Goal: Task Accomplishment & Management: Manage account settings

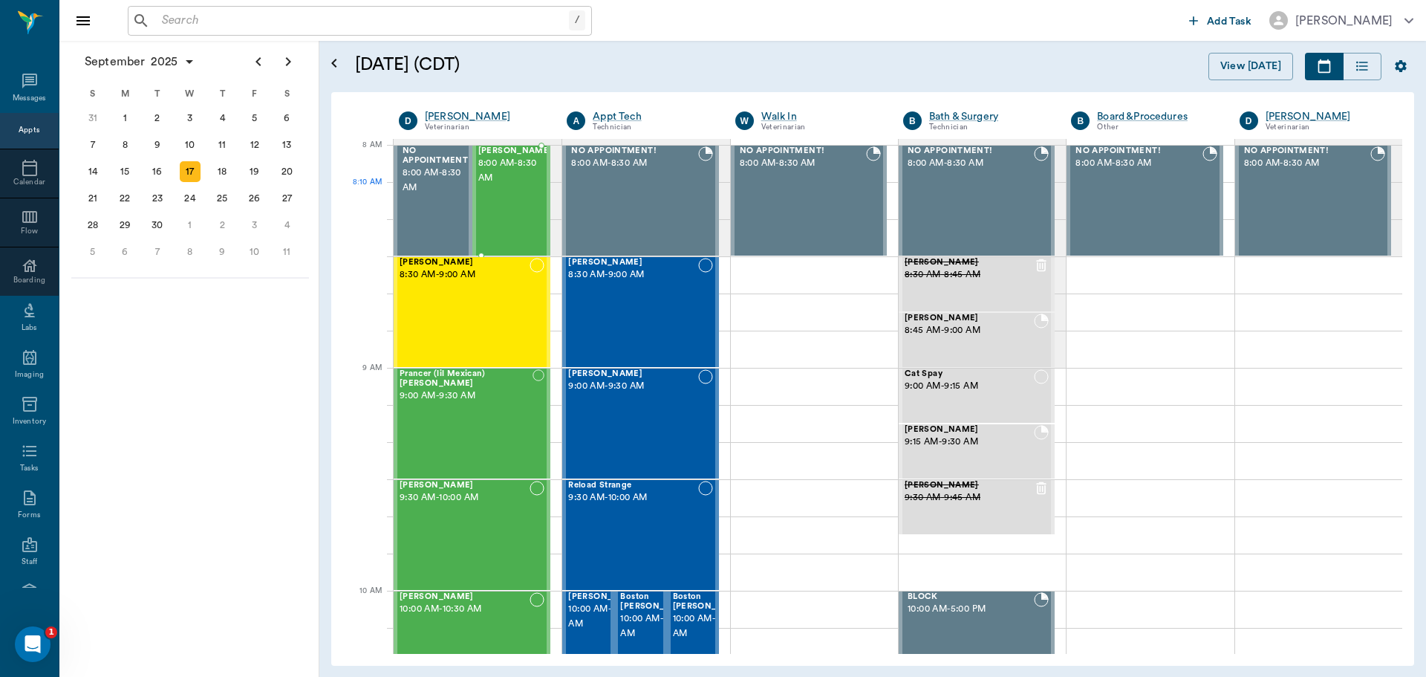
click at [505, 186] on span "8:00 AM - 8:30 AM" at bounding box center [515, 171] width 74 height 30
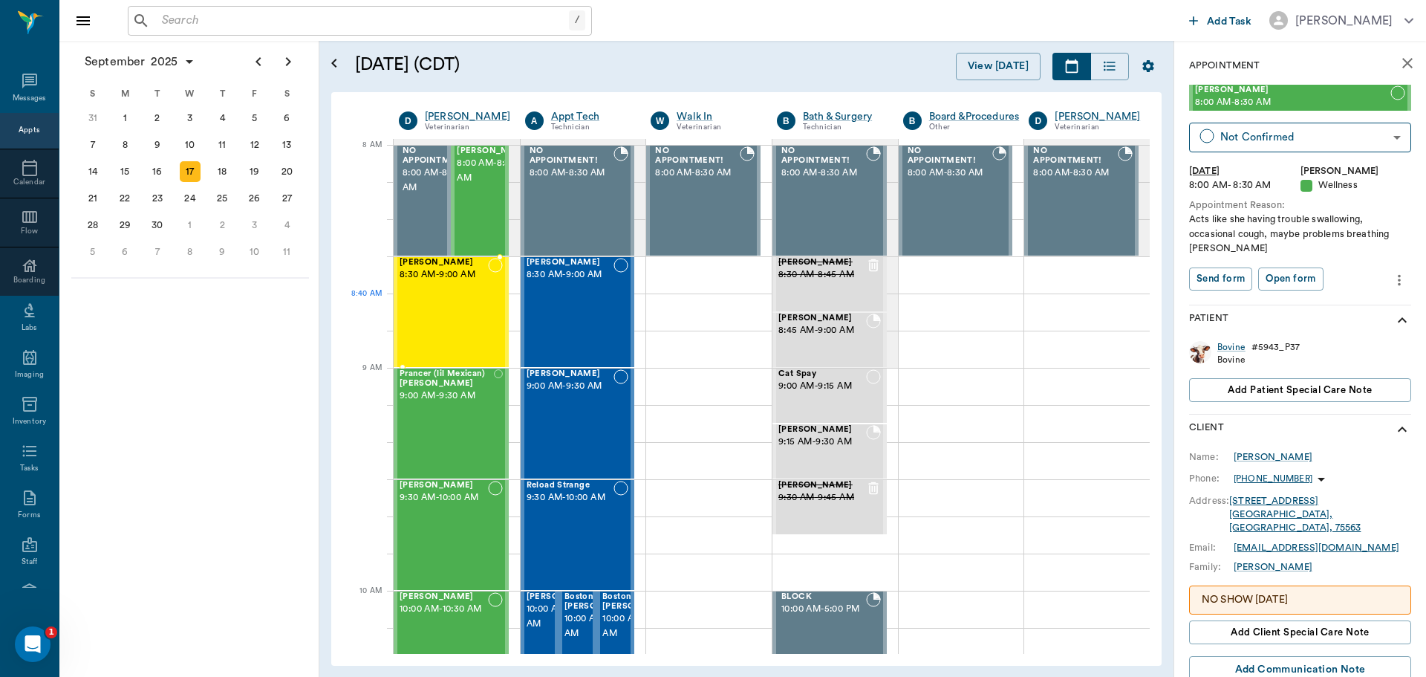
click at [461, 295] on div "[PERSON_NAME] 8:30 AM - 9:00 AM" at bounding box center [444, 312] width 88 height 108
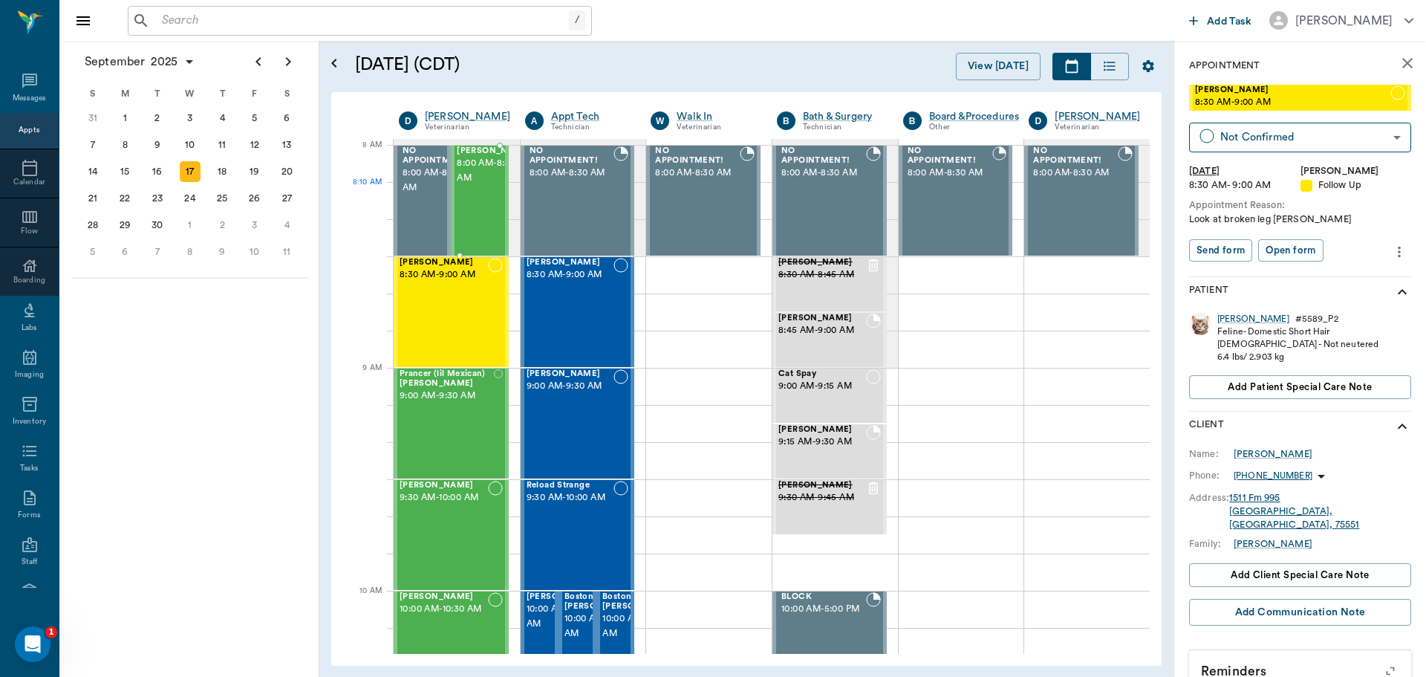
click at [476, 219] on div "[PERSON_NAME] 8:00 AM - 8:30 AM" at bounding box center [494, 200] width 74 height 108
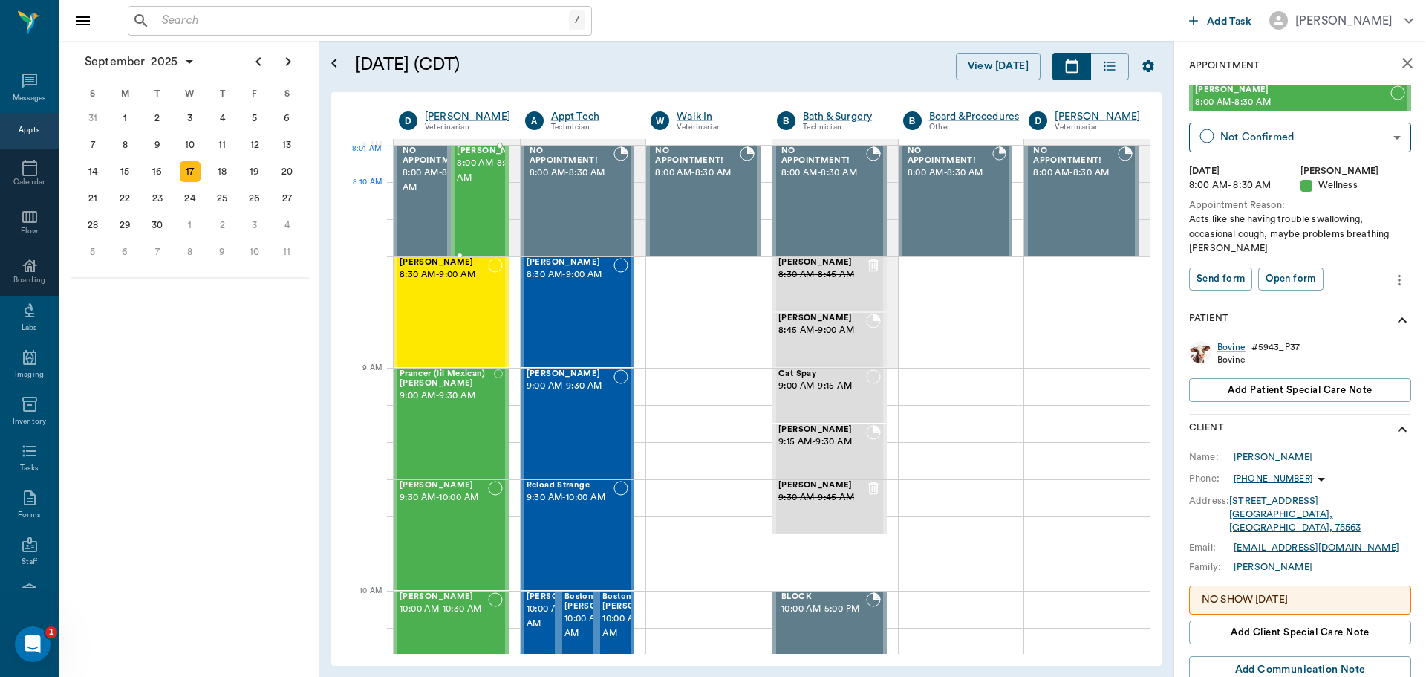
click at [475, 186] on span "8:00 AM - 8:30 AM" at bounding box center [494, 171] width 74 height 30
click at [455, 271] on span "8:30 AM - 9:00 AM" at bounding box center [444, 274] width 88 height 15
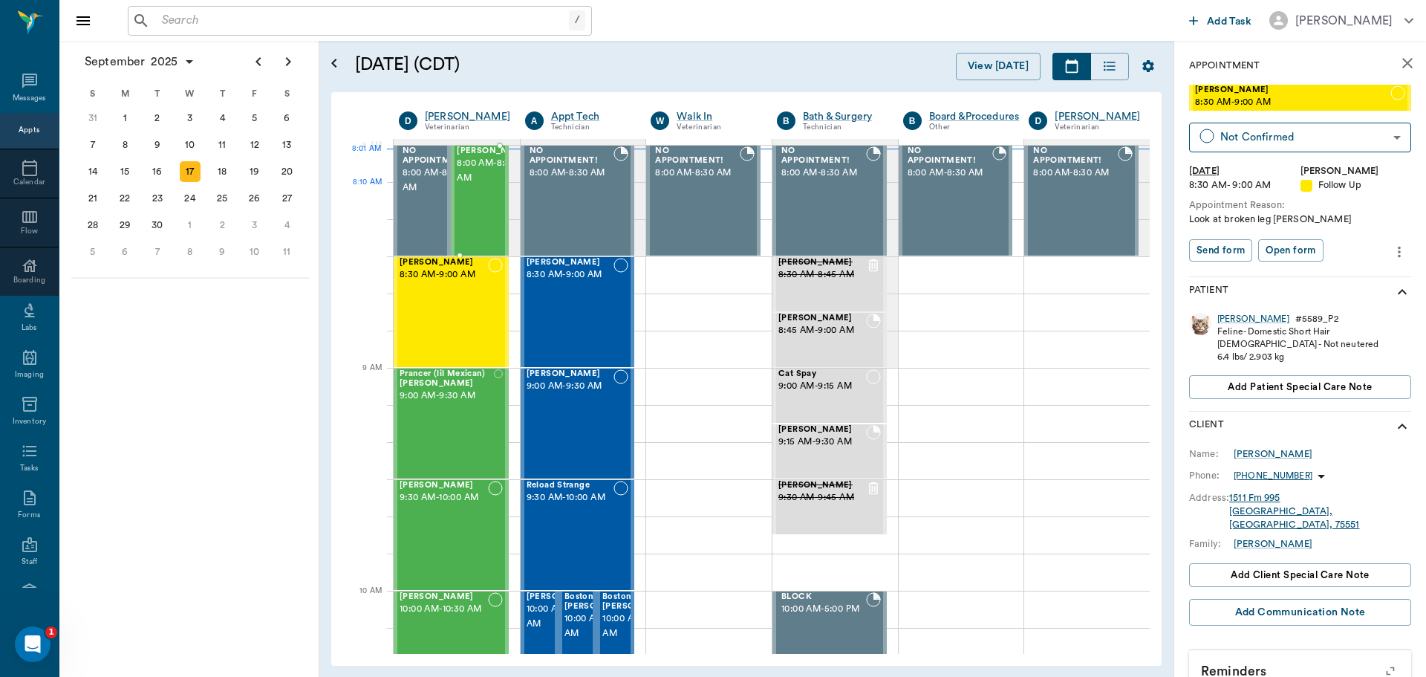
click at [470, 213] on div "[PERSON_NAME] 8:00 AM - 8:30 AM" at bounding box center [494, 200] width 74 height 108
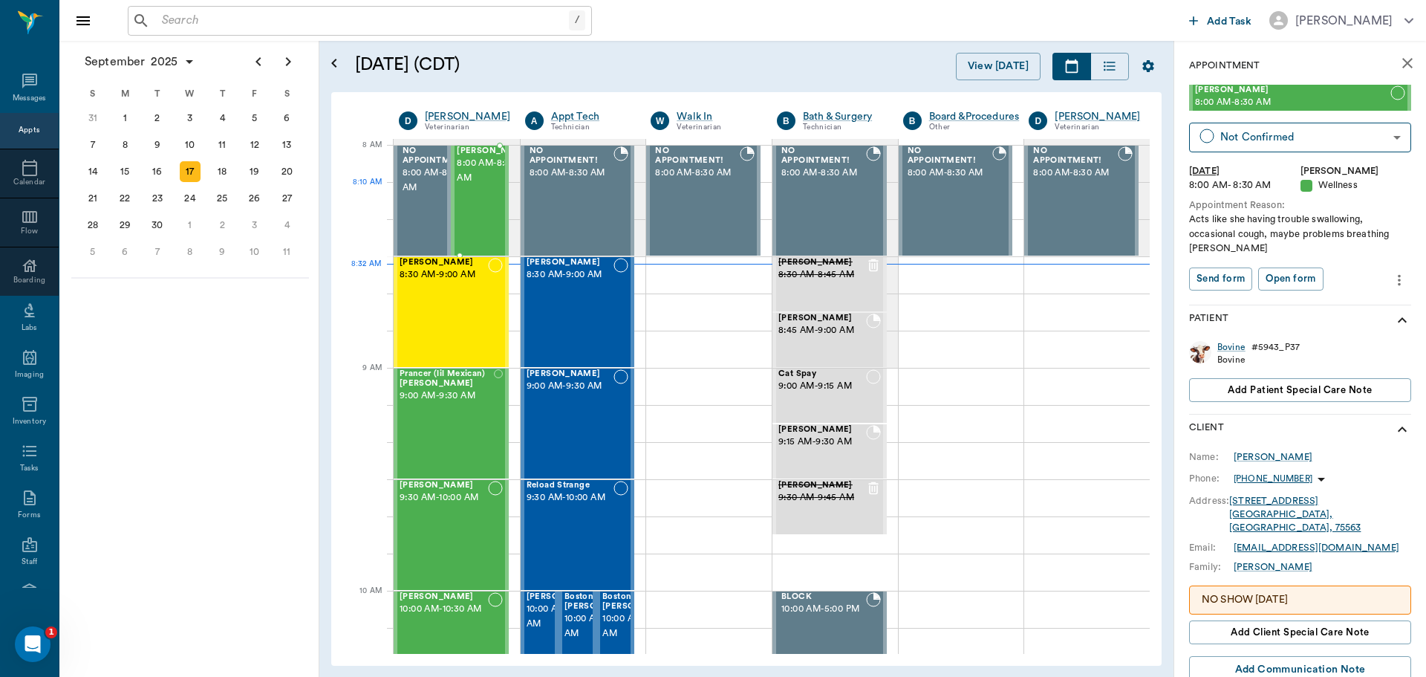
click at [490, 186] on span "8:00 AM - 8:30 AM" at bounding box center [494, 171] width 74 height 30
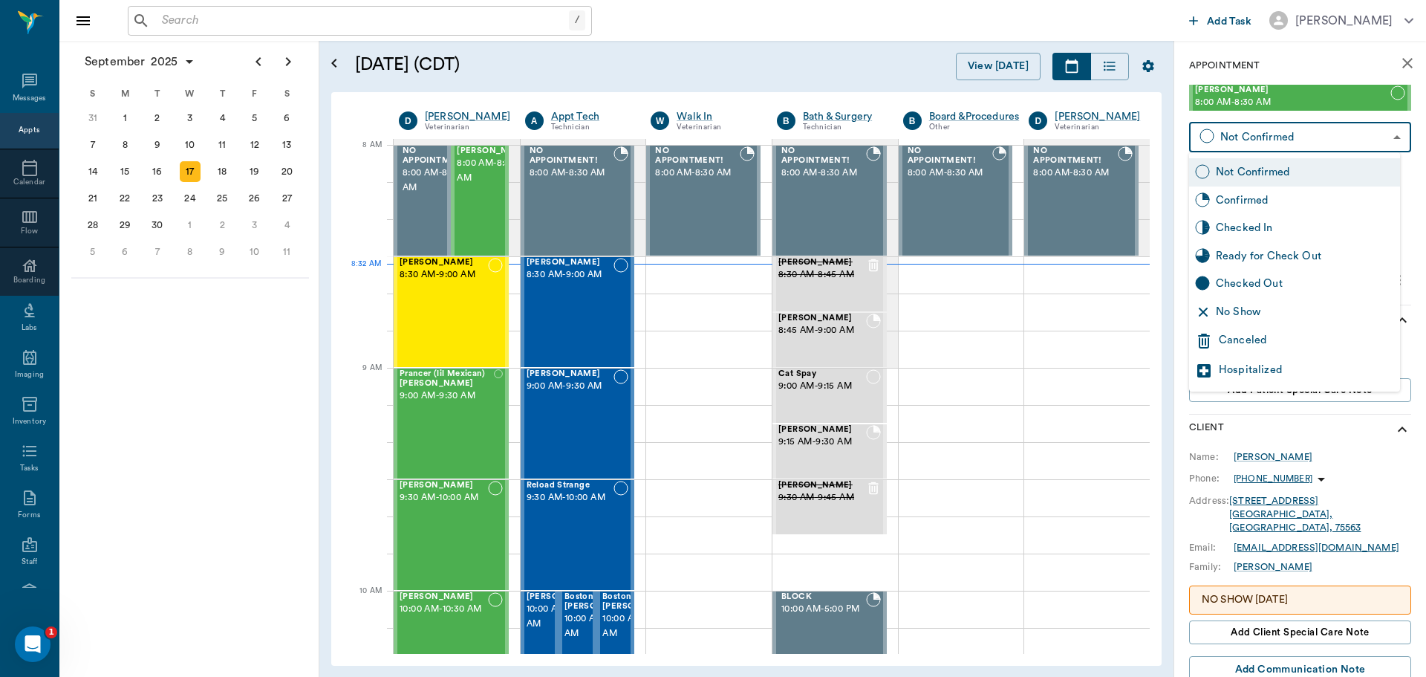
click at [1362, 137] on body "/ ​ Add Task [PERSON_NAME] Nectar Messages Appts Calendar Flow Boarding Labs Im…" at bounding box center [713, 338] width 1426 height 677
click at [1337, 224] on div "Checked In" at bounding box center [1305, 228] width 178 height 16
type input "CHECKED_IN"
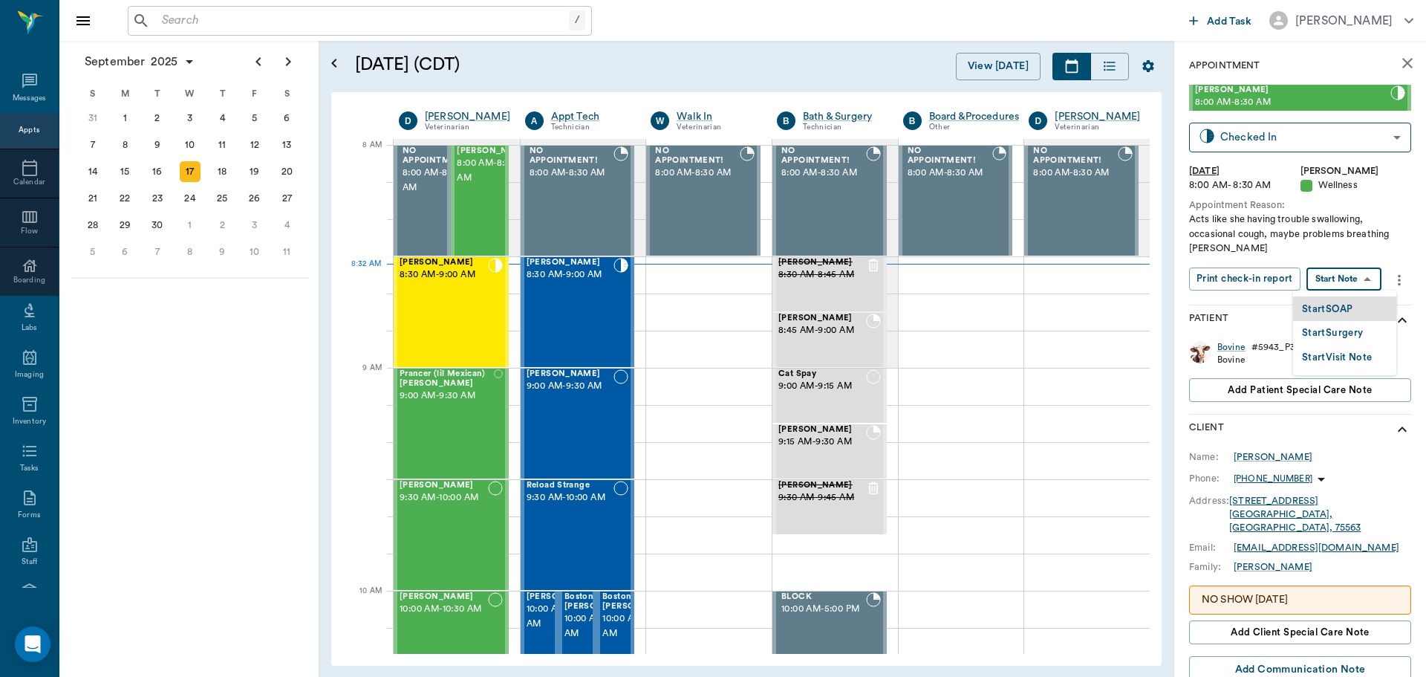
click at [1361, 282] on body "/ ​ Add Task [PERSON_NAME] Nectar Messages Appts Calendar Flow Boarding Labs Im…" at bounding box center [713, 338] width 1426 height 677
click at [1356, 311] on li "Start SOAP" at bounding box center [1344, 308] width 103 height 25
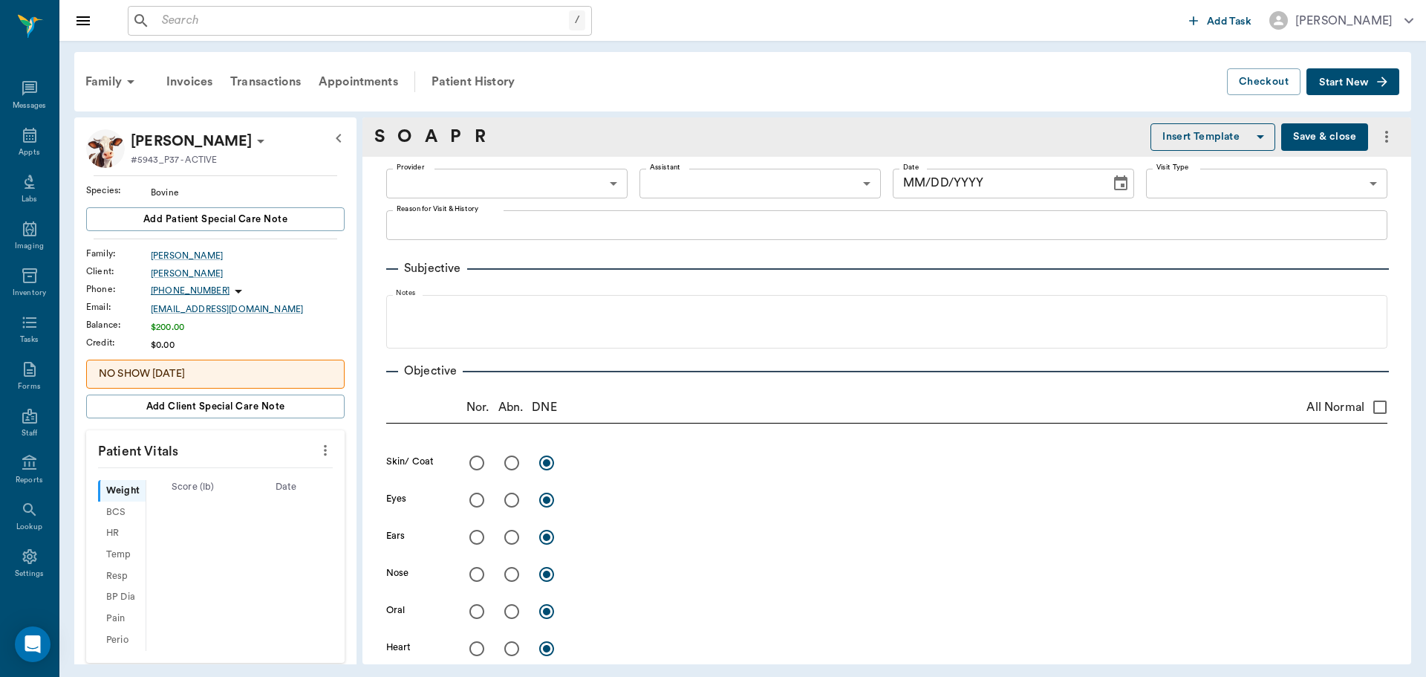
type input "63ec2f075fda476ae8351a4d"
type input "65d2be4f46e3a538d89b8c14"
type textarea "Acts like she having trouble swallowing, occasional cough, maybe problems breat…"
type input "[DATE]"
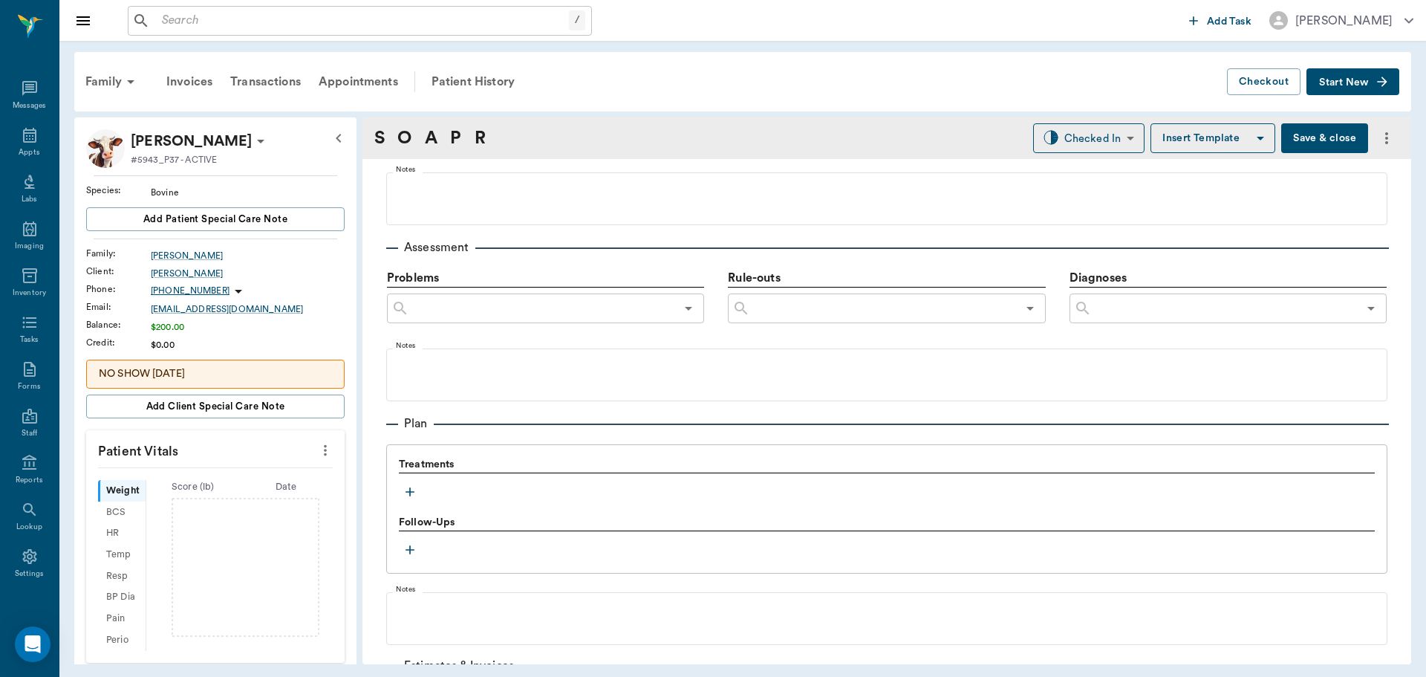
scroll to position [817, 0]
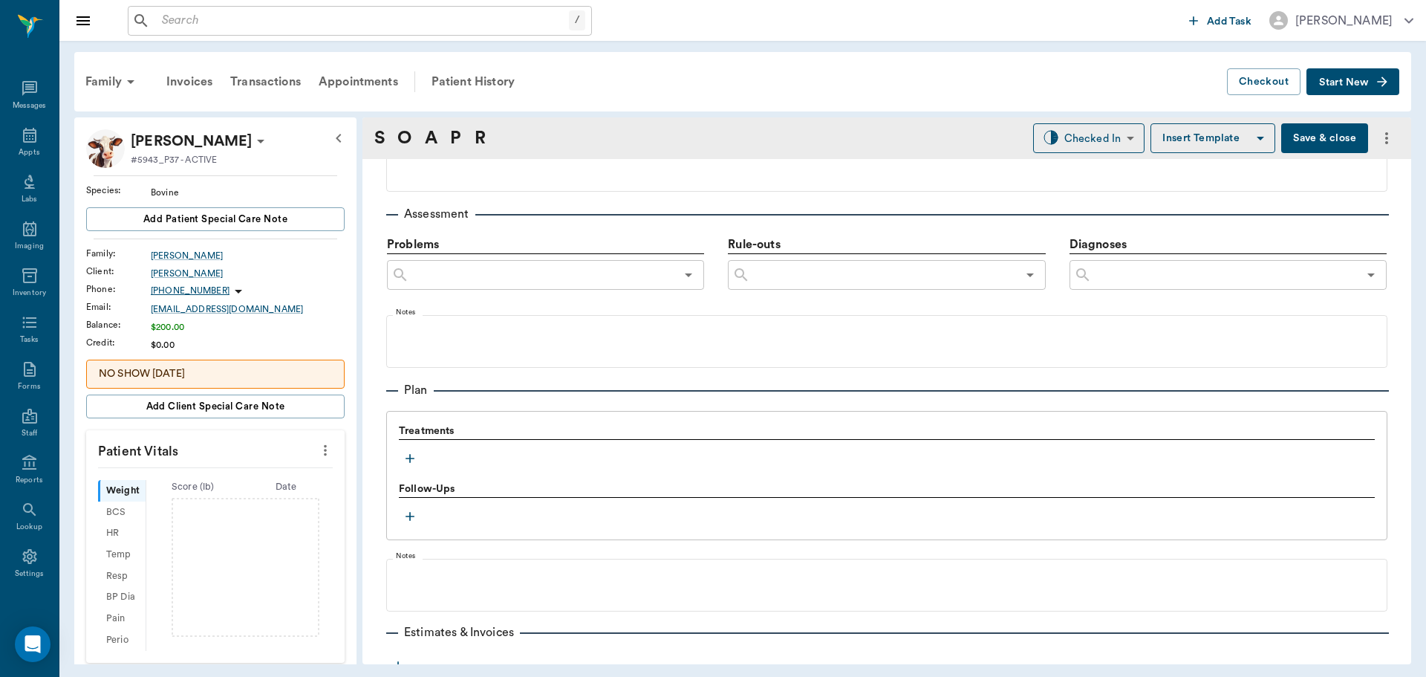
click at [410, 451] on icon "button" at bounding box center [410, 458] width 15 height 15
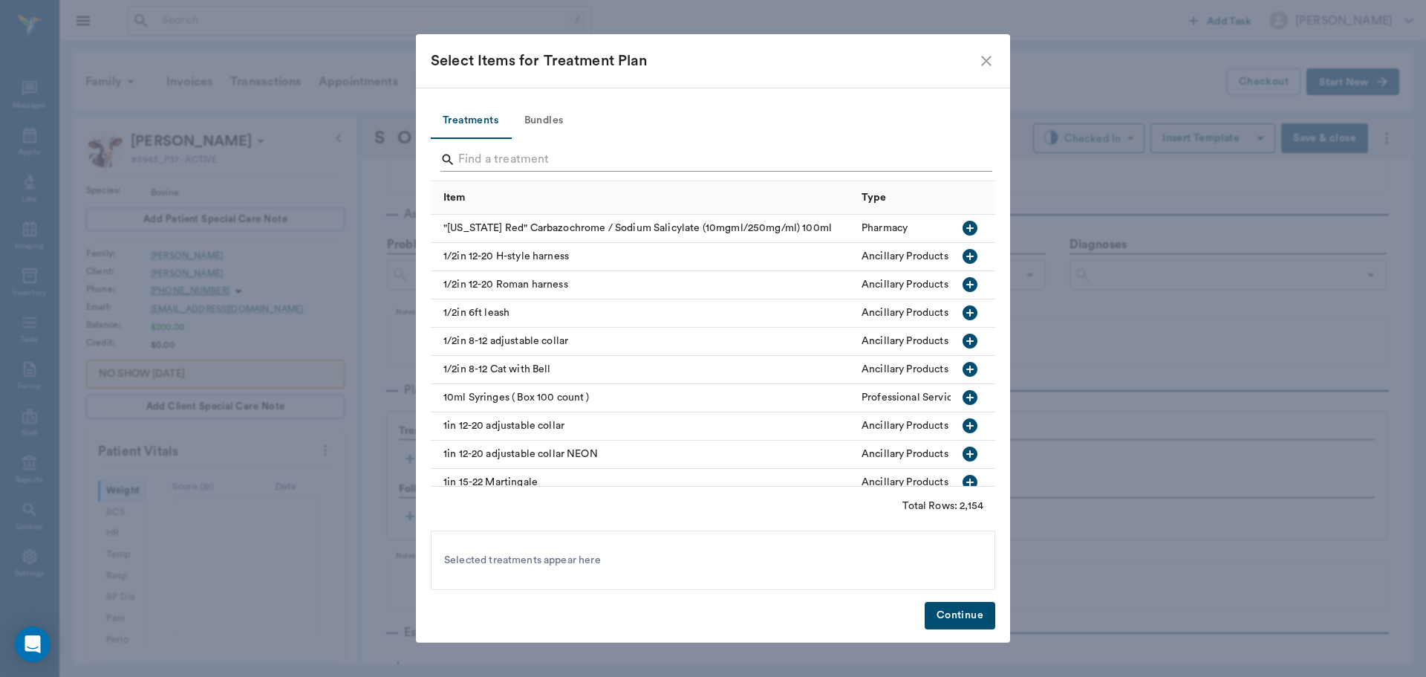
click at [609, 155] on input "Search" at bounding box center [714, 160] width 512 height 24
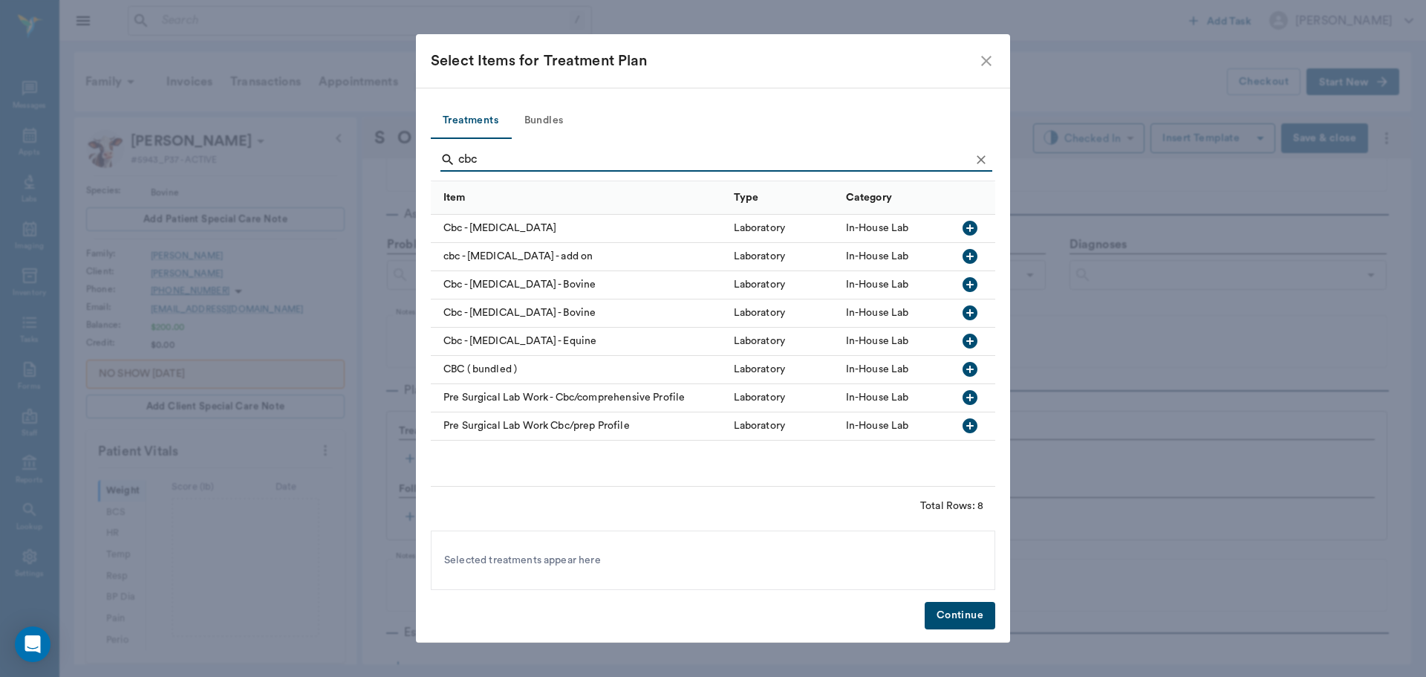
type input "cbc"
click at [973, 281] on icon "button" at bounding box center [970, 284] width 15 height 15
click at [970, 618] on button "Continue" at bounding box center [960, 615] width 71 height 27
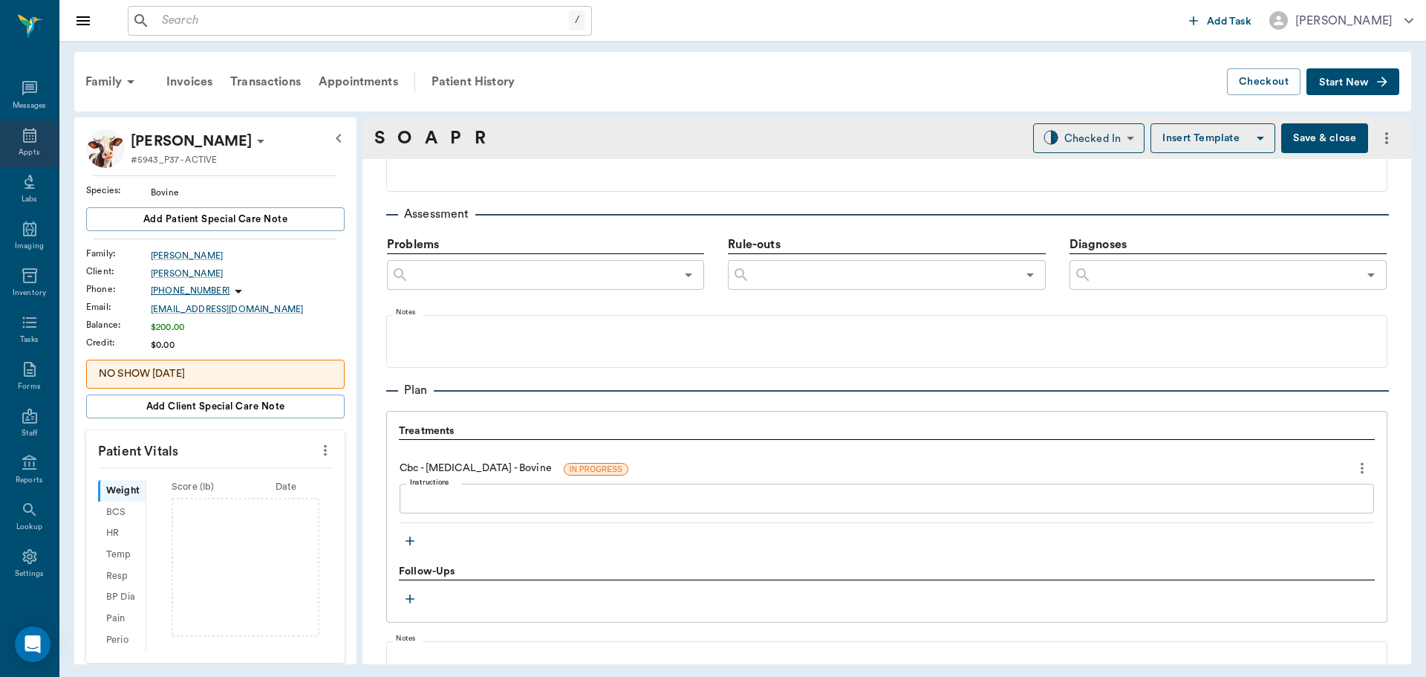
click at [32, 128] on icon at bounding box center [30, 135] width 18 height 18
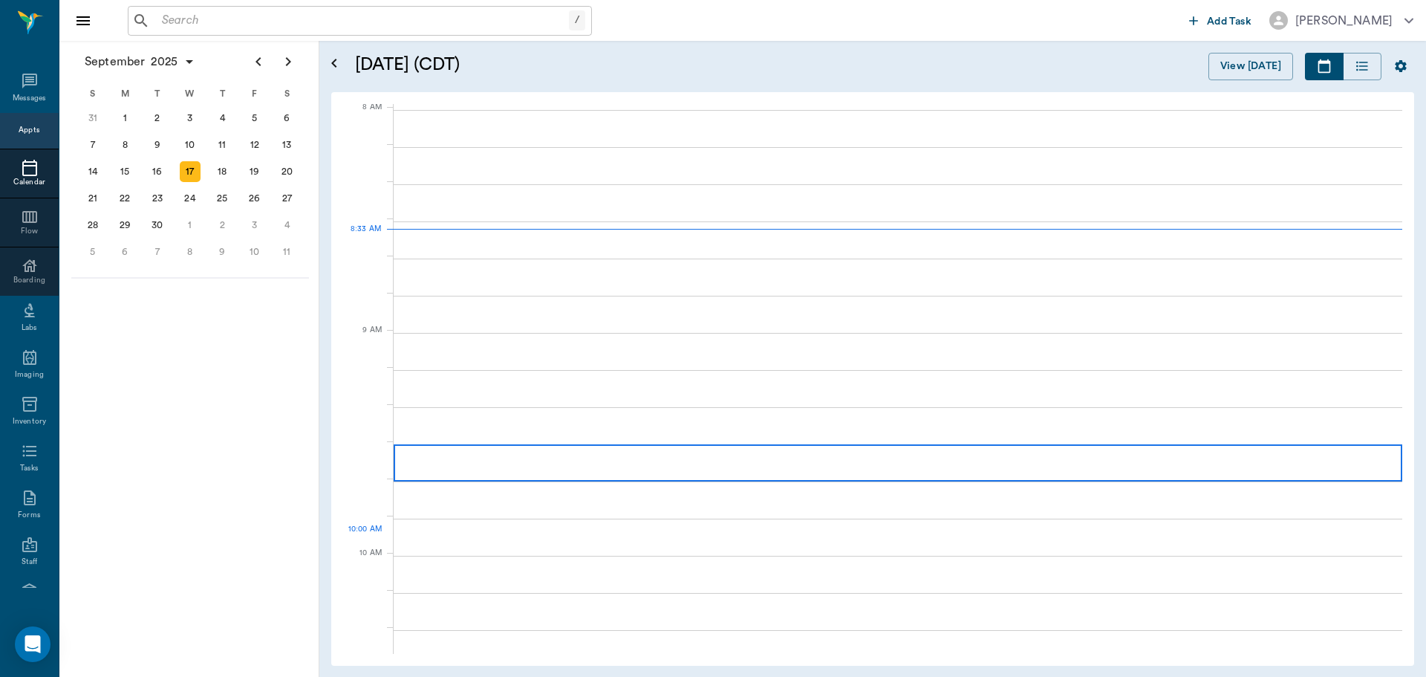
scroll to position [3, 0]
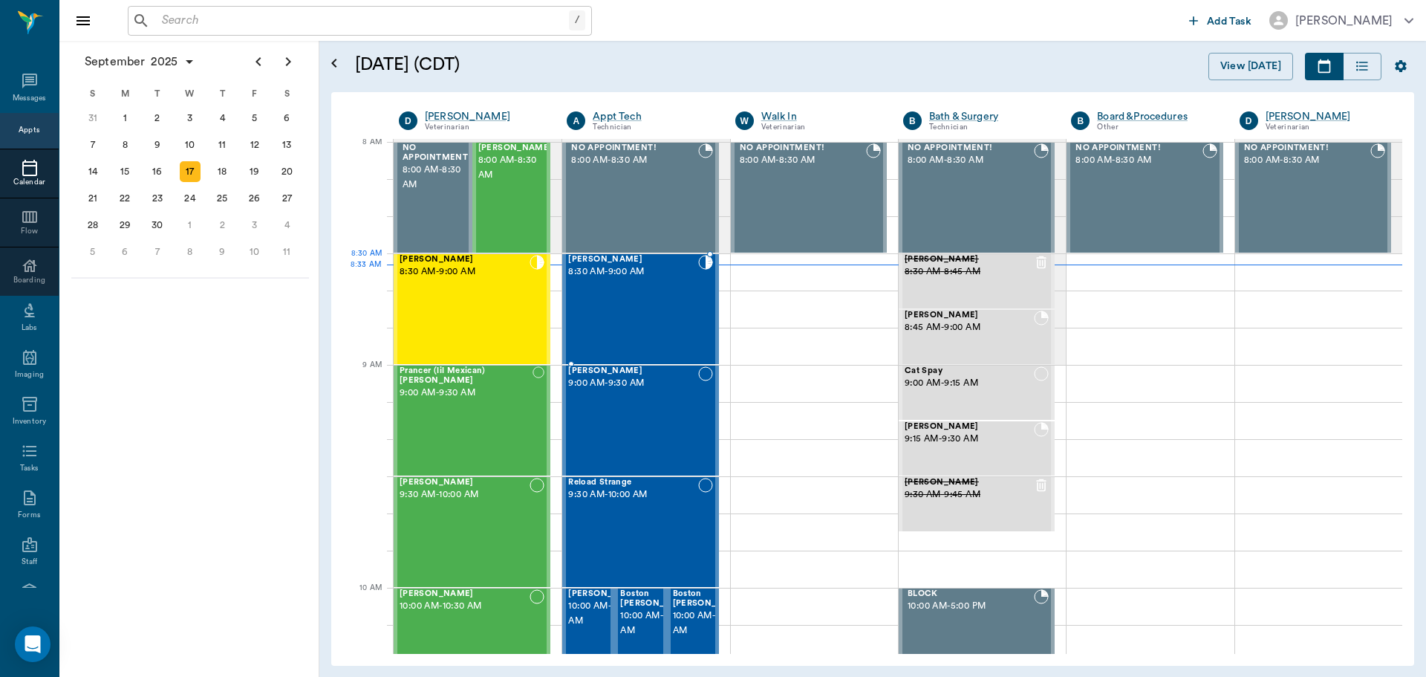
click at [621, 275] on span "8:30 AM - 9:00 AM" at bounding box center [632, 271] width 129 height 15
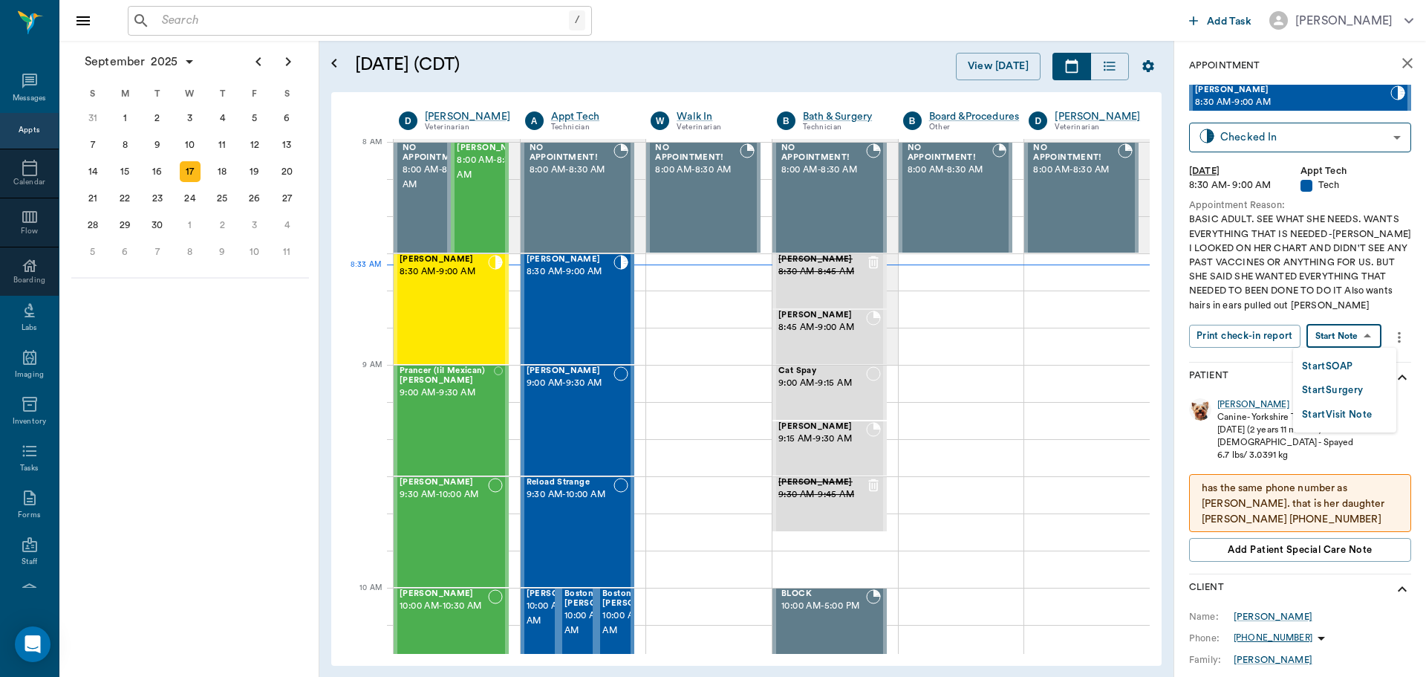
click at [1365, 337] on body "/ ​ Add Task Dr. Bert Ellsworth Nectar Messages Appts Calendar Flow Boarding La…" at bounding box center [713, 338] width 1426 height 677
click at [1357, 369] on li "Start SOAP" at bounding box center [1344, 366] width 103 height 25
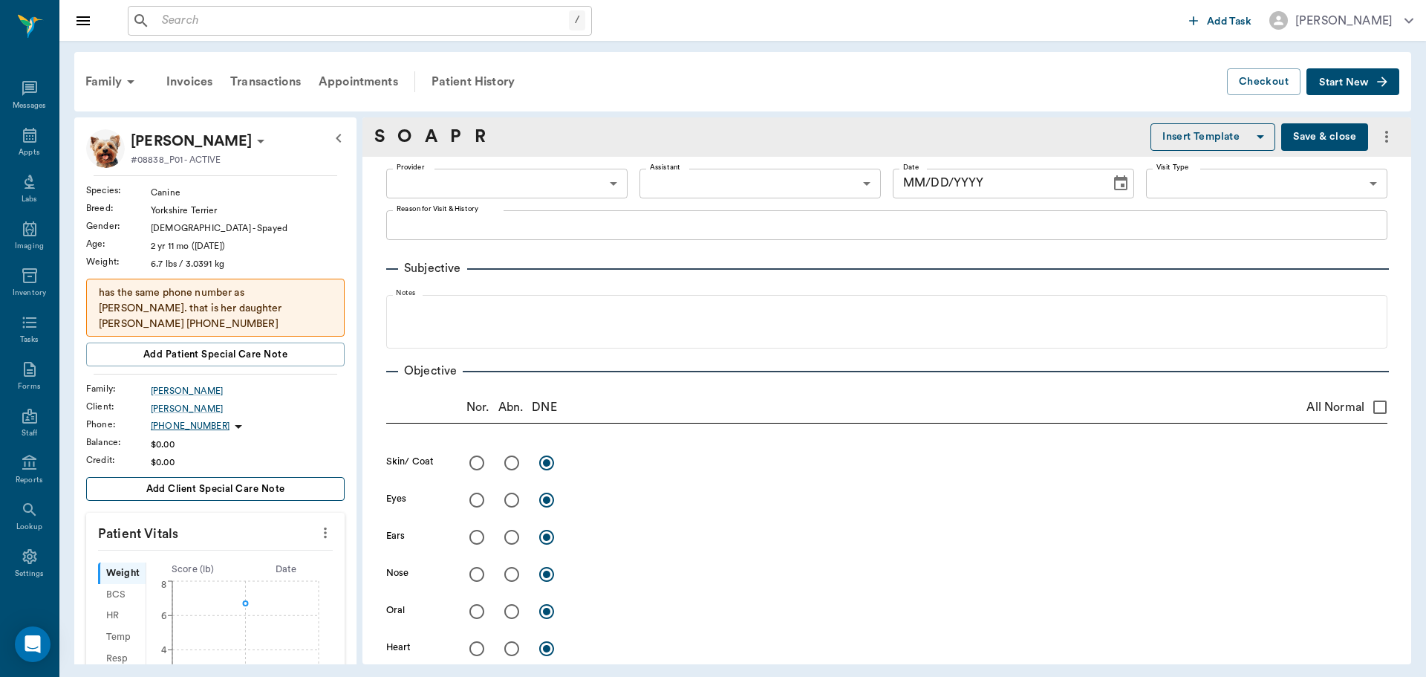
type input "63ec2f075fda476ae8351a4c"
type input "65d2be4f46e3a538d89b8c1a"
type textarea "BASIC ADULT. SEE WHAT SHE NEEDS. WANTS EVERYTHING THAT IS NEEDED -LORY I LOOKED…"
type input "[DATE]"
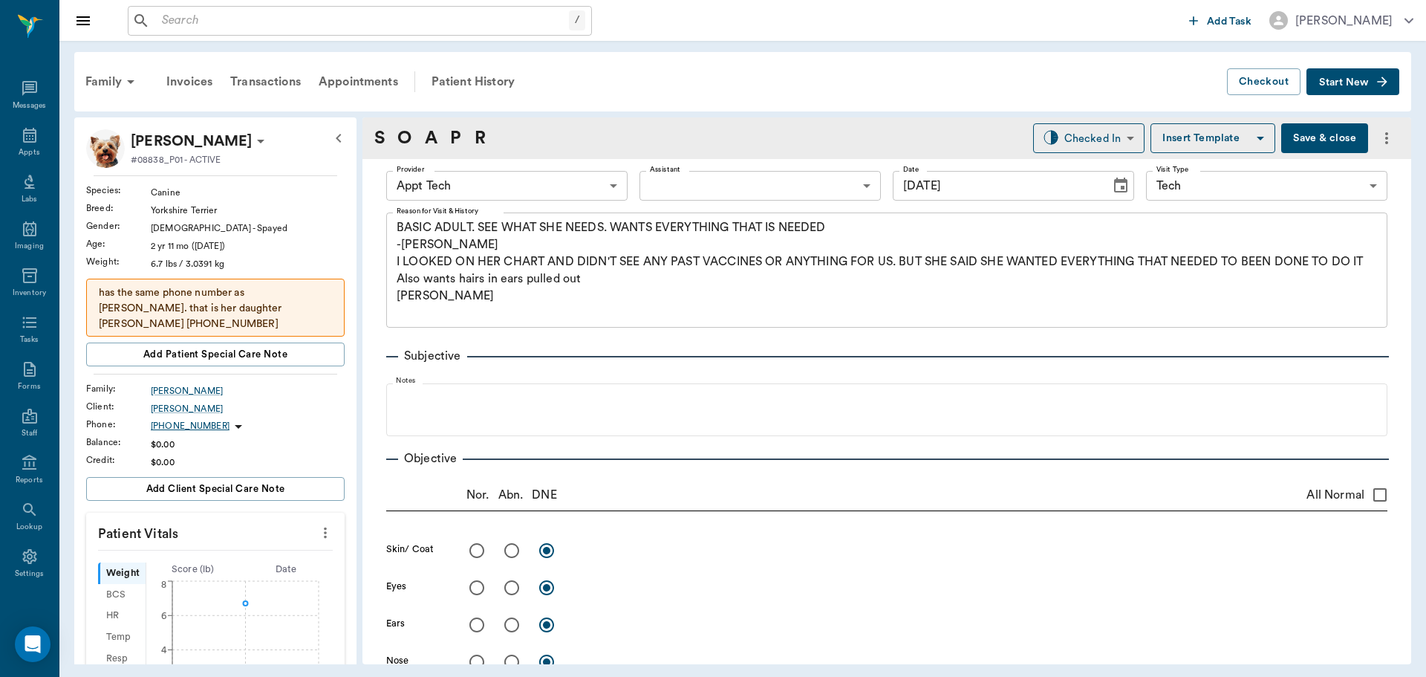
click at [317, 531] on icon "more" at bounding box center [325, 533] width 16 height 18
click at [282, 561] on span "Enter Vitals" at bounding box center [251, 559] width 125 height 16
click at [212, 579] on input "text" at bounding box center [214, 577] width 129 height 30
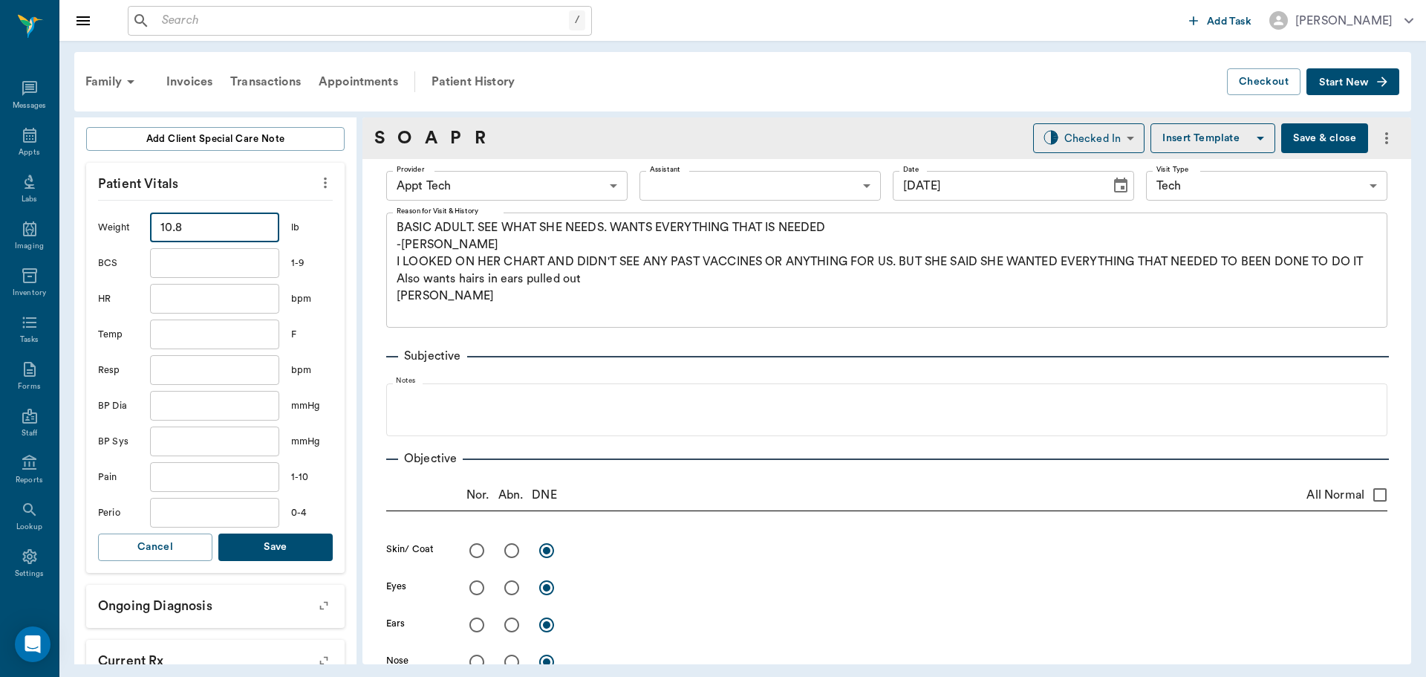
scroll to position [371, 0]
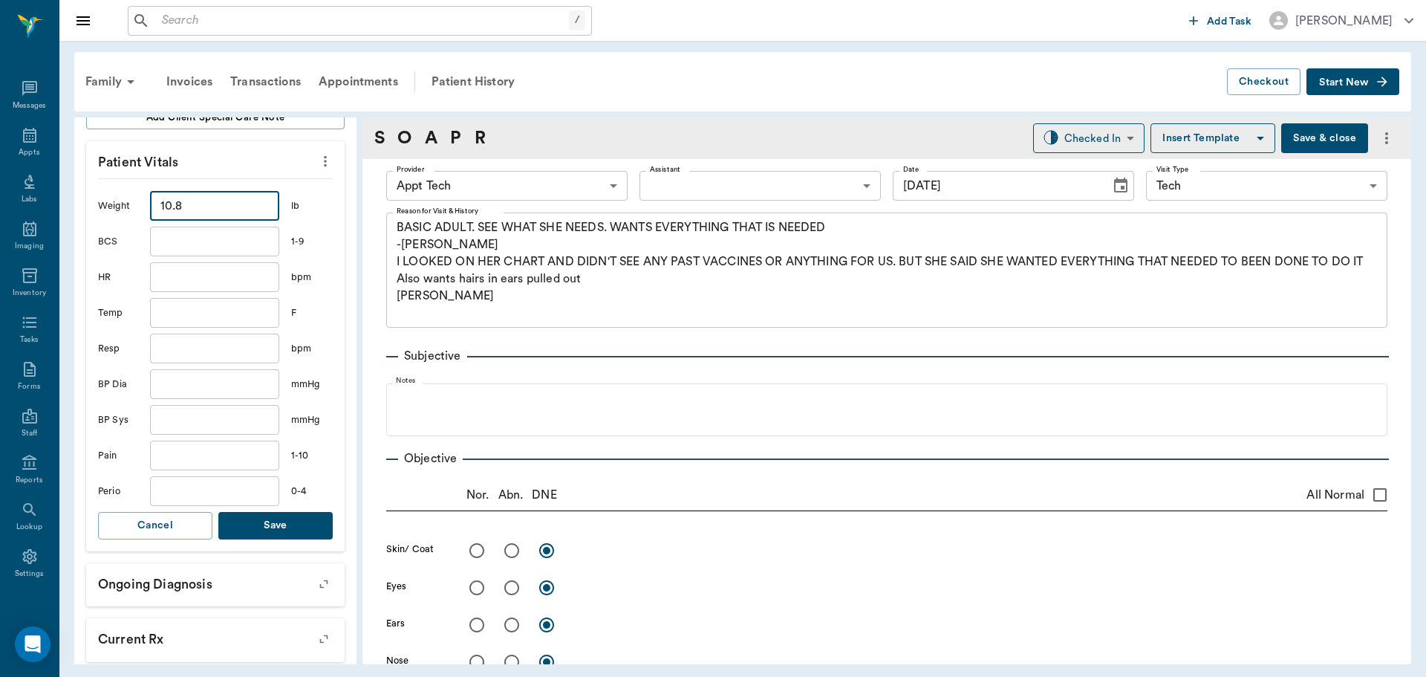
type input "10.8"
click at [265, 520] on button "Save" at bounding box center [275, 525] width 114 height 27
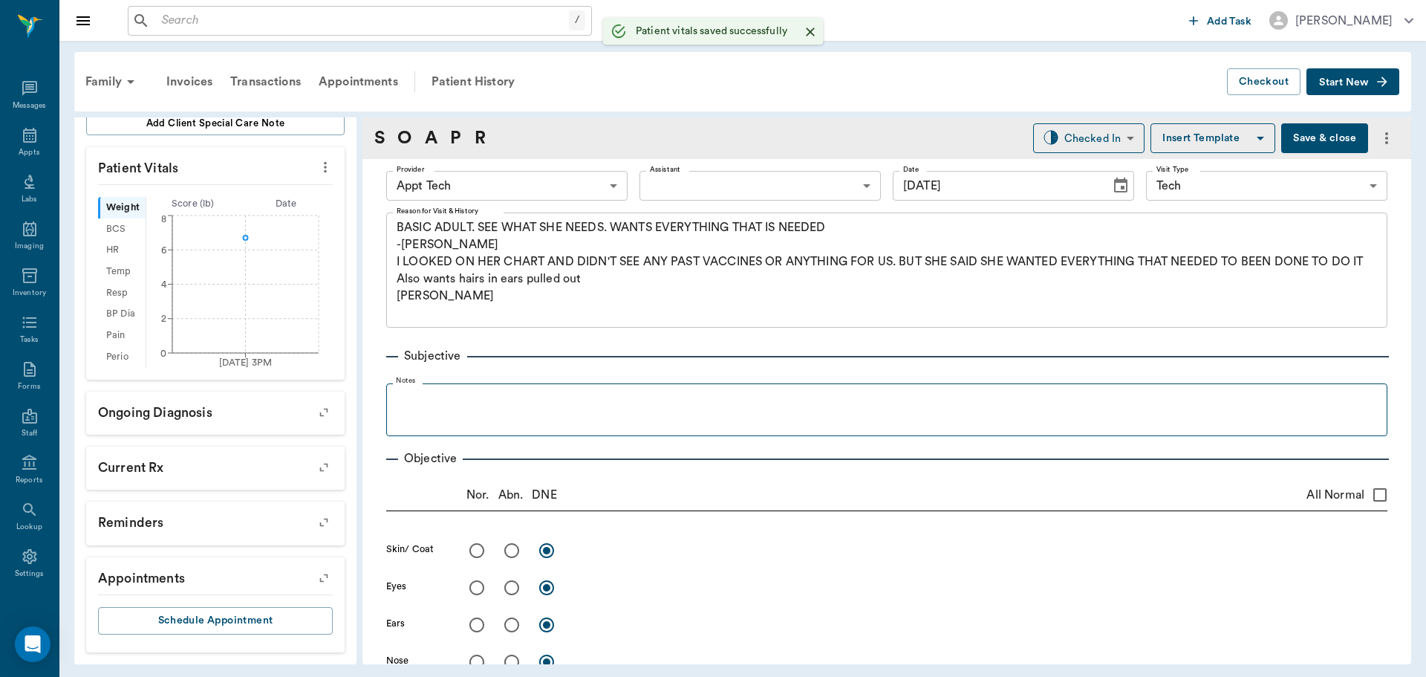
scroll to position [366, 0]
click at [469, 172] on body "/ ​ Add Task Dr. Bert Ellsworth Nectar Messages Appts Labs Imaging Inventory Ta…" at bounding box center [713, 338] width 1426 height 677
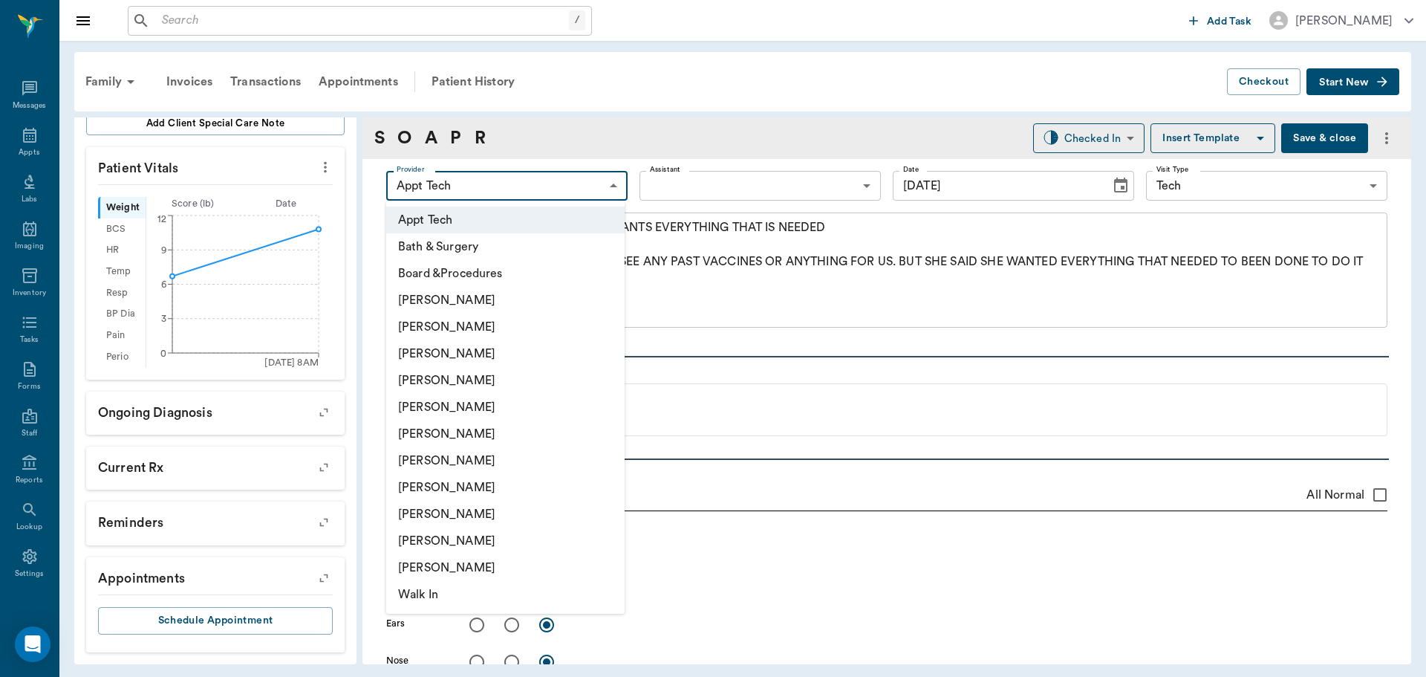
click at [473, 469] on li "[PERSON_NAME]" at bounding box center [505, 460] width 238 height 27
type input "682b670d8bdc6f7f8feef3db"
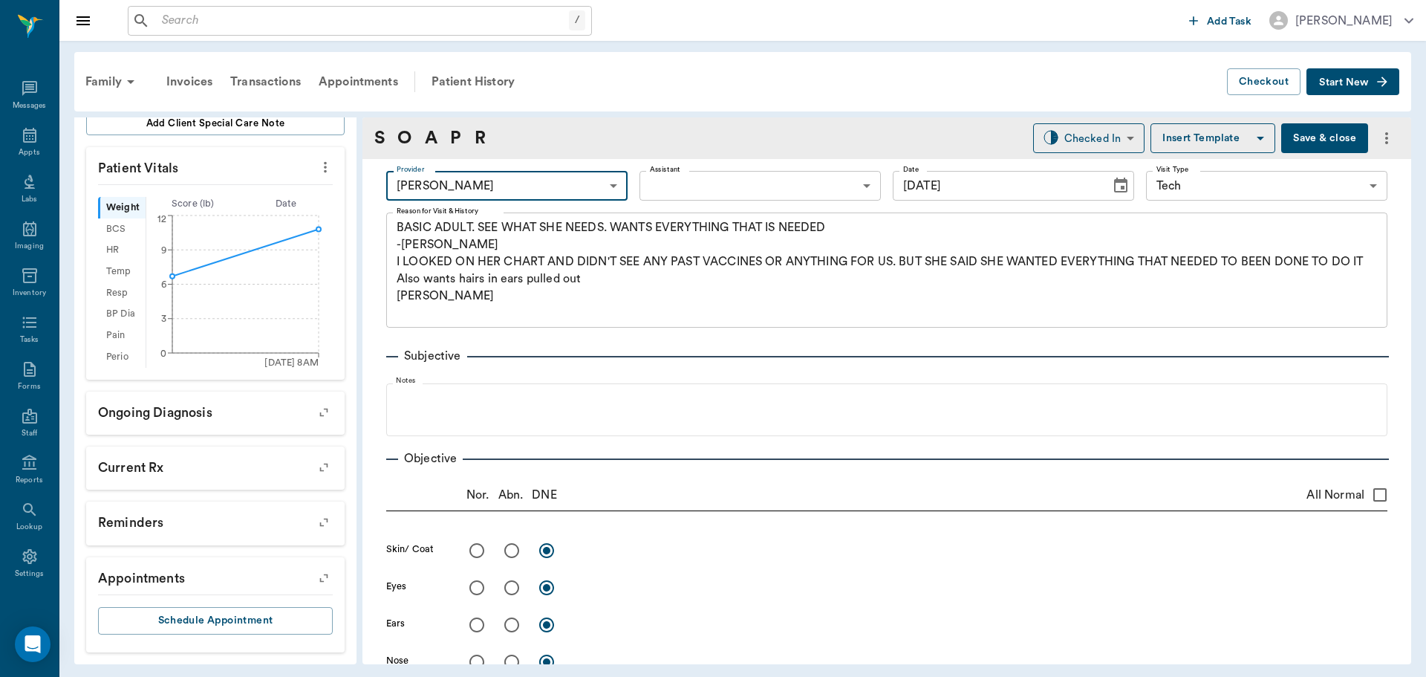
click at [664, 189] on body "/ ​ Add Task Dr. Bert Ellsworth Nectar Messages Appts Labs Imaging Inventory Ta…" at bounding box center [713, 338] width 1426 height 677
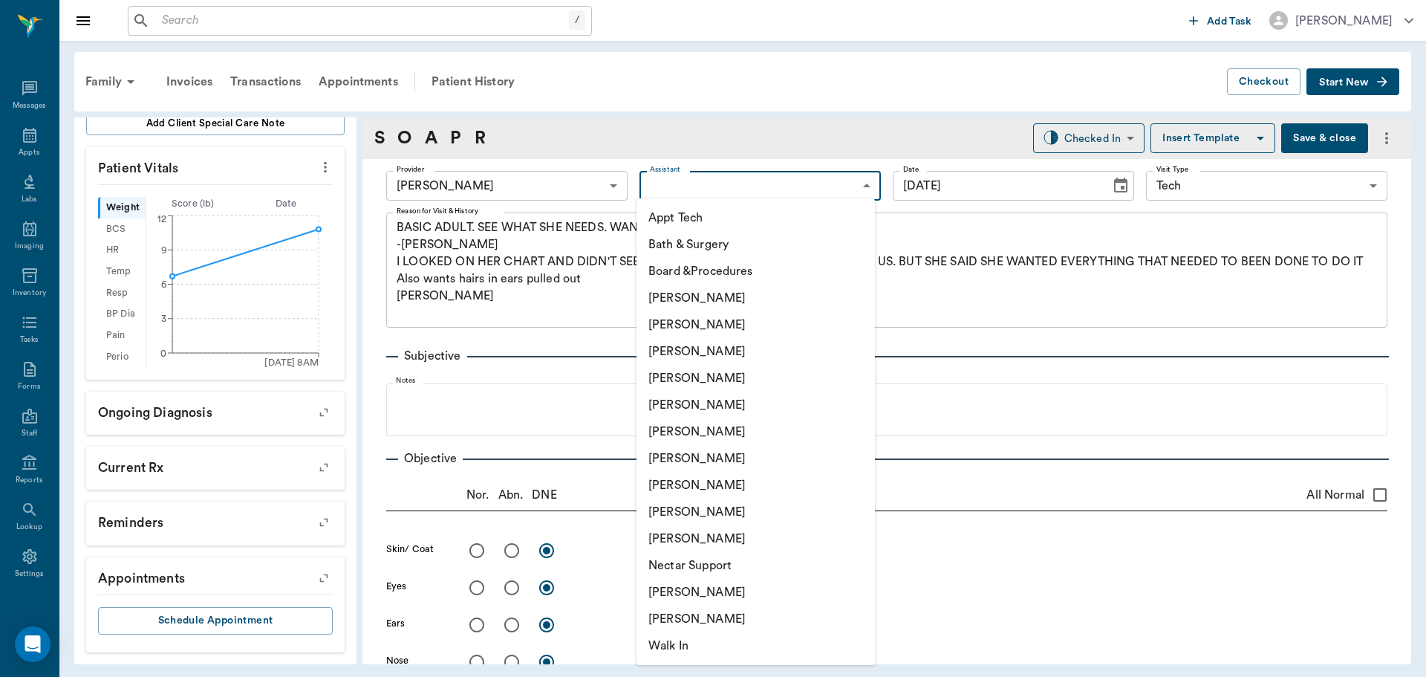
click at [660, 213] on li "Appt Tech" at bounding box center [756, 217] width 238 height 27
type input "63ec2f075fda476ae8351a4c"
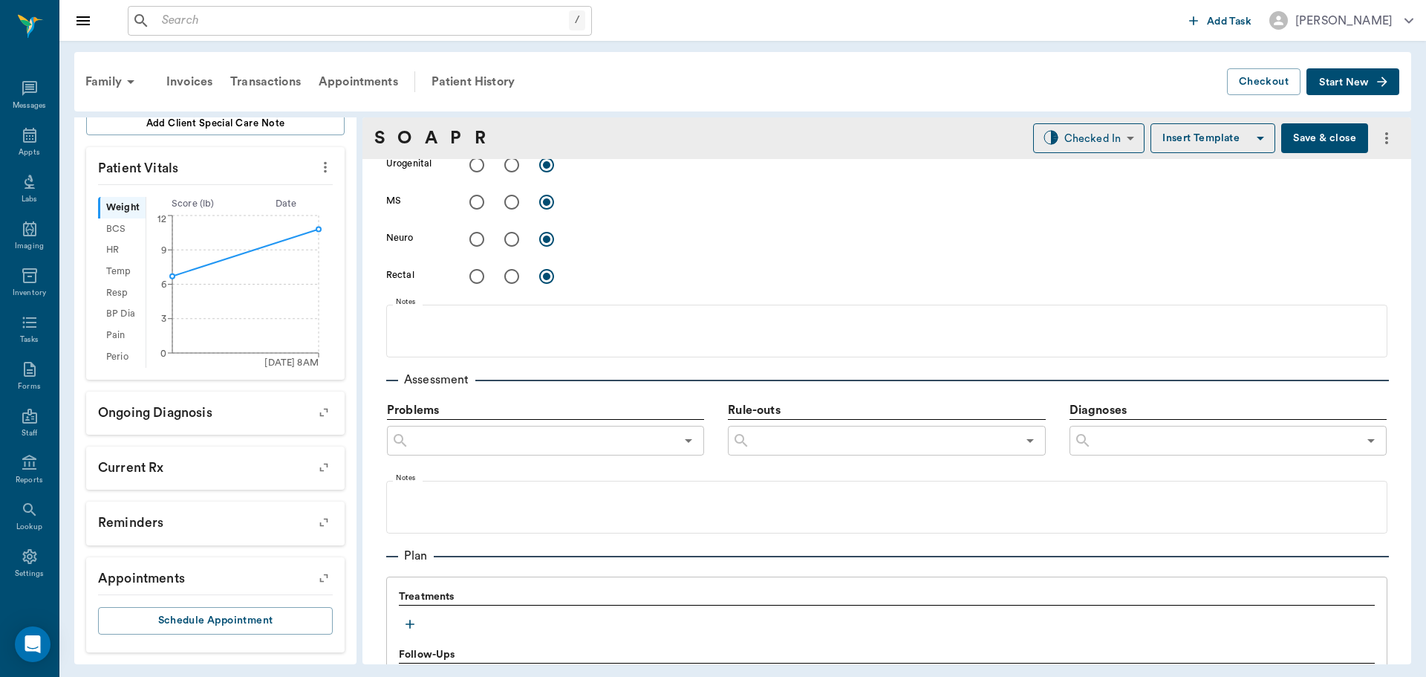
scroll to position [892, 0]
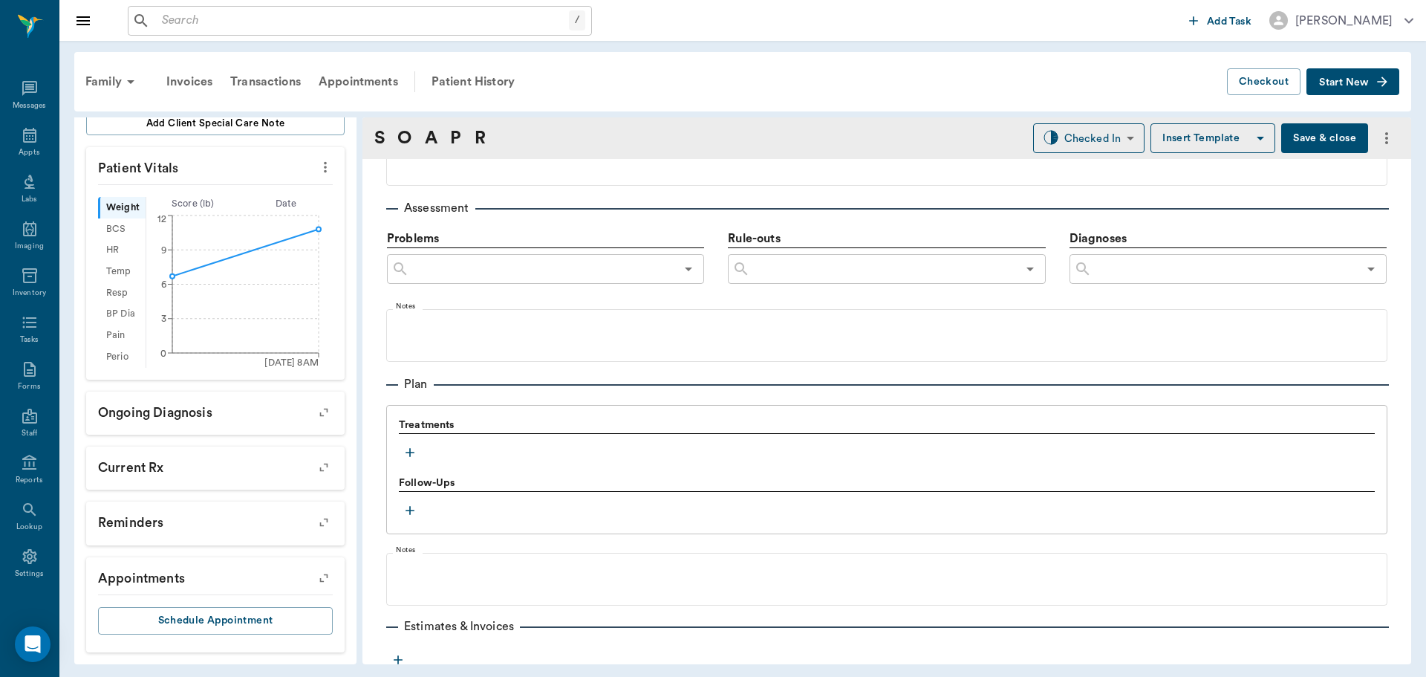
click at [397, 455] on div "Treatments Follow-Ups" at bounding box center [887, 469] width 1002 height 129
click at [408, 452] on icon "button" at bounding box center [410, 452] width 15 height 15
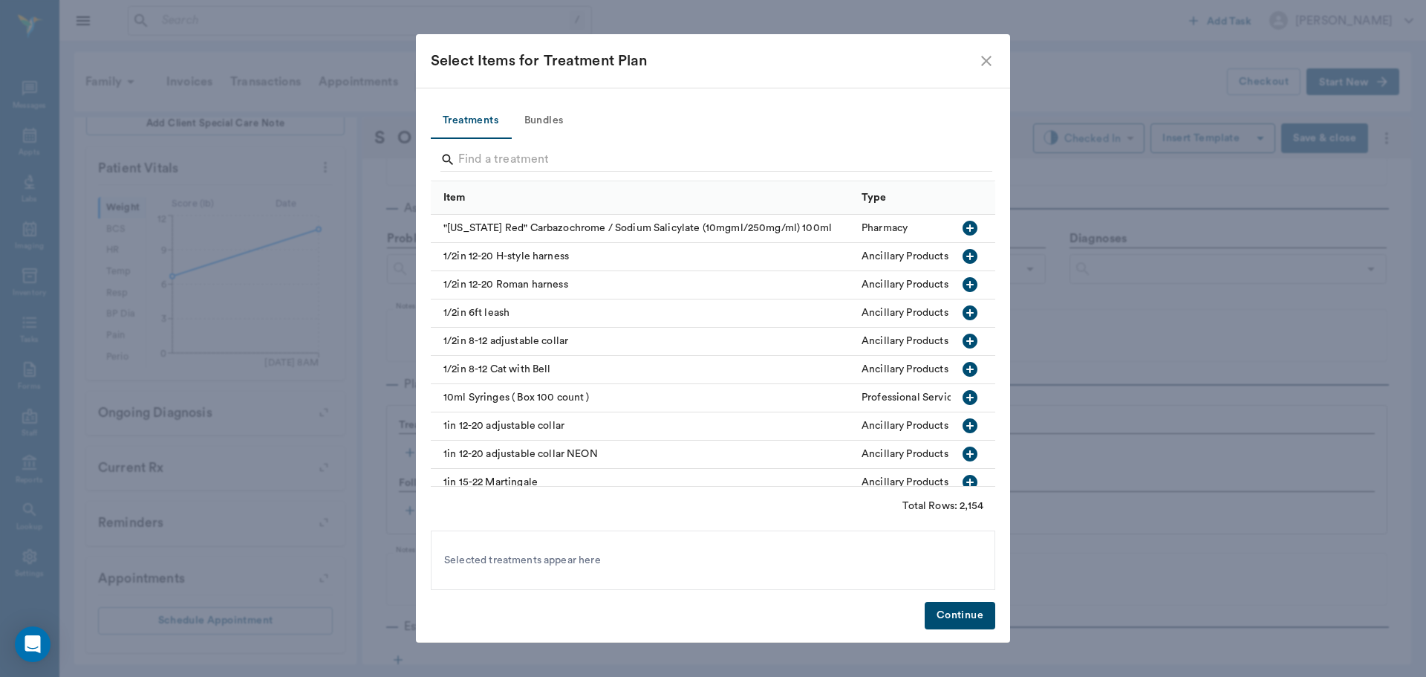
click at [546, 110] on button "Bundles" at bounding box center [543, 121] width 67 height 36
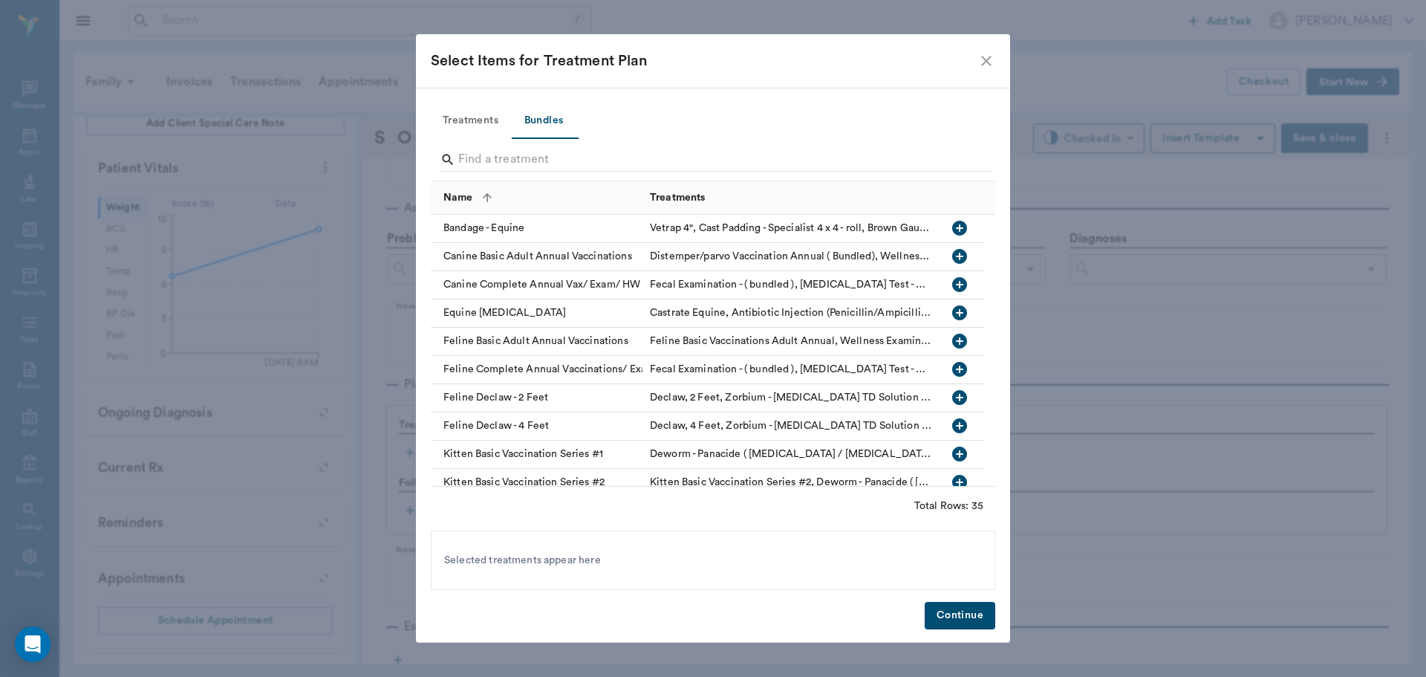
click at [542, 157] on input "Search" at bounding box center [714, 160] width 512 height 24
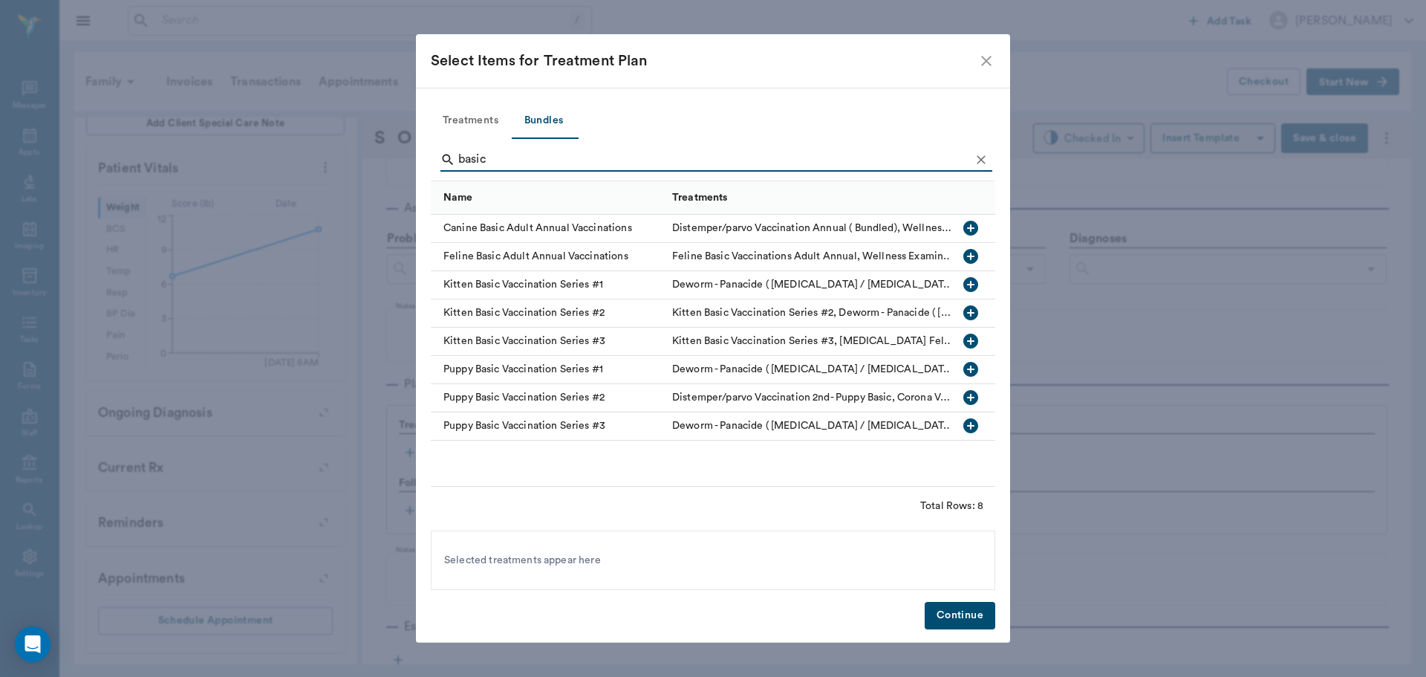
type input "basic"
click at [966, 227] on icon "button" at bounding box center [971, 228] width 15 height 15
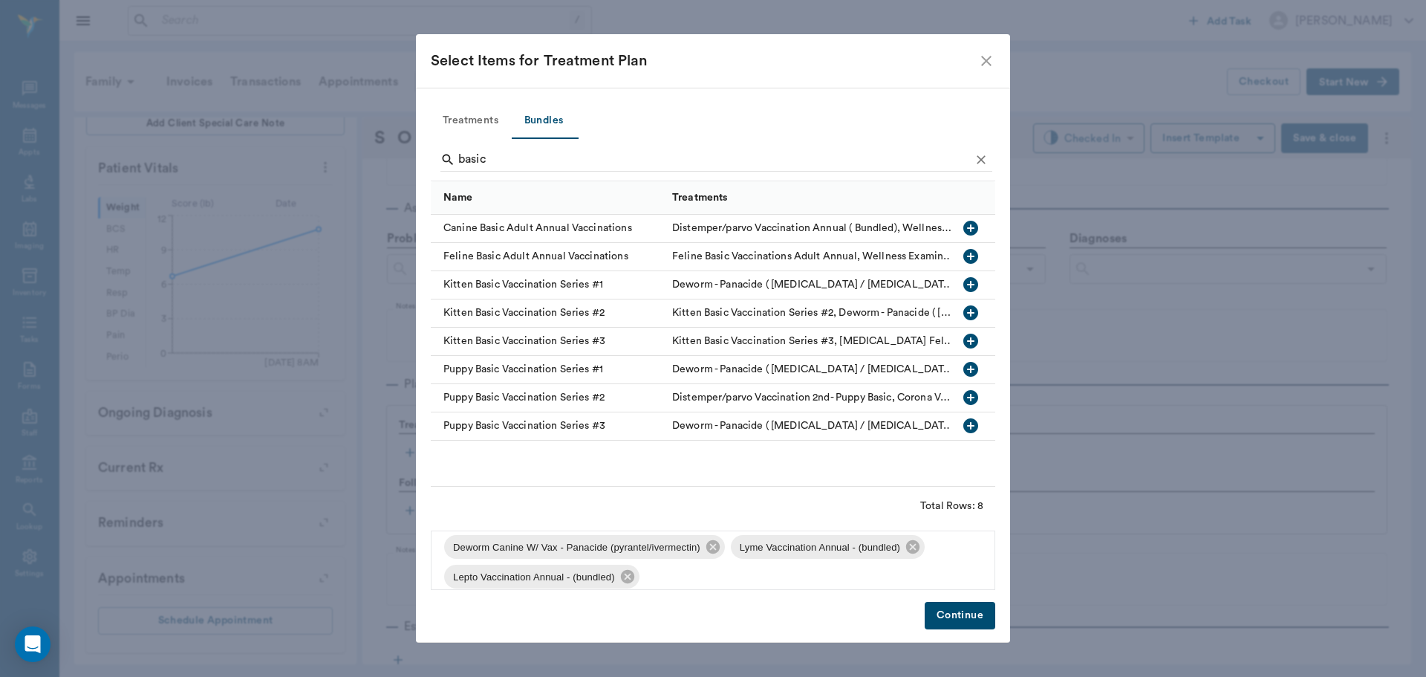
scroll to position [110, 0]
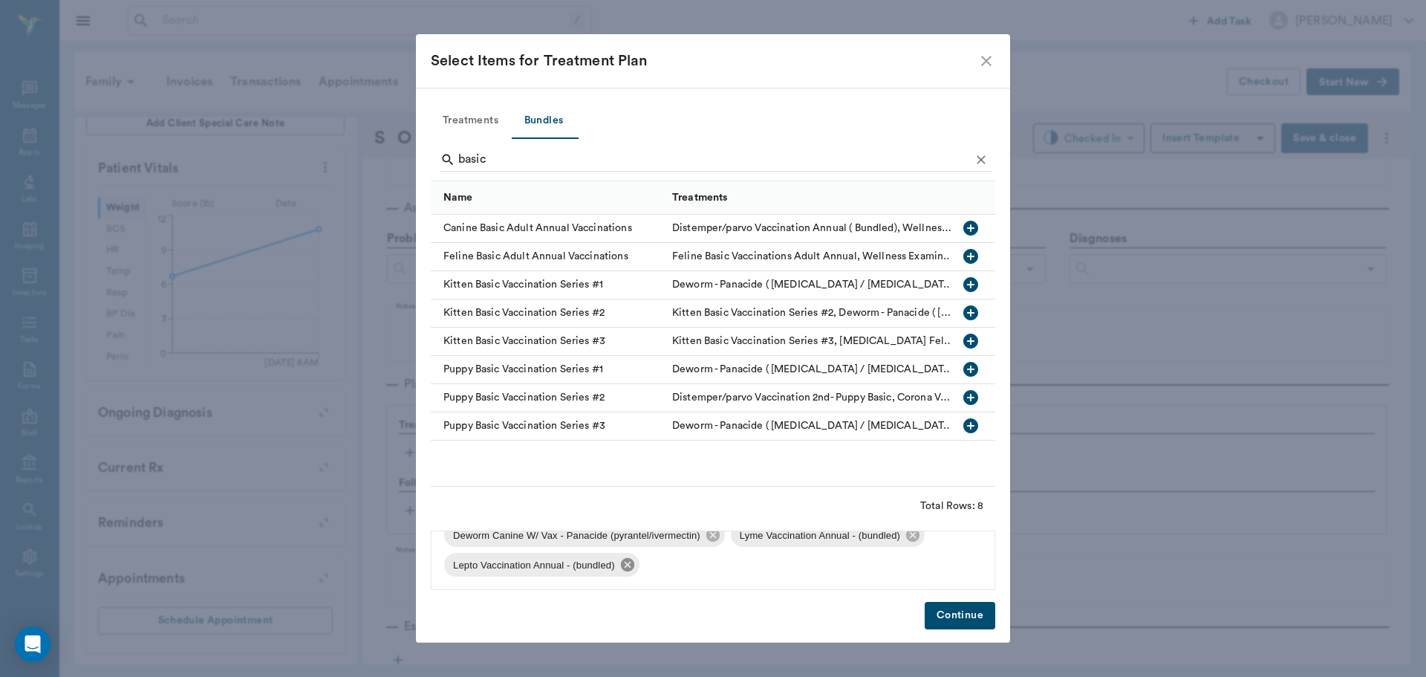
click at [623, 570] on icon at bounding box center [628, 564] width 16 height 16
click at [910, 568] on icon at bounding box center [912, 564] width 13 height 13
click at [951, 617] on button "Continue" at bounding box center [960, 615] width 71 height 27
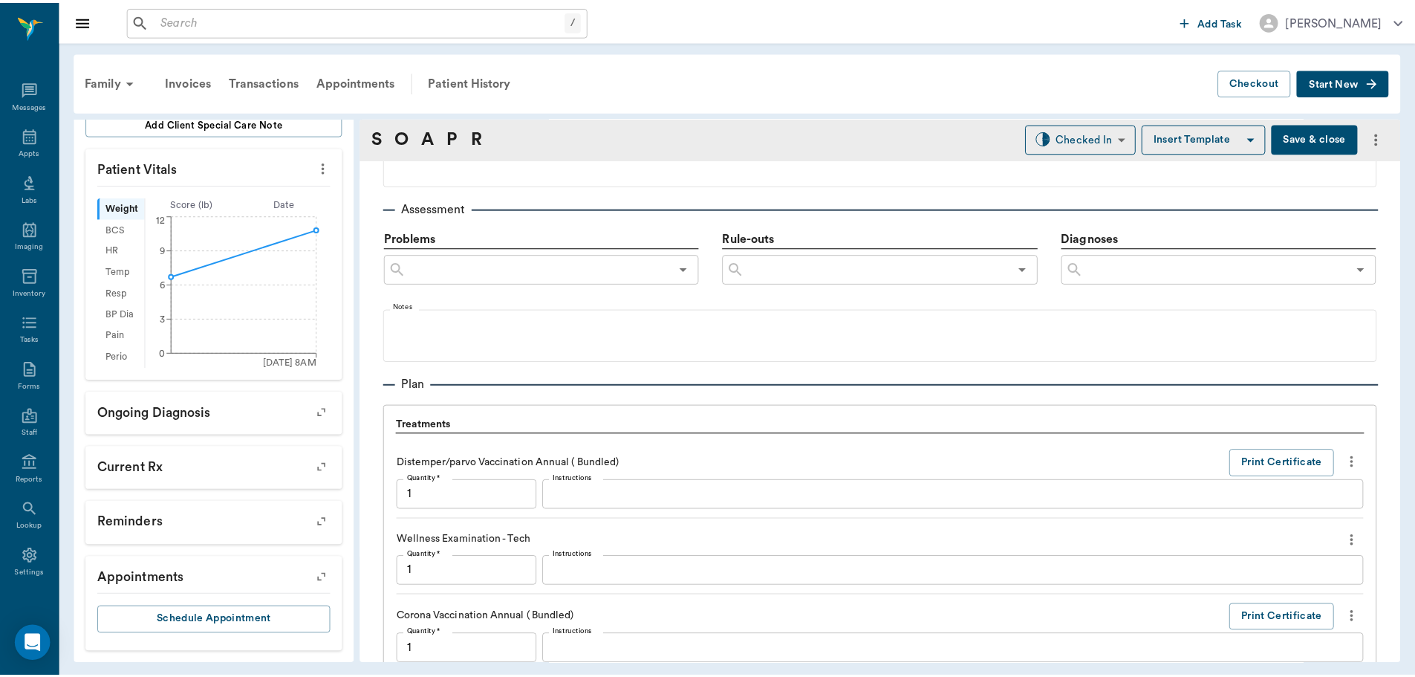
scroll to position [1504, 0]
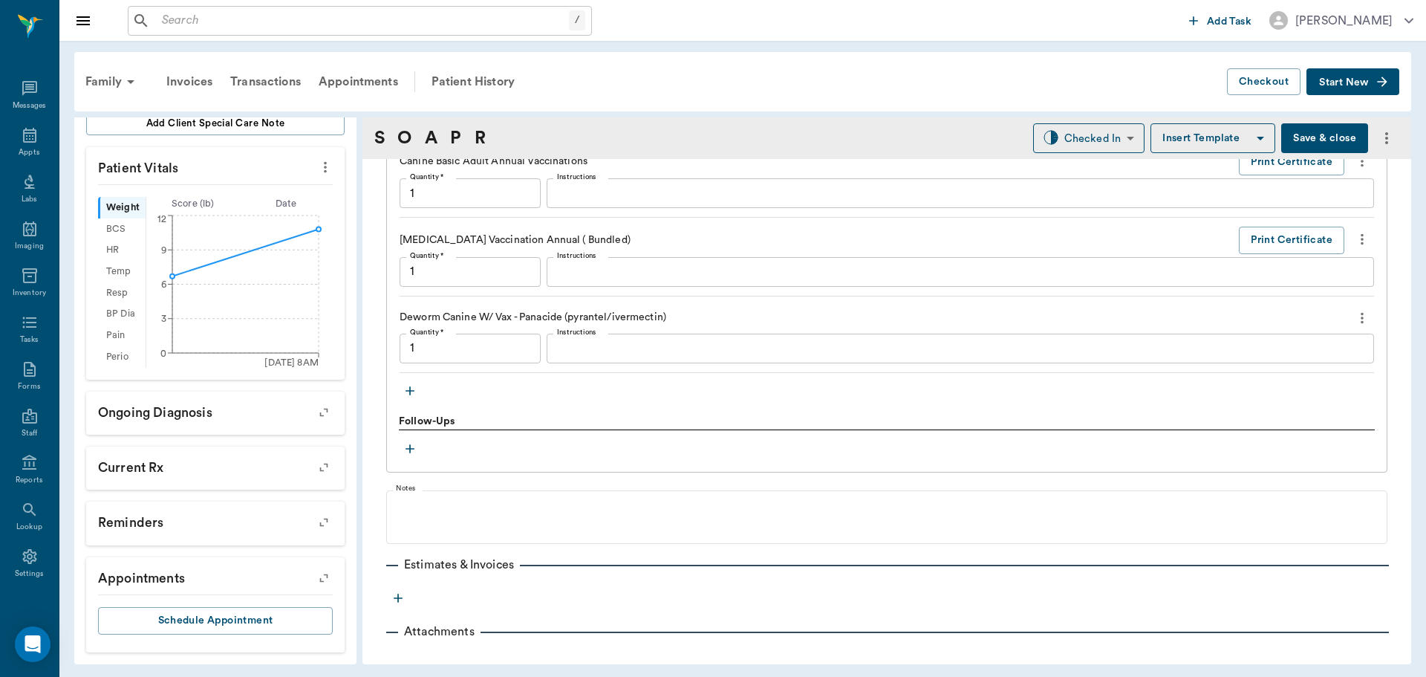
type input "1.00"
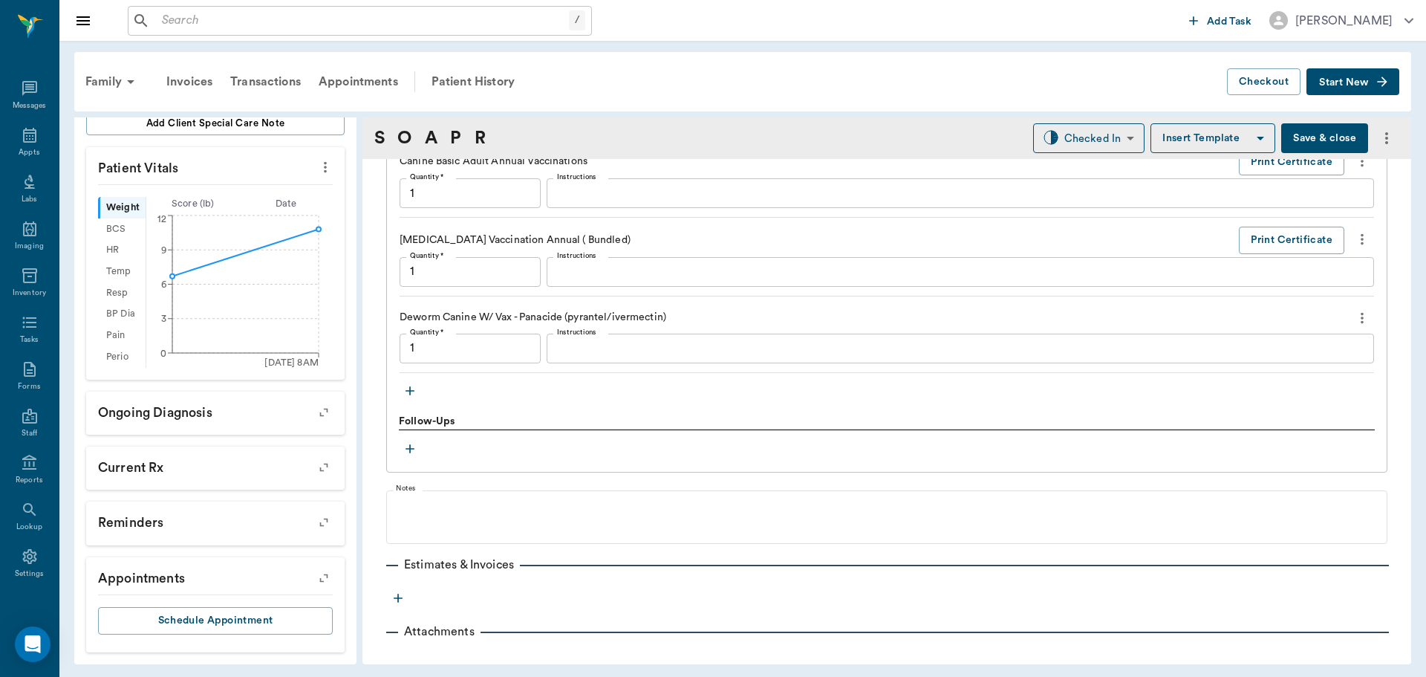
type input "1.00"
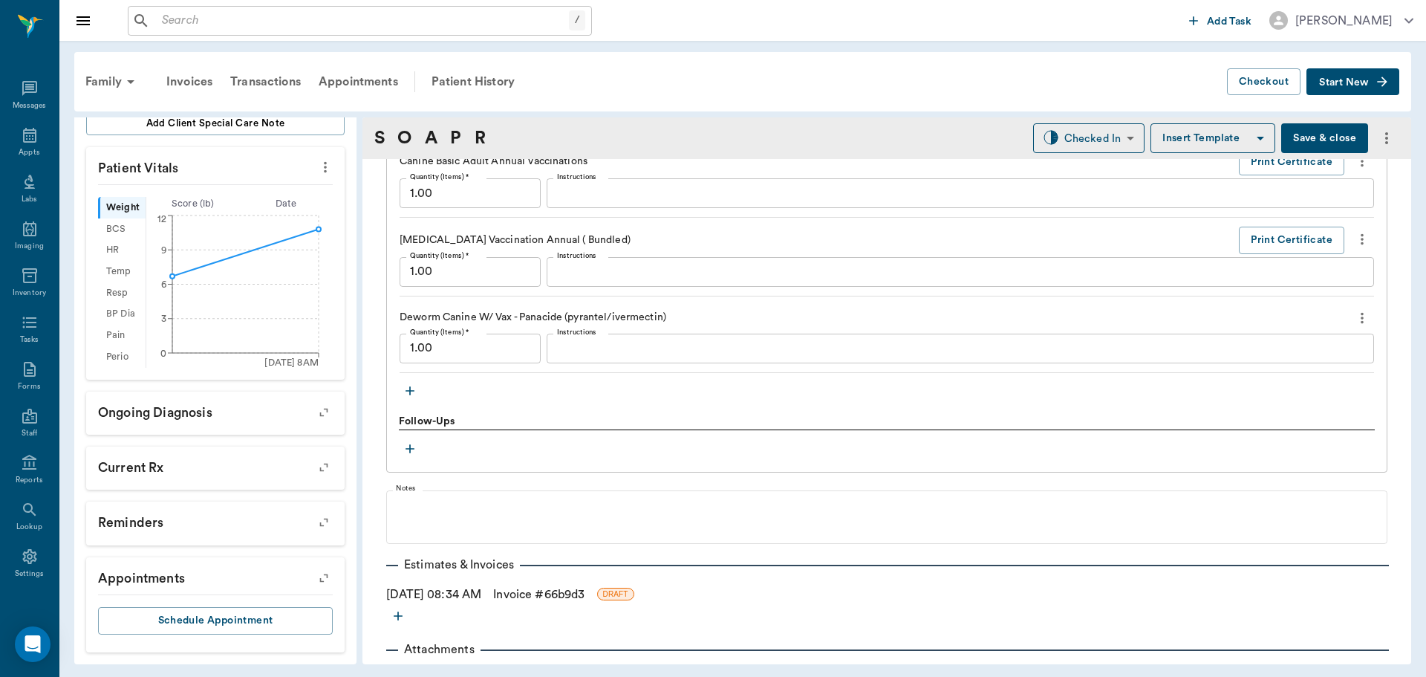
click at [409, 396] on icon "button" at bounding box center [410, 390] width 15 height 15
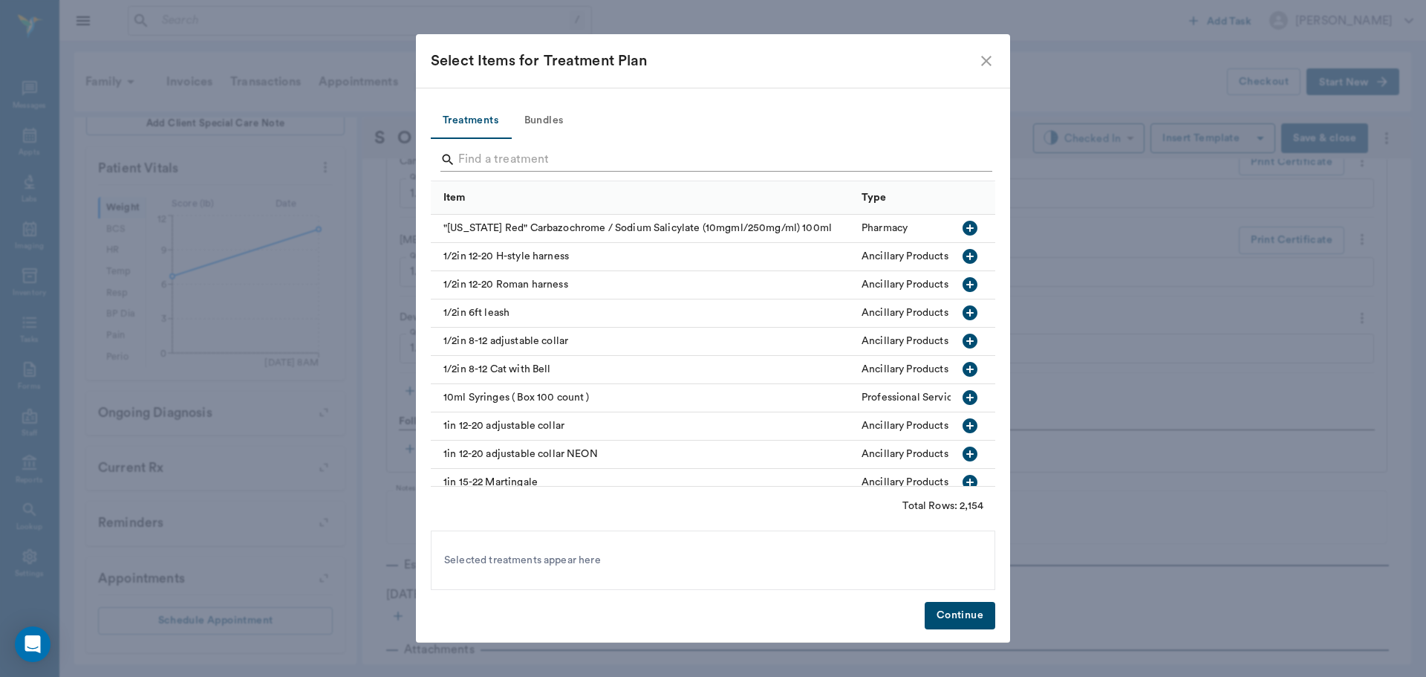
click at [498, 158] on input "Search" at bounding box center [714, 160] width 512 height 24
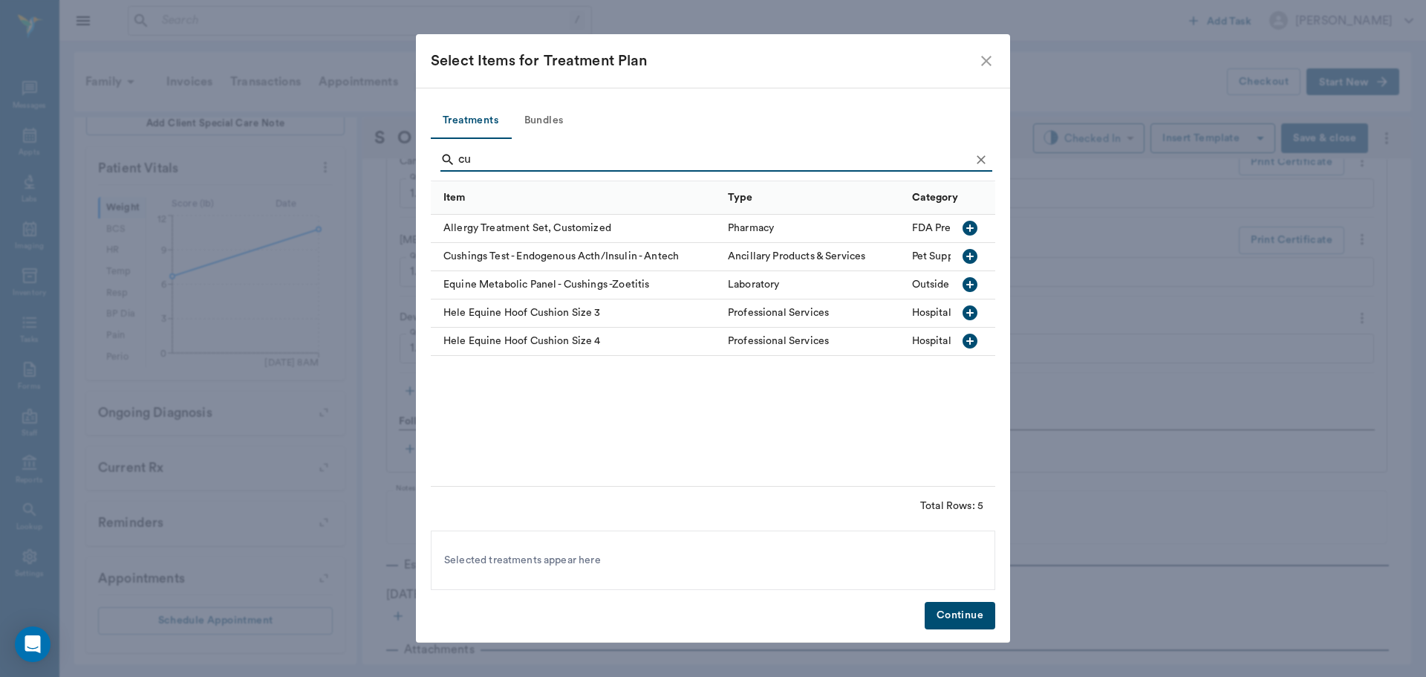
type input "c"
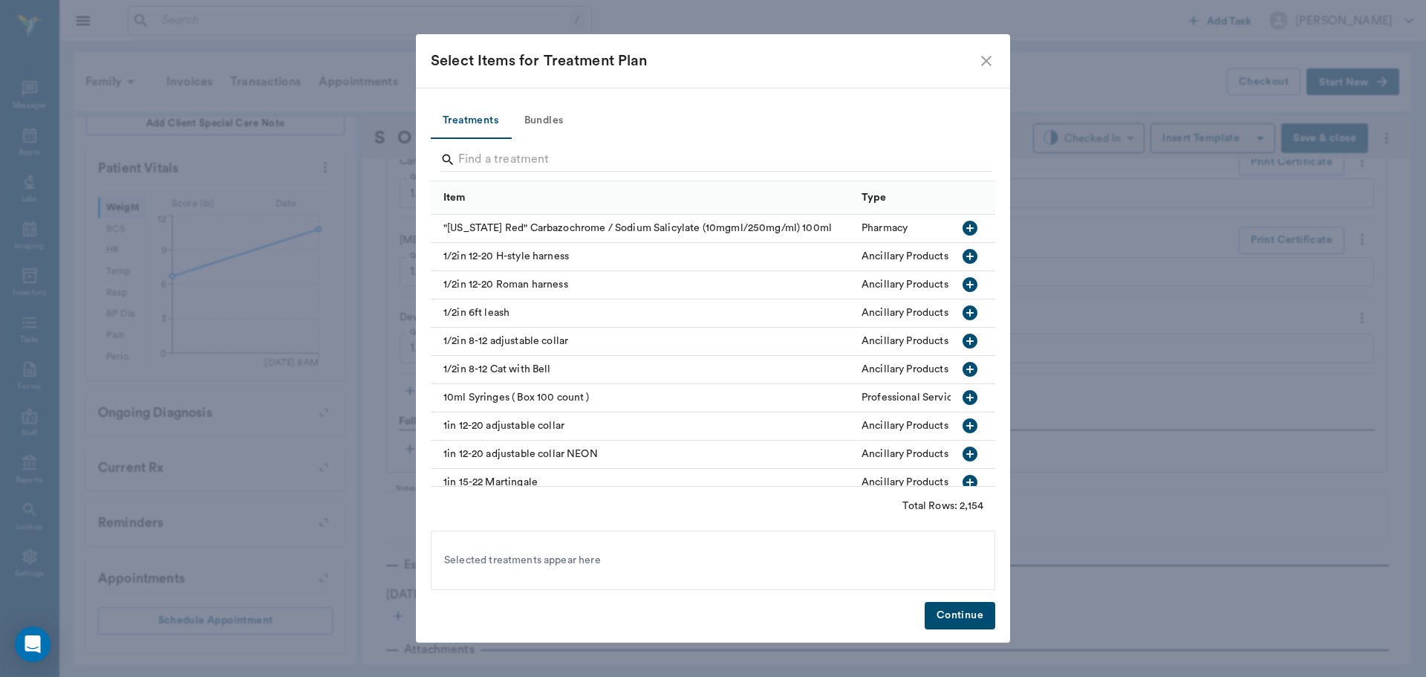
click at [984, 51] on div "Select Items for Treatment Plan" at bounding box center [713, 60] width 594 height 53
click at [985, 61] on icon "close" at bounding box center [987, 61] width 18 height 18
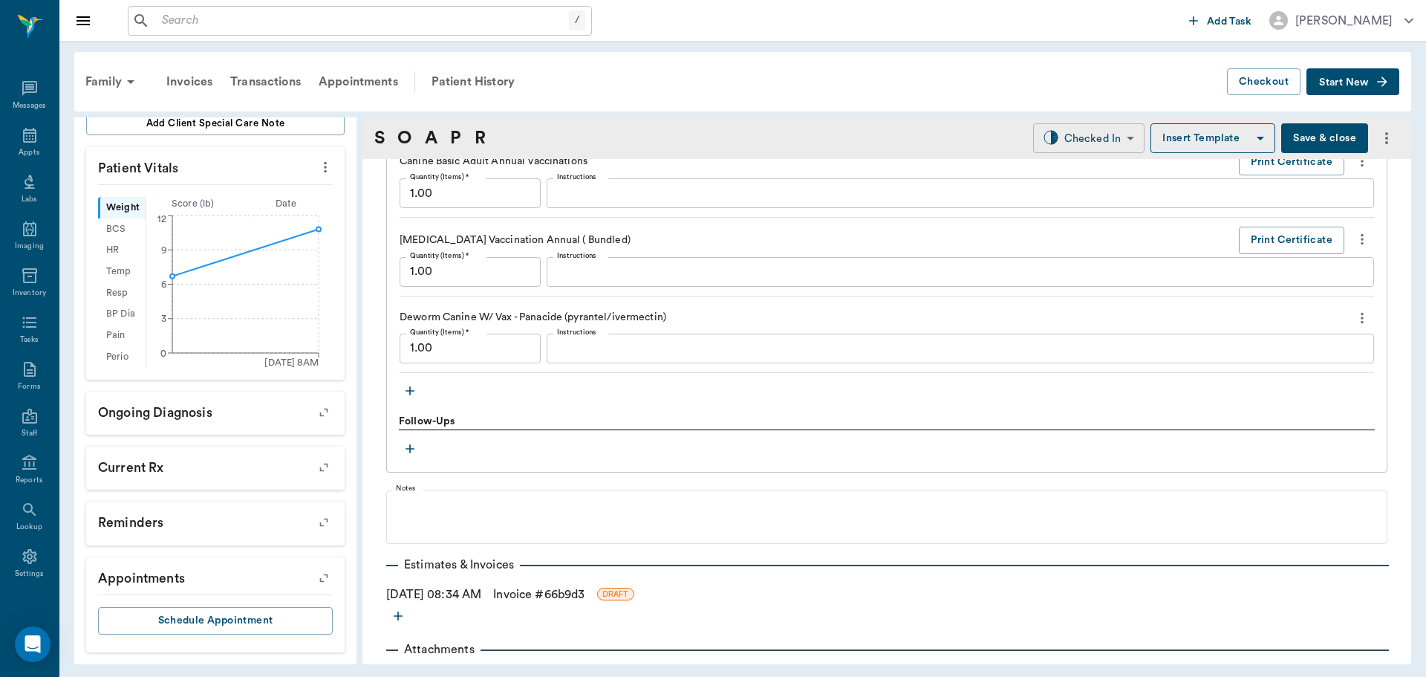
click at [1092, 137] on body "/ ​ Add Task Dr. Bert Ellsworth Nectar Messages Appts Labs Imaging Inventory Ta…" at bounding box center [713, 338] width 1426 height 677
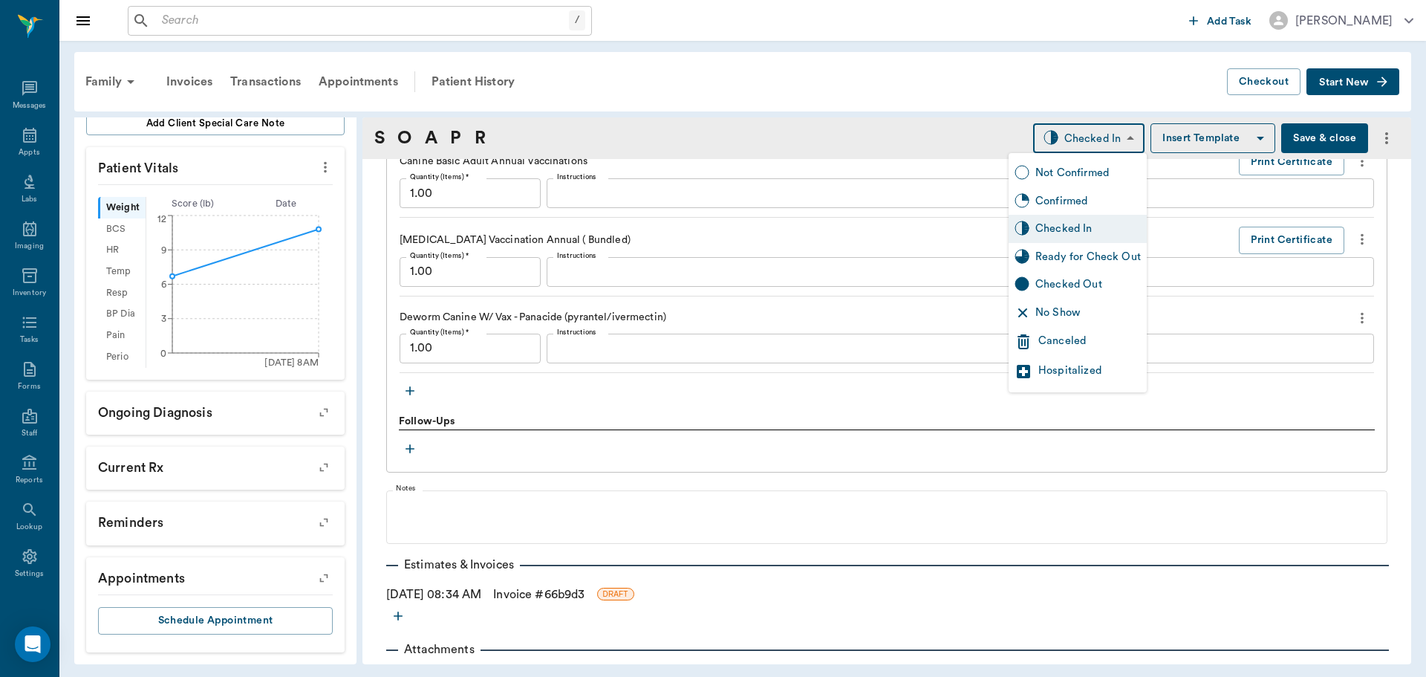
click at [1106, 254] on div "Ready for Check Out" at bounding box center [1089, 257] width 106 height 16
type input "READY_TO_CHECKOUT"
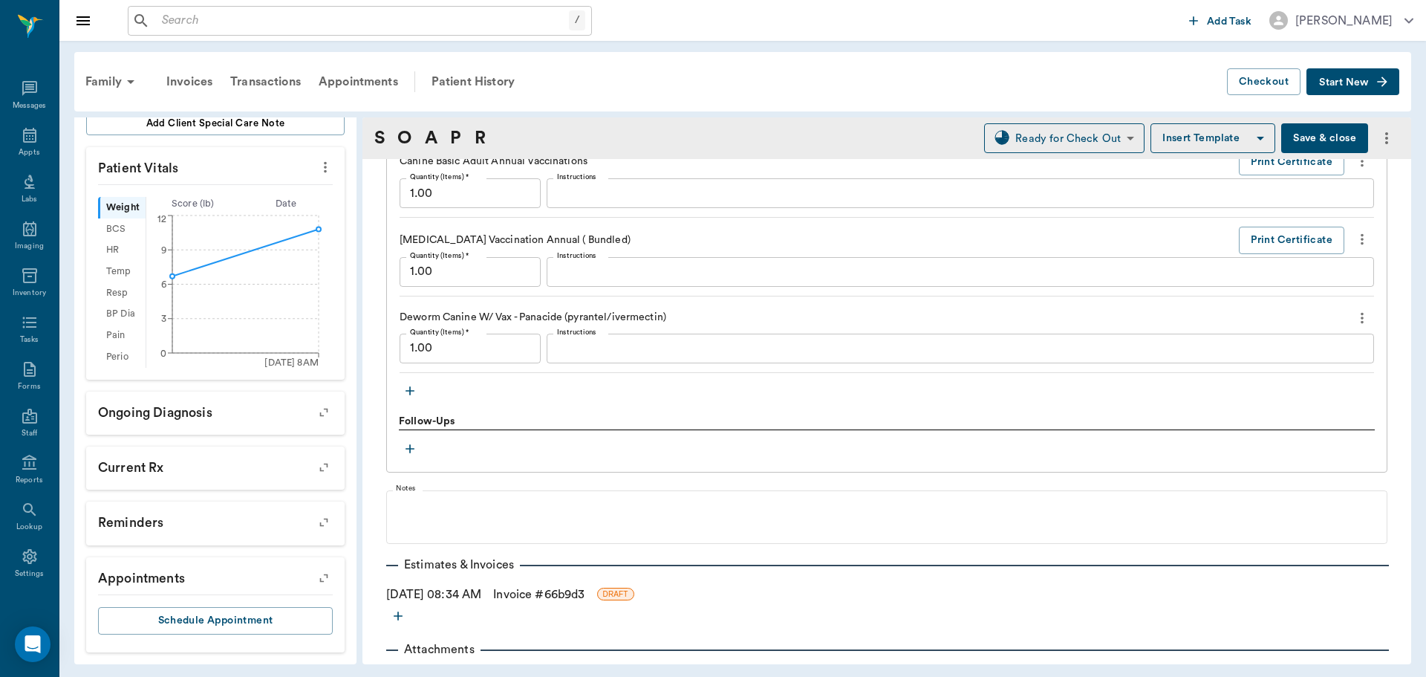
click at [532, 592] on link "Invoice # 66b9d3" at bounding box center [538, 594] width 91 height 18
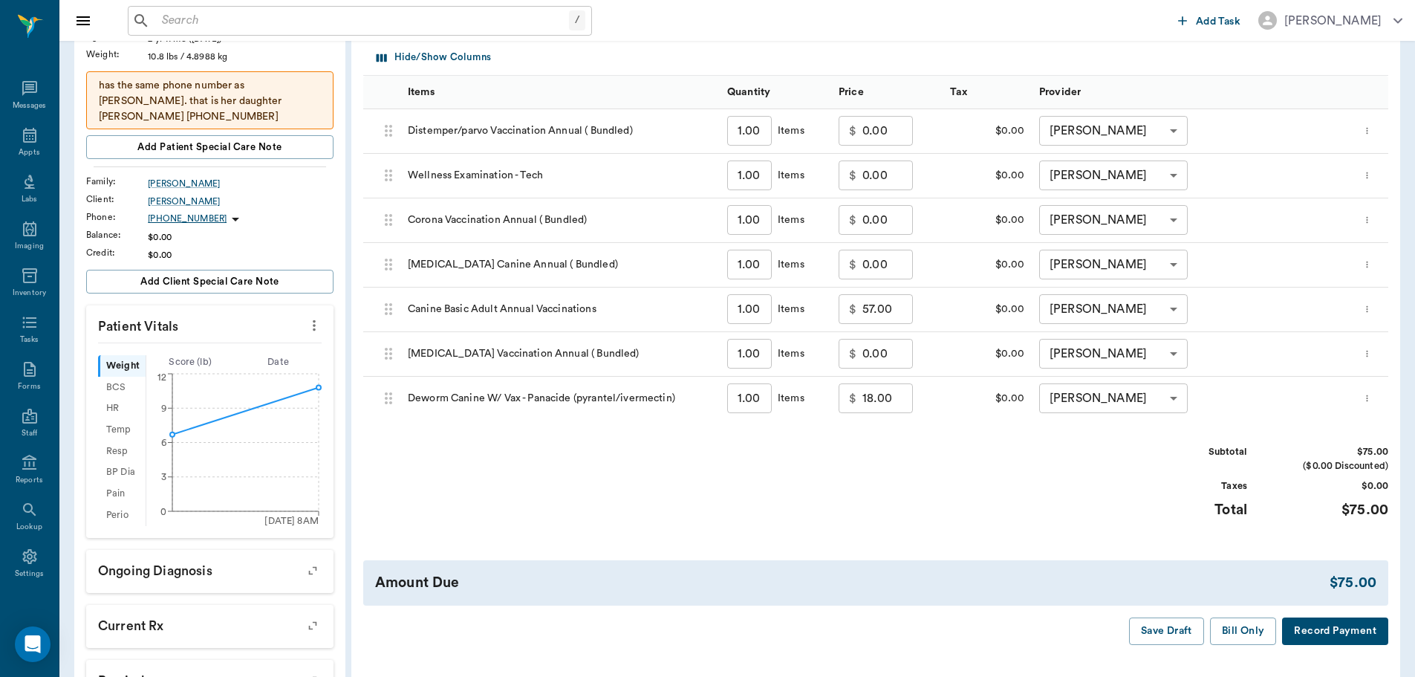
scroll to position [74, 0]
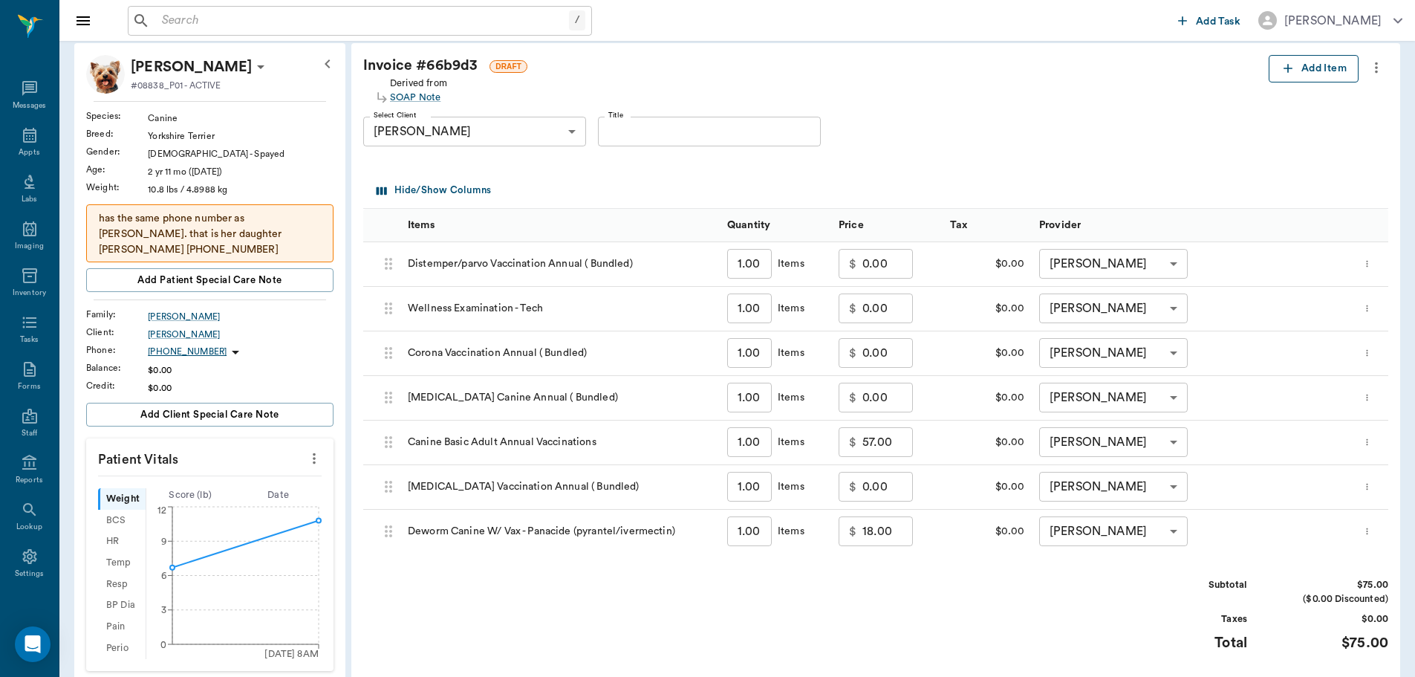
click at [1324, 64] on button "Add Item" at bounding box center [1314, 68] width 90 height 27
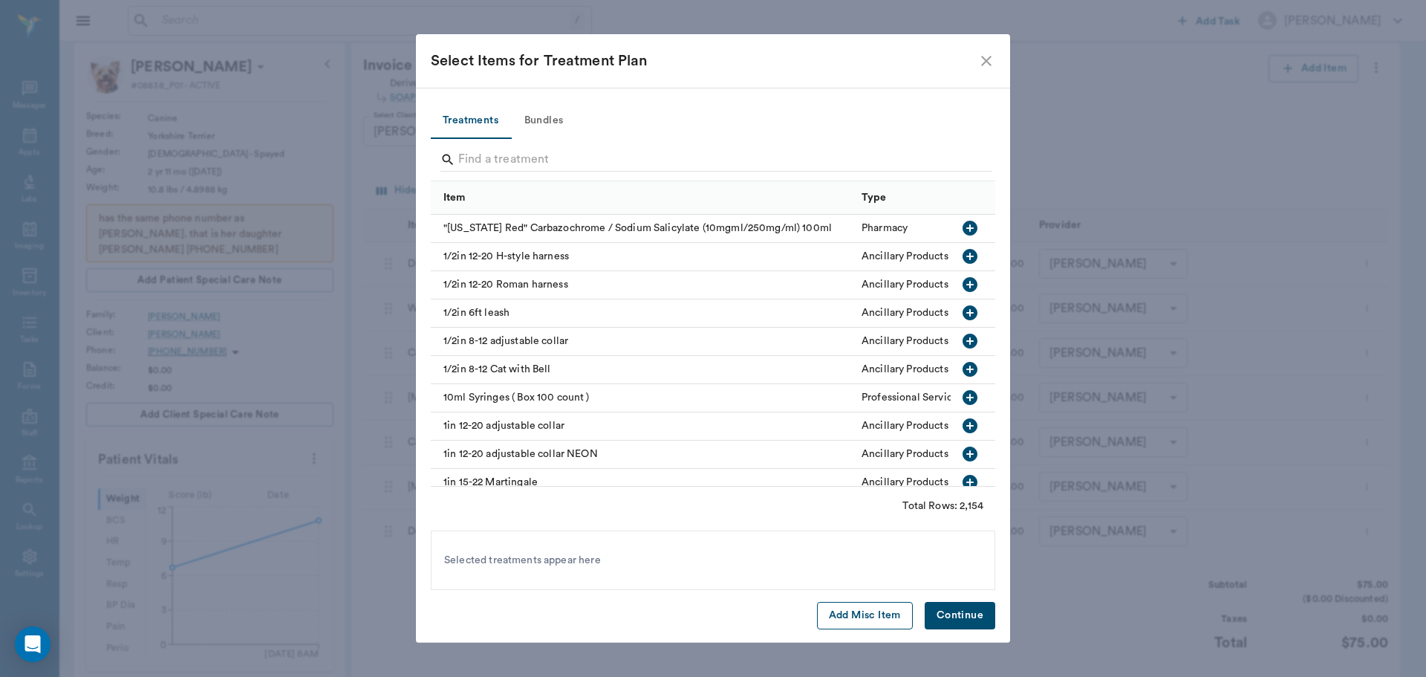
click at [860, 612] on button "Add Misc Item" at bounding box center [865, 615] width 96 height 27
click at [941, 608] on button "Continue" at bounding box center [960, 615] width 71 height 27
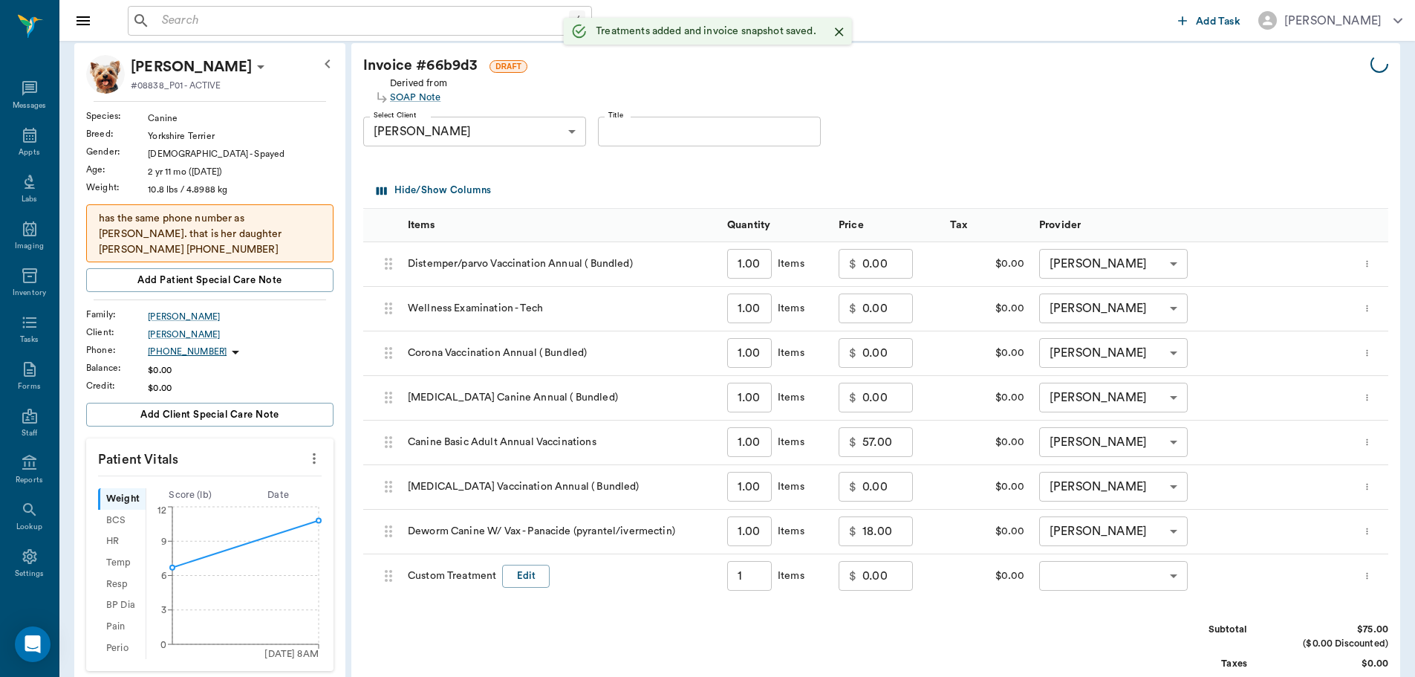
type input "1.00"
click at [522, 577] on button "Edit" at bounding box center [526, 576] width 48 height 23
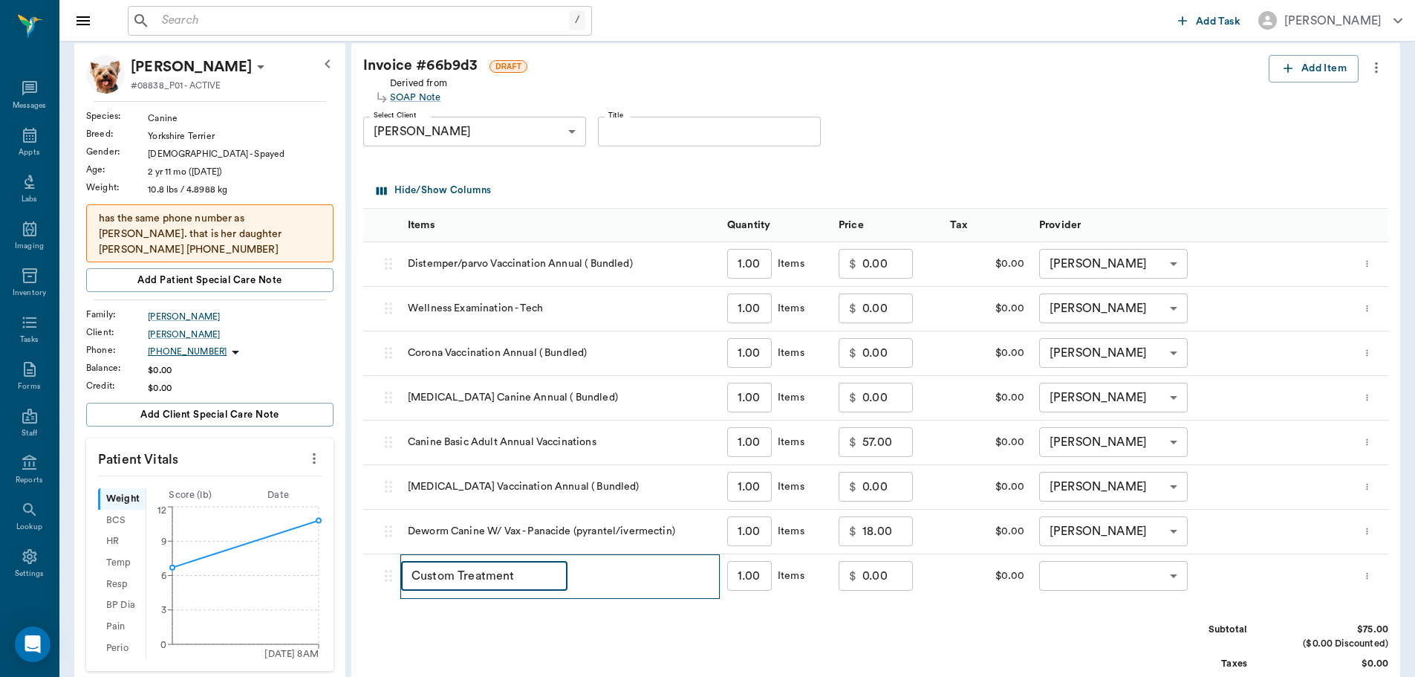
drag, startPoint x: 528, startPoint y: 581, endPoint x: 357, endPoint y: 586, distance: 170.2
click at [357, 586] on div "Invoice # 66b9d3 DRAFT Derived from SOAP Note Add Item Select Client Diane Brit…" at bounding box center [875, 438] width 1049 height 791
type input "E"
type input "Ear hairs pulled-Grooming"
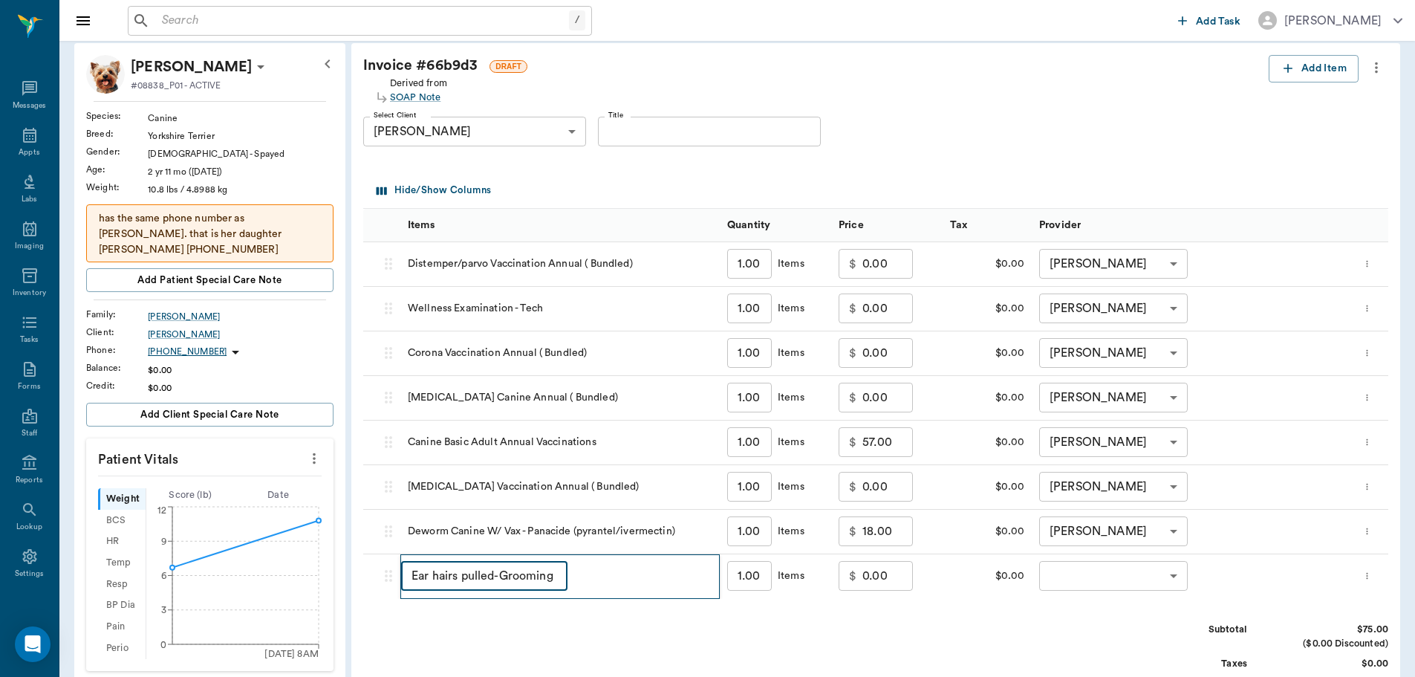
scroll to position [0, 0]
click at [875, 570] on input "0.00" at bounding box center [888, 576] width 51 height 30
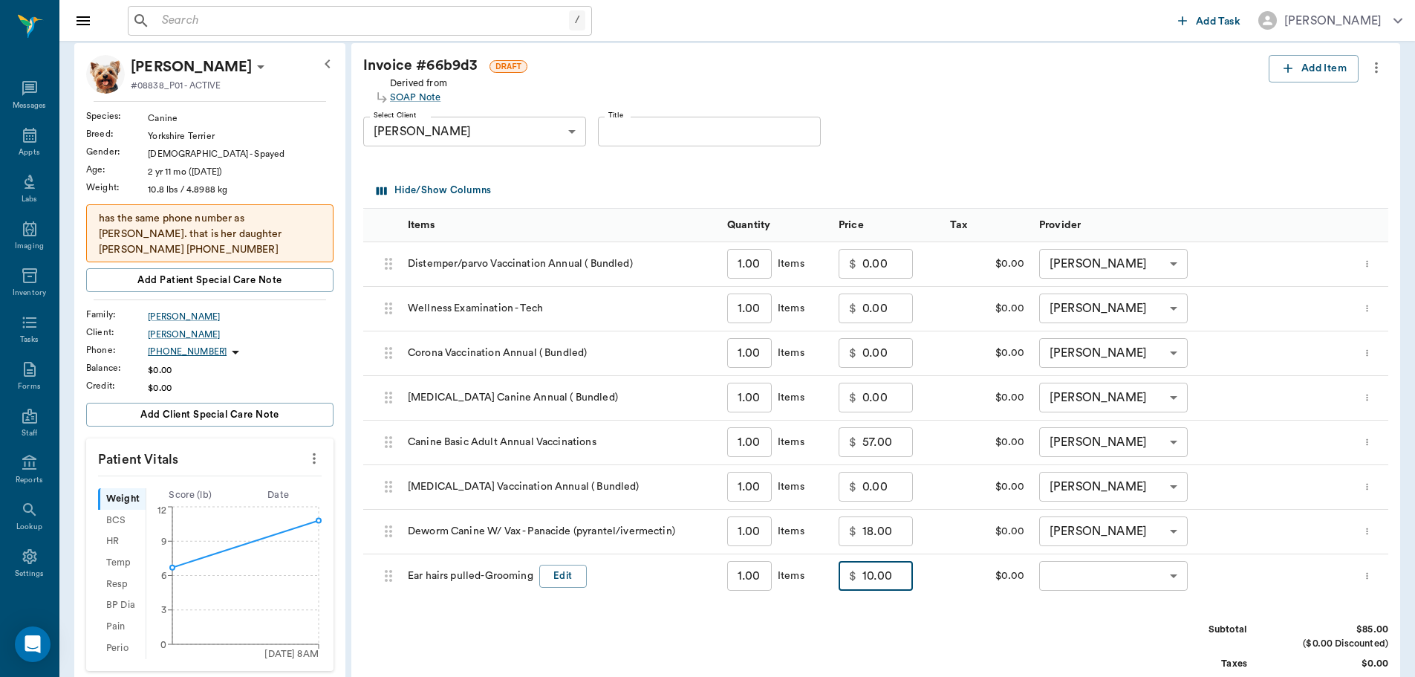
type input "10.00"
click at [961, 630] on div "Subtotal $85.00 ($0.00 Discounted) Taxes $0.00 Total $85.00" at bounding box center [875, 668] width 1025 height 91
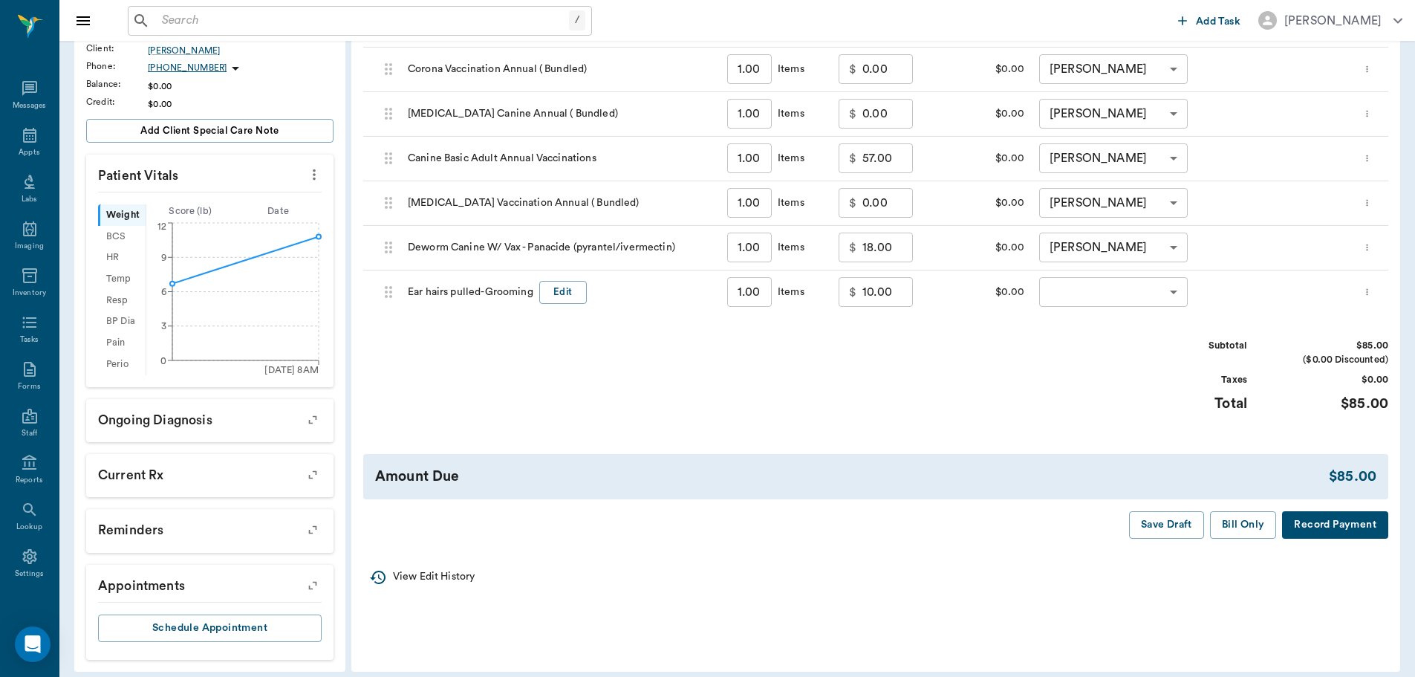
scroll to position [370, 0]
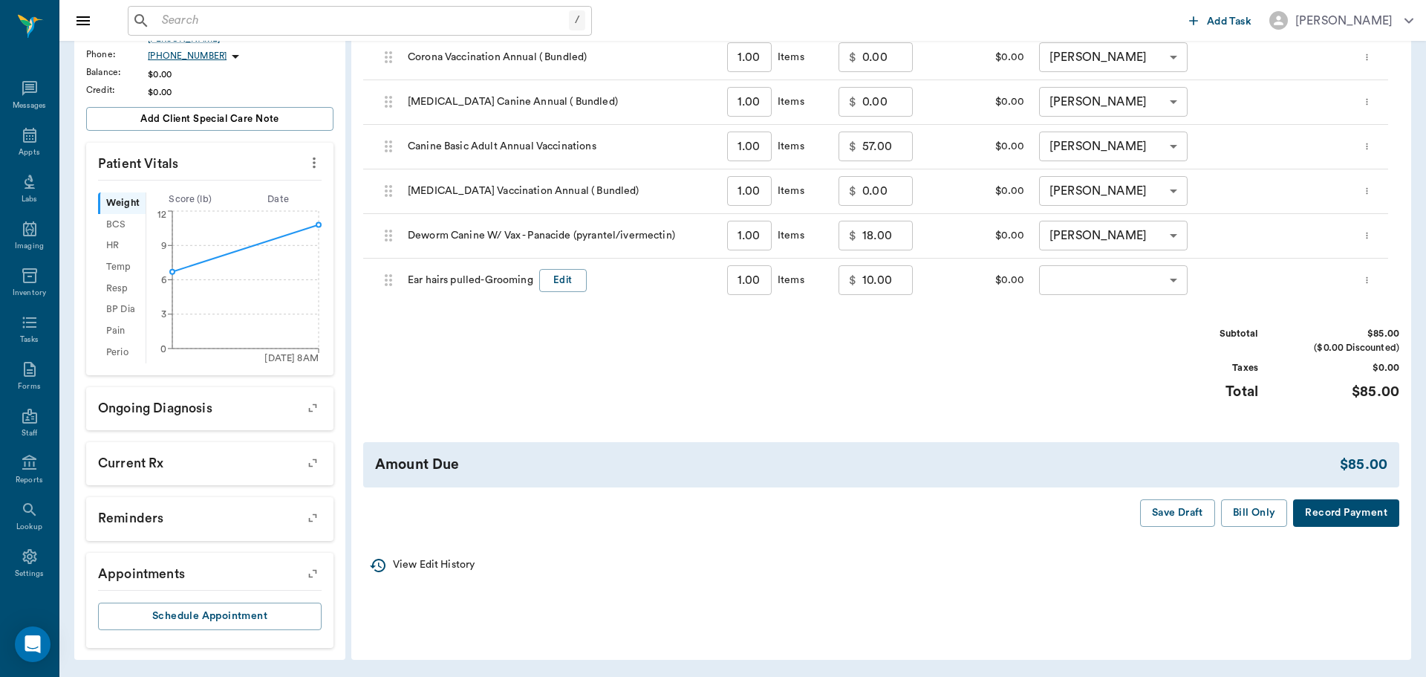
click at [1074, 276] on body "/ ​ Add Task Dr. Bert Ellsworth Nectar Messages Appts Labs Imaging Inventory Ta…" at bounding box center [713, 153] width 1426 height 1047
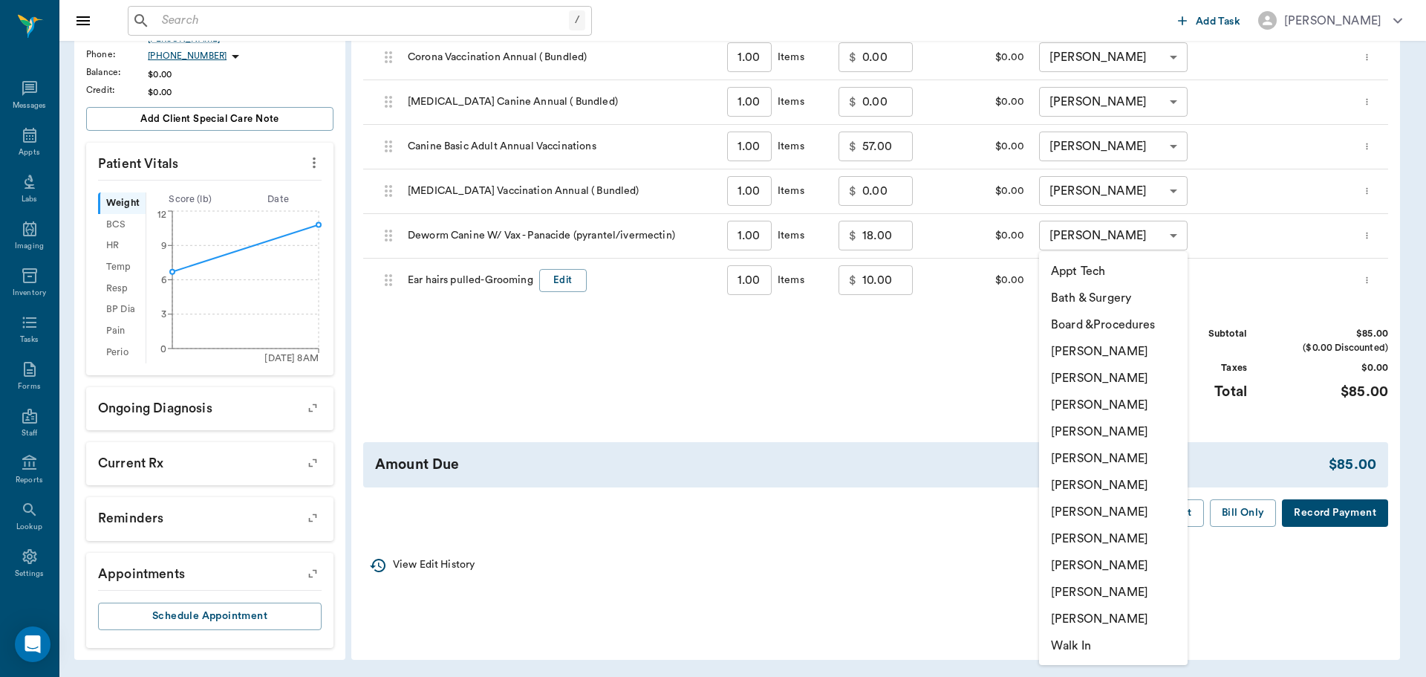
click at [1127, 504] on li "[PERSON_NAME]" at bounding box center [1113, 512] width 149 height 27
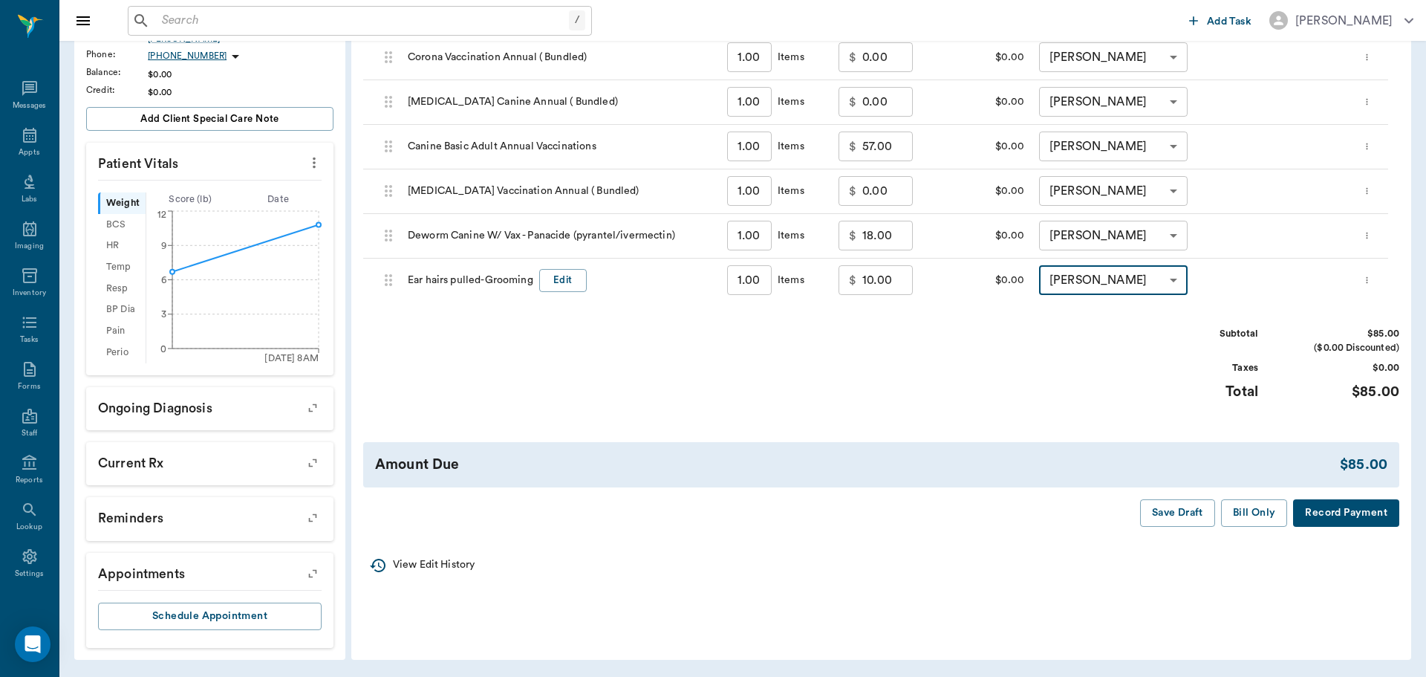
type input "none-682b670d8bdc6f7f8feef3db"
click at [566, 269] on button "Edit" at bounding box center [563, 280] width 48 height 23
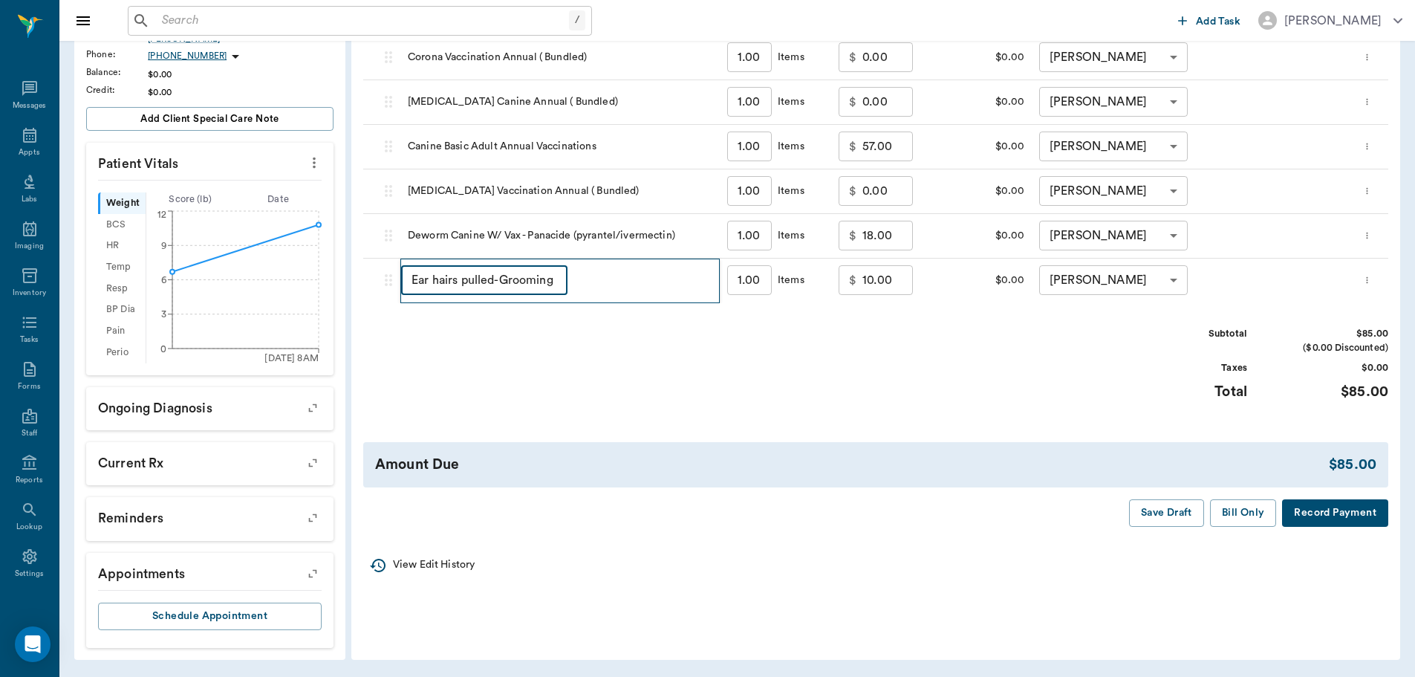
scroll to position [0, 0]
drag, startPoint x: 487, startPoint y: 278, endPoint x: 401, endPoint y: 280, distance: 86.2
click at [401, 280] on input "Ear hairs pulled-Grooming" at bounding box center [484, 280] width 166 height 30
click at [505, 282] on input "Grooming" at bounding box center [484, 280] width 166 height 30
type input "Grooming"
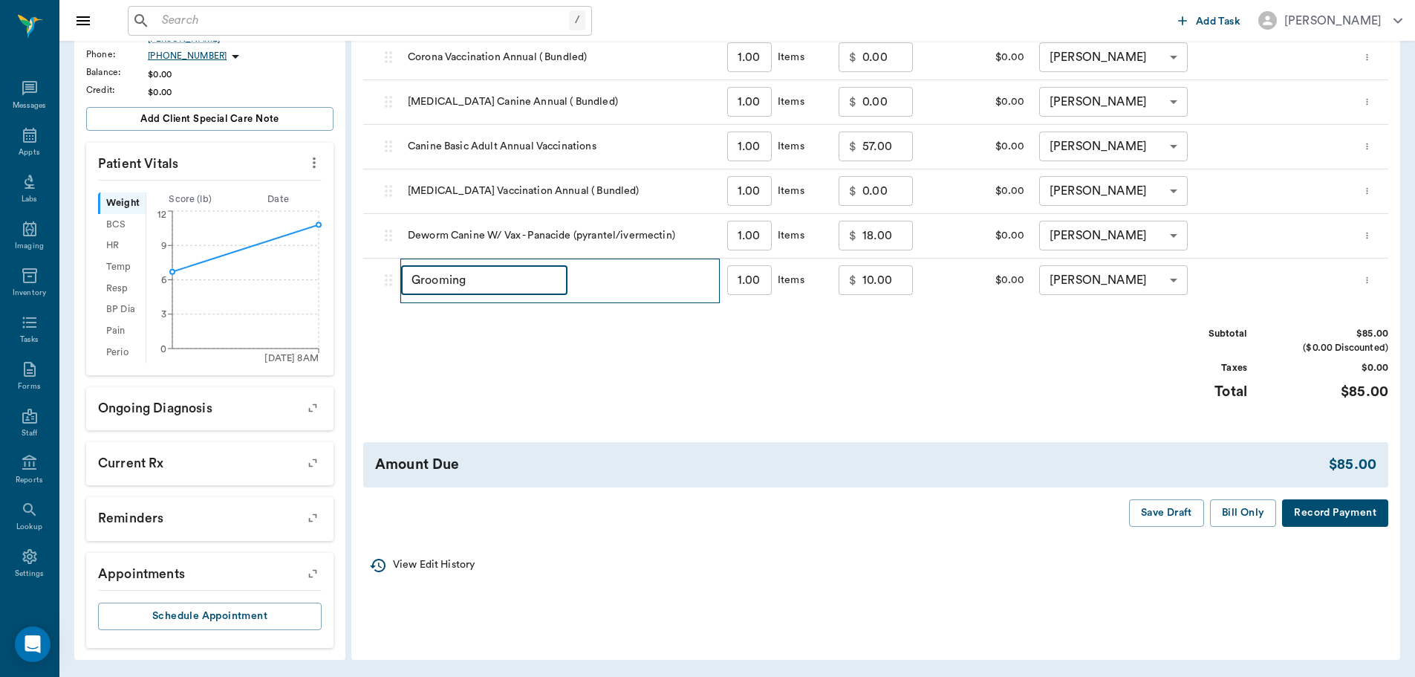
click at [1065, 381] on div "Subtotal $85.00 ($0.00 Discounted) Taxes $0.00 Total $85.00" at bounding box center [875, 372] width 1025 height 91
click at [1243, 523] on button "Bill Only" at bounding box center [1243, 512] width 67 height 27
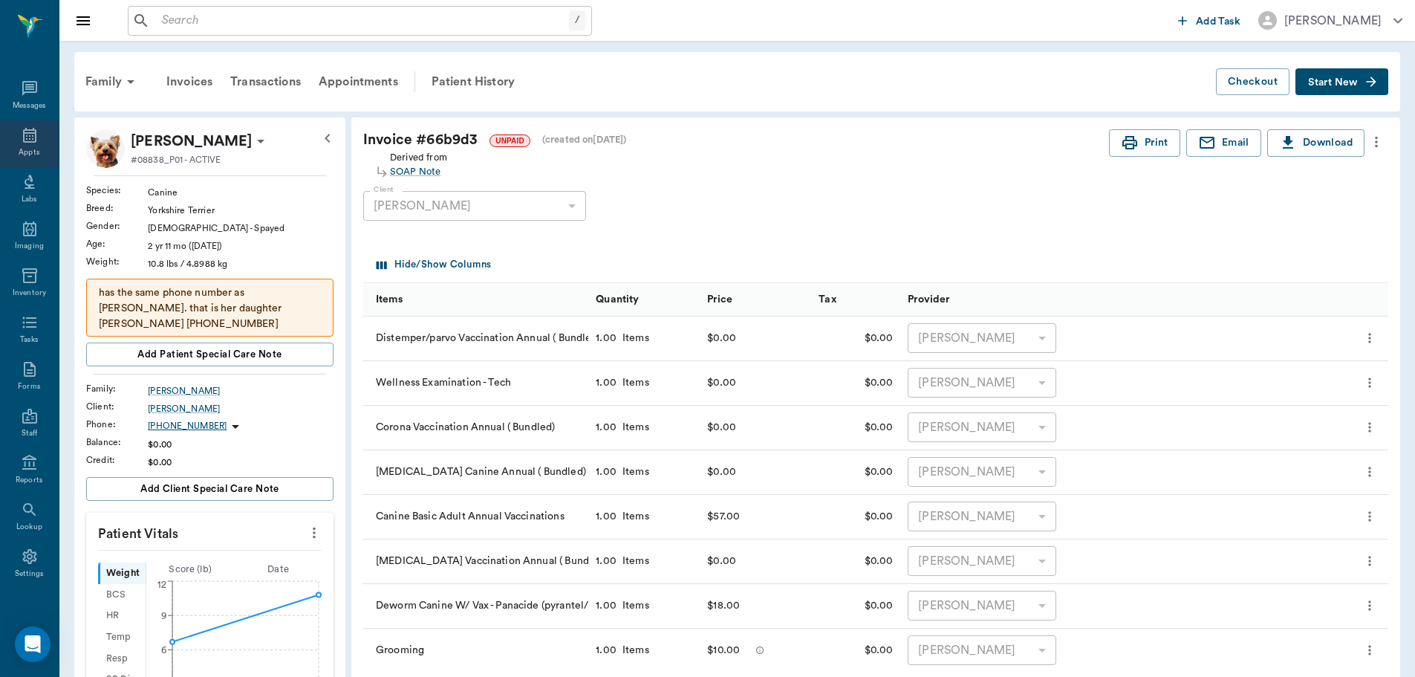
click at [23, 139] on icon at bounding box center [29, 135] width 13 height 15
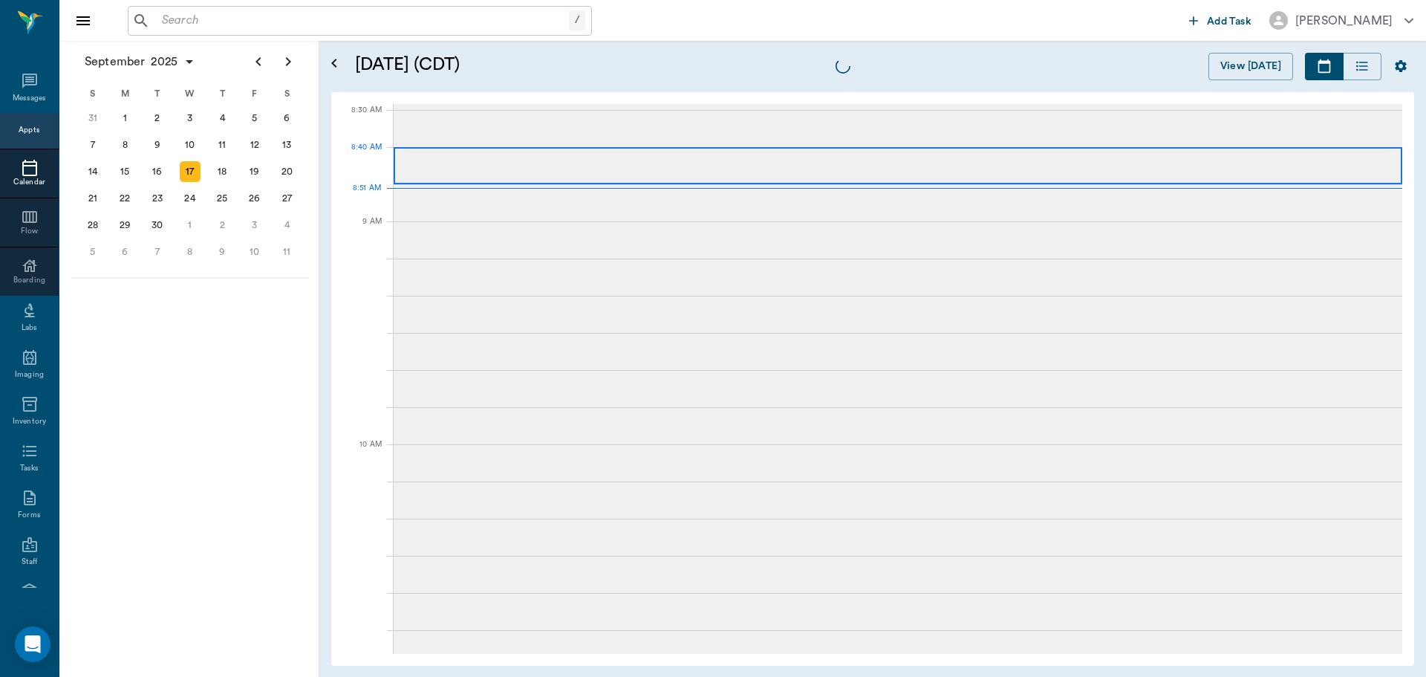
scroll to position [1, 0]
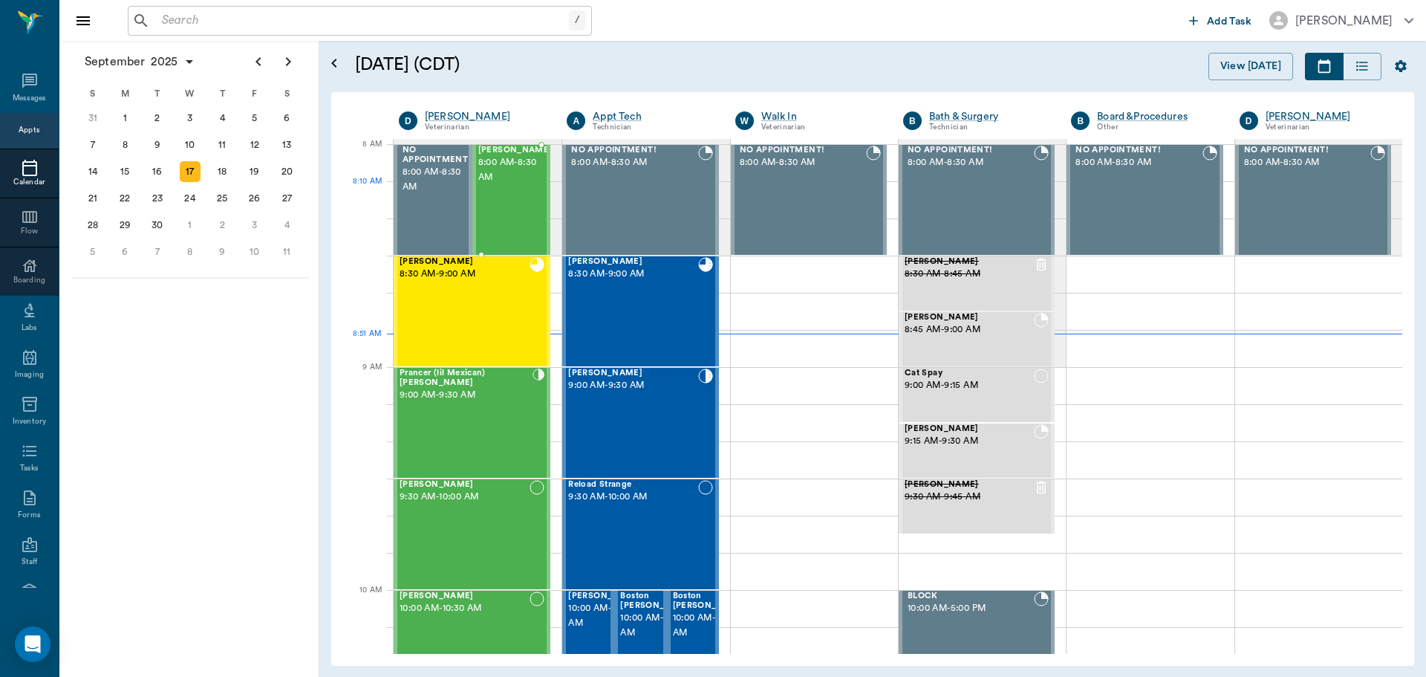
click at [495, 195] on div "Bovine Lockhart 8:00 AM - 8:30 AM" at bounding box center [515, 200] width 74 height 108
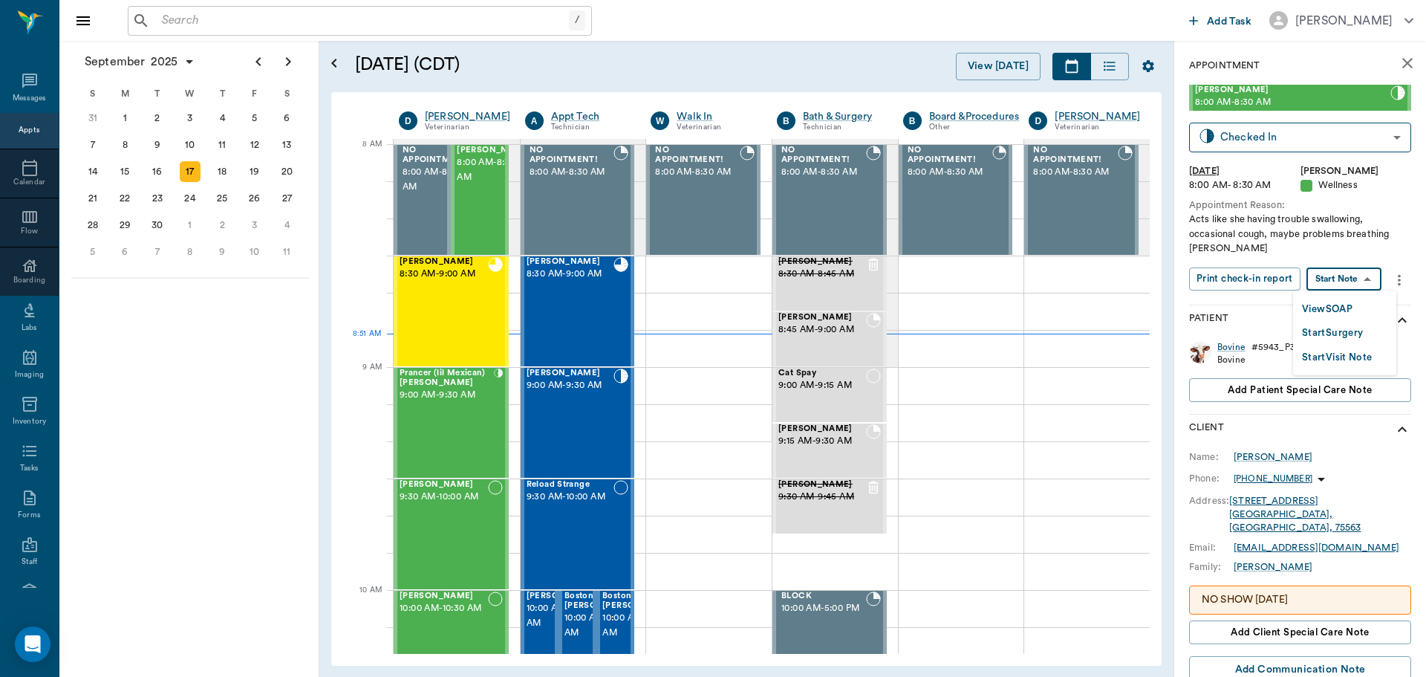
click at [1335, 279] on body "/ ​ Add Task Dr. Bert Ellsworth Nectar Messages Appts Calendar Flow Boarding La…" at bounding box center [713, 338] width 1426 height 677
click at [1324, 307] on button "View SOAP" at bounding box center [1327, 309] width 51 height 17
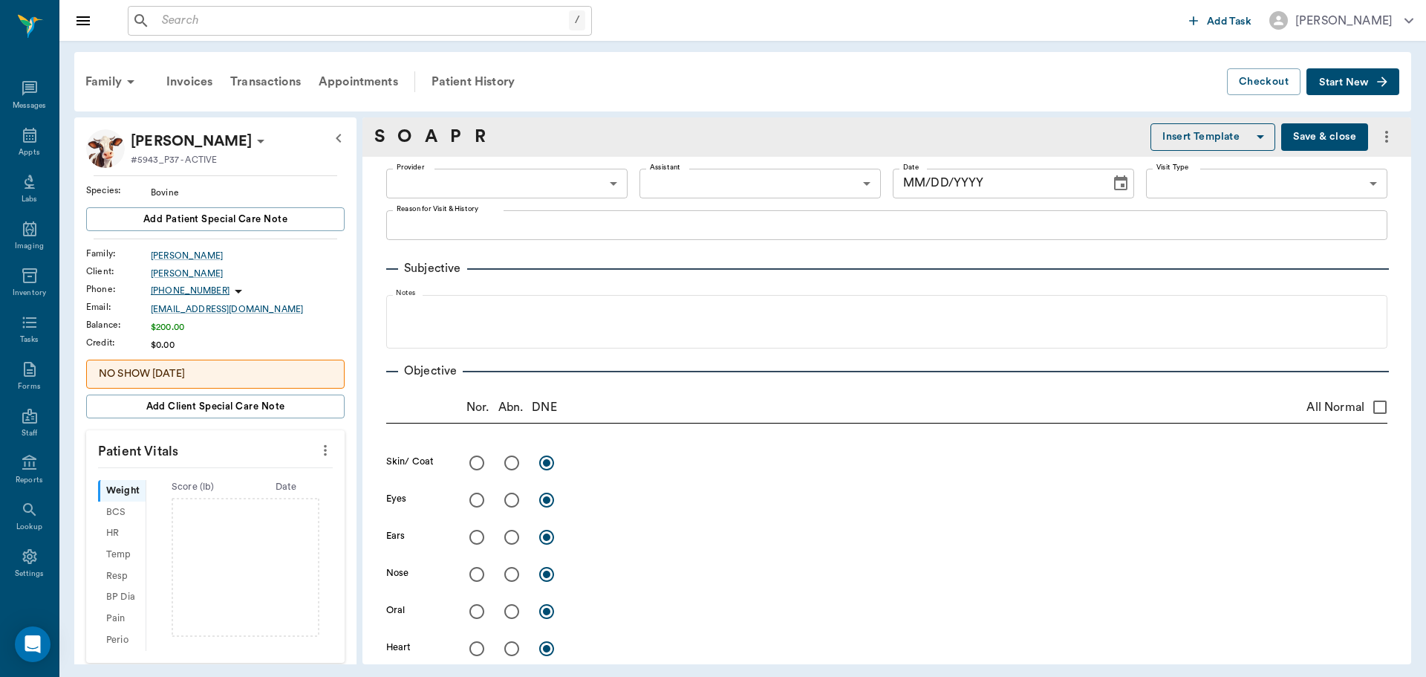
type input "63ec2f075fda476ae8351a4d"
type input "65d2be4f46e3a538d89b8c14"
type textarea "Acts like she having trouble swallowing, occasional cough, maybe problems breat…"
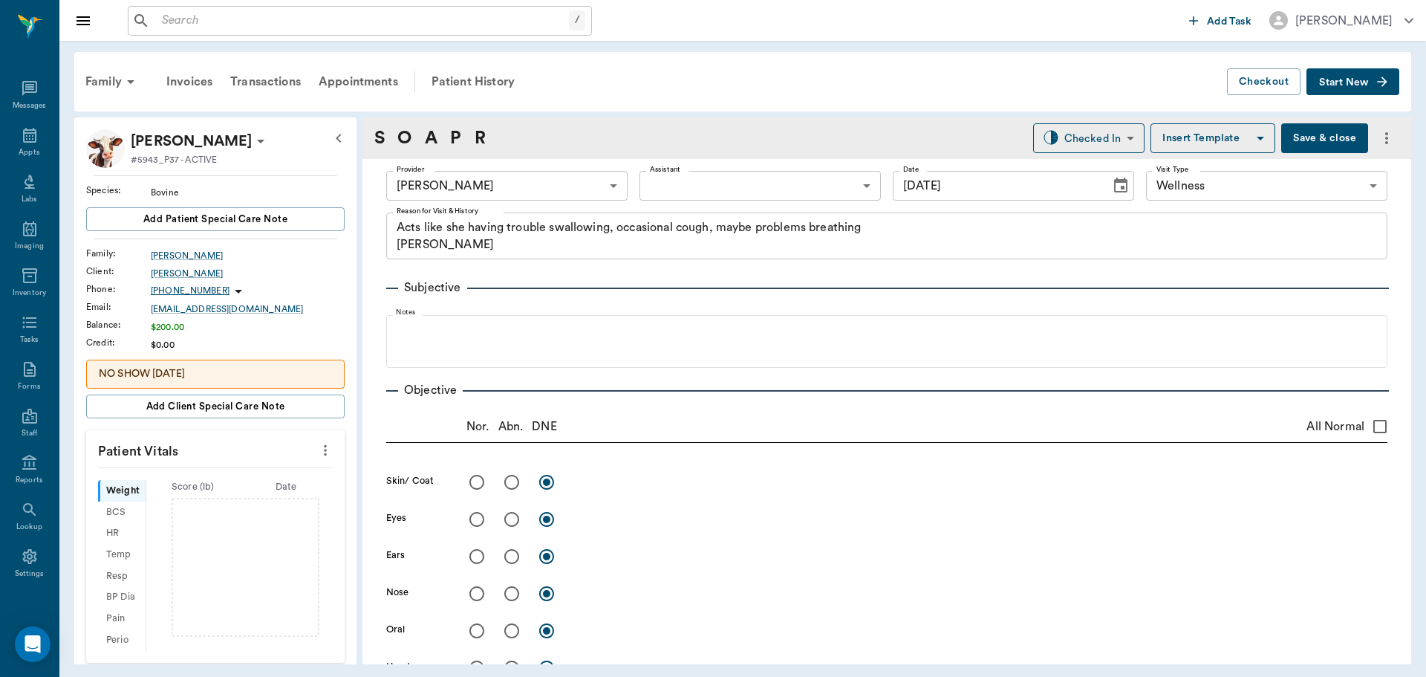
type input "09/17/2025"
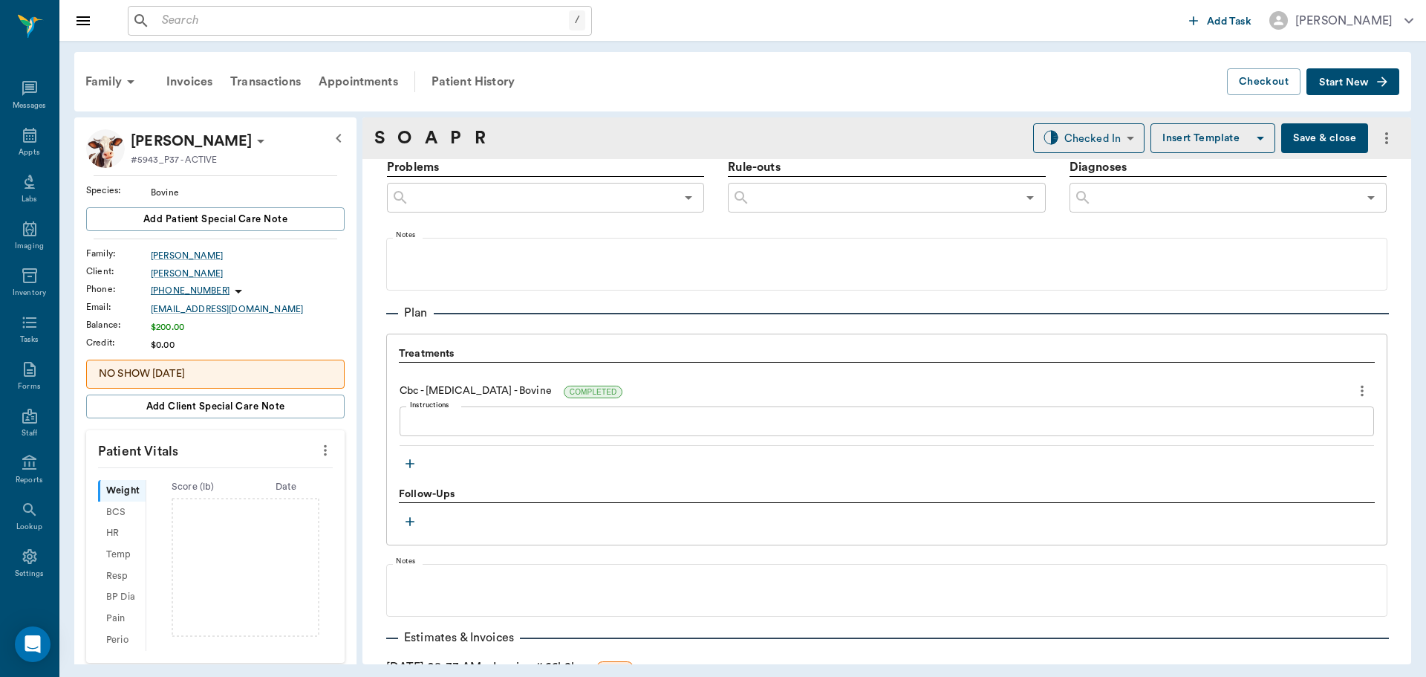
scroll to position [966, 0]
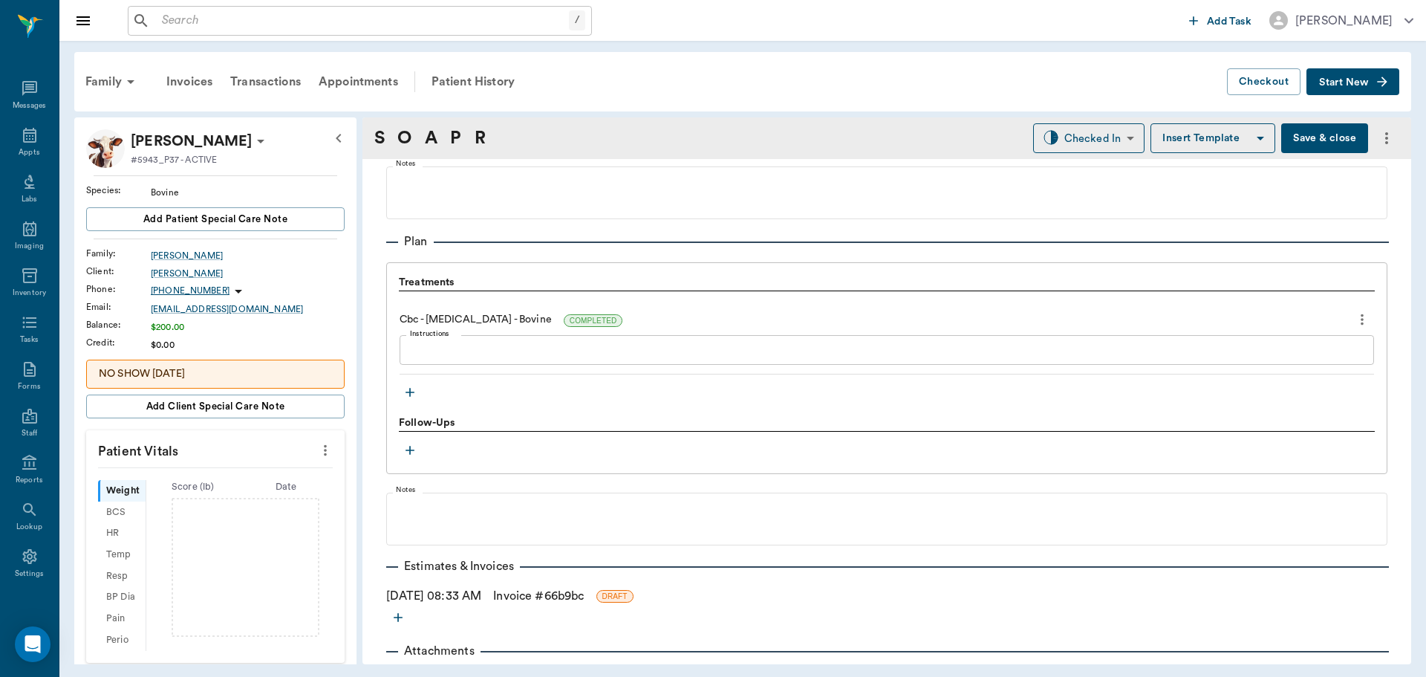
click at [409, 392] on icon "button" at bounding box center [410, 392] width 15 height 15
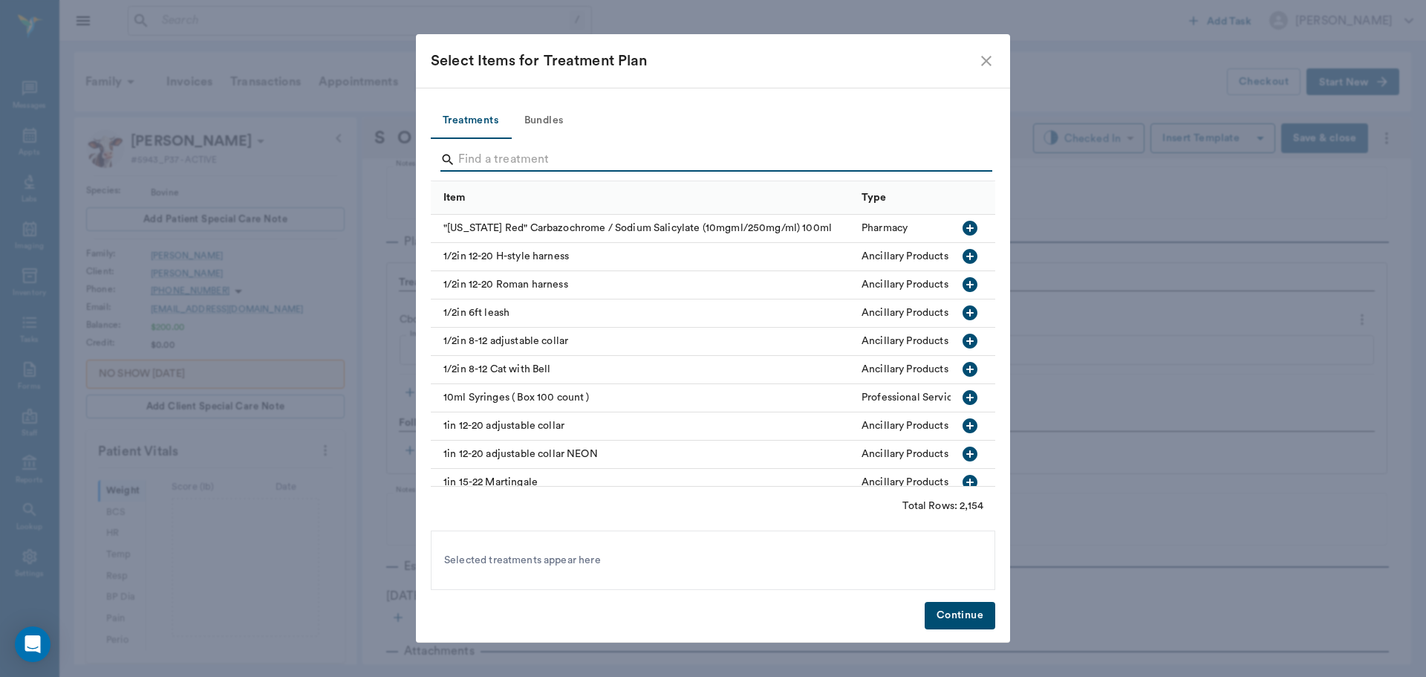
click at [487, 162] on input "Search" at bounding box center [714, 160] width 512 height 24
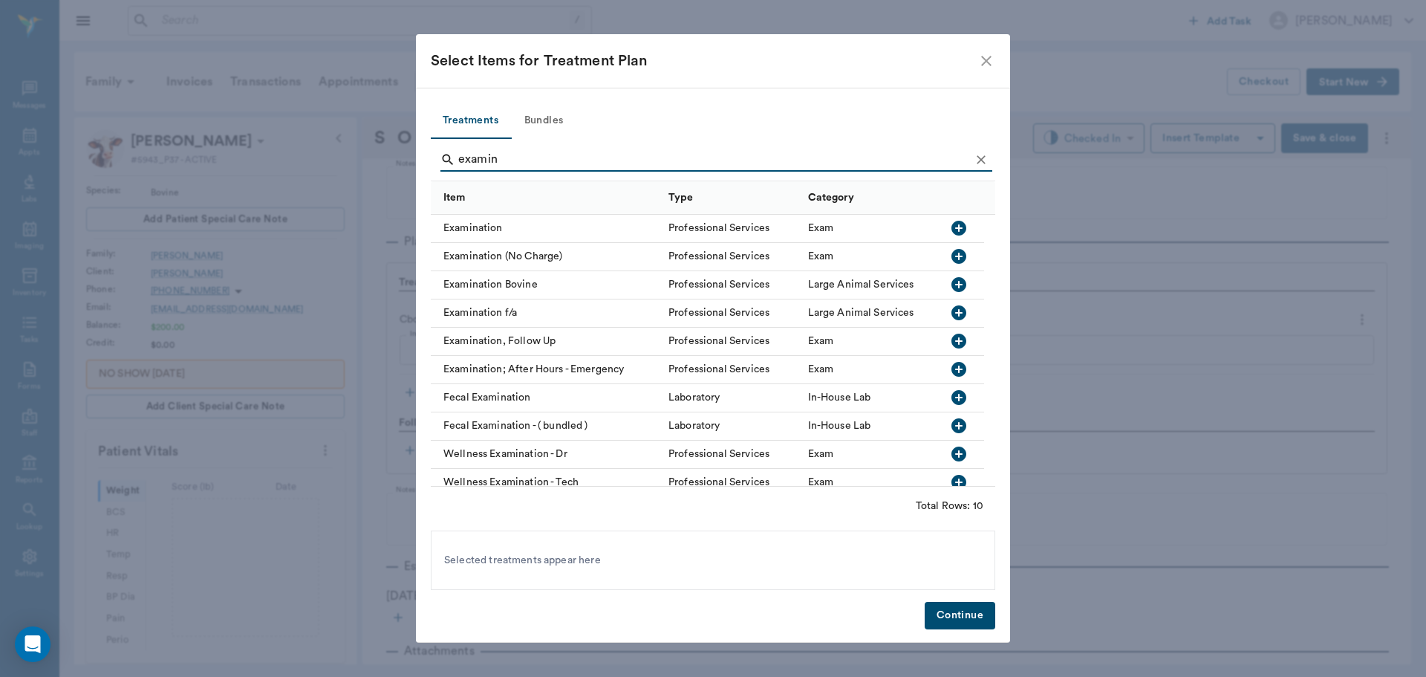
type input "examin"
click at [961, 288] on icon "button" at bounding box center [959, 284] width 15 height 15
click at [957, 620] on button "Continue" at bounding box center [960, 615] width 71 height 27
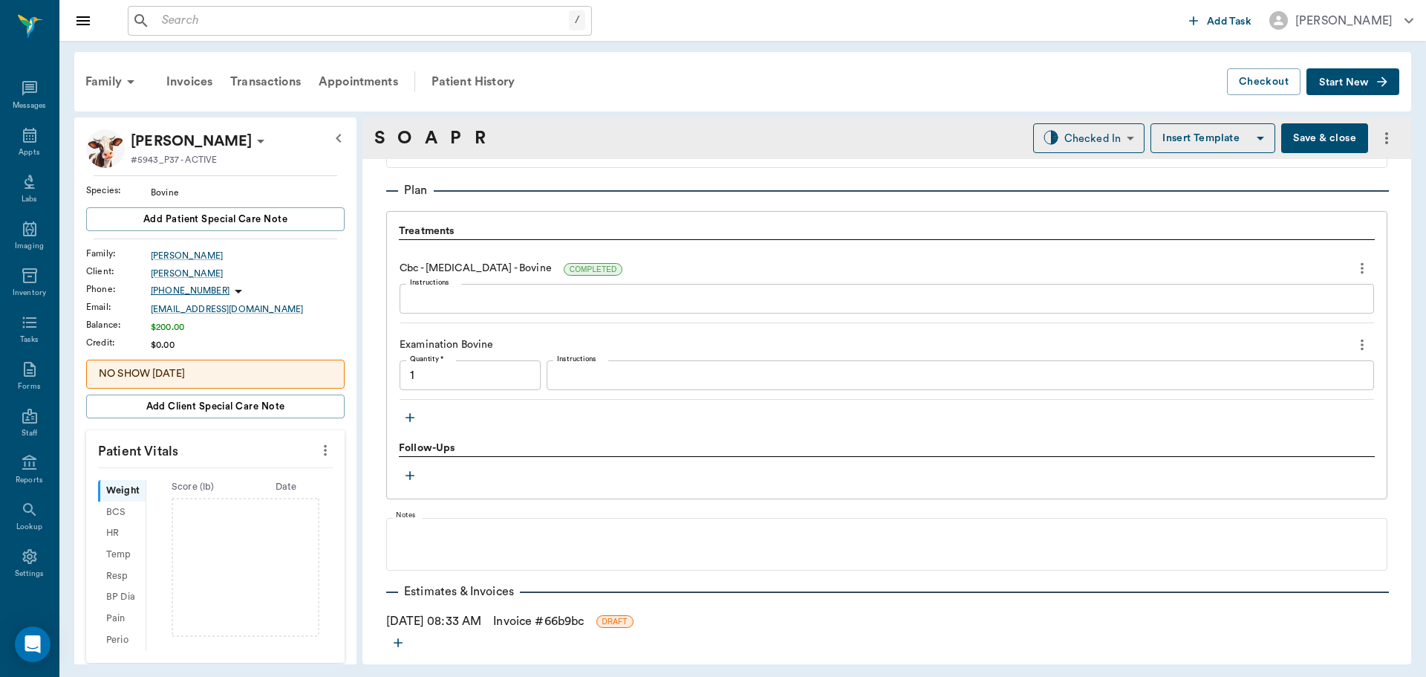
type input "1.00"
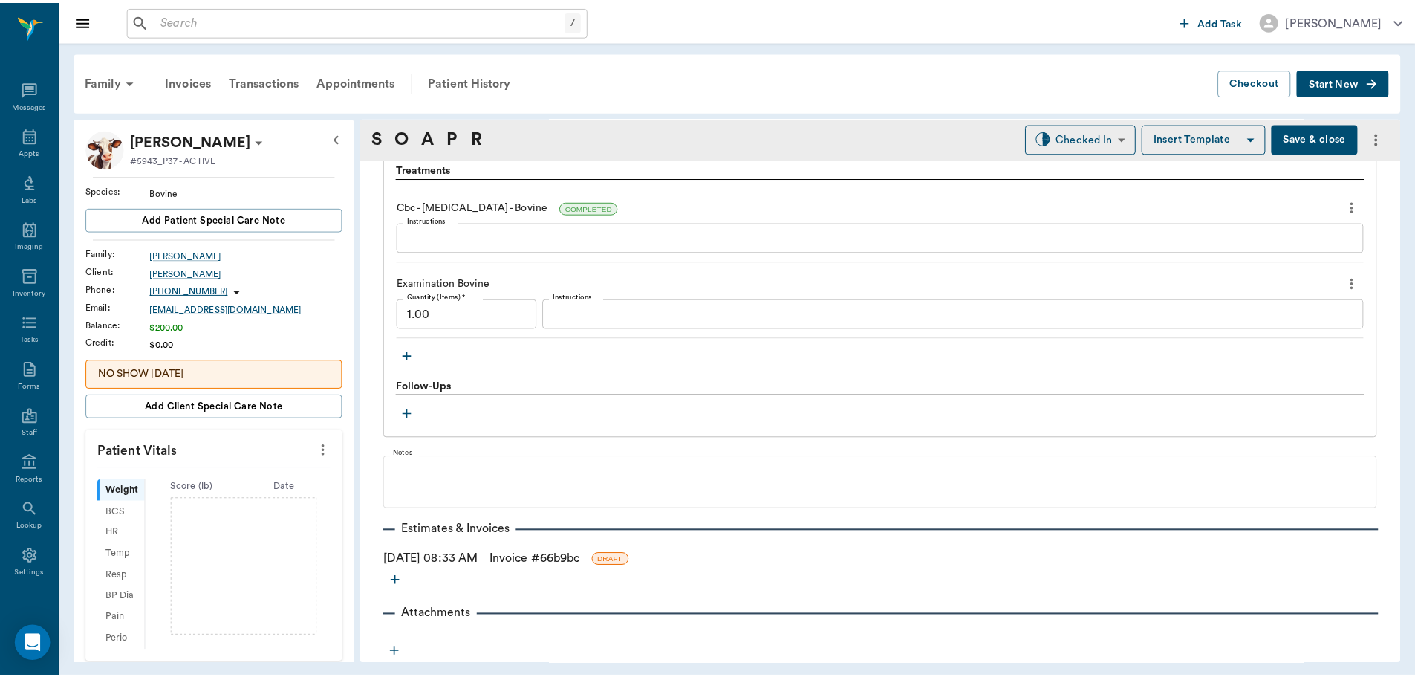
scroll to position [1080, 0]
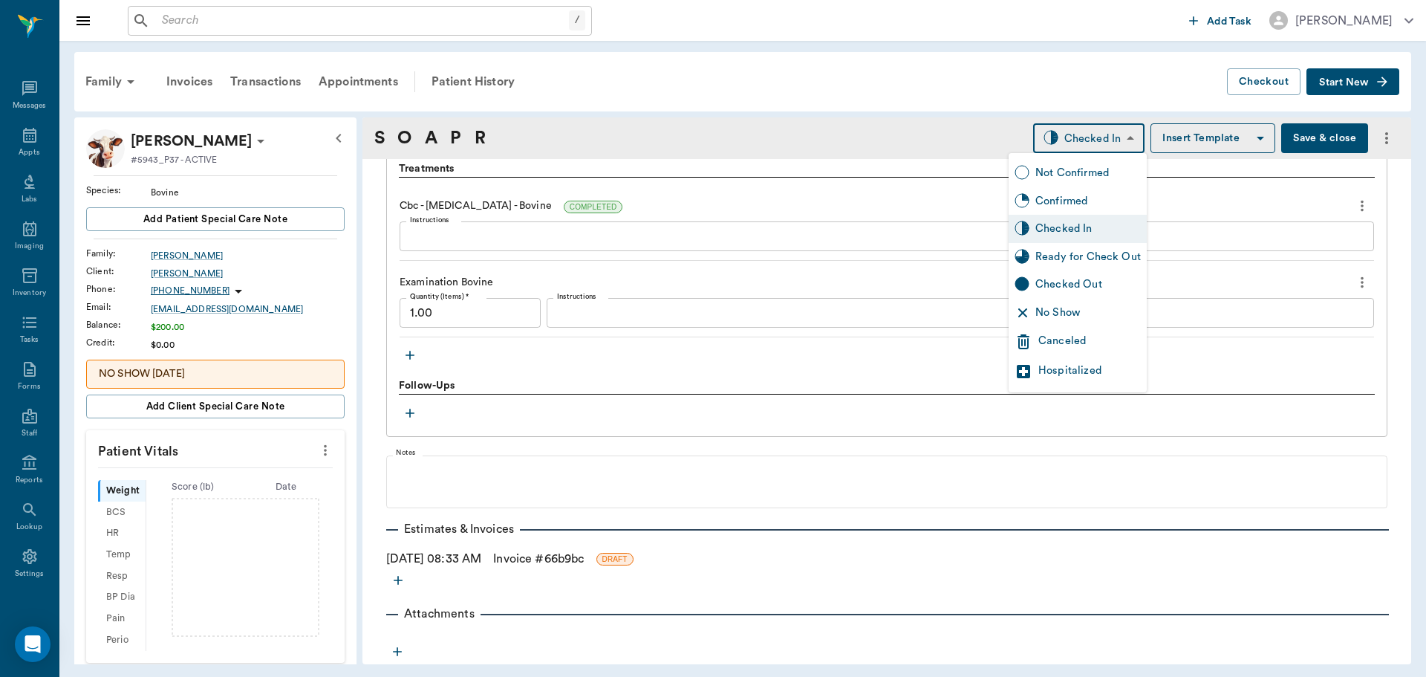
click at [1112, 135] on body "/ ​ Add Task Dr. Bert Ellsworth Nectar Messages Appts Labs Imaging Inventory Ta…" at bounding box center [713, 338] width 1426 height 677
click at [1050, 261] on div "Ready for Check Out" at bounding box center [1089, 257] width 106 height 16
type input "READY_TO_CHECKOUT"
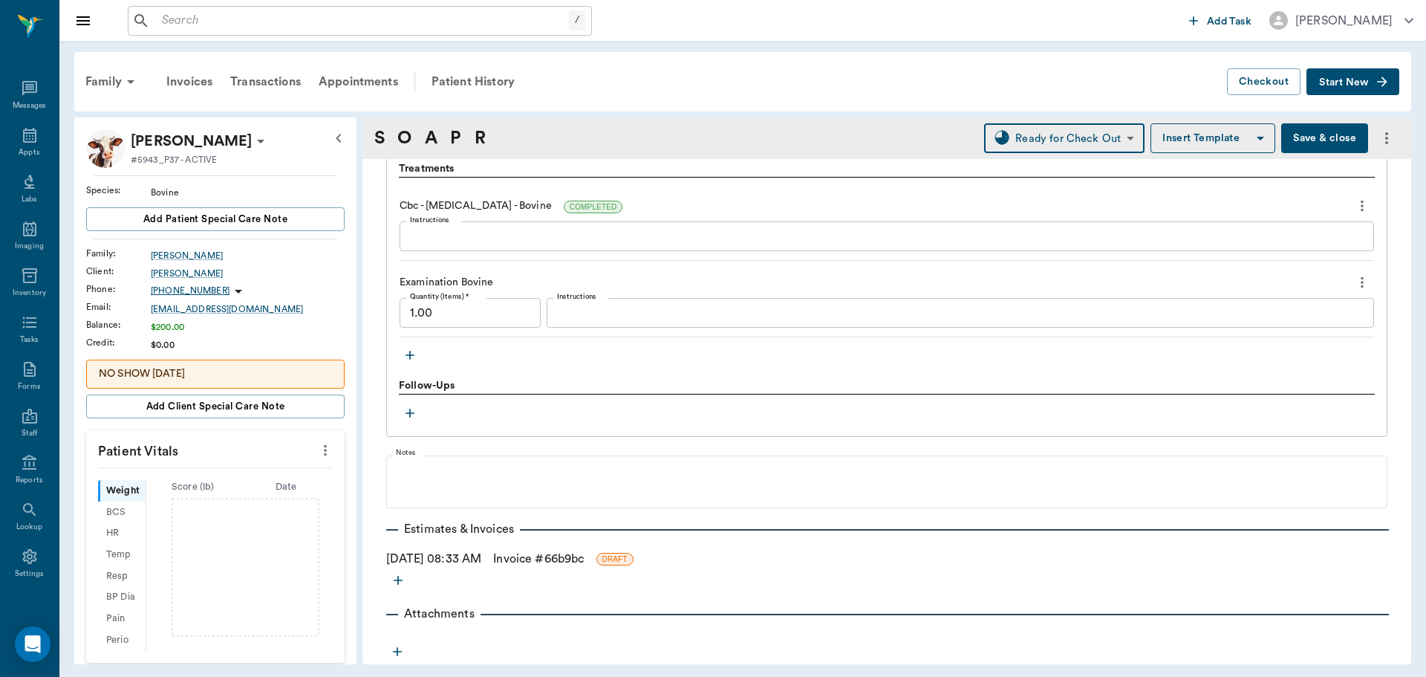
click at [528, 552] on link "Invoice # 66b9bc" at bounding box center [538, 559] width 91 height 18
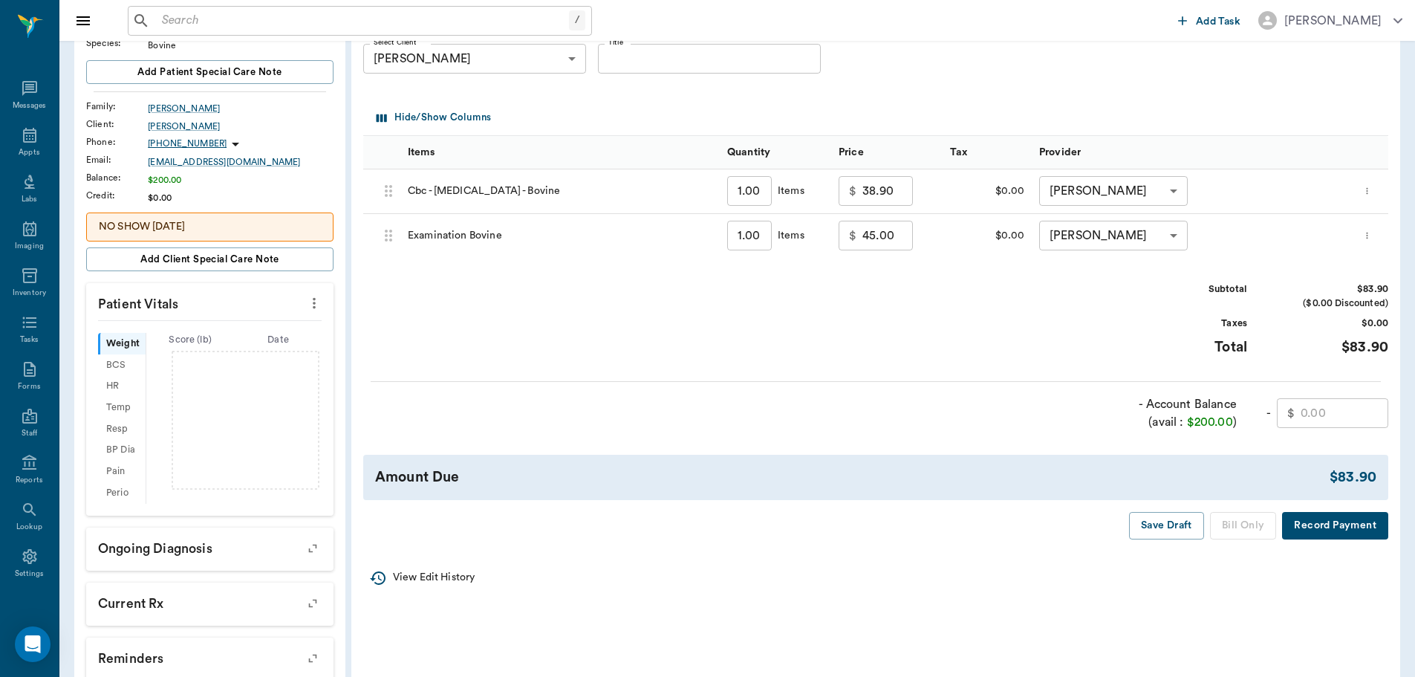
scroll to position [149, 0]
click at [1320, 414] on input "text" at bounding box center [1345, 412] width 88 height 30
type input "83.90"
click at [1226, 524] on button "Bill Only" at bounding box center [1243, 523] width 67 height 27
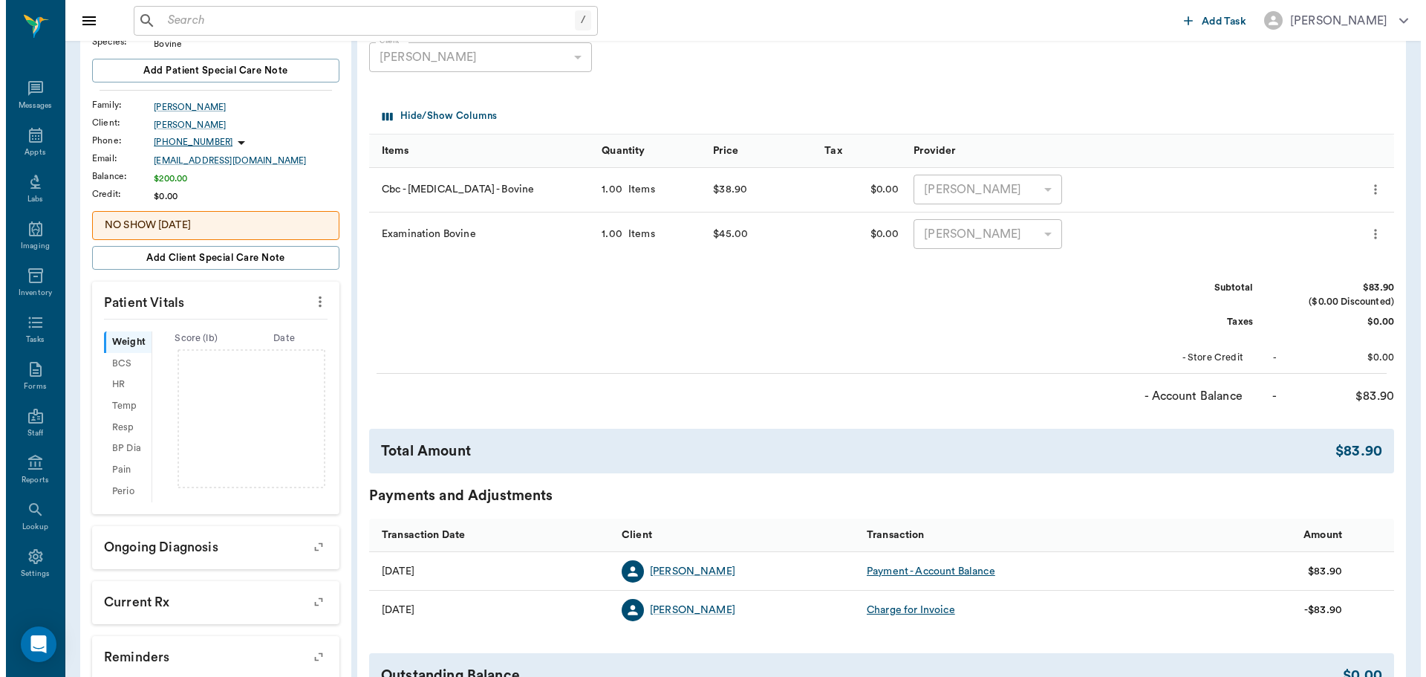
scroll to position [0, 0]
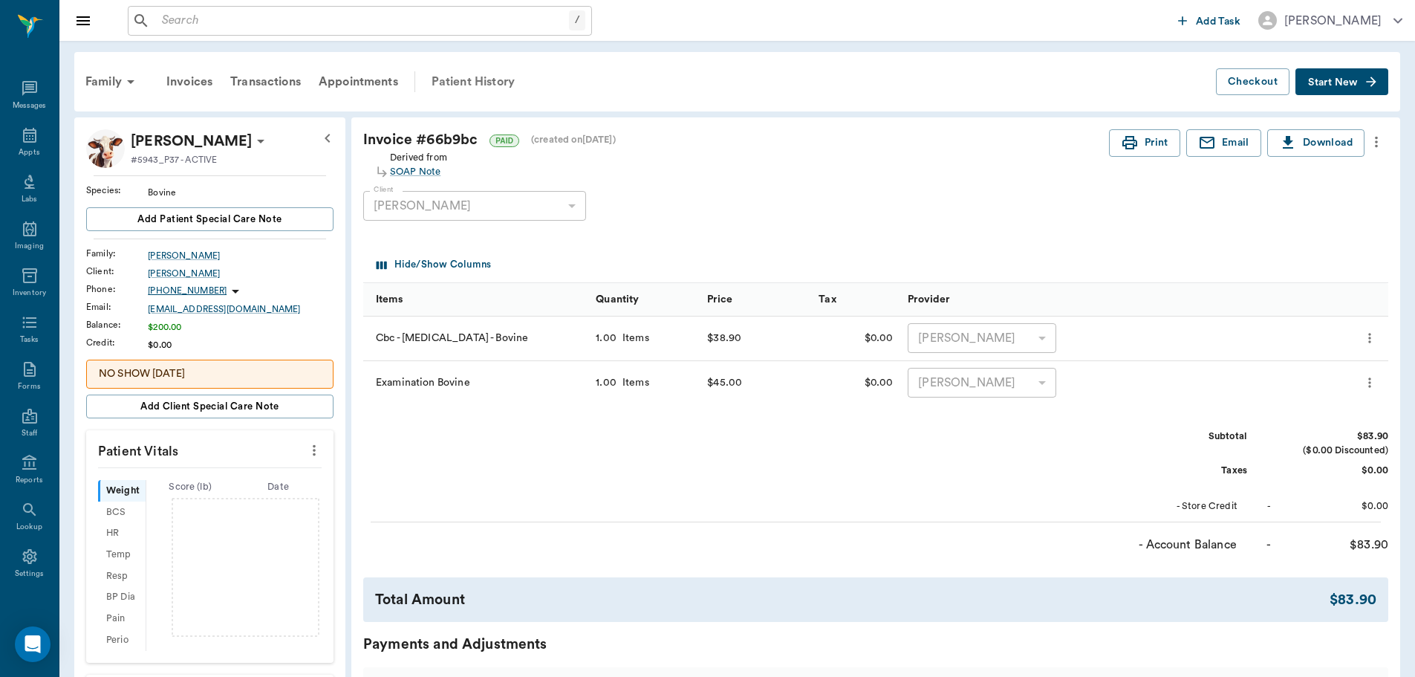
click at [465, 82] on div "Patient History" at bounding box center [473, 82] width 101 height 36
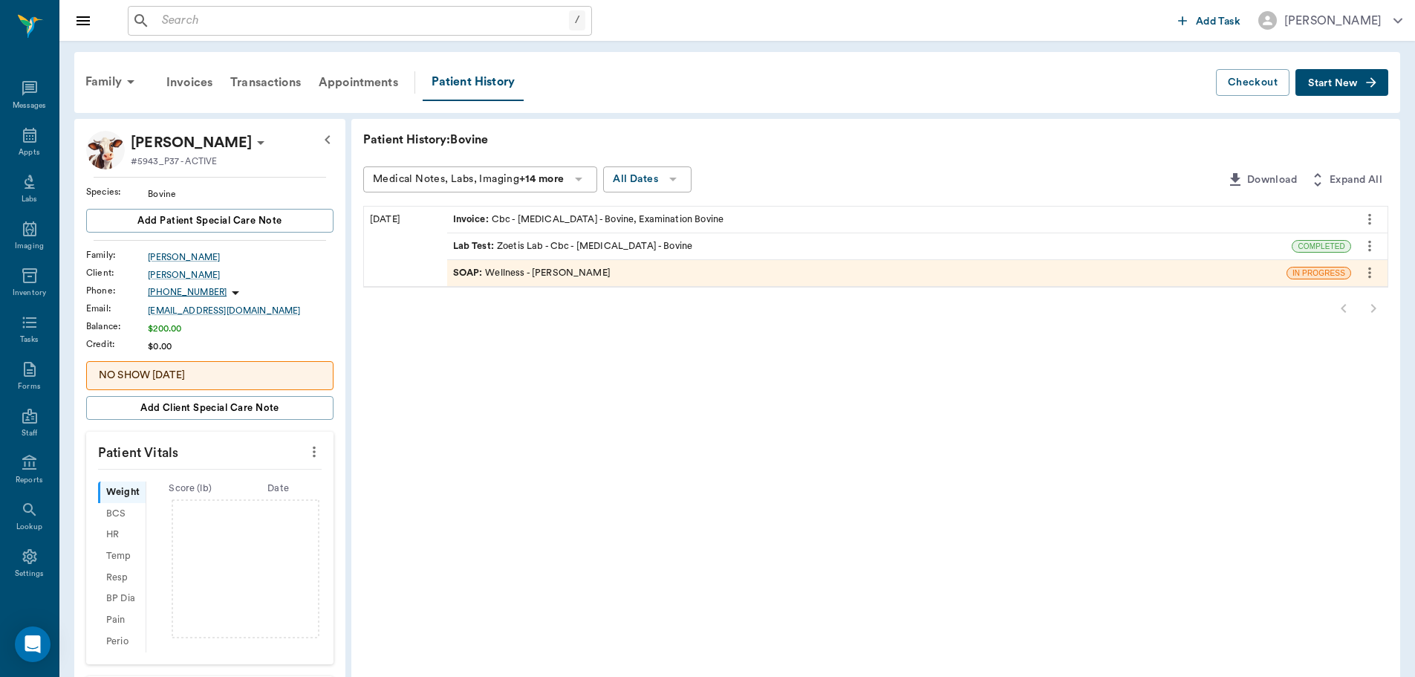
click at [554, 275] on div "SOAP : Wellness - Dr. Bert Ellsworth" at bounding box center [532, 273] width 158 height 14
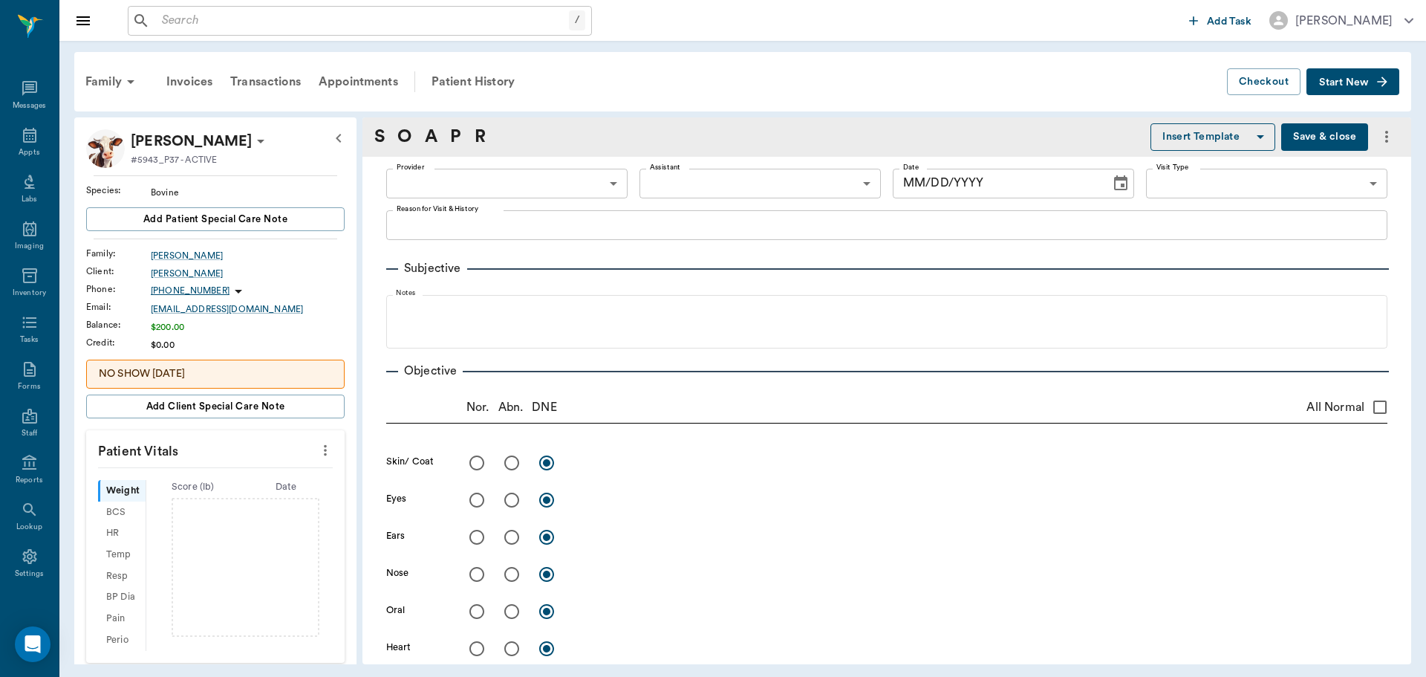
type input "63ec2f075fda476ae8351a4d"
type input "65d2be4f46e3a538d89b8c14"
type textarea "Acts like she having trouble swallowing, occasional cough, maybe problems breat…"
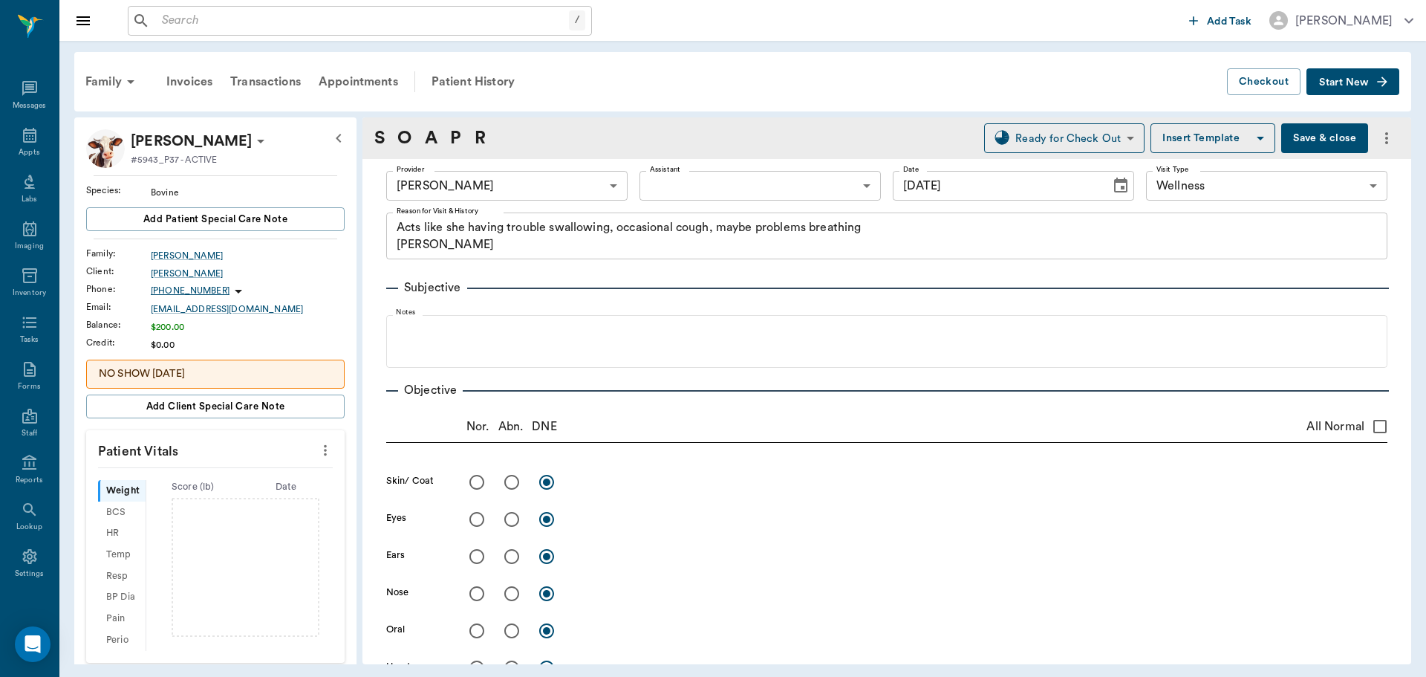
type input "09/17/2025"
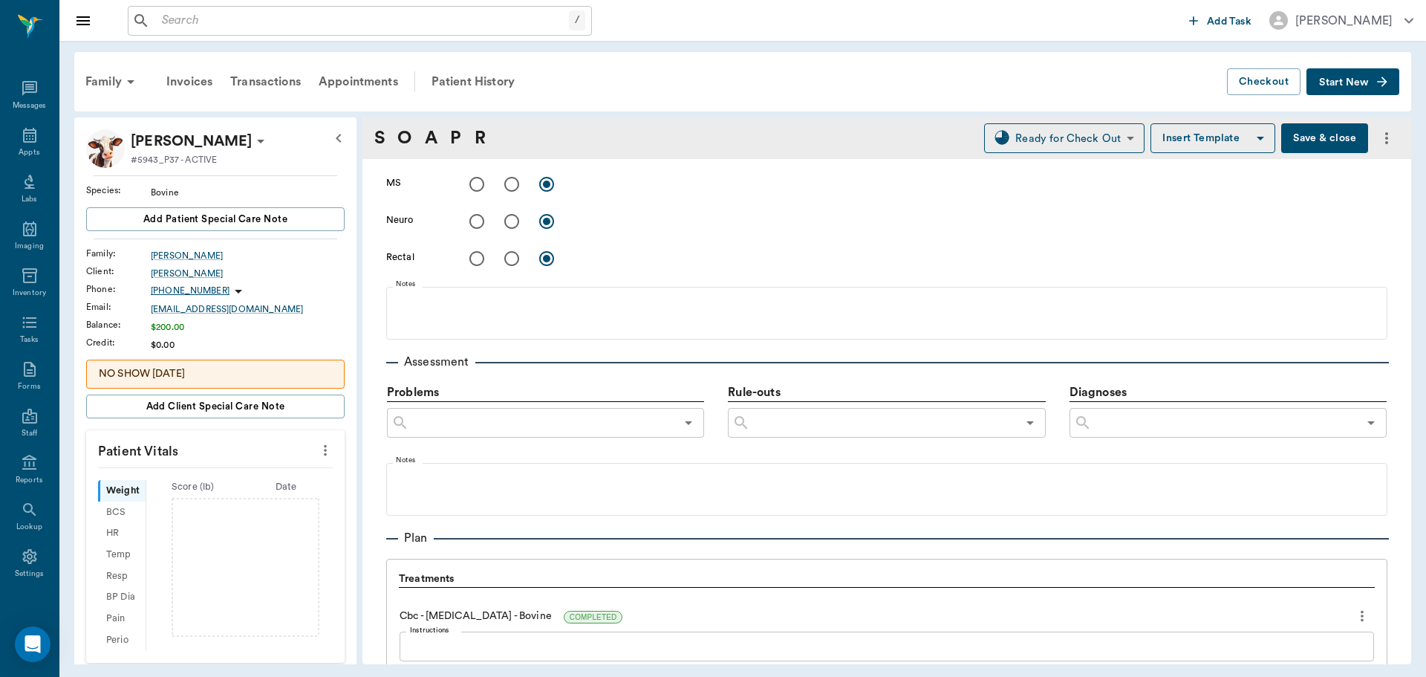
scroll to position [892, 0]
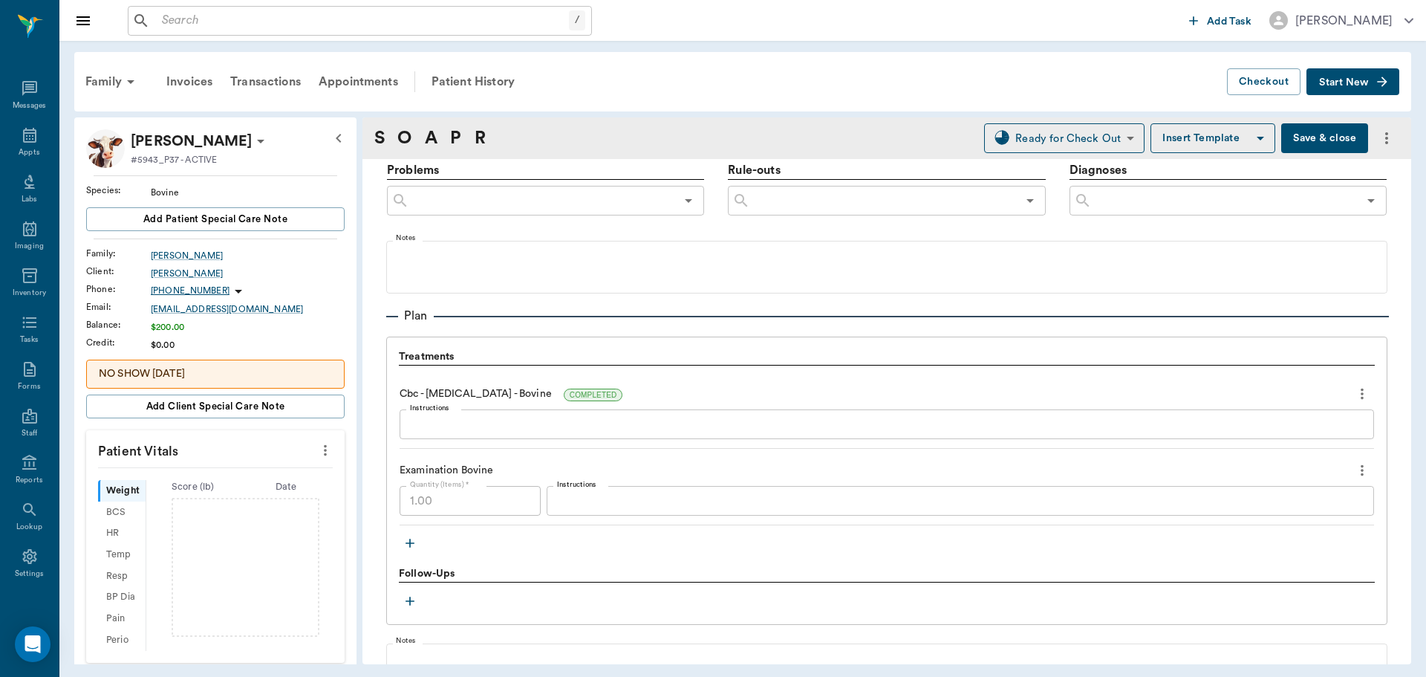
click at [442, 433] on div "x Instructions" at bounding box center [887, 424] width 975 height 30
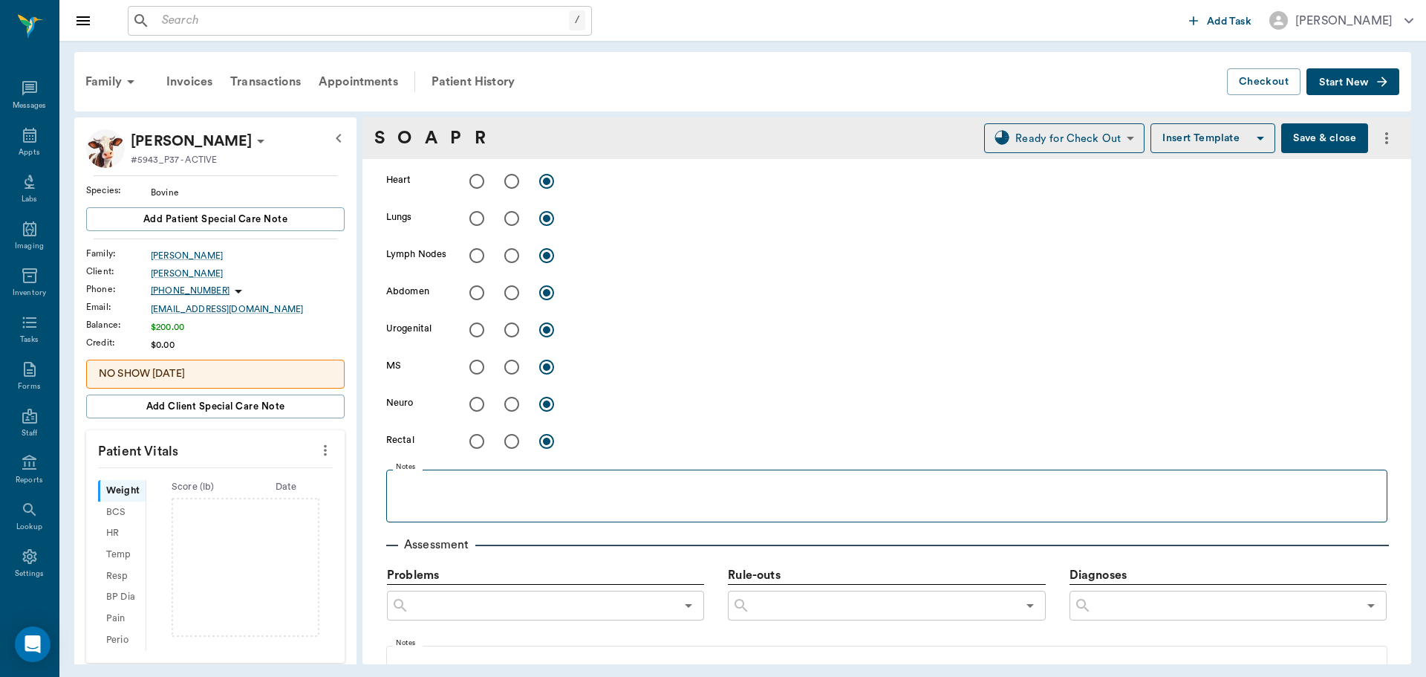
scroll to position [371, 0]
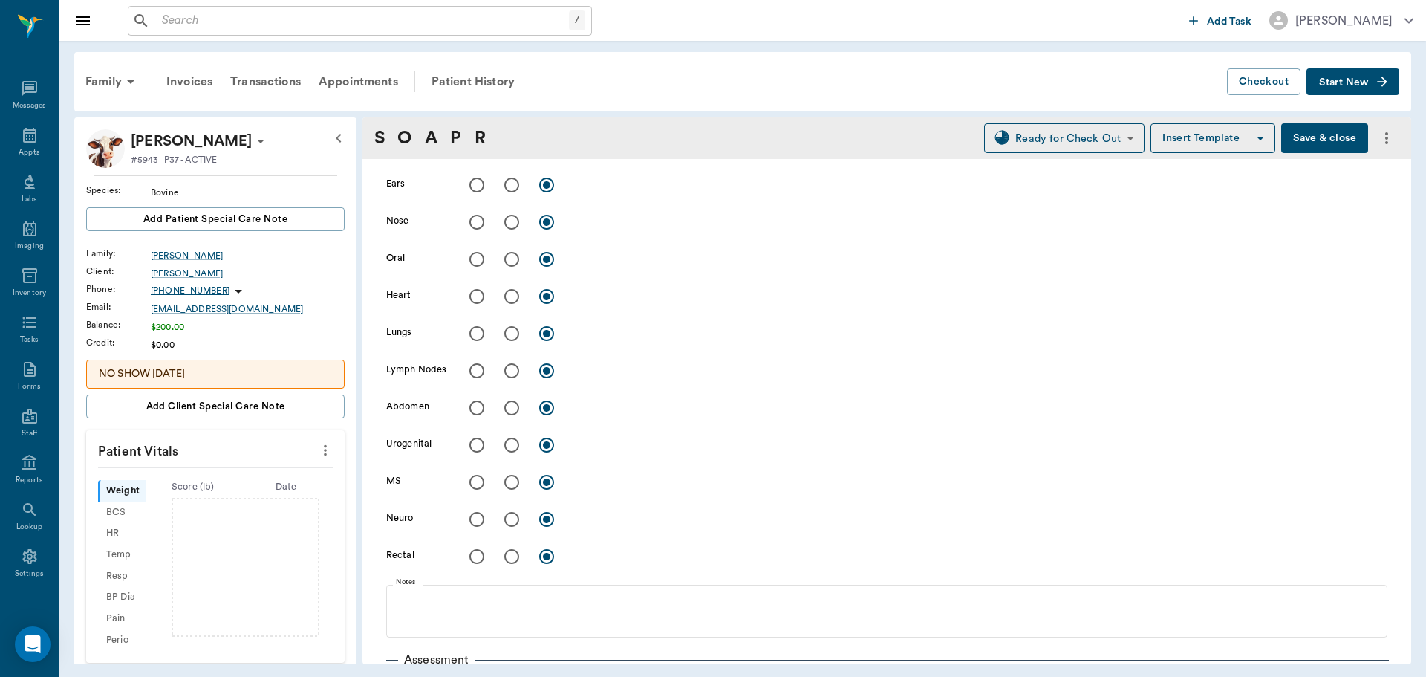
type textarea "HCT 20%"
click at [512, 409] on input "radio" at bounding box center [511, 407] width 31 height 31
radio input "true"
click at [595, 407] on textarea at bounding box center [981, 407] width 814 height 17
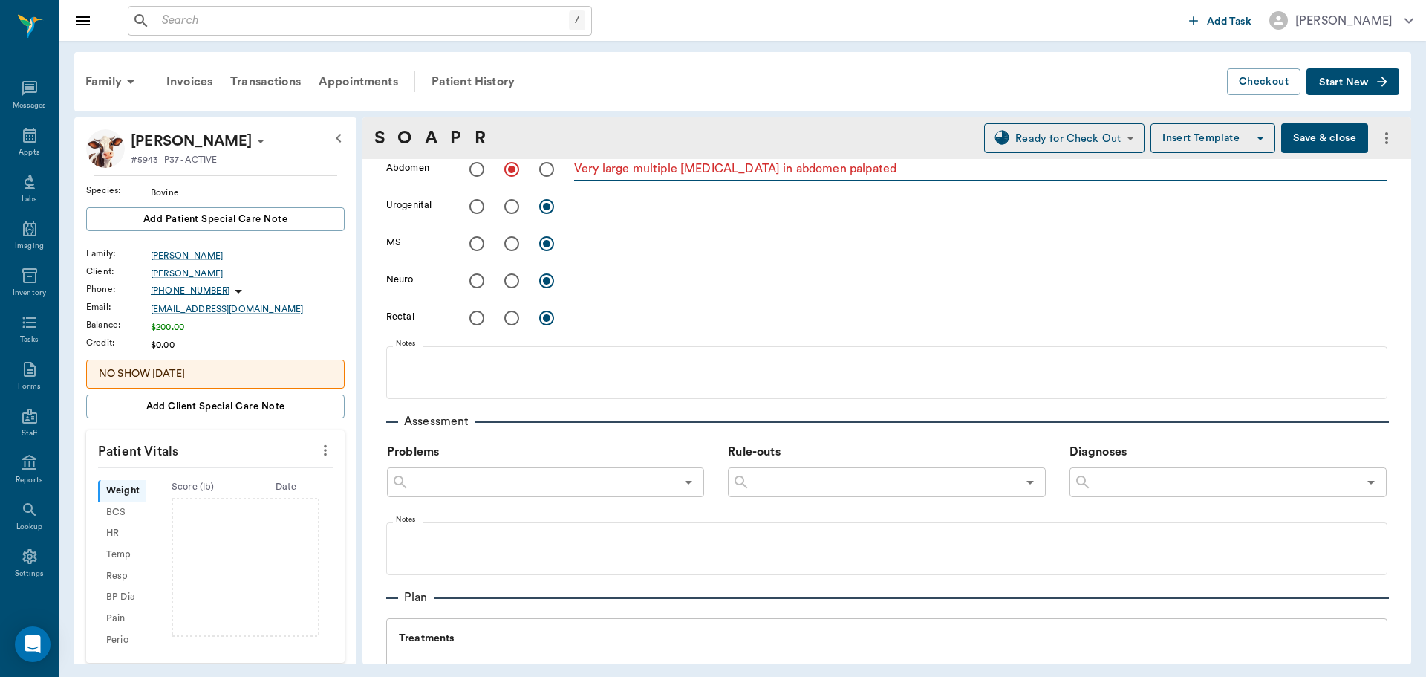
scroll to position [743, 0]
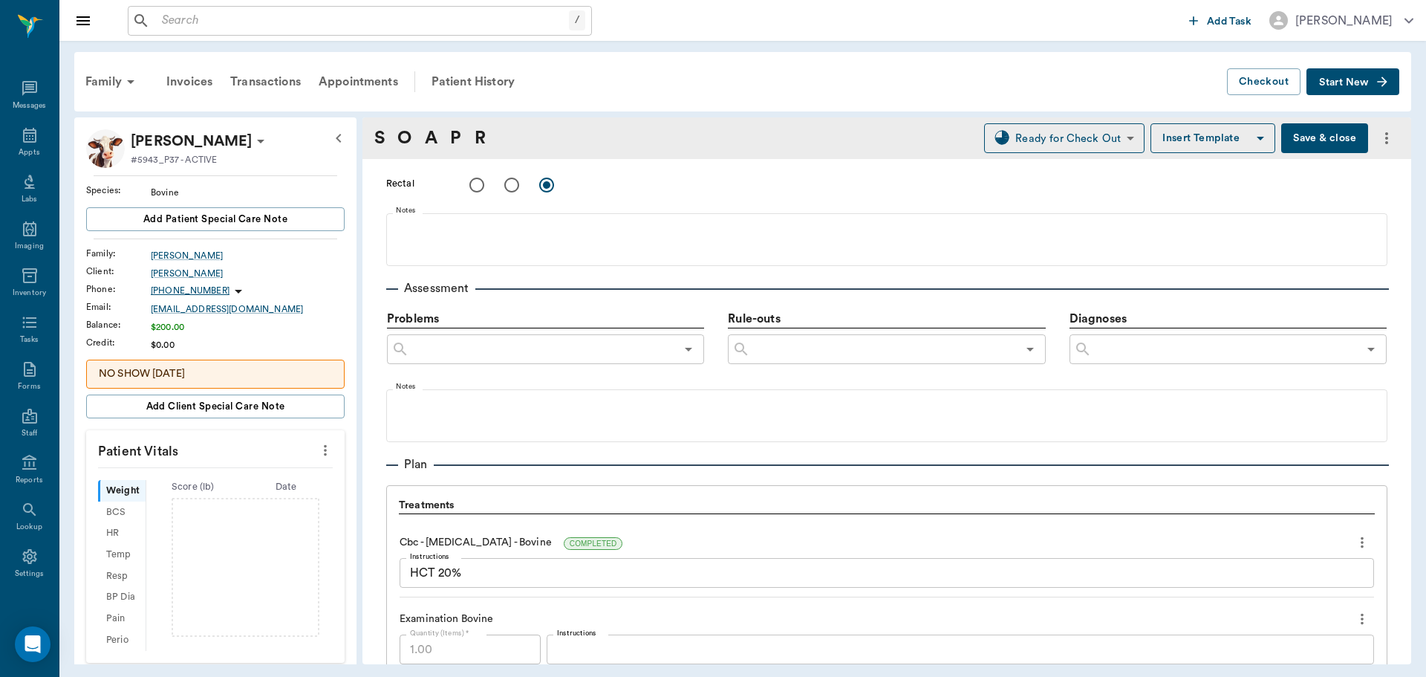
type textarea "Very large multiple tumors in abdomen palpated"
click at [1119, 355] on input "text" at bounding box center [1225, 349] width 266 height 21
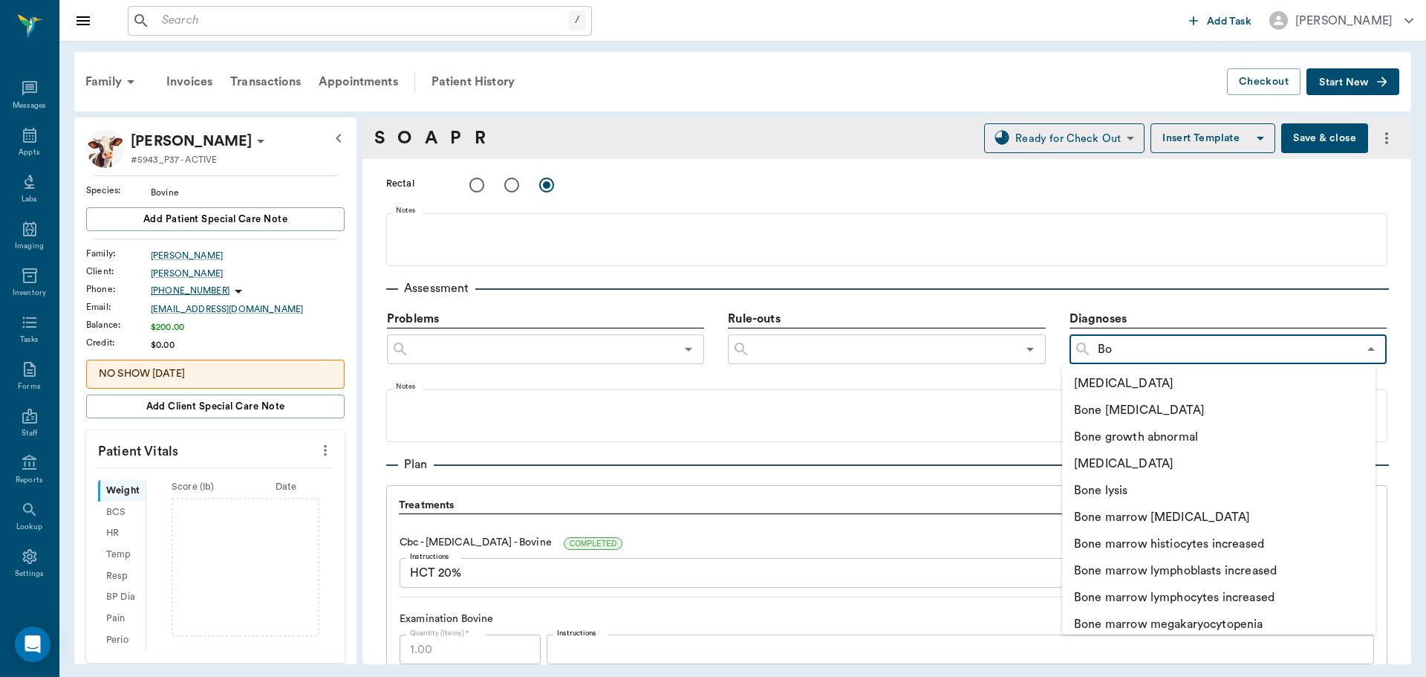
type input "Bov"
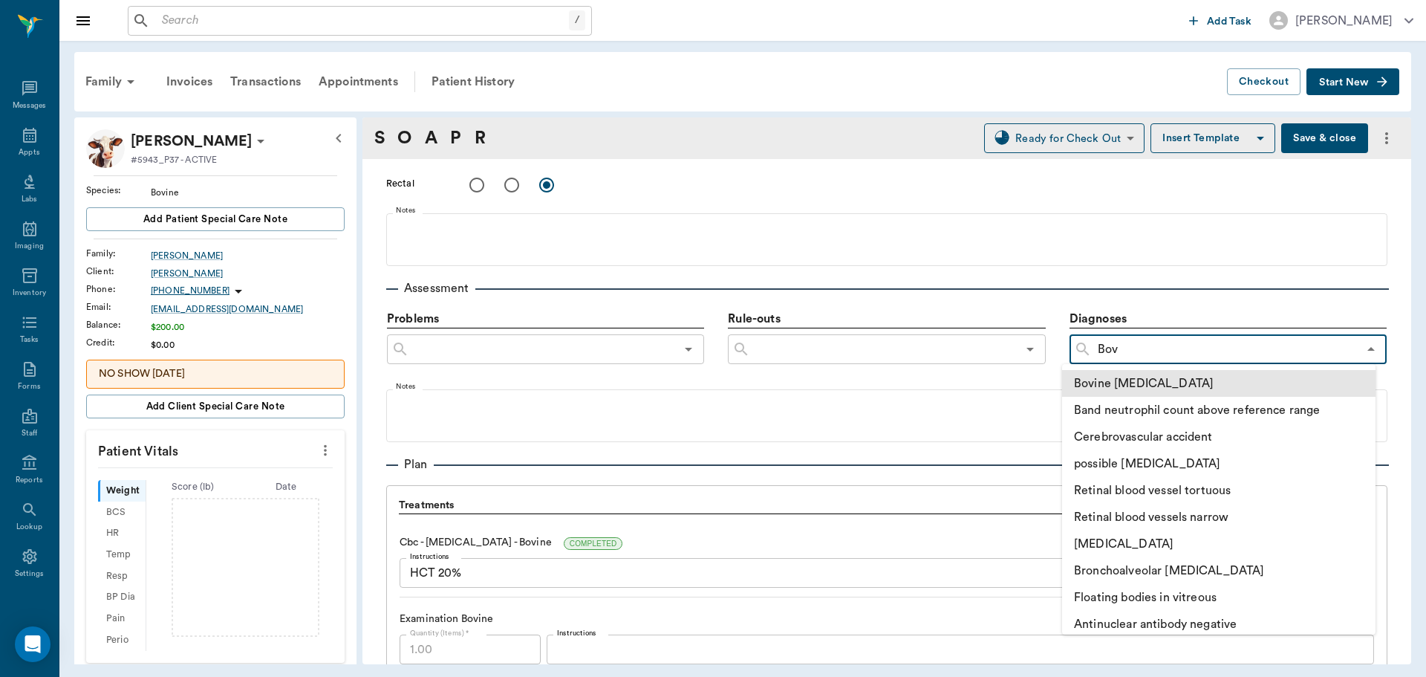
click at [1140, 379] on li "Bovine Leukemia" at bounding box center [1219, 383] width 314 height 27
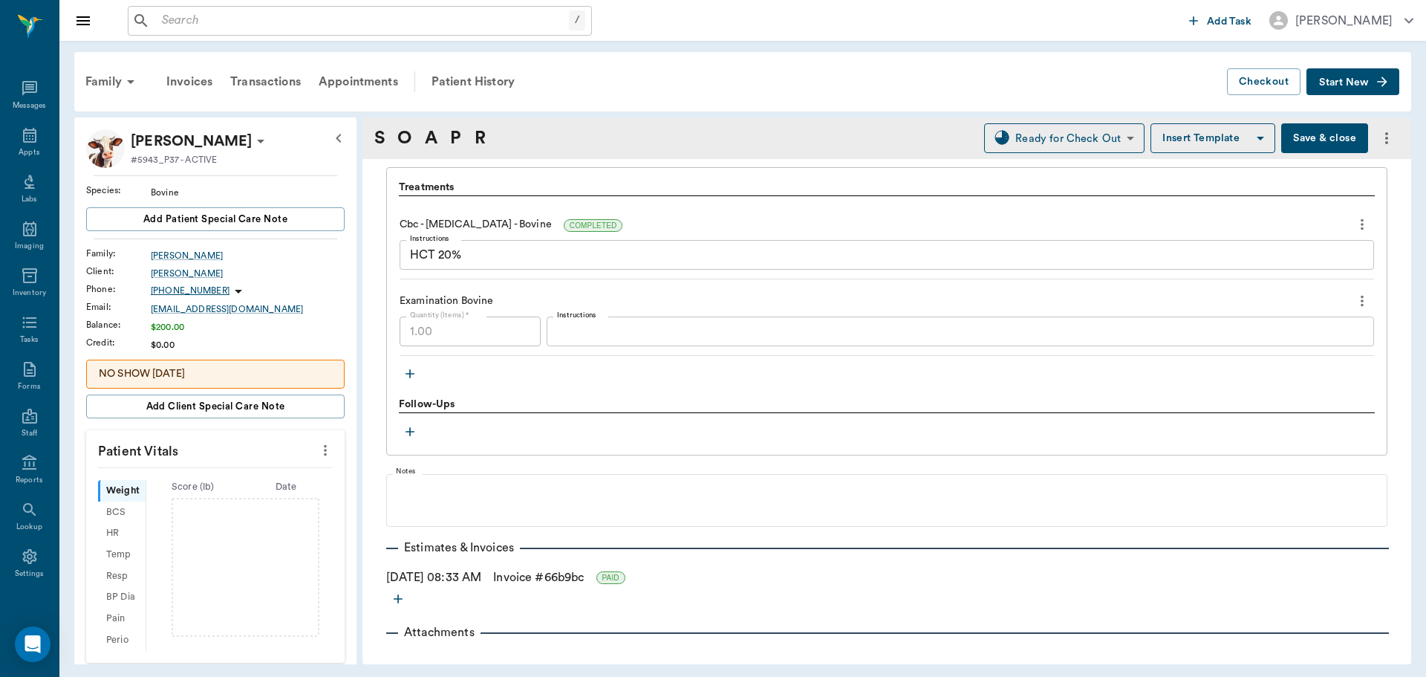
scroll to position [1030, 0]
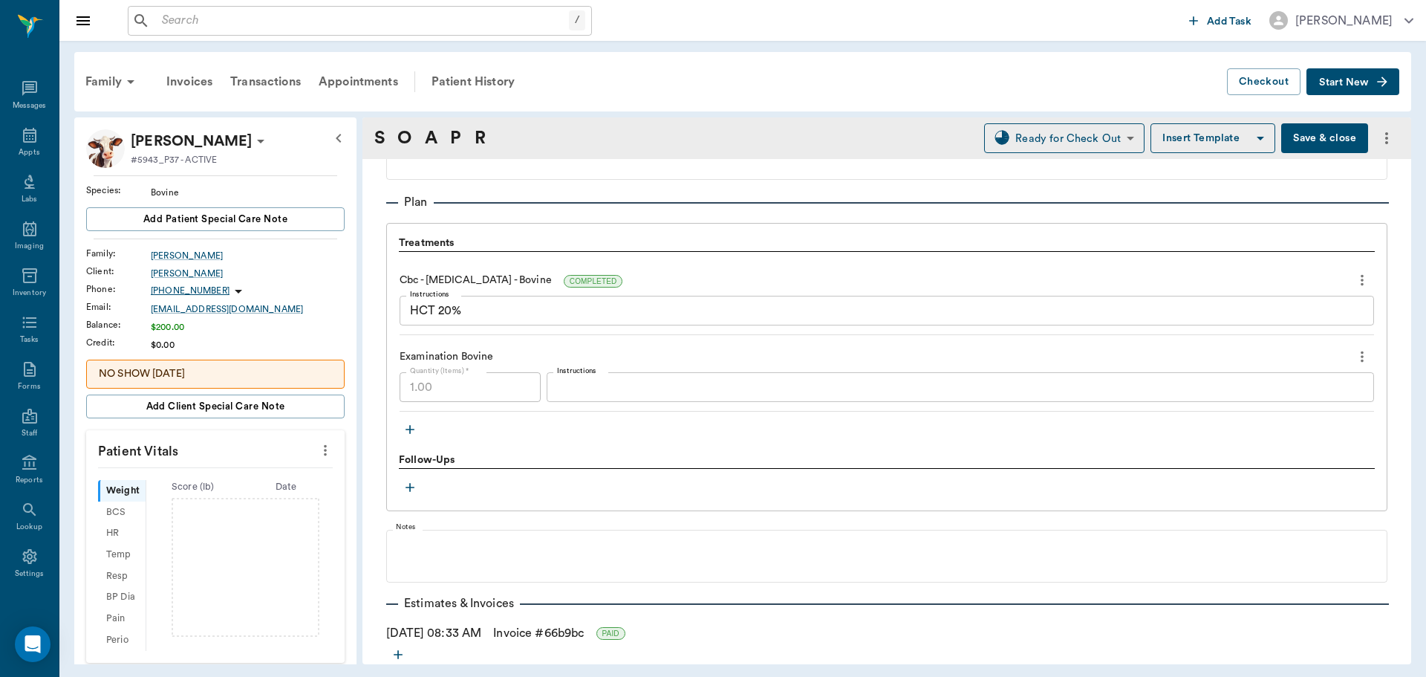
click at [1299, 140] on button "Save & close" at bounding box center [1325, 138] width 87 height 30
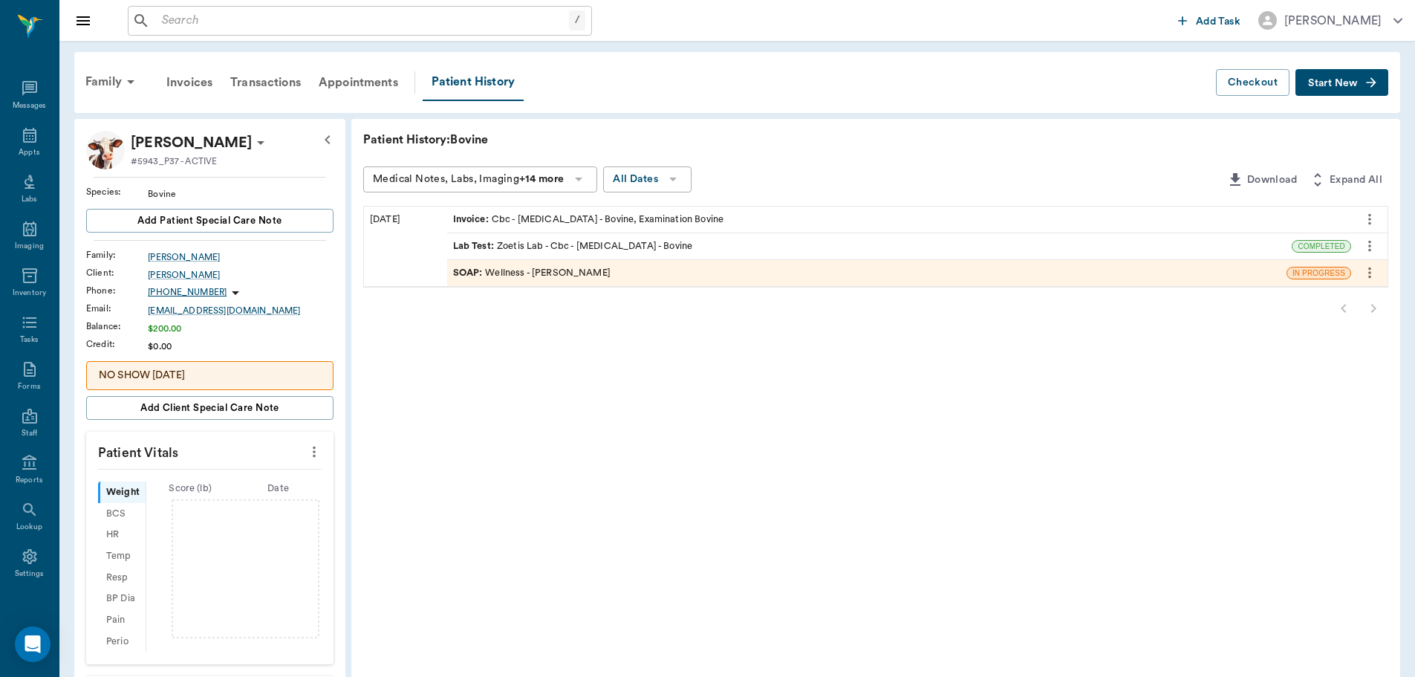
click at [562, 266] on div "SOAP : Wellness - Dr. Bert Ellsworth" at bounding box center [532, 273] width 158 height 14
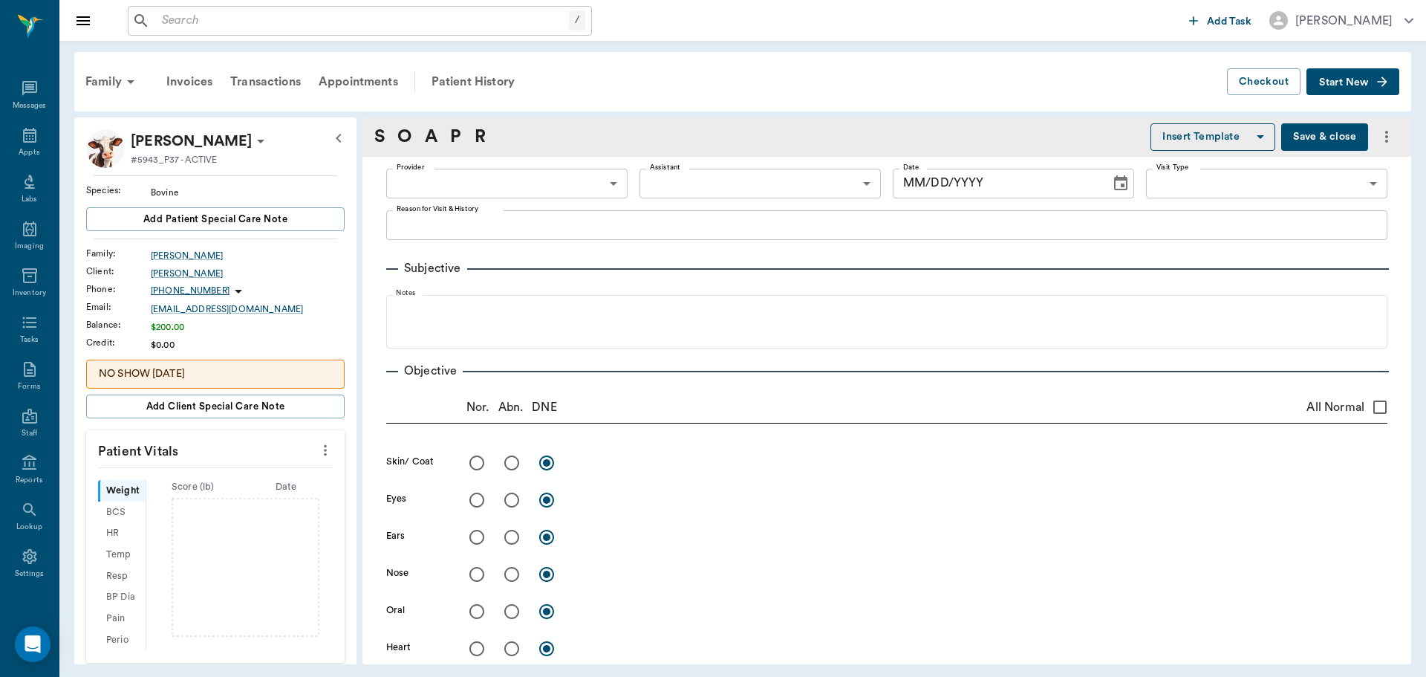
type input "63ec2f075fda476ae8351a4d"
type input "65d2be4f46e3a538d89b8c14"
type textarea "Acts like she having trouble swallowing, occasional cough, maybe problems breat…"
radio input "true"
type textarea "Very large multiple tumors in abdomen palpated"
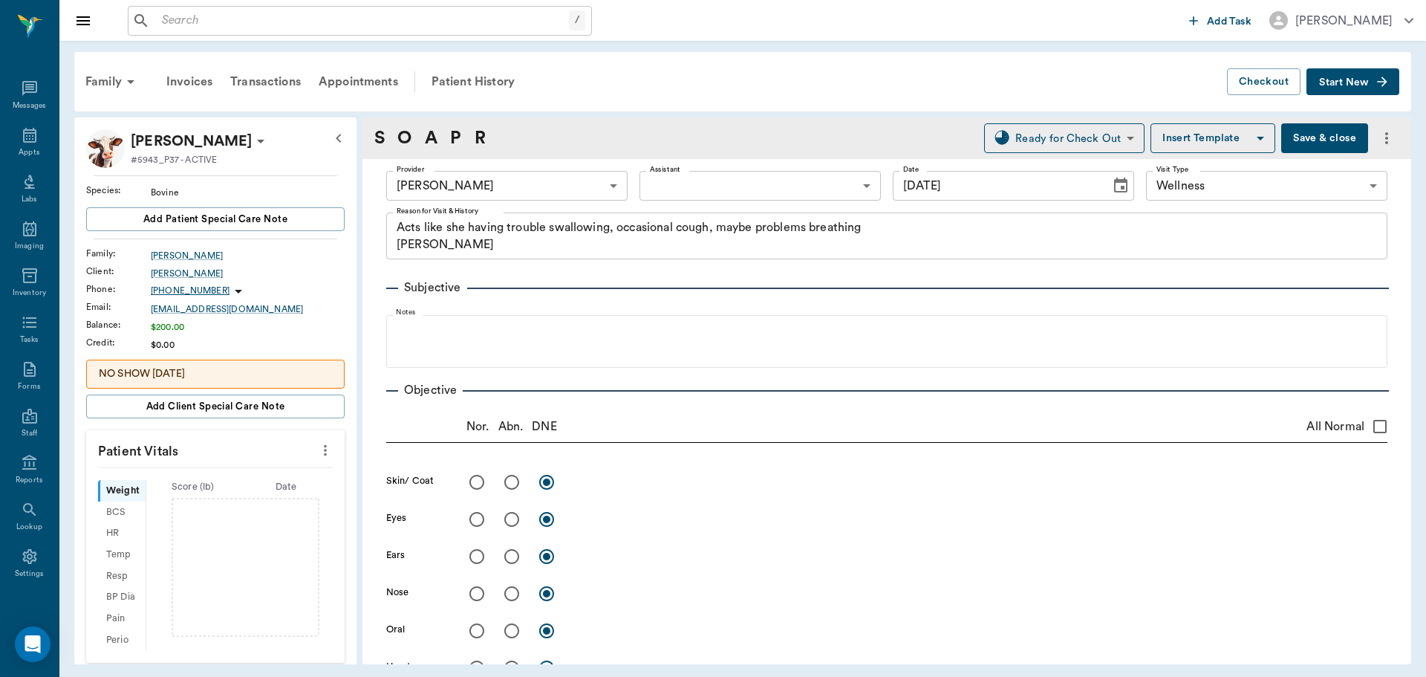
type input "09/17/2025"
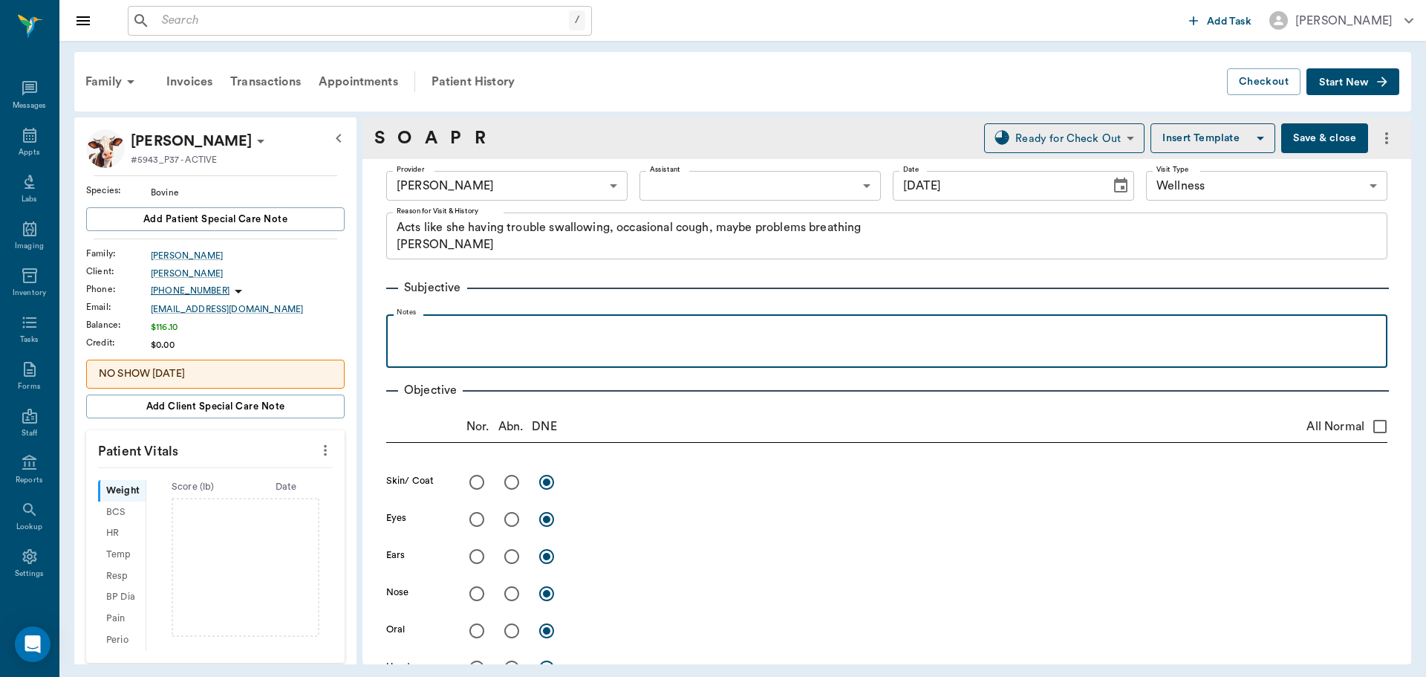
click at [435, 327] on p at bounding box center [887, 331] width 987 height 18
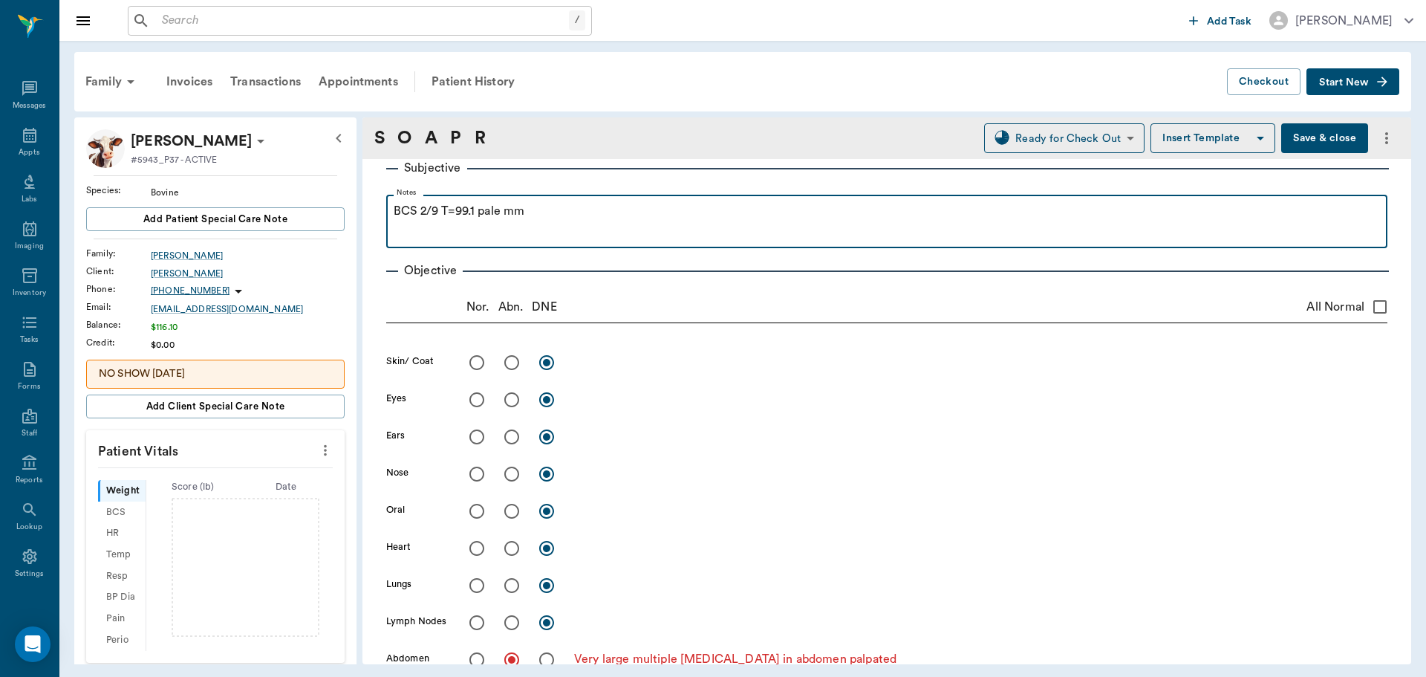
scroll to position [223, 0]
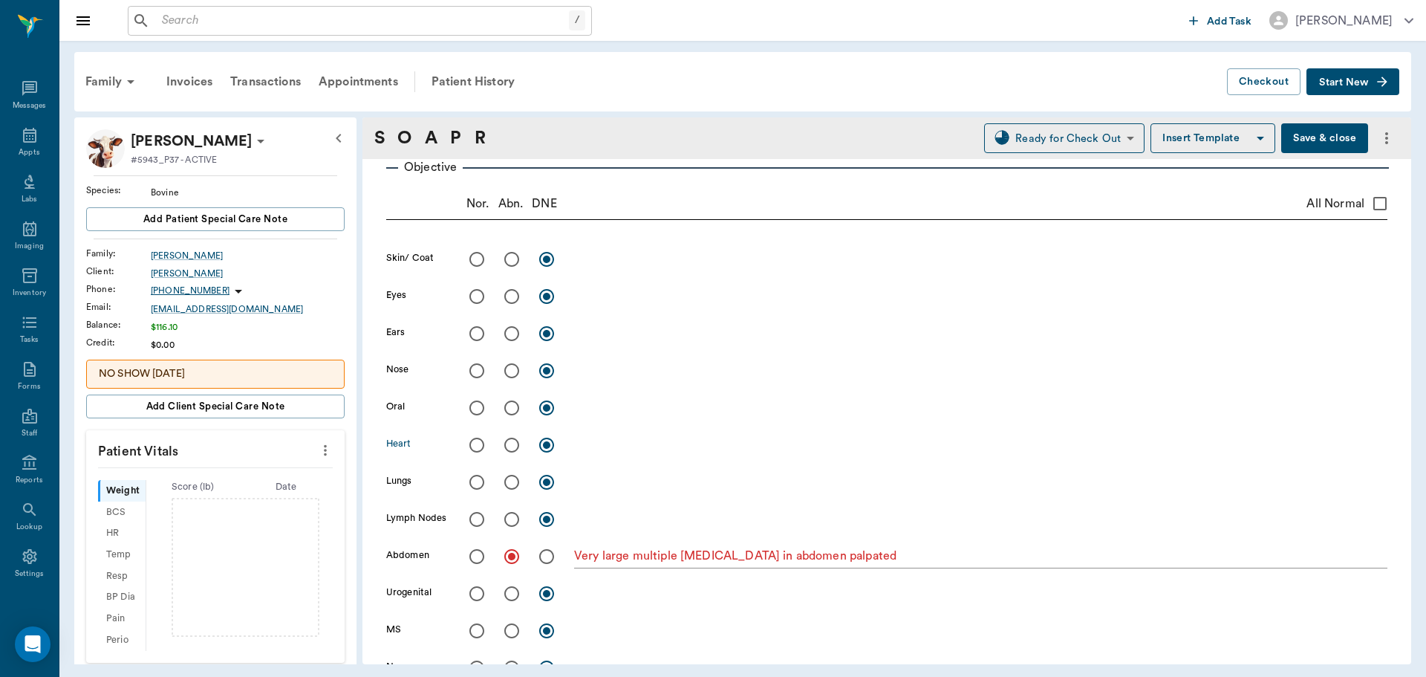
click at [473, 443] on input "radio" at bounding box center [476, 444] width 31 height 31
radio input "true"
click at [475, 480] on input "radio" at bounding box center [476, 482] width 31 height 31
radio input "true"
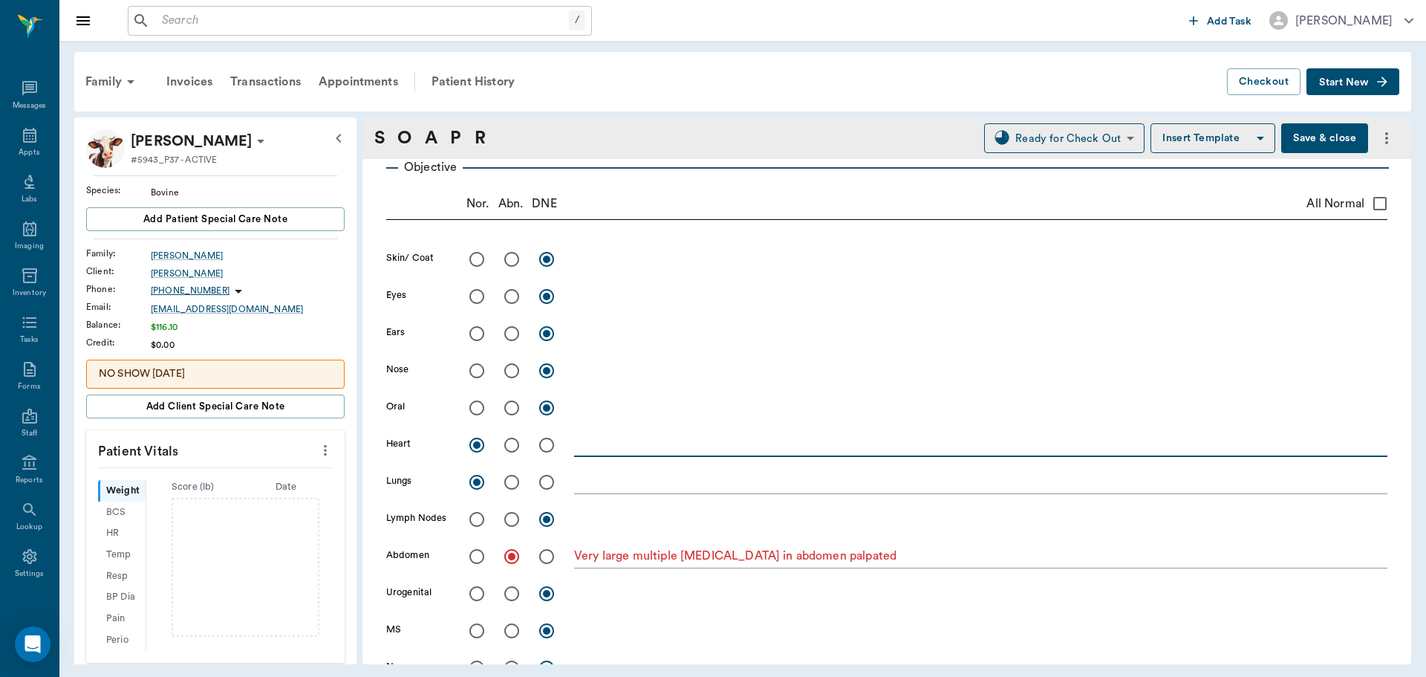
click at [596, 444] on textarea at bounding box center [981, 444] width 814 height 17
type textarea "muffled?"
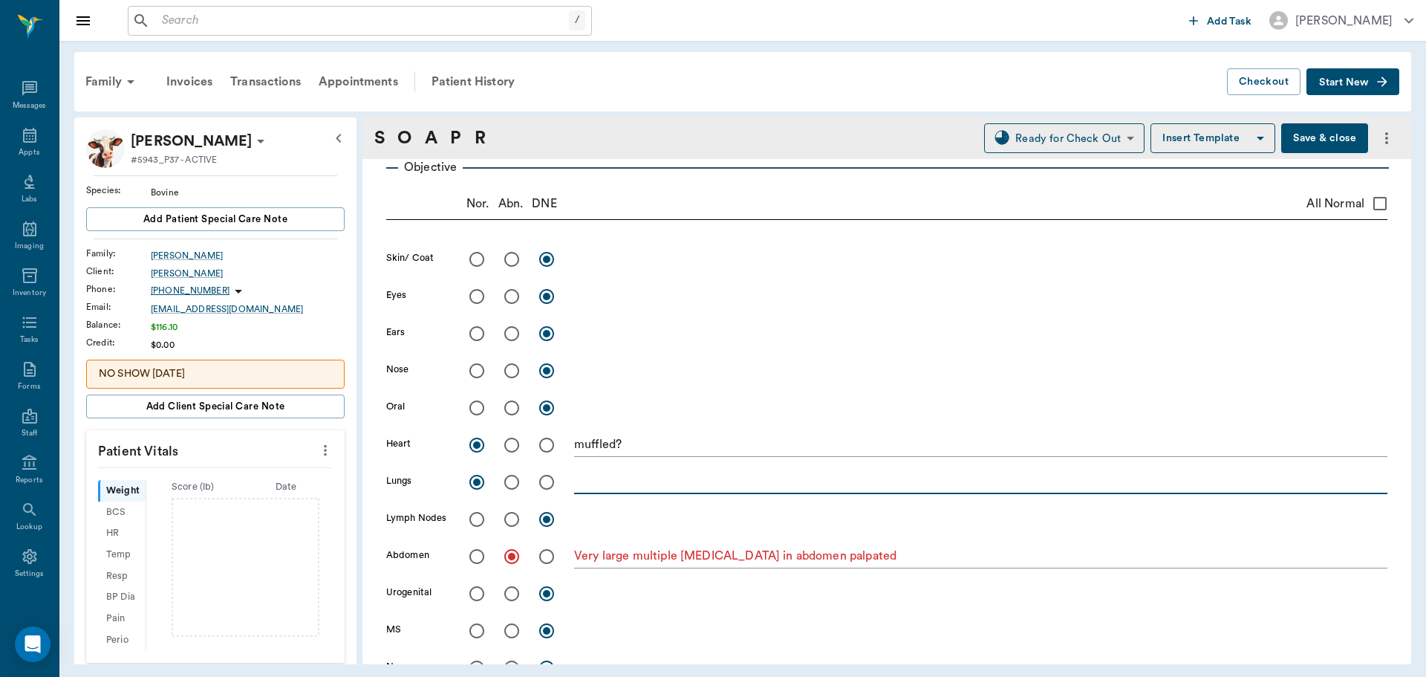
click at [612, 480] on textarea at bounding box center [981, 481] width 814 height 17
type textarea "muffled?"
click at [481, 518] on input "radio" at bounding box center [476, 519] width 31 height 31
radio input "true"
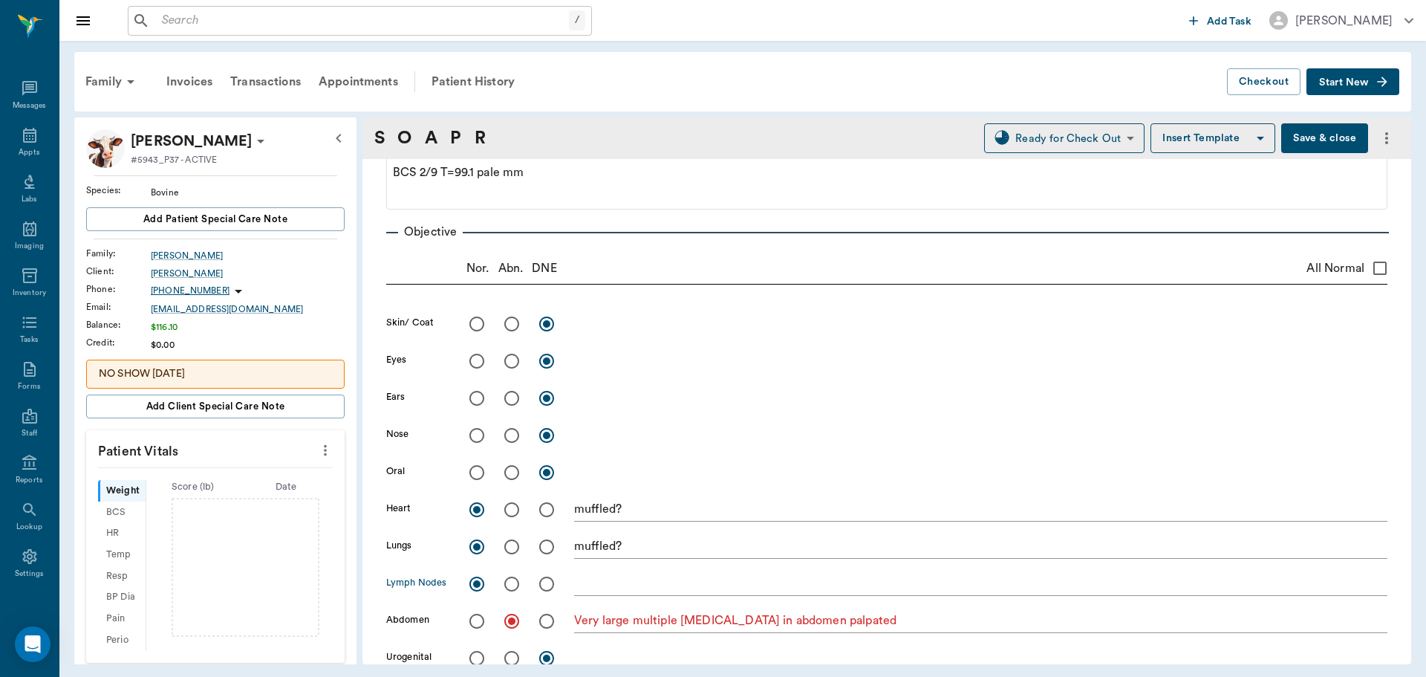
scroll to position [149, 0]
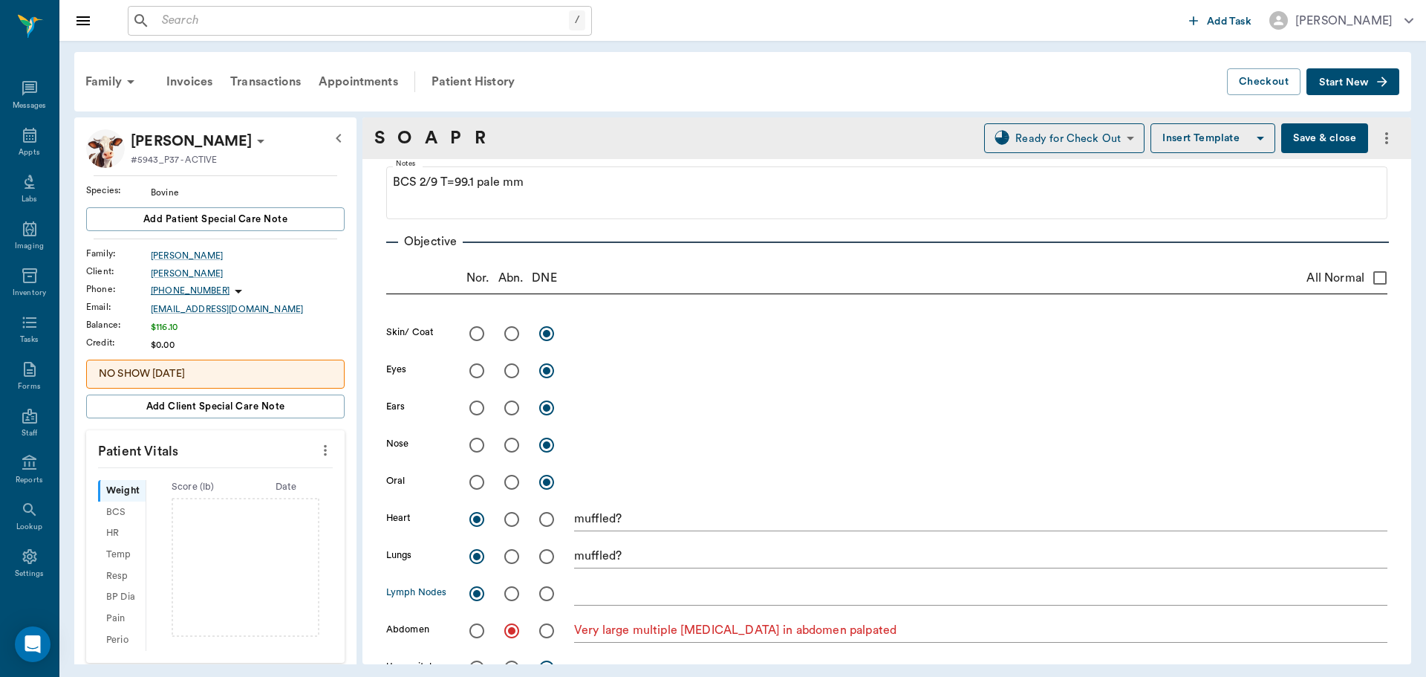
click at [1301, 137] on button "Save & close" at bounding box center [1325, 138] width 87 height 30
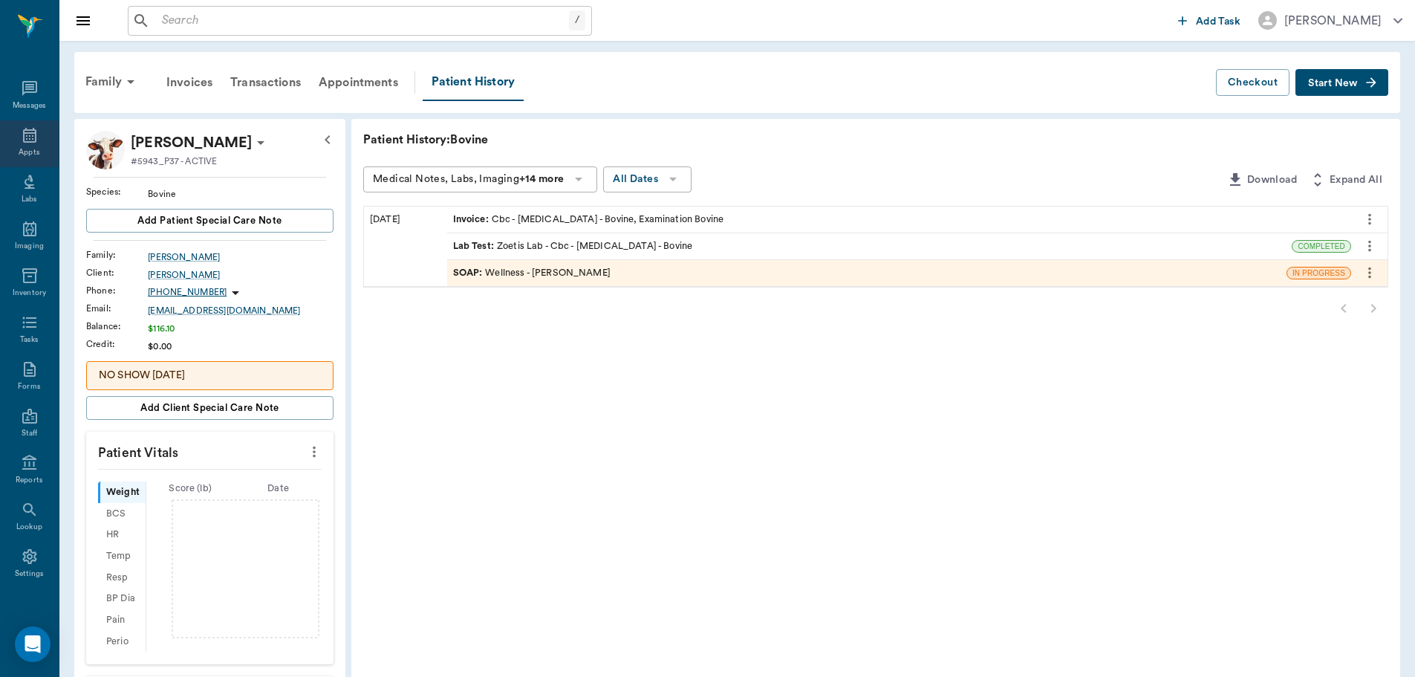
click at [27, 146] on div "Appts" at bounding box center [29, 143] width 59 height 47
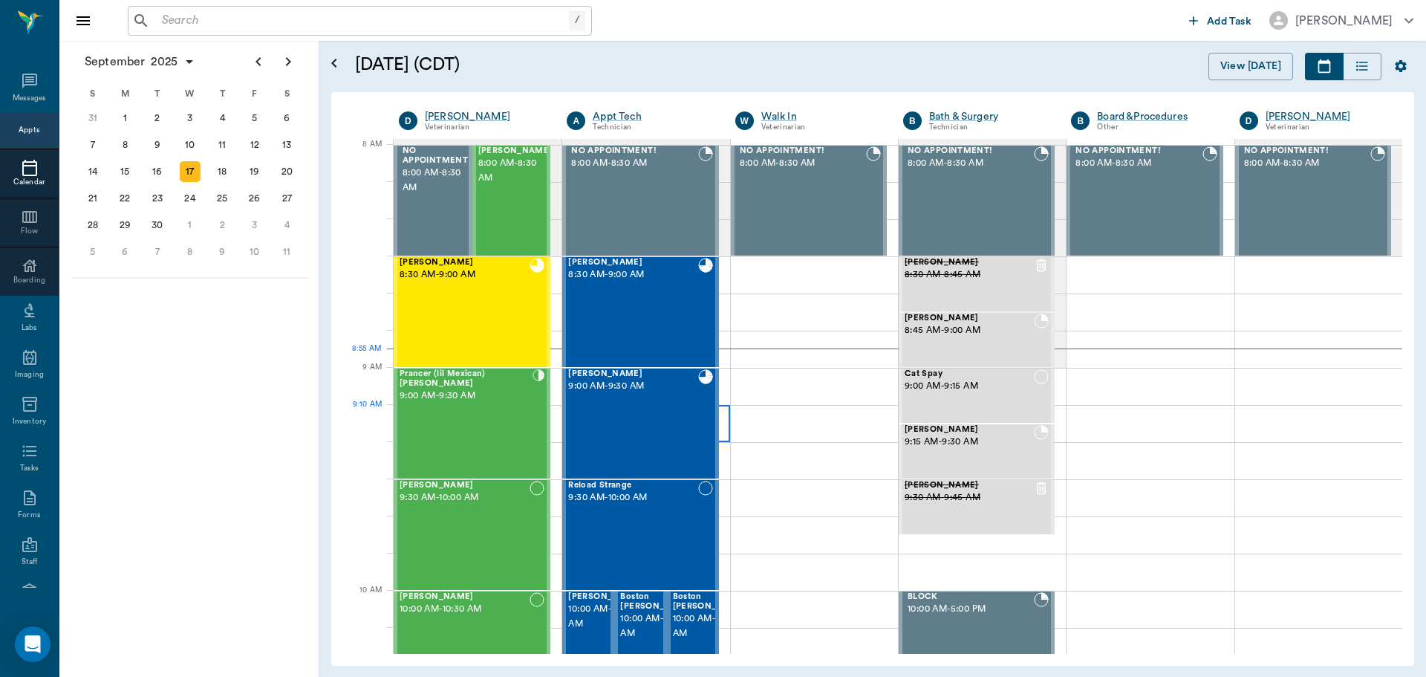
scroll to position [1, 0]
click at [457, 444] on div "Prancer (lil Mexican) Francis 9:00 AM - 9:30 AM" at bounding box center [466, 423] width 133 height 108
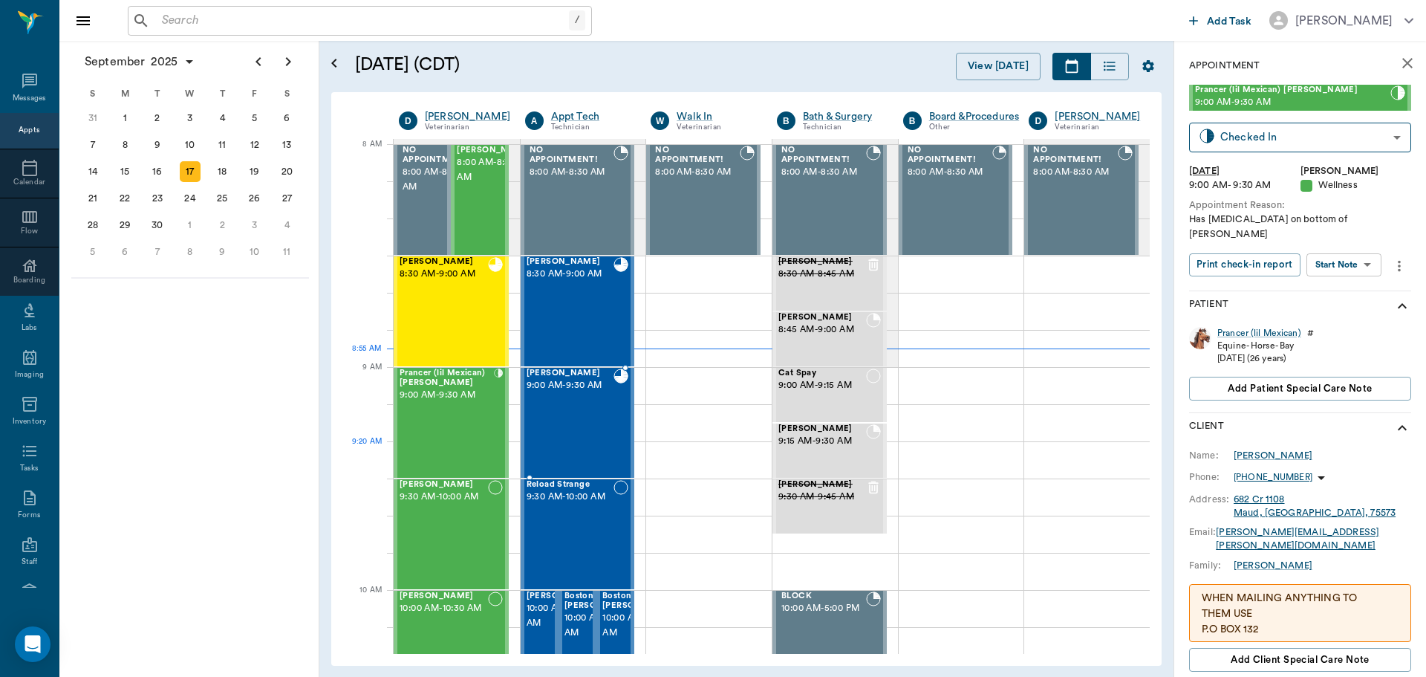
click at [601, 444] on div "Ann Sprayberry 9:00 AM - 9:30 AM" at bounding box center [571, 423] width 88 height 108
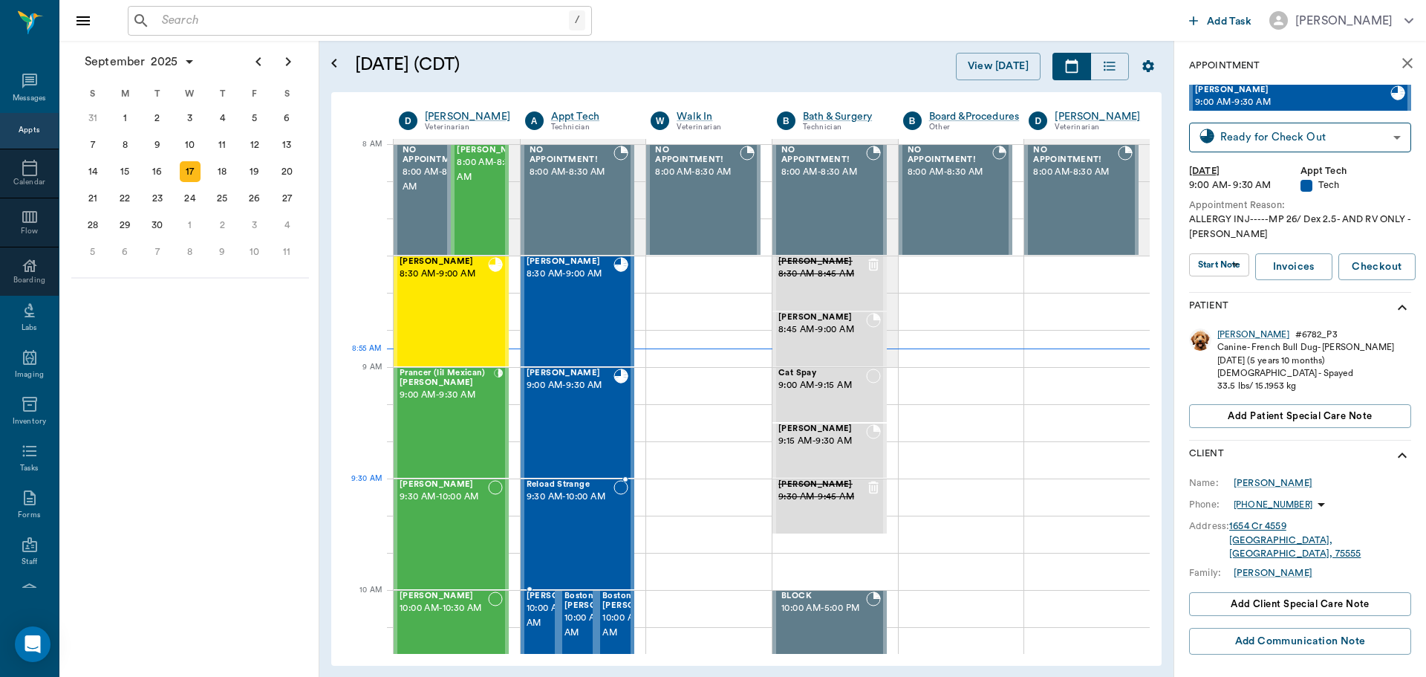
click at [566, 504] on span "9:30 AM - 10:00 AM" at bounding box center [571, 497] width 88 height 15
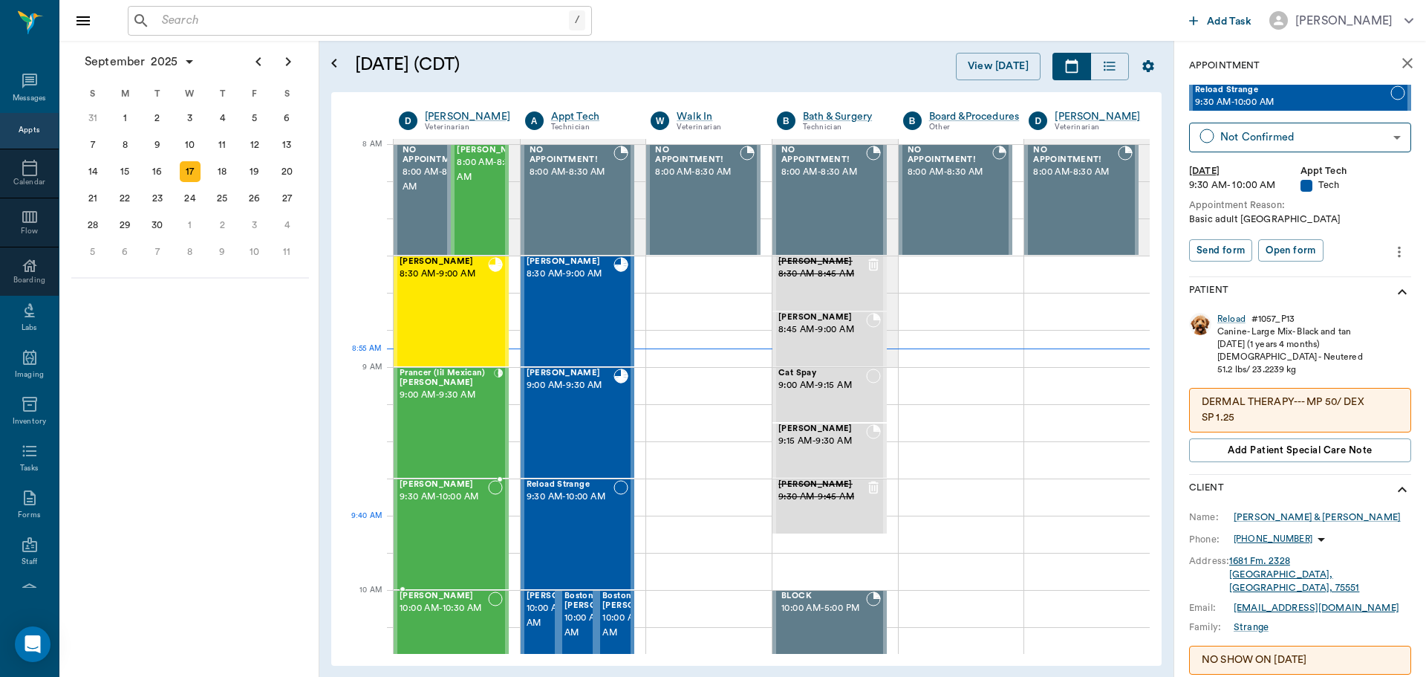
click at [418, 525] on div "Dottie Partain 9:30 AM - 10:00 AM" at bounding box center [444, 534] width 88 height 108
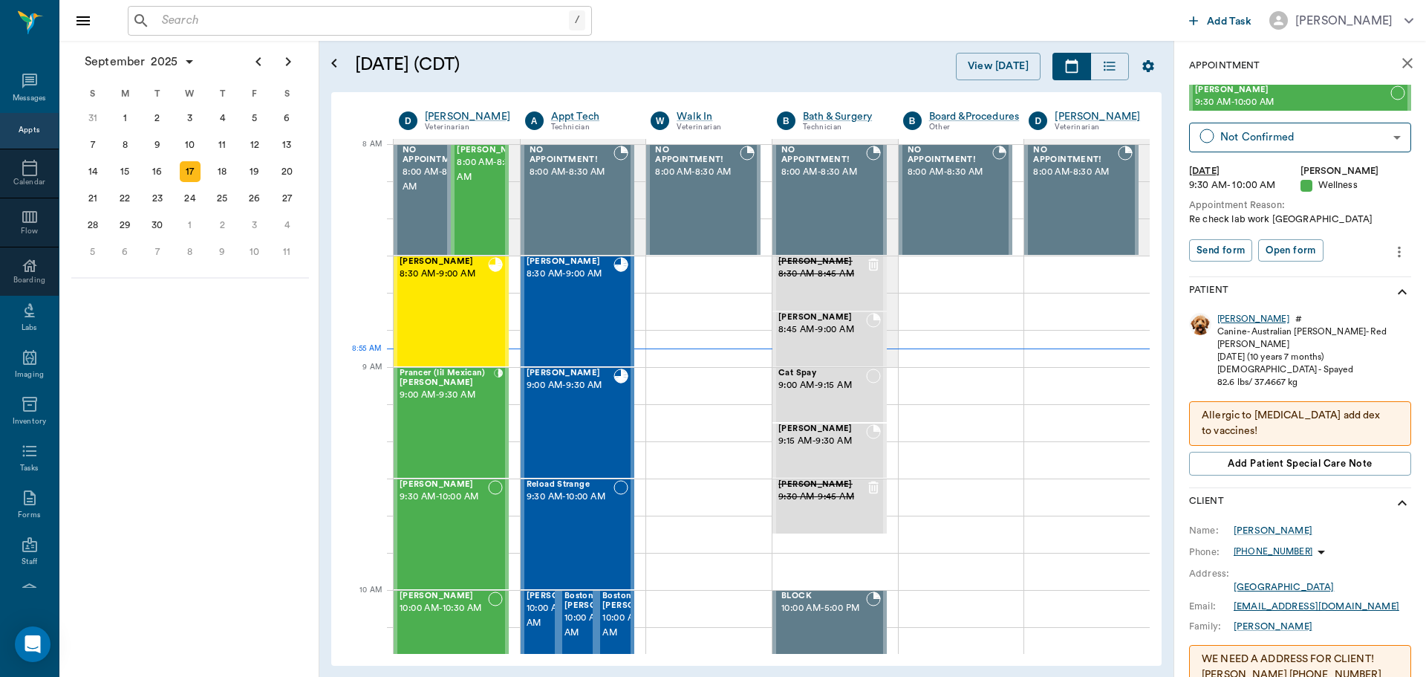
click at [1236, 315] on div "Dottie" at bounding box center [1254, 319] width 72 height 13
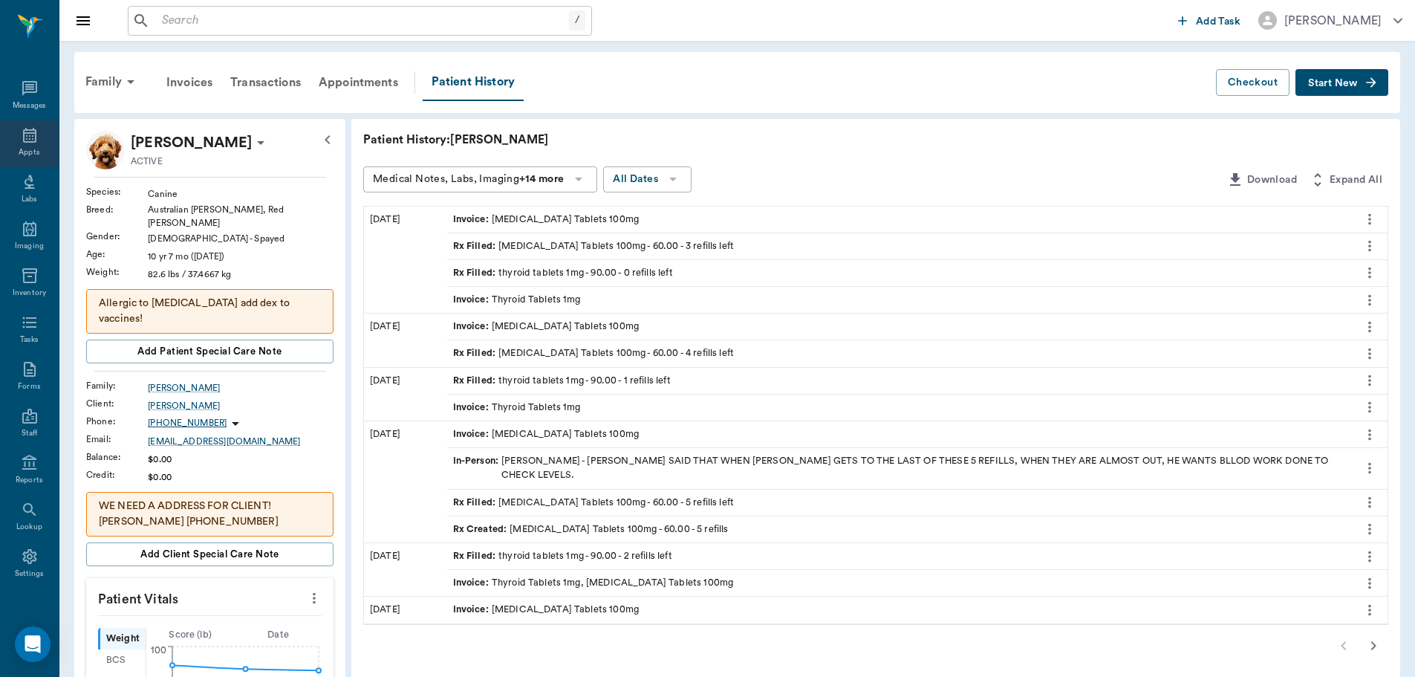
click at [21, 138] on icon at bounding box center [30, 135] width 18 height 18
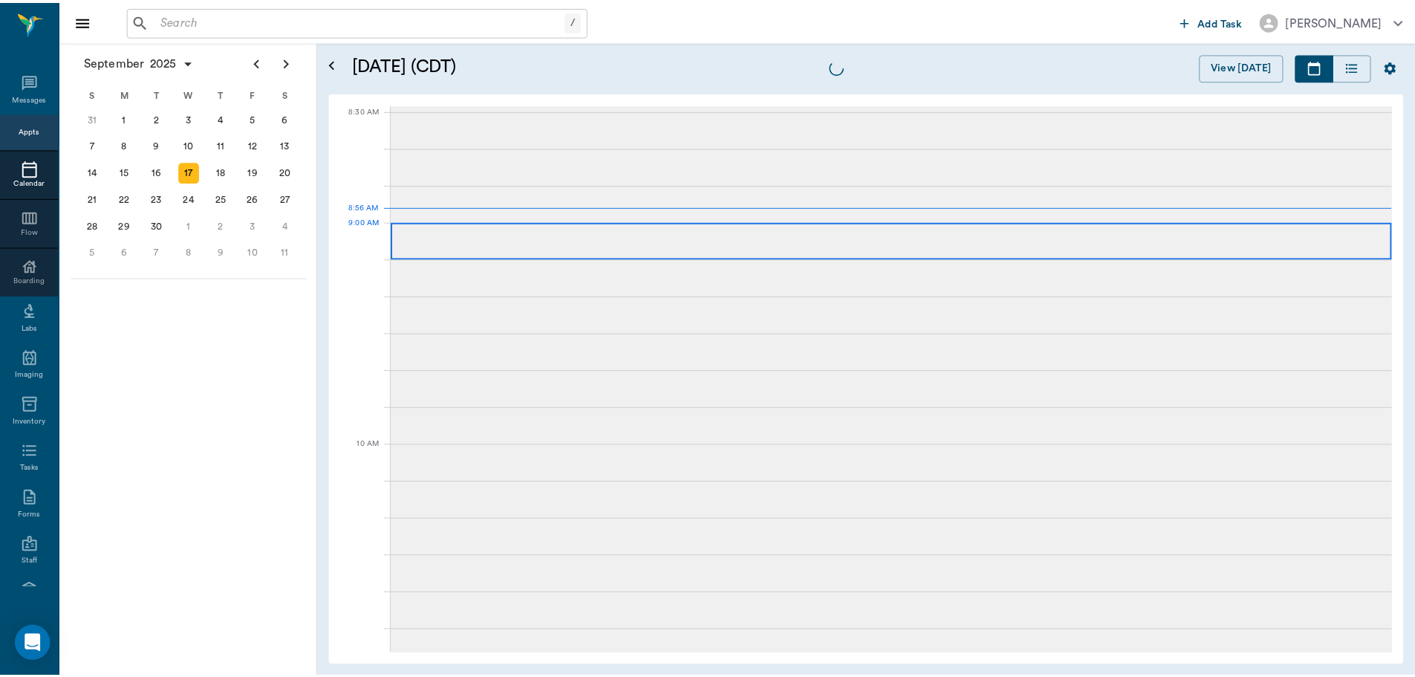
scroll to position [1, 0]
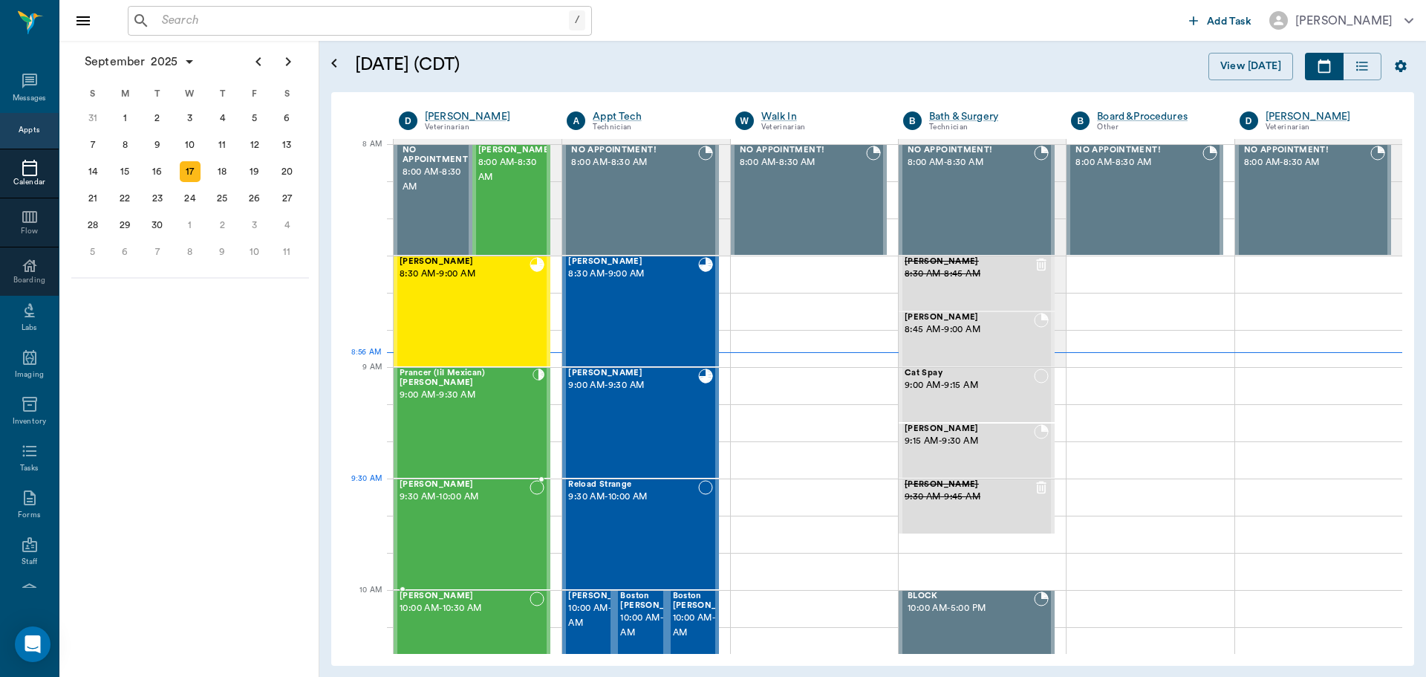
click at [467, 512] on div "Dottie Partain 9:30 AM - 10:00 AM" at bounding box center [465, 534] width 130 height 108
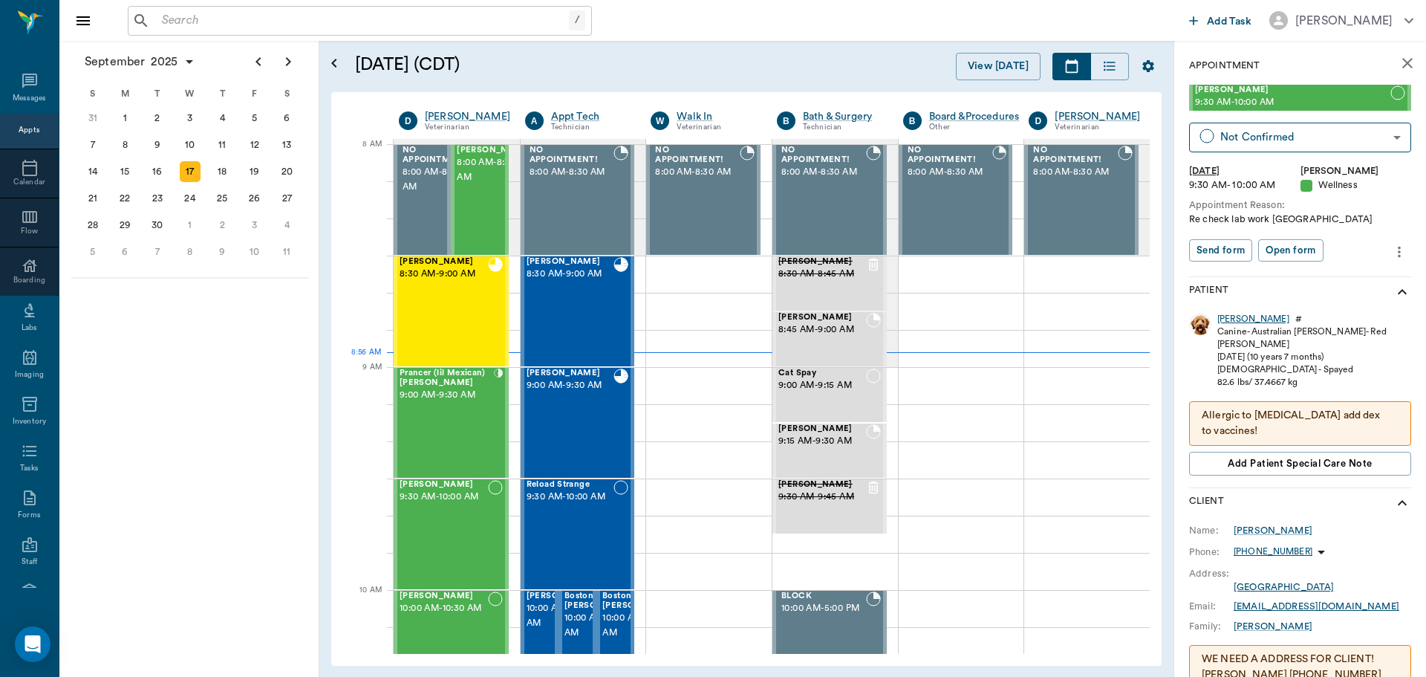
click at [1226, 320] on div "Dottie" at bounding box center [1254, 319] width 72 height 13
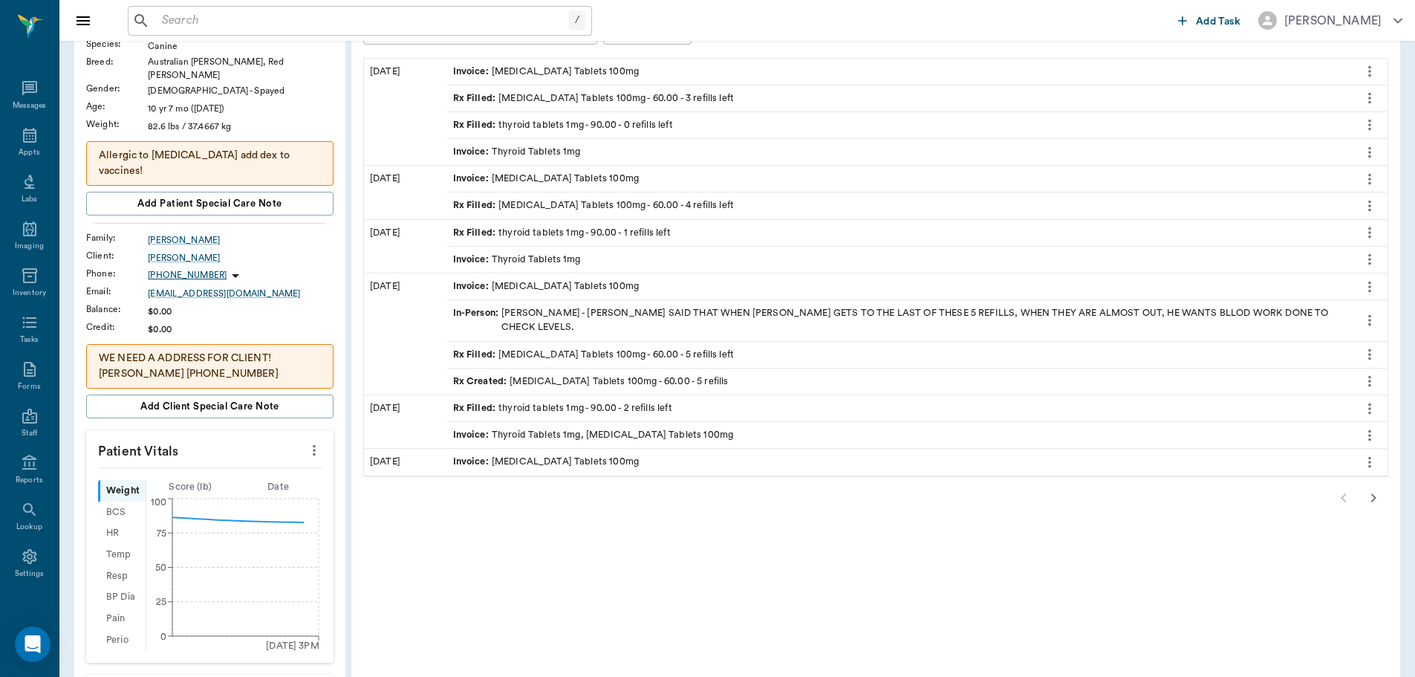
scroll to position [149, 0]
click at [684, 312] on div "In-Person : Misty Partain - DR. ELLSWORTH SAID THAT WHEN DOTTIE GETS TO THE LAS…" at bounding box center [899, 319] width 892 height 28
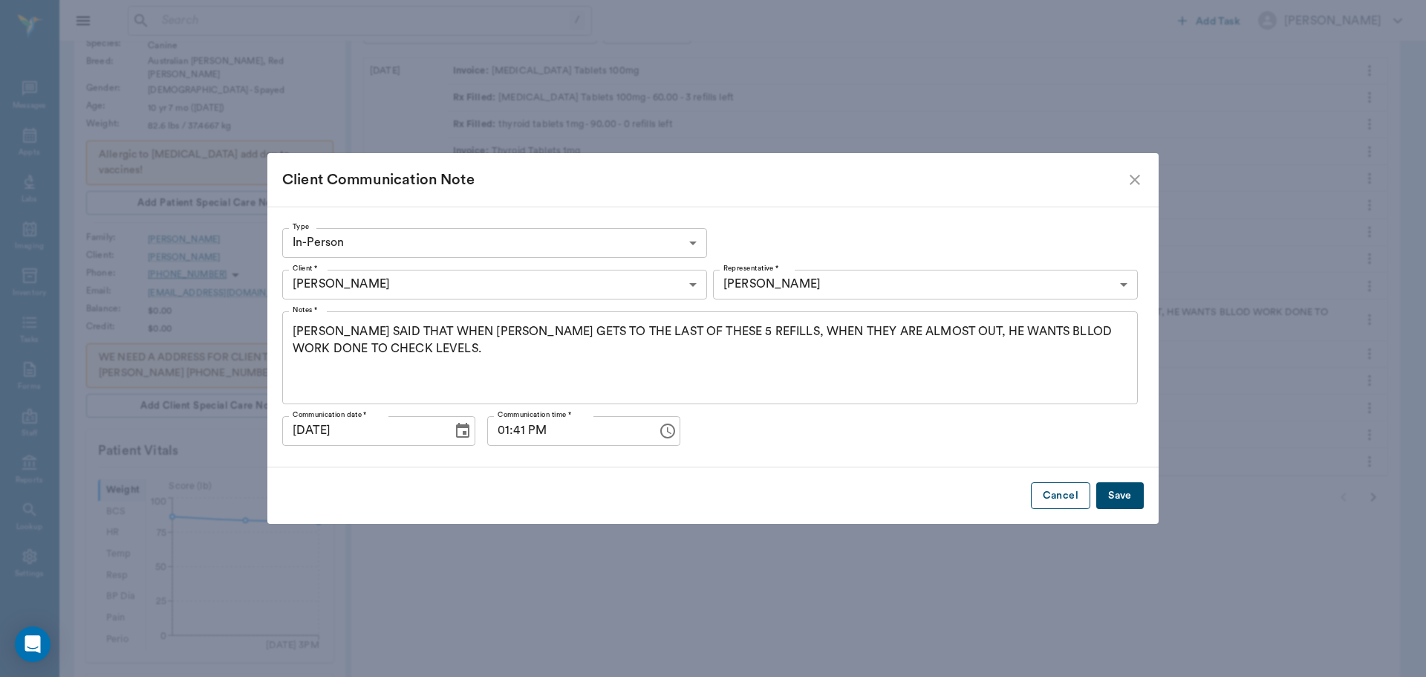
click at [1033, 496] on button "Cancel" at bounding box center [1060, 495] width 59 height 27
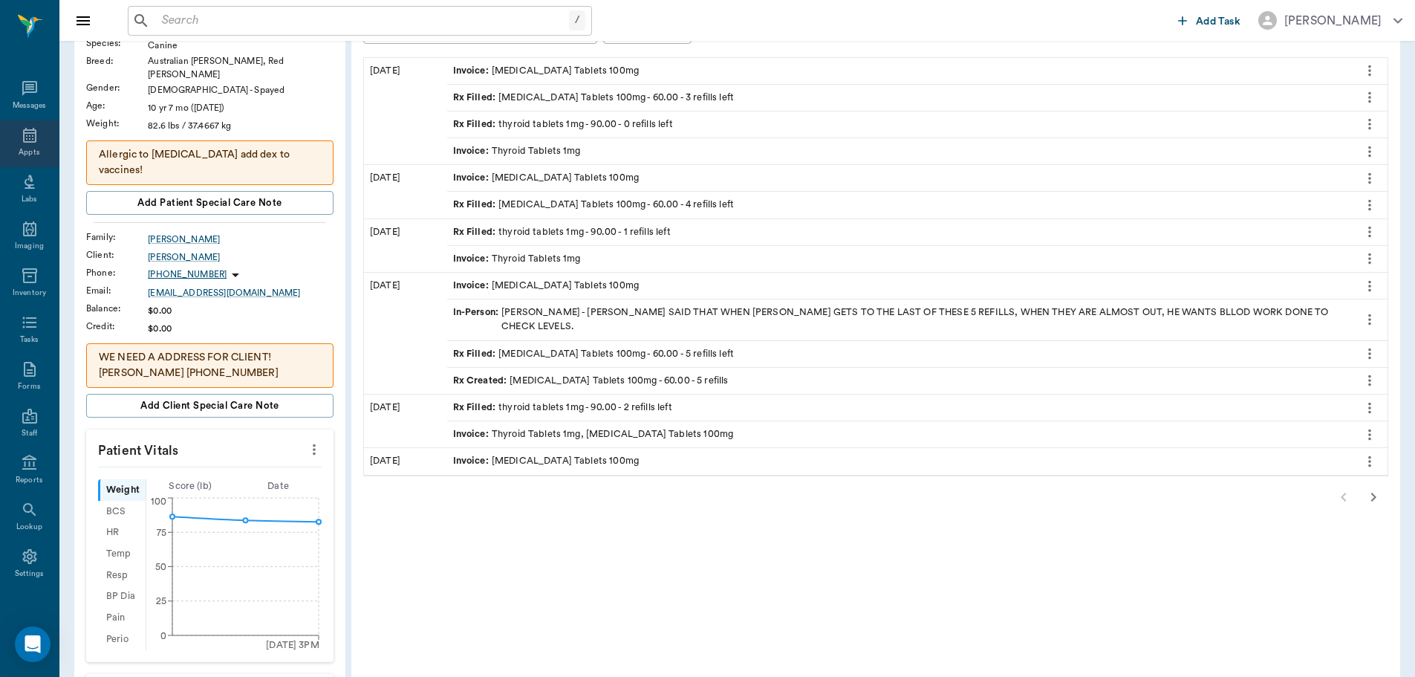
click at [24, 129] on icon at bounding box center [30, 135] width 18 height 18
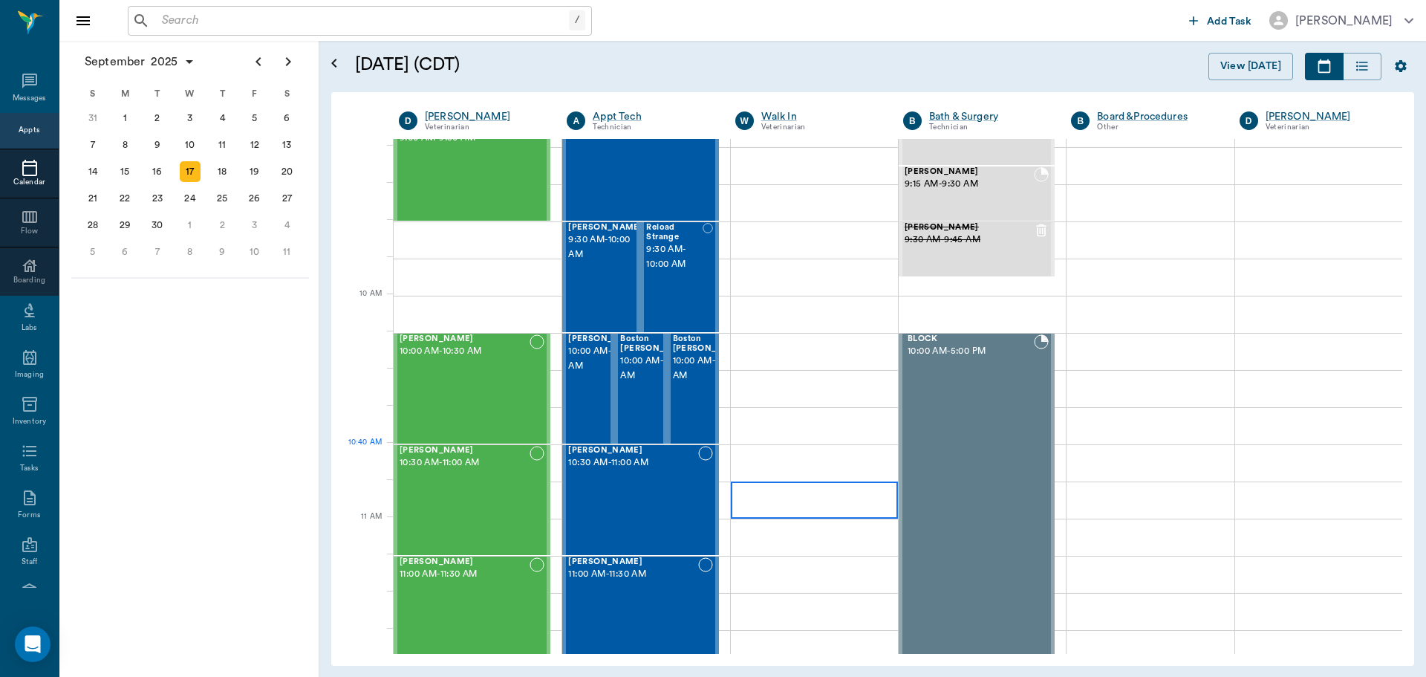
scroll to position [297, 0]
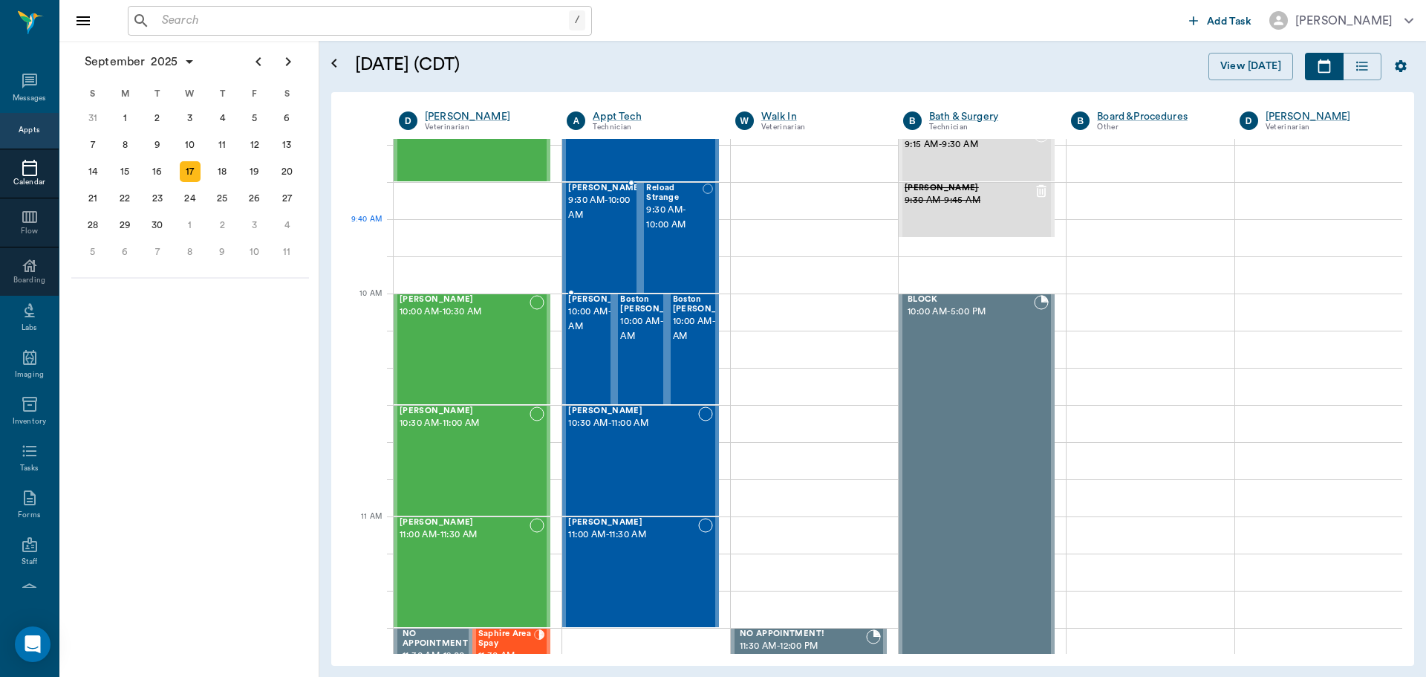
click at [606, 222] on span "9:30 AM - 10:00 AM" at bounding box center [605, 208] width 74 height 30
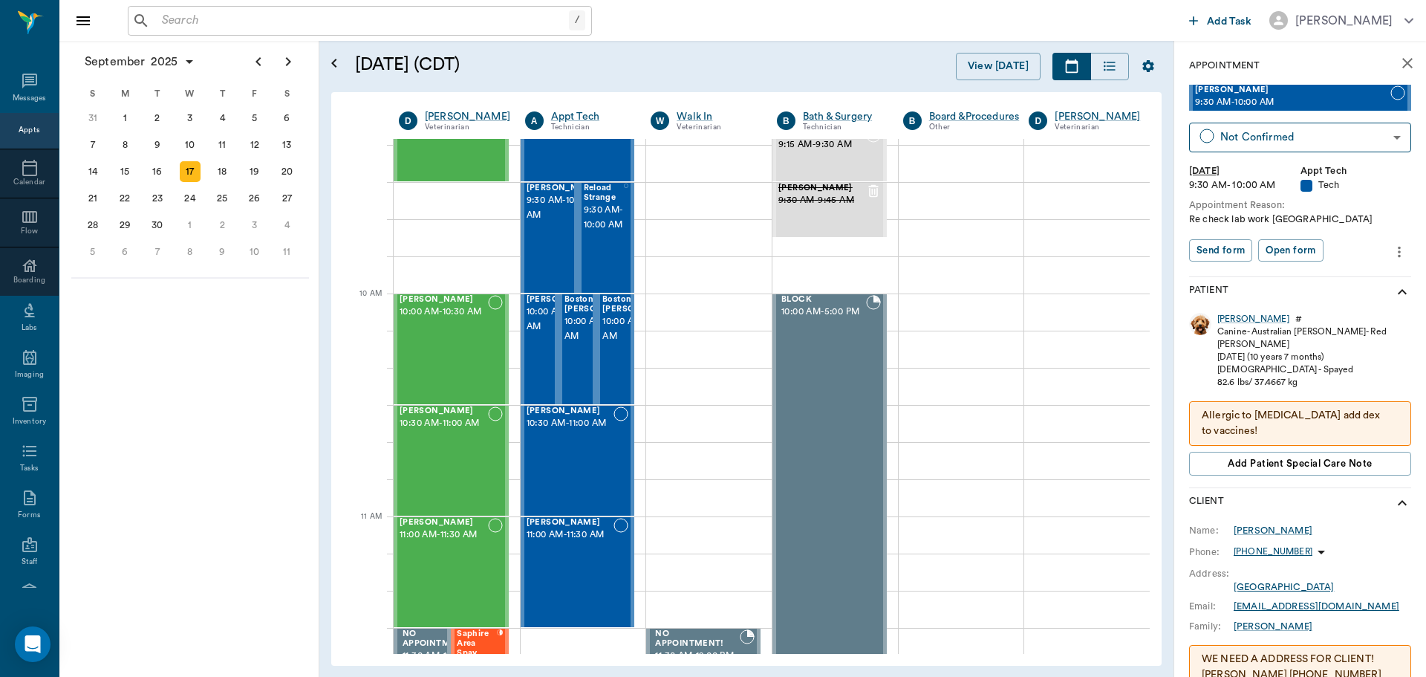
click at [1392, 251] on icon "more" at bounding box center [1400, 252] width 16 height 18
click at [1374, 280] on span "Edit appointment" at bounding box center [1326, 278] width 125 height 16
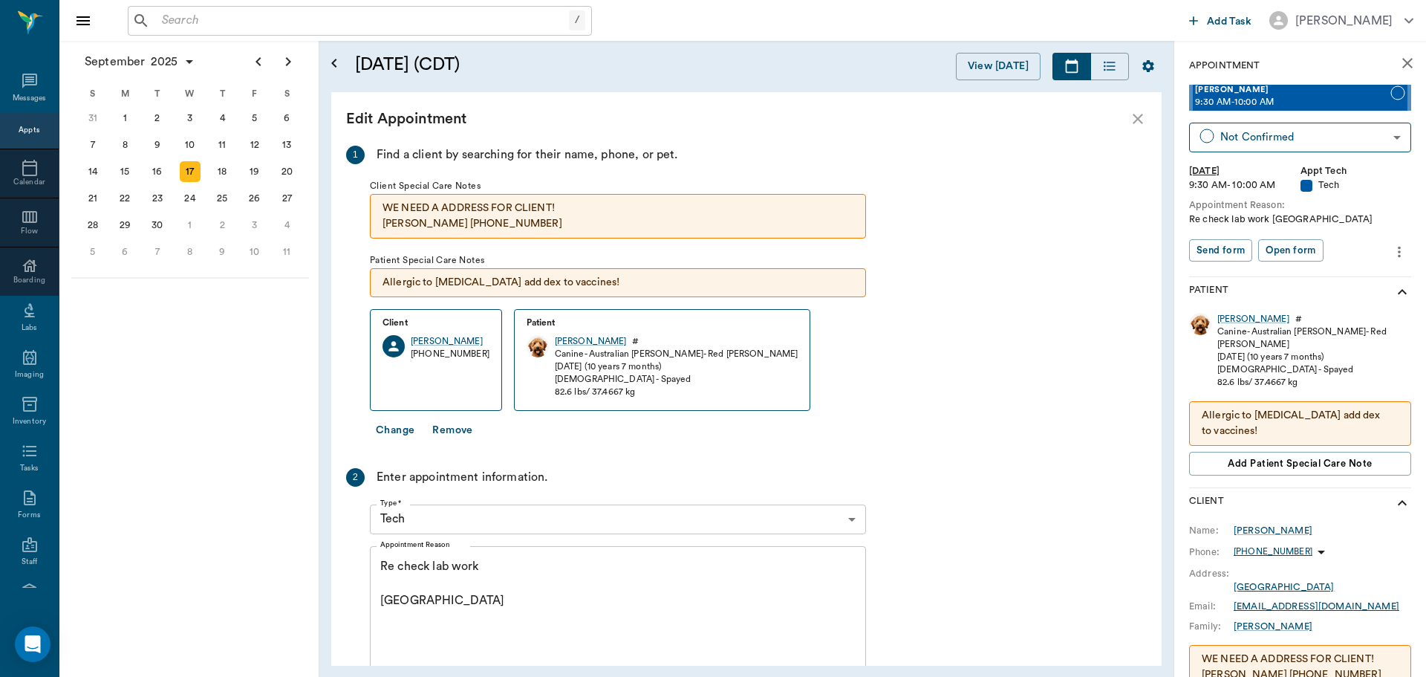
click at [477, 519] on body "/ ​ Add Task Dr. Bert Ellsworth Nectar Messages Appts Calendar Flow Boarding La…" at bounding box center [713, 338] width 1426 height 677
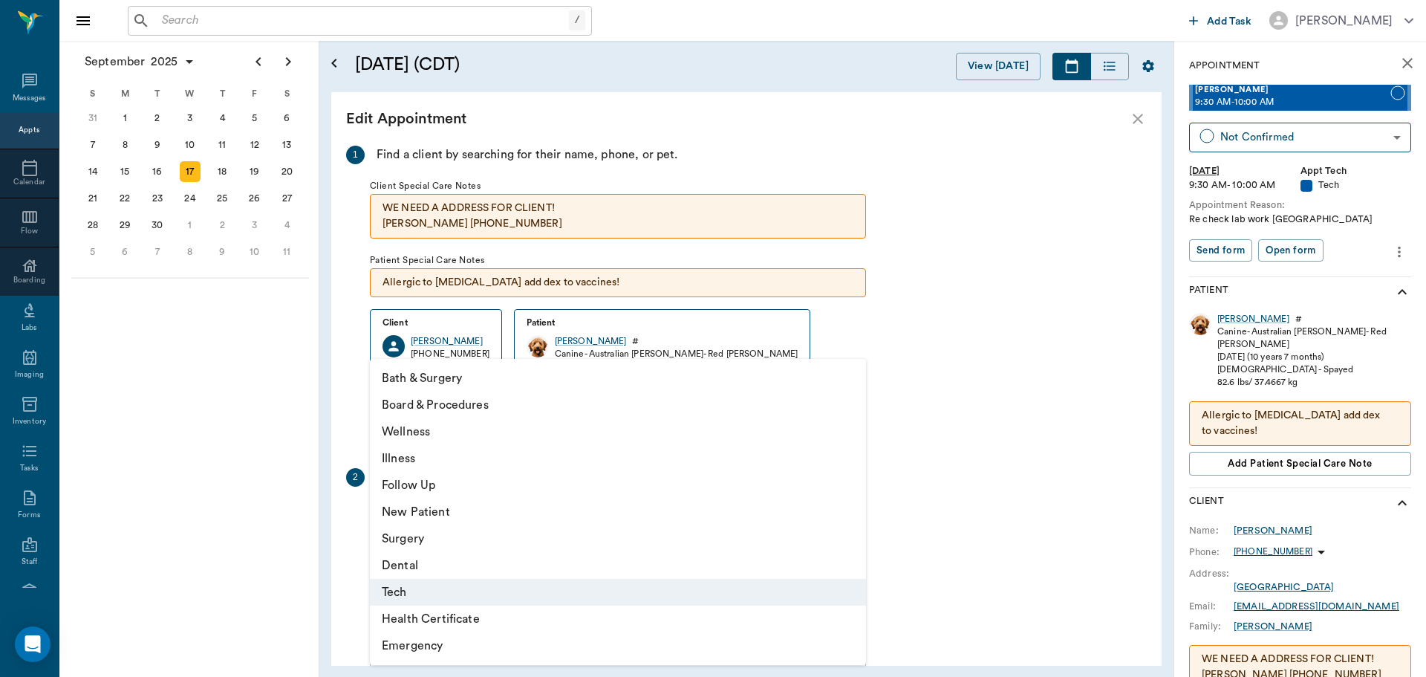
click at [470, 494] on li "Follow Up" at bounding box center [618, 485] width 496 height 27
type input "65d2be4f46e3a538d89b8c16"
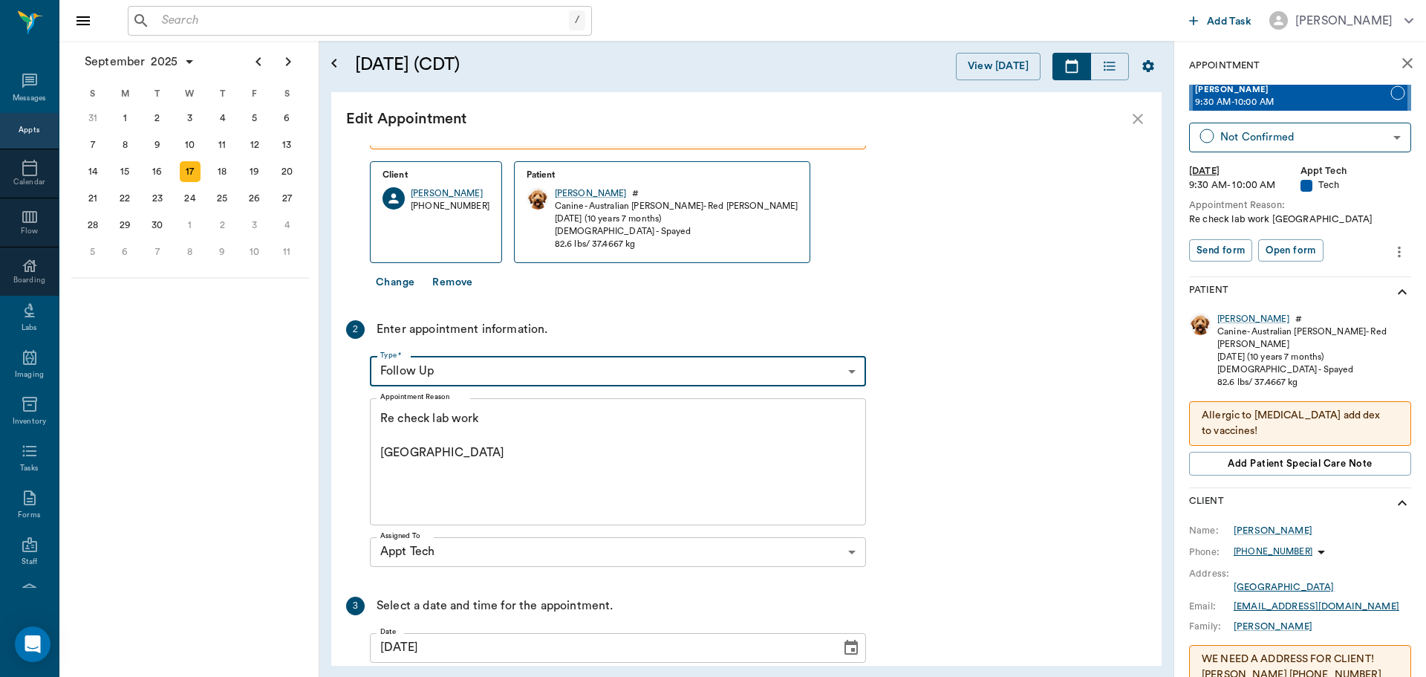
scroll to position [149, 0]
click at [579, 446] on textarea "Re check lab work Caryn" at bounding box center [617, 460] width 475 height 103
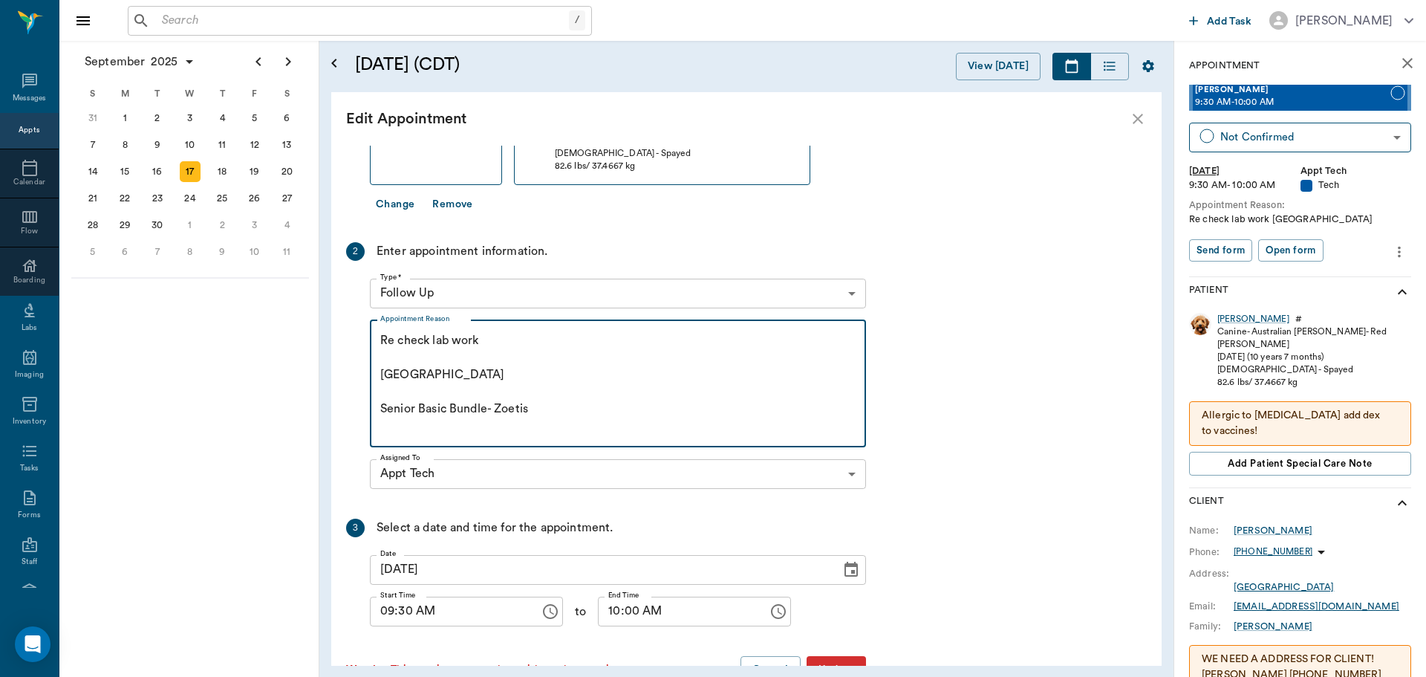
scroll to position [270, 0]
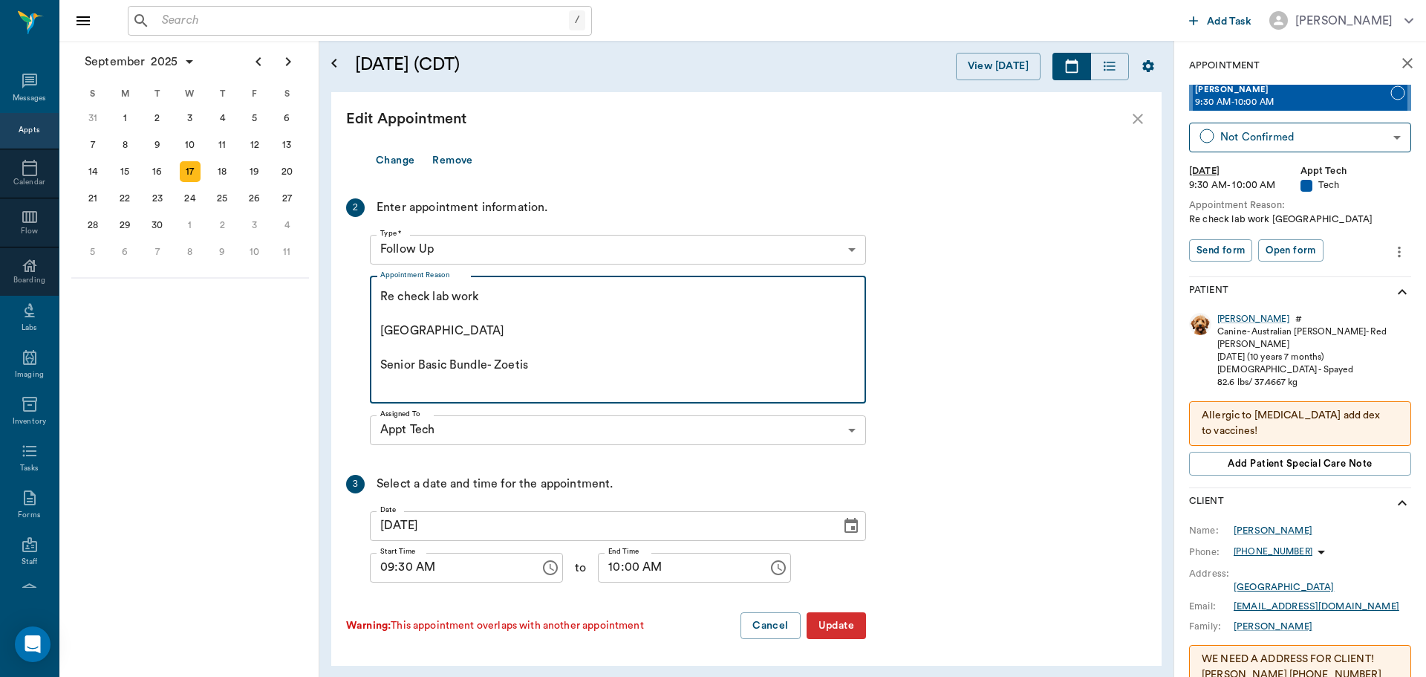
type textarea "Re check lab work Caryn Senior Basic Bundle- Zoetis"
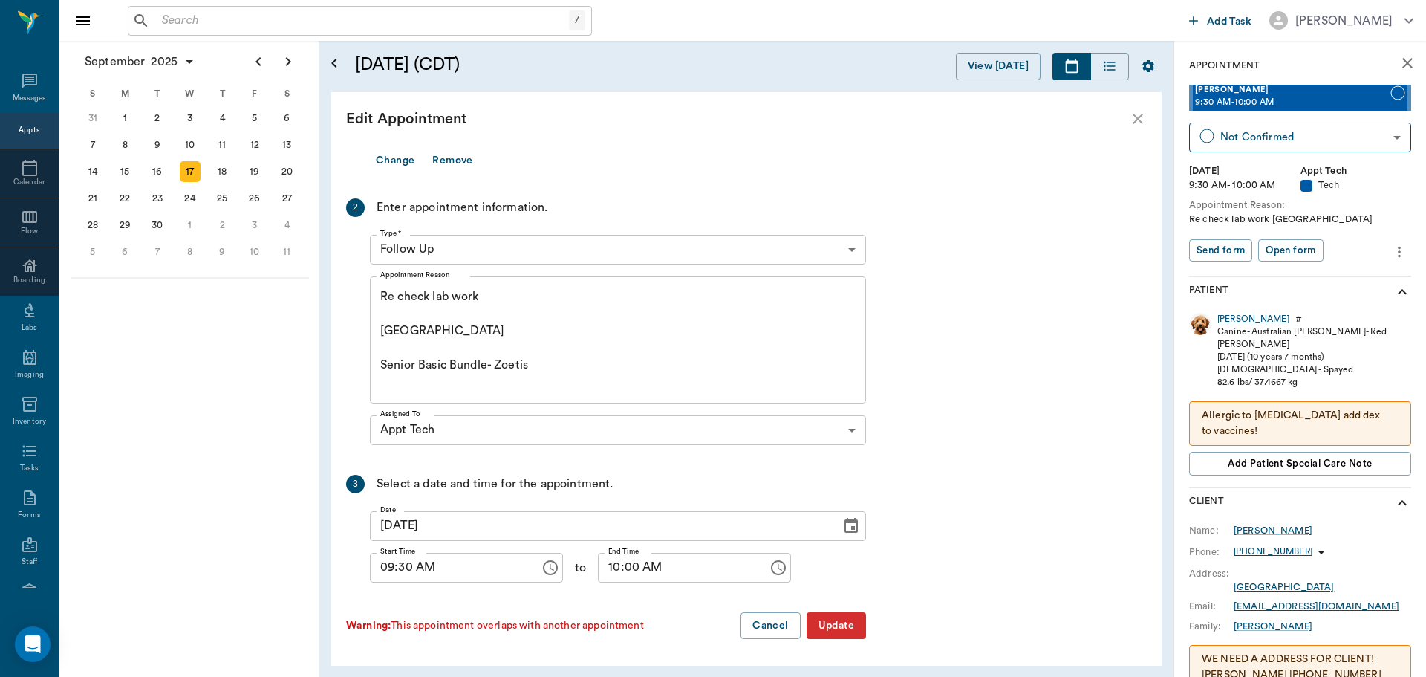
click at [835, 632] on button "Update" at bounding box center [836, 625] width 59 height 27
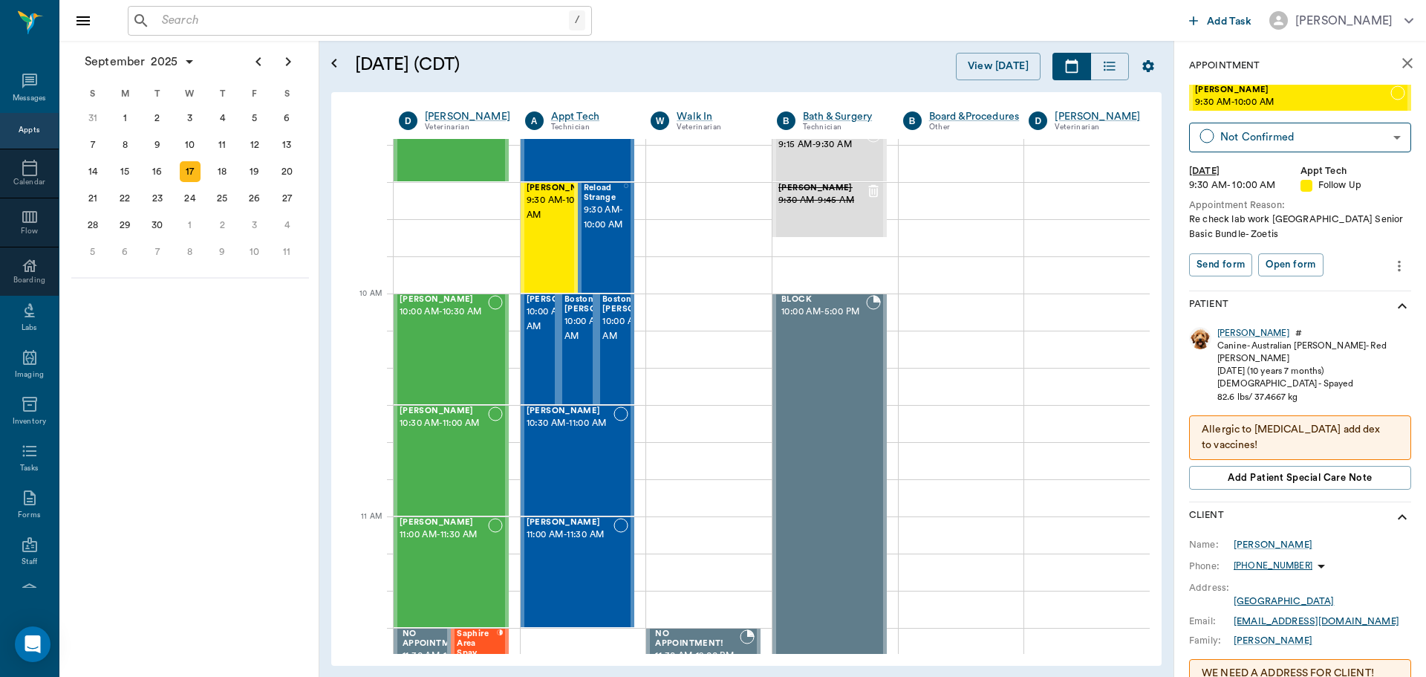
click at [1392, 270] on icon "more" at bounding box center [1400, 266] width 16 height 18
click at [1337, 298] on span "Edit appointment" at bounding box center [1326, 292] width 125 height 16
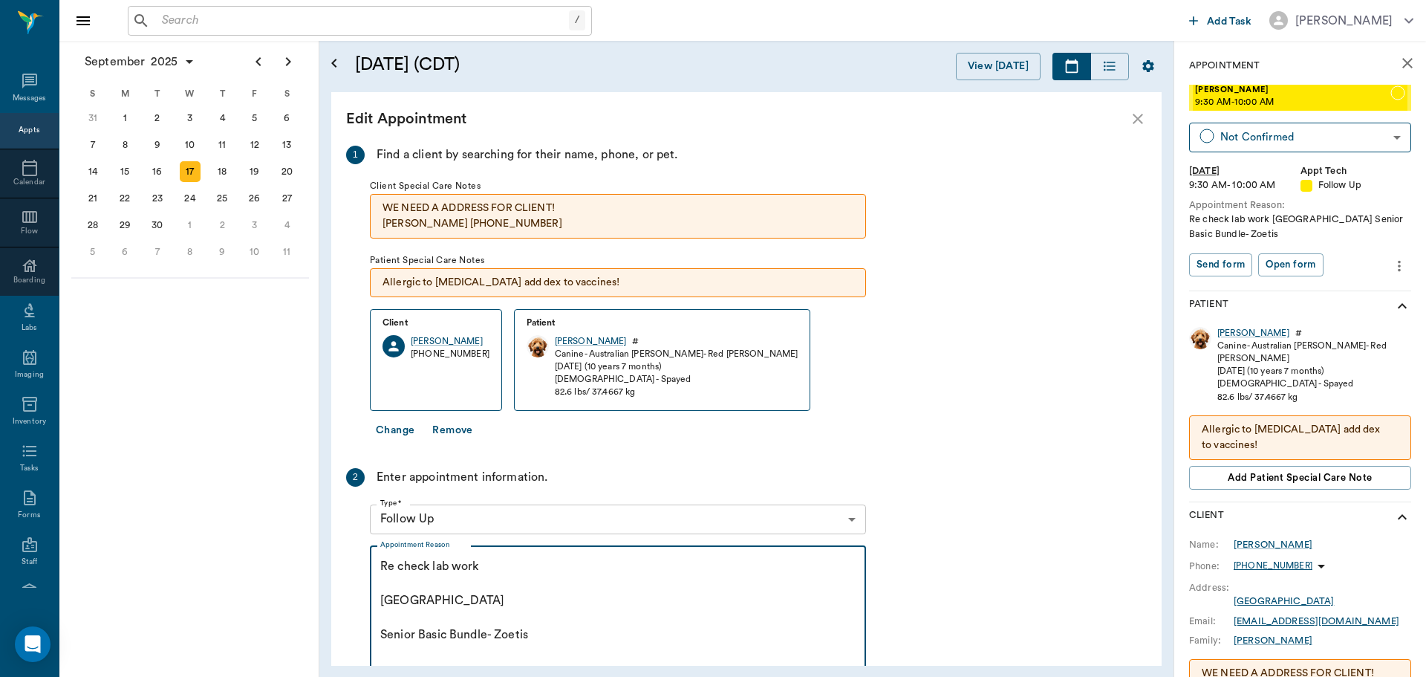
drag, startPoint x: 426, startPoint y: 605, endPoint x: 362, endPoint y: 580, distance: 68.7
click at [362, 580] on div "2 Enter appointment information. Type * Follow Up 65d2be4f46e3a538d89b8c16 Type…" at bounding box center [606, 594] width 520 height 253
click at [522, 571] on textarea "Re check lab work Senior Basic Bundle- Zoetis" at bounding box center [617, 609] width 475 height 103
click at [574, 625] on textarea "Re check lab work -Caryn Senior Basic Bundle- Zoetis" at bounding box center [617, 609] width 475 height 103
drag, startPoint x: 572, startPoint y: 614, endPoint x: 371, endPoint y: 632, distance: 202.1
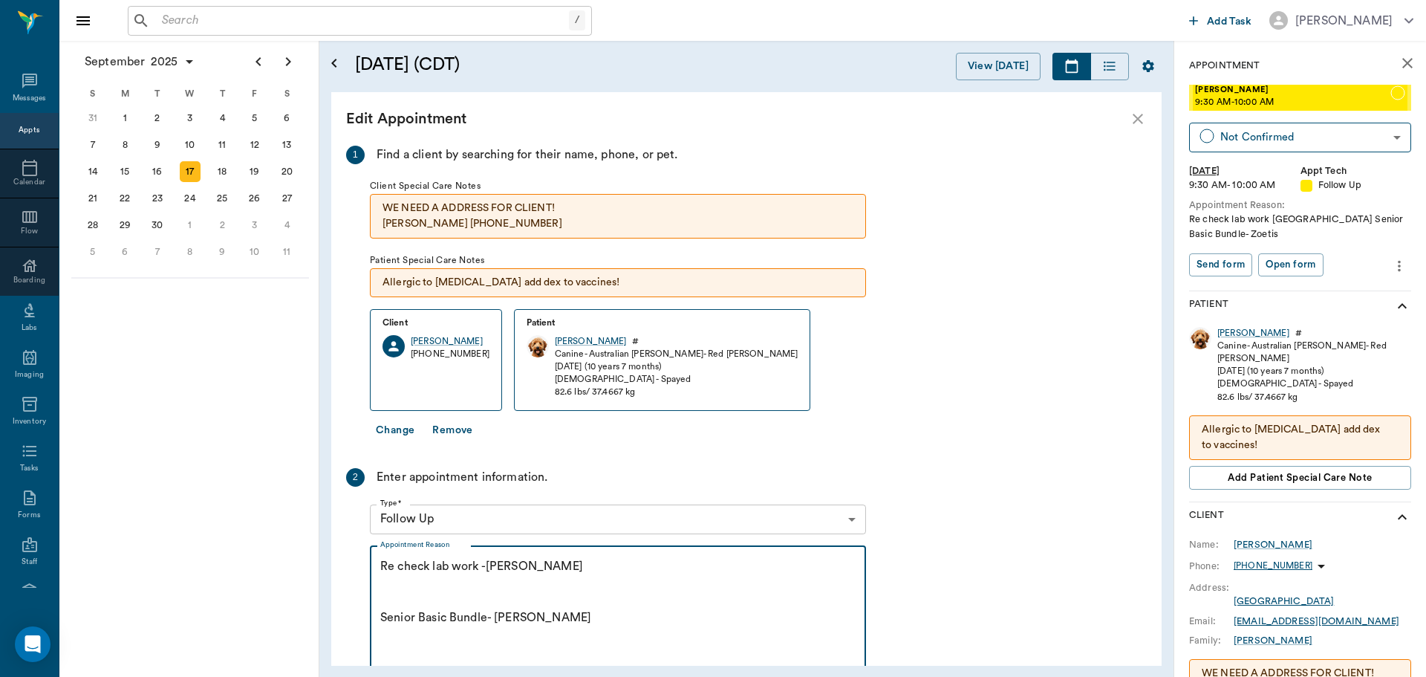
click at [371, 632] on div "Re check lab work -Caryn Senior Basic Bundle- Zoetis -Hunt x Appointment Reason" at bounding box center [618, 609] width 496 height 127
type textarea "Re check lab work -Caryn Senior Basic Bundle- Zoetis -Hunt"
click at [990, 562] on div "1 Find a client by searching for their name, phone, or pet. Client Special Care…" at bounding box center [746, 406] width 831 height 520
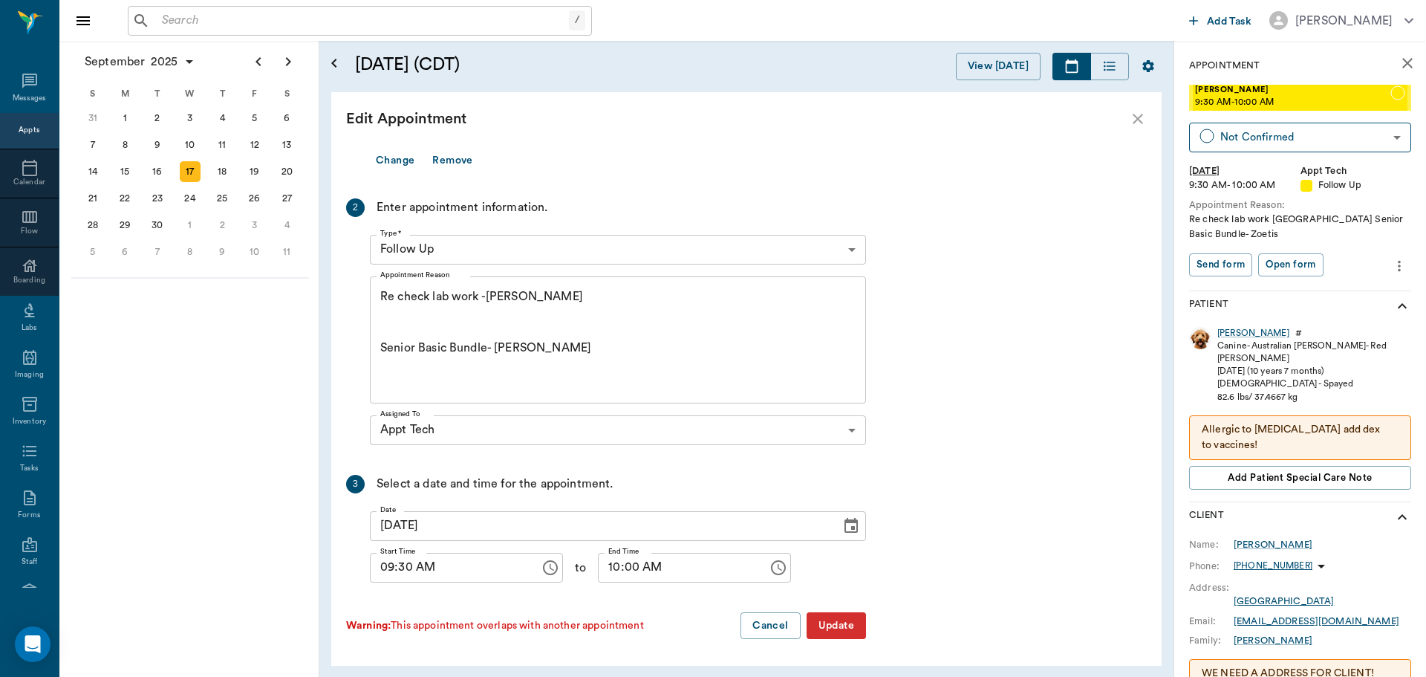
click at [840, 634] on button "Update" at bounding box center [836, 625] width 59 height 27
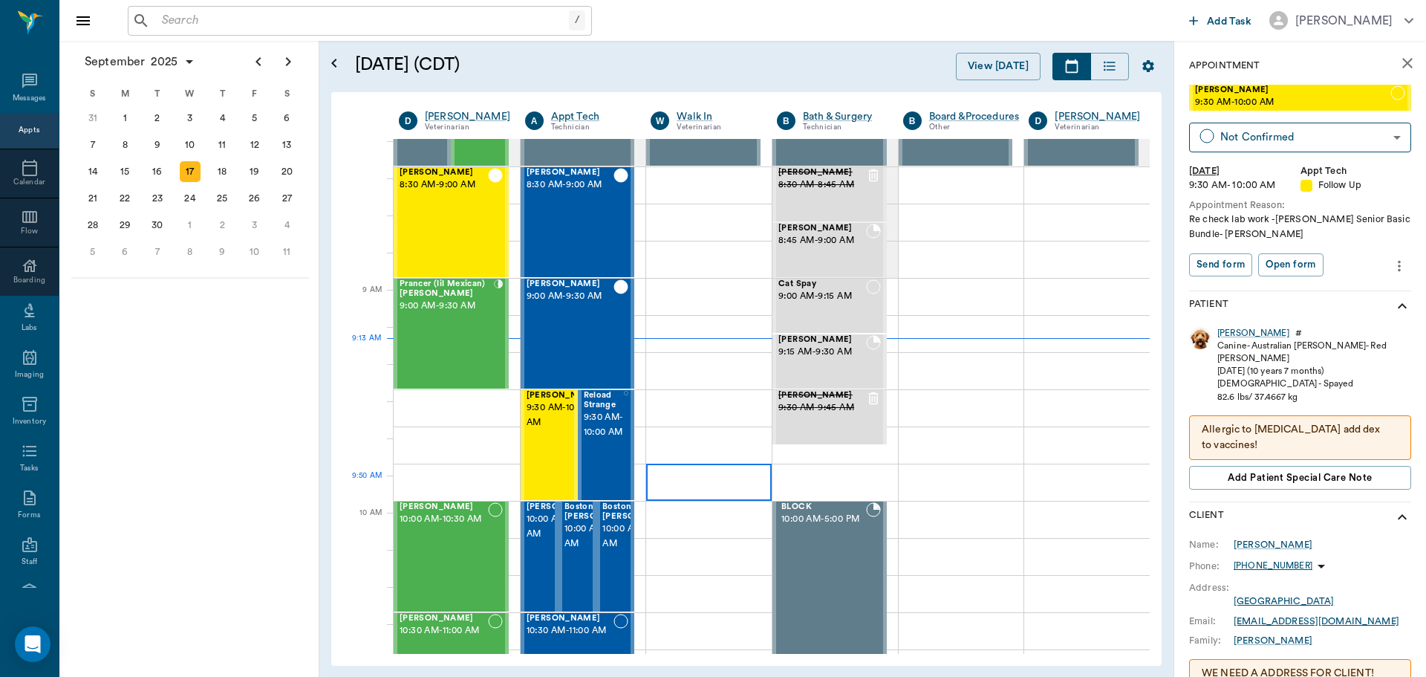
scroll to position [74, 0]
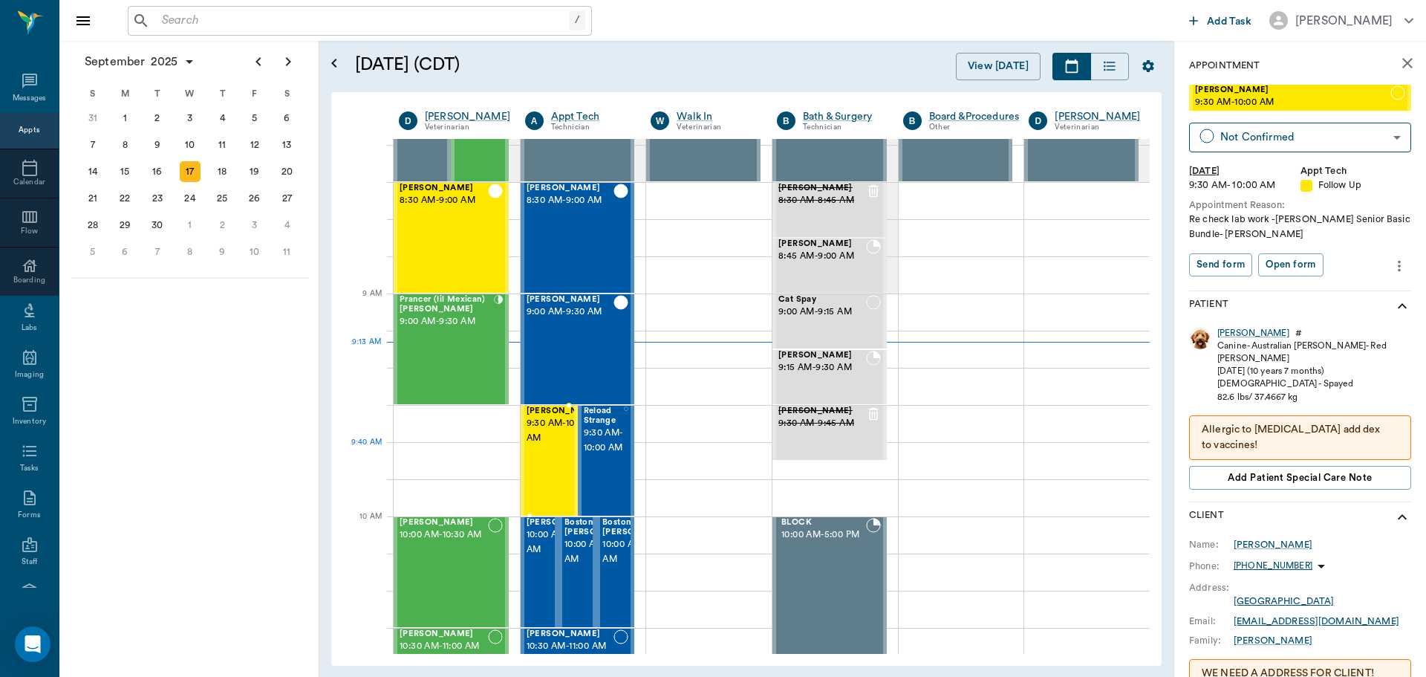
click at [545, 444] on span "9:30 AM - 10:00 AM" at bounding box center [564, 431] width 74 height 30
click at [561, 435] on span "9:30 AM - 10:00 AM" at bounding box center [564, 431] width 74 height 30
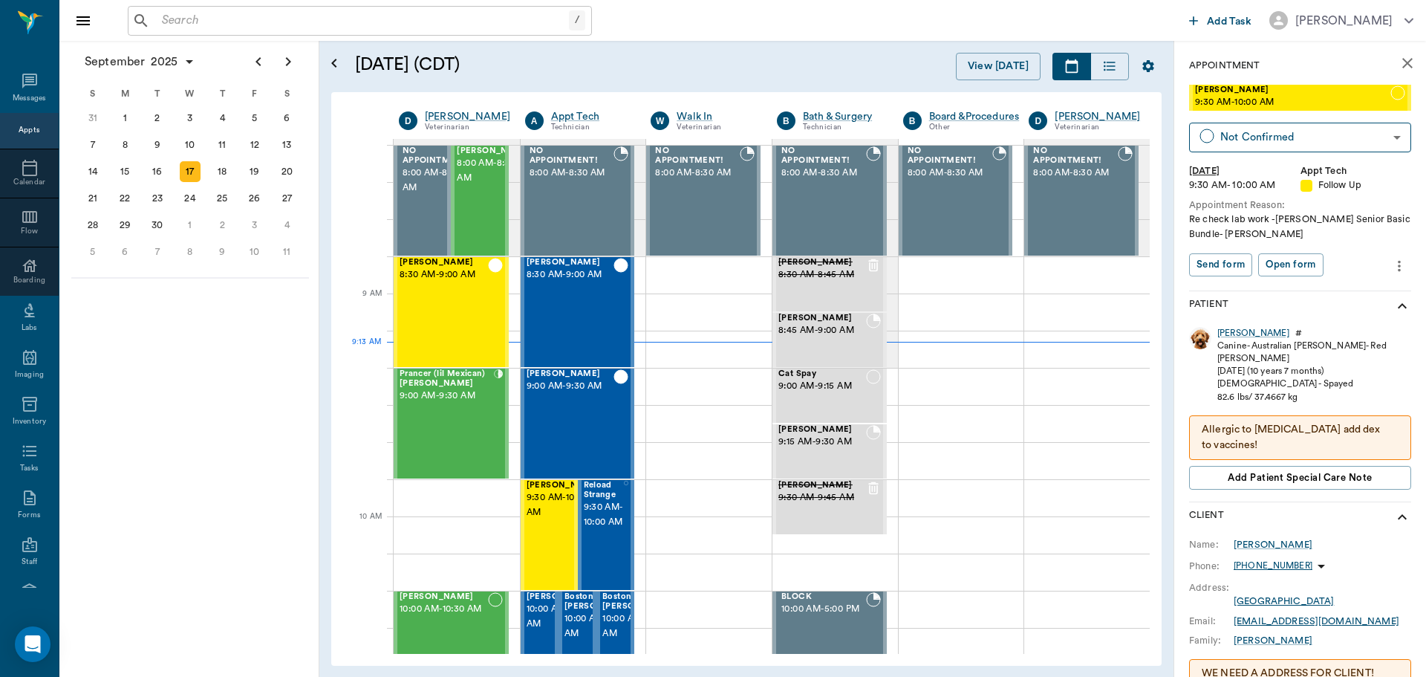
scroll to position [74, 0]
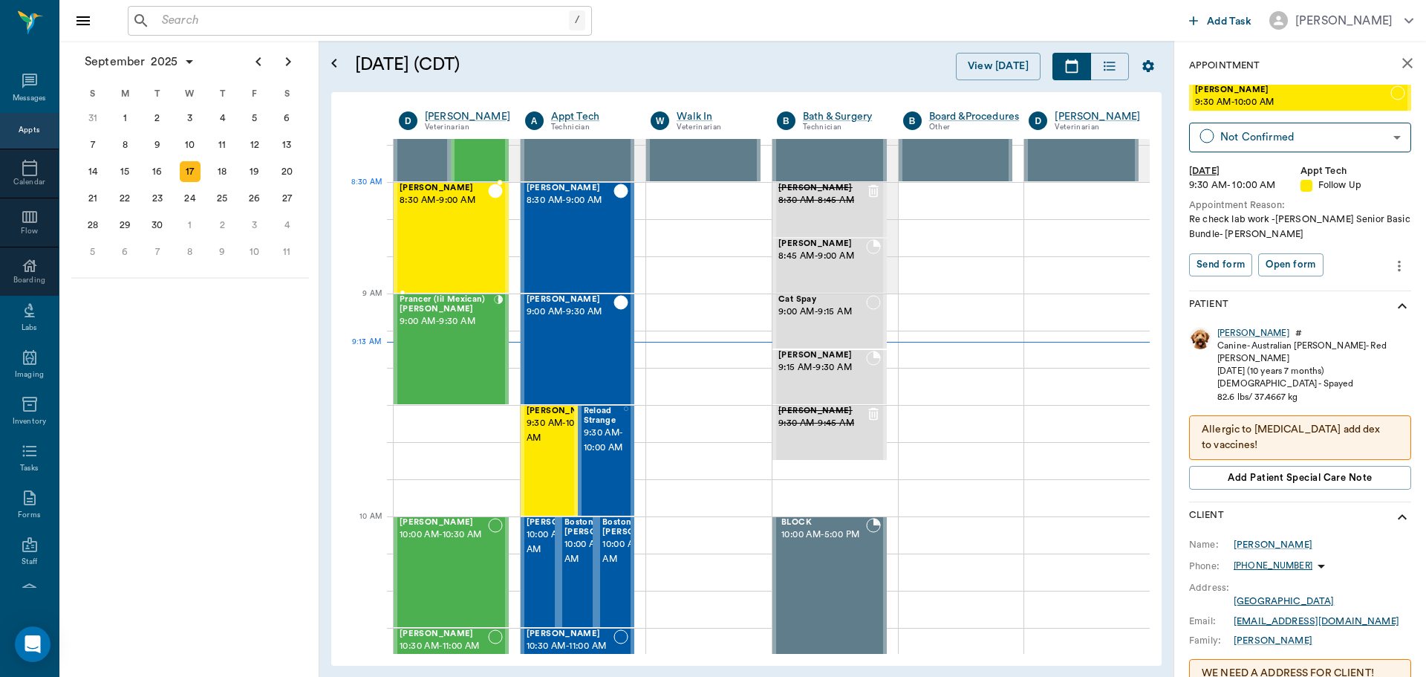
drag, startPoint x: 455, startPoint y: 215, endPoint x: 493, endPoint y: 215, distance: 37.9
click at [455, 215] on div "Charlie Hart 8:30 AM - 9:00 AM" at bounding box center [444, 238] width 88 height 108
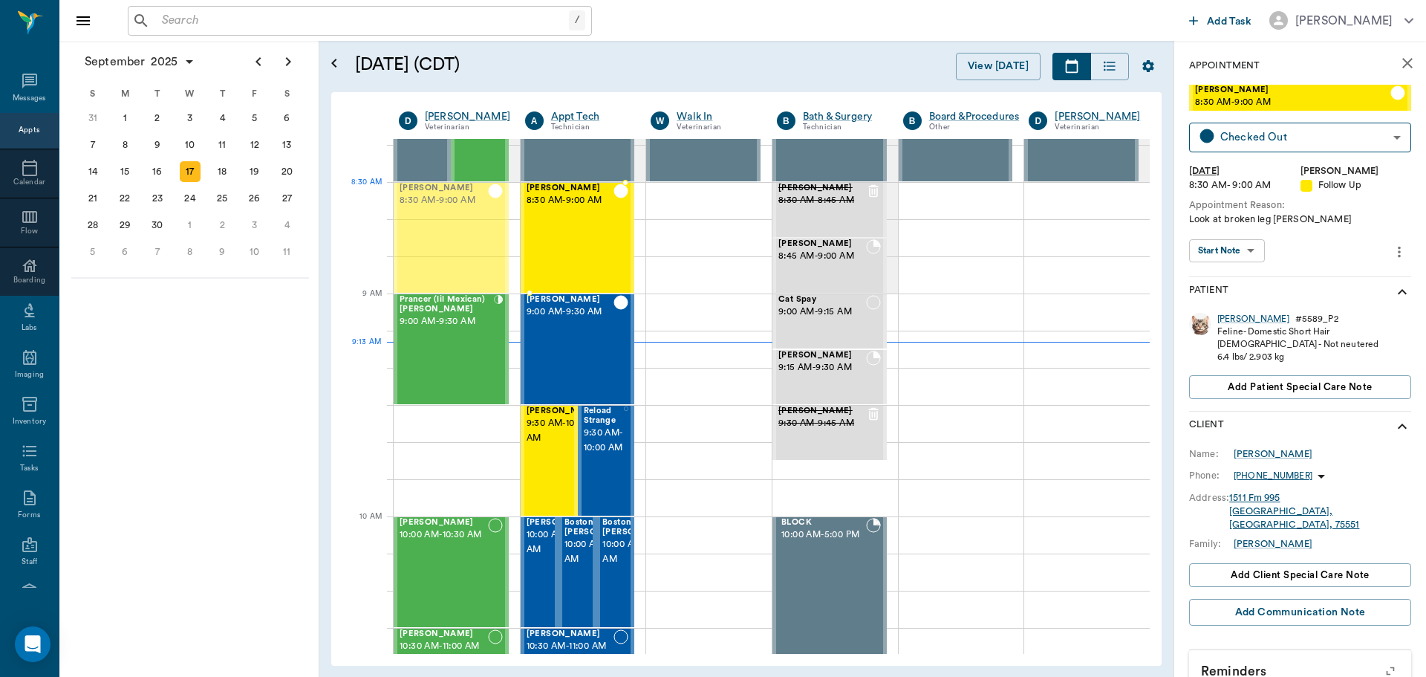
drag, startPoint x: 483, startPoint y: 200, endPoint x: 542, endPoint y: 212, distance: 59.9
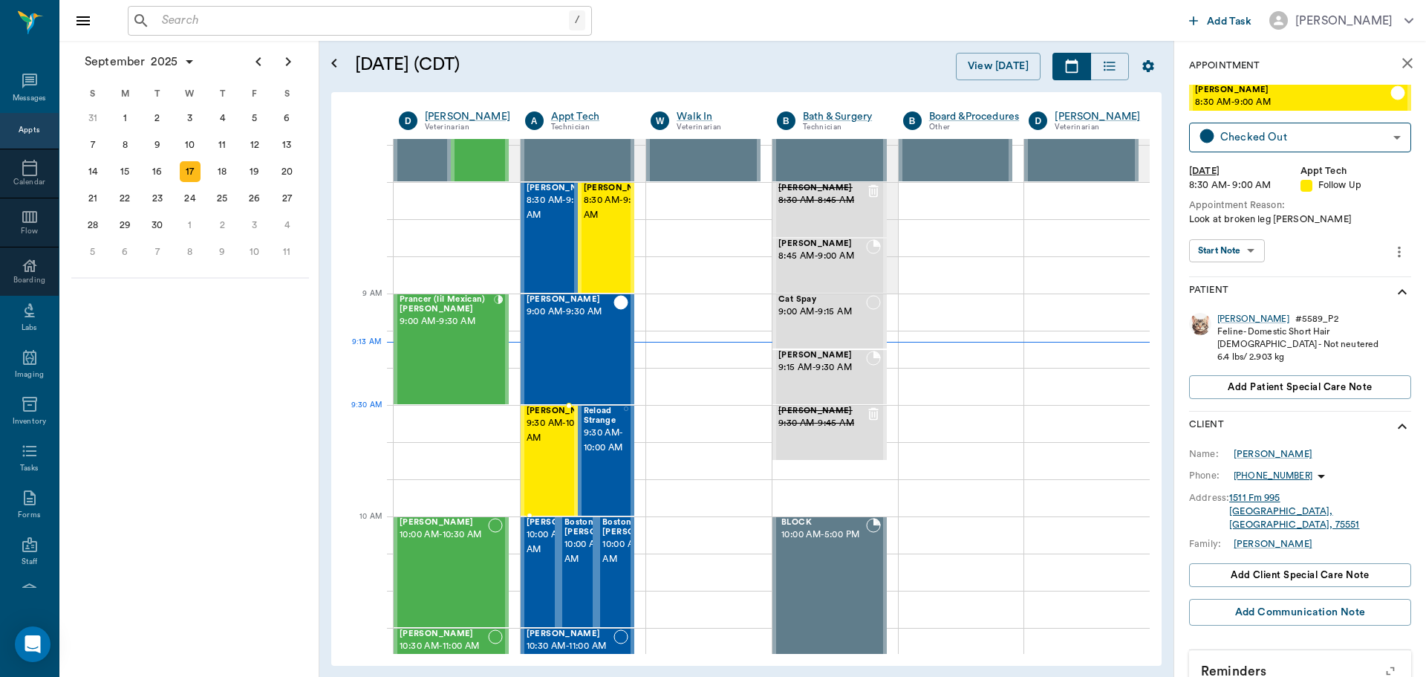
click at [554, 435] on span "9:30 AM - 10:00 AM" at bounding box center [564, 431] width 74 height 30
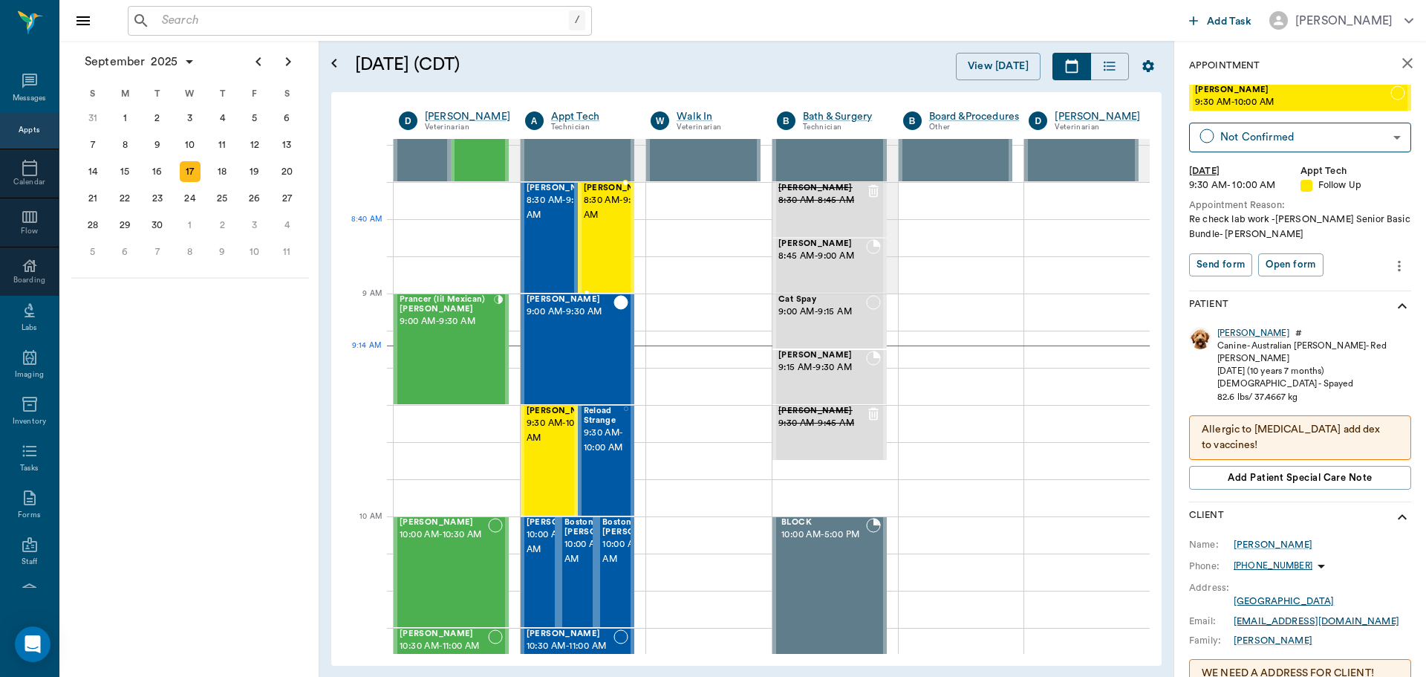
click at [611, 250] on div "Charlie Hart 8:30 AM - 9:00 AM" at bounding box center [621, 238] width 74 height 108
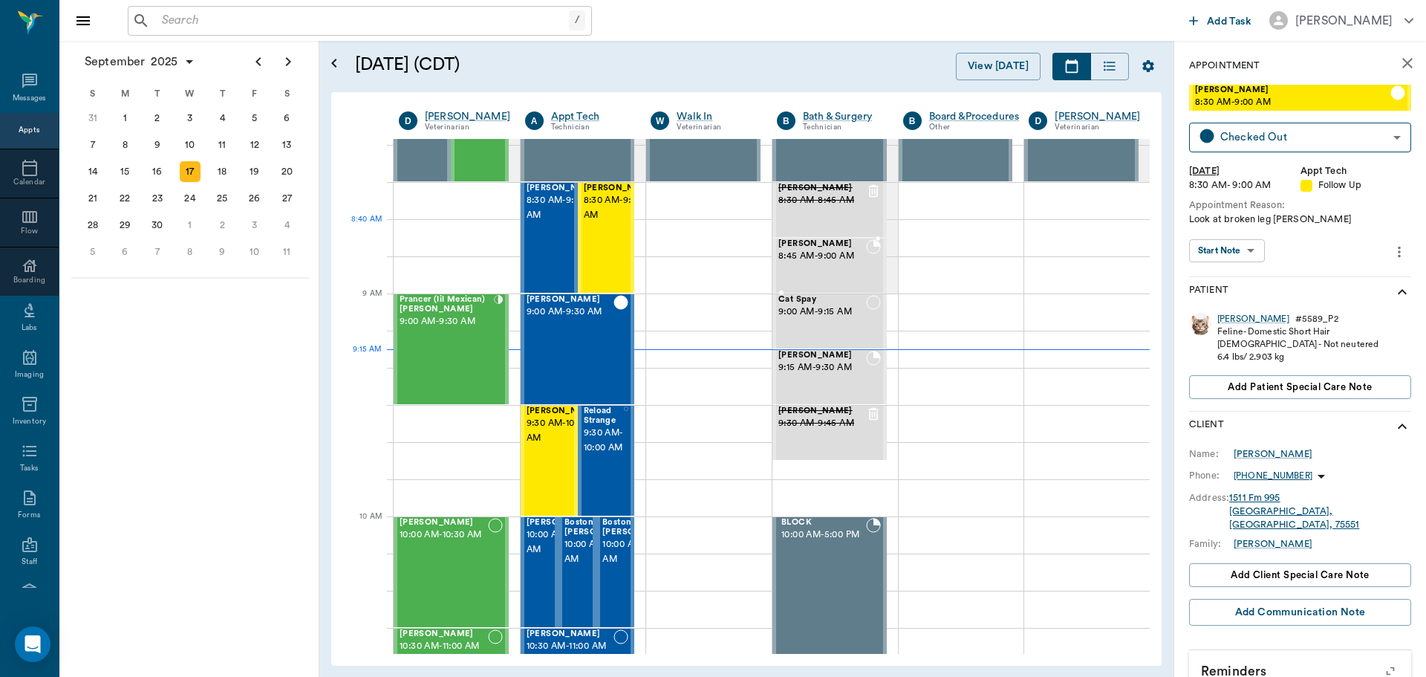
click at [812, 241] on div at bounding box center [830, 239] width 114 height 3
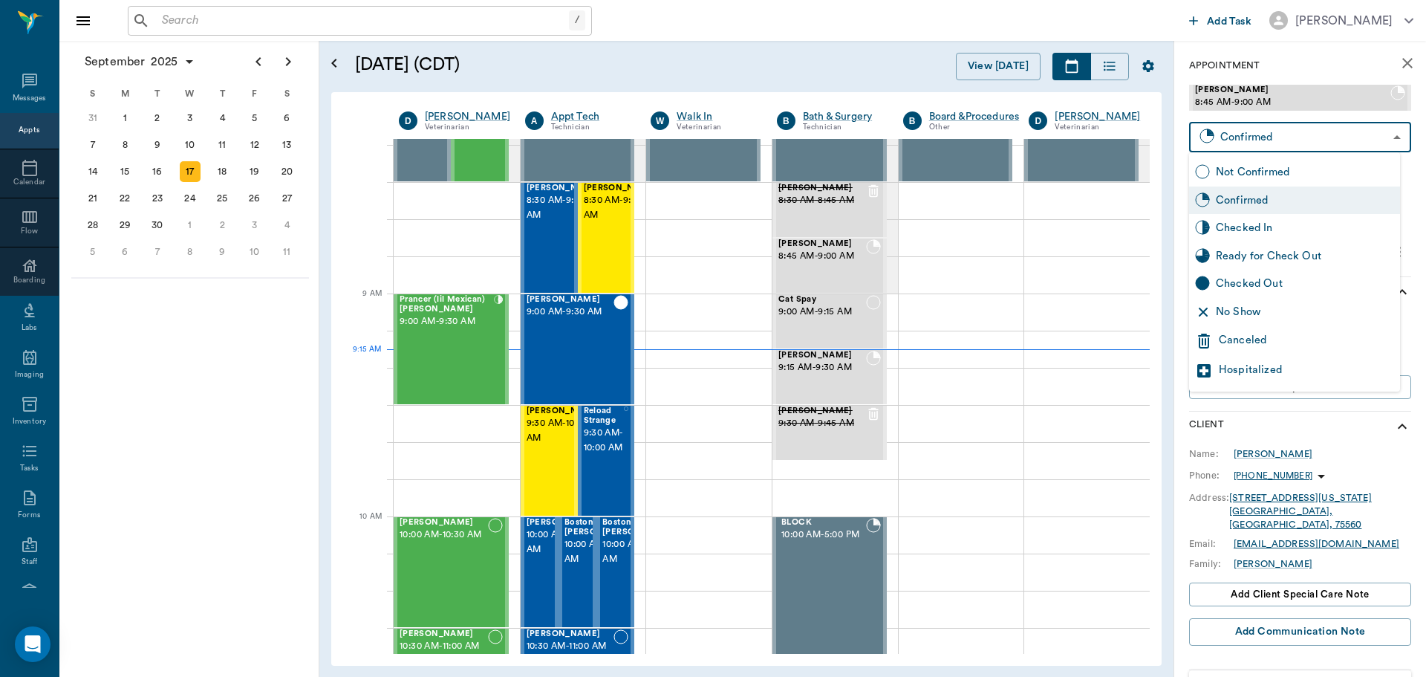
click at [1254, 138] on body "/ ​ Add Task Dr. Bert Ellsworth Nectar Messages Appts Calendar Flow Boarding La…" at bounding box center [713, 338] width 1426 height 677
click at [1291, 239] on div "Checked In" at bounding box center [1294, 228] width 211 height 28
type input "CHECKED_IN"
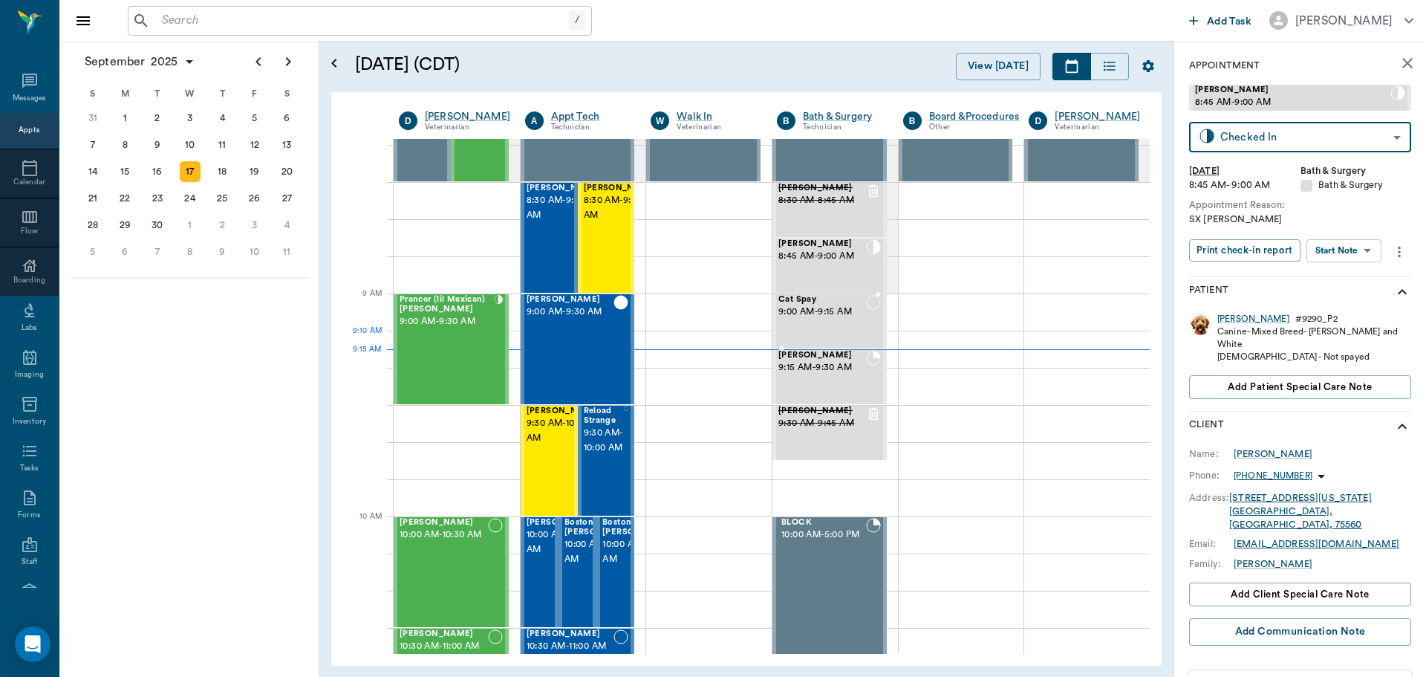
click at [834, 338] on div "Cat Spay 9:00 AM - 9:15 AM" at bounding box center [823, 321] width 88 height 53
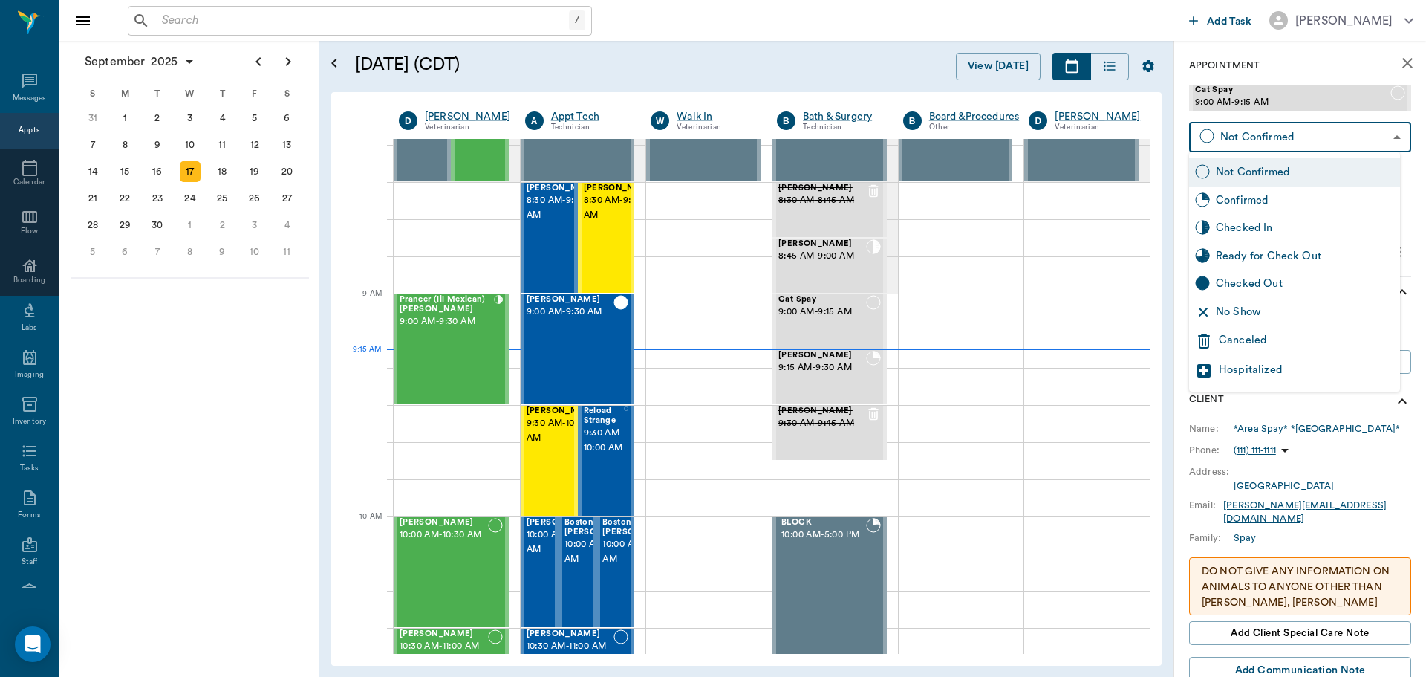
click at [1265, 137] on body "/ ​ Add Task Dr. Bert Ellsworth Nectar Messages Appts Calendar Flow Boarding La…" at bounding box center [713, 338] width 1426 height 677
click at [831, 389] on div at bounding box center [713, 338] width 1426 height 677
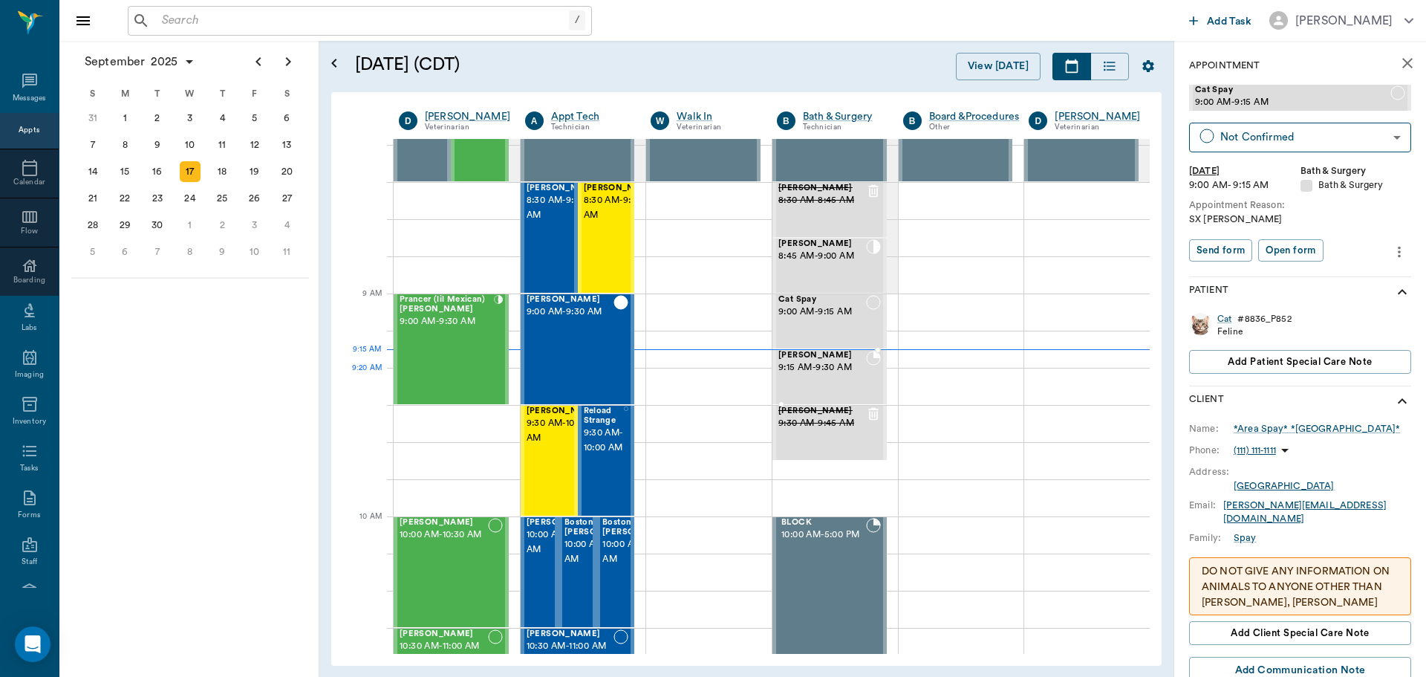
click at [822, 377] on div "Sabrina Davis 9:15 AM - 9:30 AM" at bounding box center [823, 377] width 88 height 53
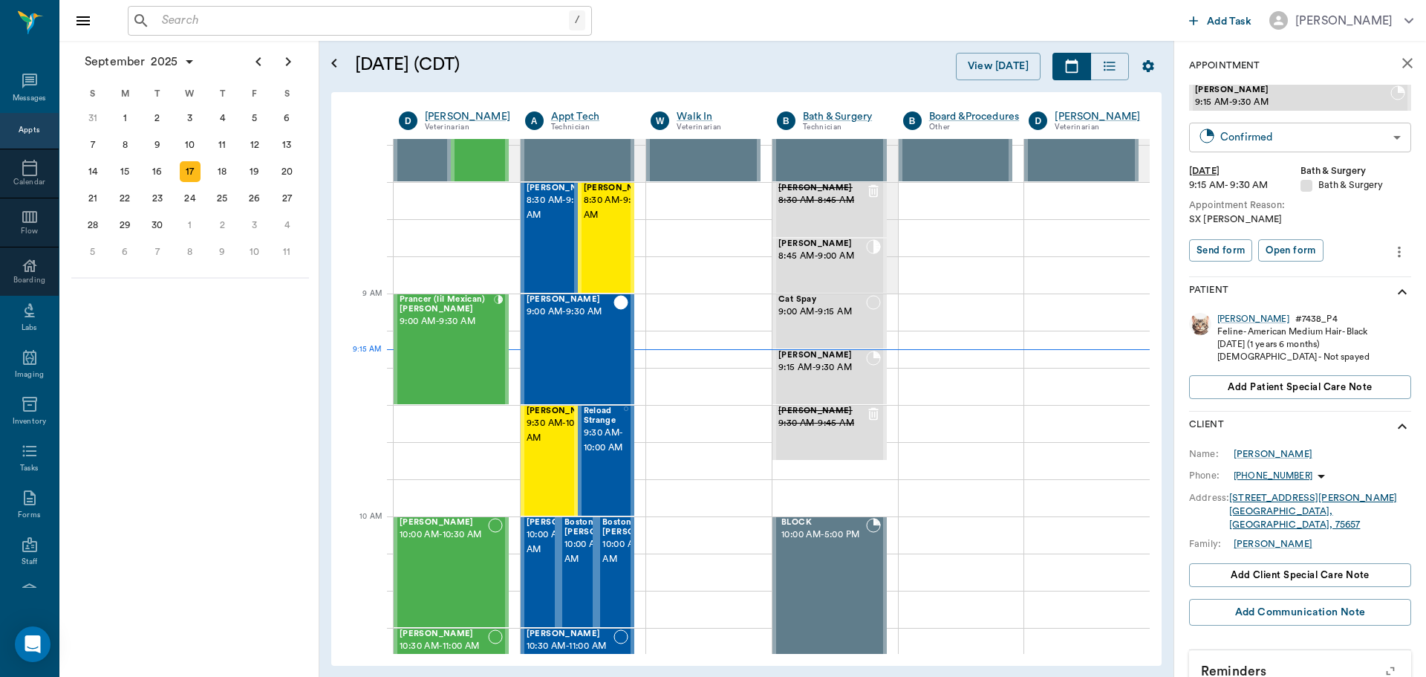
click at [1272, 141] on body "/ ​ Add Task Dr. Bert Ellsworth Nectar Messages Appts Calendar Flow Boarding La…" at bounding box center [713, 338] width 1426 height 677
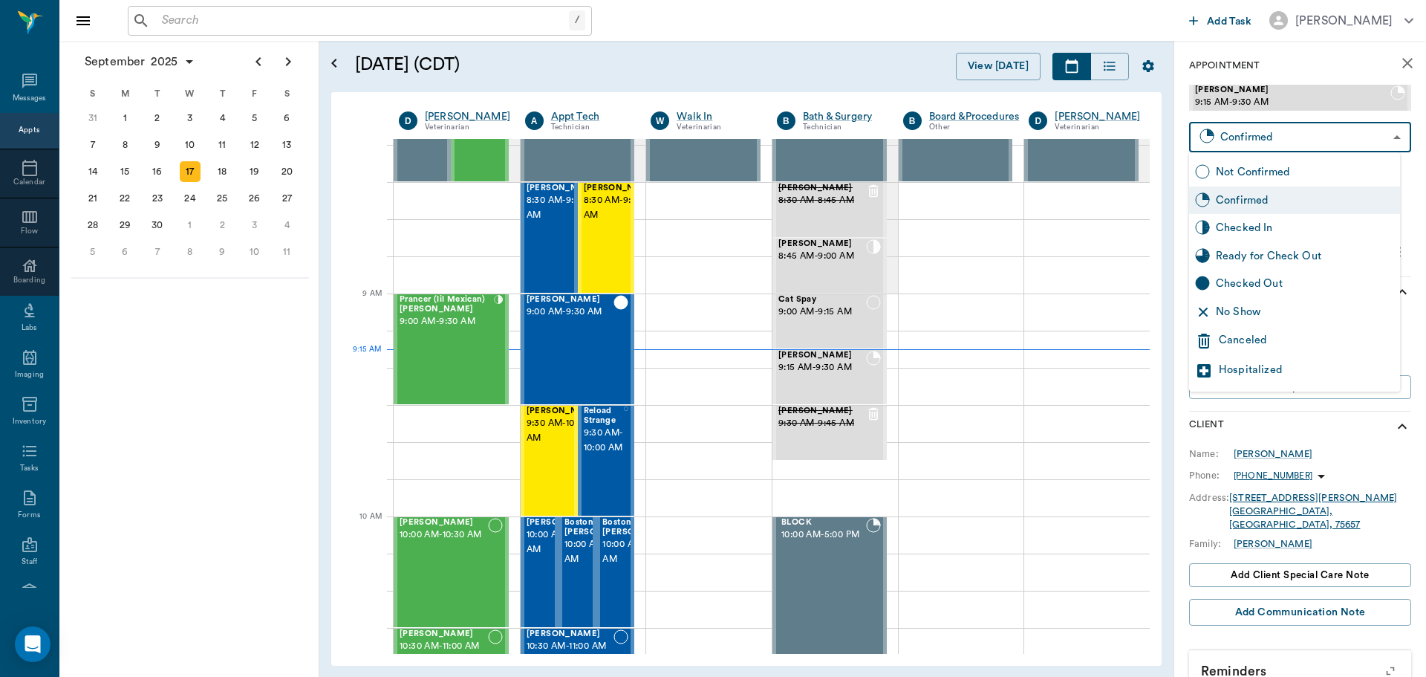
click at [1264, 231] on div "Checked In" at bounding box center [1305, 228] width 178 height 16
type input "CHECKED_IN"
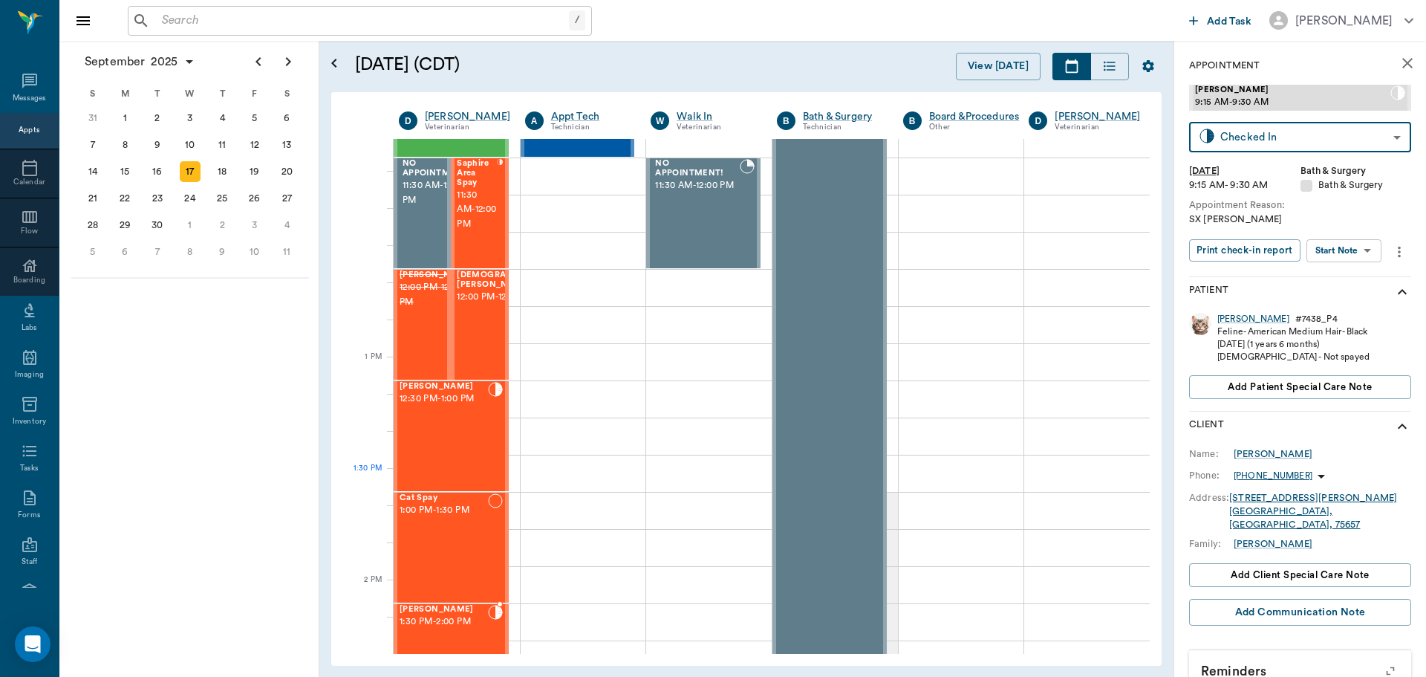
scroll to position [966, 0]
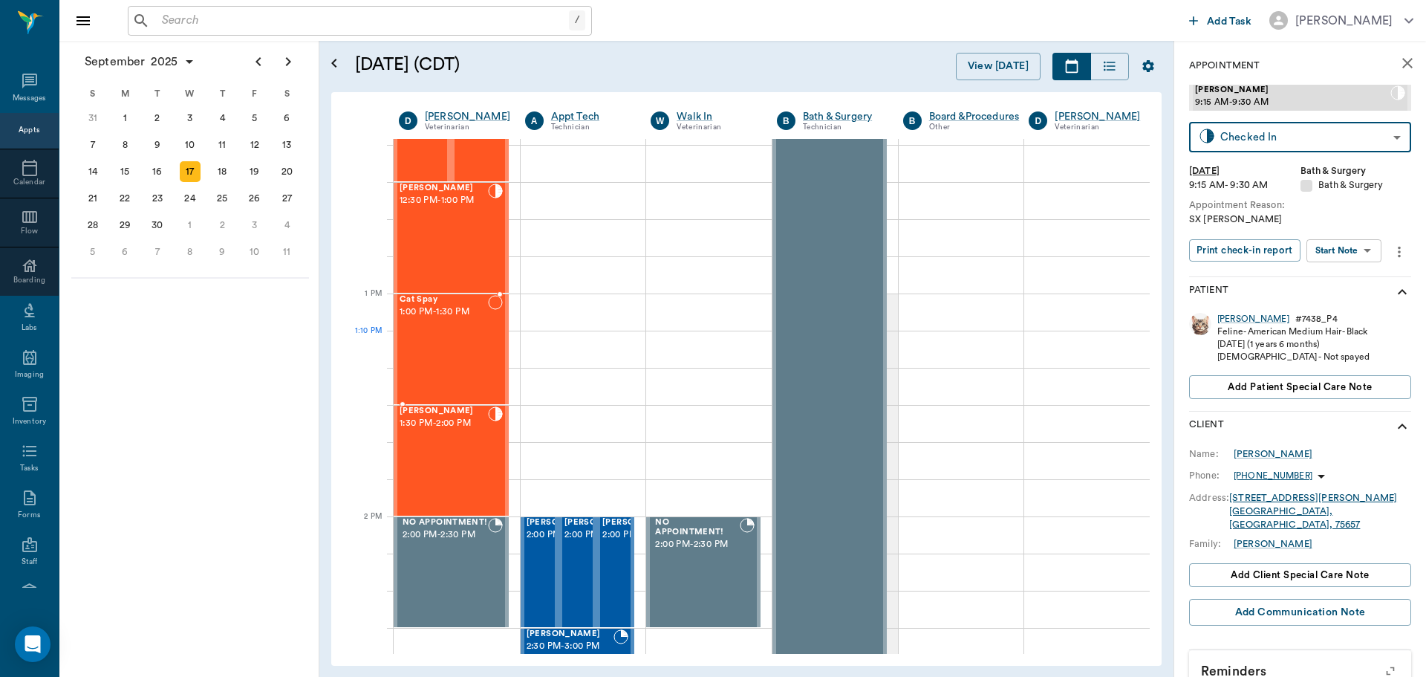
click at [431, 360] on div "Cat Spay 1:00 PM - 1:30 PM" at bounding box center [444, 349] width 88 height 108
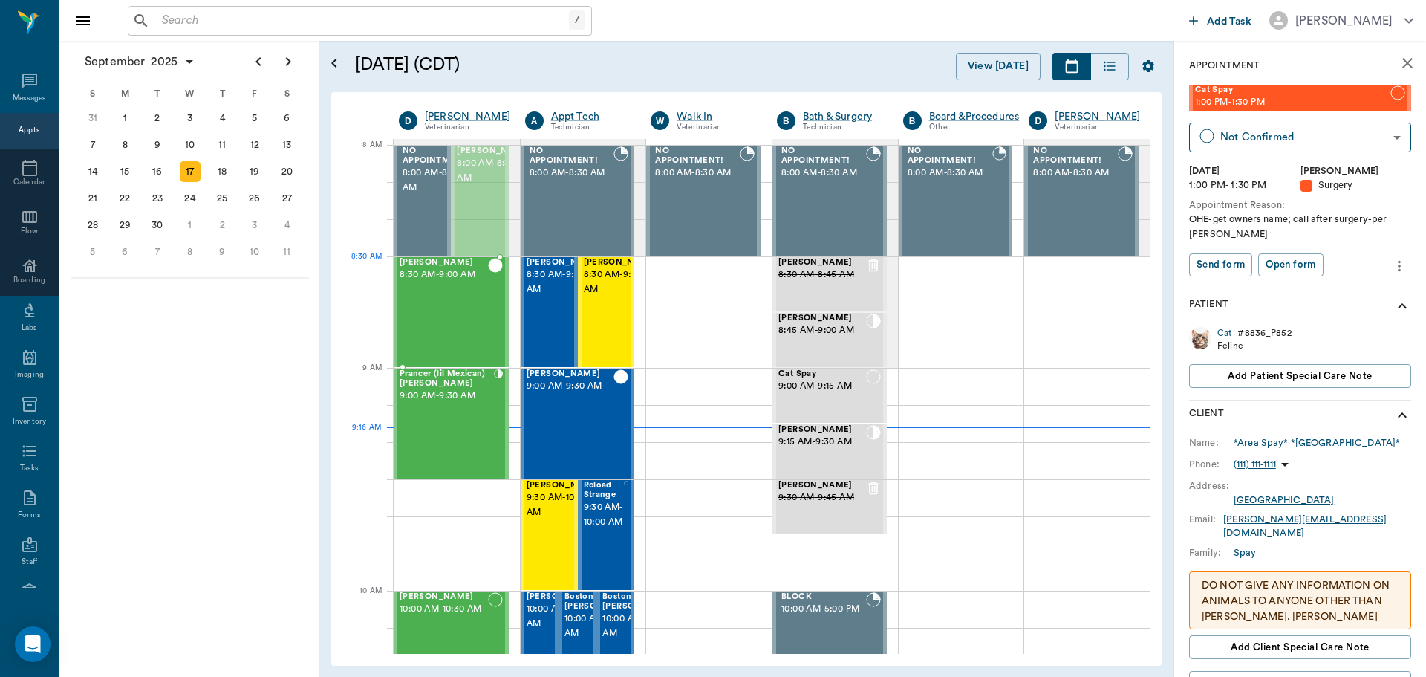
drag, startPoint x: 495, startPoint y: 177, endPoint x: 462, endPoint y: 293, distance: 121.1
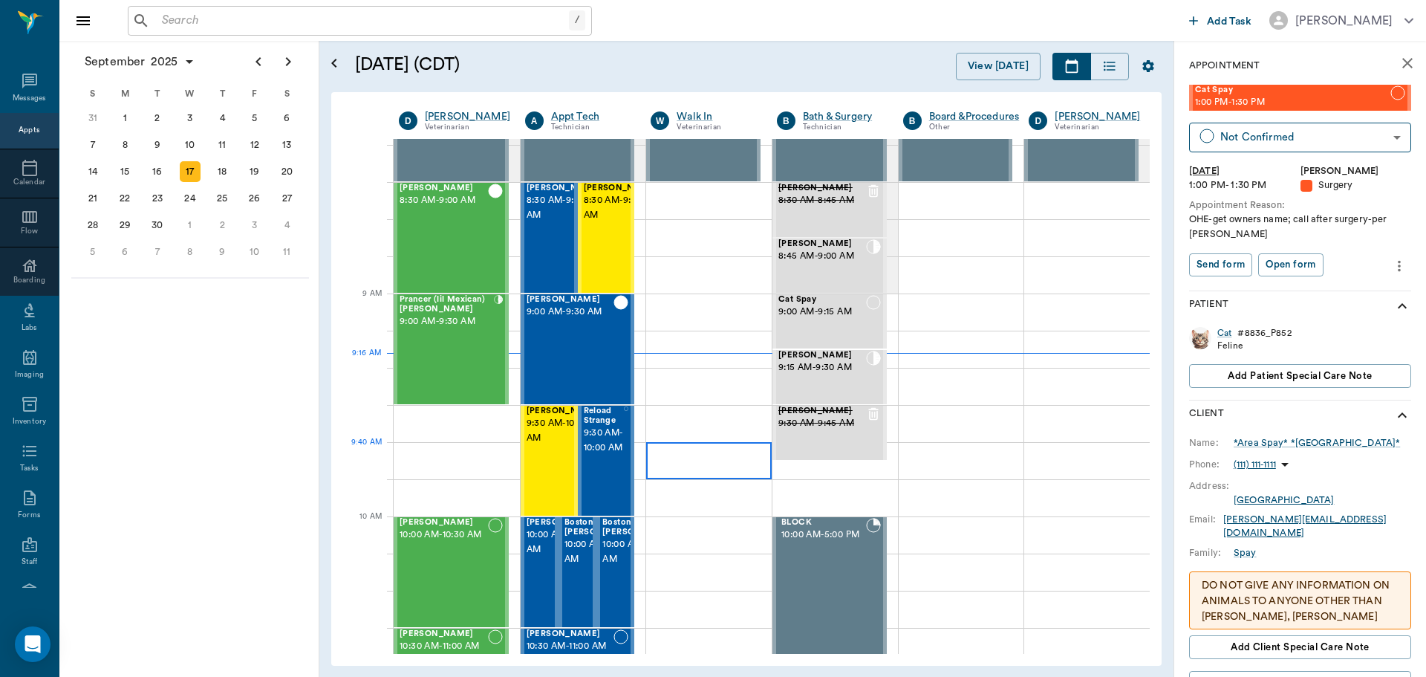
scroll to position [149, 0]
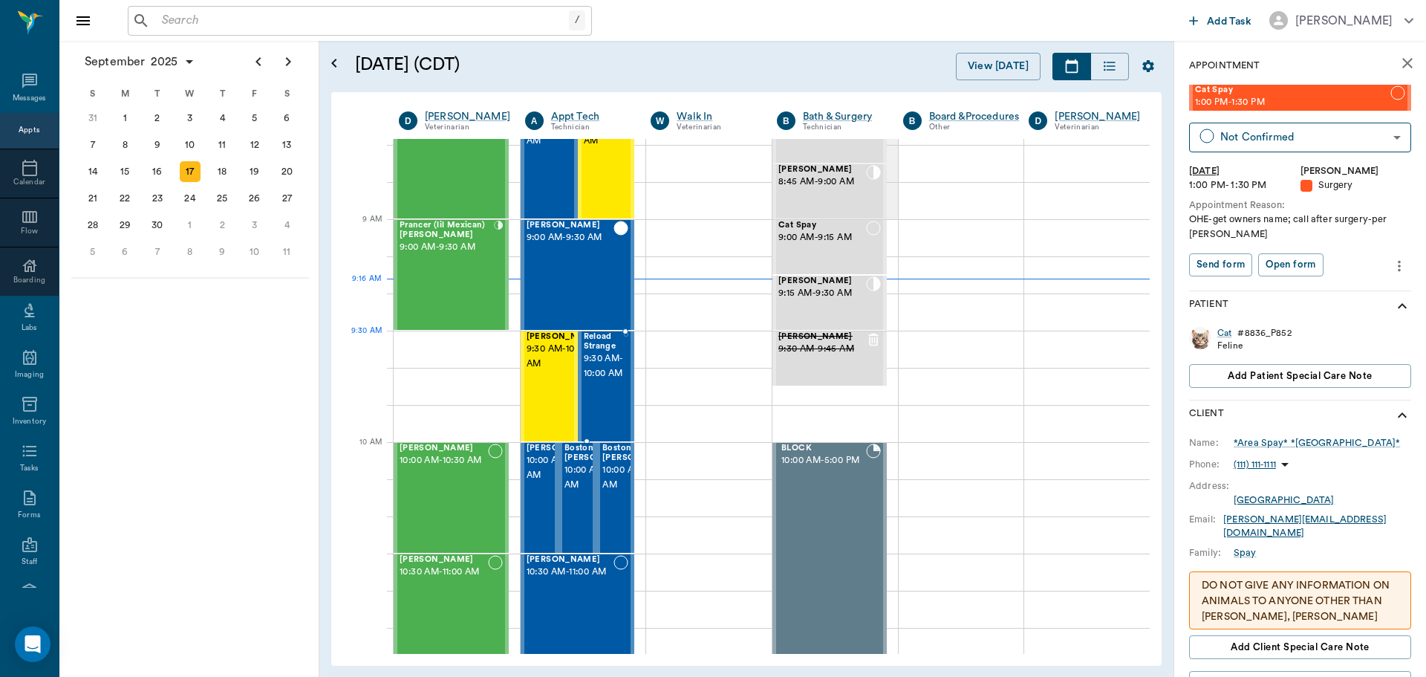
click at [600, 339] on span "Reload Strange" at bounding box center [604, 341] width 40 height 19
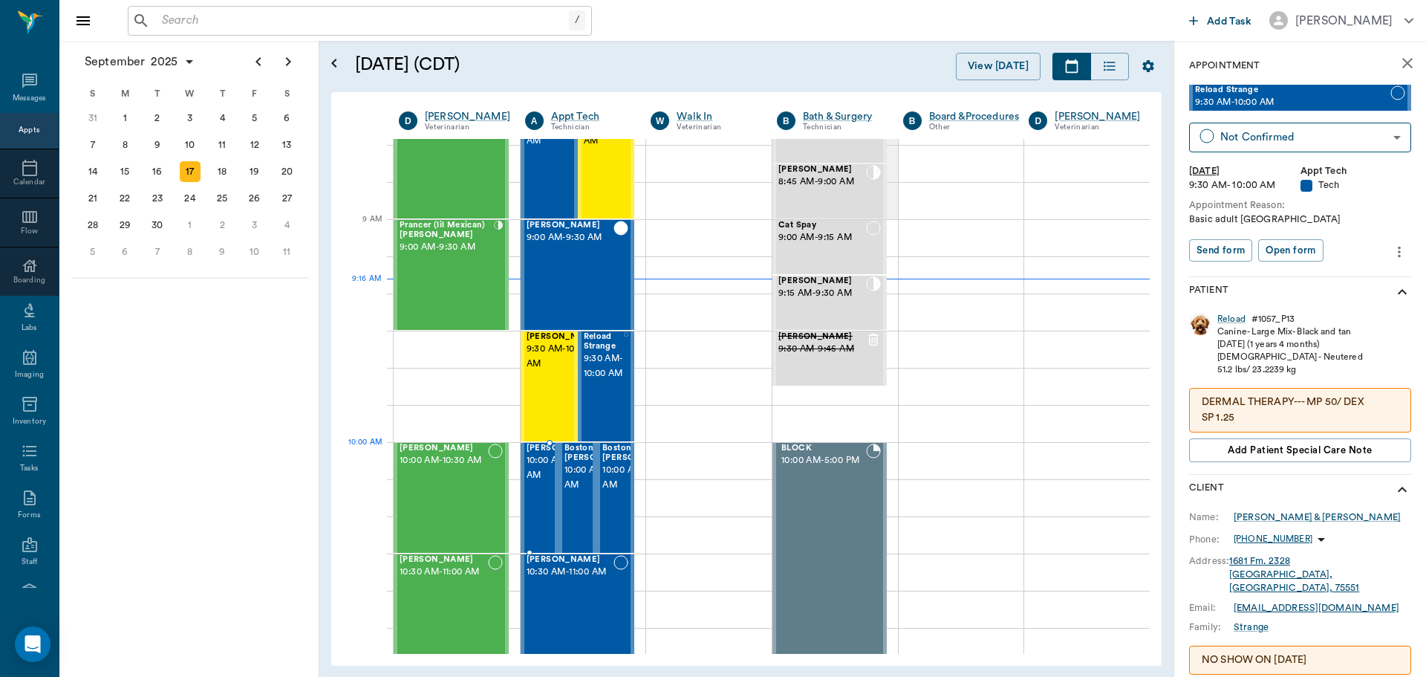
click at [545, 464] on span "10:00 AM - 10:30 AM" at bounding box center [564, 468] width 74 height 30
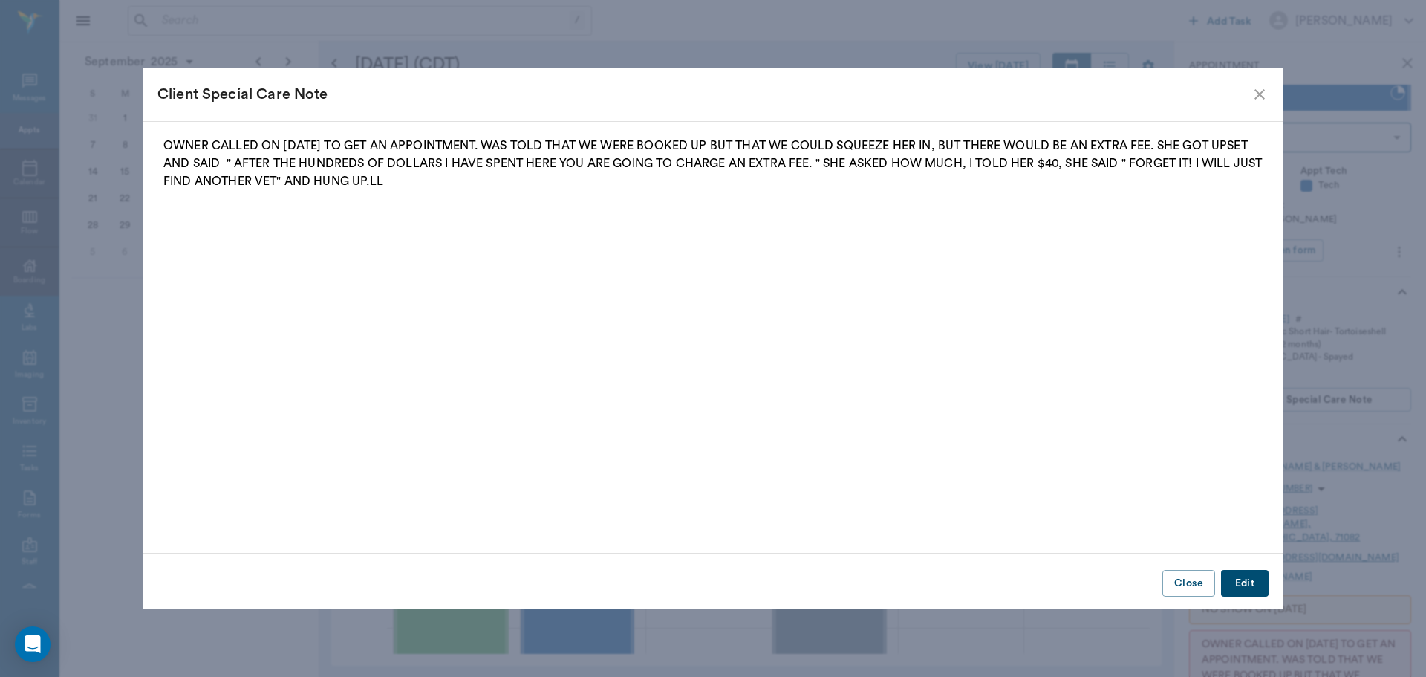
click at [1267, 98] on icon "close" at bounding box center [1260, 94] width 18 height 18
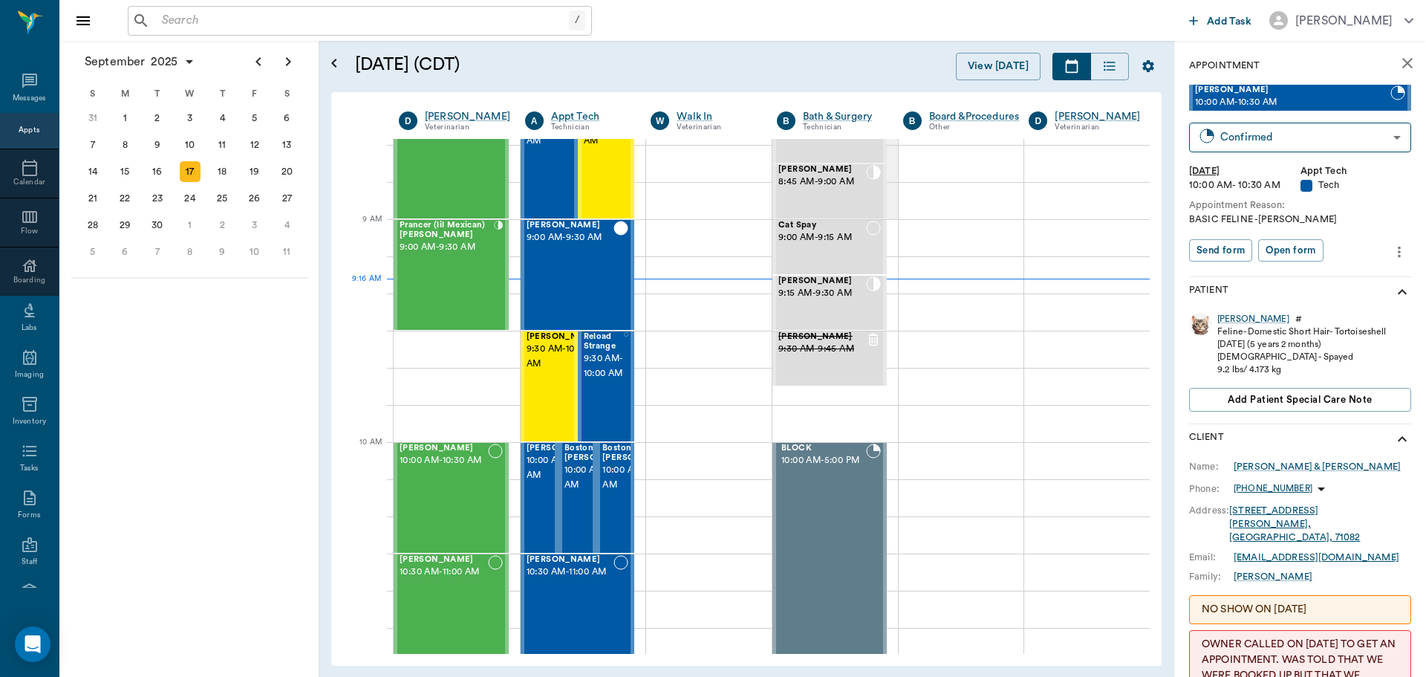
click at [1392, 245] on icon "more" at bounding box center [1400, 252] width 16 height 18
click at [1307, 337] on span "View edit history" at bounding box center [1326, 333] width 125 height 16
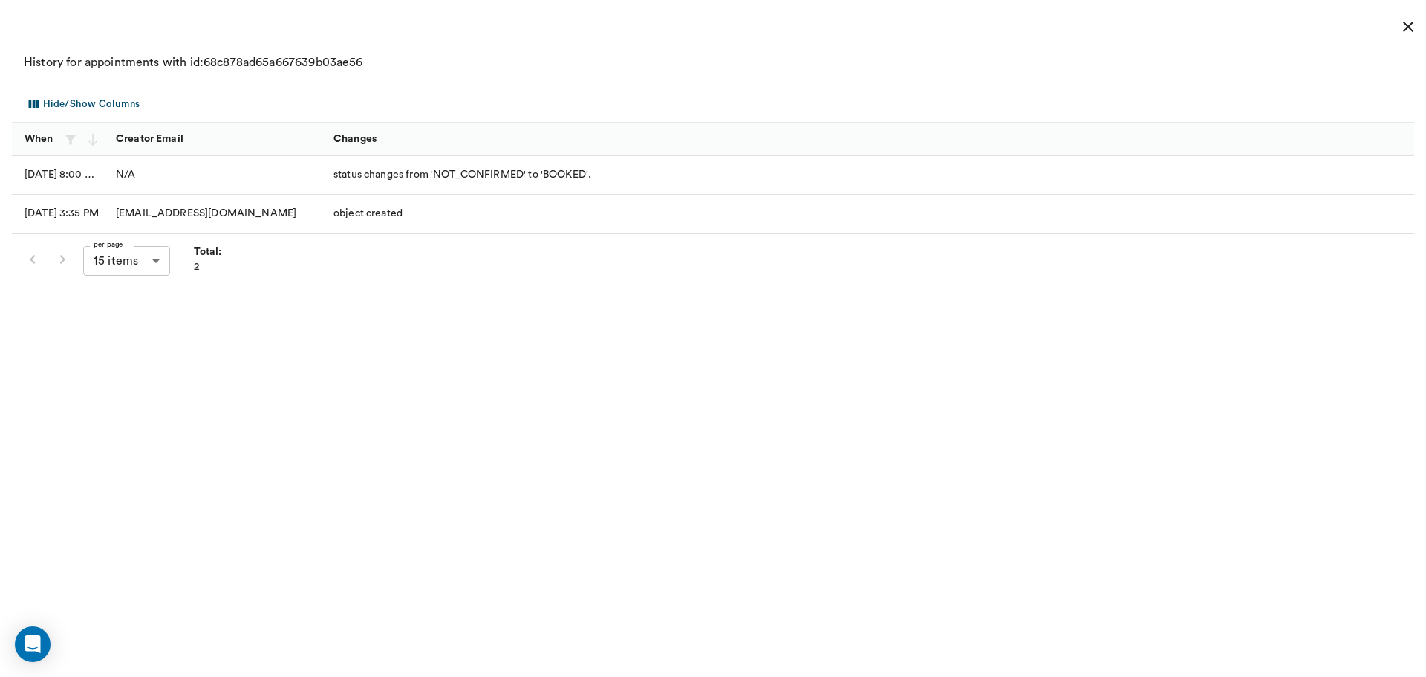
click at [1417, 21] on icon "close" at bounding box center [1409, 27] width 18 height 18
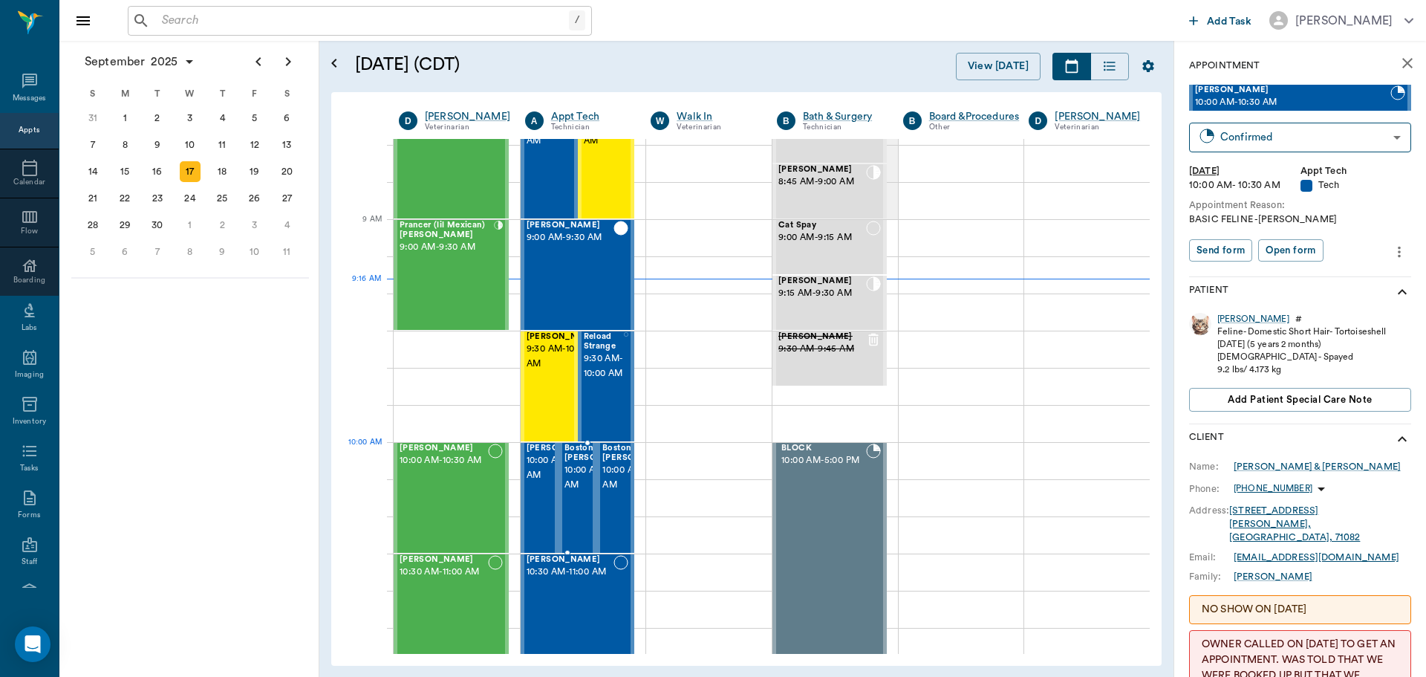
click at [574, 467] on span "10:00 AM - 10:30 AM" at bounding box center [602, 478] width 74 height 30
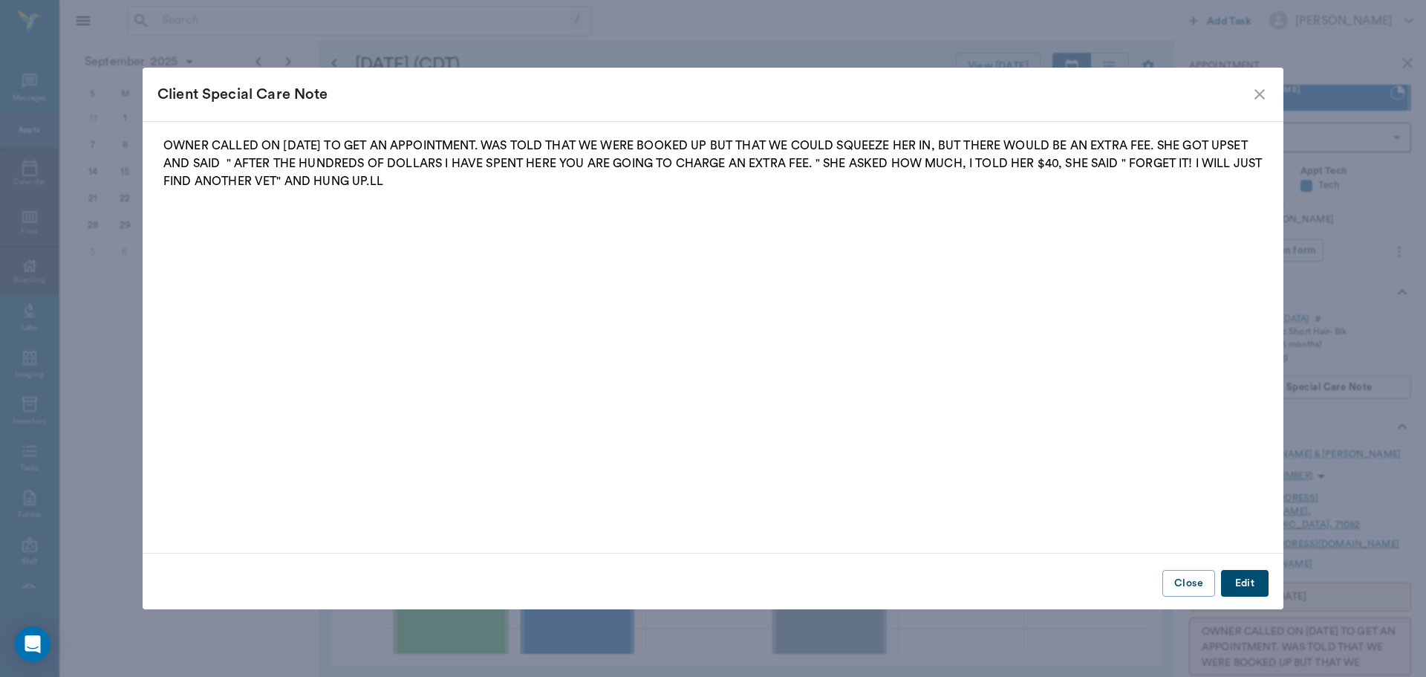
click at [1267, 101] on icon "close" at bounding box center [1260, 94] width 18 height 18
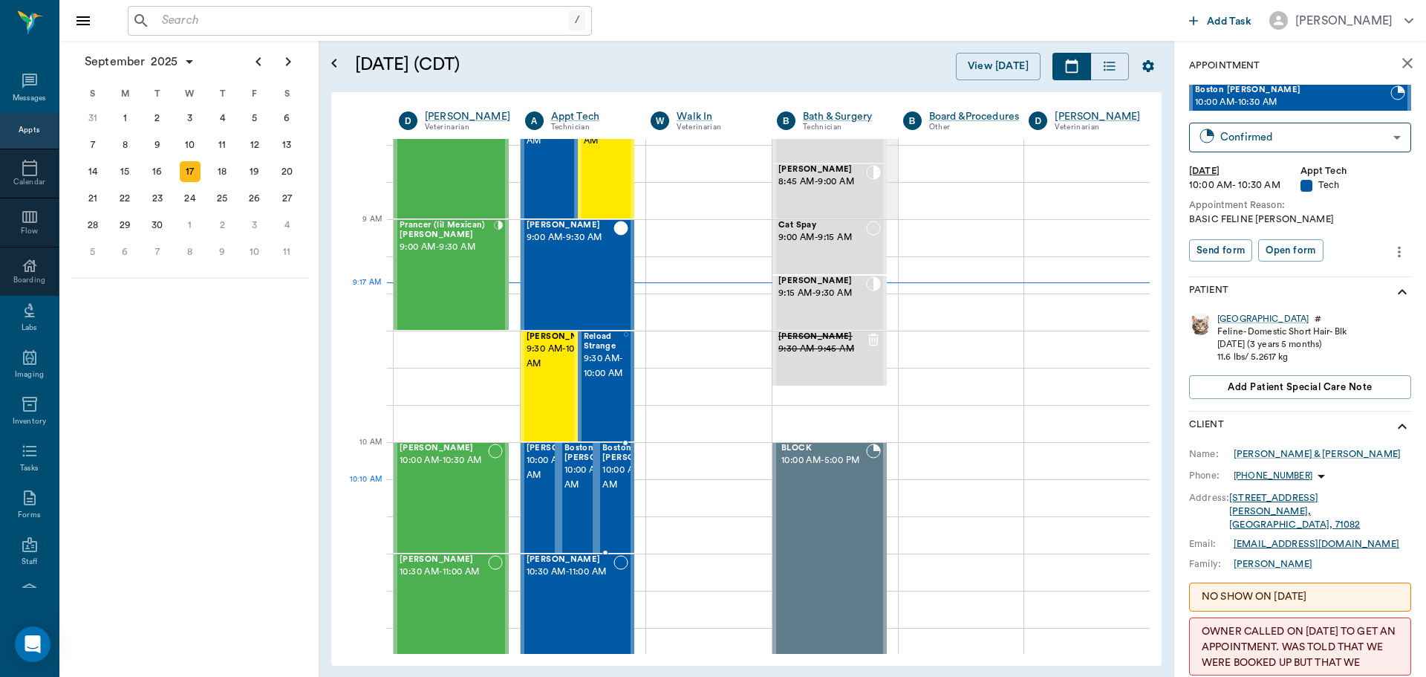
click at [616, 492] on span "10:00 AM - 10:30 AM" at bounding box center [640, 478] width 74 height 30
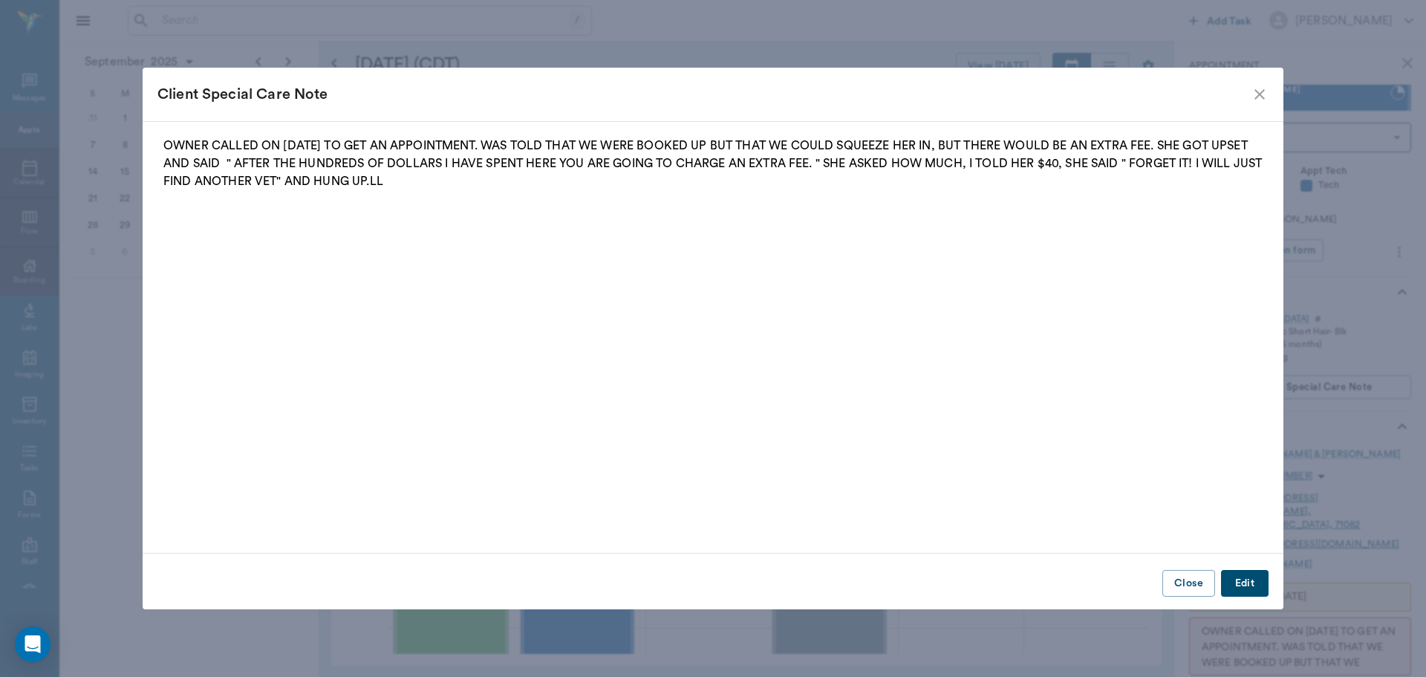
drag, startPoint x: 1250, startPoint y: 97, endPoint x: 1259, endPoint y: 95, distance: 9.2
click at [1250, 96] on div "Client Special Care Note" at bounding box center [705, 94] width 1094 height 24
click at [1259, 94] on icon "close" at bounding box center [1260, 94] width 10 height 10
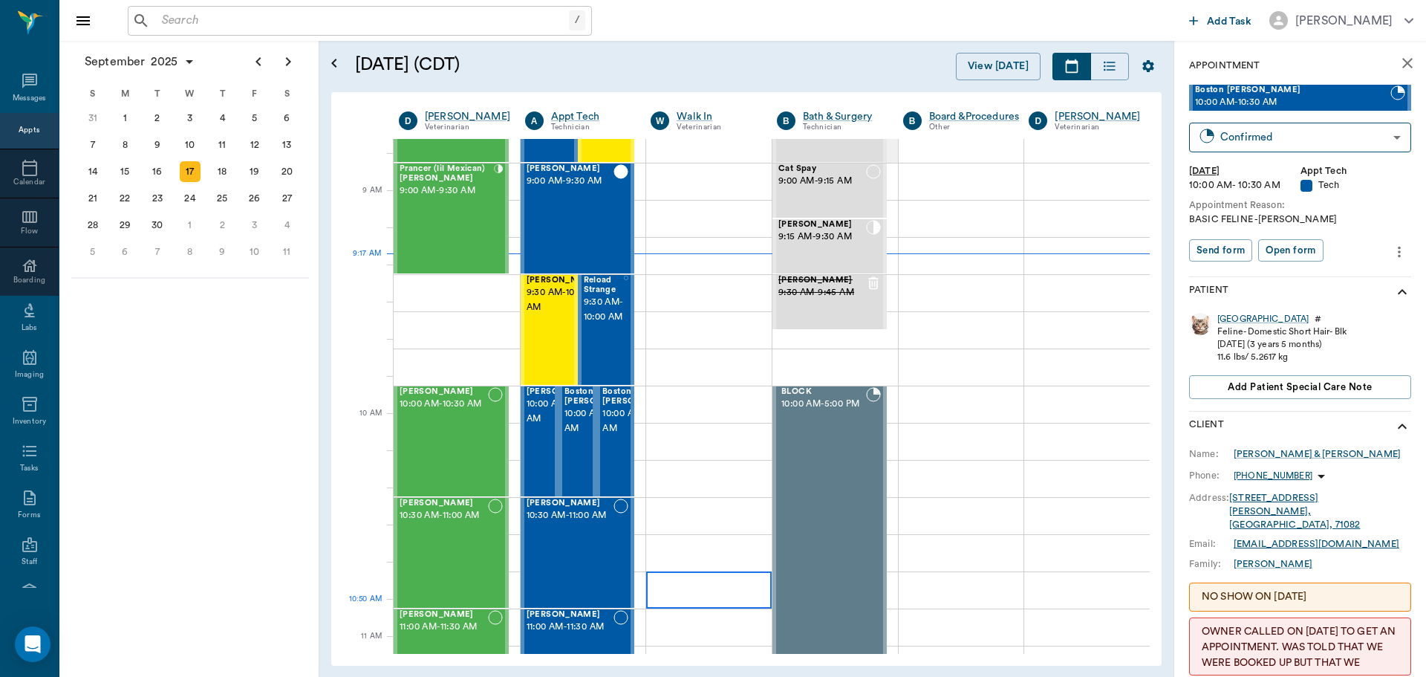
scroll to position [223, 0]
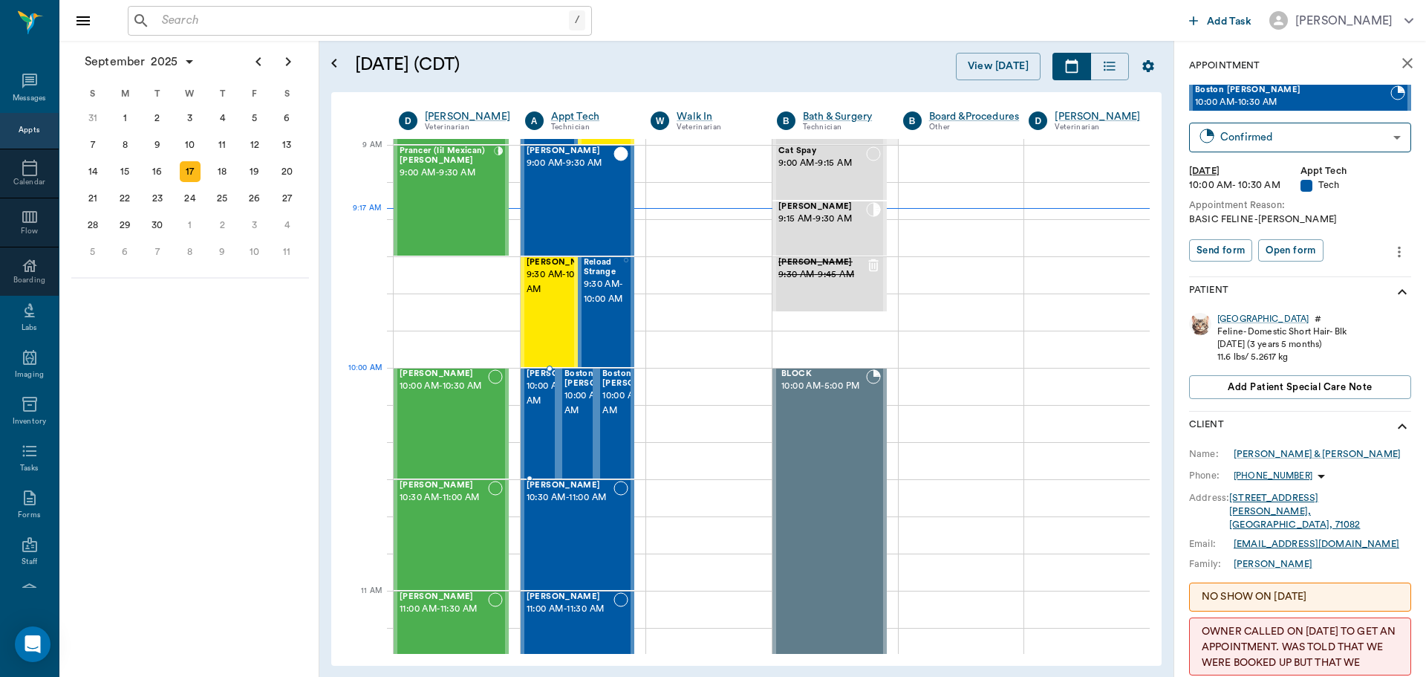
click at [538, 402] on span "10:00 AM - 10:30 AM" at bounding box center [564, 394] width 74 height 30
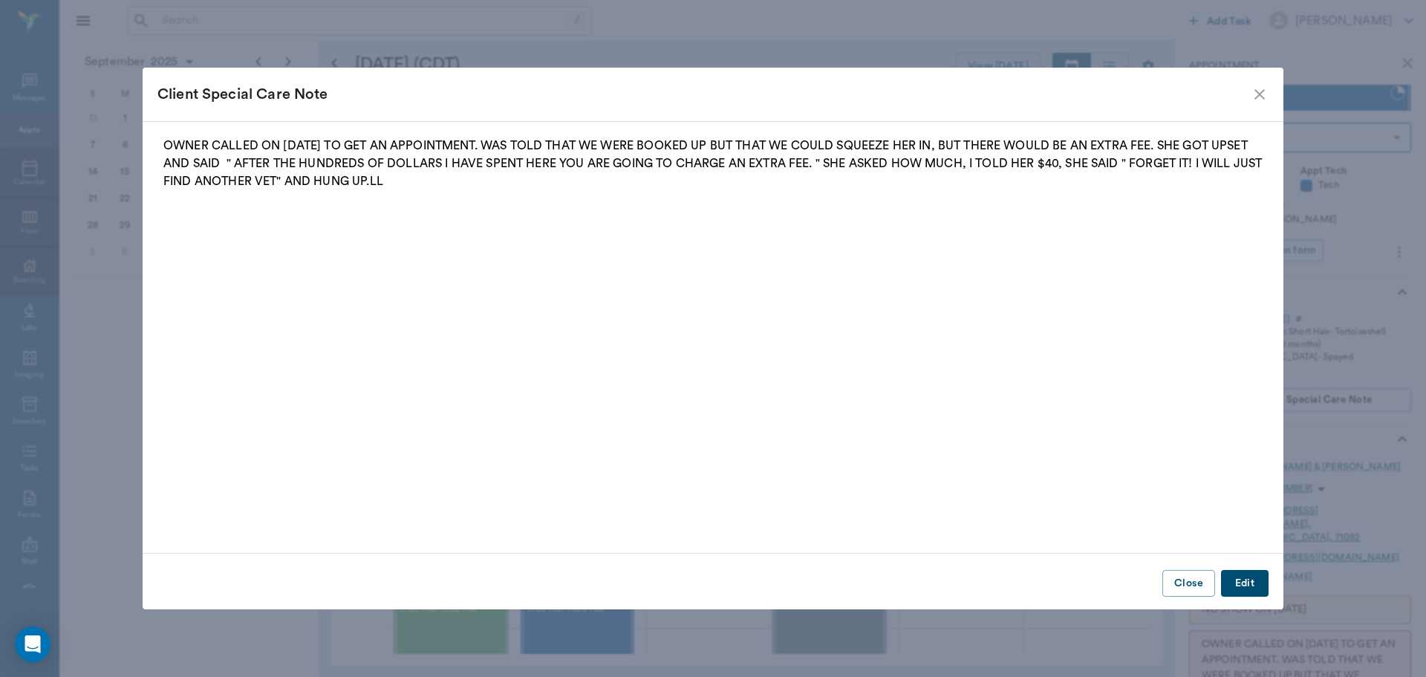
click at [1263, 96] on icon "close" at bounding box center [1260, 94] width 18 height 18
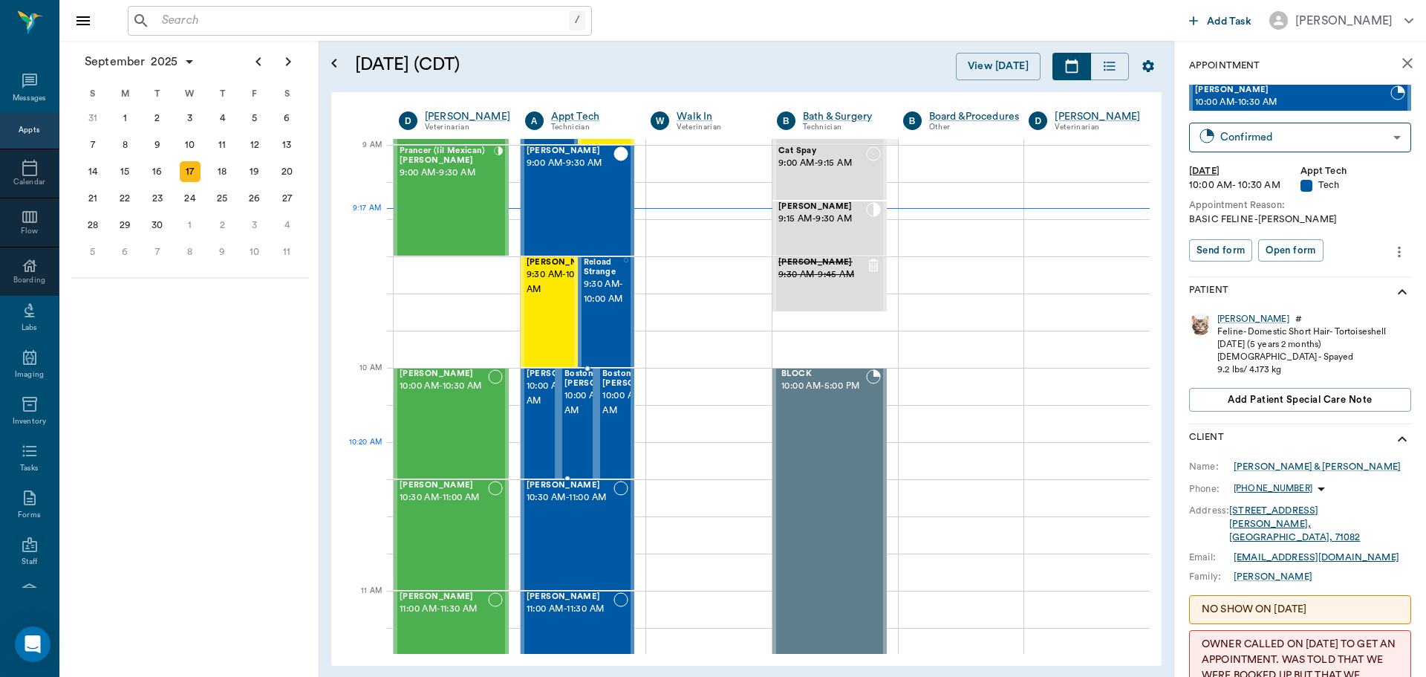
click at [575, 449] on div "Boston Ewald 10:00 AM - 10:30 AM" at bounding box center [602, 423] width 74 height 108
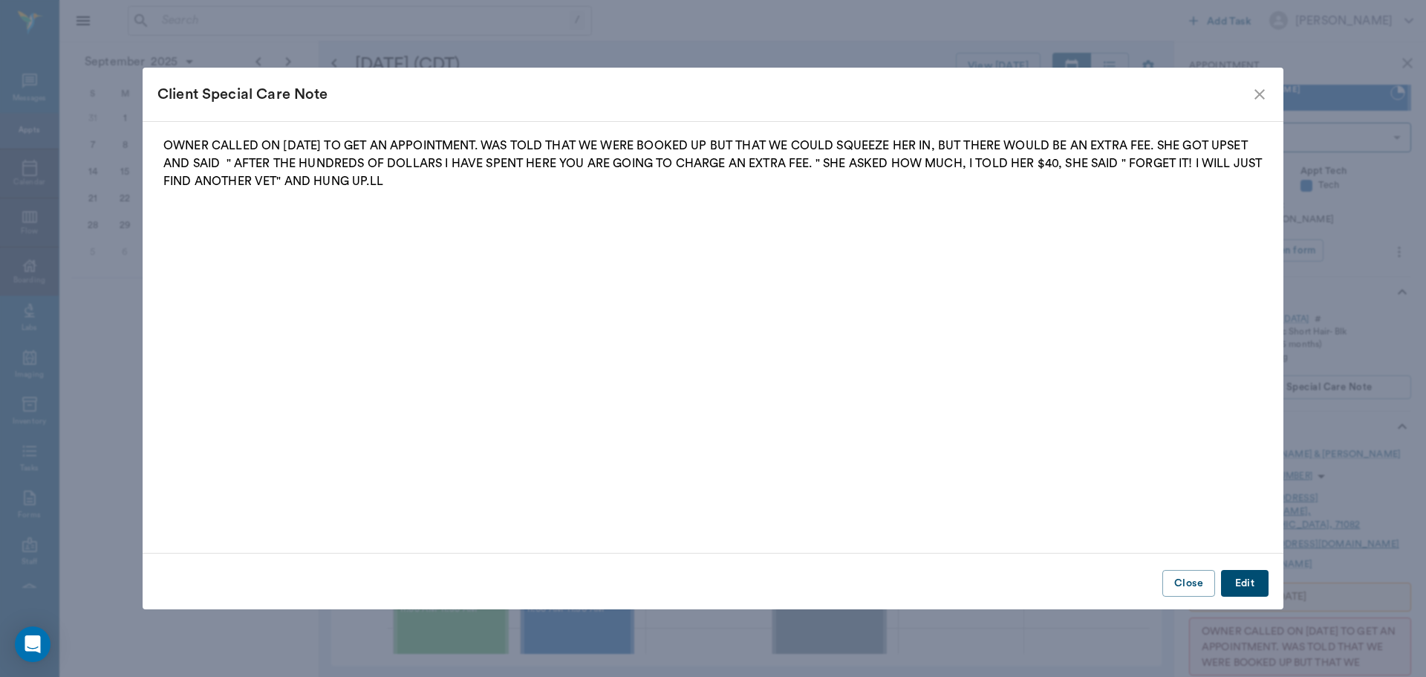
click at [1256, 91] on icon "close" at bounding box center [1260, 94] width 10 height 10
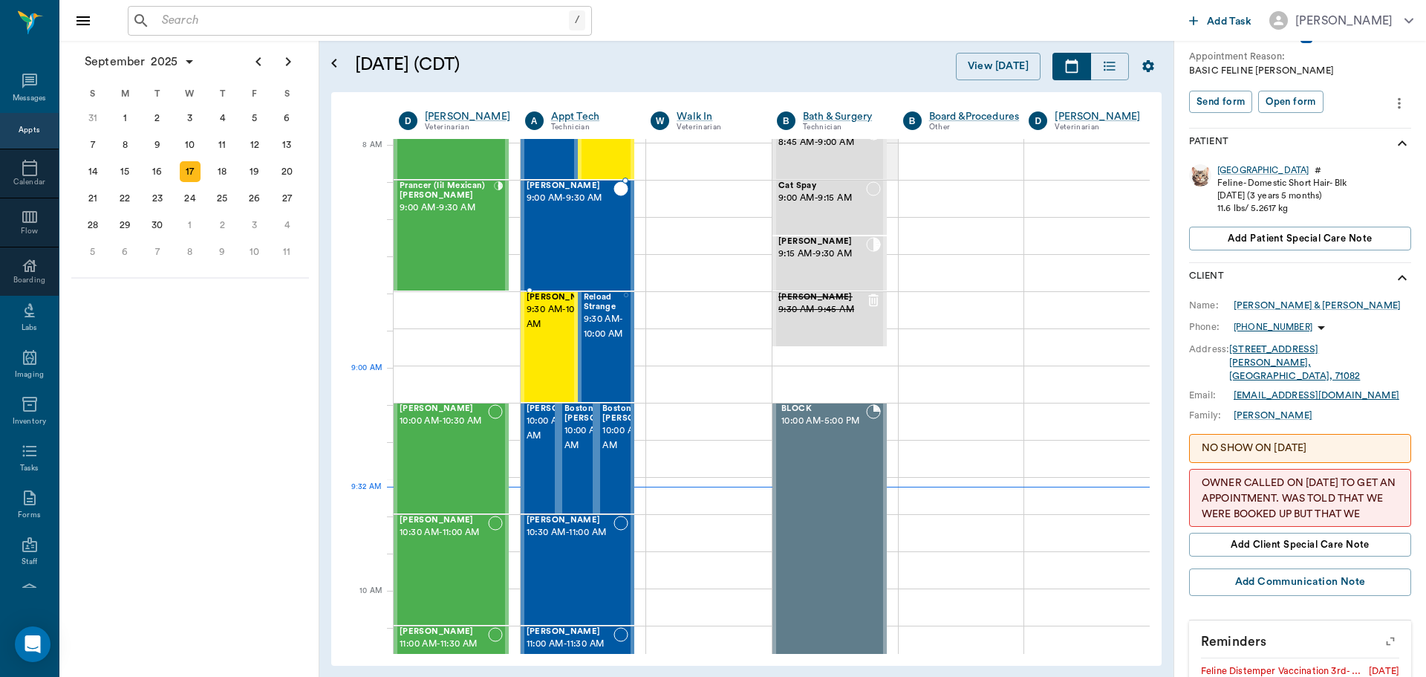
scroll to position [223, 0]
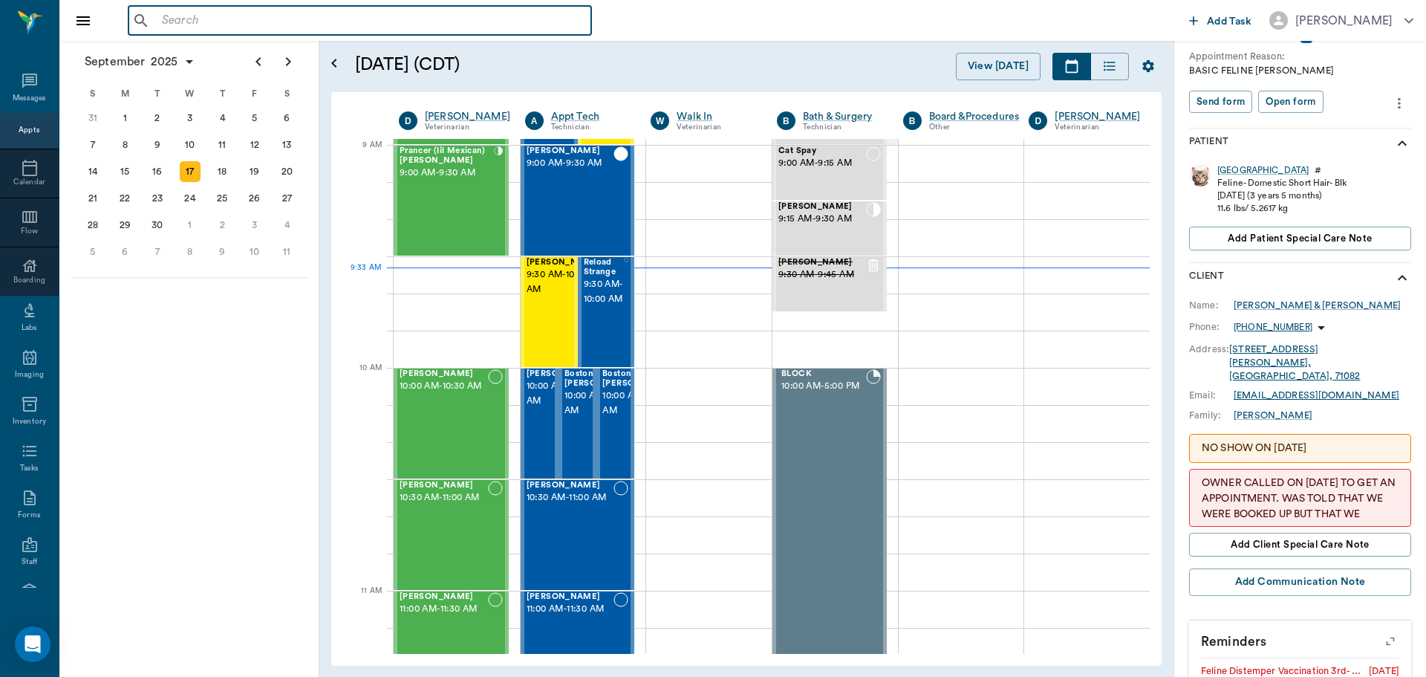
click at [237, 17] on input "text" at bounding box center [370, 20] width 429 height 21
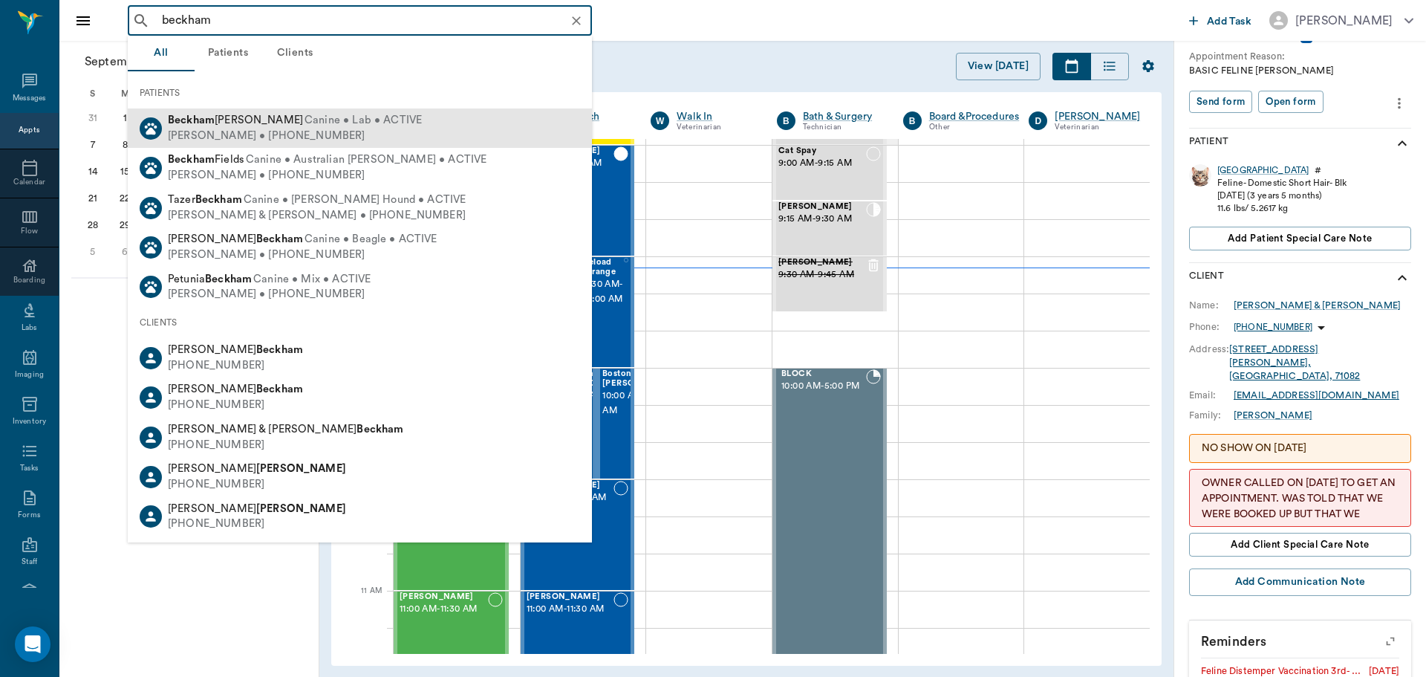
click at [305, 121] on span "Canine • Lab • ACTIVE" at bounding box center [363, 121] width 117 height 16
type input "beckham"
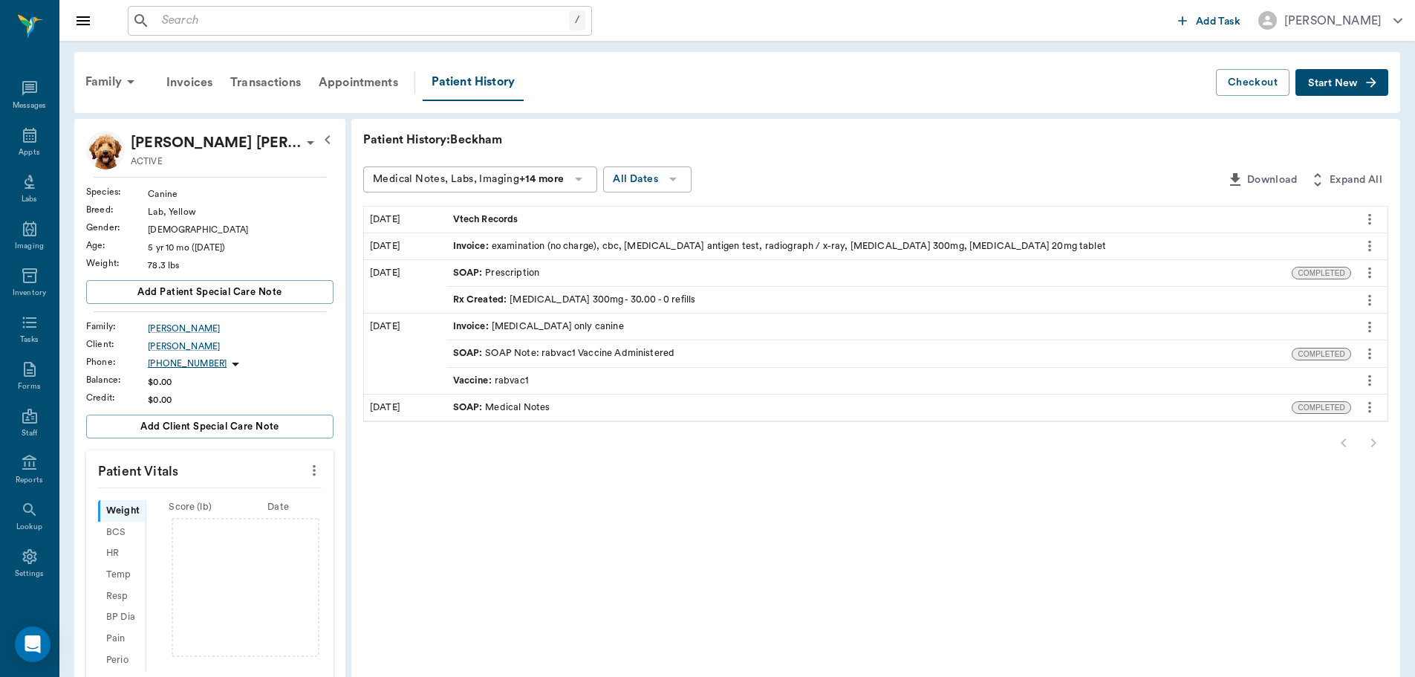
click at [1332, 83] on span "Start New" at bounding box center [1333, 83] width 50 height 0
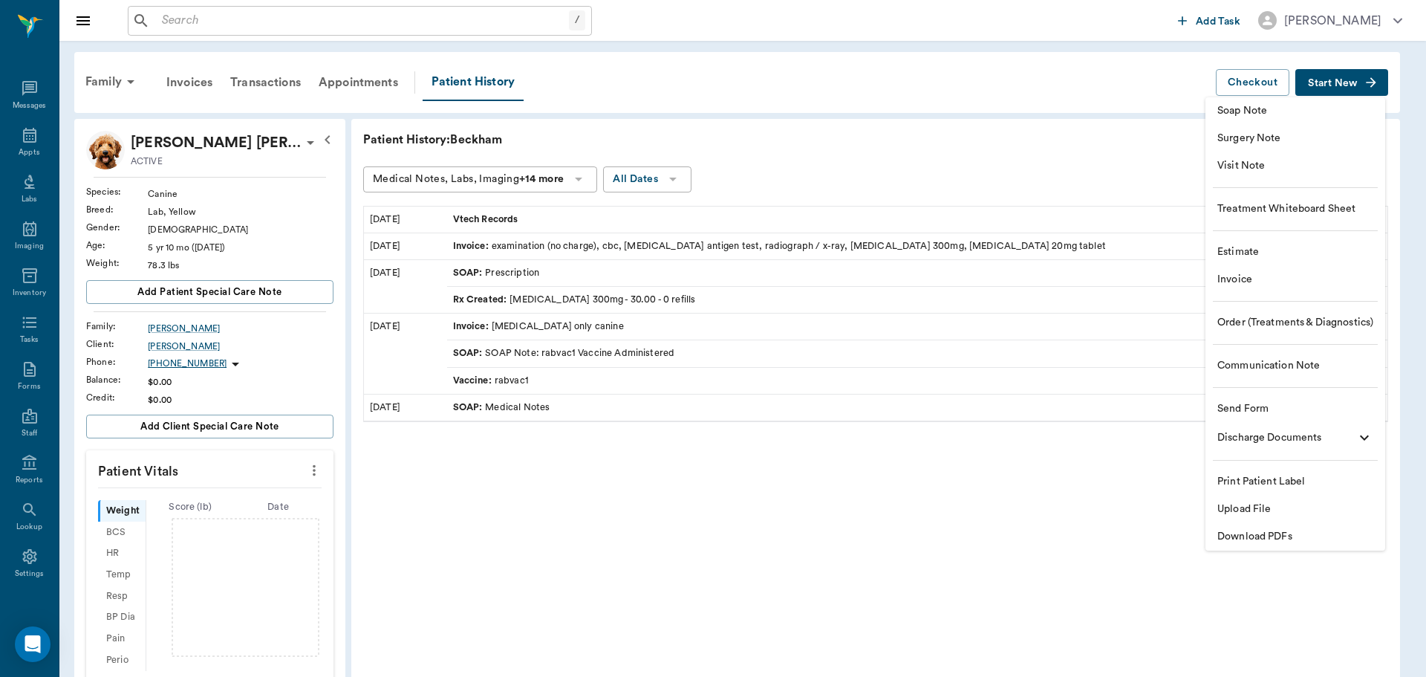
click at [1280, 160] on span "Visit Note" at bounding box center [1296, 166] width 156 height 16
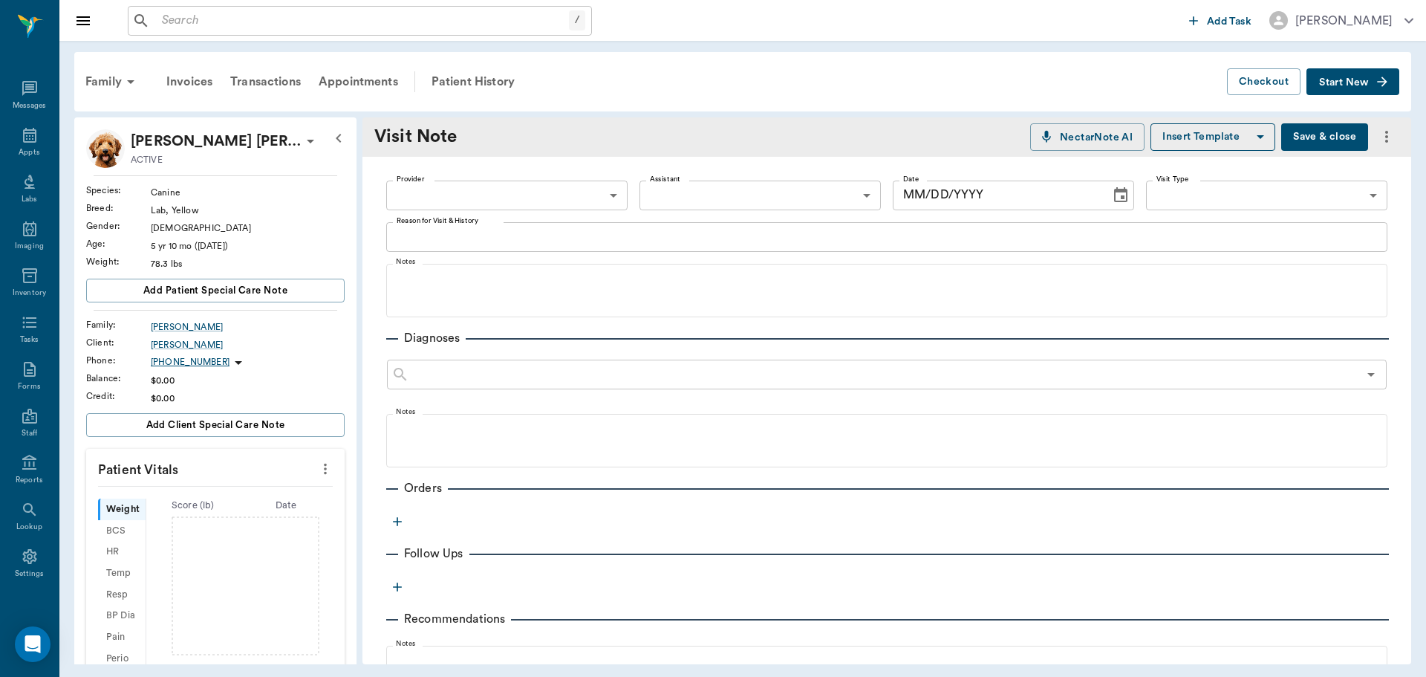
type input "[DATE]"
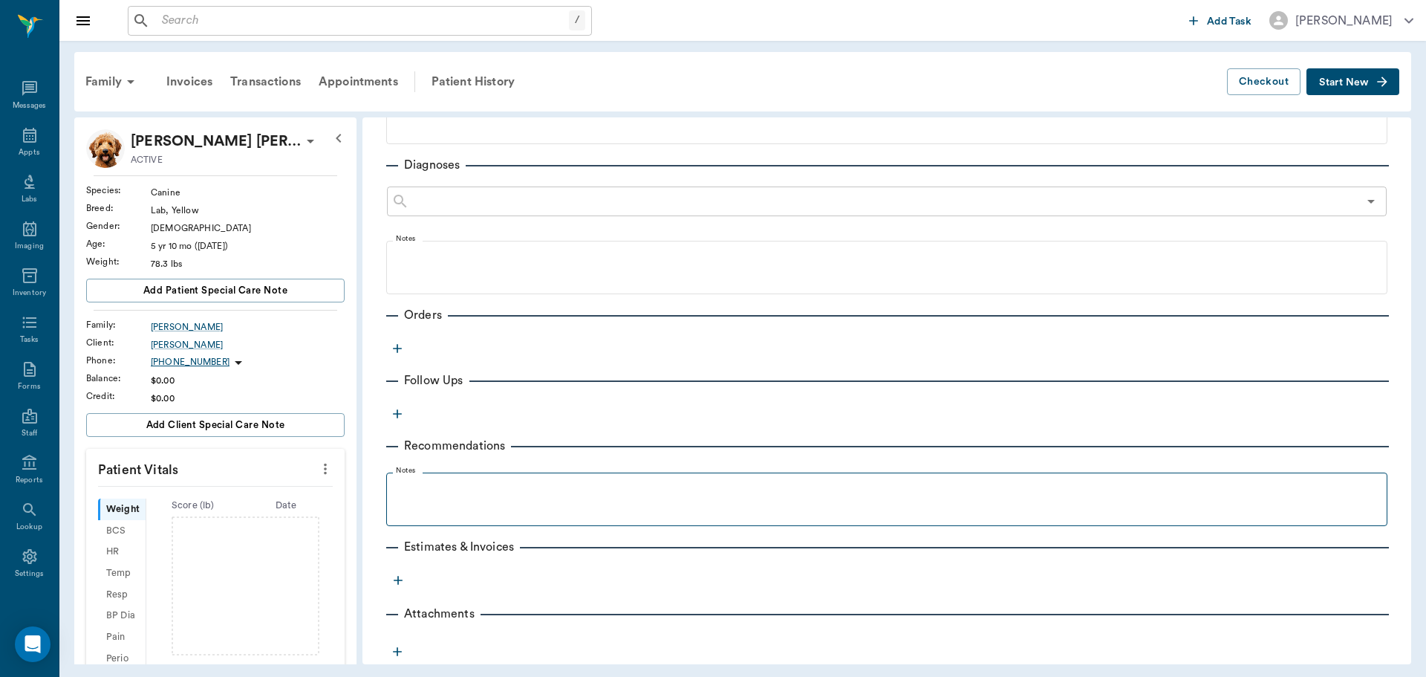
scroll to position [197, 0]
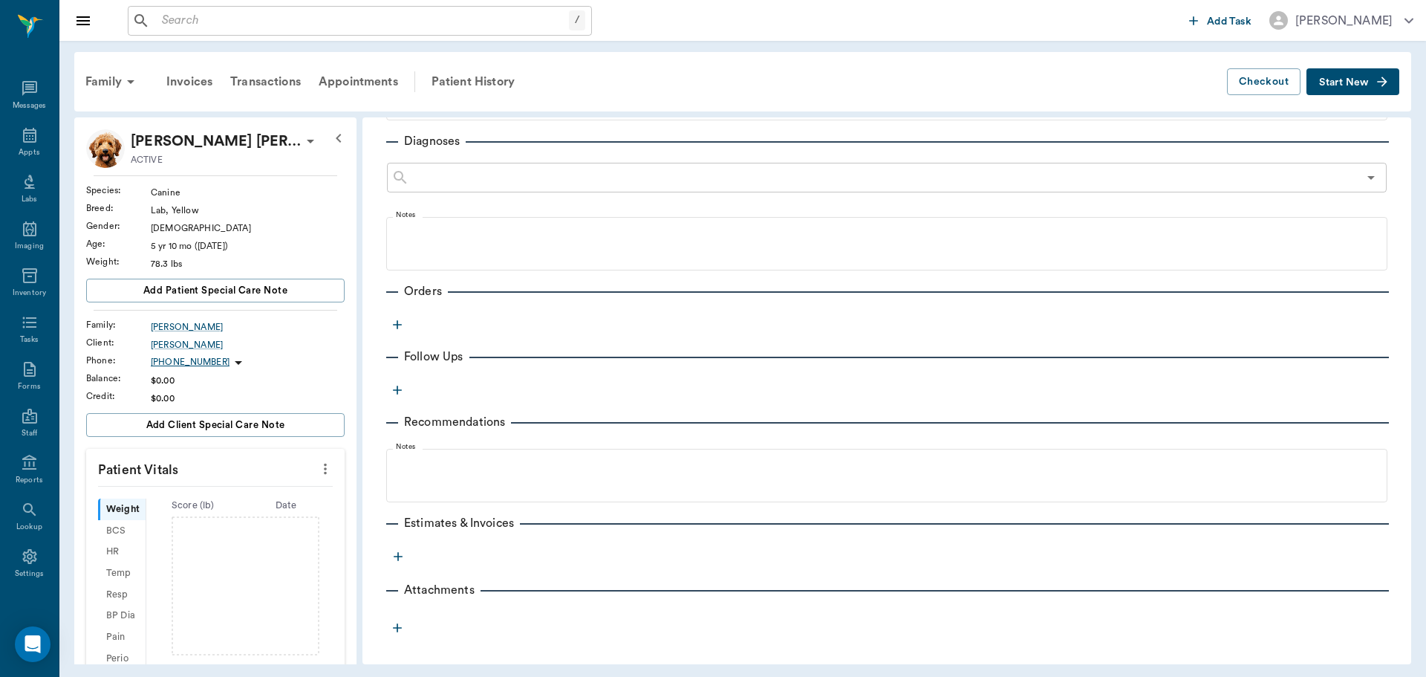
click at [401, 323] on icon "button" at bounding box center [397, 324] width 15 height 15
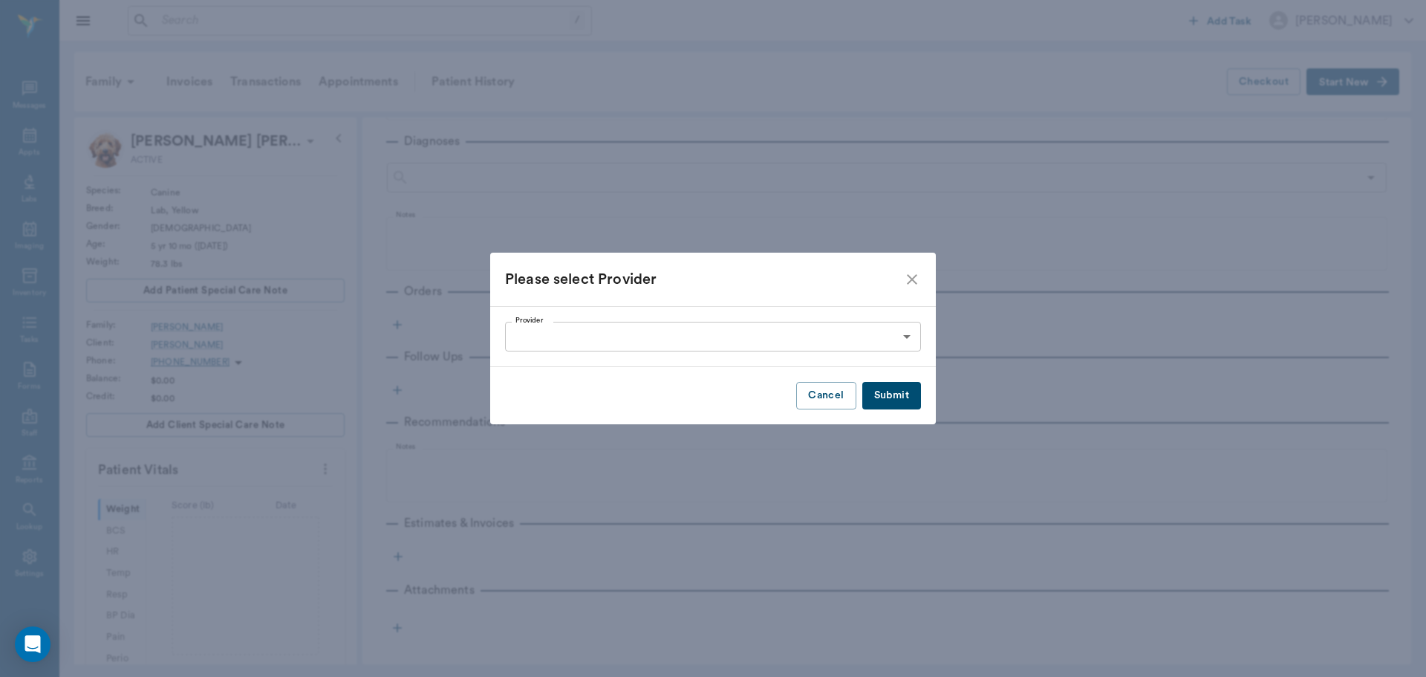
click at [595, 345] on body "/ ​ Add Task Dr. Bert Ellsworth Nectar Messages Appts Labs Imaging Inventory Ta…" at bounding box center [713, 338] width 1426 height 677
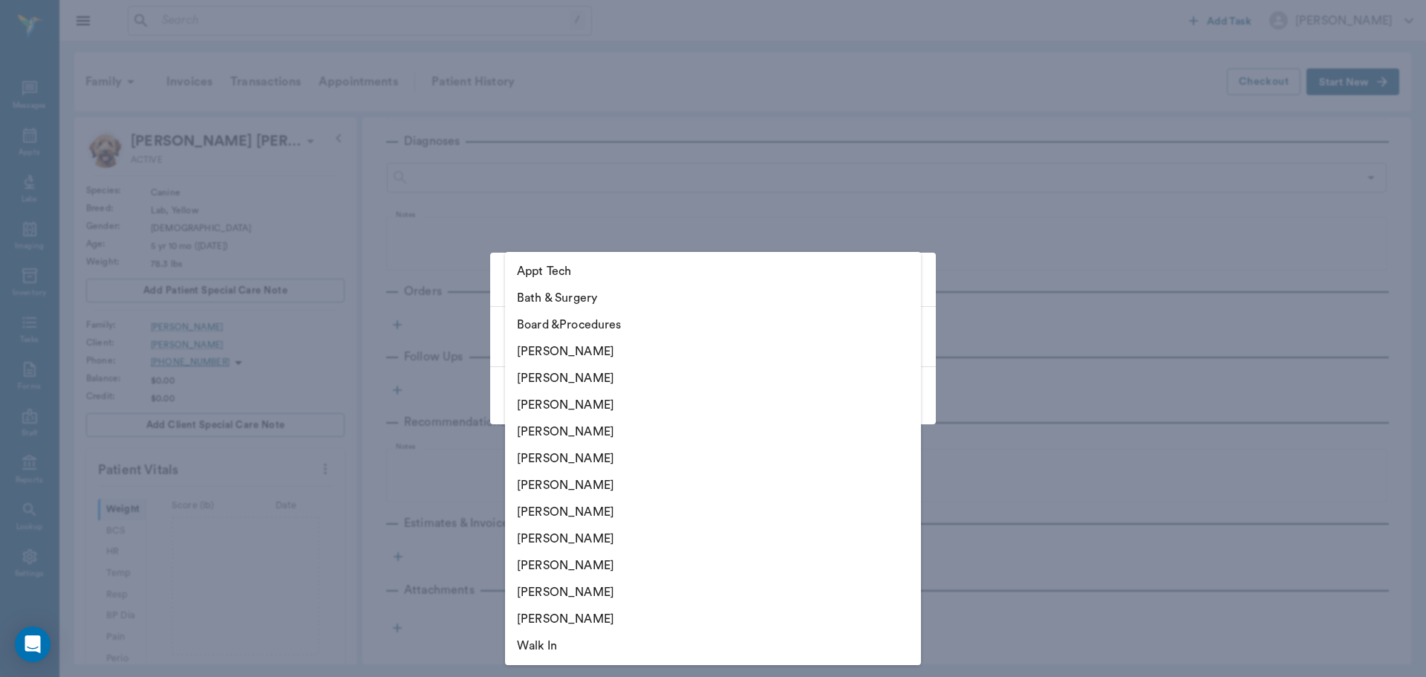
click at [603, 515] on li "[PERSON_NAME]" at bounding box center [713, 512] width 416 height 27
type input "682b670d8bdc6f7f8feef3db"
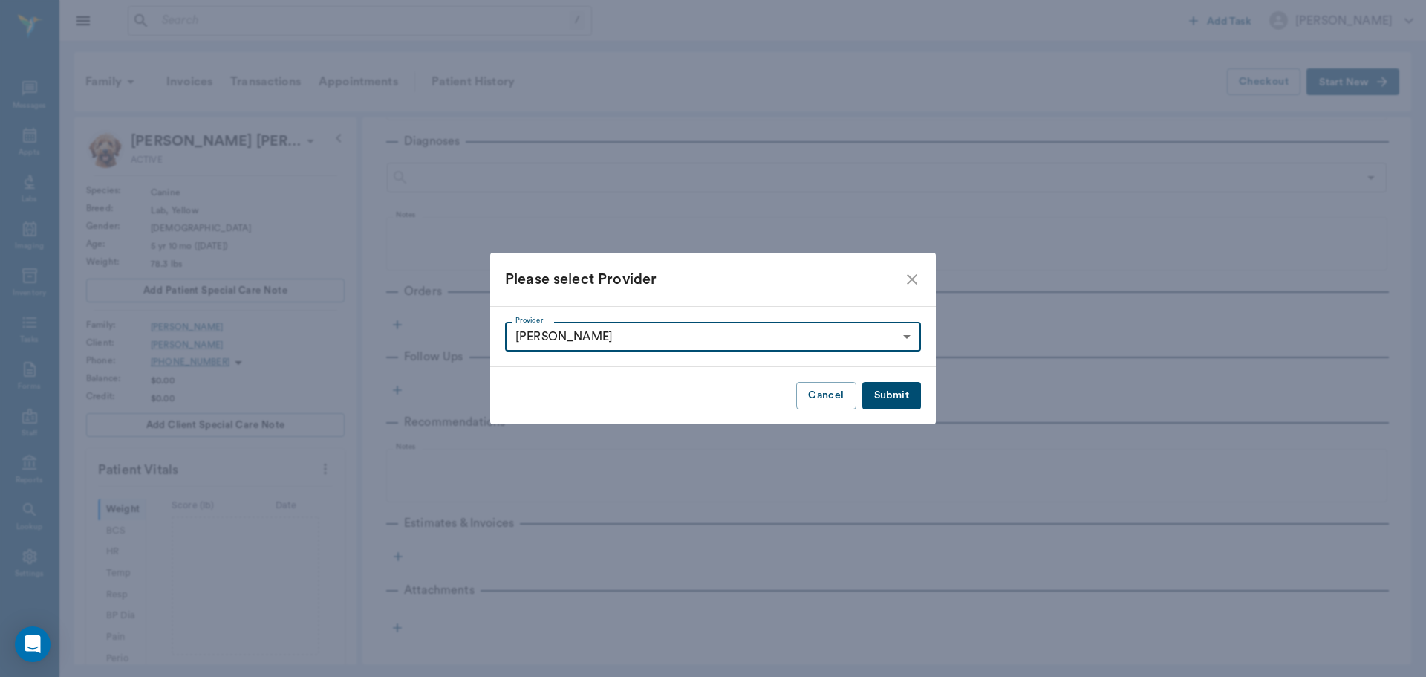
click at [915, 392] on button "Submit" at bounding box center [892, 395] width 59 height 27
type input "682b670d8bdc6f7f8feef3db"
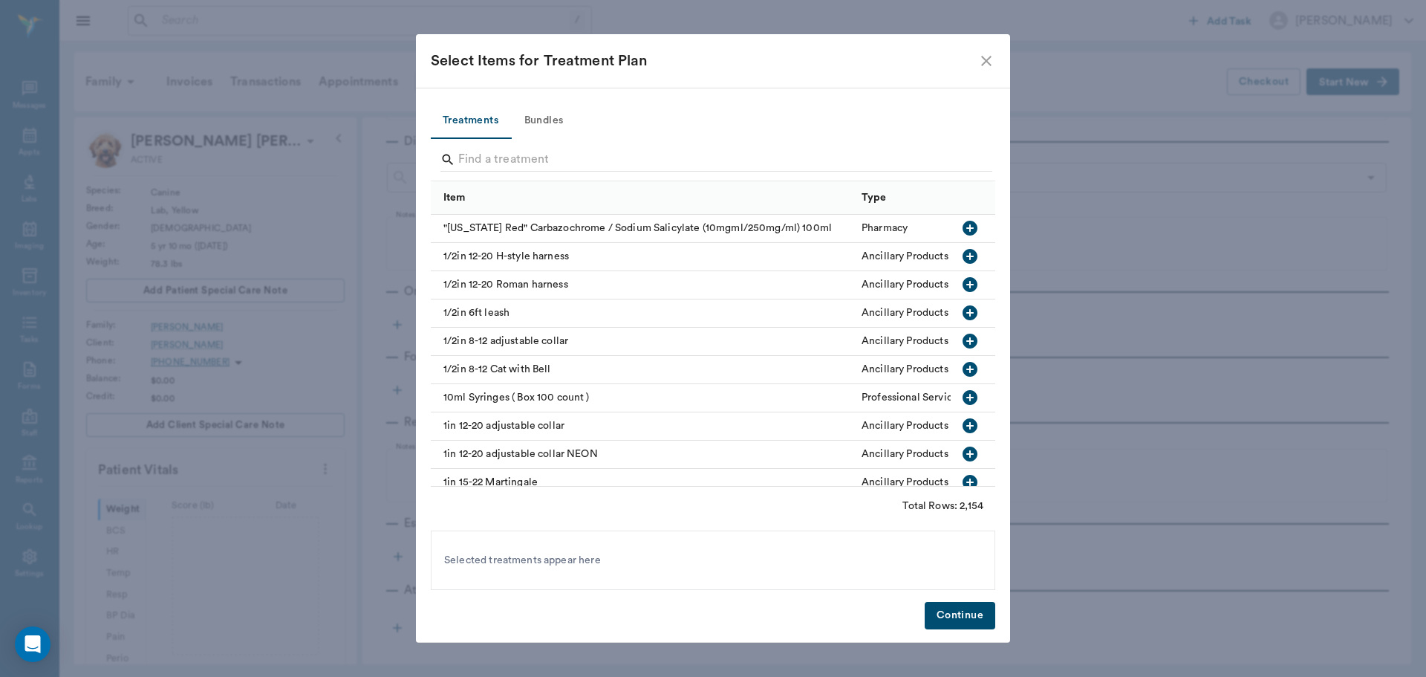
click at [559, 140] on div at bounding box center [713, 160] width 565 height 42
click at [559, 155] on input "Search" at bounding box center [714, 160] width 512 height 24
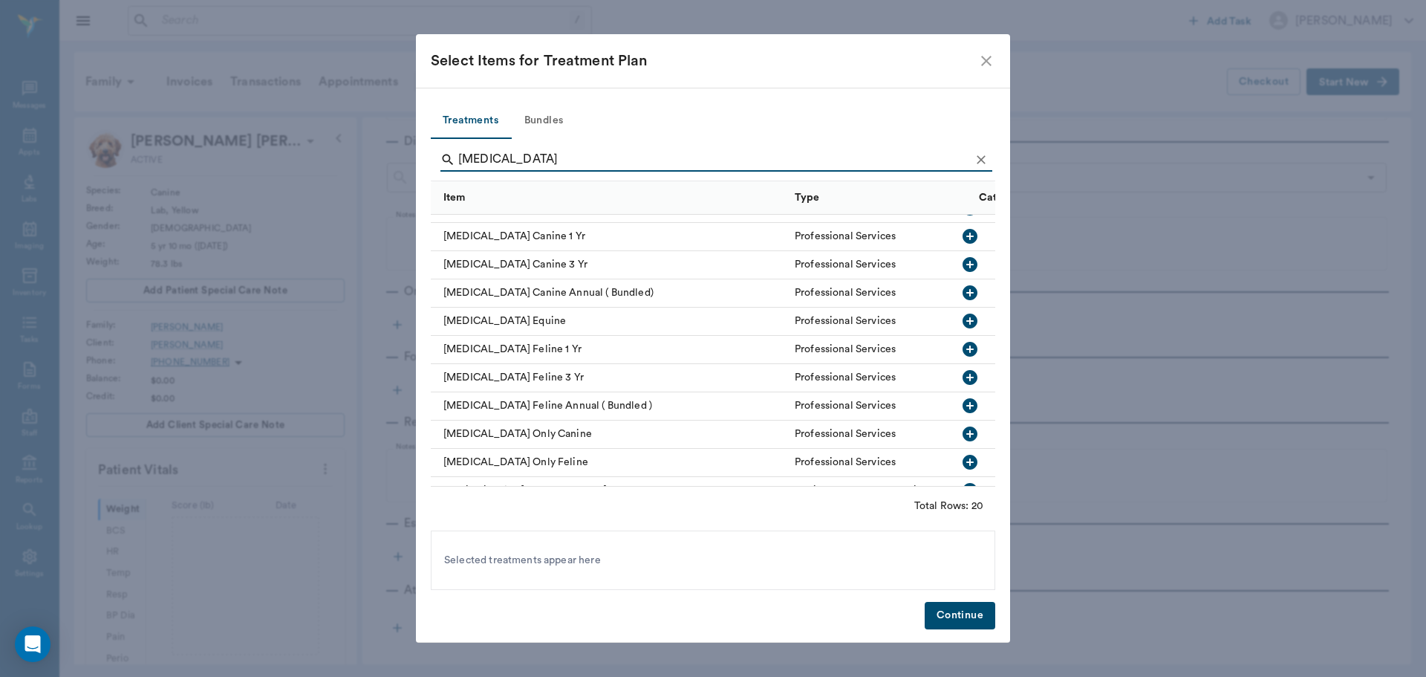
scroll to position [304, 0]
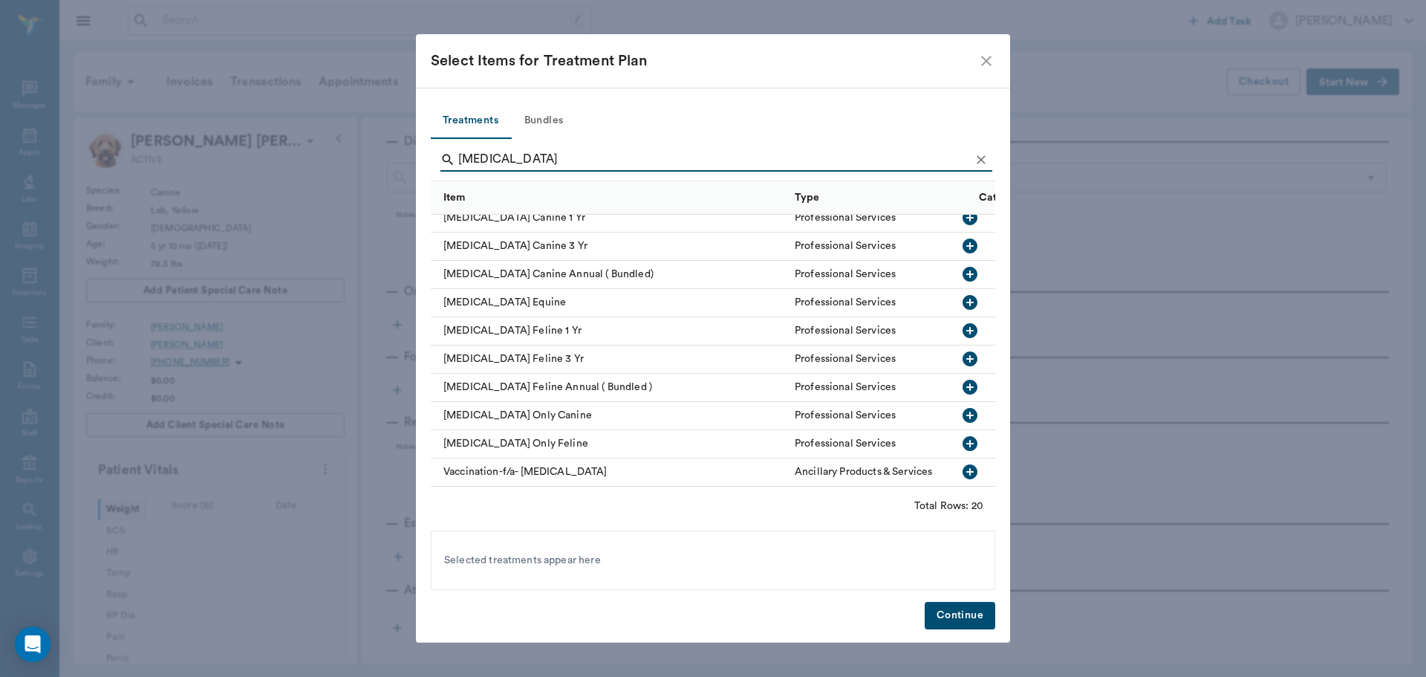
type input "rabies"
click at [963, 408] on icon "button" at bounding box center [970, 415] width 15 height 15
click at [961, 617] on button "Continue" at bounding box center [960, 615] width 71 height 27
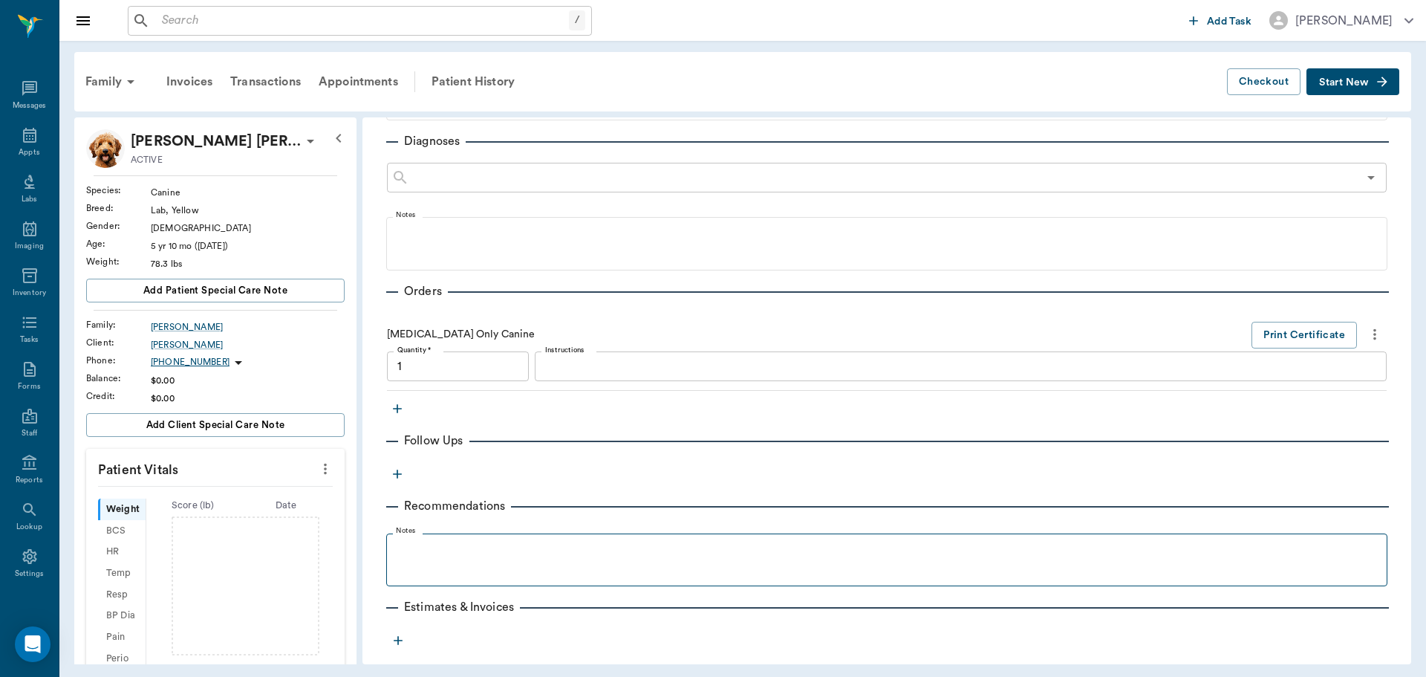
type input "1.00"
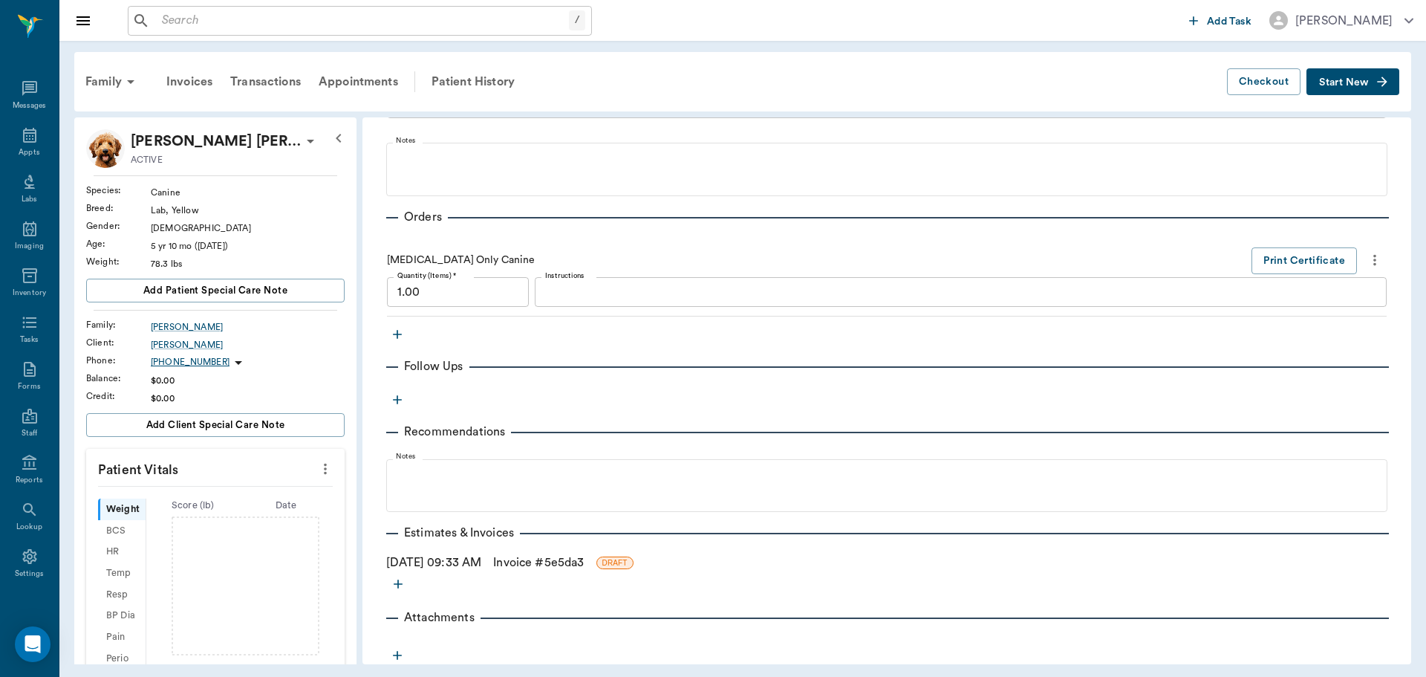
click at [535, 566] on link "Invoice # 5e5da3" at bounding box center [538, 563] width 91 height 18
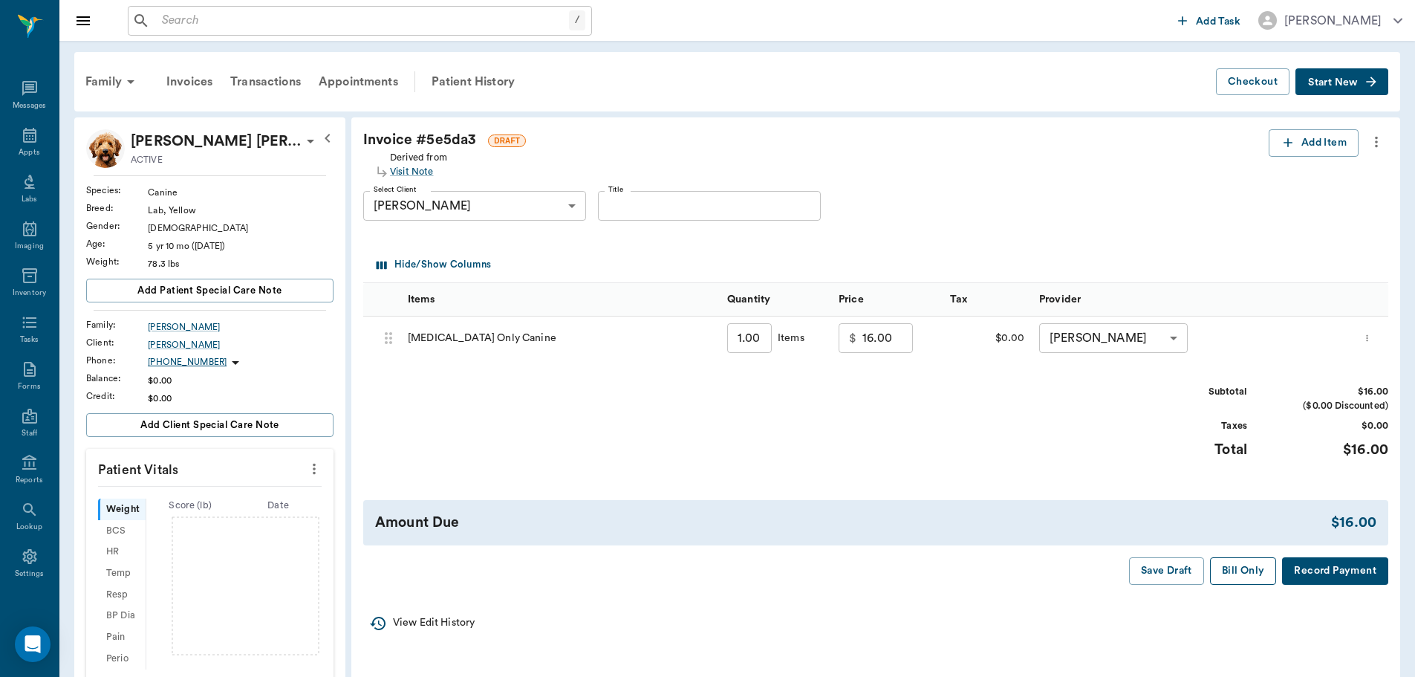
click at [1251, 560] on button "Bill Only" at bounding box center [1243, 570] width 67 height 27
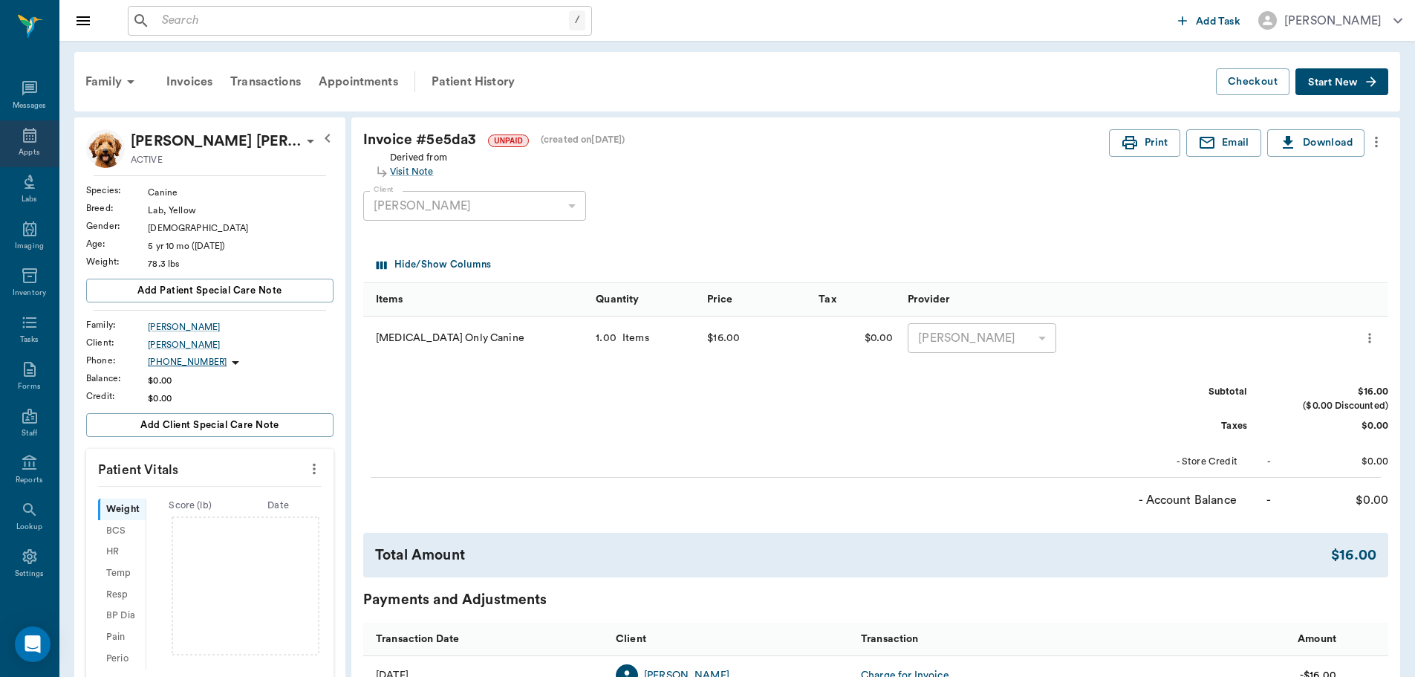
click at [21, 132] on icon at bounding box center [30, 135] width 18 height 18
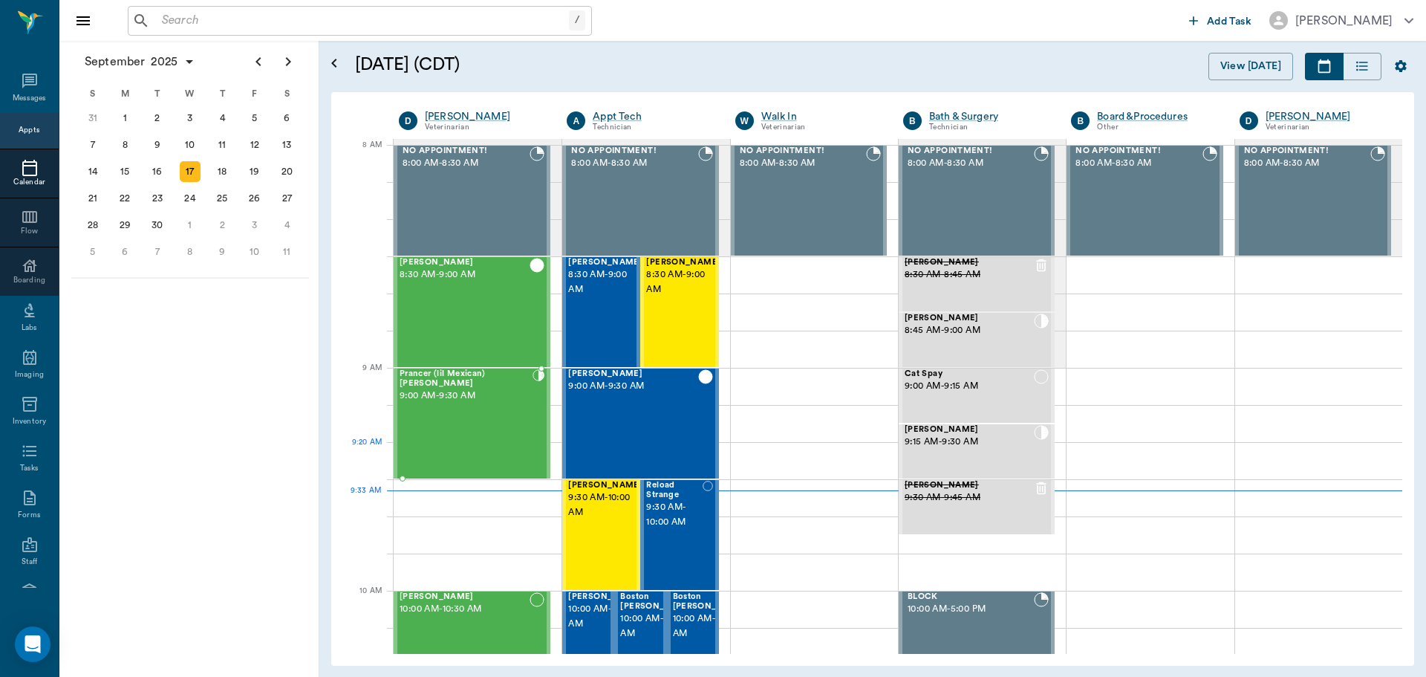
scroll to position [149, 0]
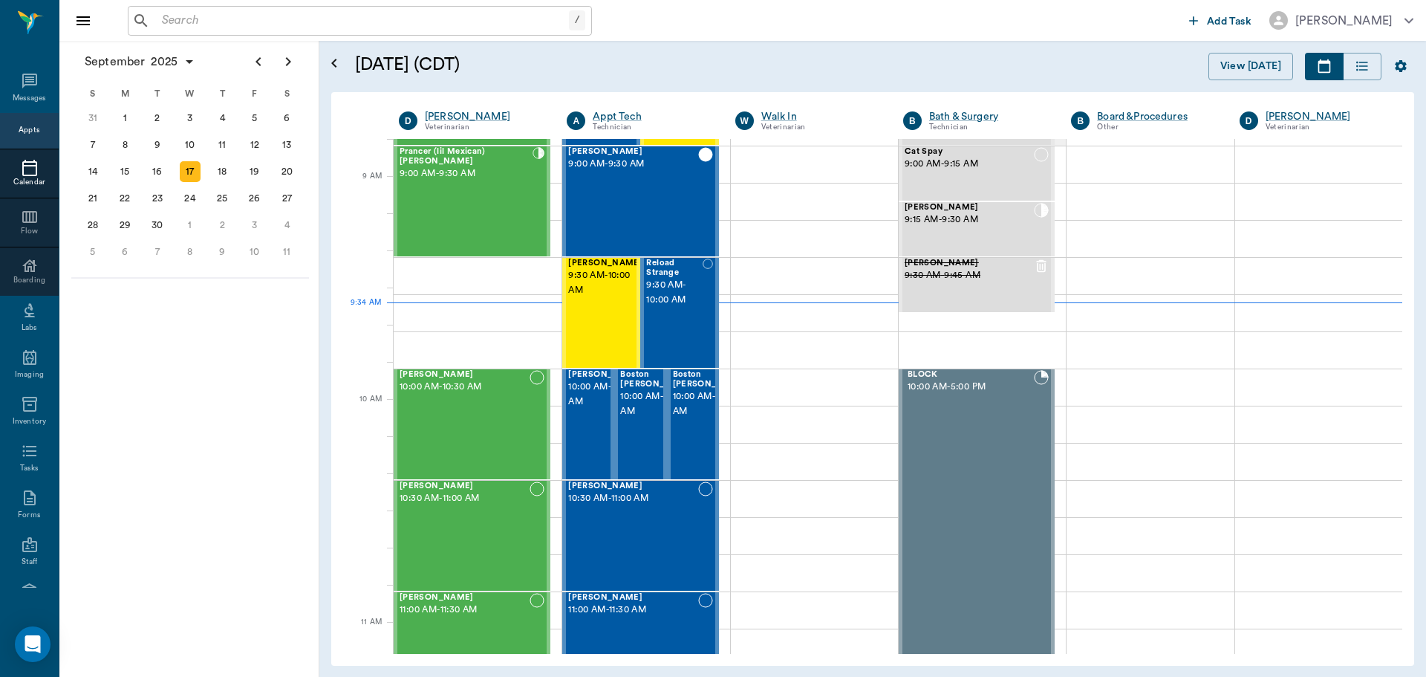
scroll to position [226, 0]
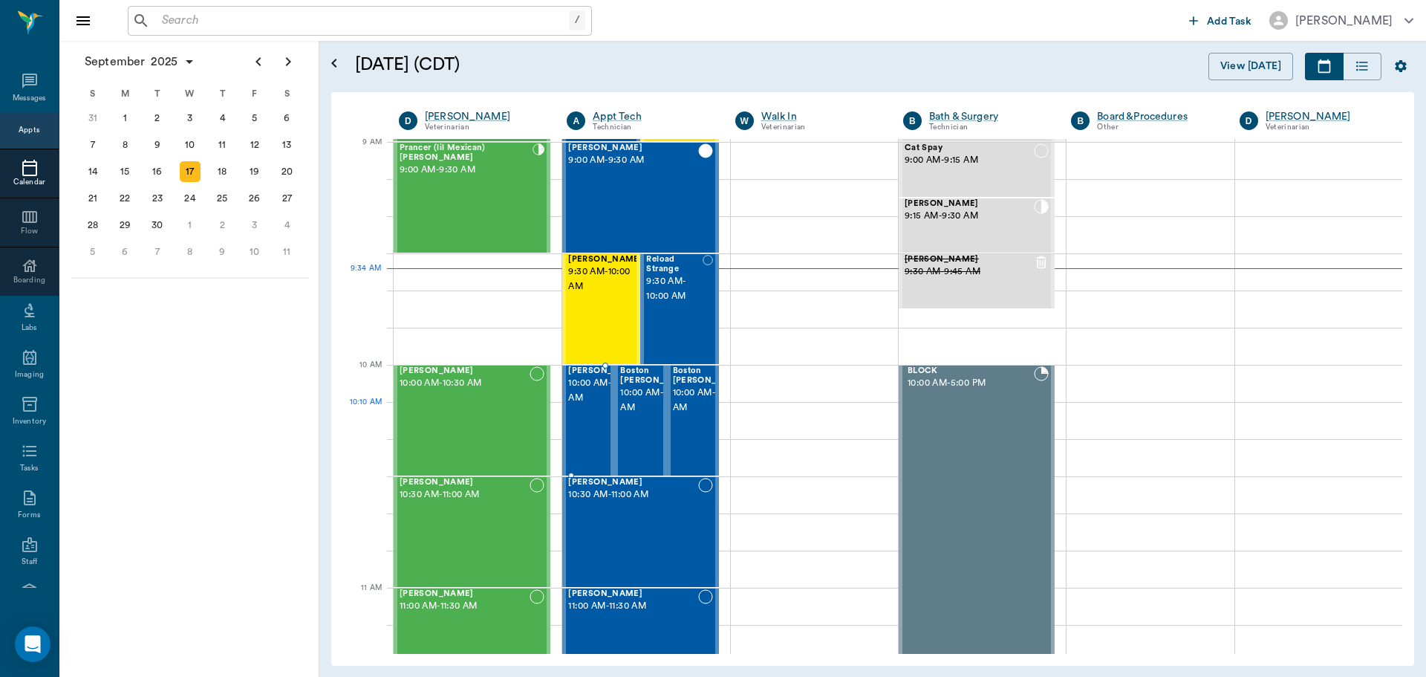
click at [593, 405] on span "10:00 AM - 10:30 AM" at bounding box center [605, 391] width 74 height 30
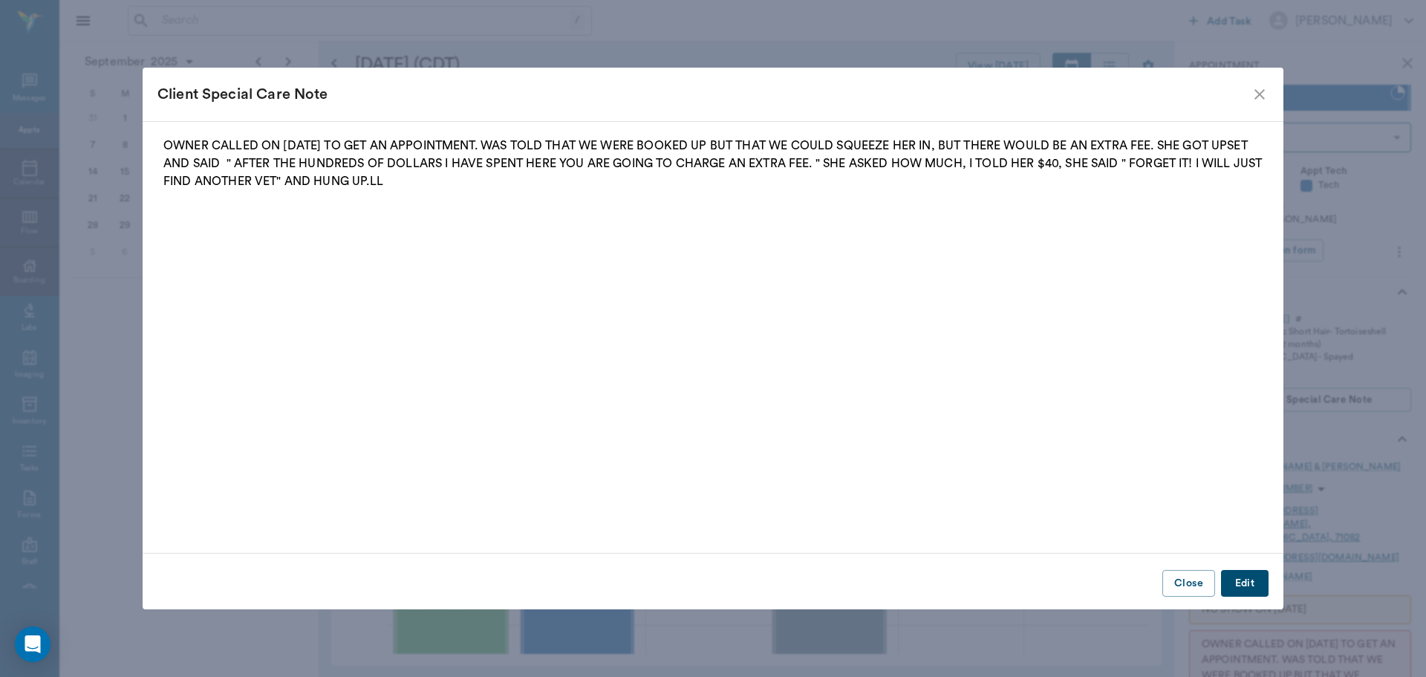
click at [1264, 96] on icon "close" at bounding box center [1260, 94] width 18 height 18
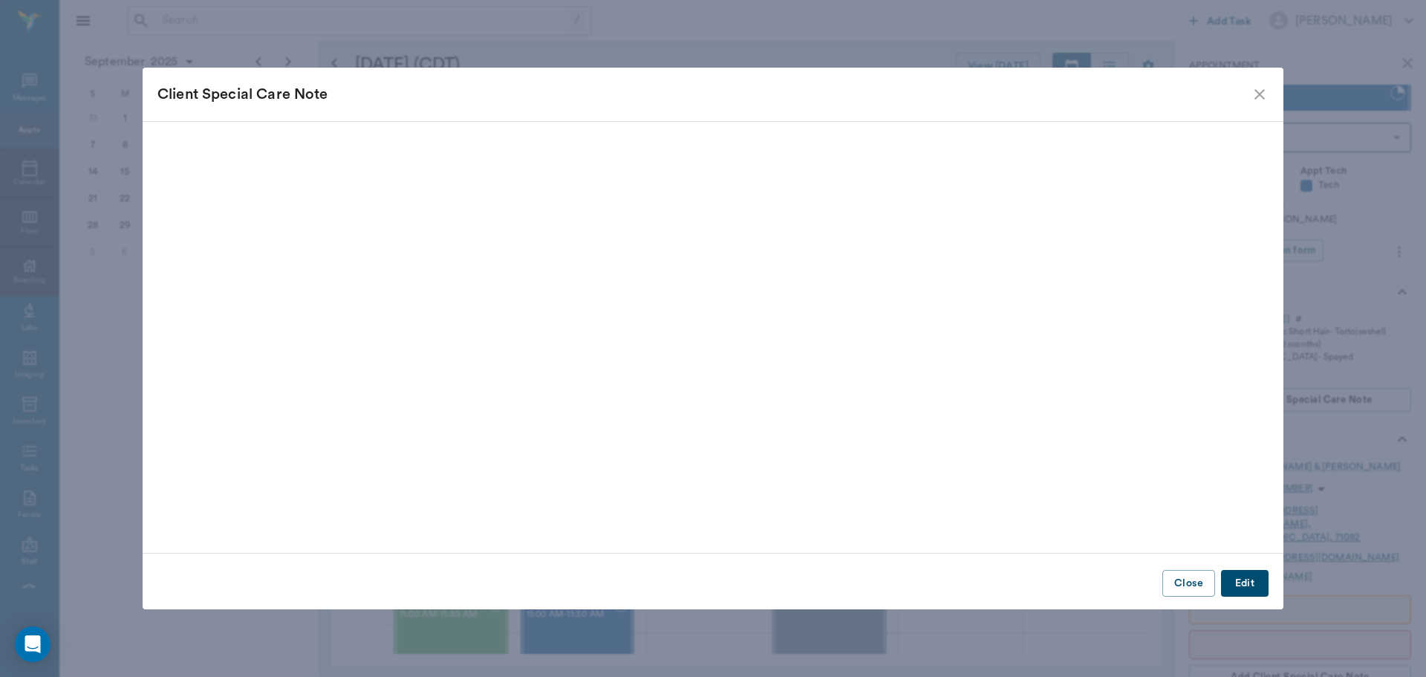
scroll to position [226, 0]
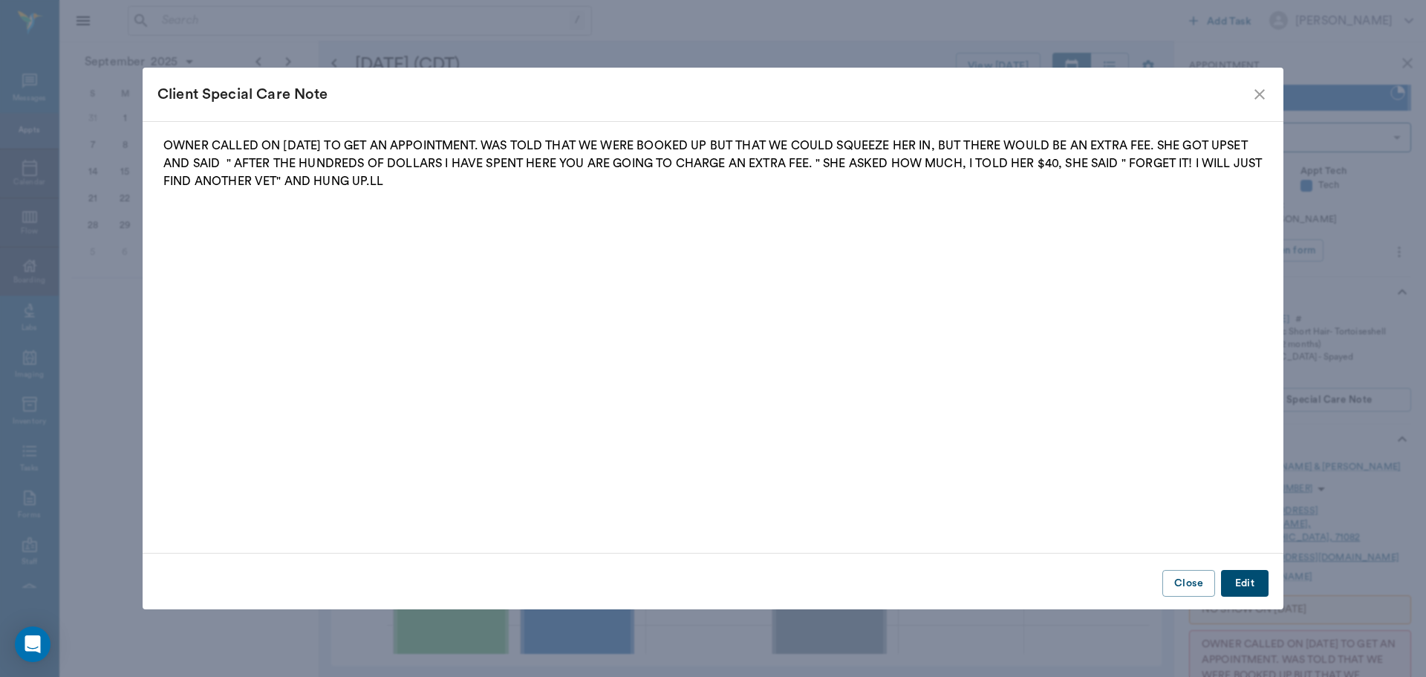
click at [1256, 96] on icon "close" at bounding box center [1260, 94] width 18 height 18
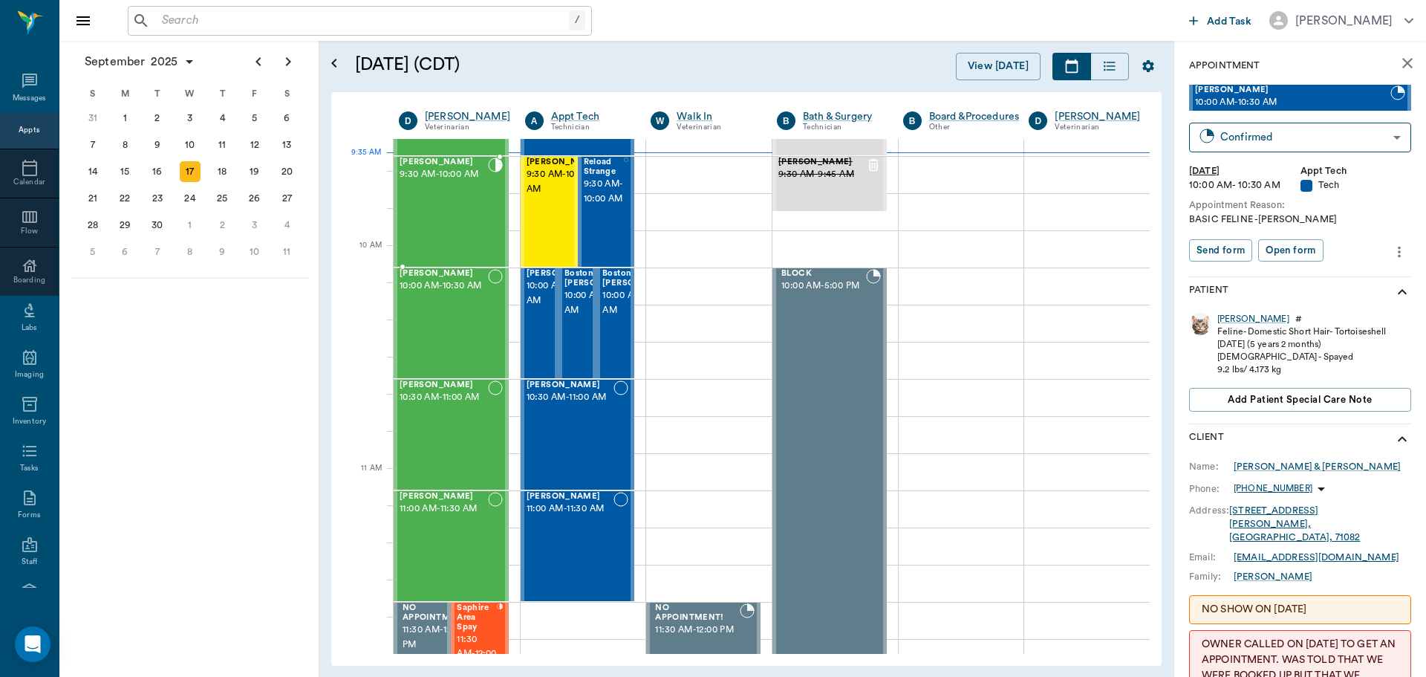
scroll to position [319, 0]
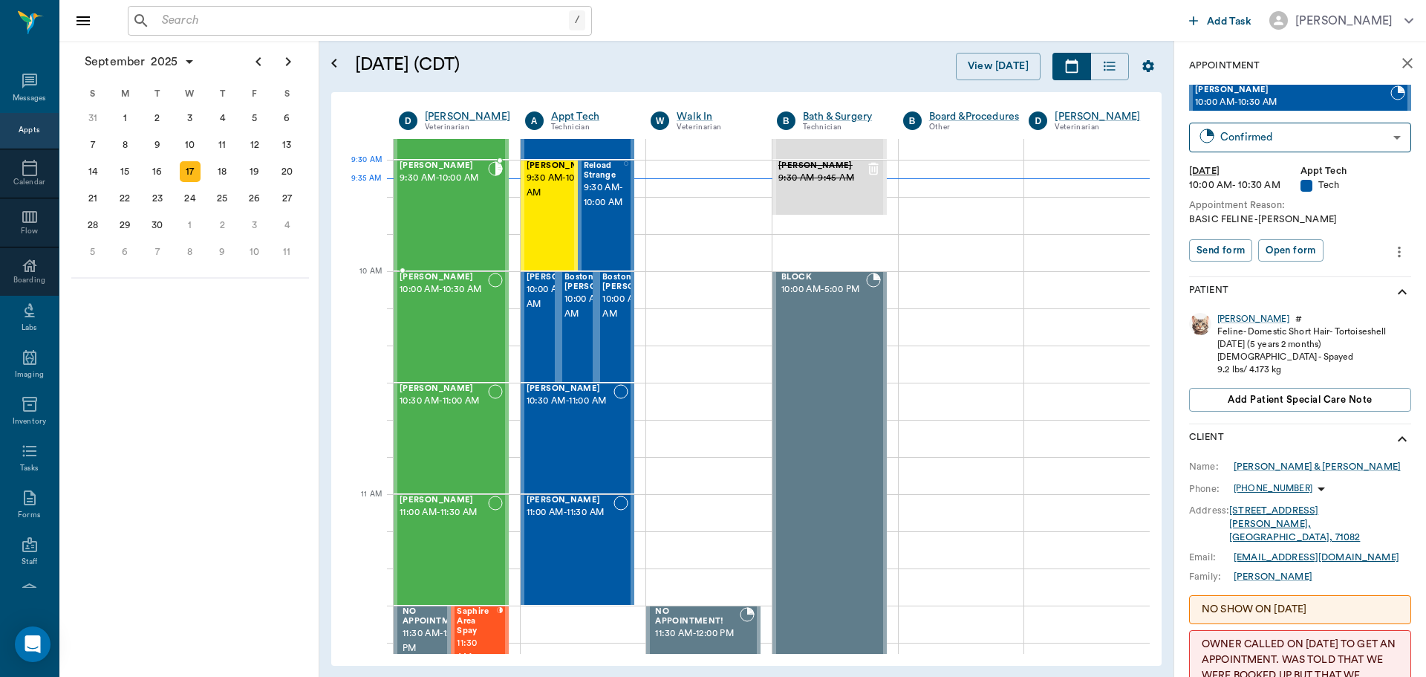
drag, startPoint x: 431, startPoint y: 392, endPoint x: 447, endPoint y: 169, distance: 223.4
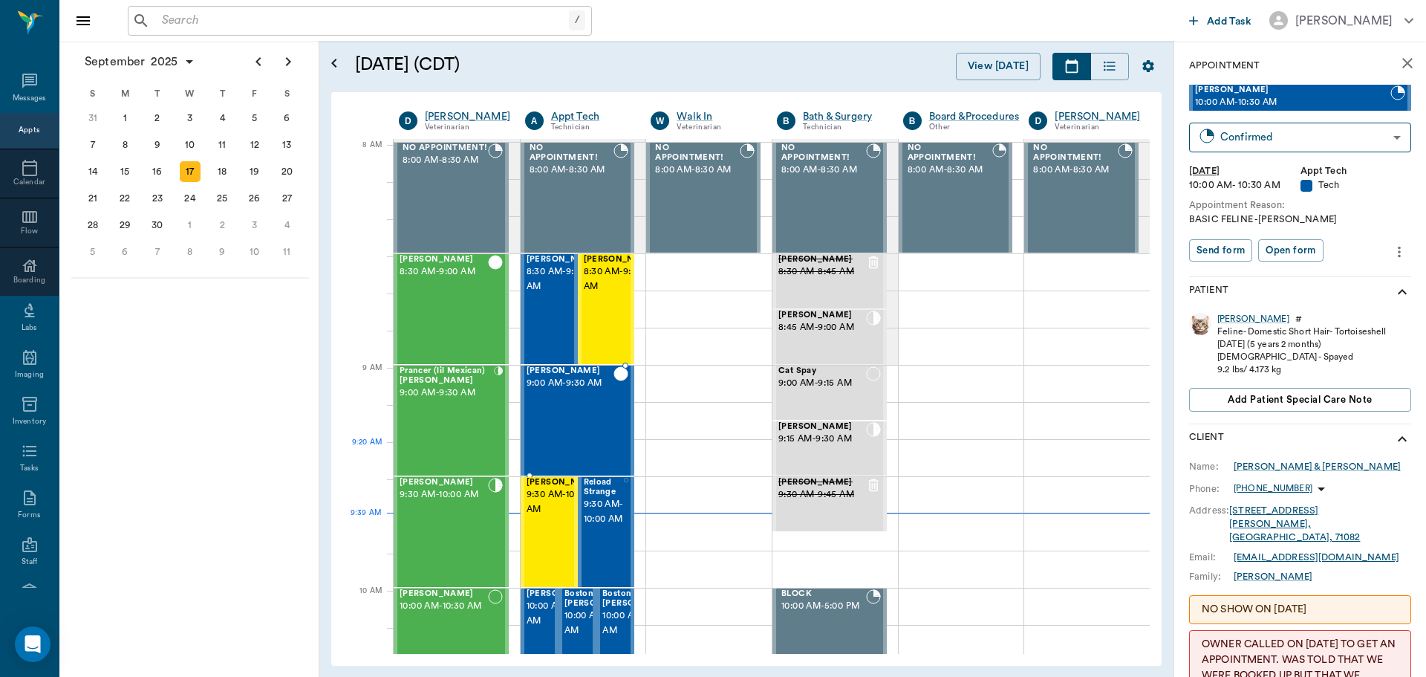
scroll to position [0, 0]
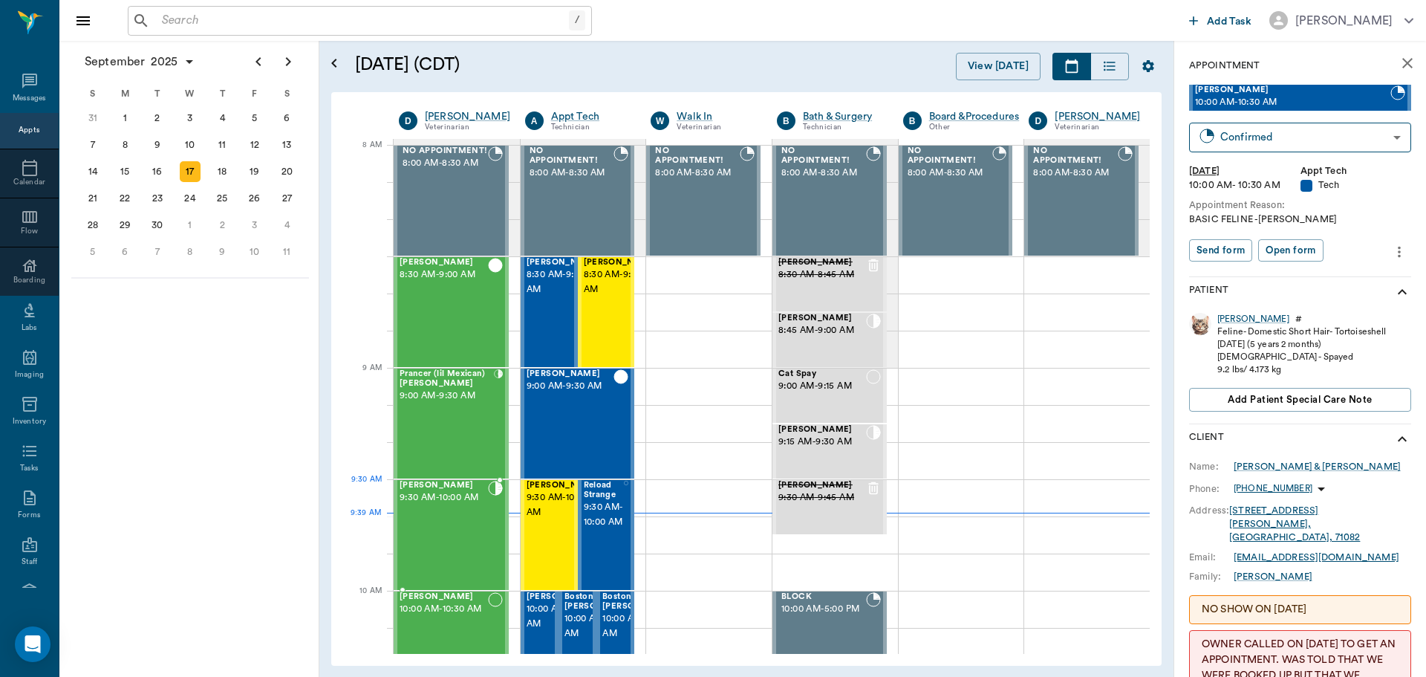
click at [446, 515] on div "Gus Jones 9:30 AM - 10:00 AM" at bounding box center [444, 535] width 88 height 108
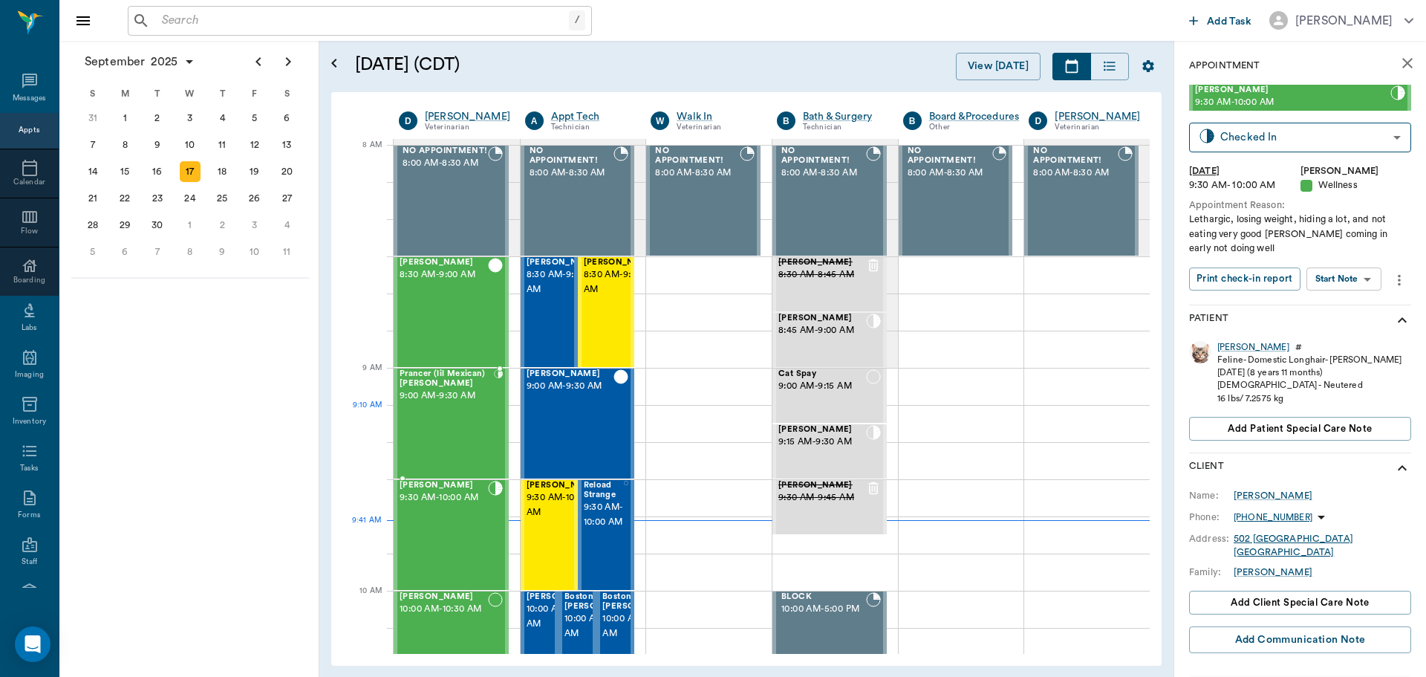
click at [461, 409] on div "Prancer (lil Mexican) Francis 9:00 AM - 9:30 AM" at bounding box center [447, 423] width 94 height 108
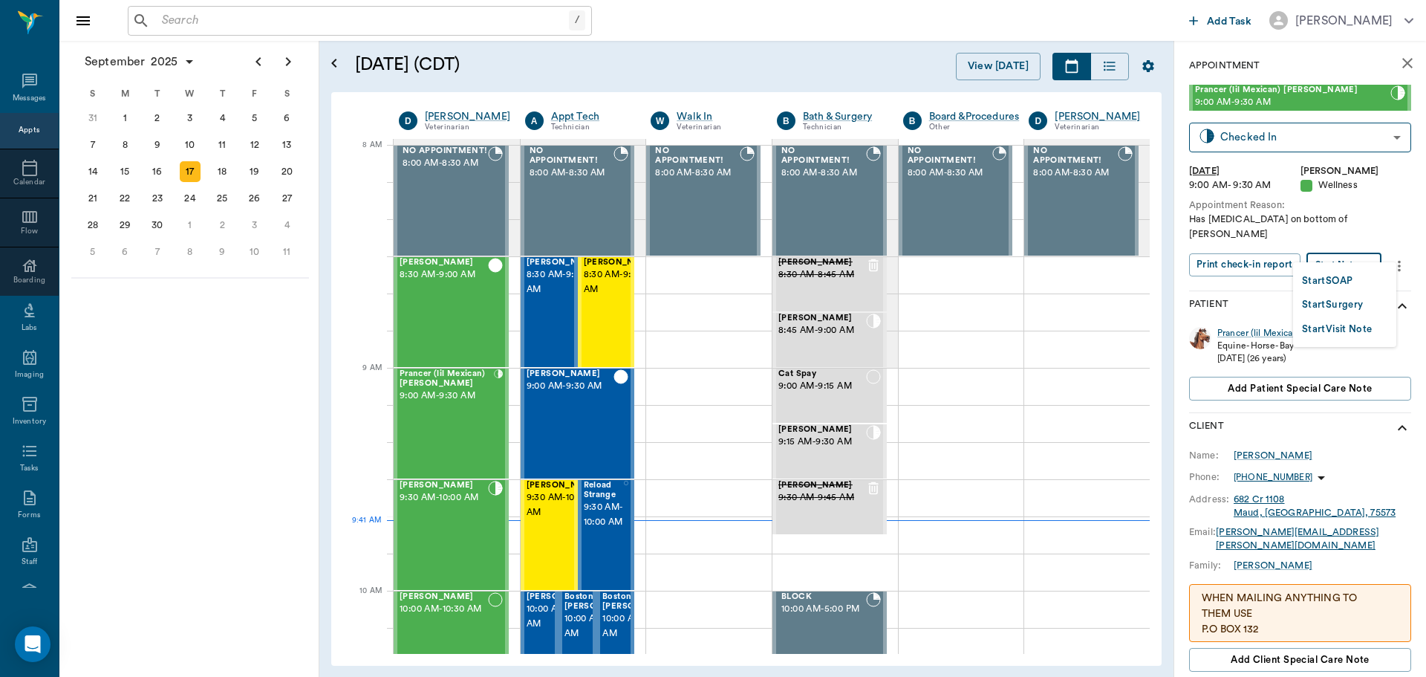
click at [1349, 249] on body "/ ​ Add Task Dr. Bert Ellsworth Nectar Messages Appts Calendar Flow Boarding La…" at bounding box center [713, 338] width 1426 height 677
click at [1325, 285] on button "Start SOAP" at bounding box center [1327, 281] width 51 height 17
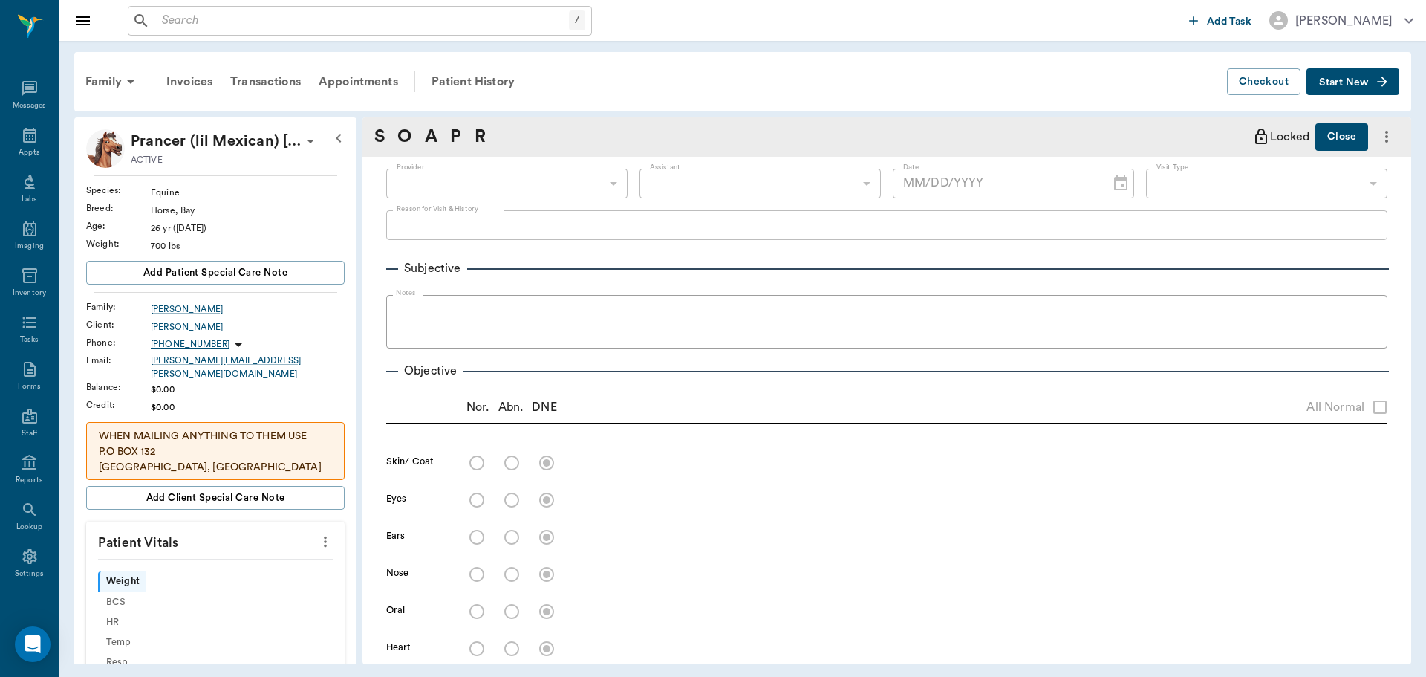
type input "63ec2f075fda476ae8351a4d"
type input "65d2be4f46e3a538d89b8c14"
type textarea "Has abscess on bottom of hoof Christy"
type input "[DATE]"
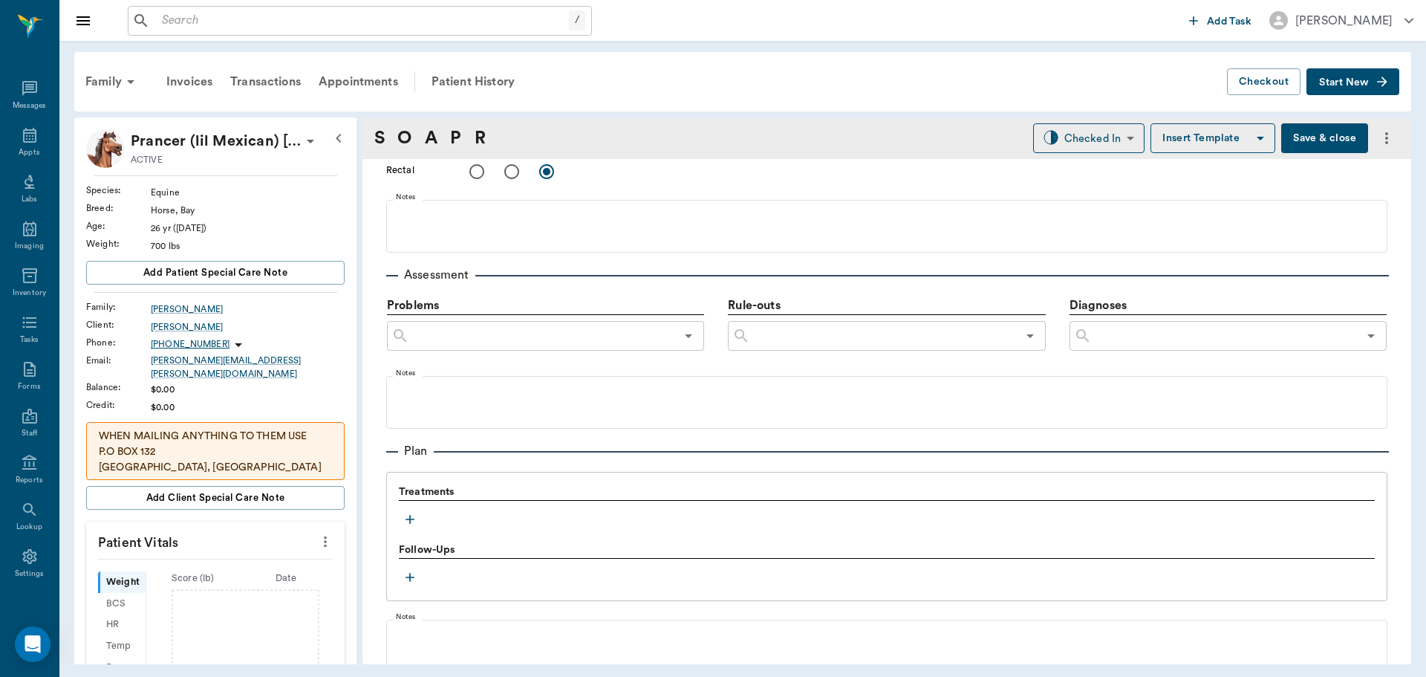
scroll to position [903, 0]
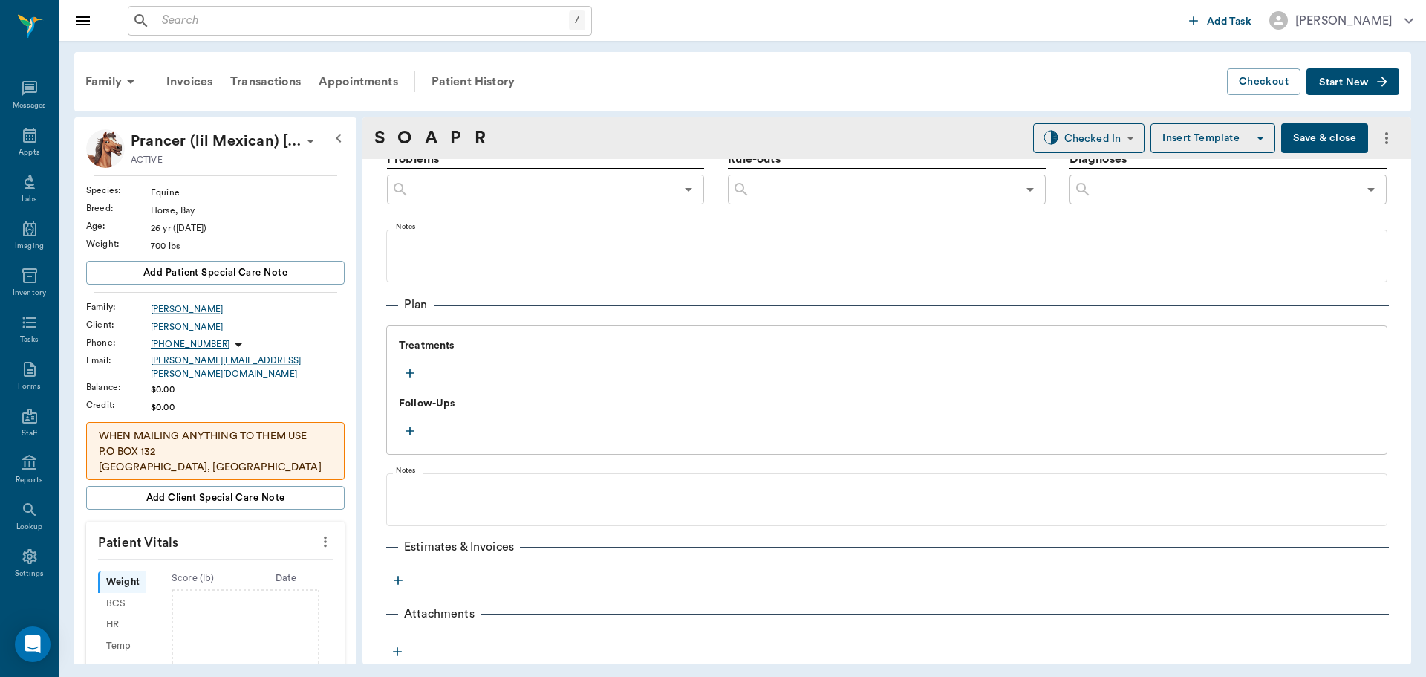
click at [408, 374] on icon "button" at bounding box center [410, 373] width 15 height 15
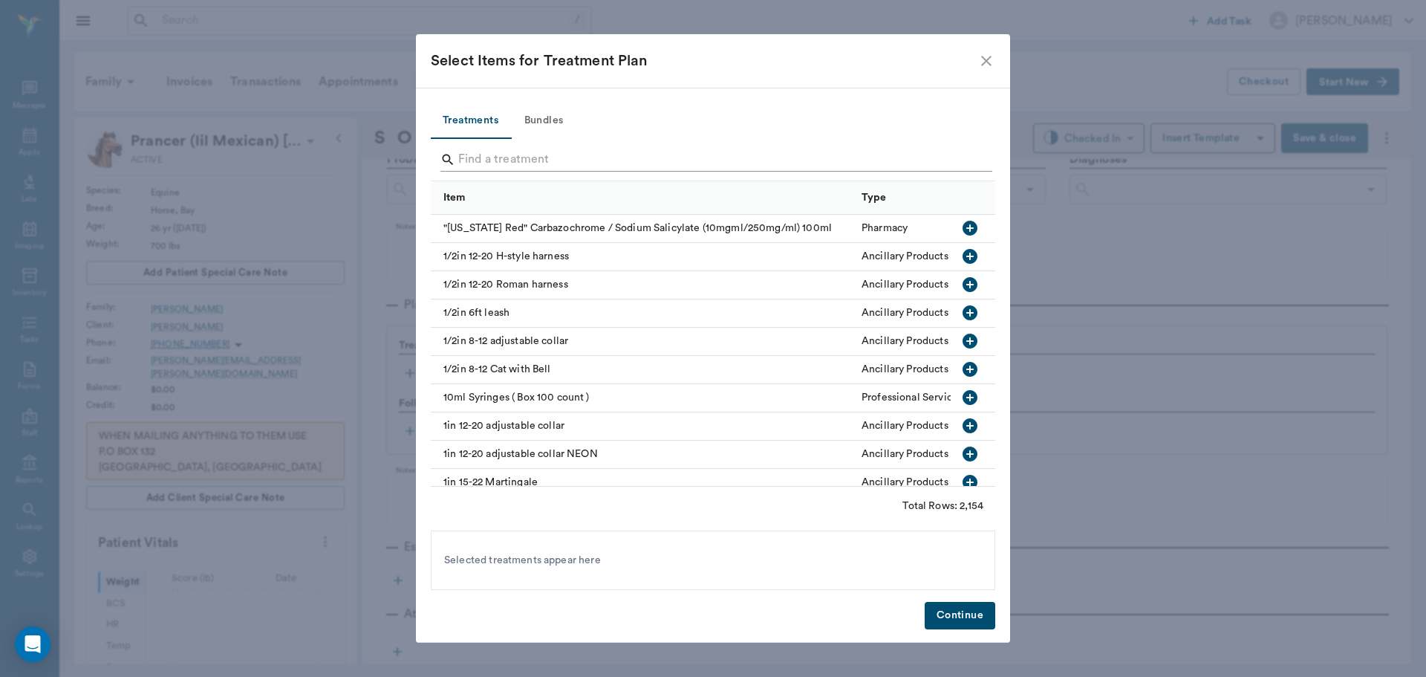
click at [510, 165] on input "Search" at bounding box center [714, 160] width 512 height 24
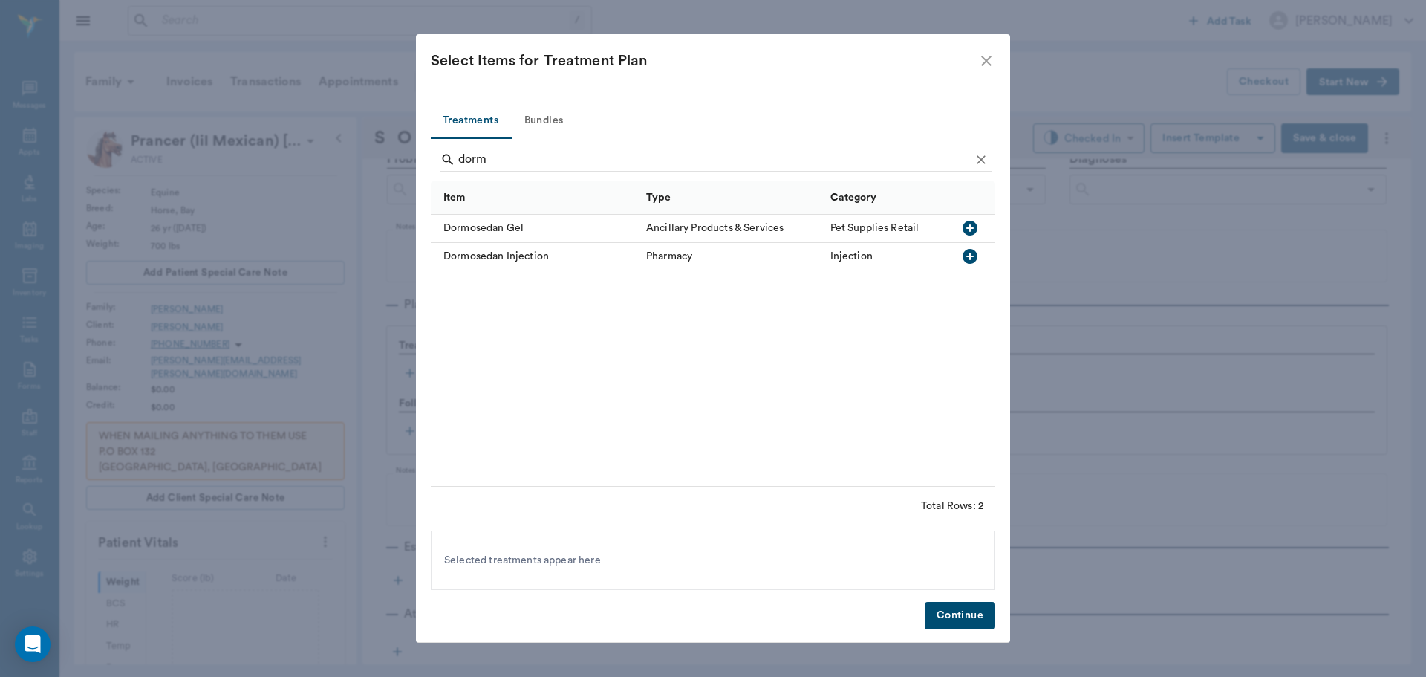
click at [967, 257] on icon "button" at bounding box center [970, 256] width 18 height 18
type input "d"
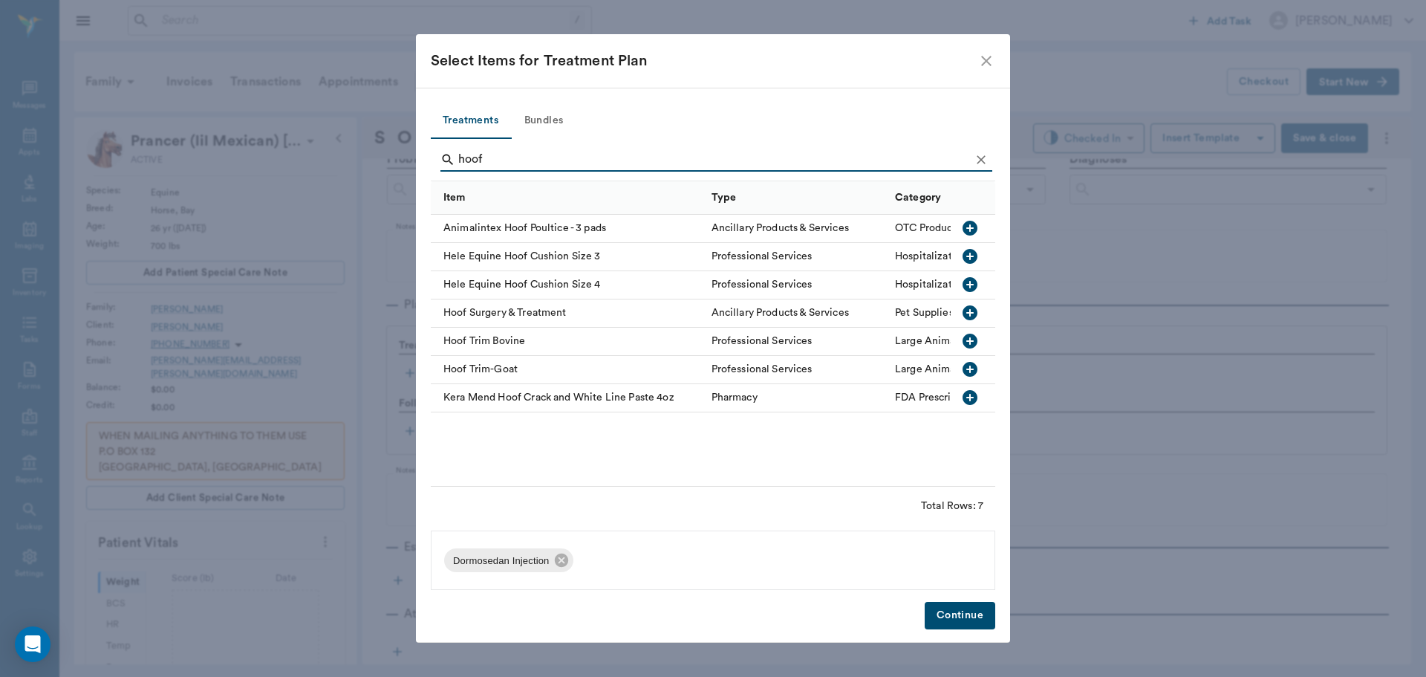
click at [969, 311] on icon "button" at bounding box center [970, 312] width 15 height 15
type input "h"
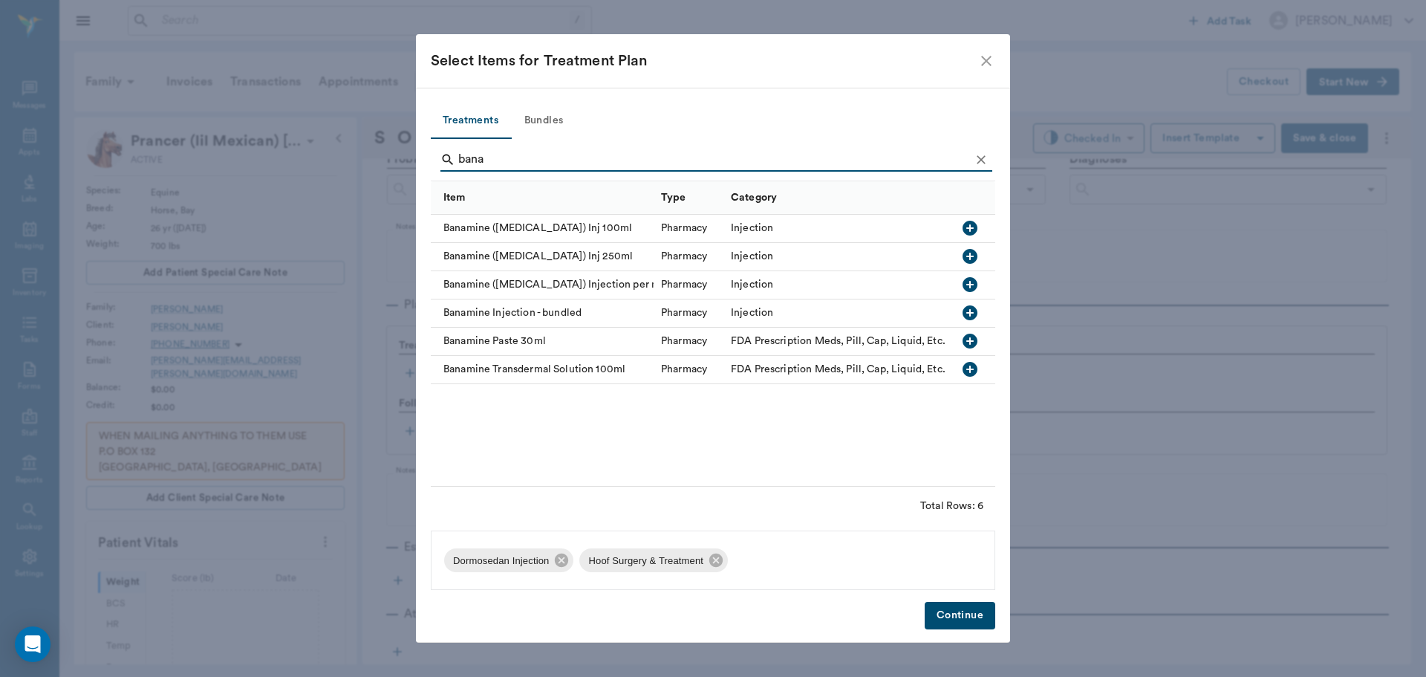
type input "bana"
click at [972, 279] on icon "button" at bounding box center [970, 284] width 15 height 15
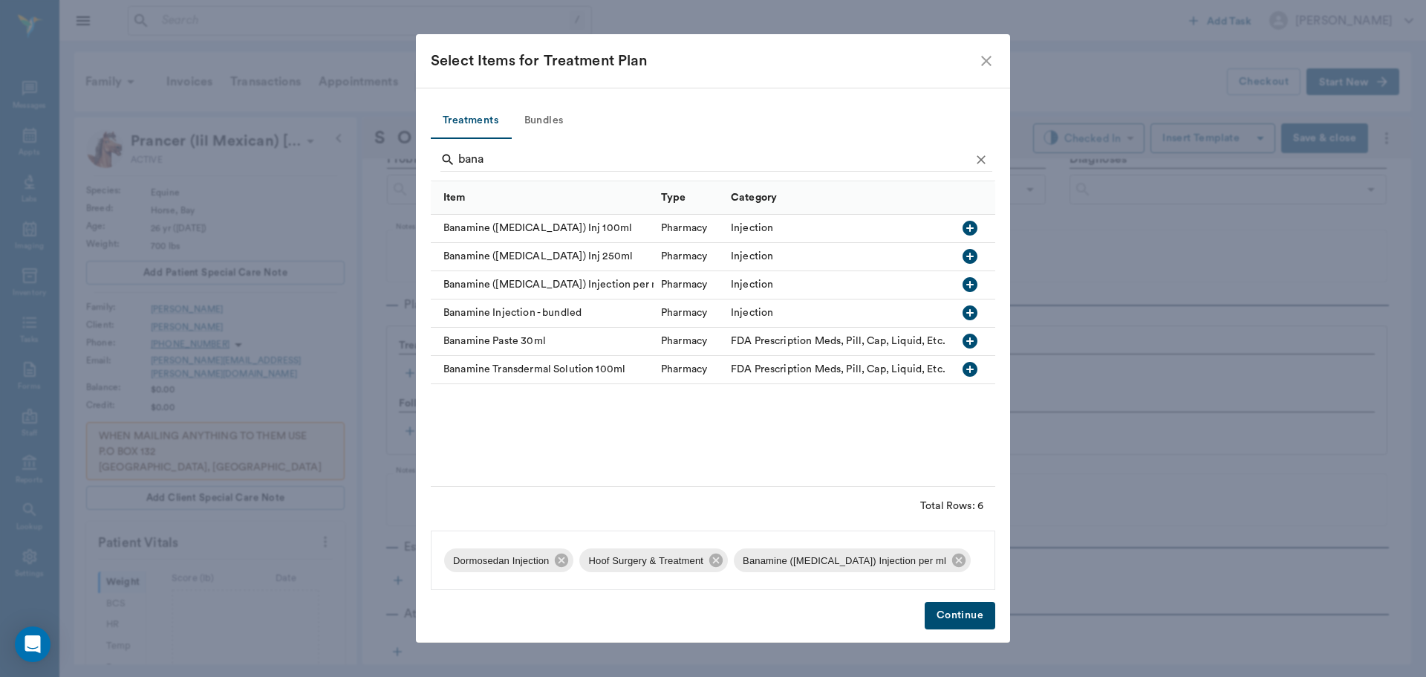
click at [966, 613] on button "Continue" at bounding box center [960, 615] width 71 height 27
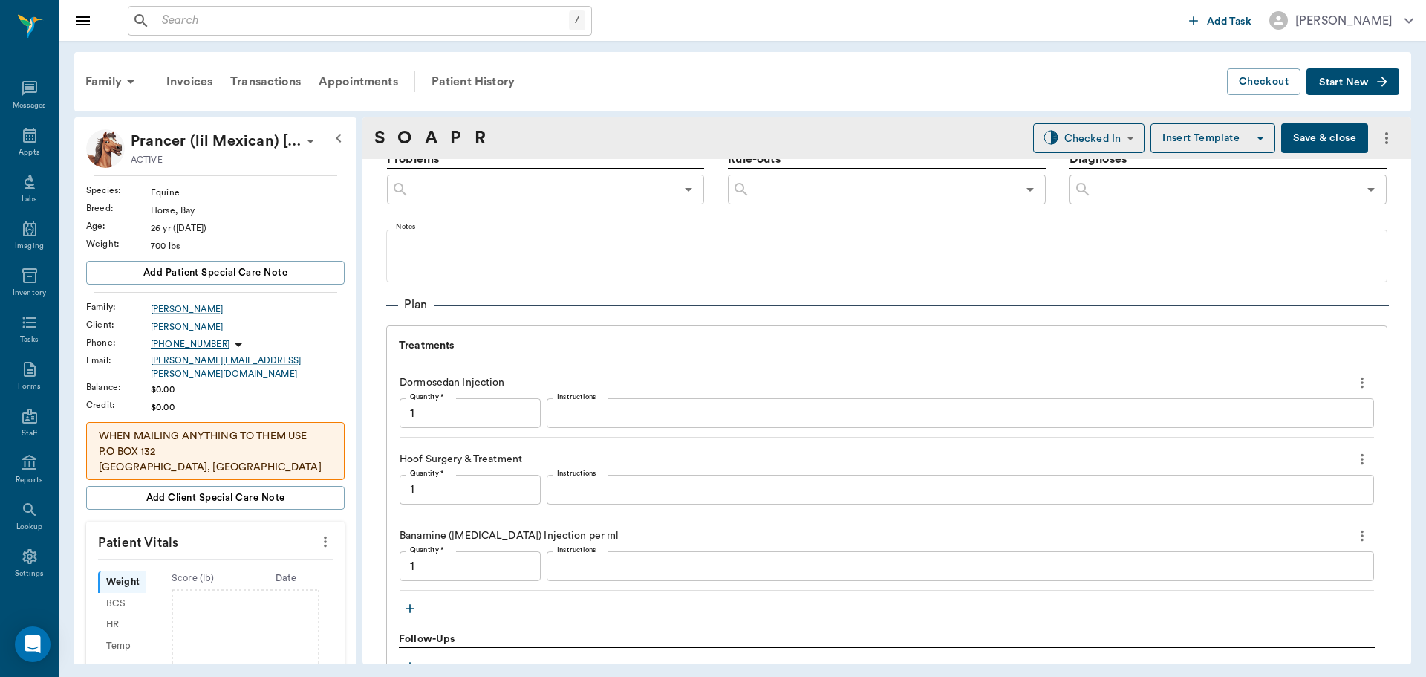
type input "1.00"
click at [464, 571] on input "1.00" at bounding box center [470, 566] width 141 height 30
click at [583, 571] on textarea "Instructions" at bounding box center [960, 566] width 807 height 17
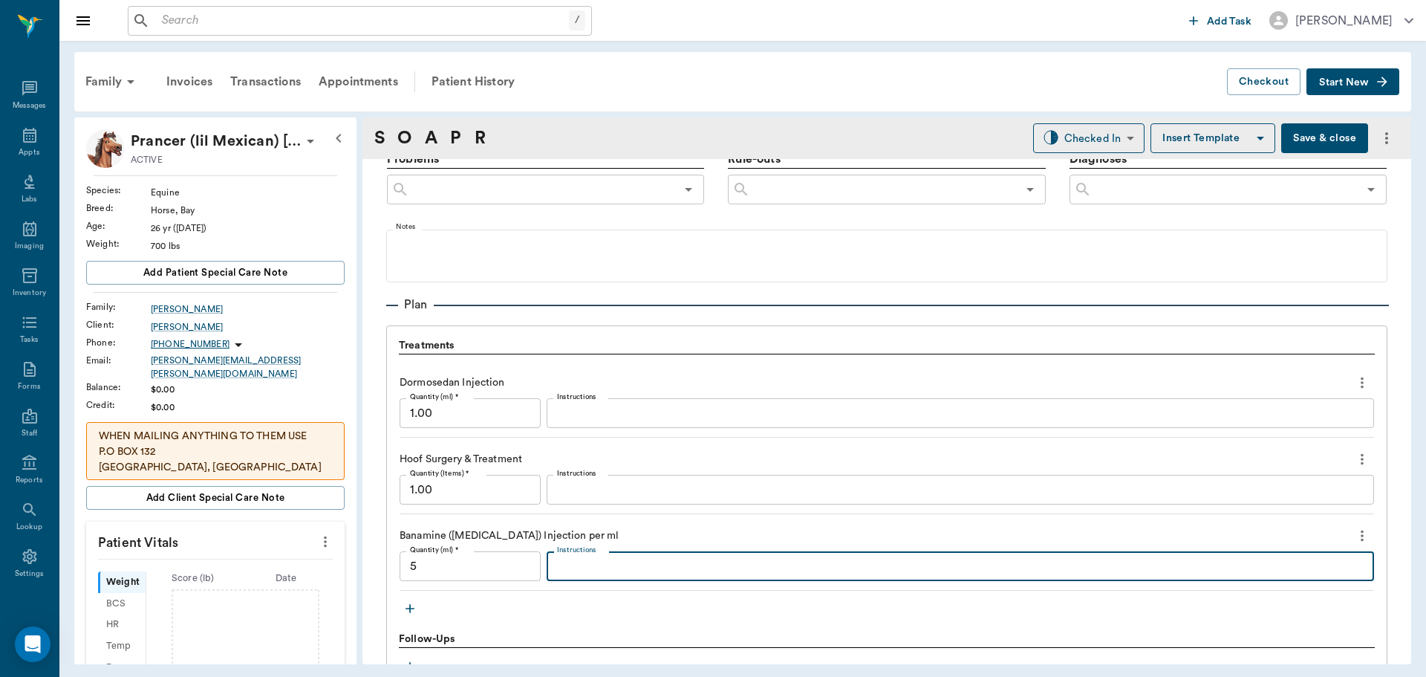
type input "5.00"
type textarea "IV"
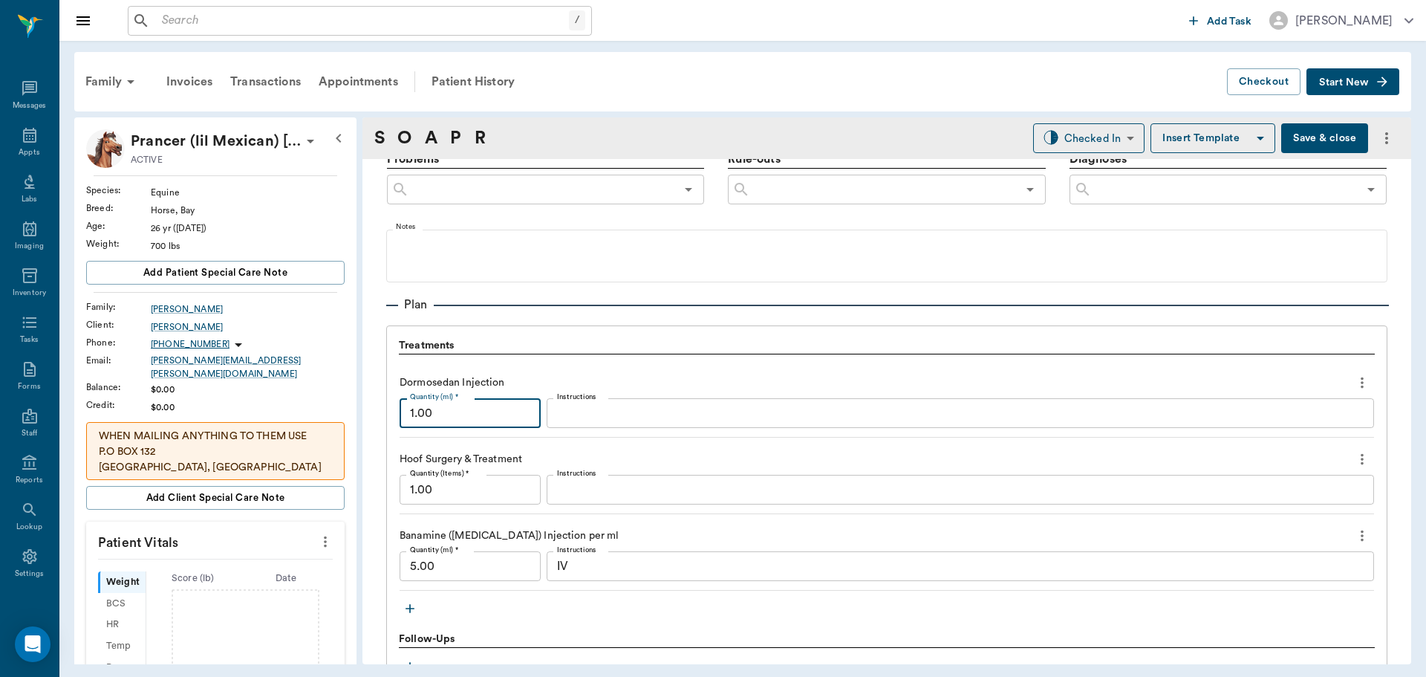
click at [447, 415] on input "1.00" at bounding box center [470, 413] width 141 height 30
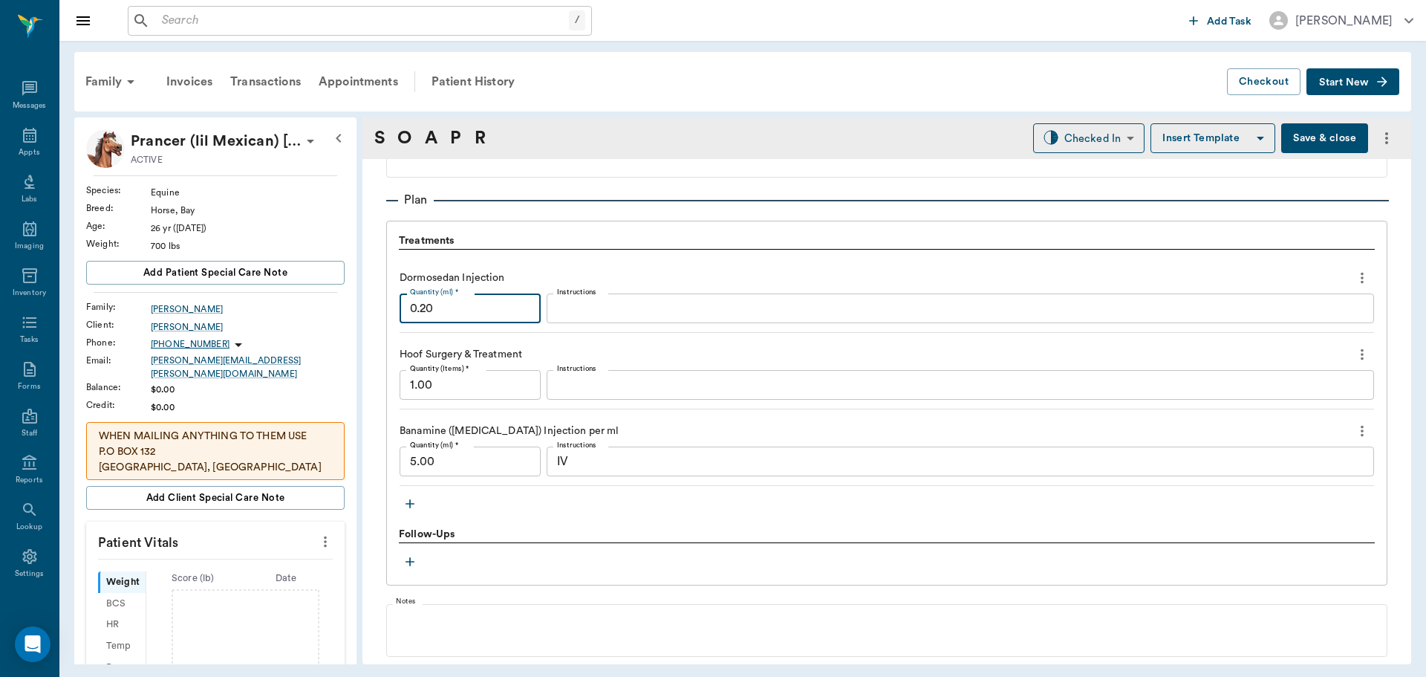
scroll to position [1156, 0]
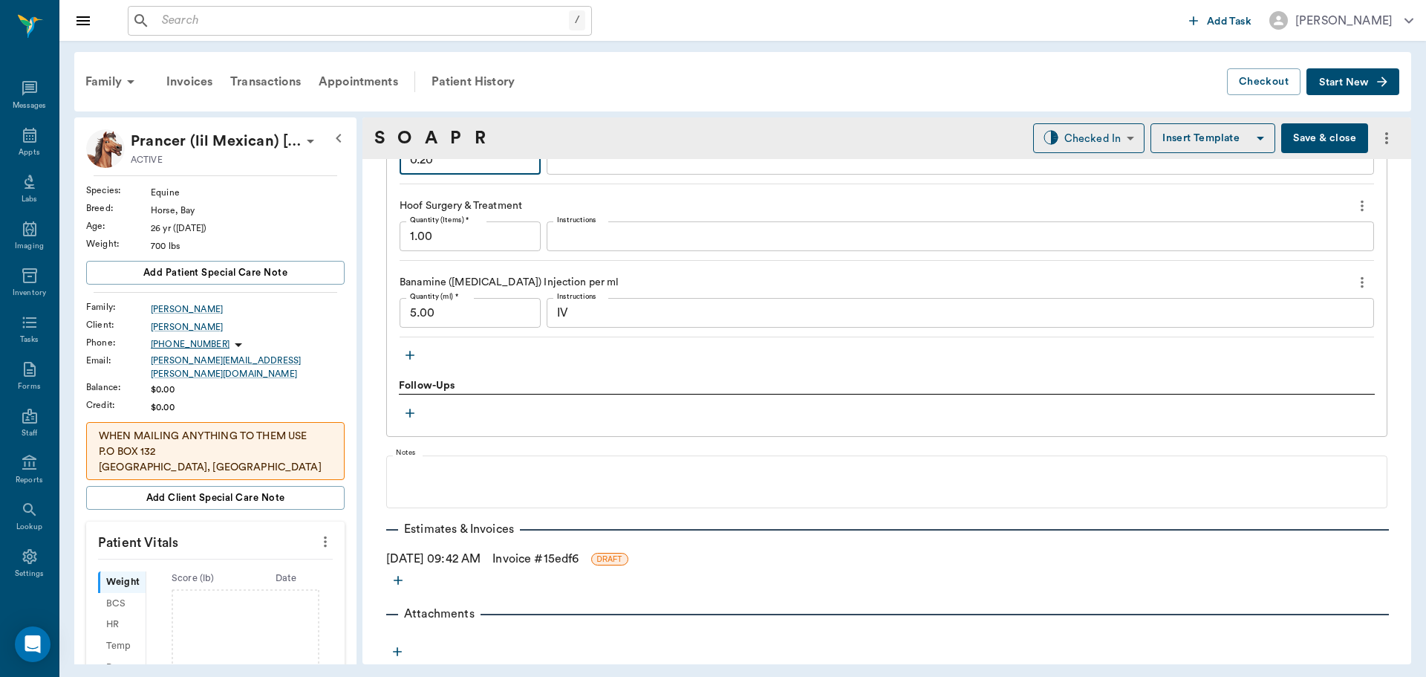
type input "0.20"
click at [529, 561] on link "Invoice # 15edf6" at bounding box center [536, 559] width 86 height 18
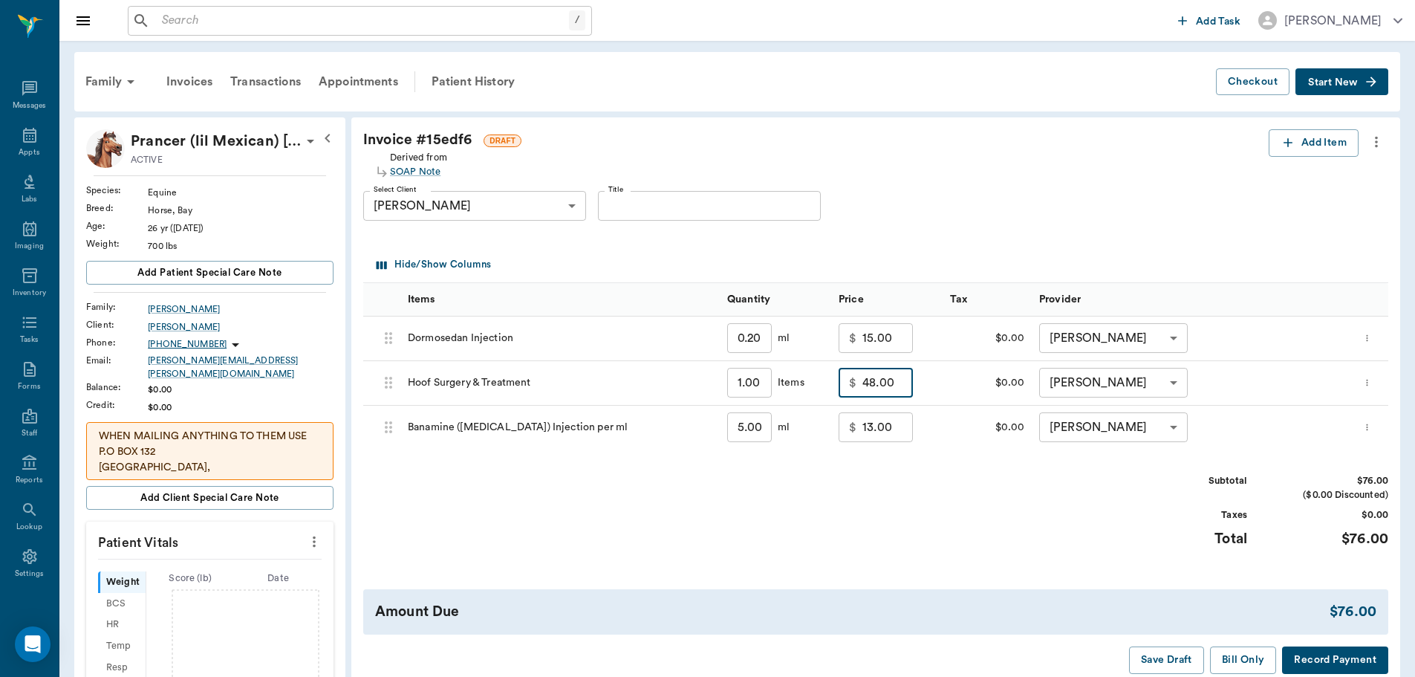
click at [894, 388] on input "48.00" at bounding box center [888, 383] width 51 height 30
click at [964, 475] on div "Subtotal $103.00 ($0.00 Discounted) Taxes $0.00 Total $103.00" at bounding box center [875, 519] width 1025 height 91
click at [875, 386] on input "75.00" at bounding box center [888, 383] width 51 height 30
type input "95.00"
click at [973, 467] on div "Invoice # 15edf6 DRAFT Derived from SOAP Note Add Item Select Client Richard Fr…" at bounding box center [875, 401] width 1049 height 568
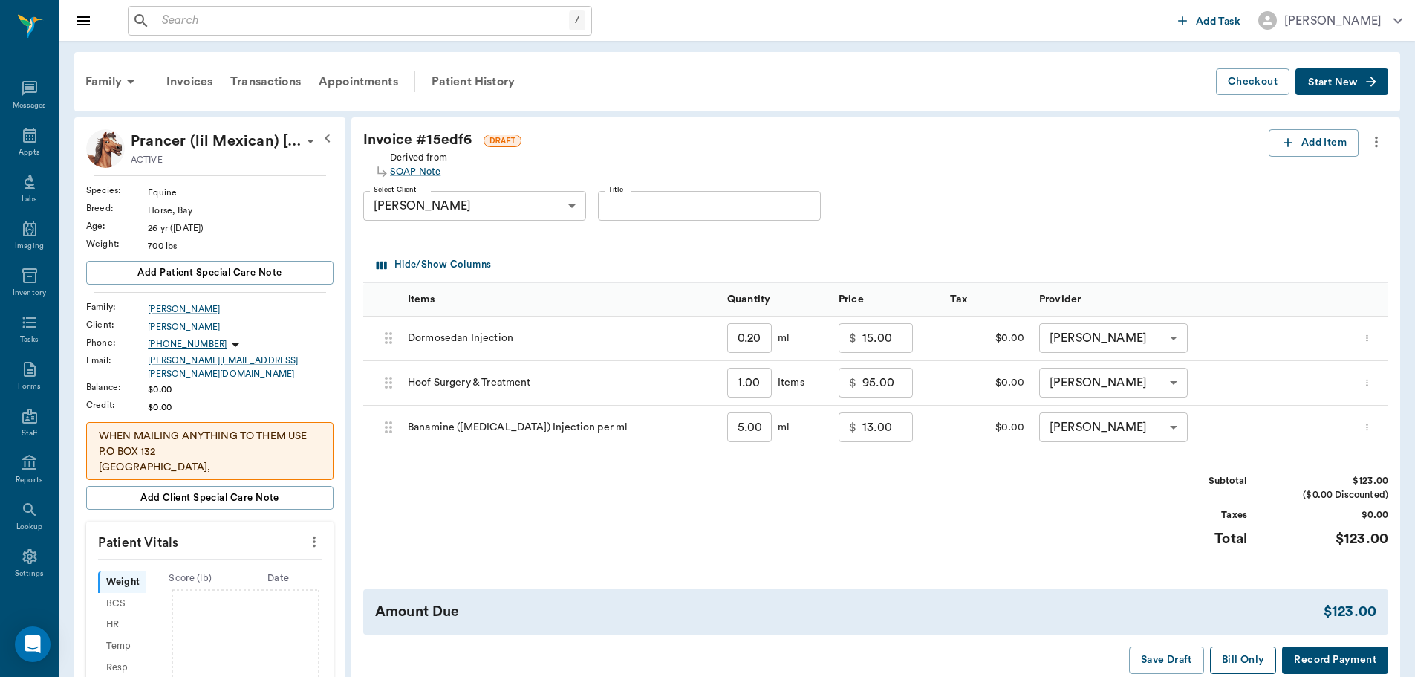
click at [1236, 660] on button "Bill Only" at bounding box center [1243, 659] width 67 height 27
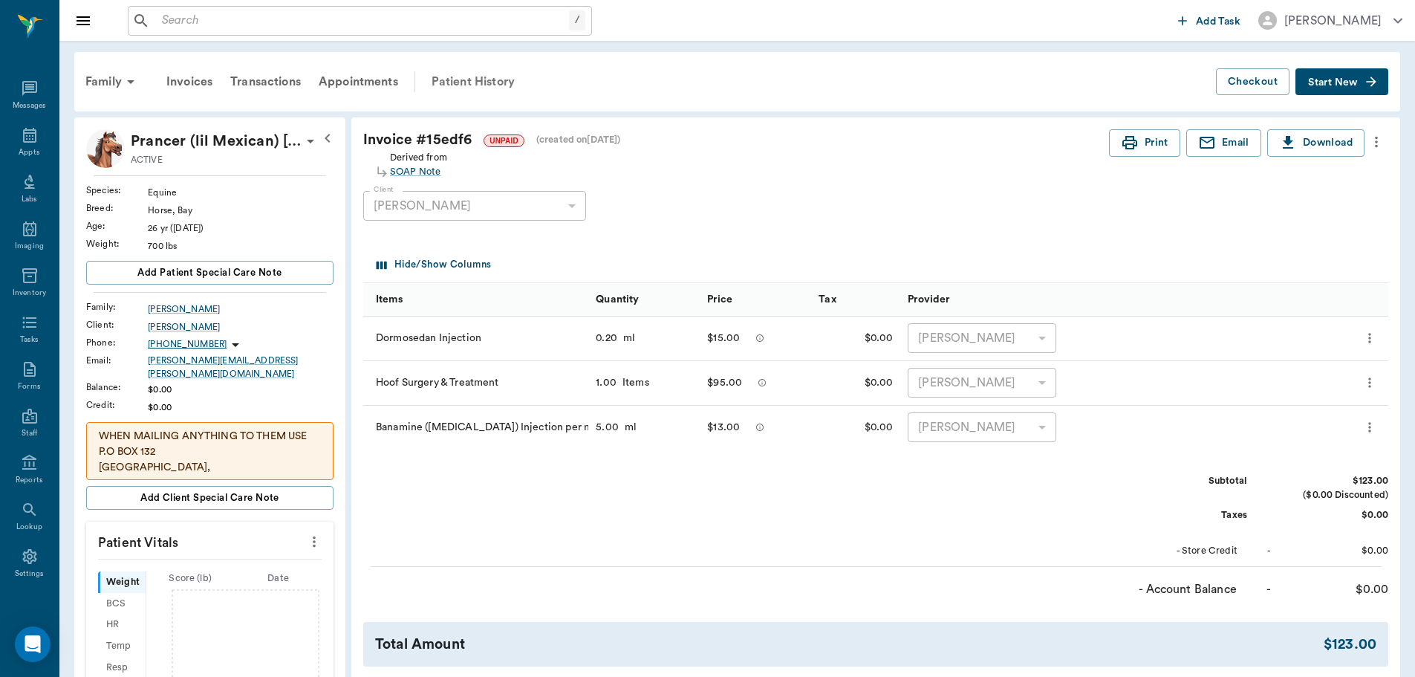
click at [471, 79] on div "Patient History" at bounding box center [473, 82] width 101 height 36
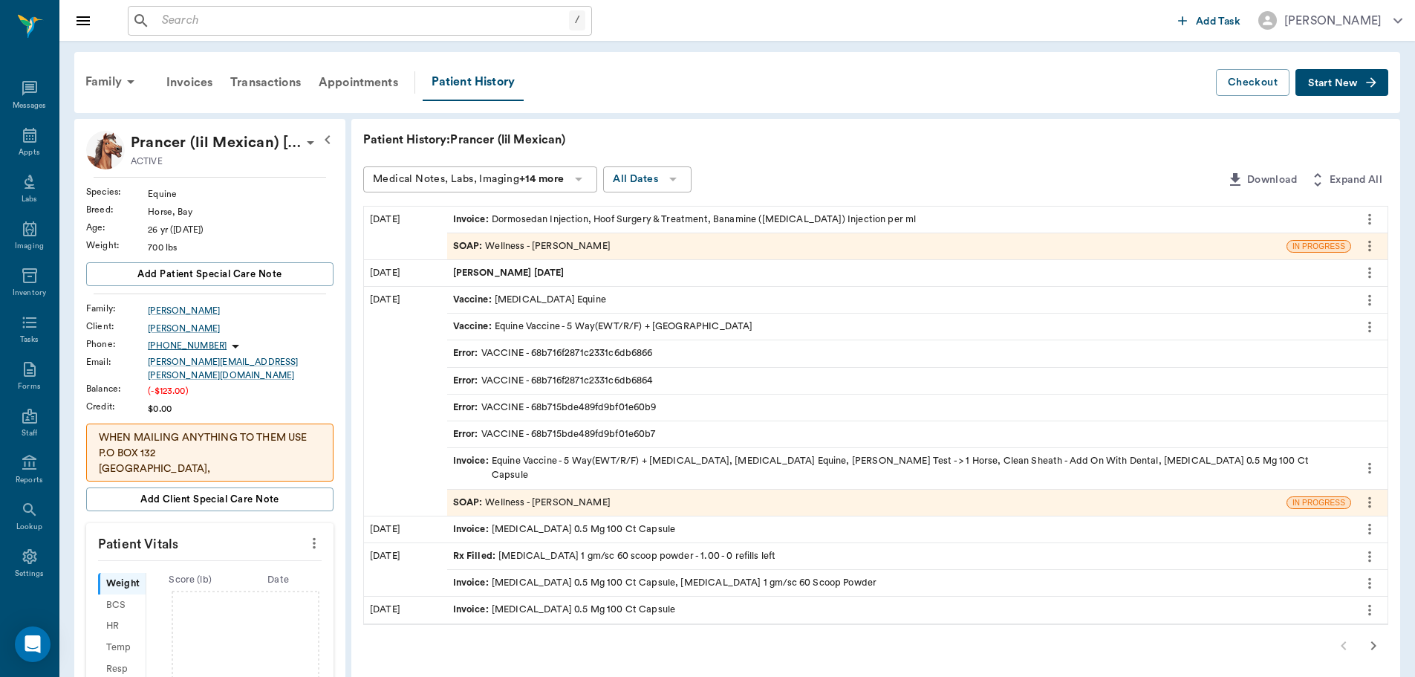
click at [569, 237] on div "SOAP : Wellness - [PERSON_NAME]" at bounding box center [867, 246] width 840 height 26
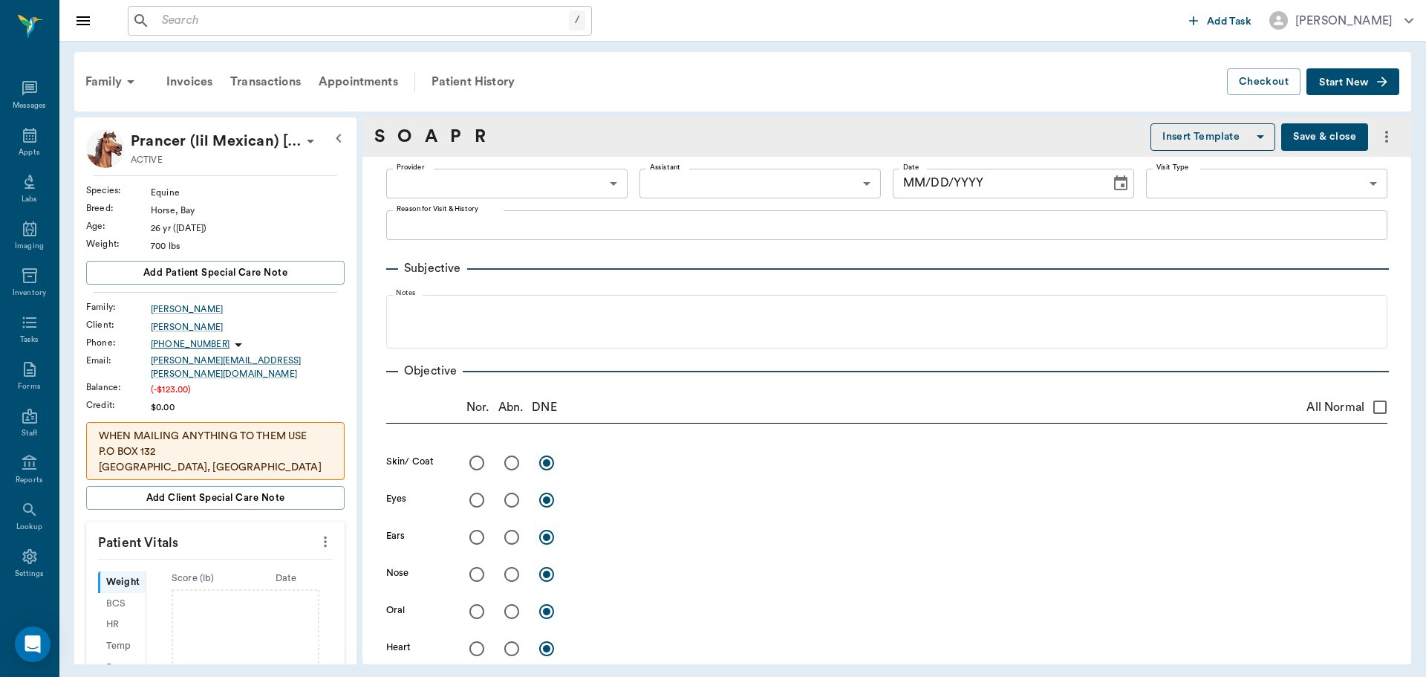
type input "63ec2f075fda476ae8351a4d"
type input "65d2be4f46e3a538d89b8c14"
type textarea "Has abscess on bottom of hoof Christy"
type input "[DATE]"
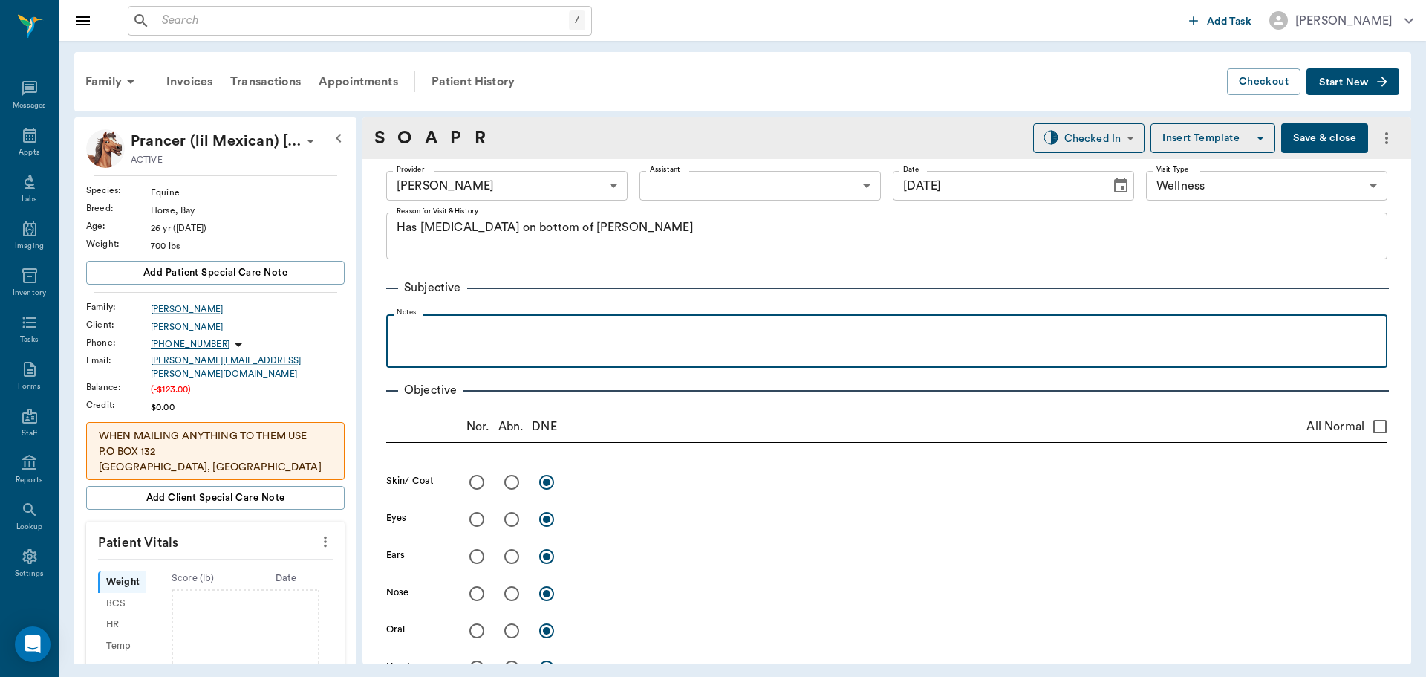
click at [467, 337] on p at bounding box center [887, 331] width 987 height 18
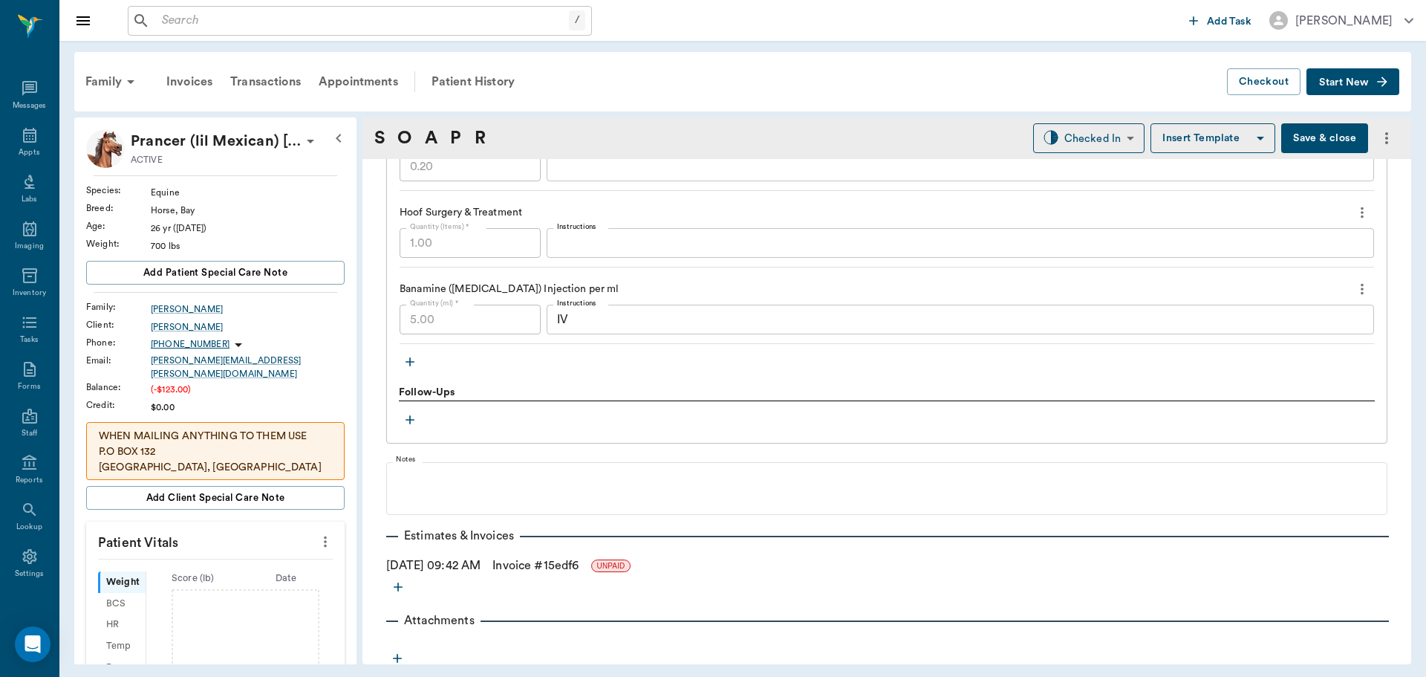
scroll to position [1156, 0]
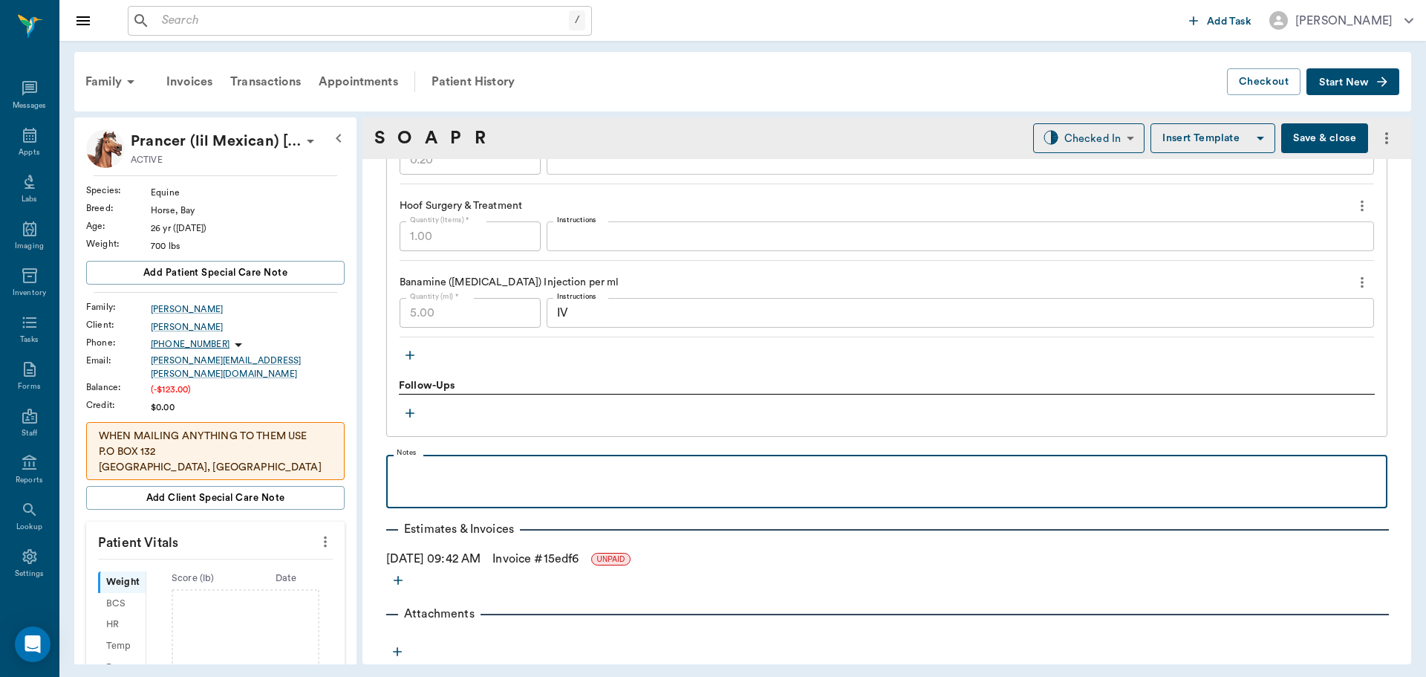
click at [432, 479] on p at bounding box center [887, 471] width 987 height 18
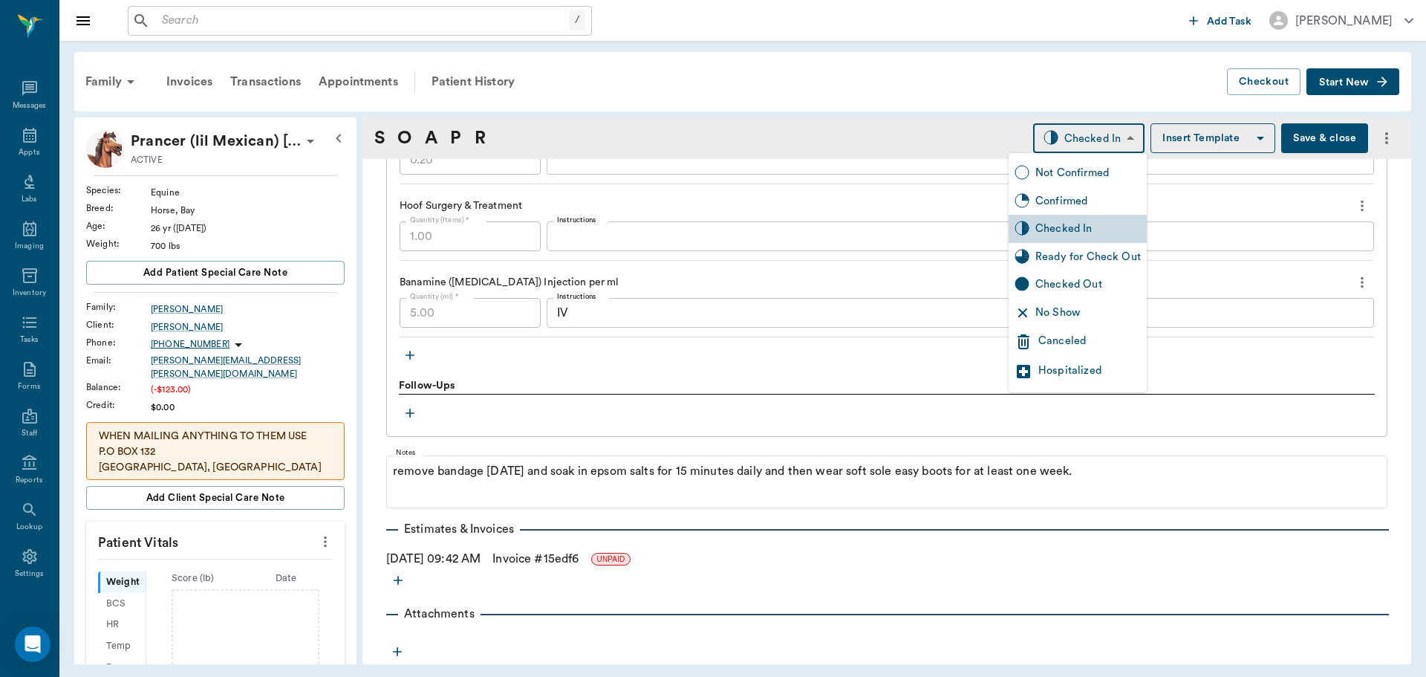
click at [1071, 134] on body "/ ​ Add Task Dr. Bert Ellsworth Nectar Messages Appts Labs Imaging Inventory Ta…" at bounding box center [713, 338] width 1426 height 677
click at [1083, 258] on div "Ready for Check Out" at bounding box center [1089, 257] width 106 height 16
type input "READY_TO_CHECKOUT"
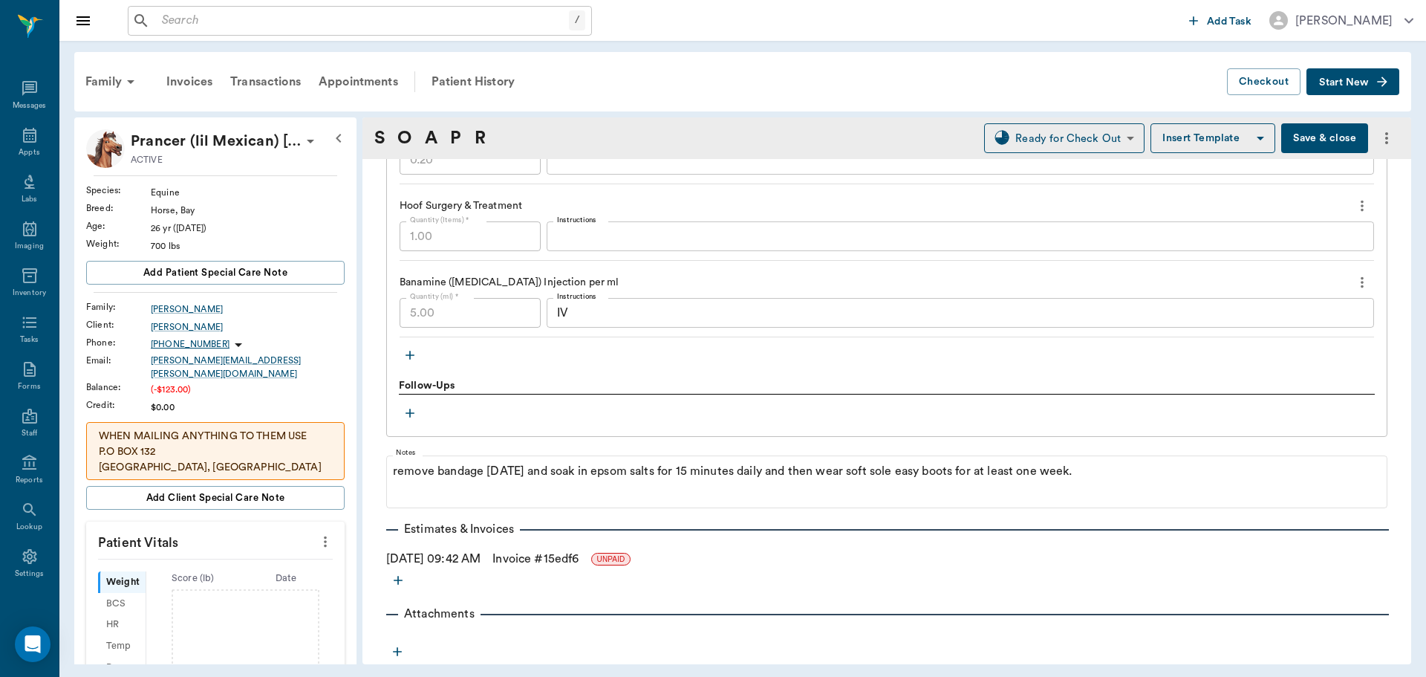
click at [1322, 137] on button "Save & close" at bounding box center [1325, 138] width 87 height 30
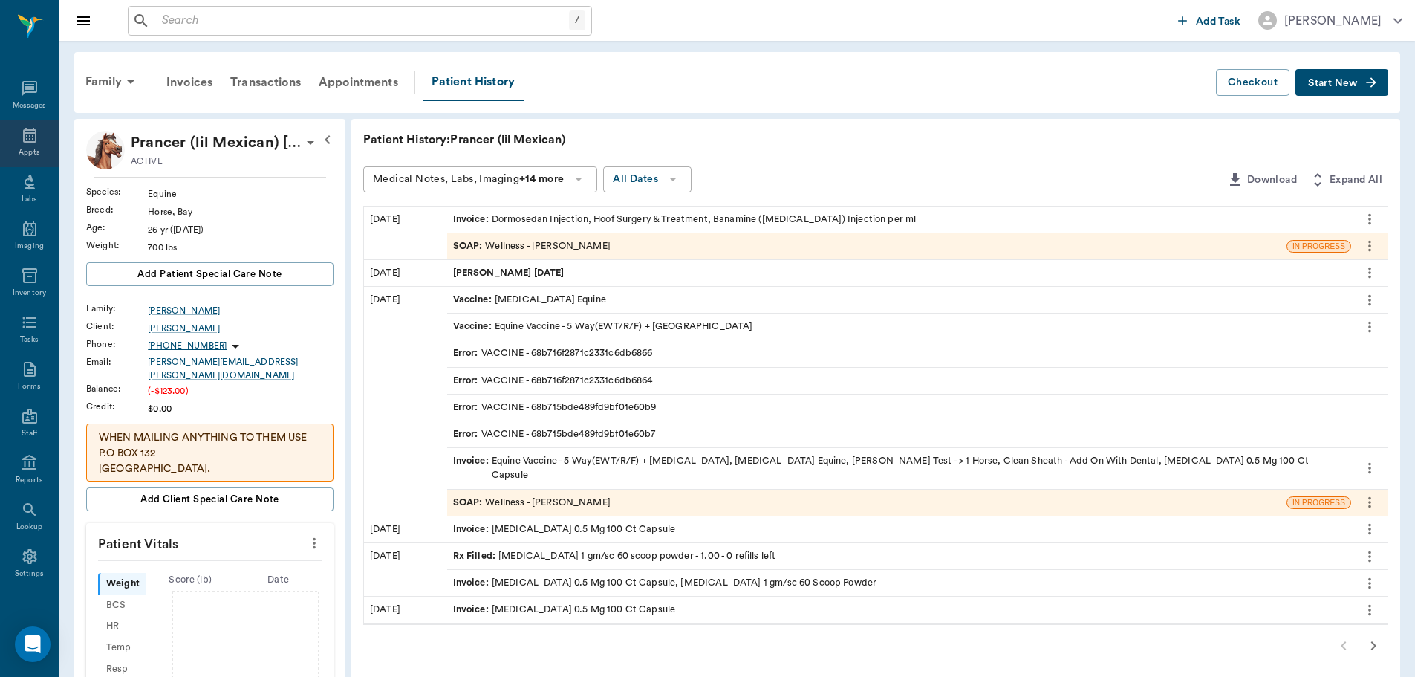
click at [21, 129] on icon at bounding box center [30, 135] width 18 height 18
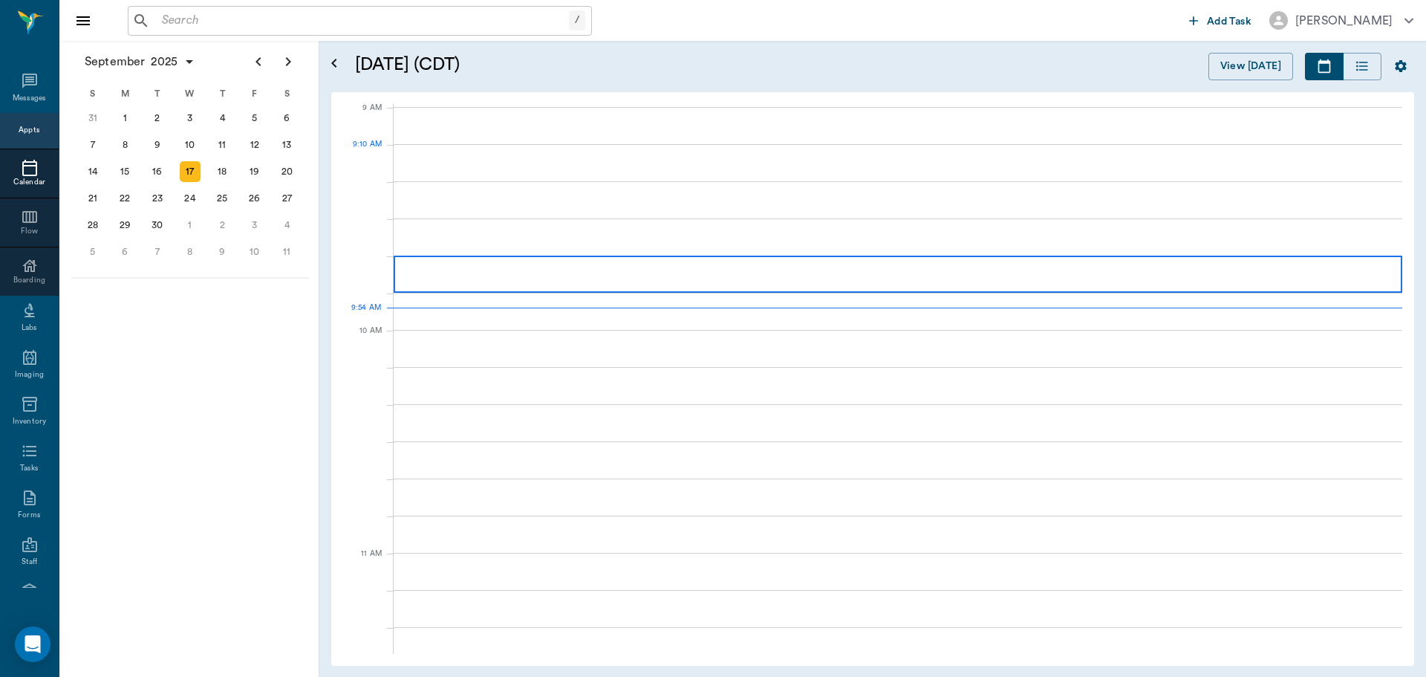
scroll to position [225, 0]
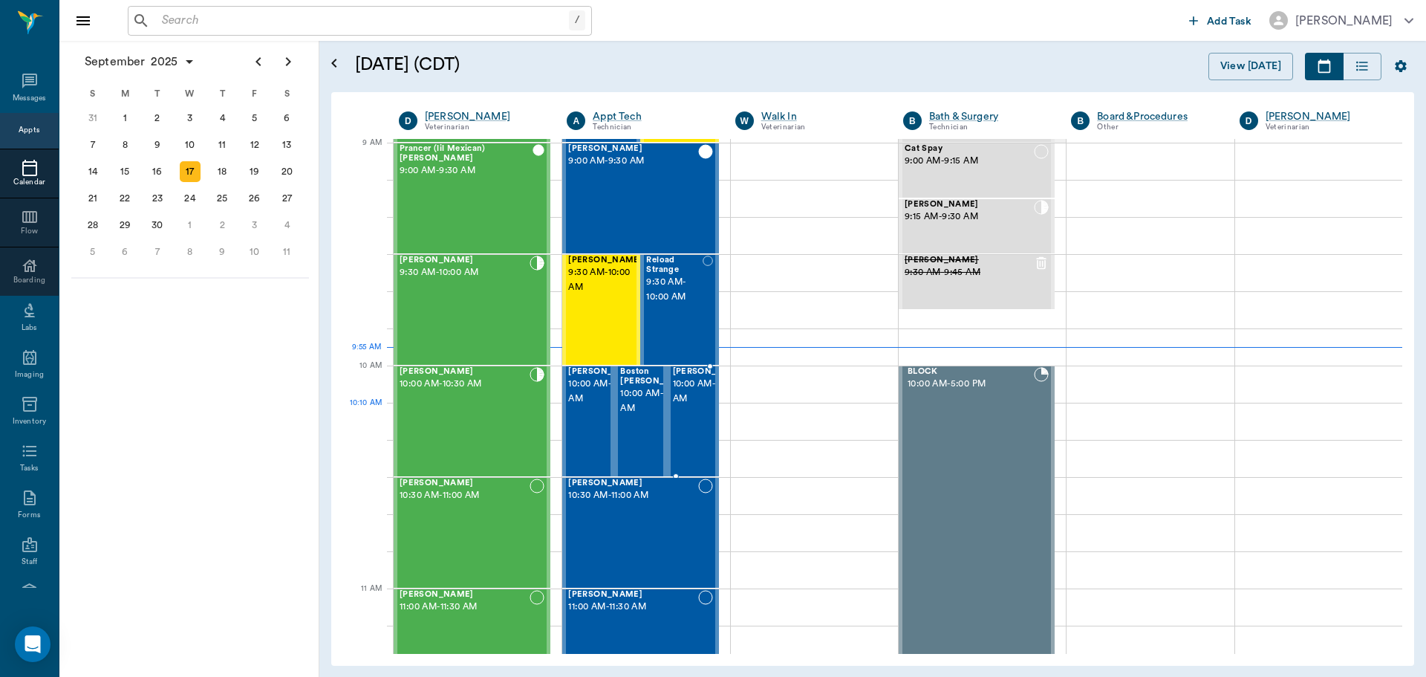
click at [689, 406] on span "10:00 AM - 10:30 AM" at bounding box center [710, 392] width 74 height 30
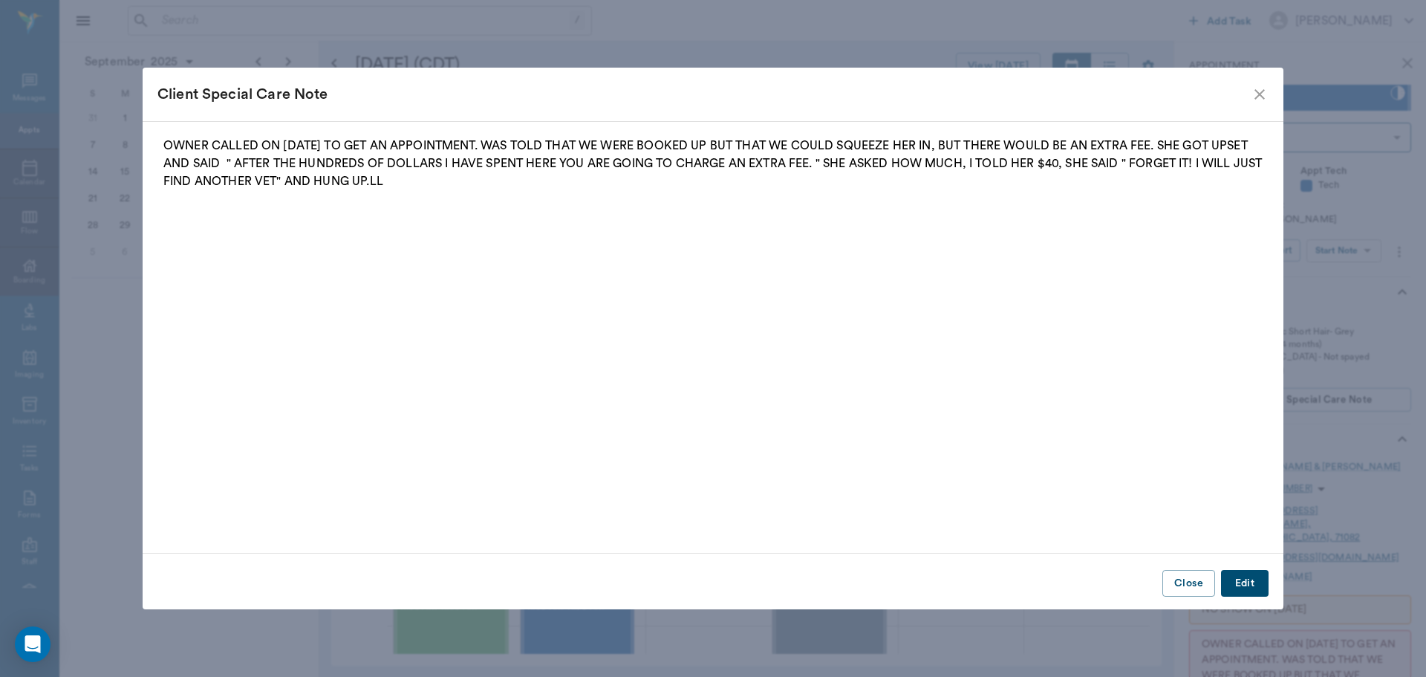
click at [1258, 99] on icon "close" at bounding box center [1260, 94] width 18 height 18
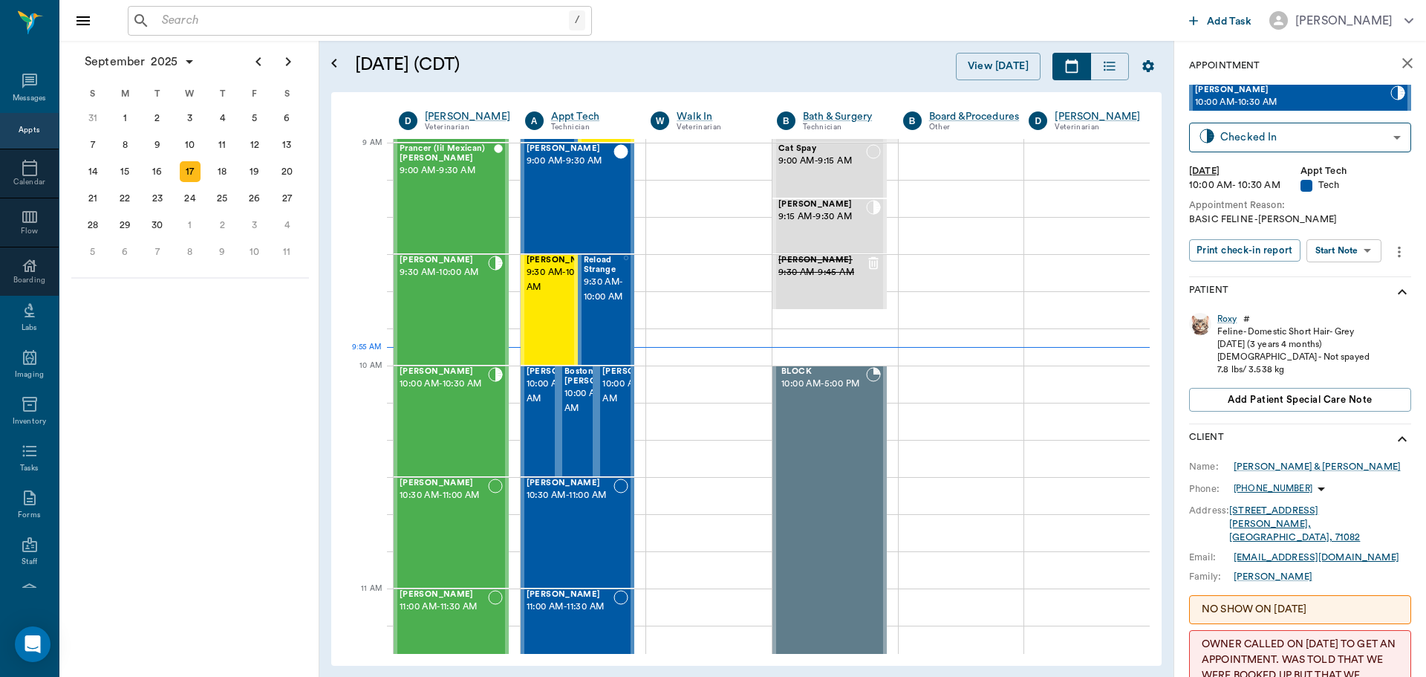
click at [1340, 253] on body "/ ​ Add Task Dr. Bert Ellsworth Nectar Messages Appts Calendar Flow Boarding La…" at bounding box center [713, 338] width 1426 height 677
click at [1324, 276] on button "Start SOAP" at bounding box center [1327, 281] width 51 height 17
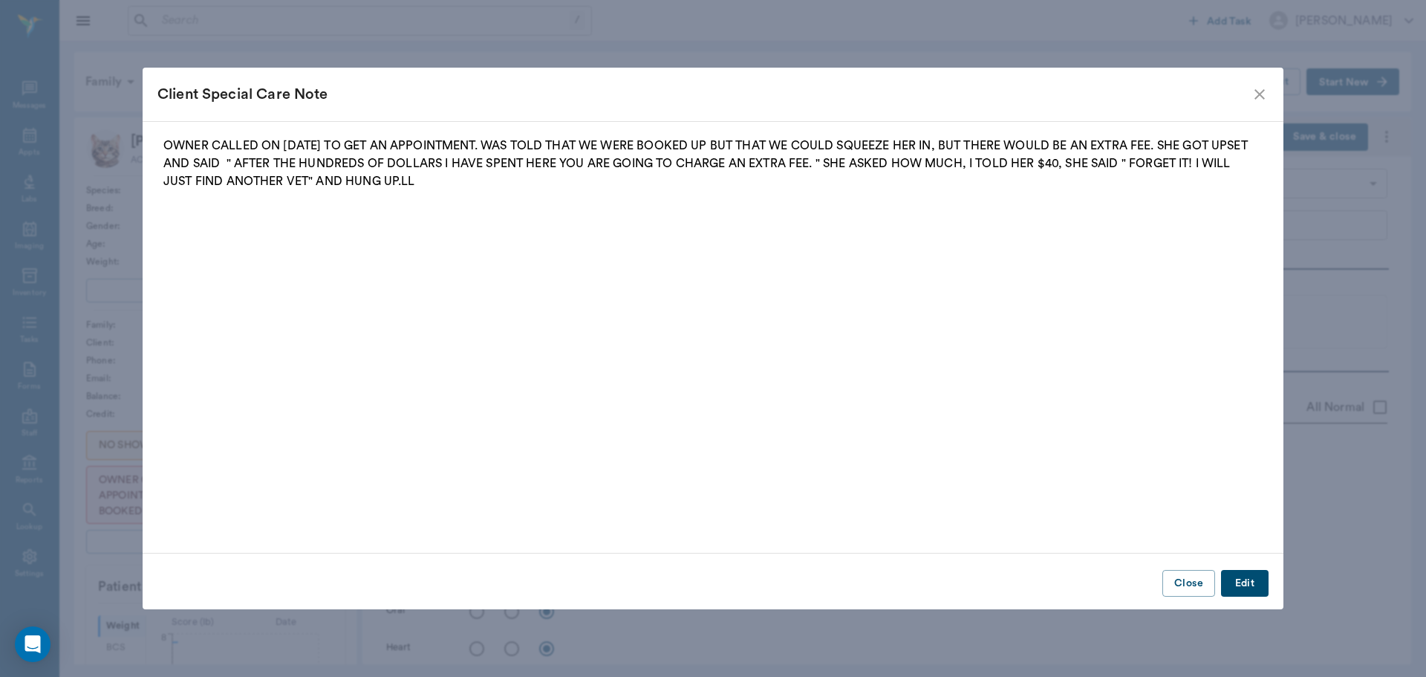
type input "63ec2f075fda476ae8351a4c"
type input "65d2be4f46e3a538d89b8c1a"
type textarea "BASIC FELINE -LORY"
type input "[DATE]"
click at [1263, 94] on icon "close" at bounding box center [1260, 94] width 18 height 18
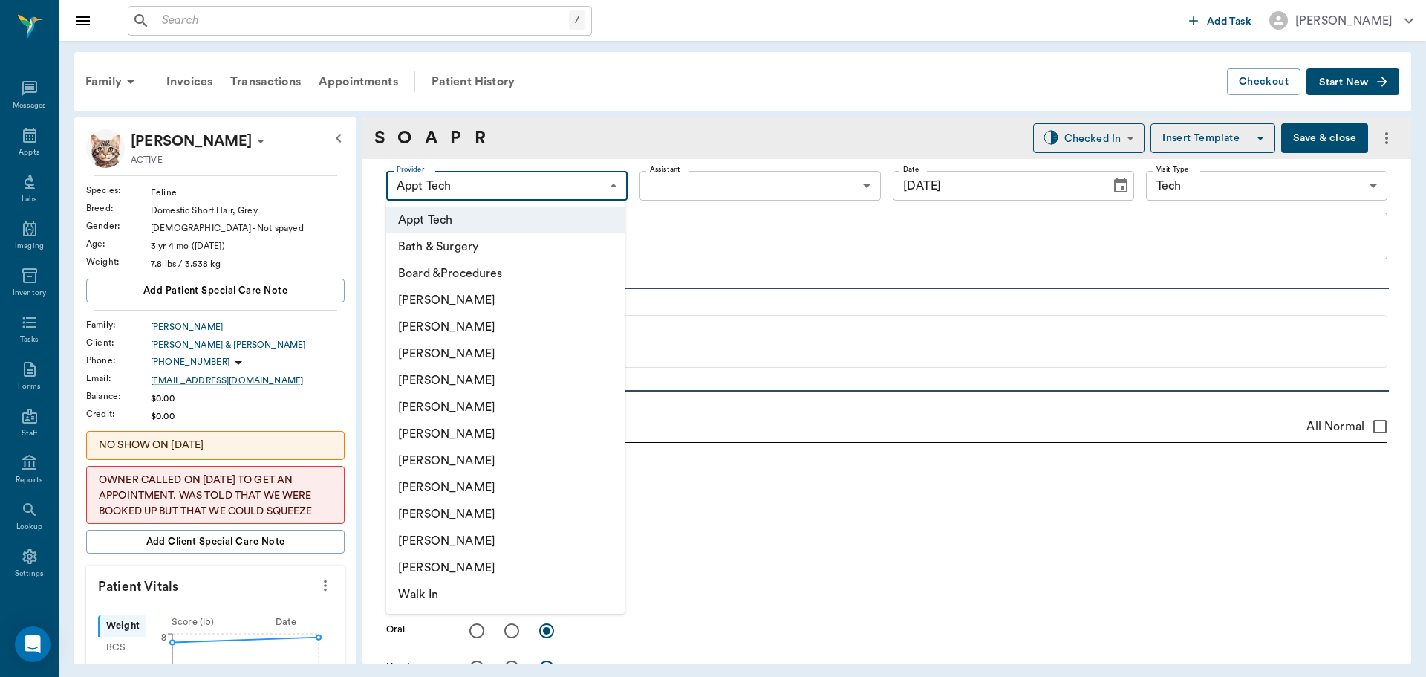
click at [540, 193] on body "/ ​ Add Task Dr. Bert Ellsworth Nectar Messages Appts Labs Imaging Inventory Ta…" at bounding box center [713, 338] width 1426 height 677
click at [438, 488] on li "[PERSON_NAME]" at bounding box center [505, 487] width 238 height 27
type input "63ec2e7e52e12b0ba117b124"
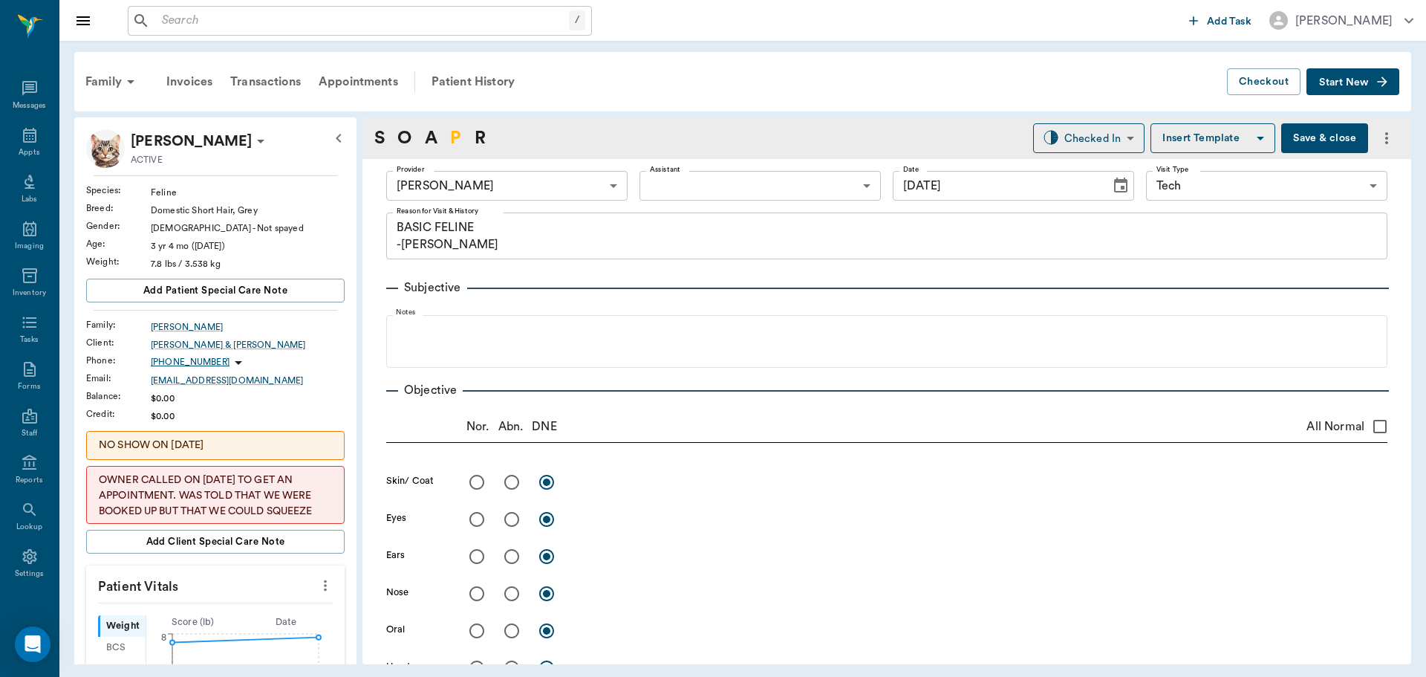
click at [459, 134] on link "P" at bounding box center [455, 138] width 11 height 27
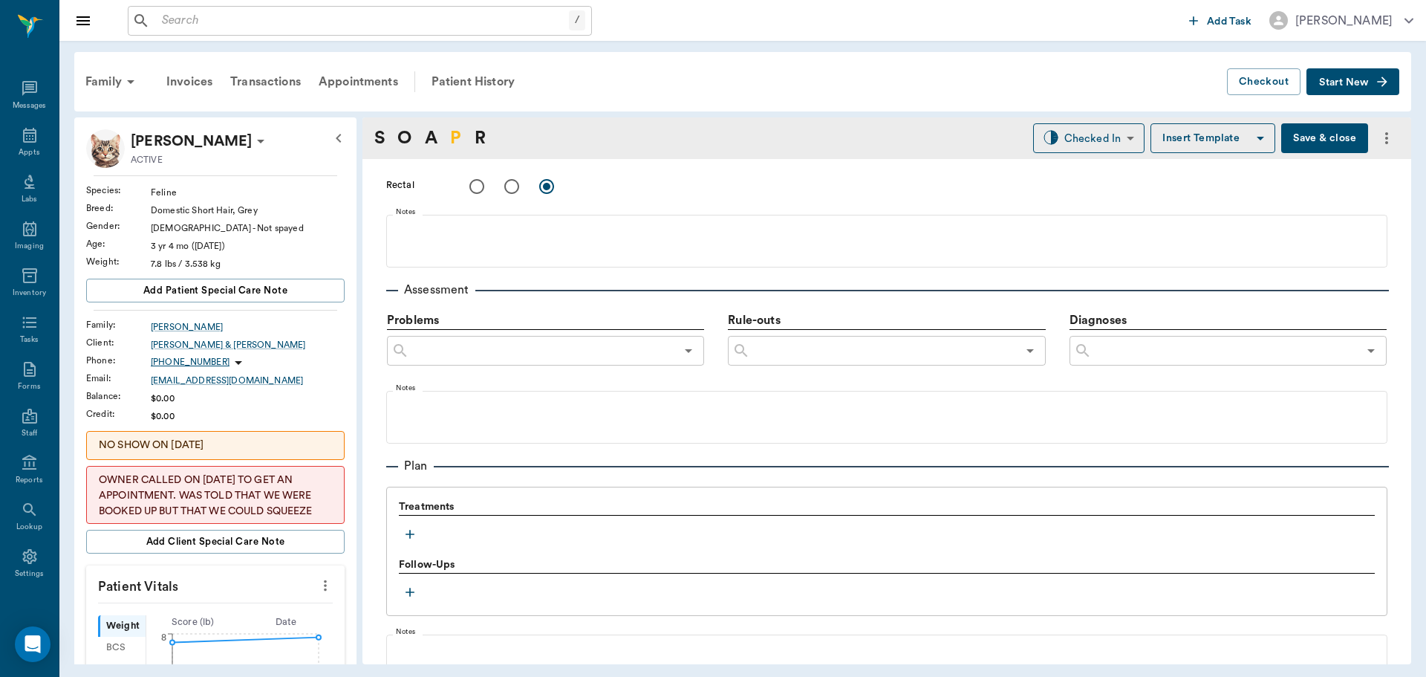
scroll to position [903, 0]
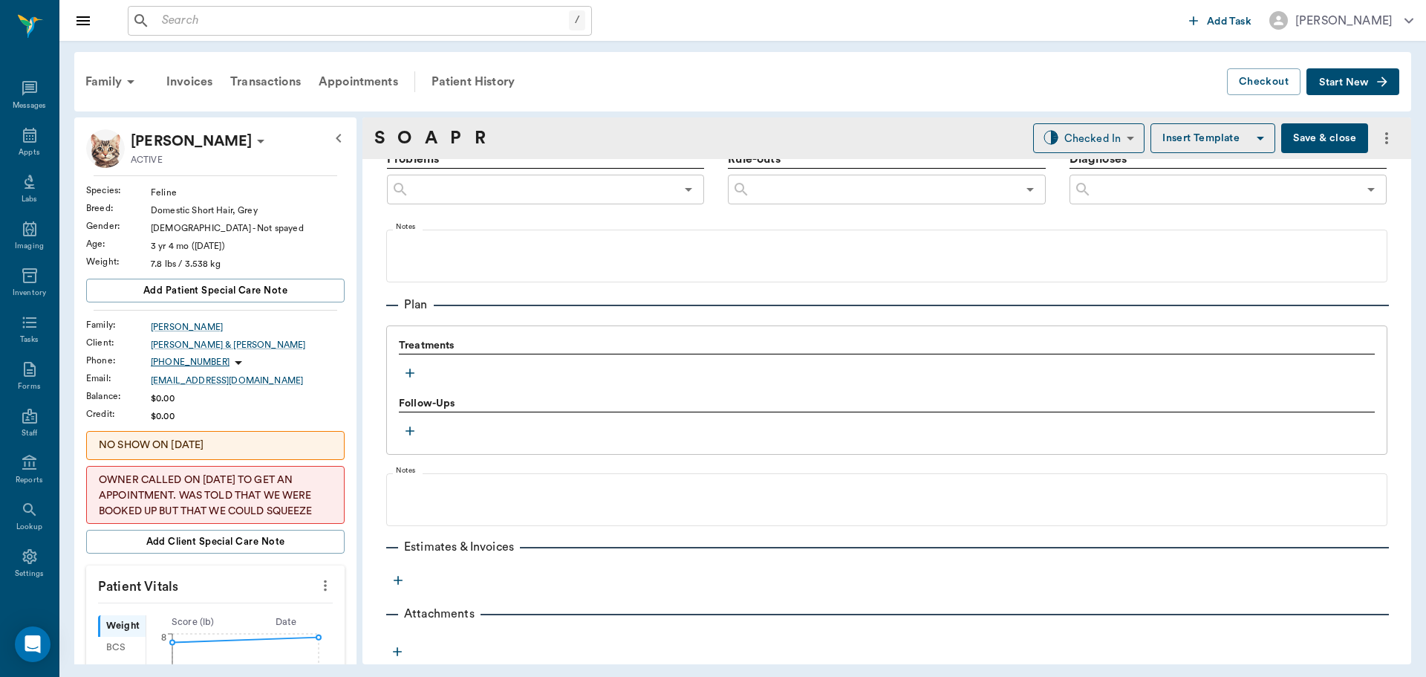
click at [411, 376] on icon "button" at bounding box center [410, 373] width 15 height 15
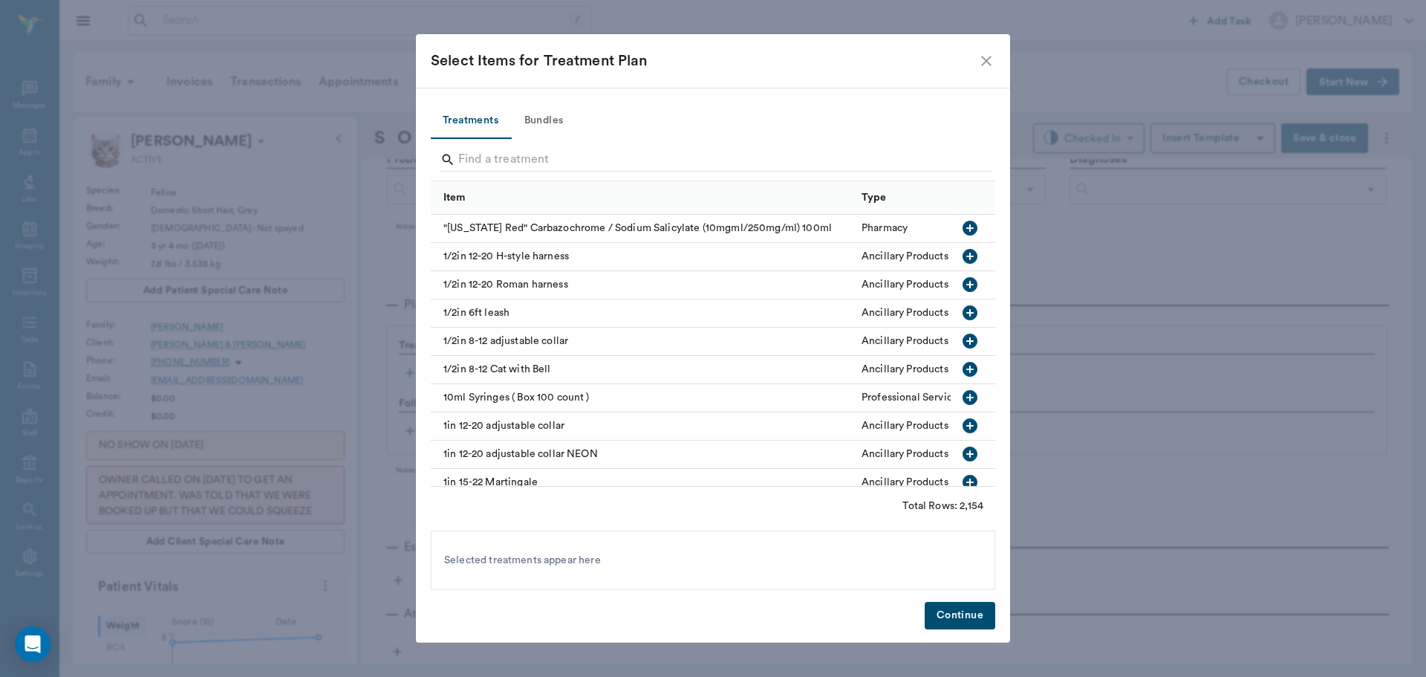
click at [546, 117] on button "Bundles" at bounding box center [543, 121] width 67 height 36
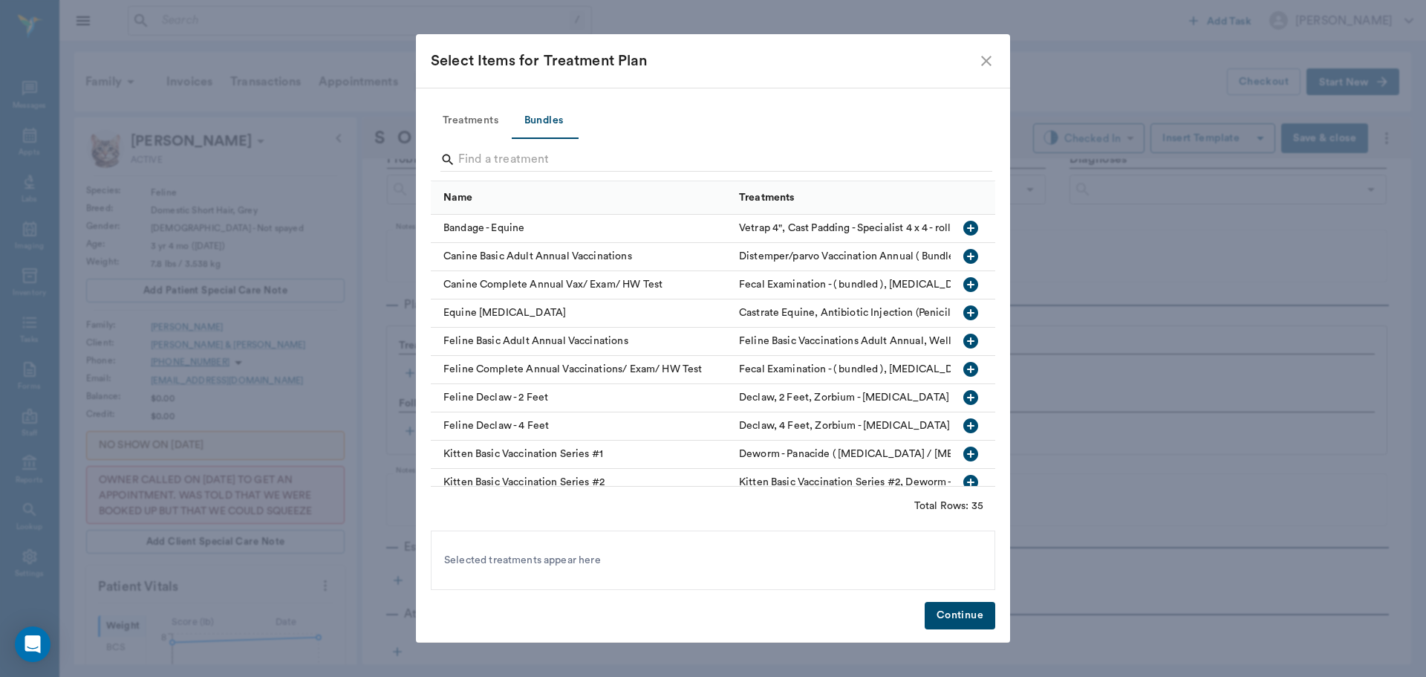
click at [964, 339] on icon "button" at bounding box center [971, 341] width 15 height 15
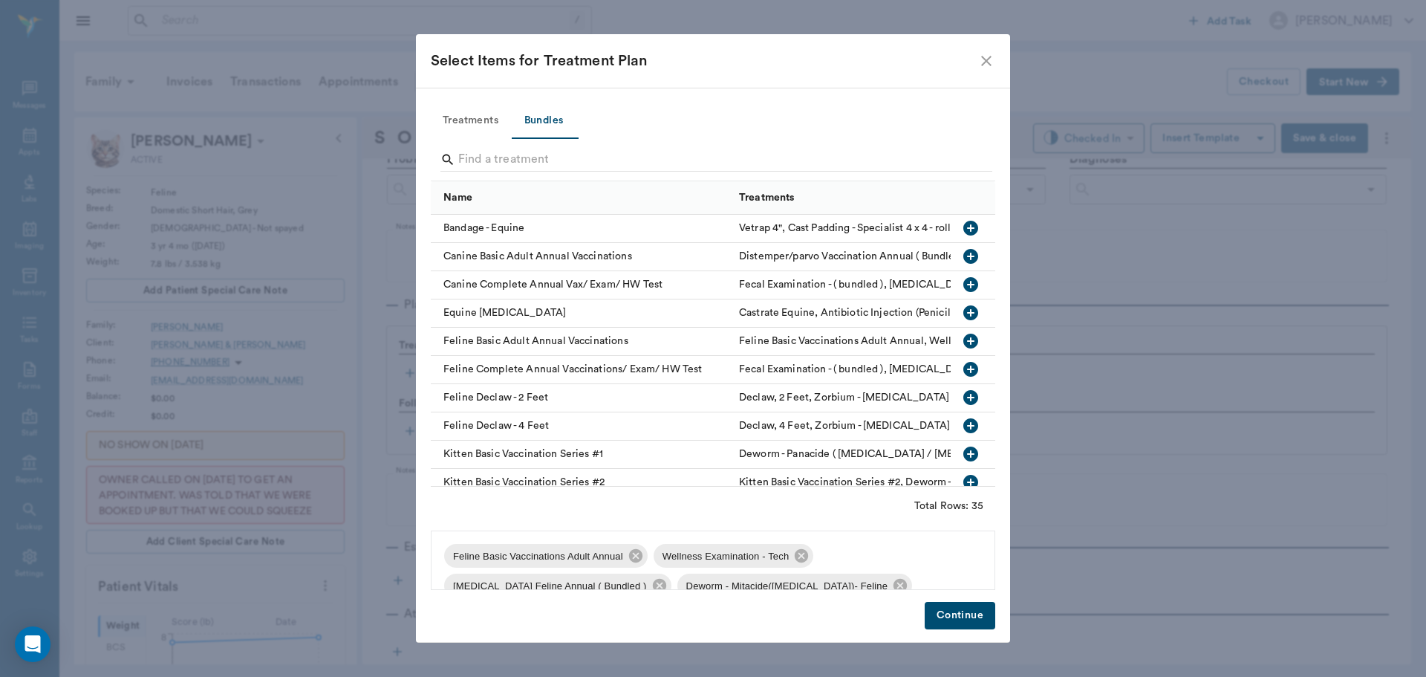
click at [969, 623] on button "Continue" at bounding box center [960, 615] width 71 height 27
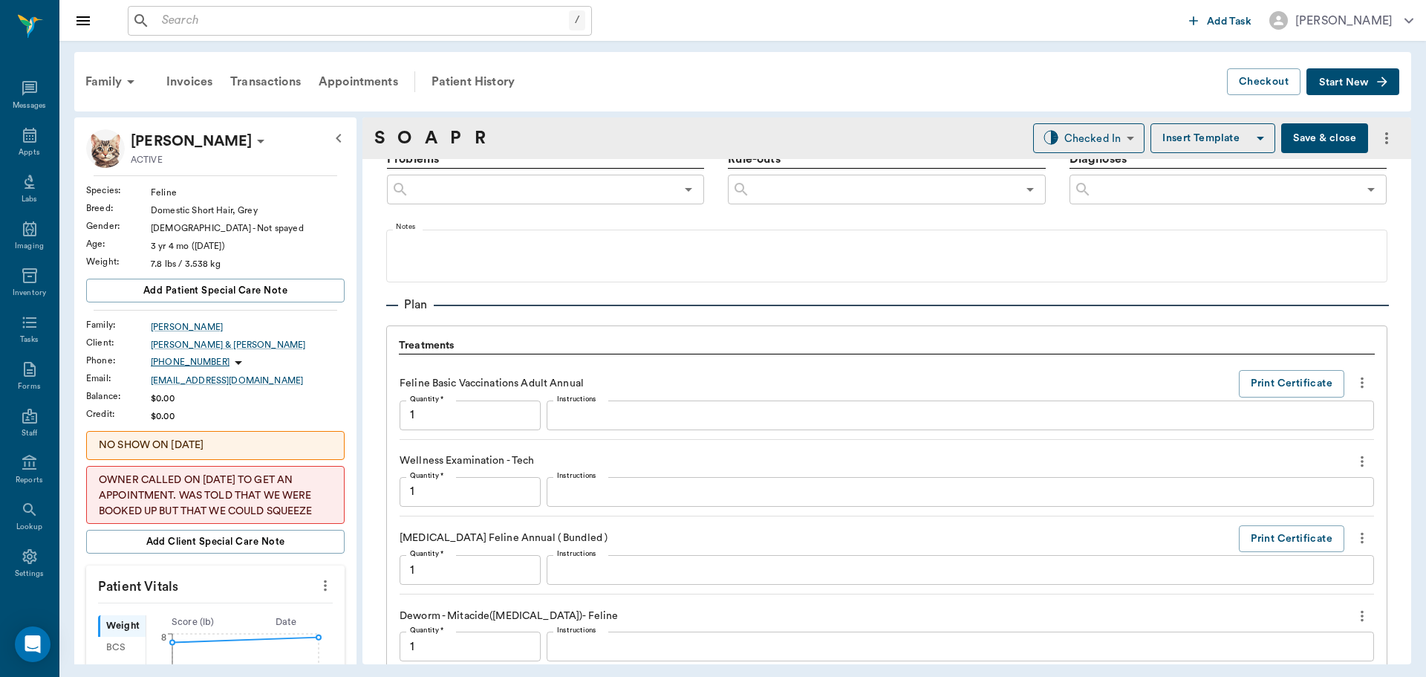
scroll to position [1357, 0]
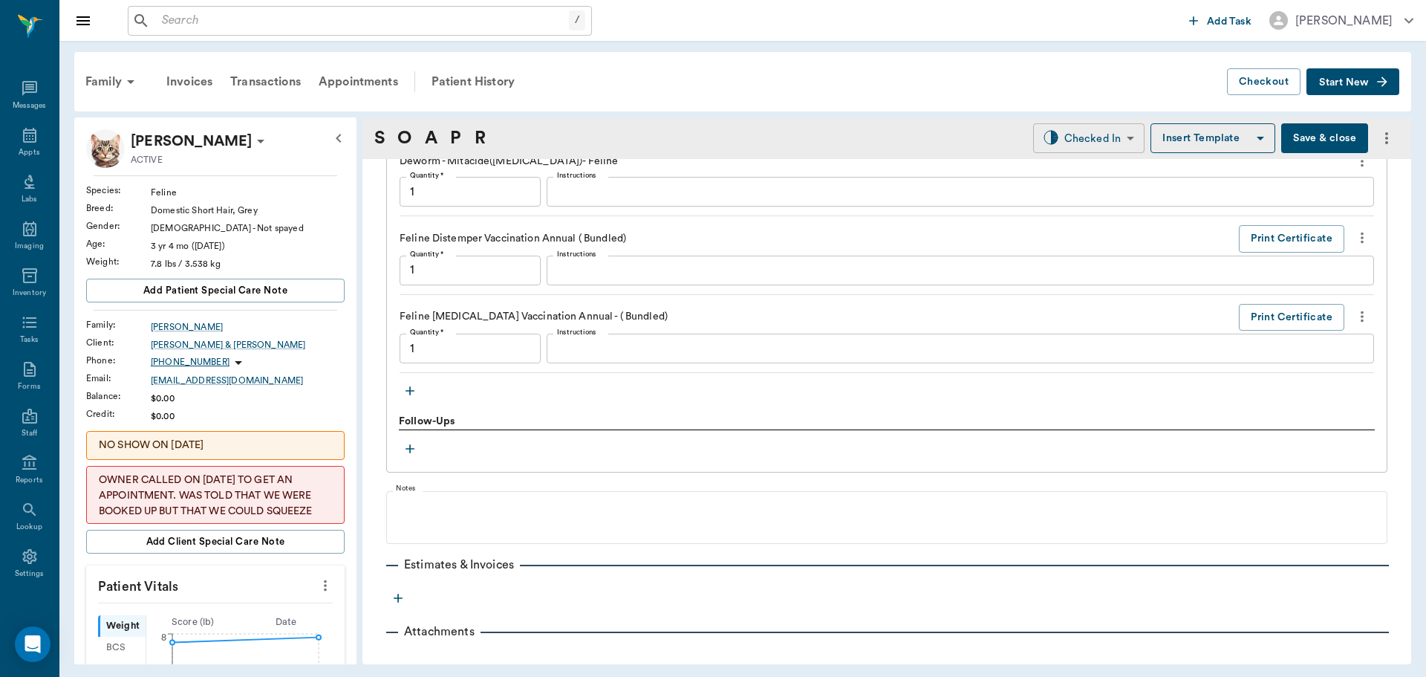
type input "1.00"
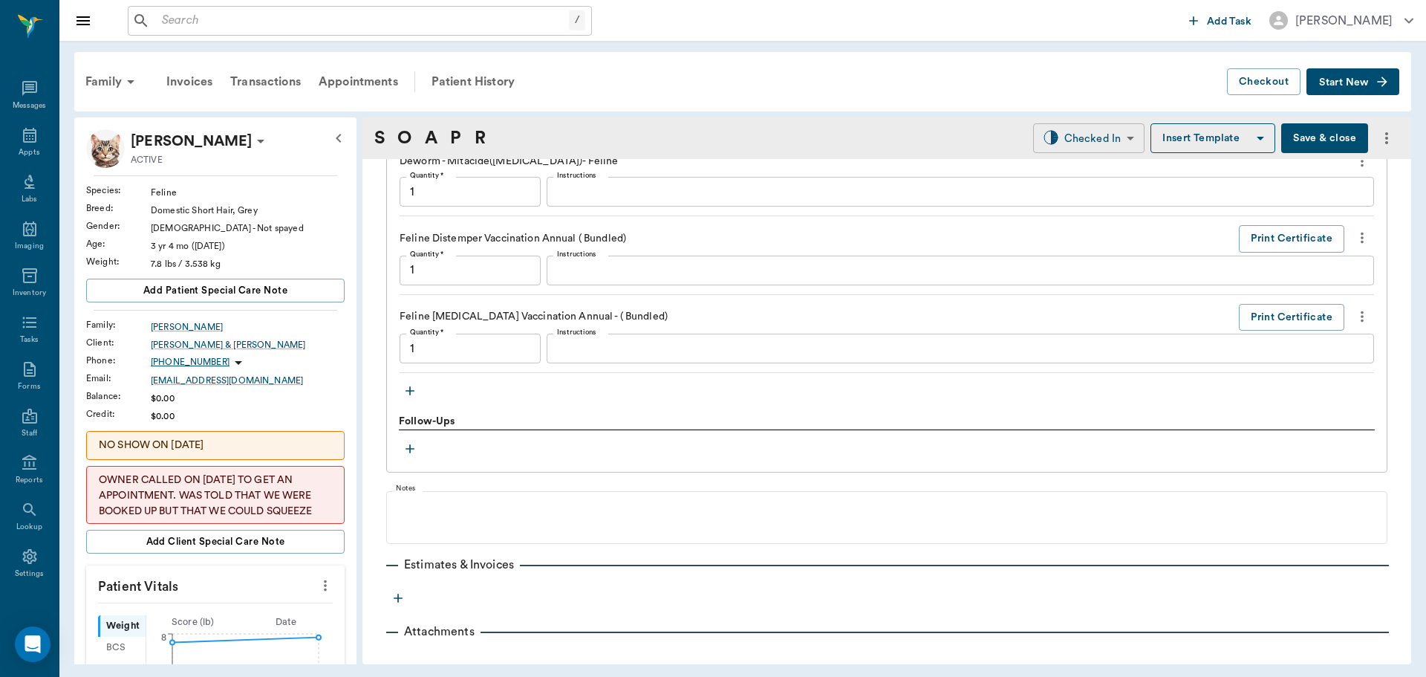
type input "1.00"
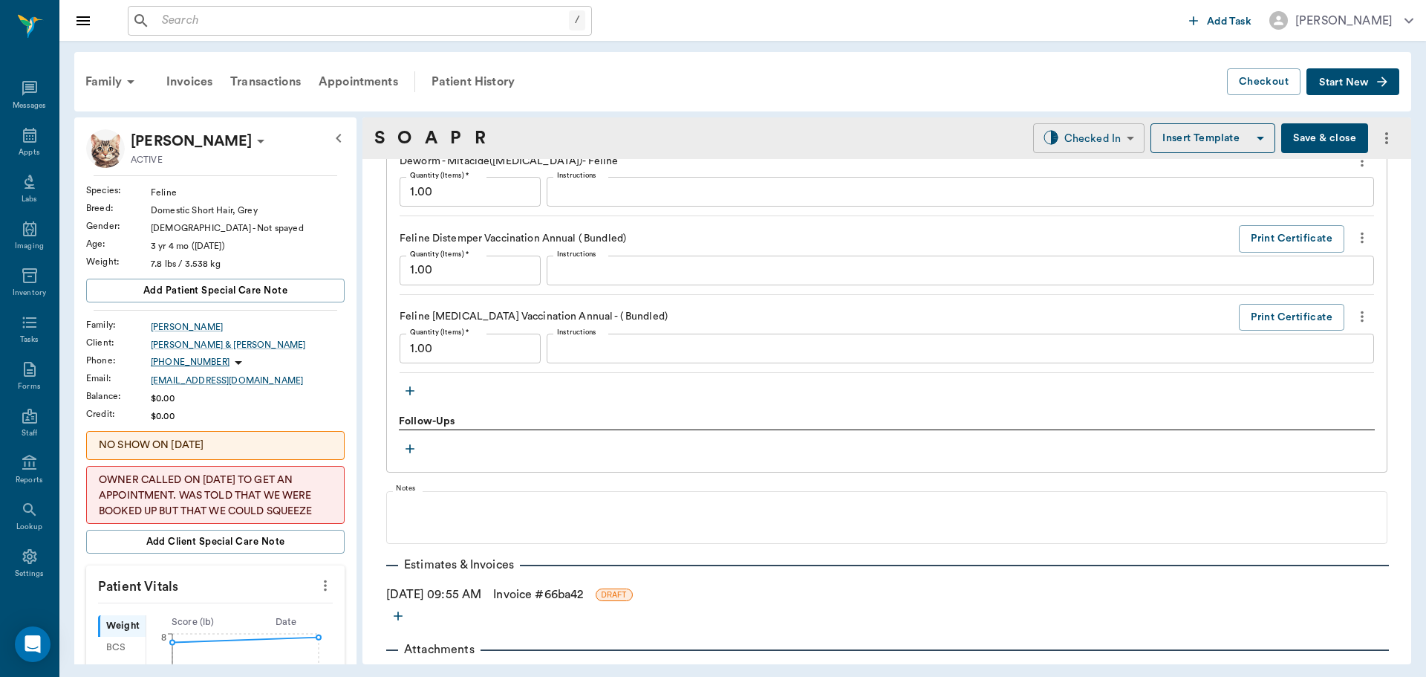
click at [1106, 144] on body "/ ​ Add Task Dr. Bert Ellsworth Nectar Messages Appts Labs Imaging Inventory Ta…" at bounding box center [713, 338] width 1426 height 677
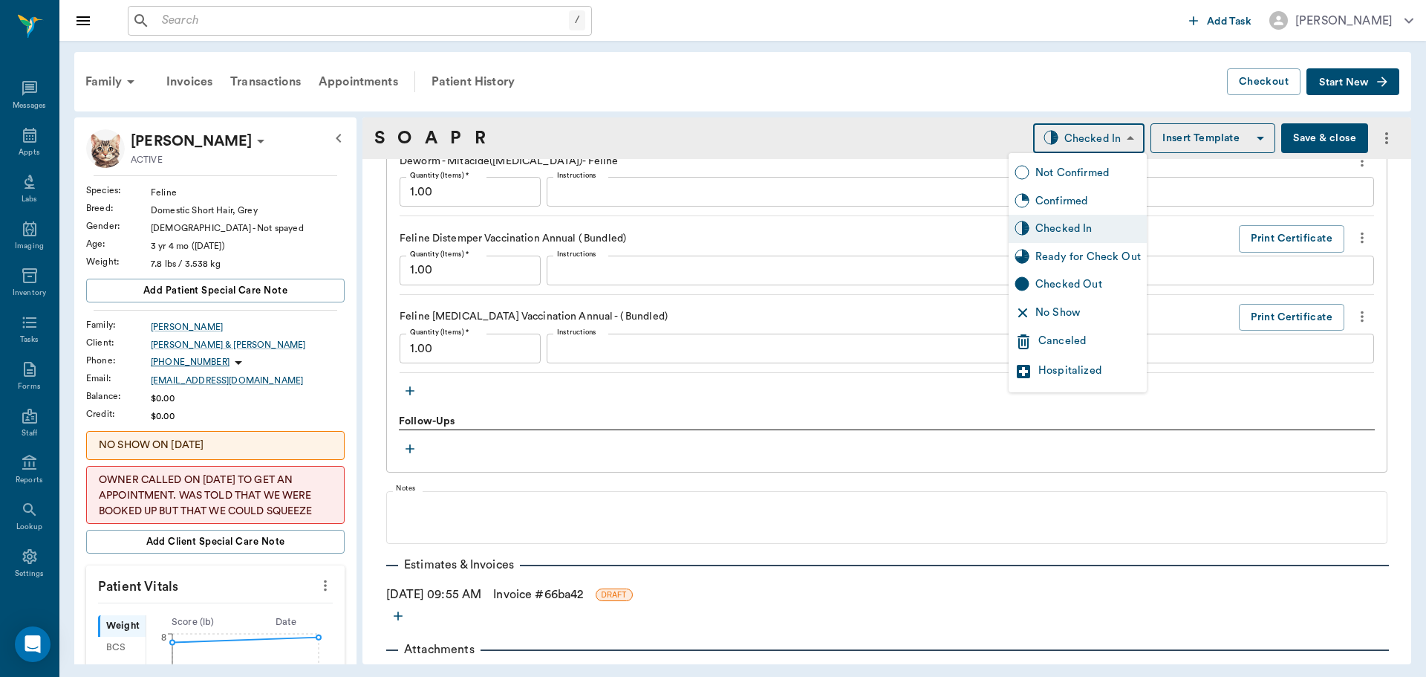
click at [1059, 265] on div "Ready for Check Out" at bounding box center [1078, 257] width 138 height 28
type input "READY_TO_CHECKOUT"
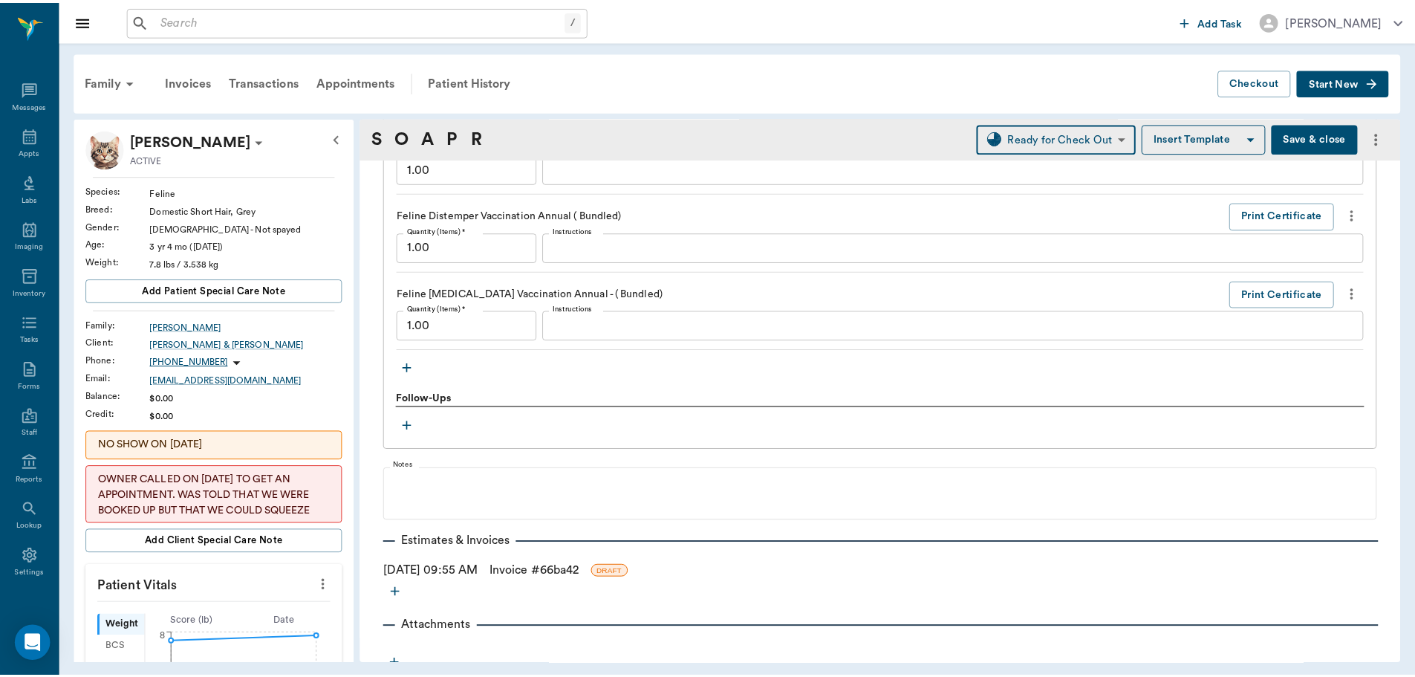
scroll to position [1393, 0]
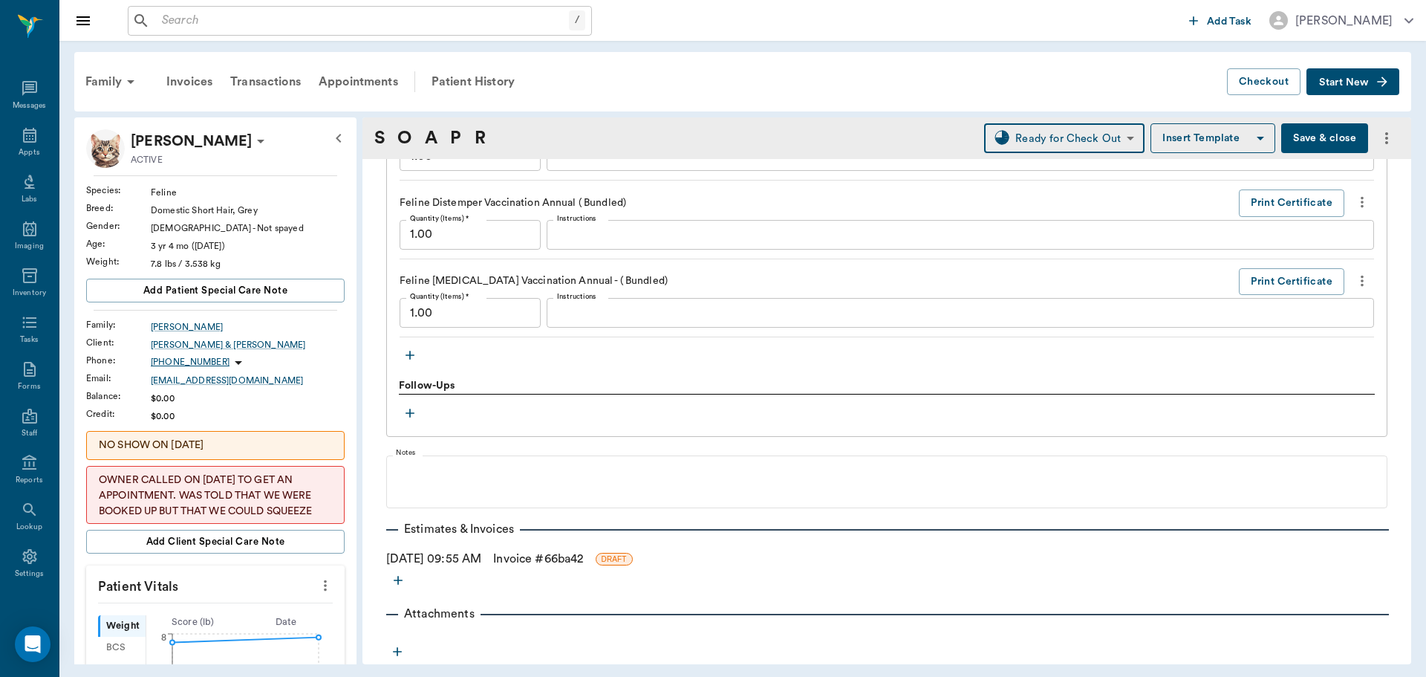
click at [579, 559] on link "Invoice # 66ba42" at bounding box center [538, 559] width 90 height 18
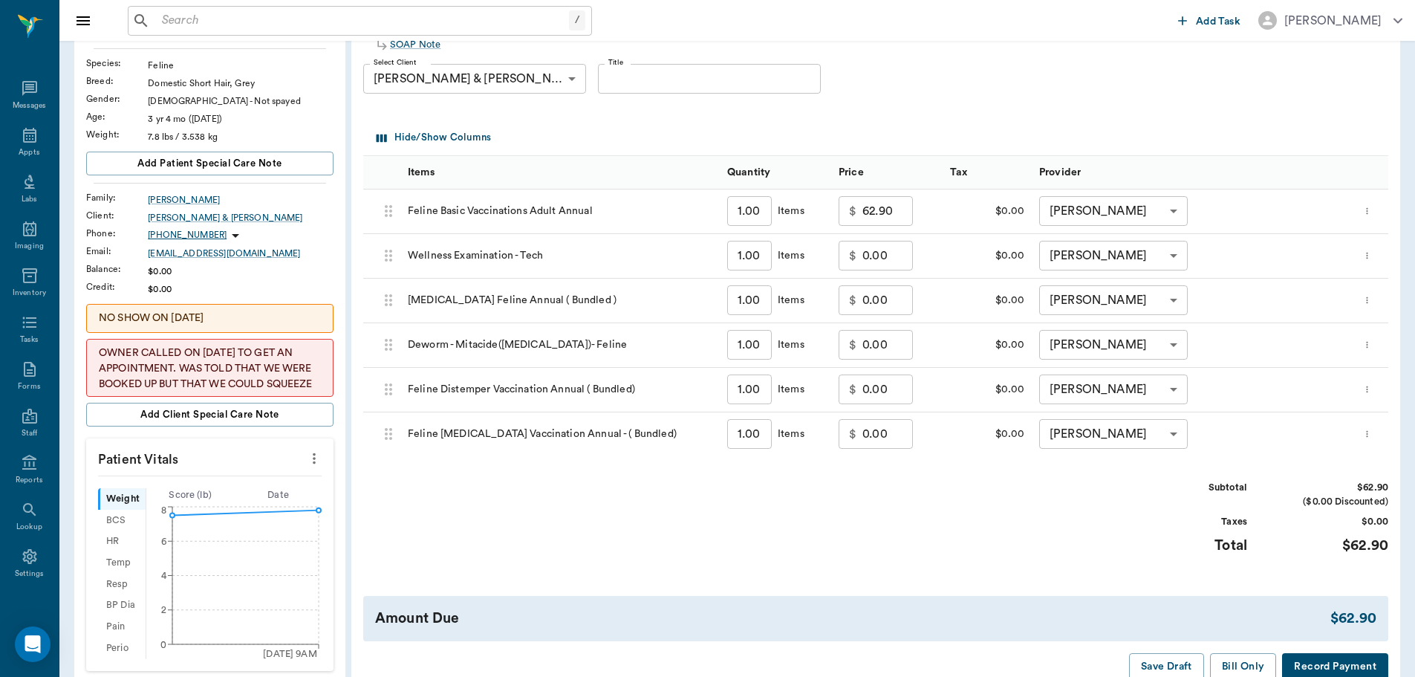
scroll to position [223, 0]
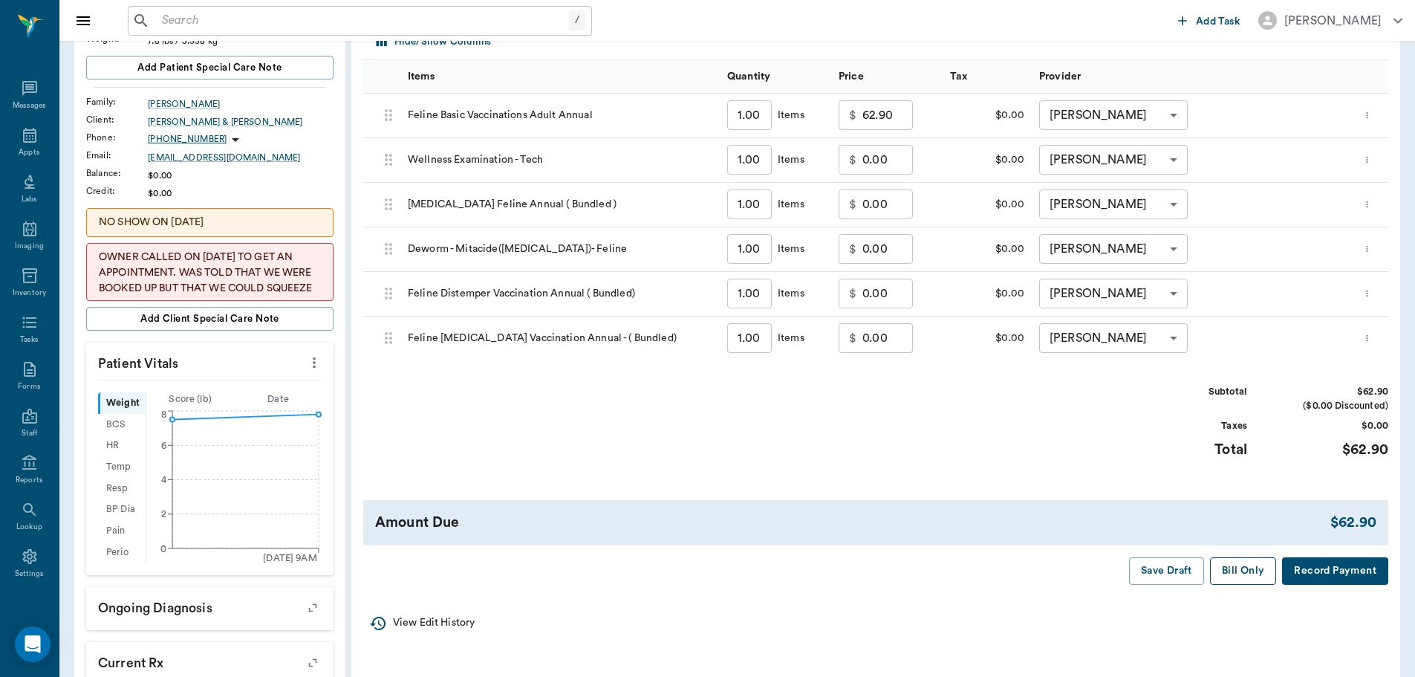
click at [1227, 568] on button "Bill Only" at bounding box center [1243, 570] width 67 height 27
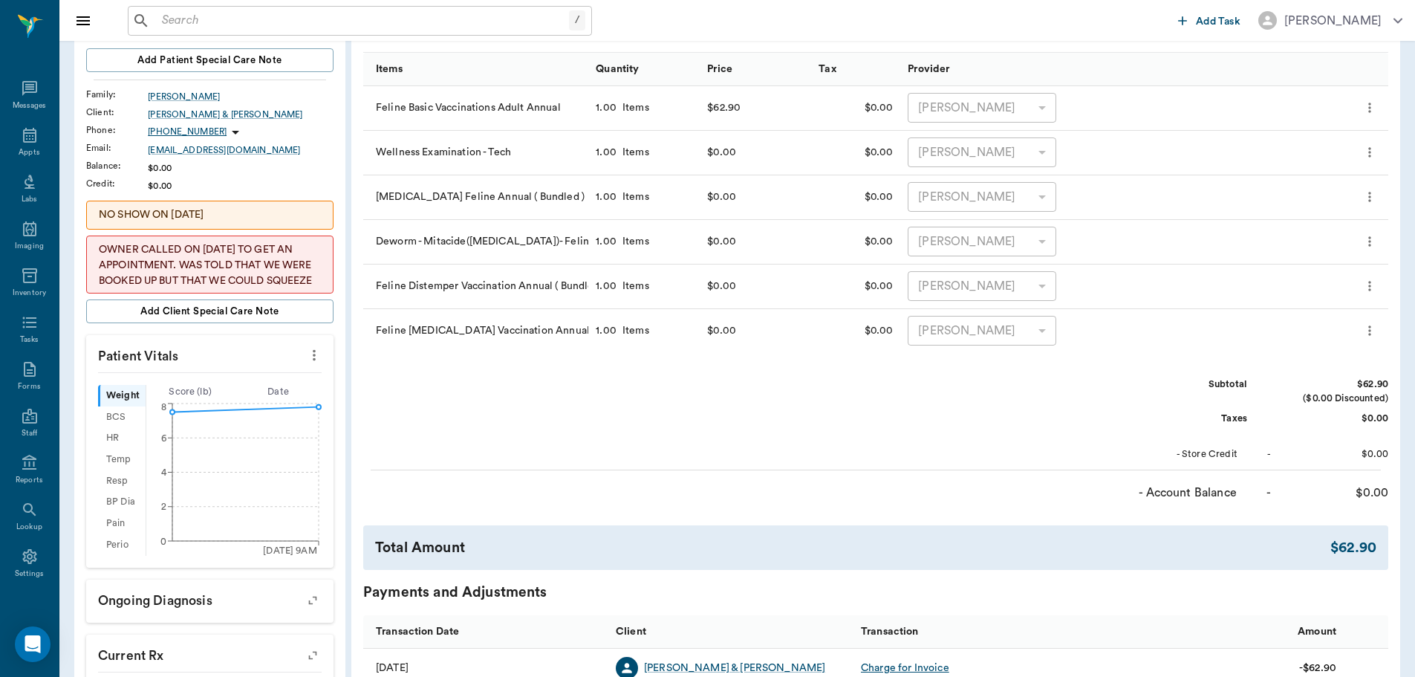
scroll to position [74, 0]
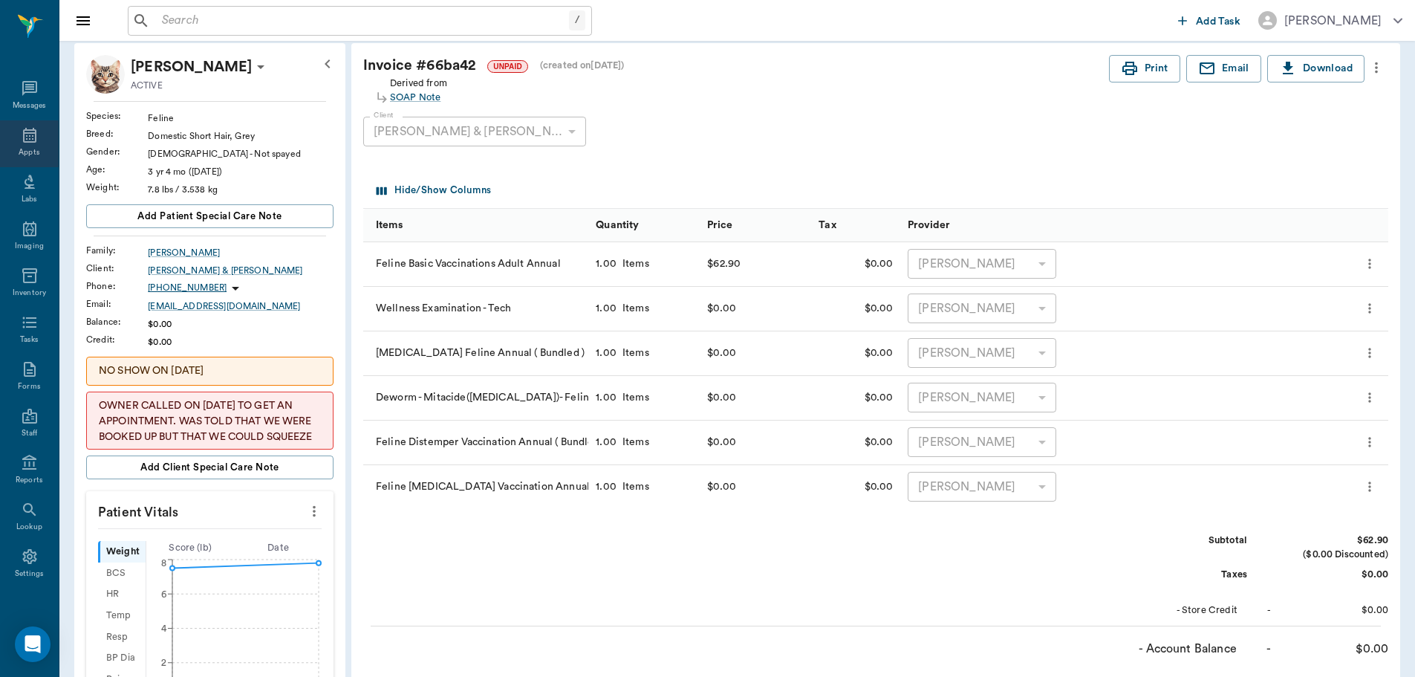
click at [10, 147] on div "Appts" at bounding box center [29, 143] width 59 height 47
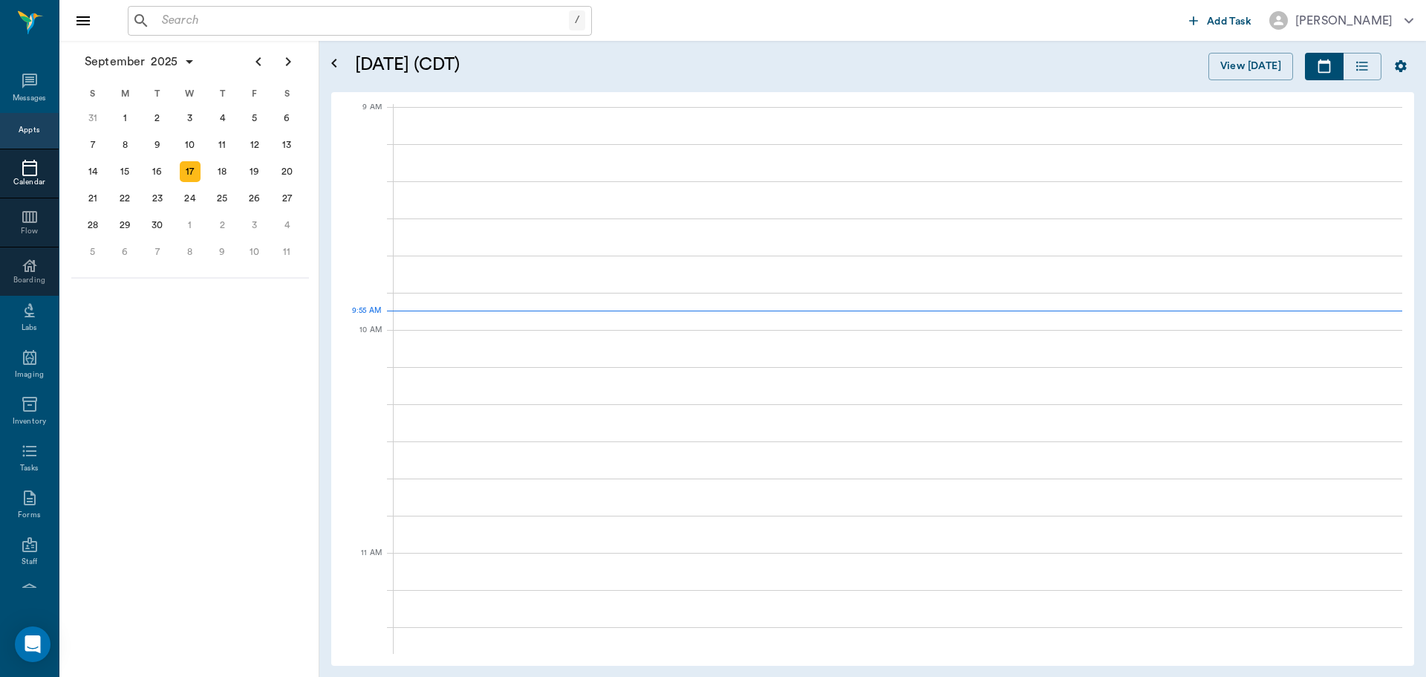
scroll to position [226, 0]
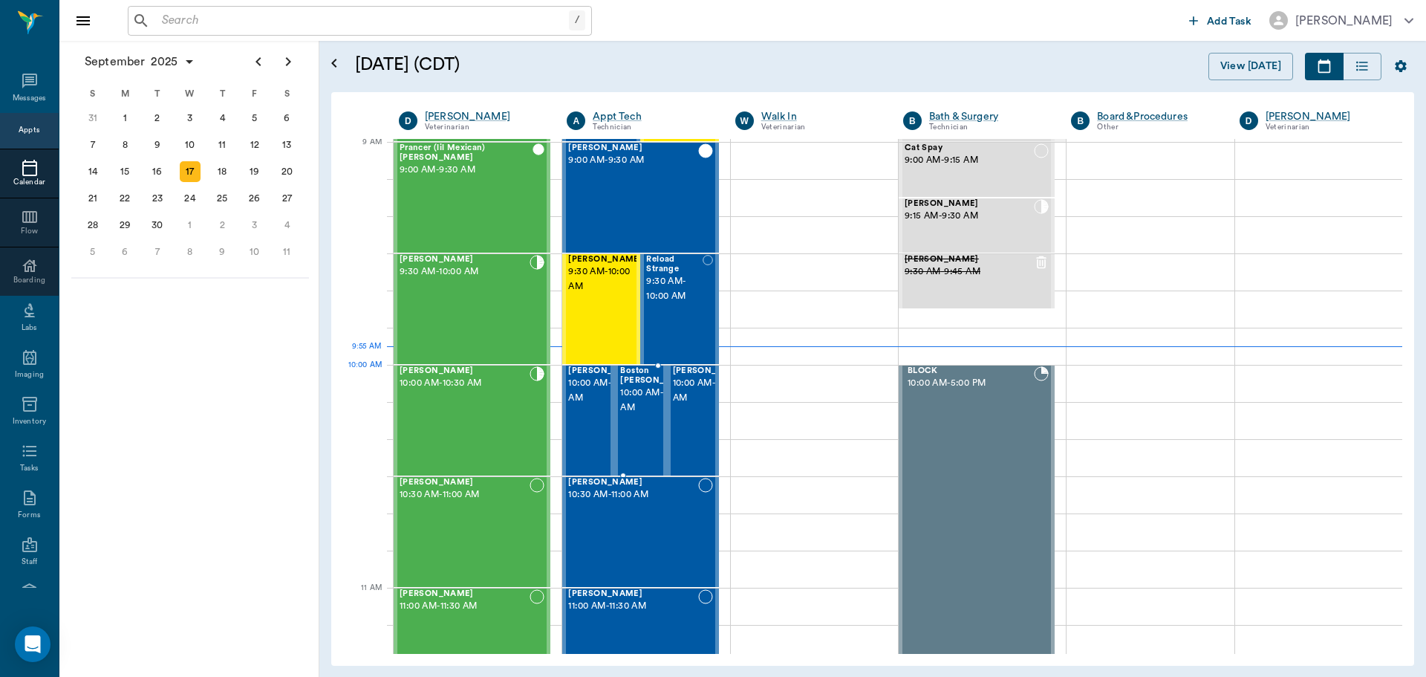
drag, startPoint x: 620, startPoint y: 400, endPoint x: 641, endPoint y: 399, distance: 20.8
click at [623, 398] on span "10:00 AM - 10:30 AM" at bounding box center [657, 401] width 74 height 30
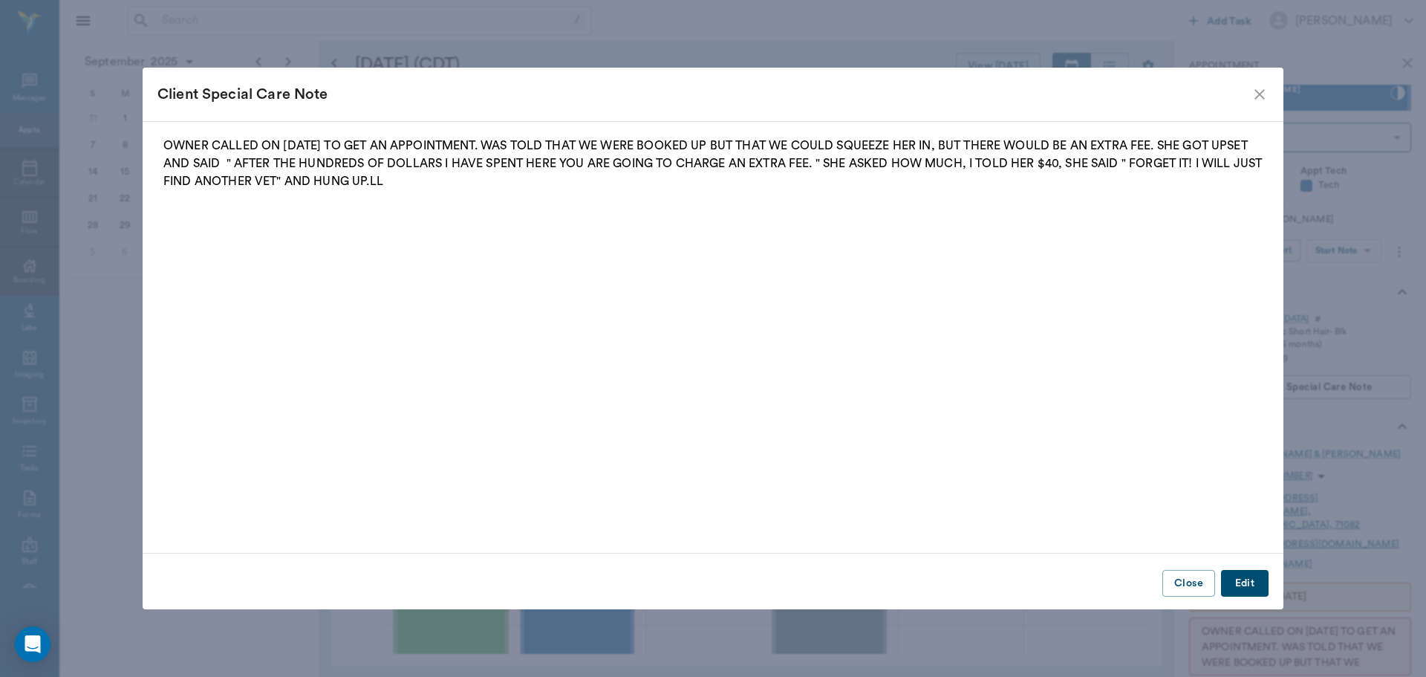
click at [1257, 89] on icon "close" at bounding box center [1260, 94] width 18 height 18
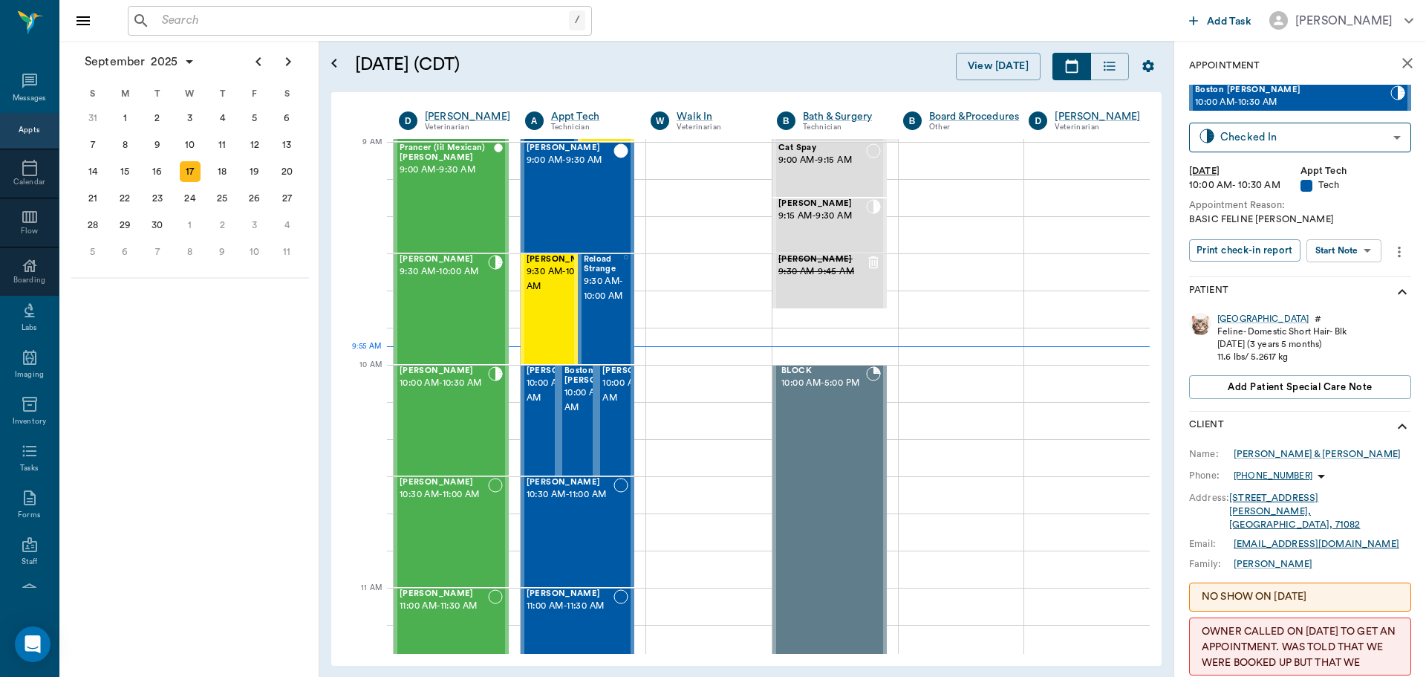
click at [1326, 253] on body "/ ​ Add Task Dr. Bert Ellsworth Nectar Messages Appts Calendar Flow Boarding La…" at bounding box center [713, 338] width 1426 height 677
click at [1314, 285] on button "Start SOAP" at bounding box center [1327, 281] width 51 height 17
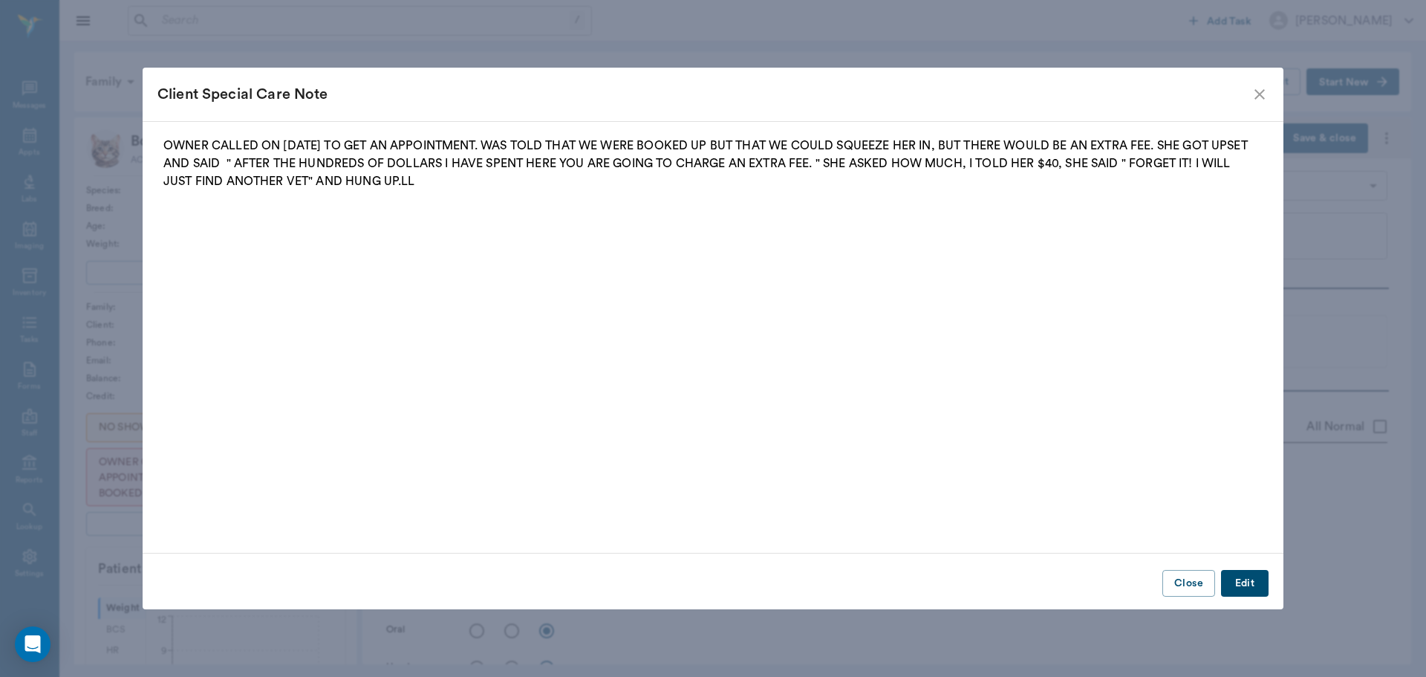
type input "63ec2f075fda476ae8351a4c"
type input "65d2be4f46e3a538d89b8c1a"
type textarea "BASIC FELINE LORY"
type input "[DATE]"
click at [1265, 88] on icon "close" at bounding box center [1260, 94] width 18 height 18
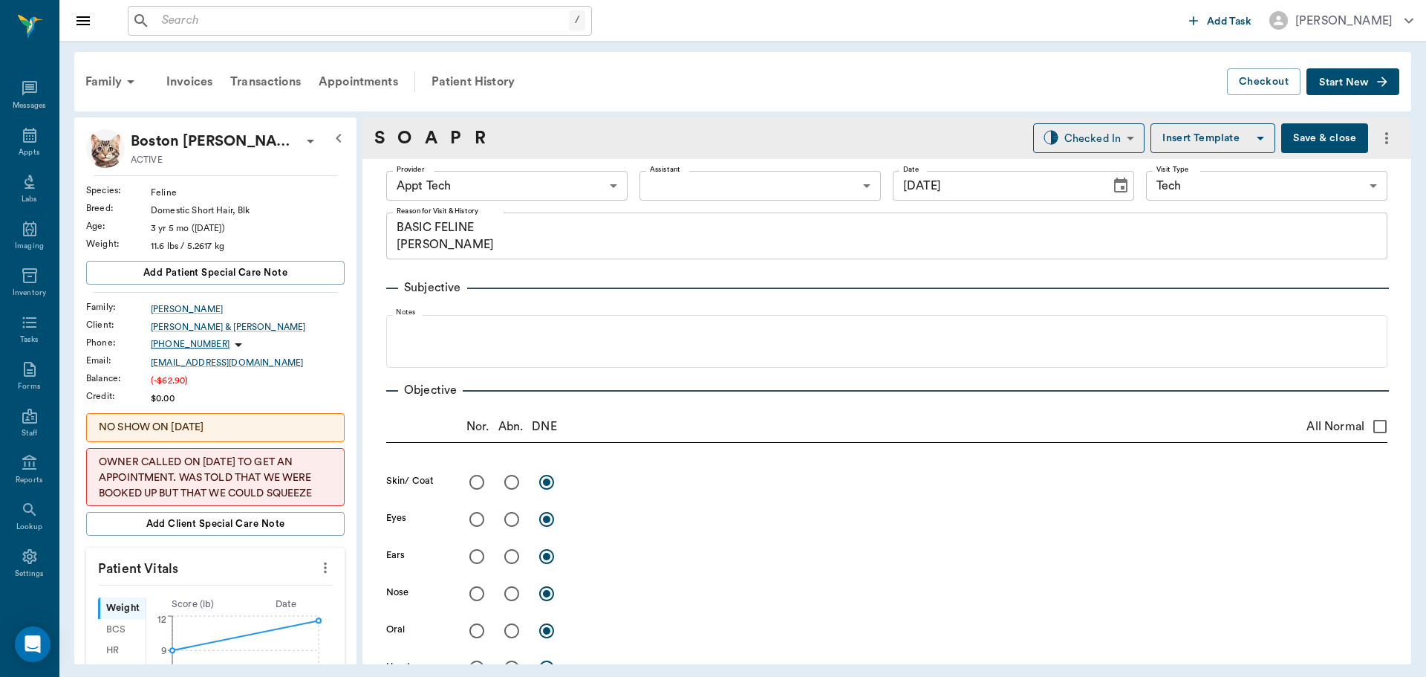
click at [549, 181] on body "/ ​ Add Task Dr. Bert Ellsworth Nectar Messages Appts Labs Imaging Inventory Ta…" at bounding box center [713, 338] width 1426 height 677
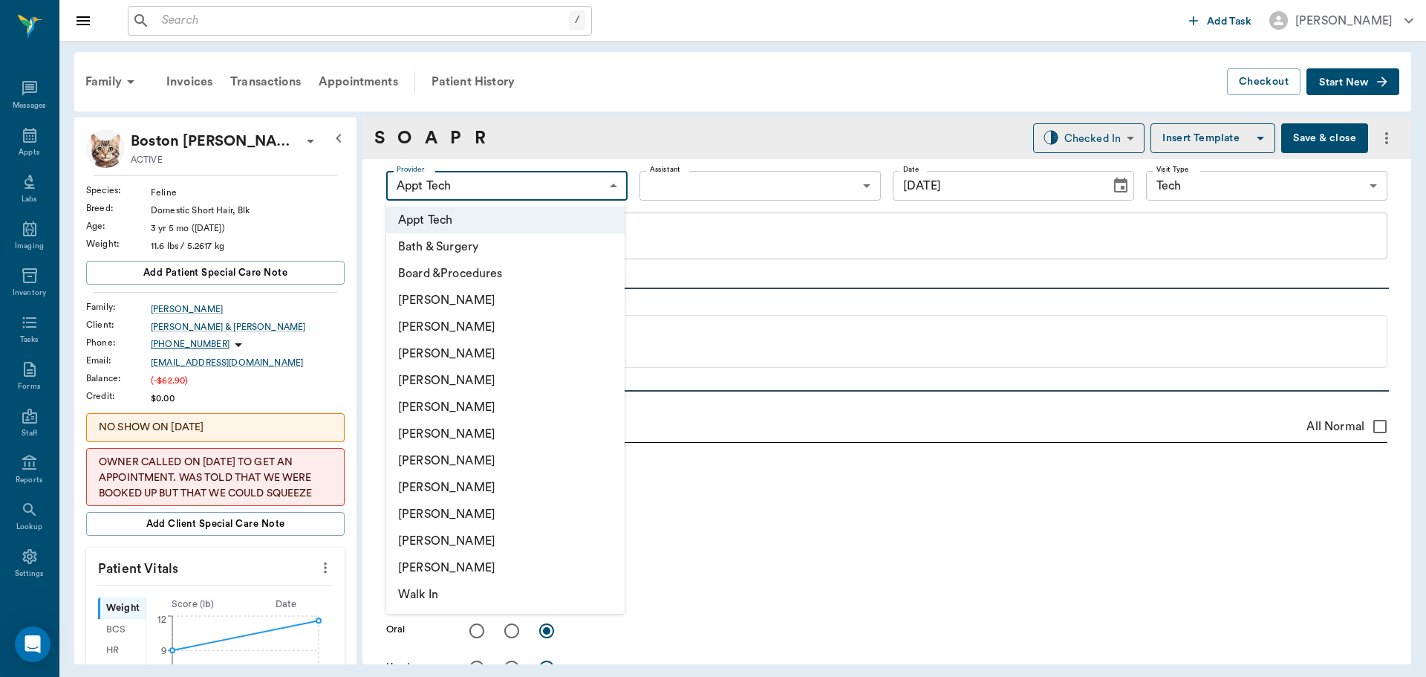
click at [475, 482] on li "[PERSON_NAME]" at bounding box center [505, 487] width 238 height 27
type input "63ec2e7e52e12b0ba117b124"
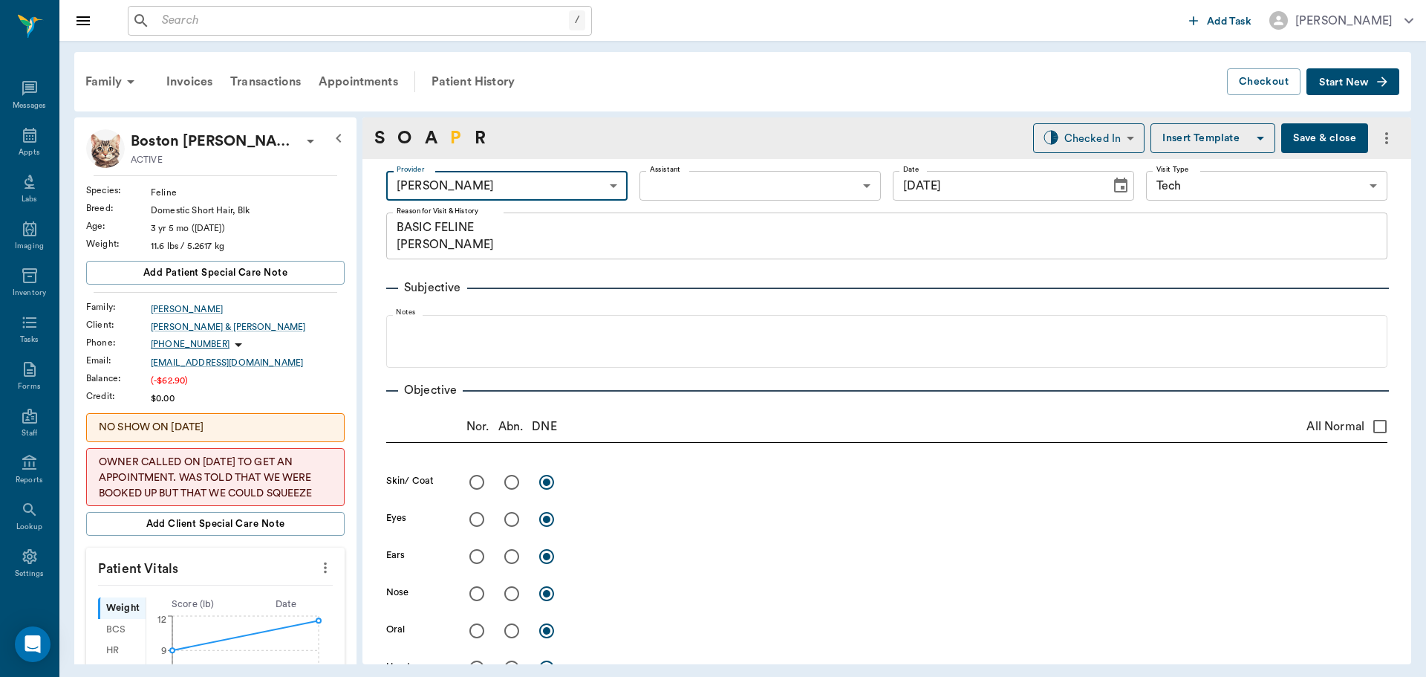
click at [457, 129] on link "P" at bounding box center [455, 138] width 11 height 27
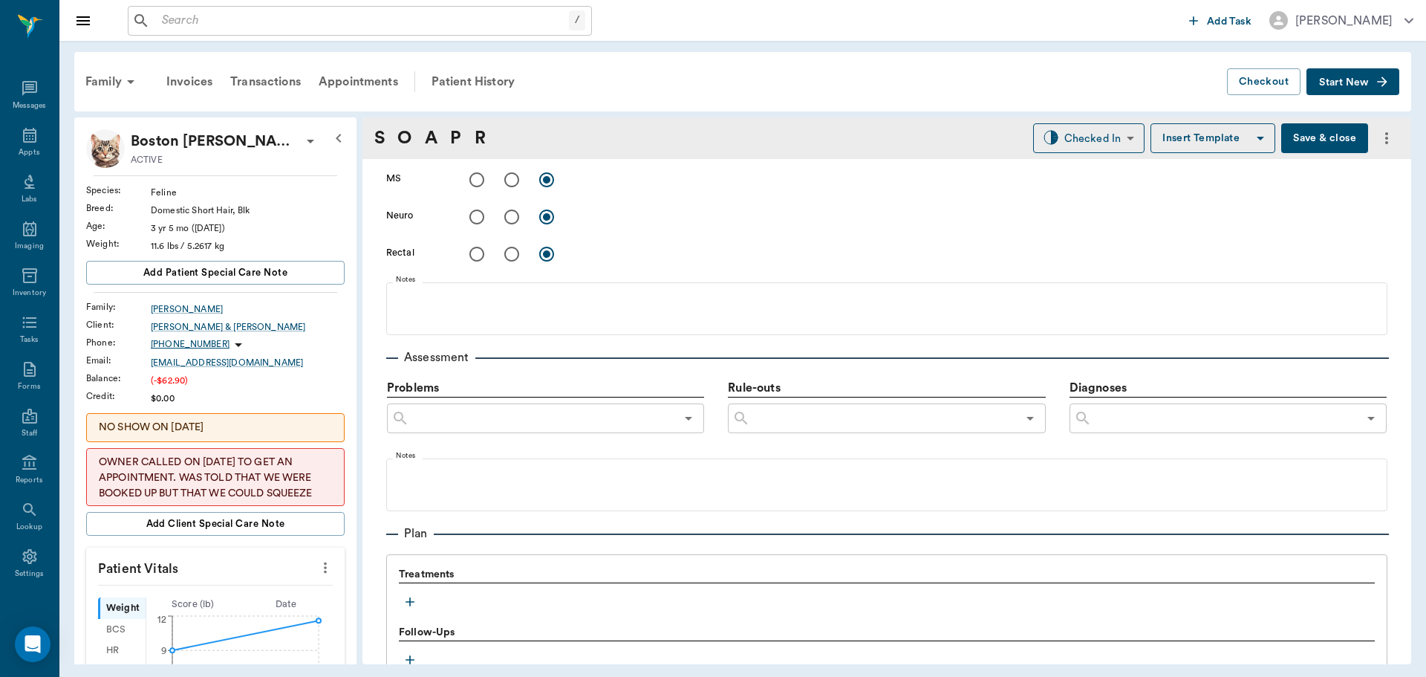
scroll to position [903, 0]
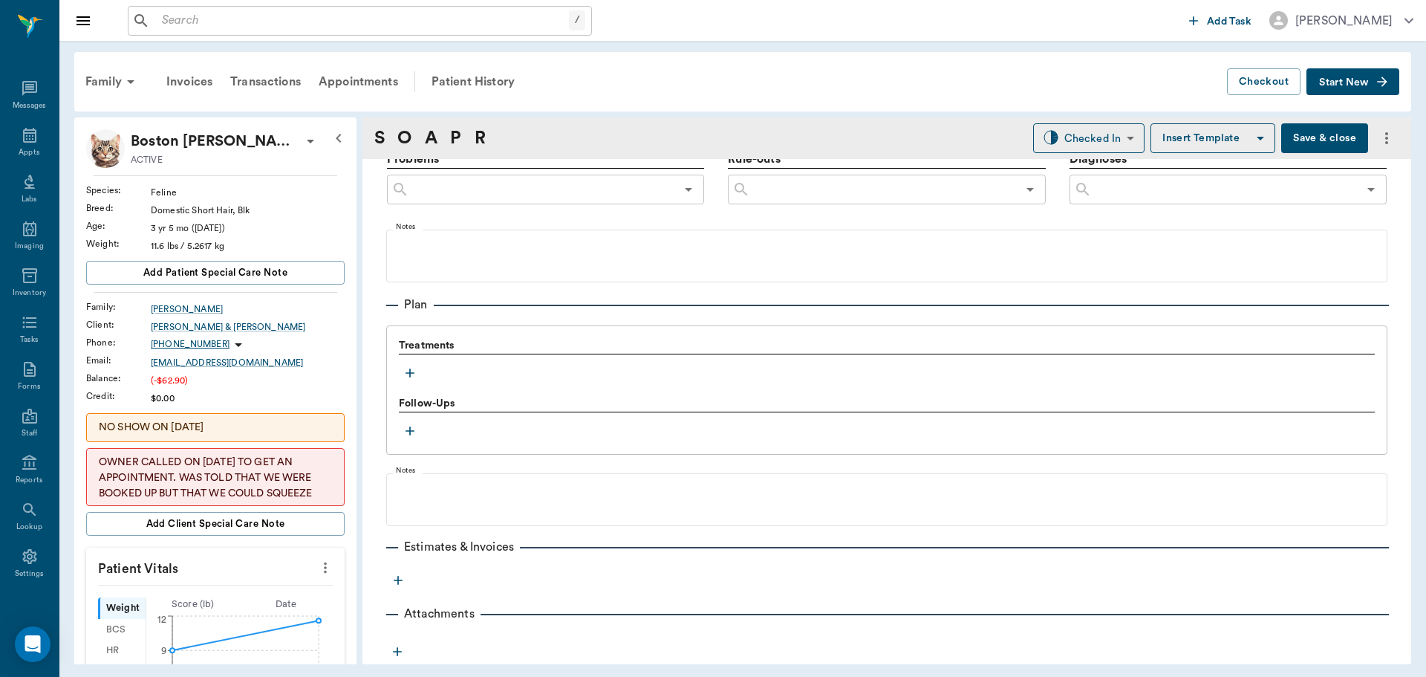
click at [412, 371] on icon "button" at bounding box center [410, 373] width 15 height 15
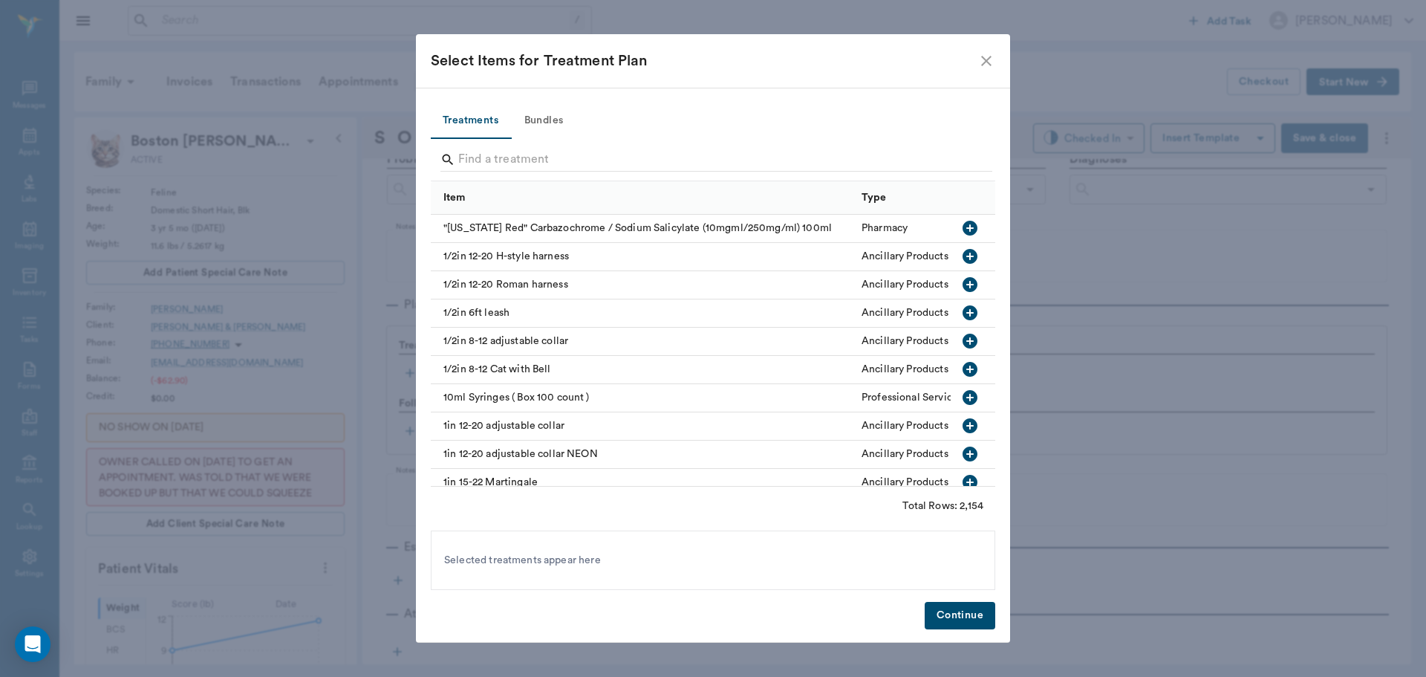
click at [533, 123] on button "Bundles" at bounding box center [543, 121] width 67 height 36
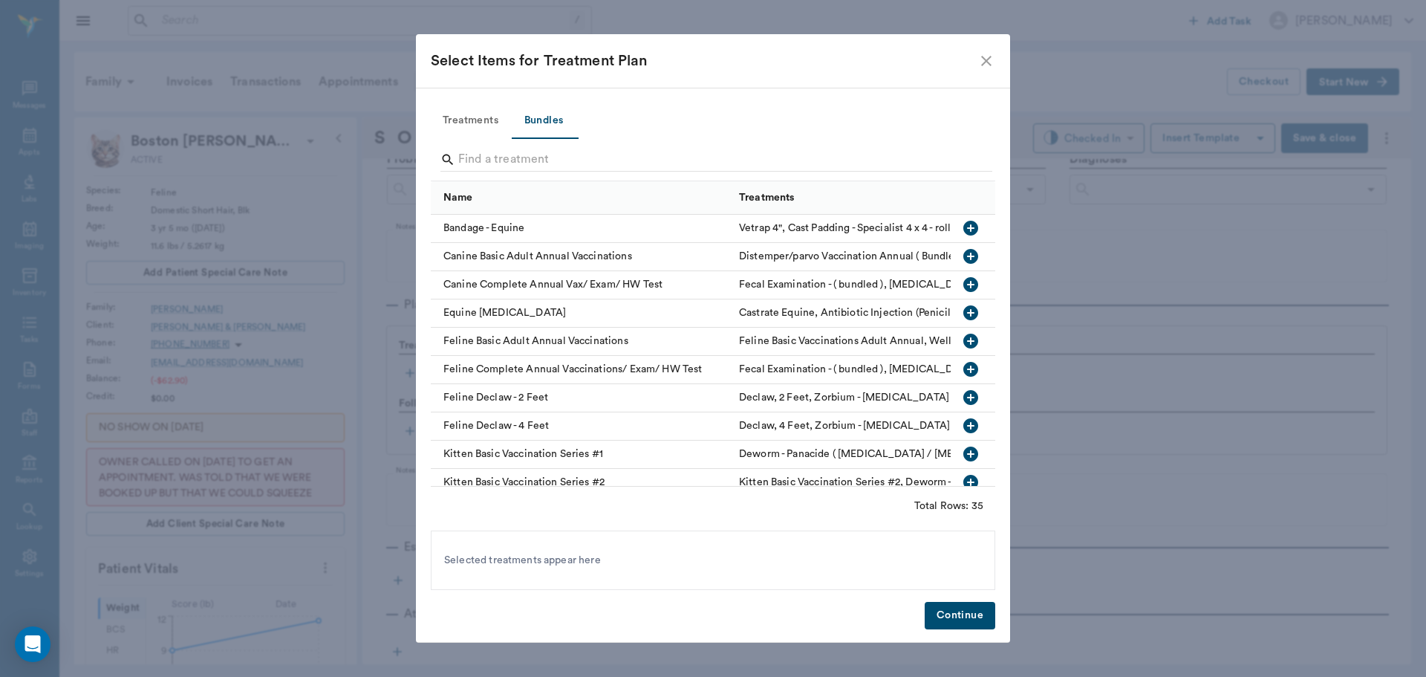
click at [964, 338] on icon "button" at bounding box center [971, 341] width 15 height 15
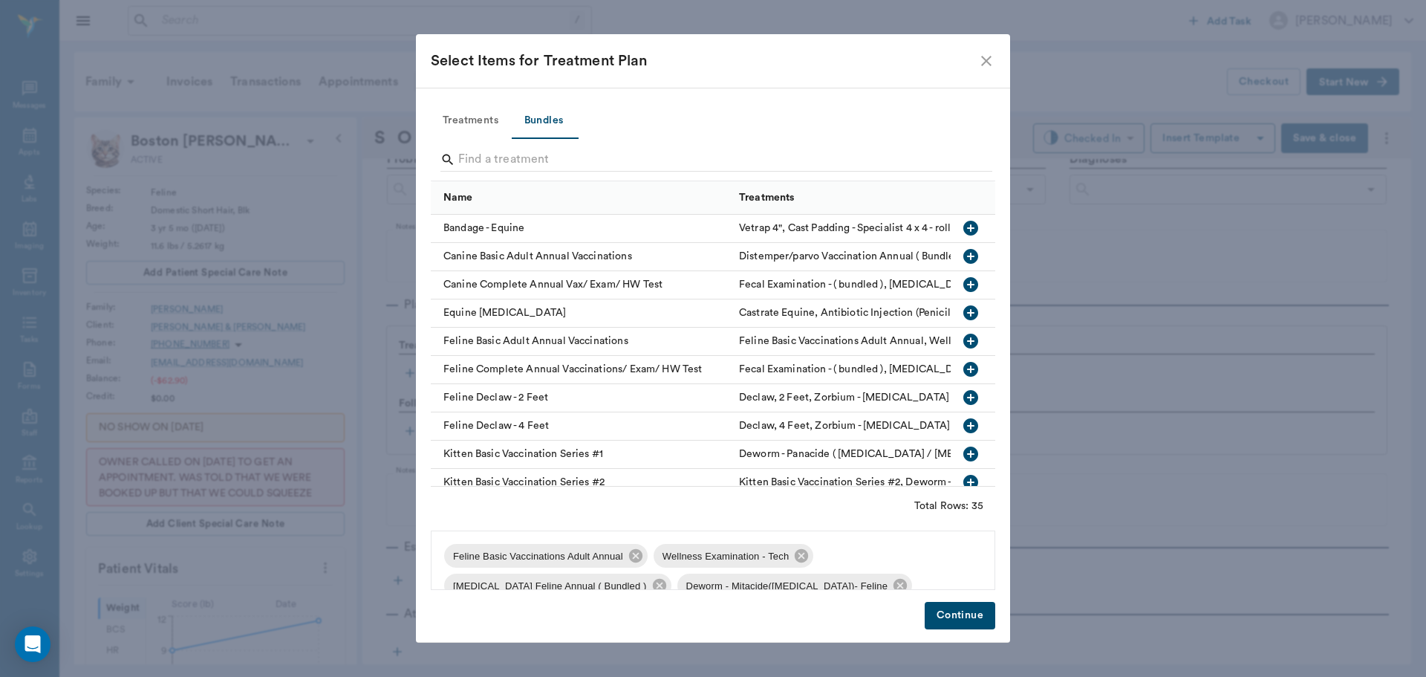
click at [966, 620] on button "Continue" at bounding box center [960, 615] width 71 height 27
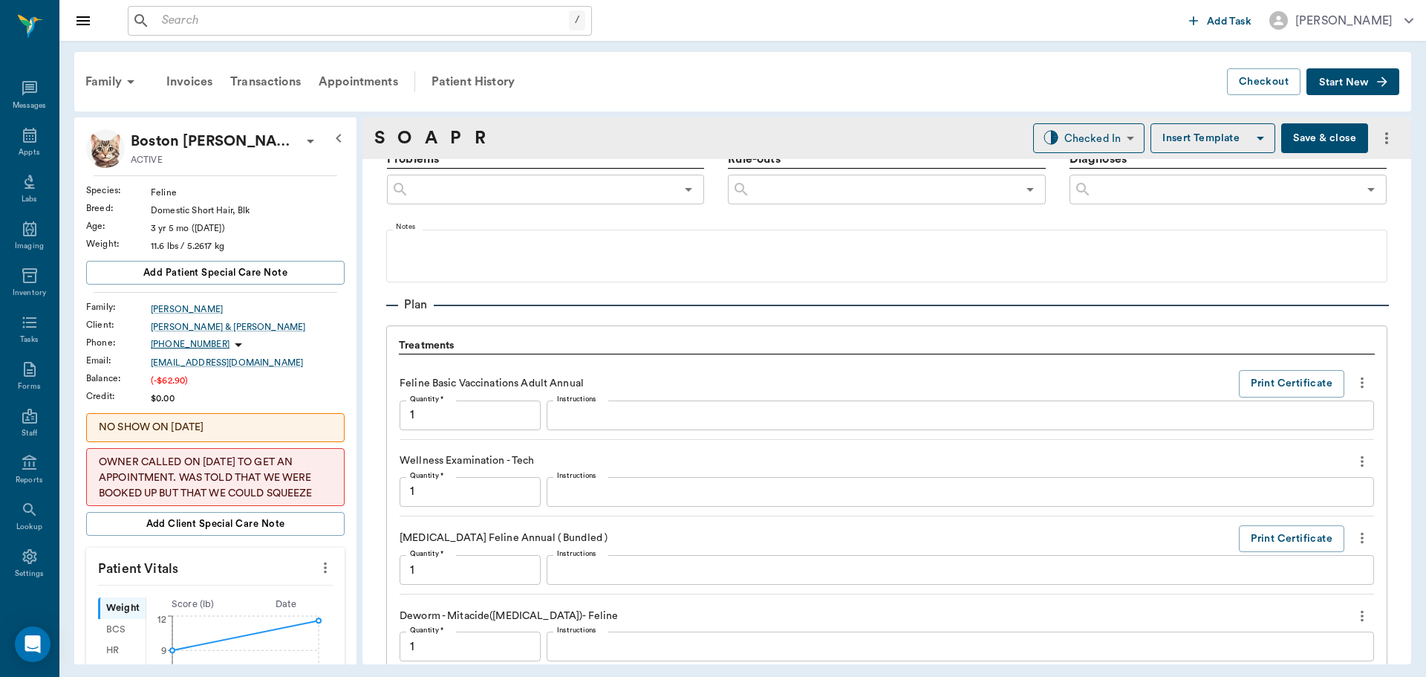
scroll to position [1357, 0]
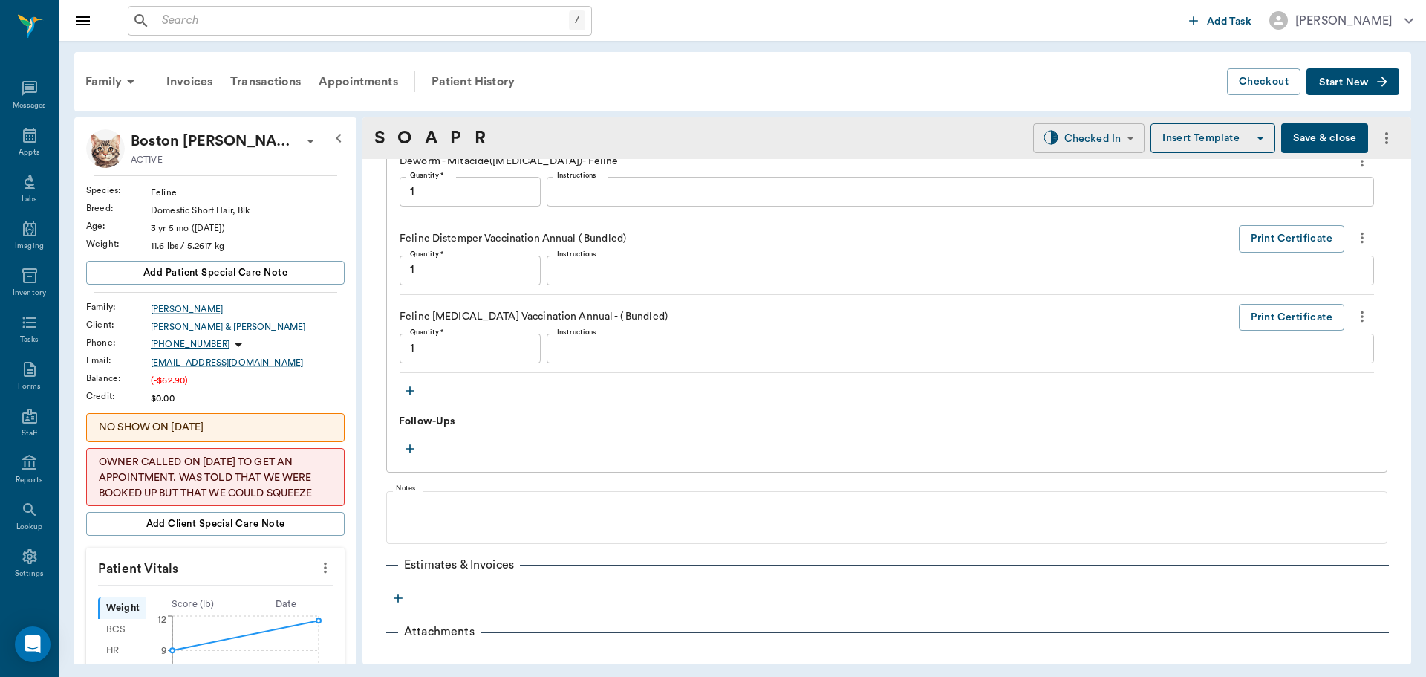
type input "1.00"
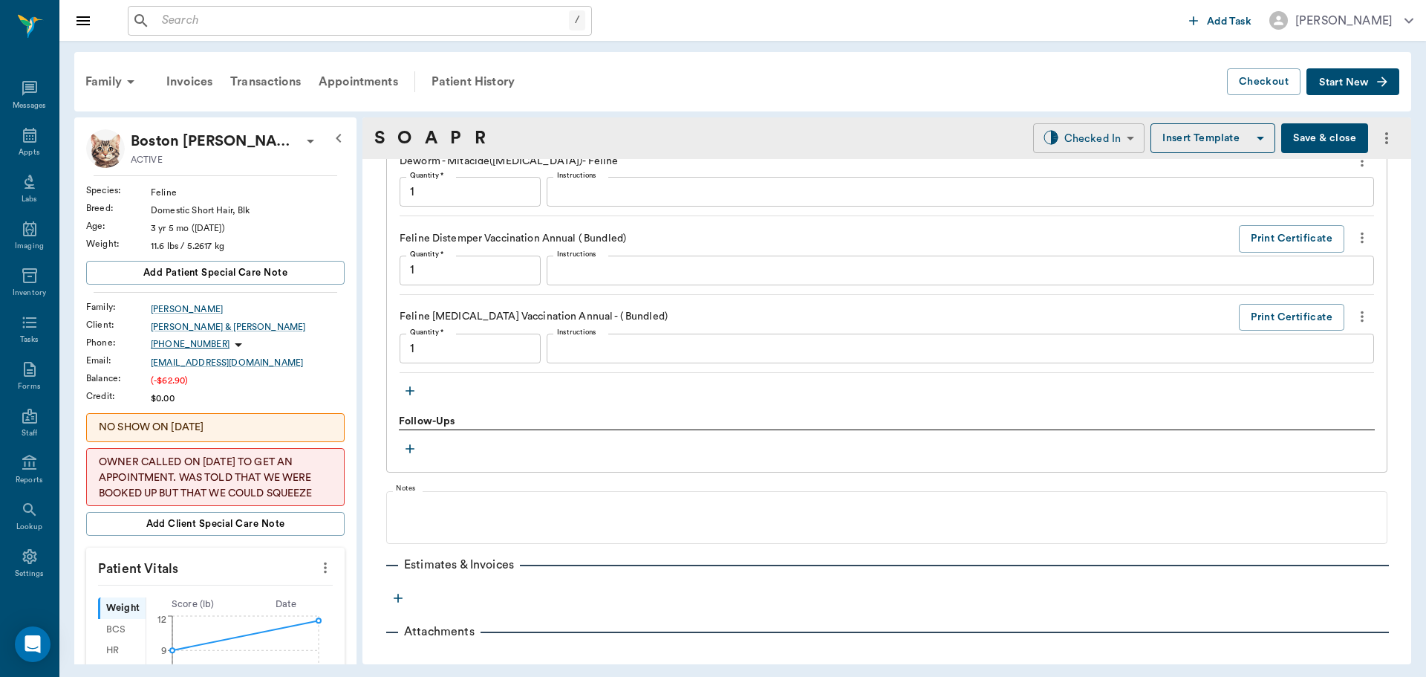
type input "1.00"
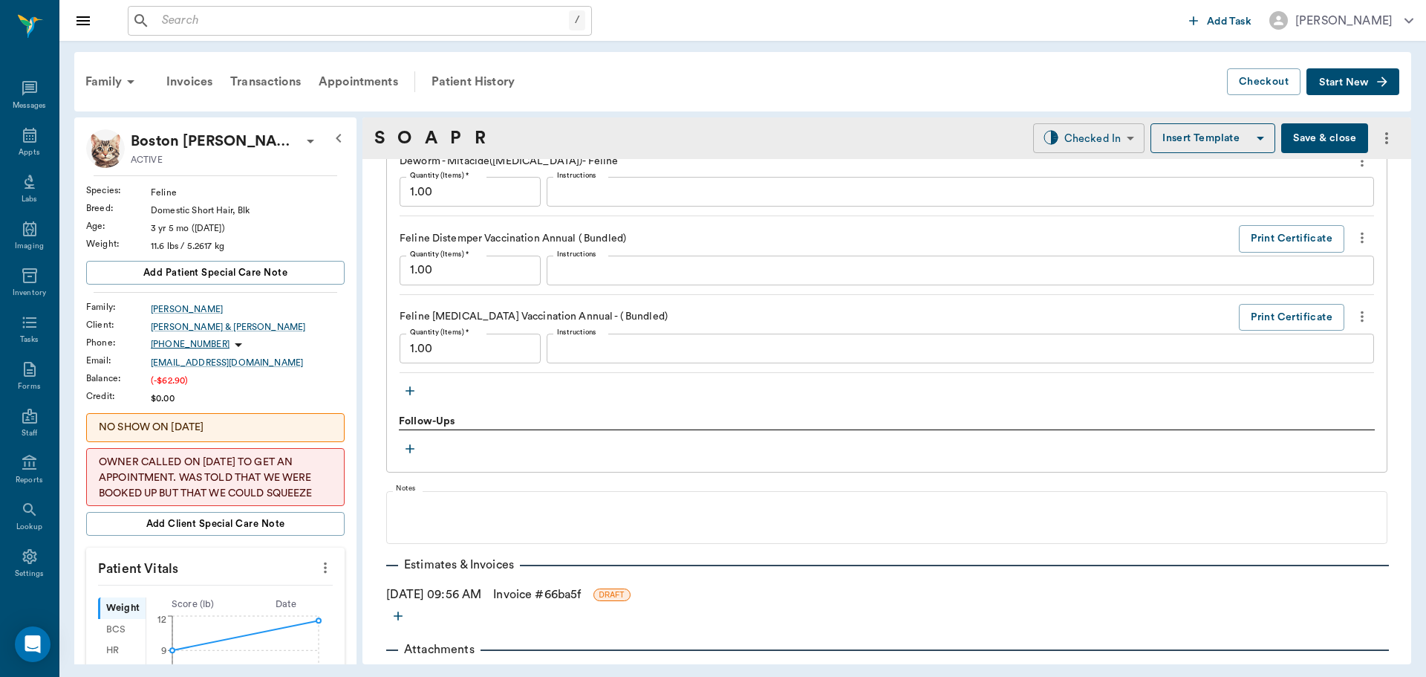
click at [1080, 146] on body "/ ​ Add Task Dr. Bert Ellsworth Nectar Messages Appts Labs Imaging Inventory Ta…" at bounding box center [713, 338] width 1426 height 677
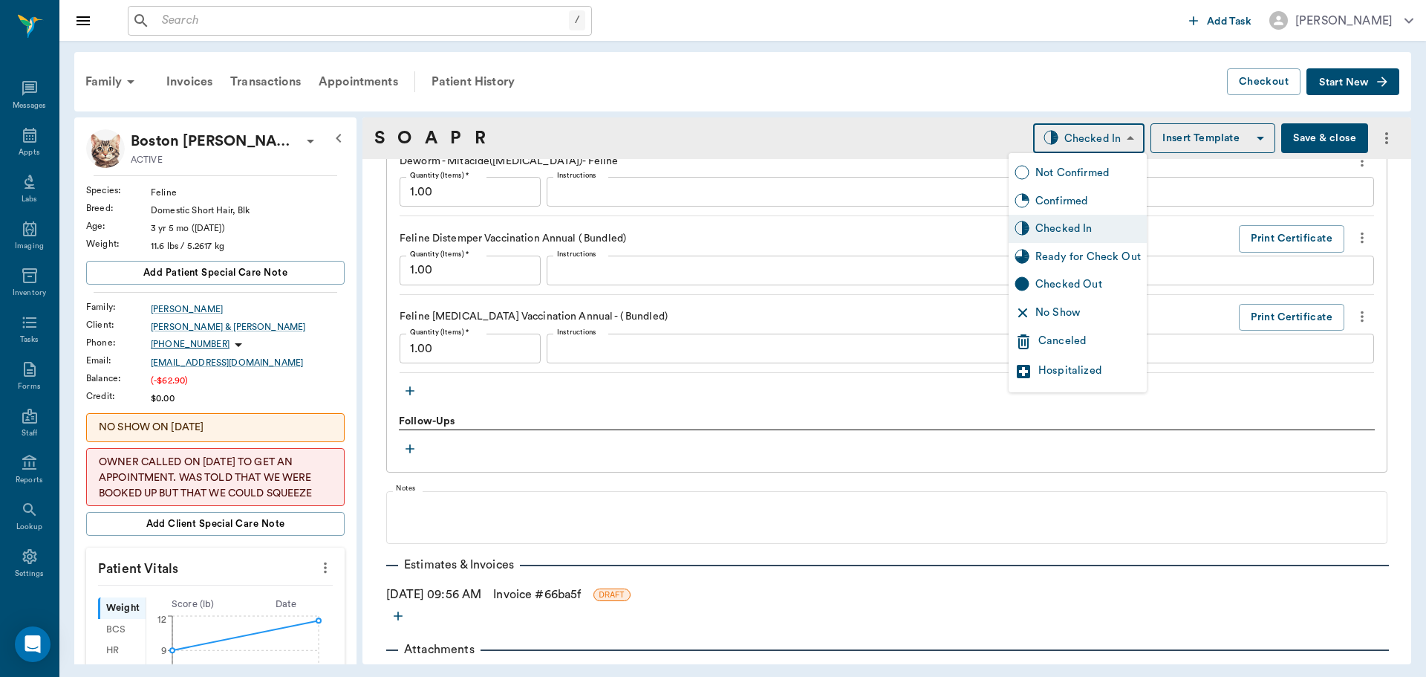
click at [1055, 255] on div "Ready for Check Out" at bounding box center [1089, 257] width 106 height 16
type input "READY_TO_CHECKOUT"
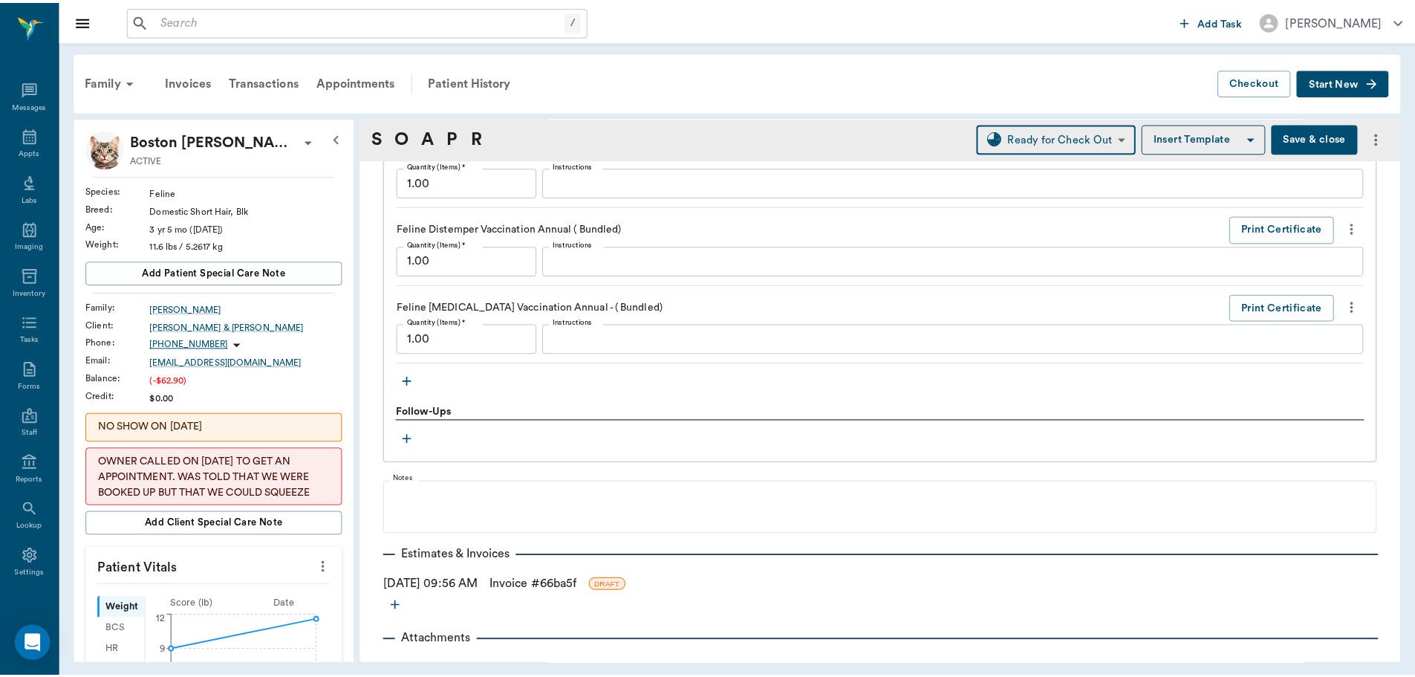
scroll to position [1393, 0]
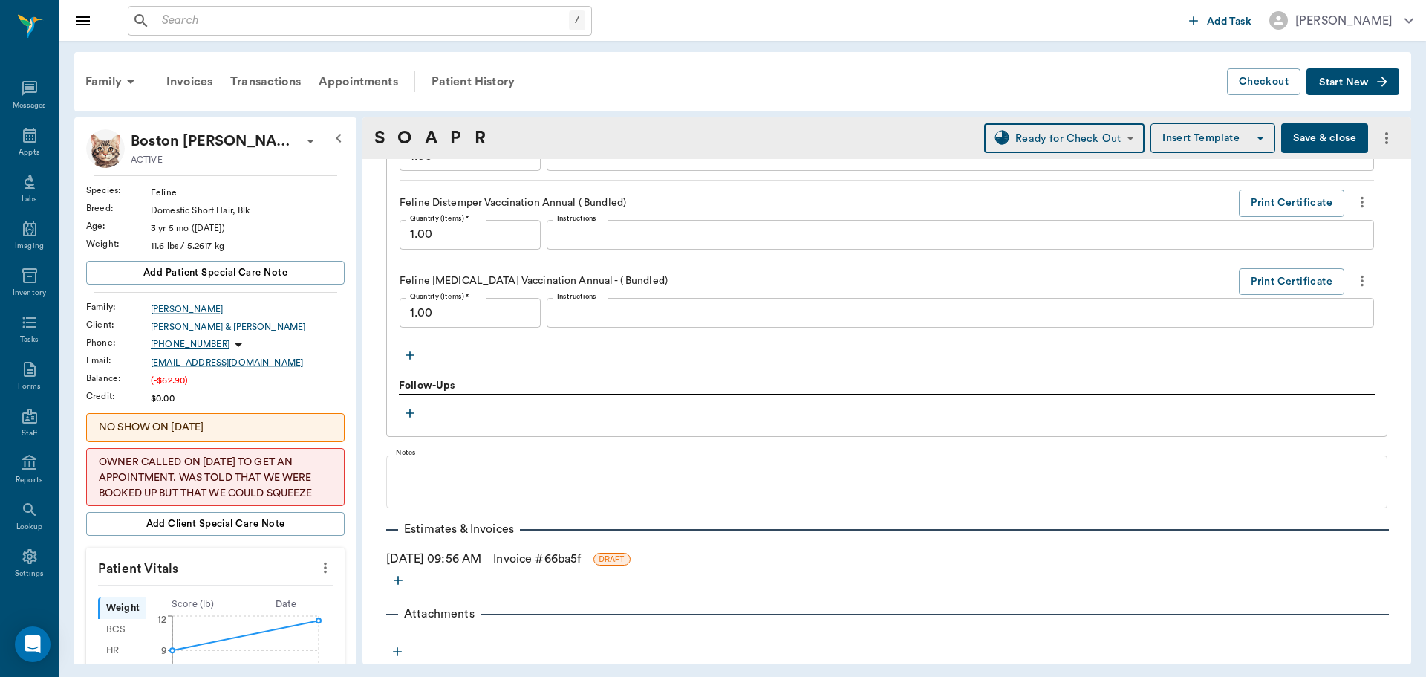
click at [529, 554] on link "Invoice # 66ba5f" at bounding box center [537, 559] width 88 height 18
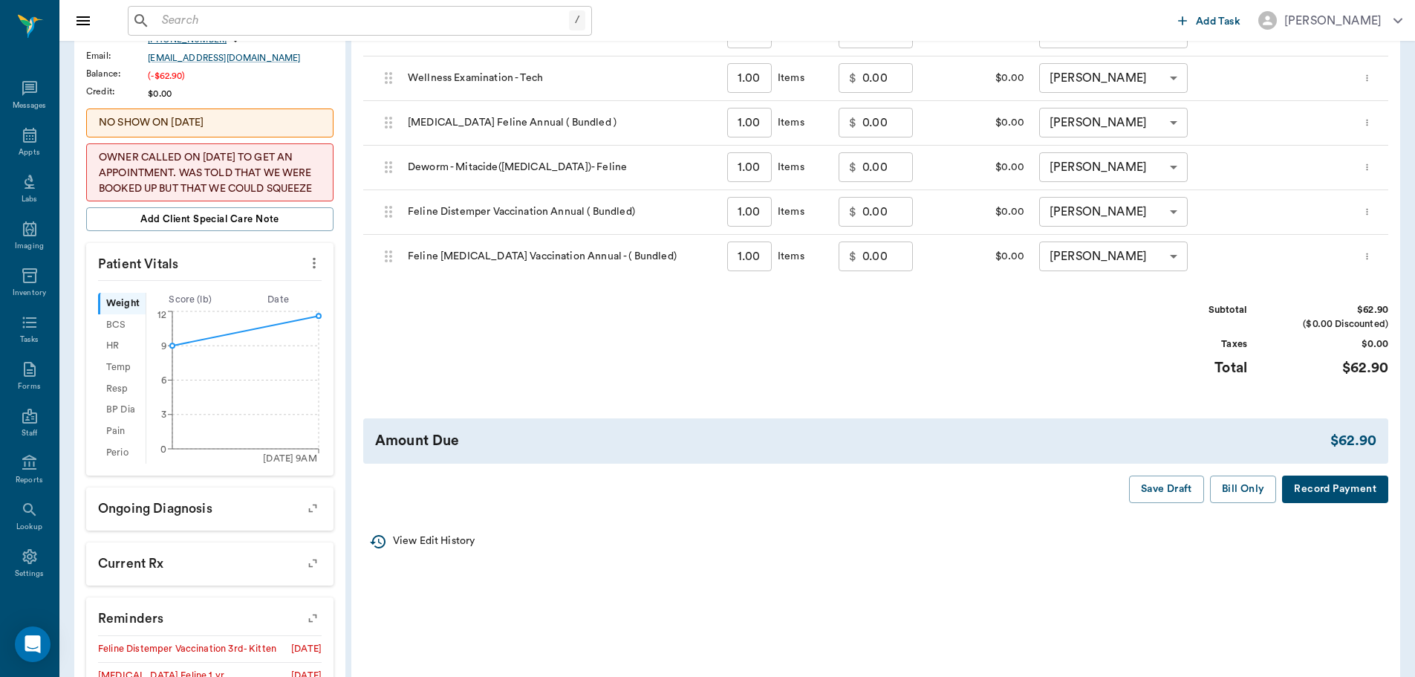
scroll to position [371, 0]
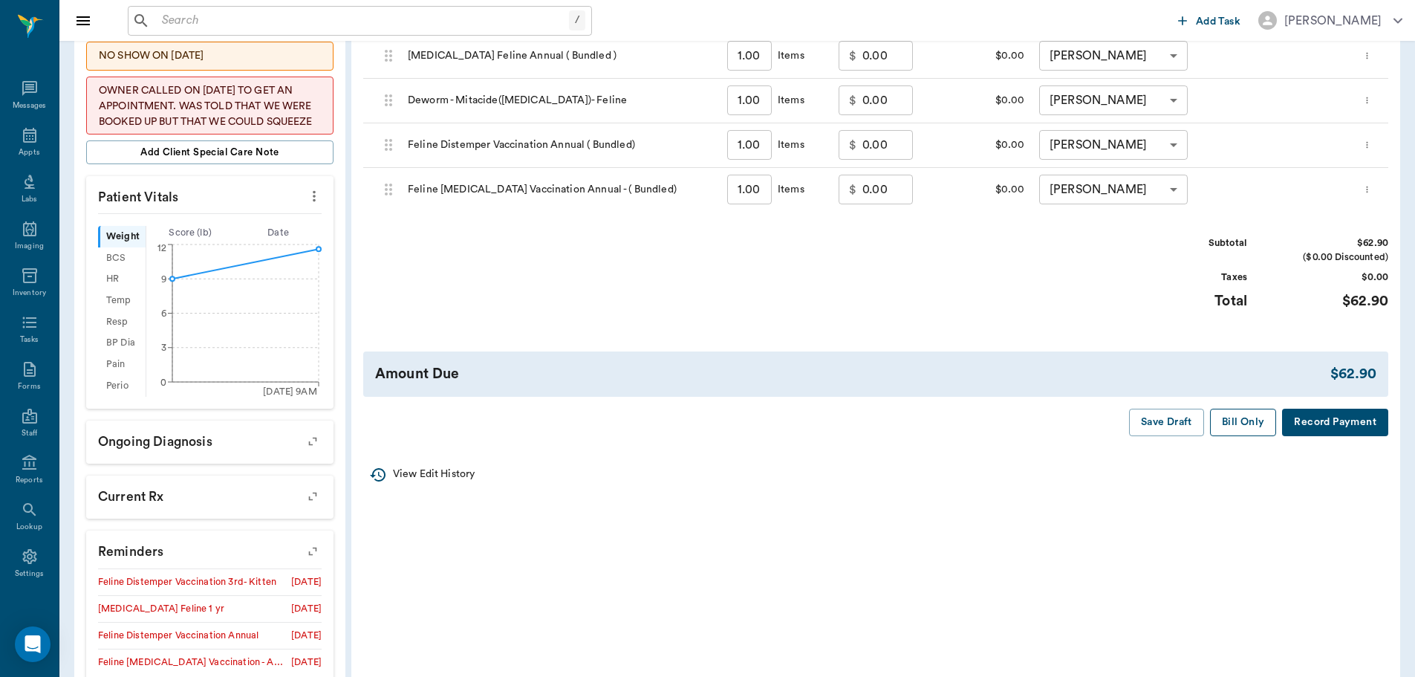
click at [1236, 419] on button "Bill Only" at bounding box center [1243, 422] width 67 height 27
click at [22, 146] on div "Appts" at bounding box center [29, 143] width 59 height 47
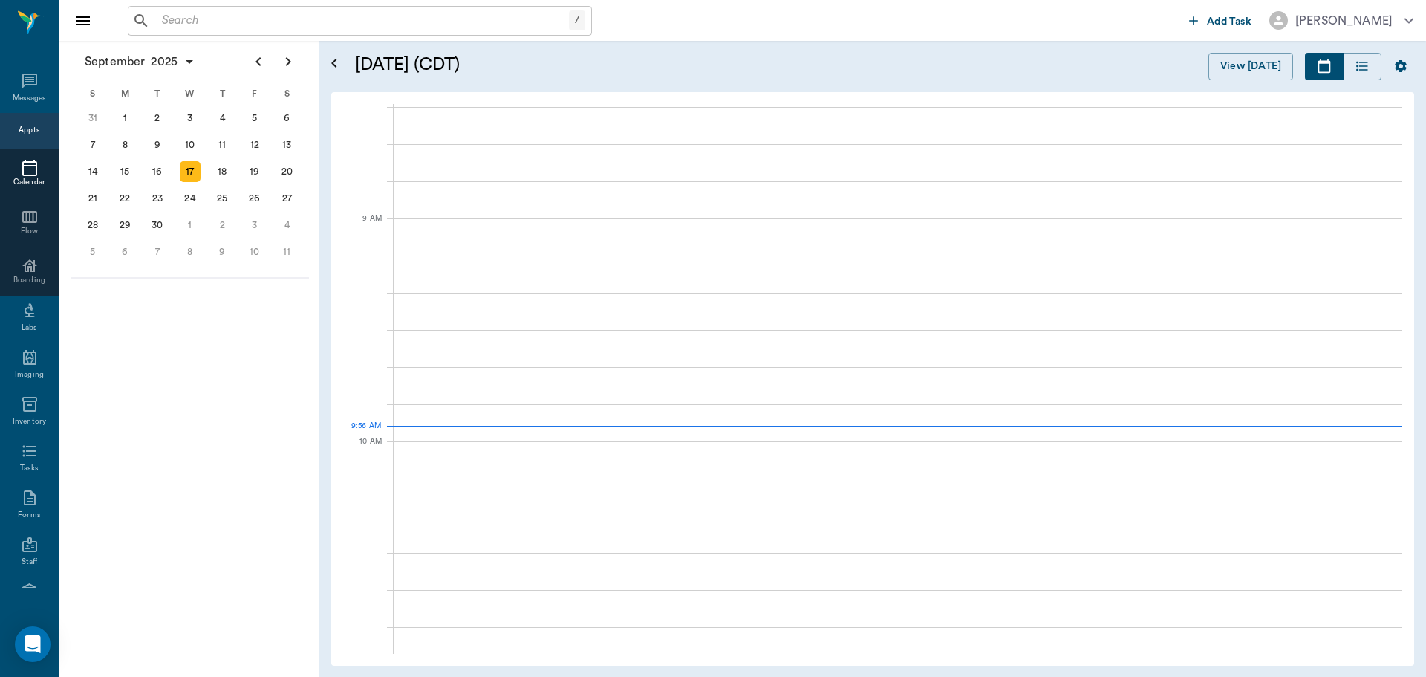
scroll to position [226, 0]
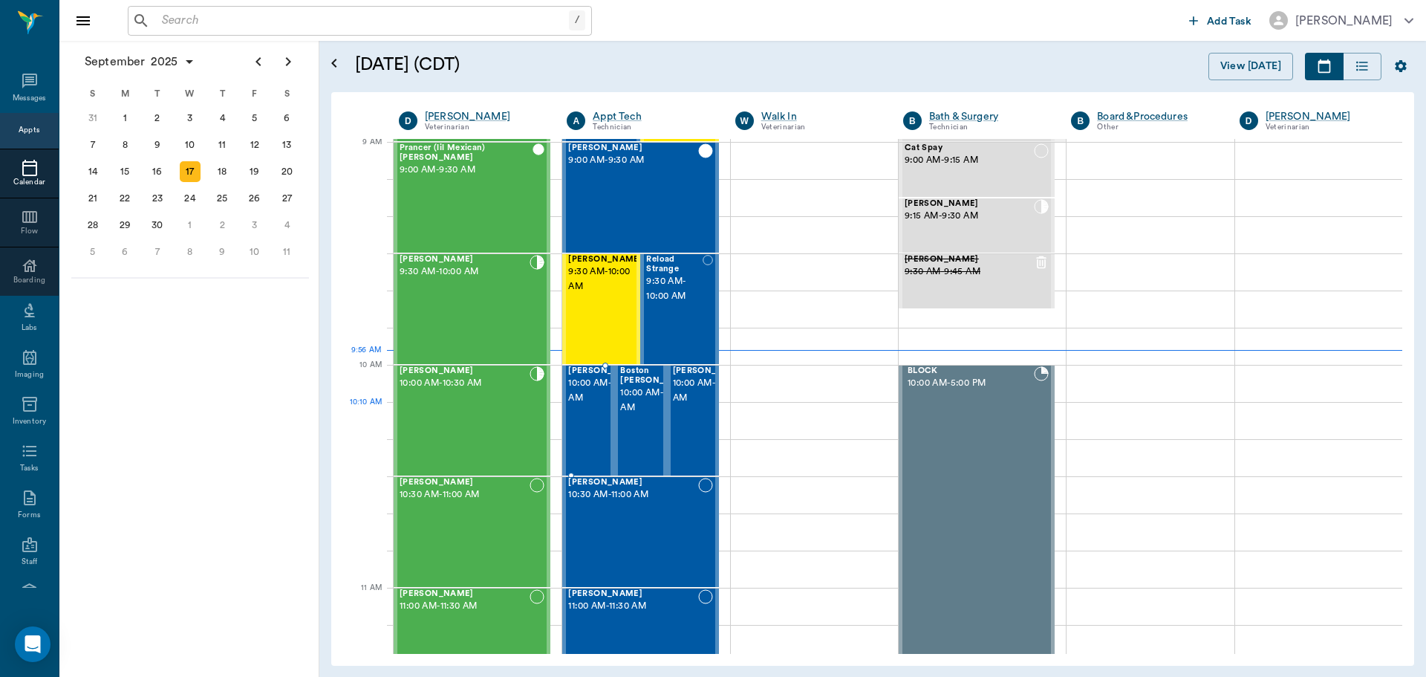
click at [570, 406] on span "10:00 AM - 10:30 AM" at bounding box center [605, 391] width 74 height 30
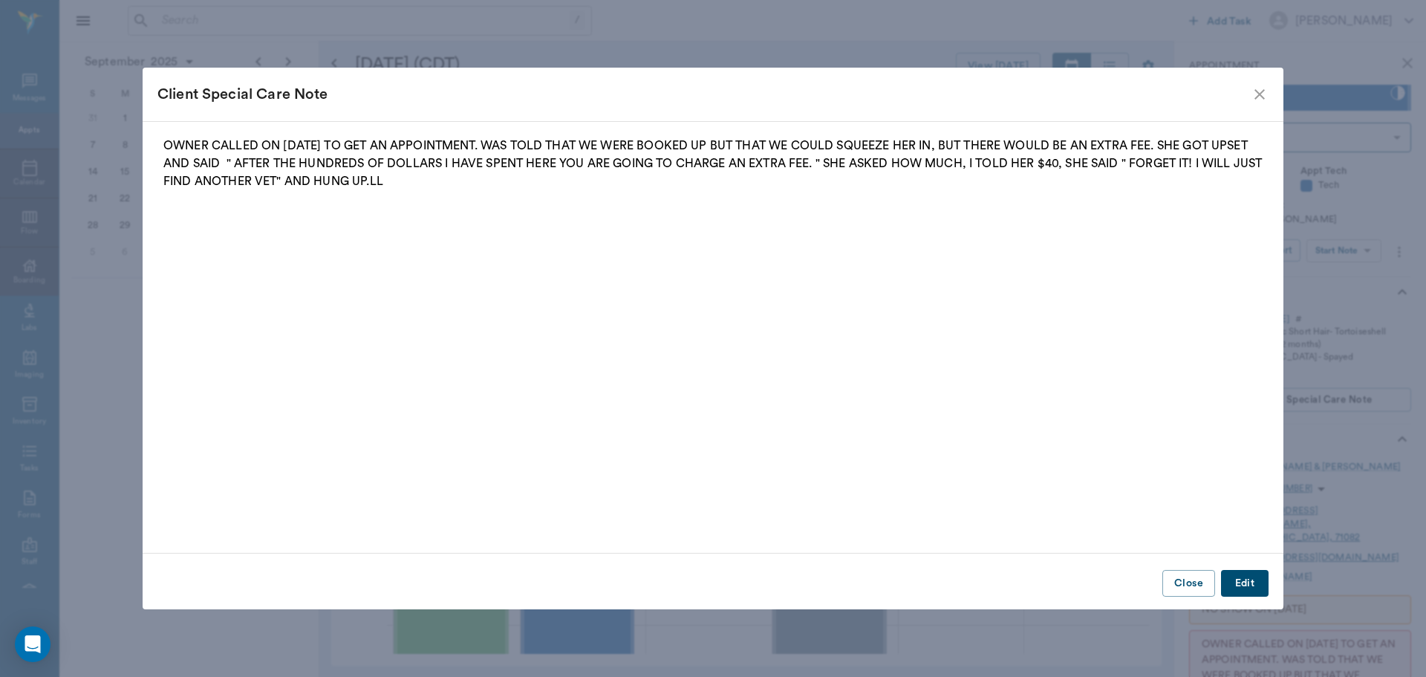
click at [1257, 94] on icon "close" at bounding box center [1260, 94] width 18 height 18
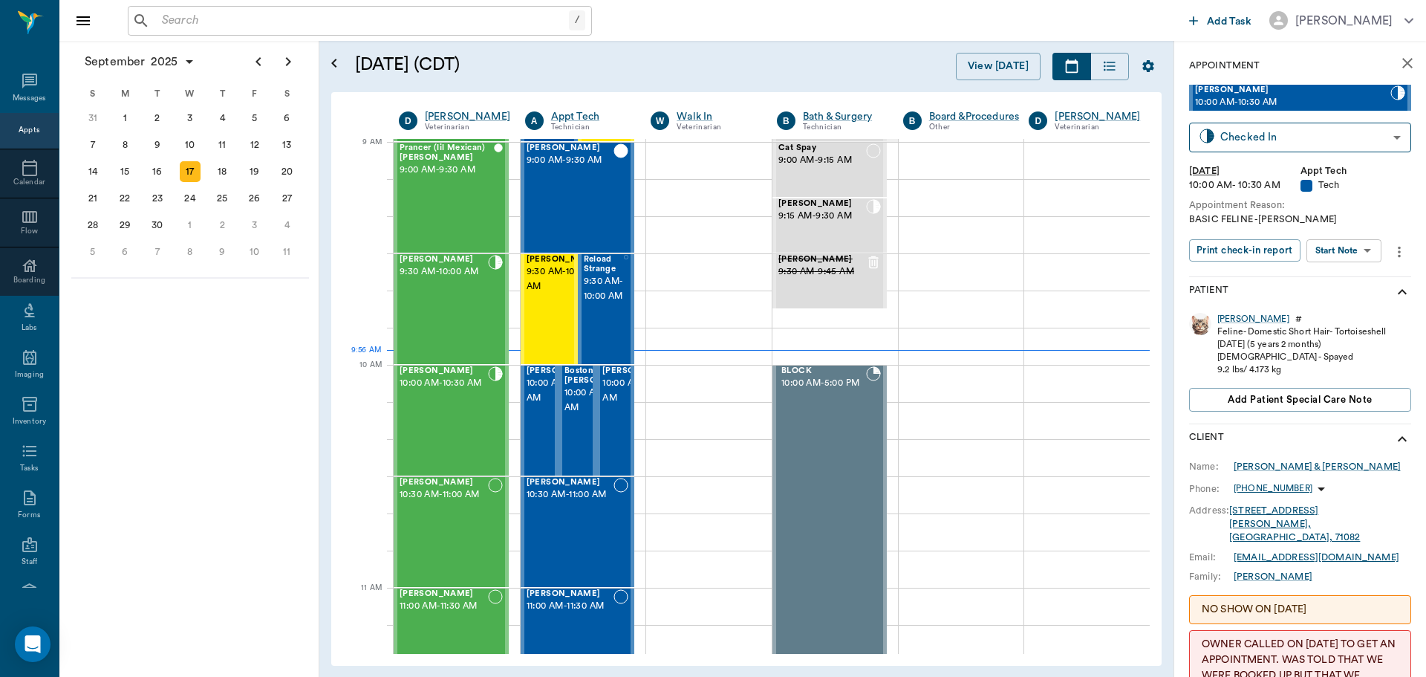
click at [1350, 243] on body "/ ​ Add Task Dr. Bert Ellsworth Nectar Messages Appts Calendar Flow Boarding La…" at bounding box center [713, 338] width 1426 height 677
click at [1328, 280] on button "Start SOAP" at bounding box center [1327, 281] width 51 height 17
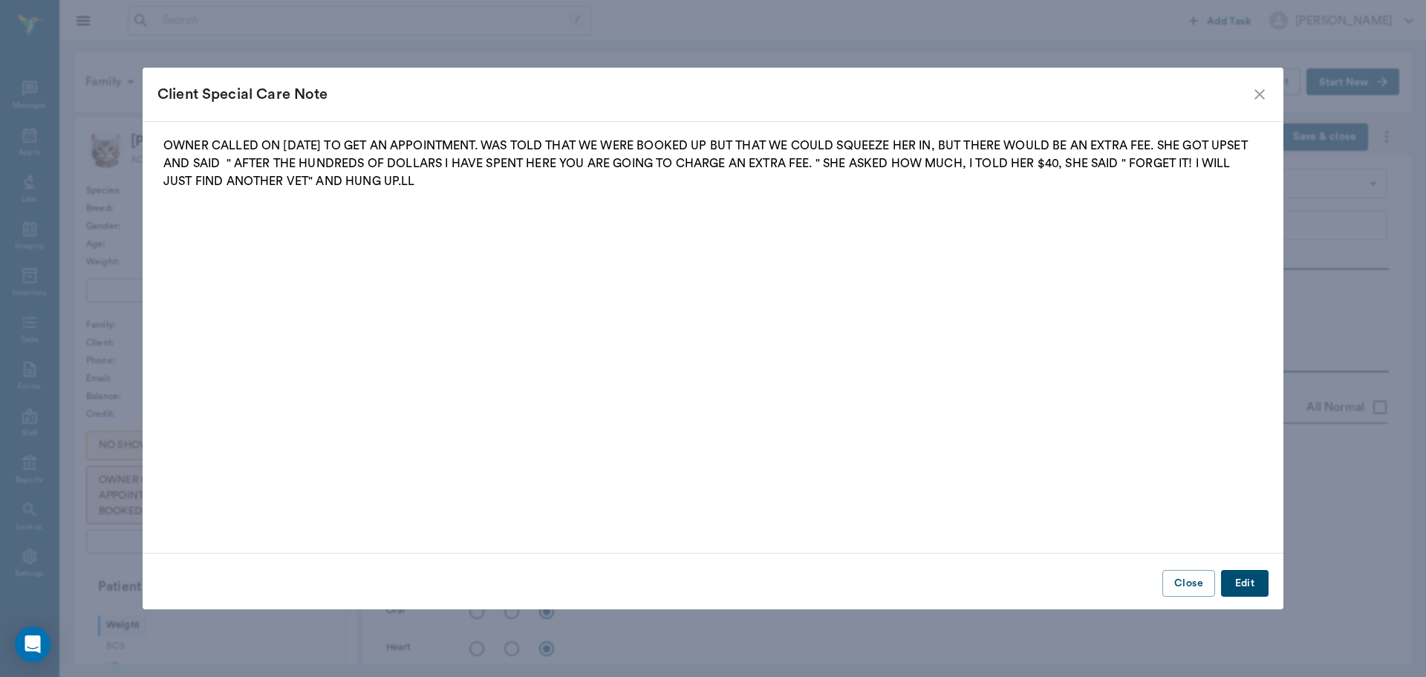
type input "63ec2f075fda476ae8351a4c"
type input "65d2be4f46e3a538d89b8c1a"
type textarea "BASIC FELINE -LORY"
type input "09/17/2025"
click at [1265, 92] on icon "close" at bounding box center [1260, 94] width 18 height 18
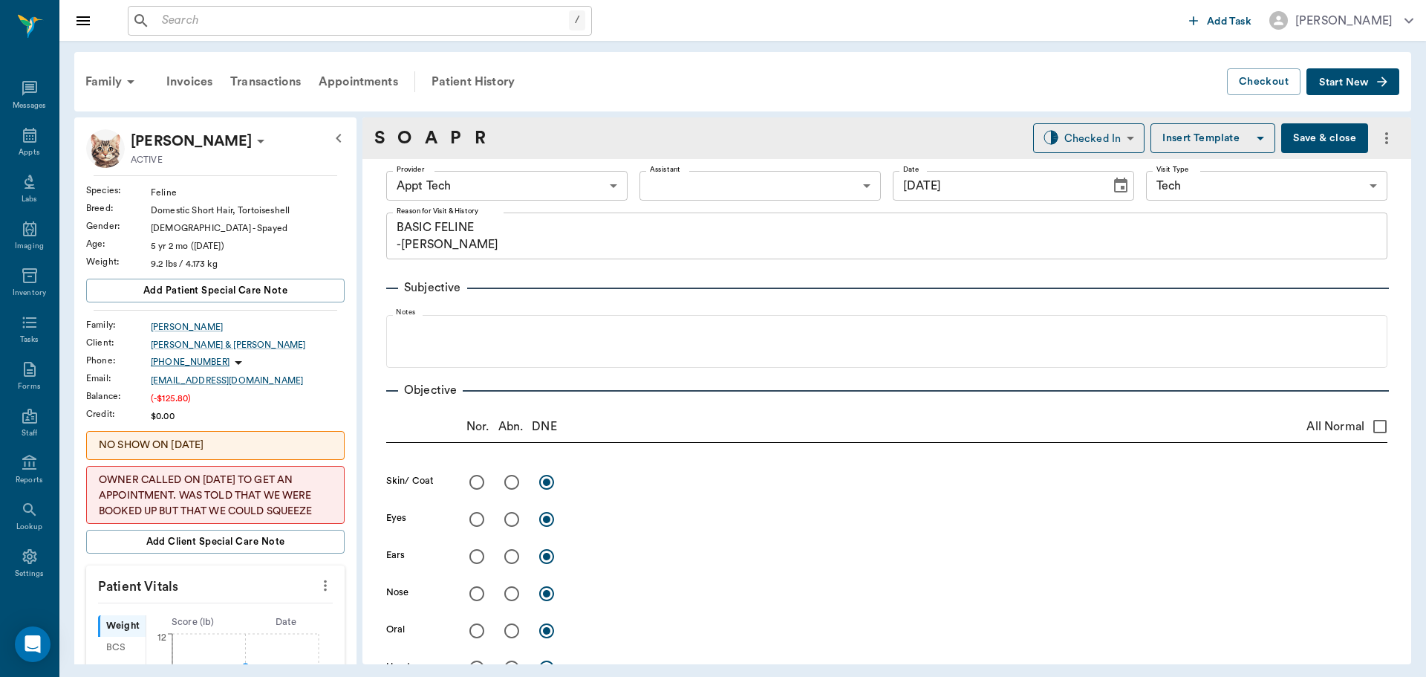
click at [521, 199] on body "/ ​ Add Task Dr. Bert Ellsworth Nectar Messages Appts Labs Imaging Inventory Ta…" at bounding box center [713, 338] width 1426 height 677
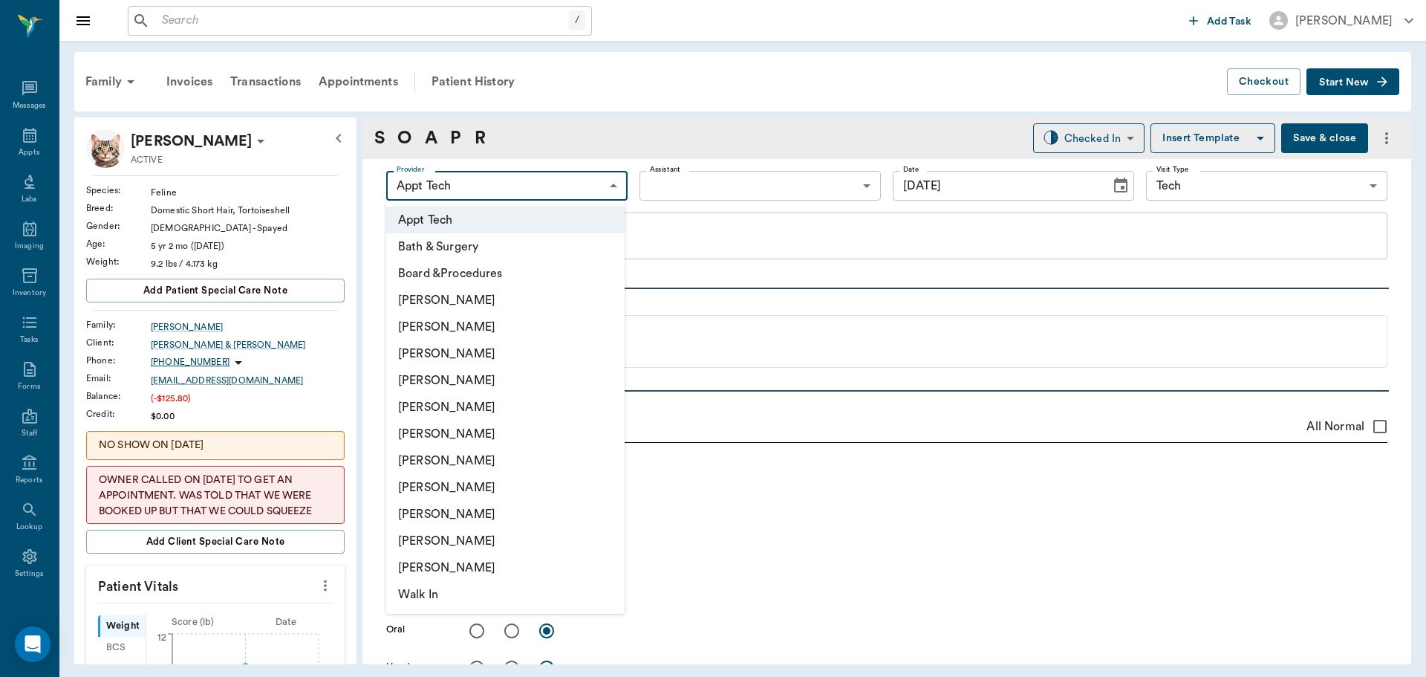
click at [438, 492] on li "Julie Dickerson" at bounding box center [505, 487] width 238 height 27
type input "63ec2e7e52e12b0ba117b124"
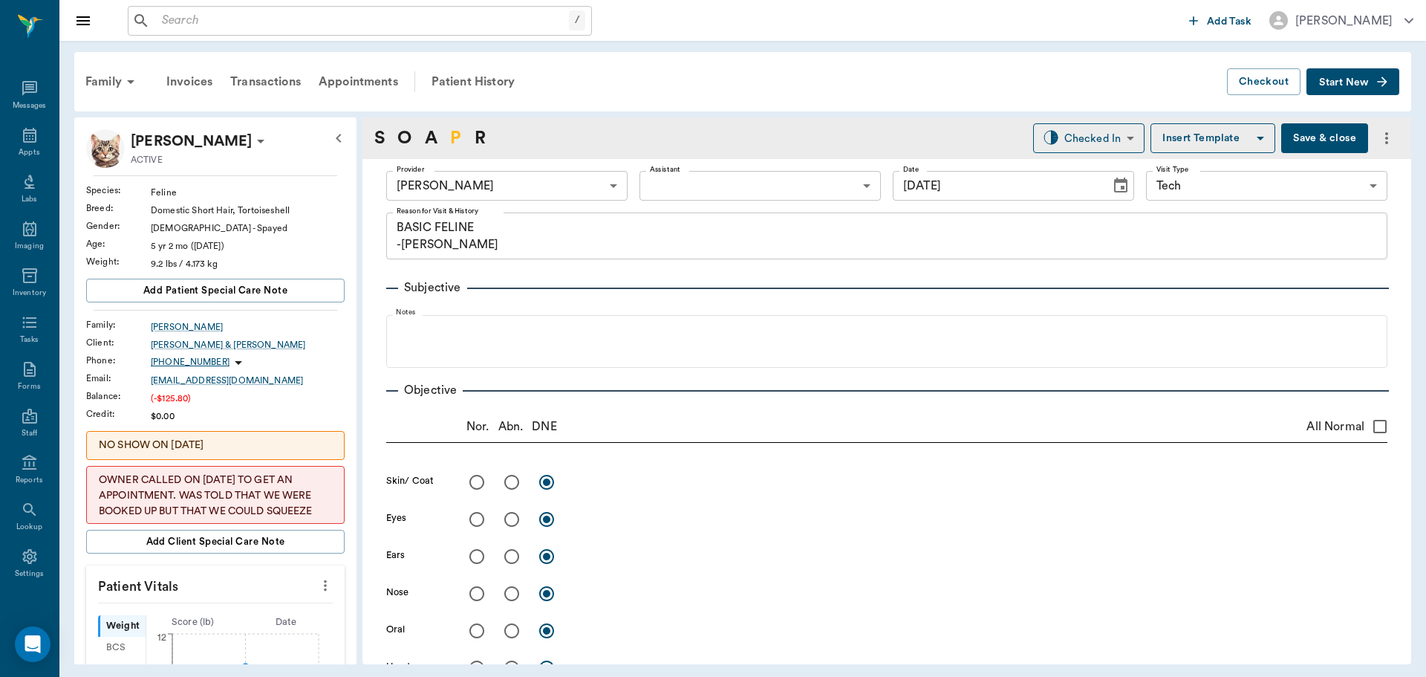
click at [459, 137] on link "P" at bounding box center [455, 138] width 11 height 27
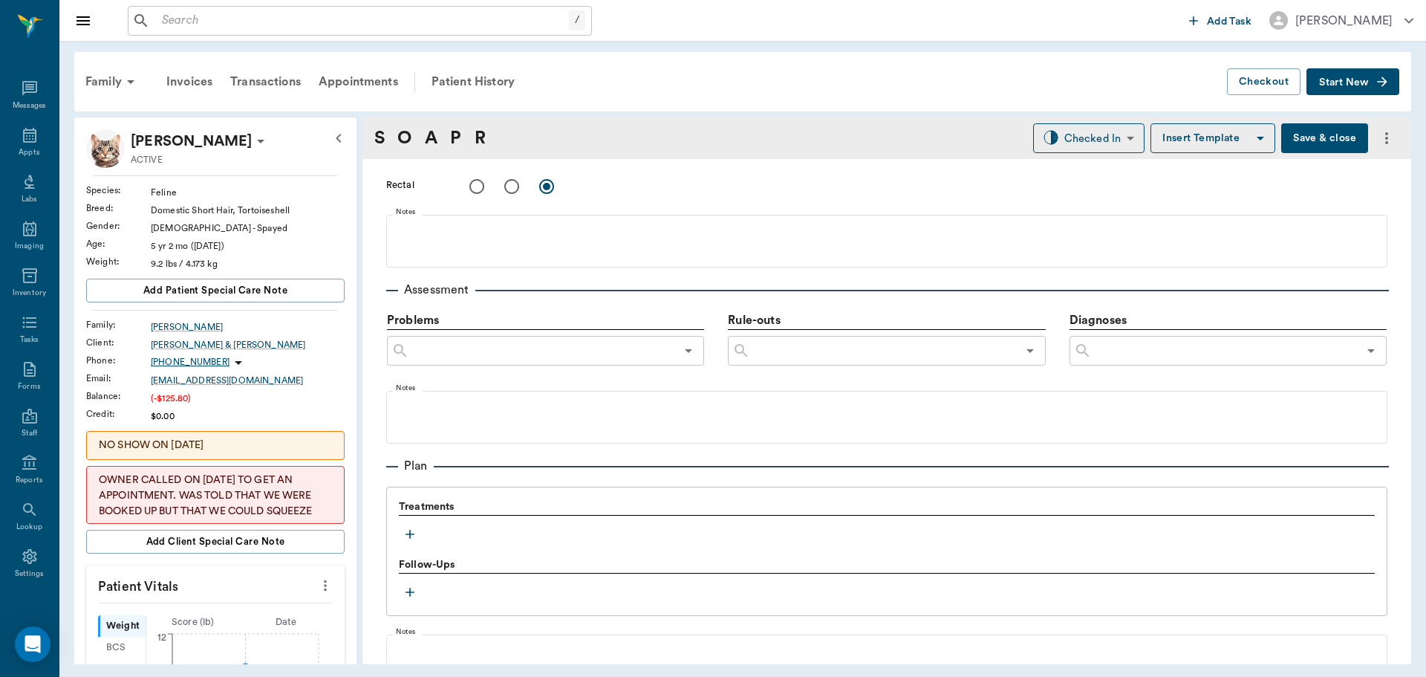
scroll to position [903, 0]
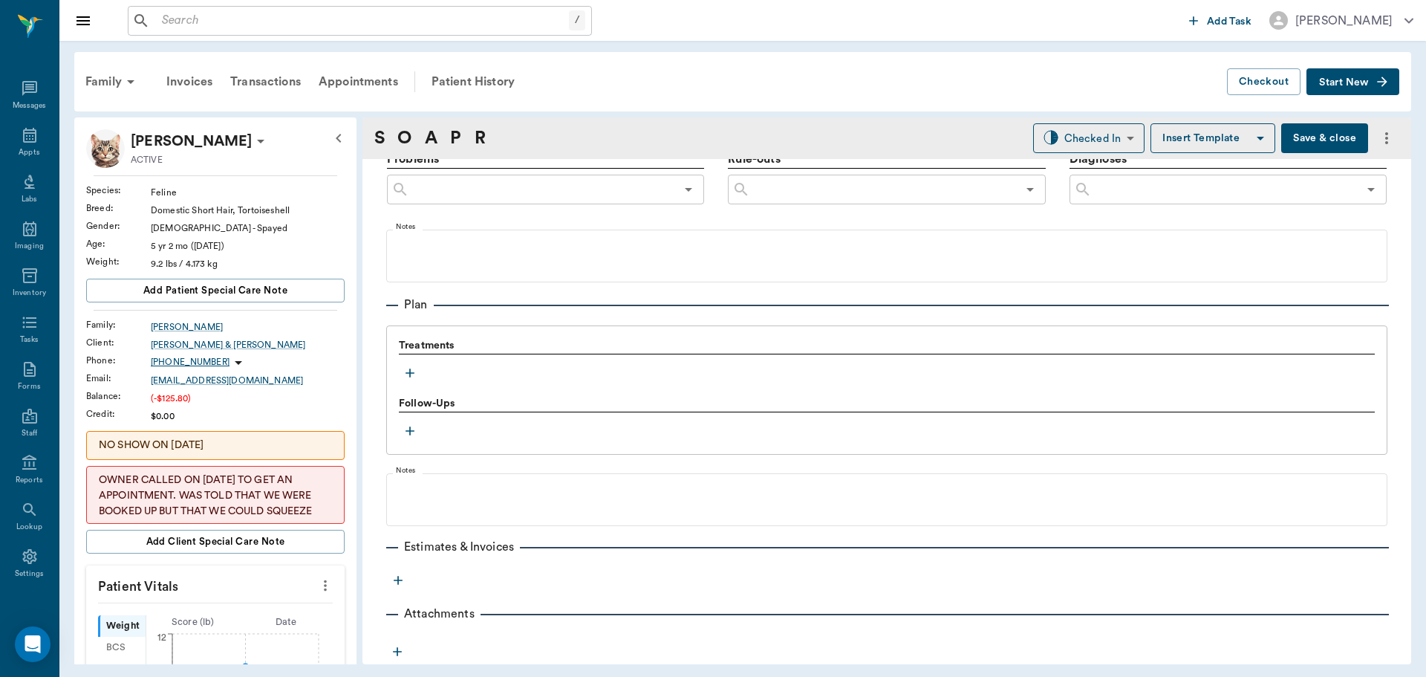
click at [409, 371] on icon "button" at bounding box center [410, 373] width 15 height 15
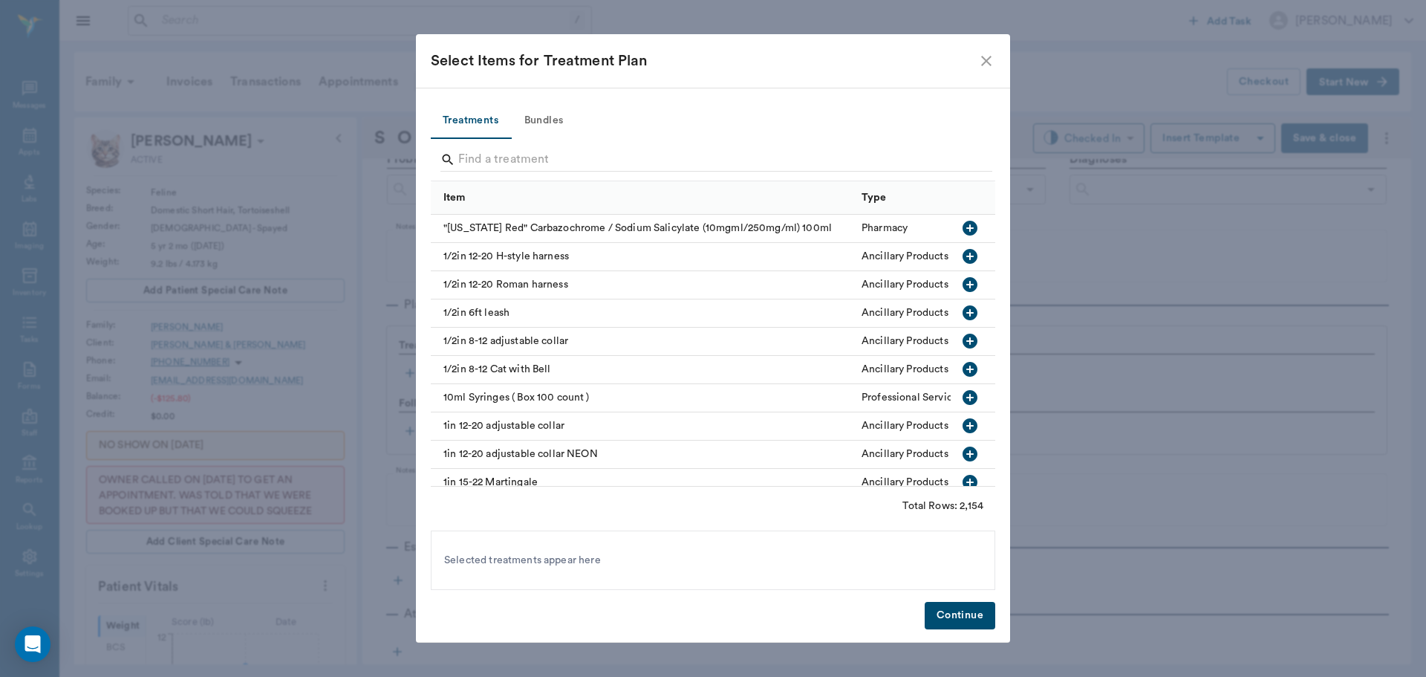
click at [549, 117] on button "Bundles" at bounding box center [543, 121] width 67 height 36
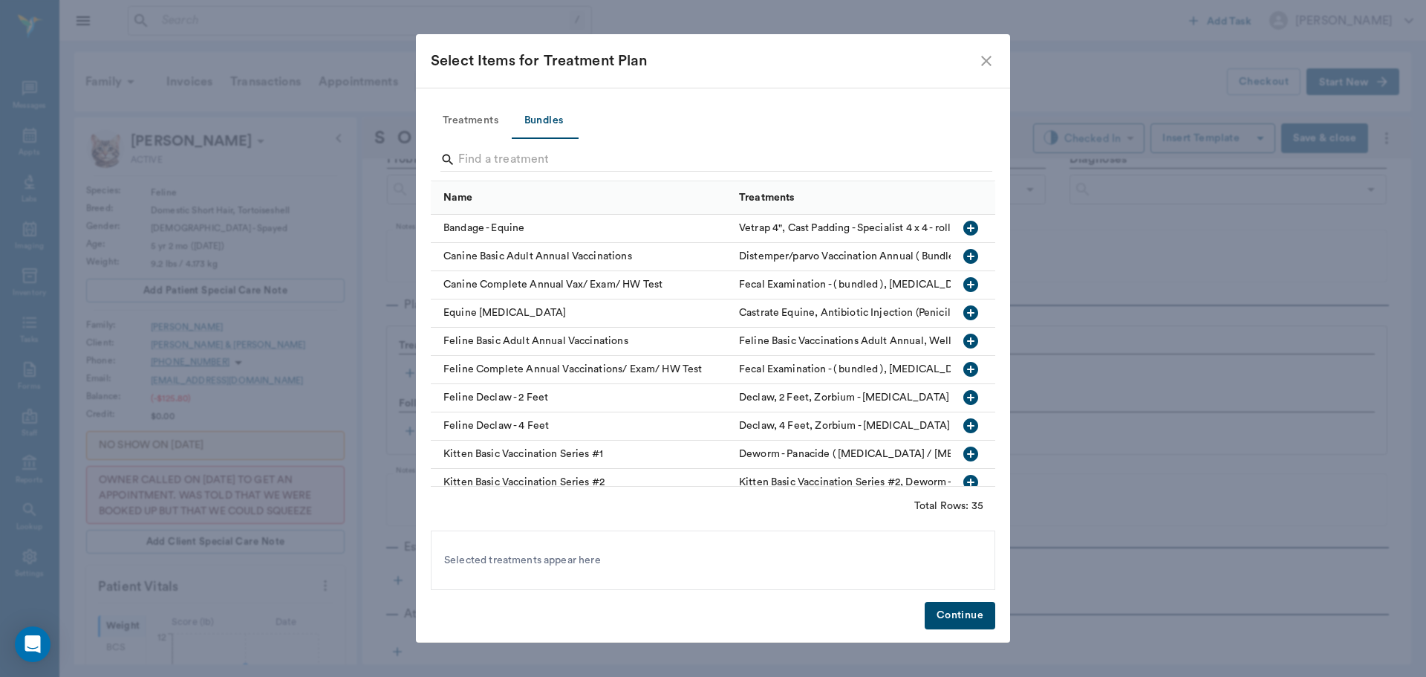
click at [964, 337] on icon "button" at bounding box center [971, 341] width 15 height 15
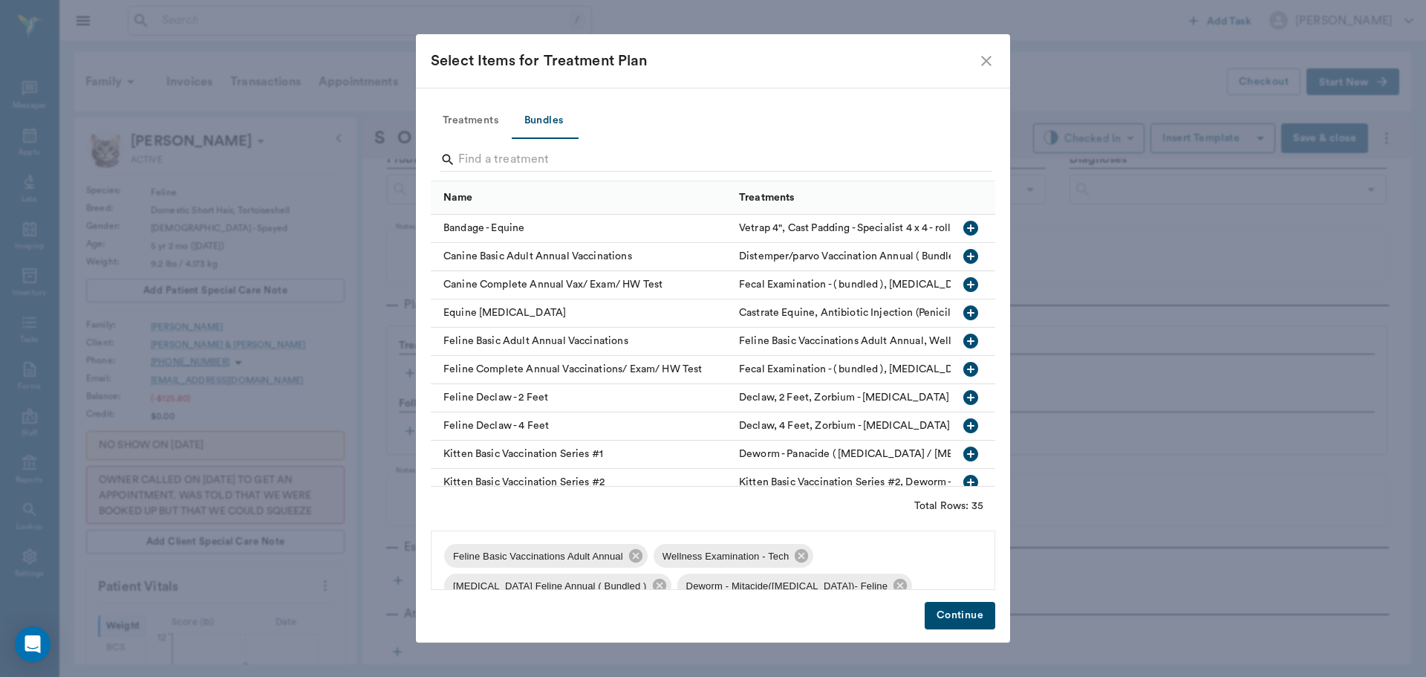
click at [953, 622] on button "Continue" at bounding box center [960, 615] width 71 height 27
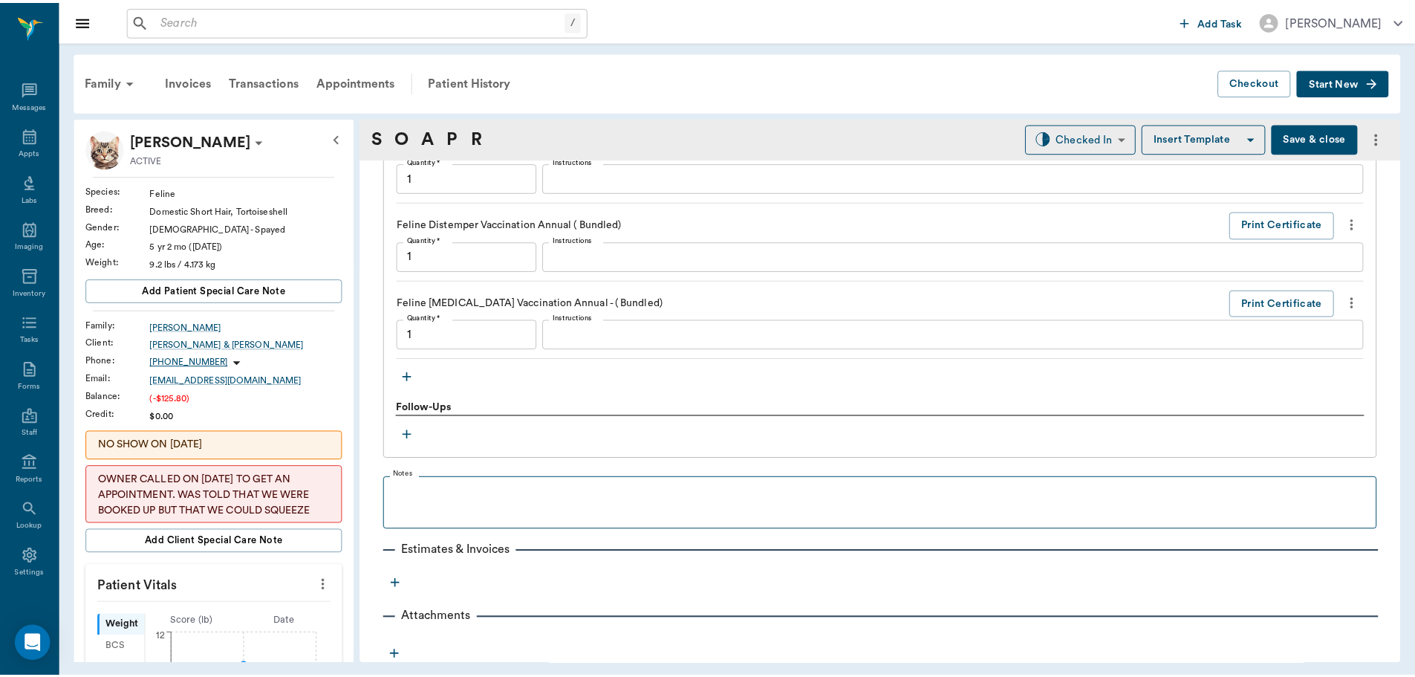
scroll to position [1375, 0]
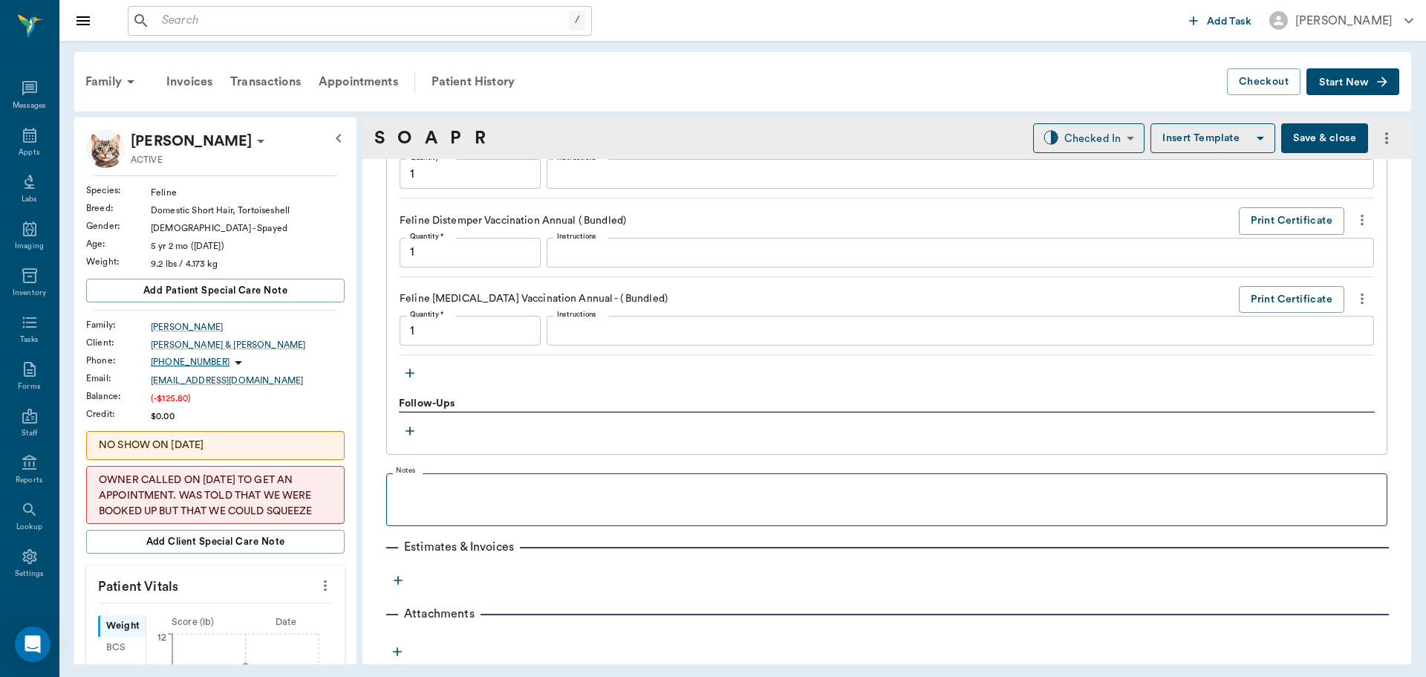
type input "1.00"
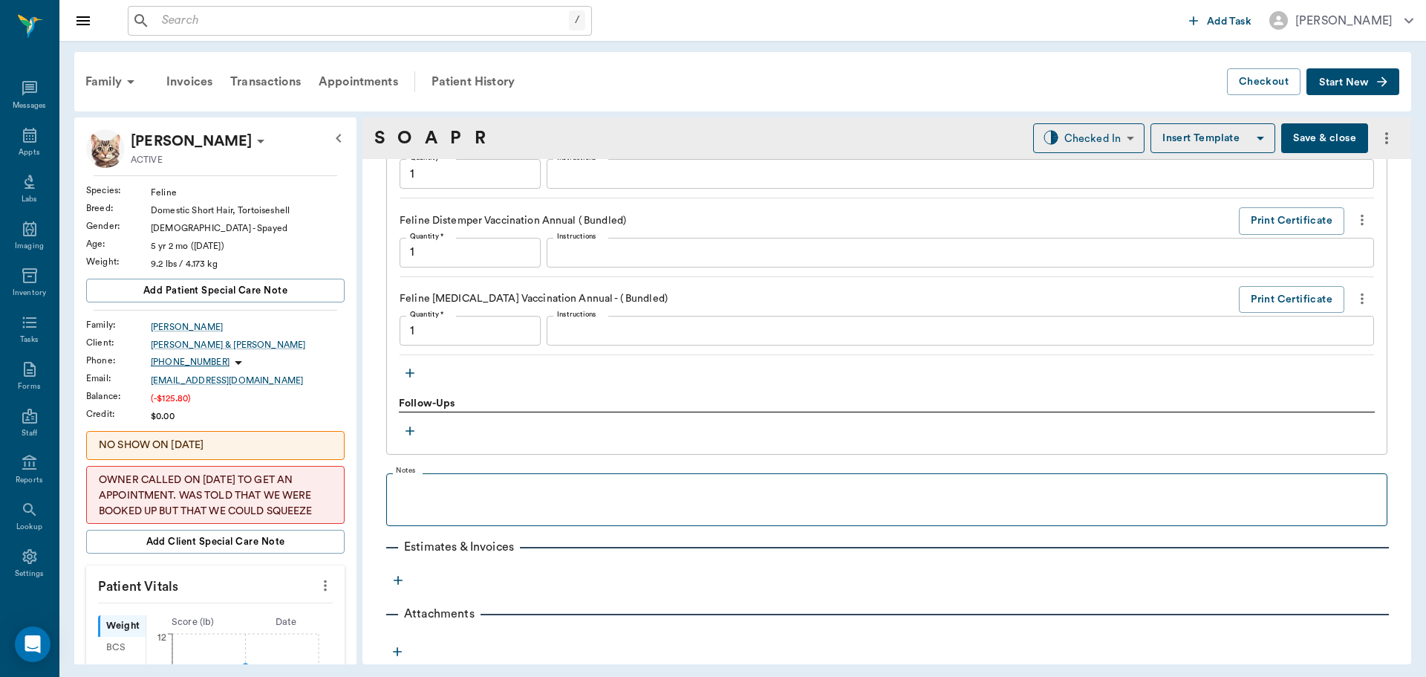
type input "1.00"
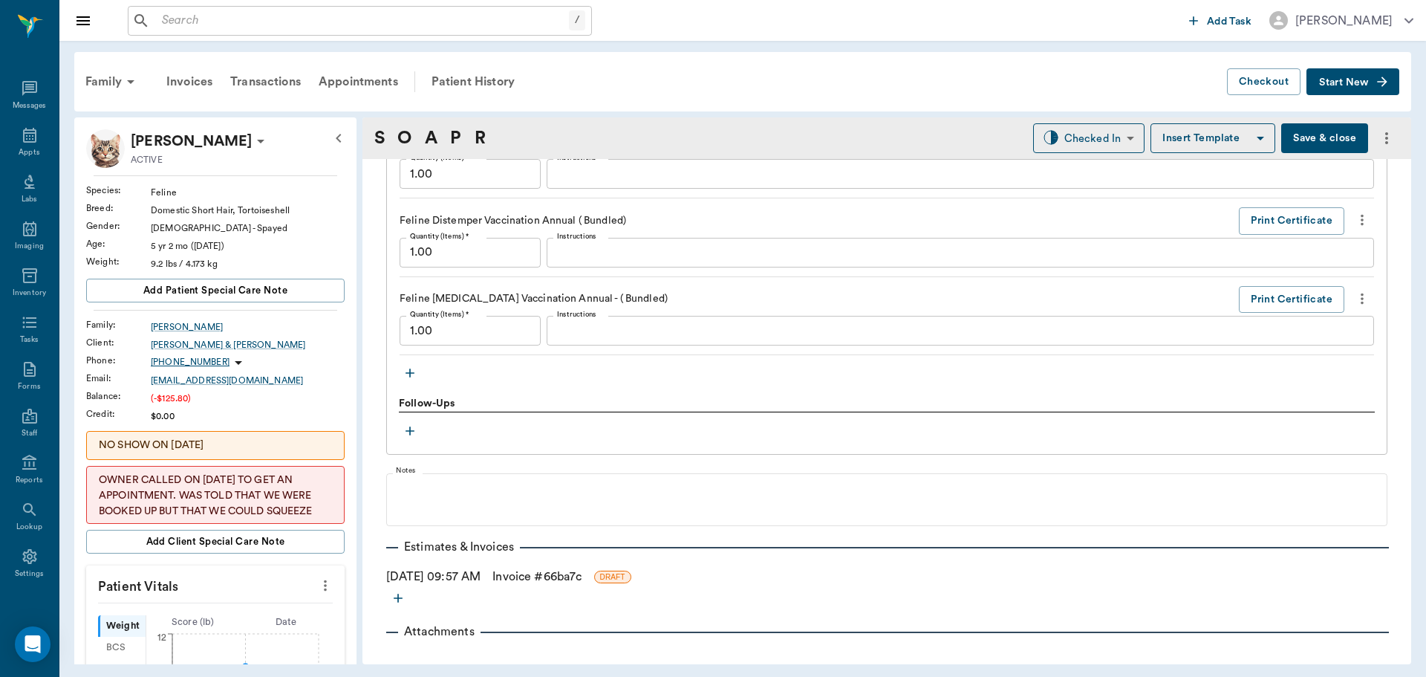
click at [567, 577] on link "Invoice # 66ba7c" at bounding box center [537, 577] width 89 height 18
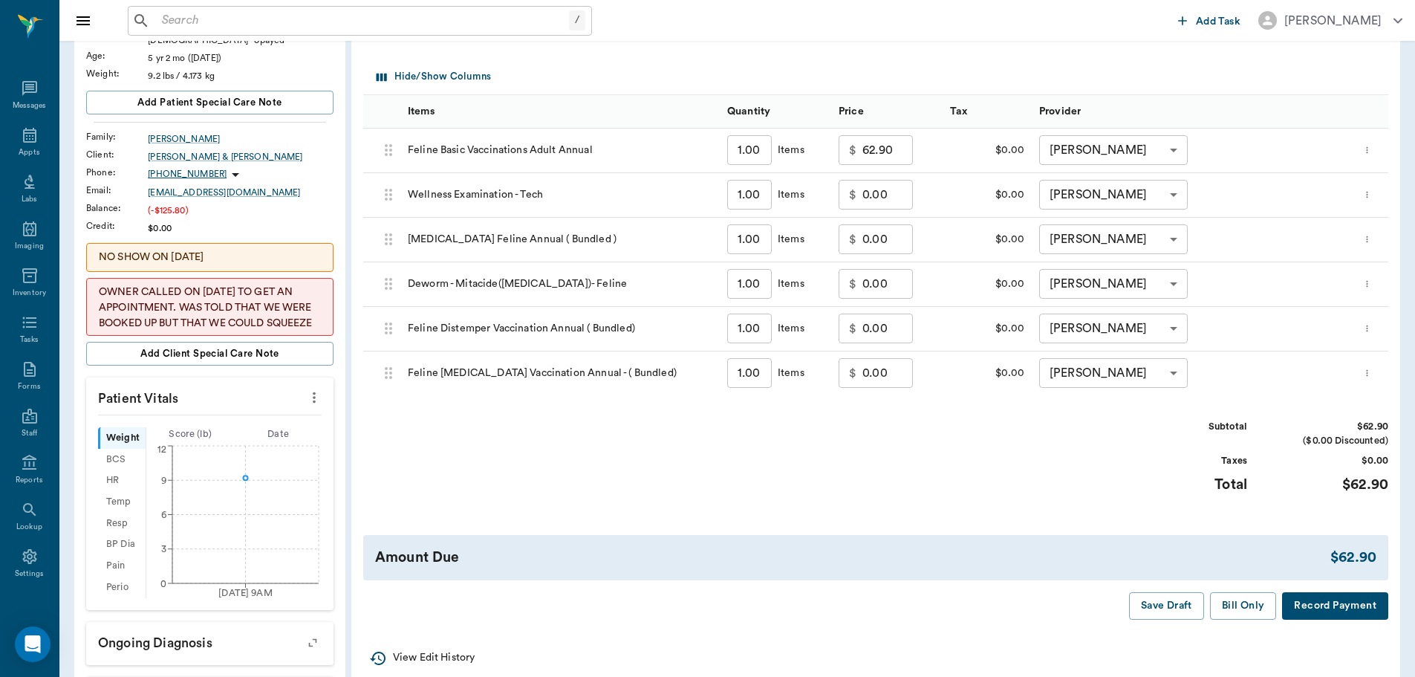
scroll to position [223, 0]
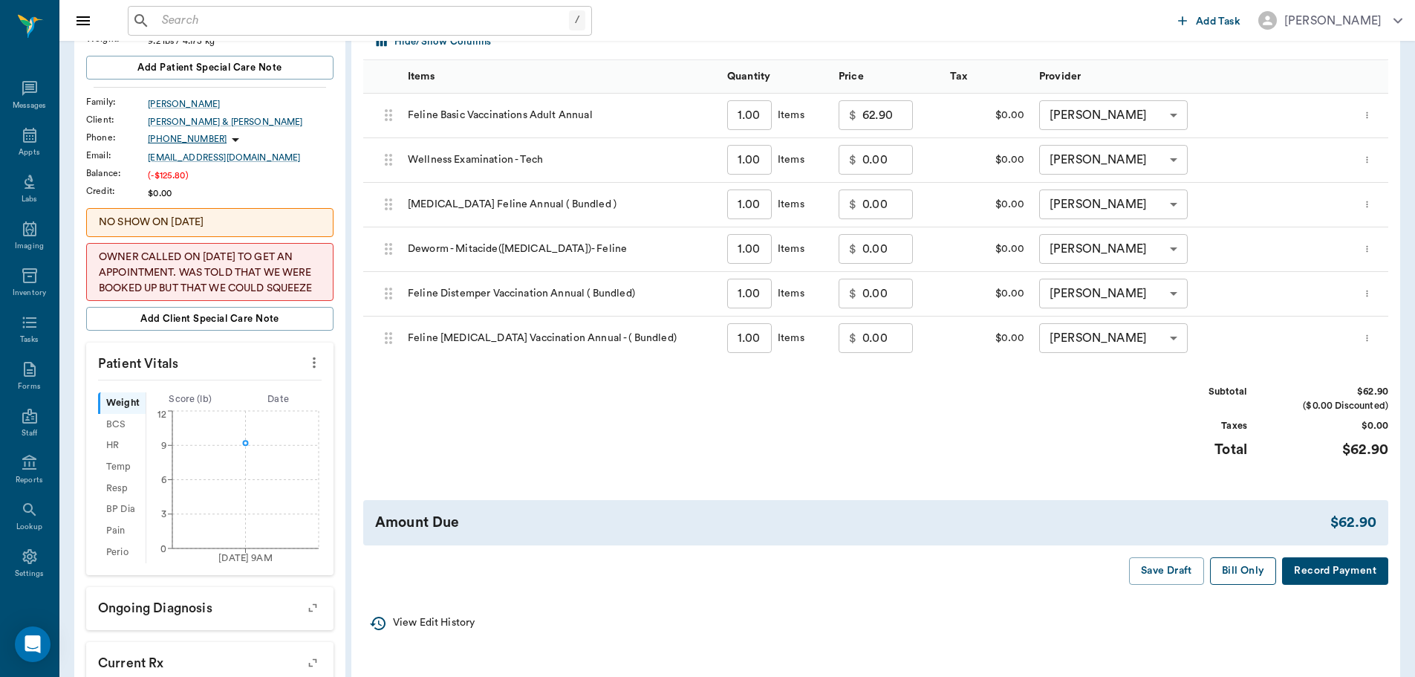
click at [1253, 572] on button "Bill Only" at bounding box center [1243, 570] width 67 height 27
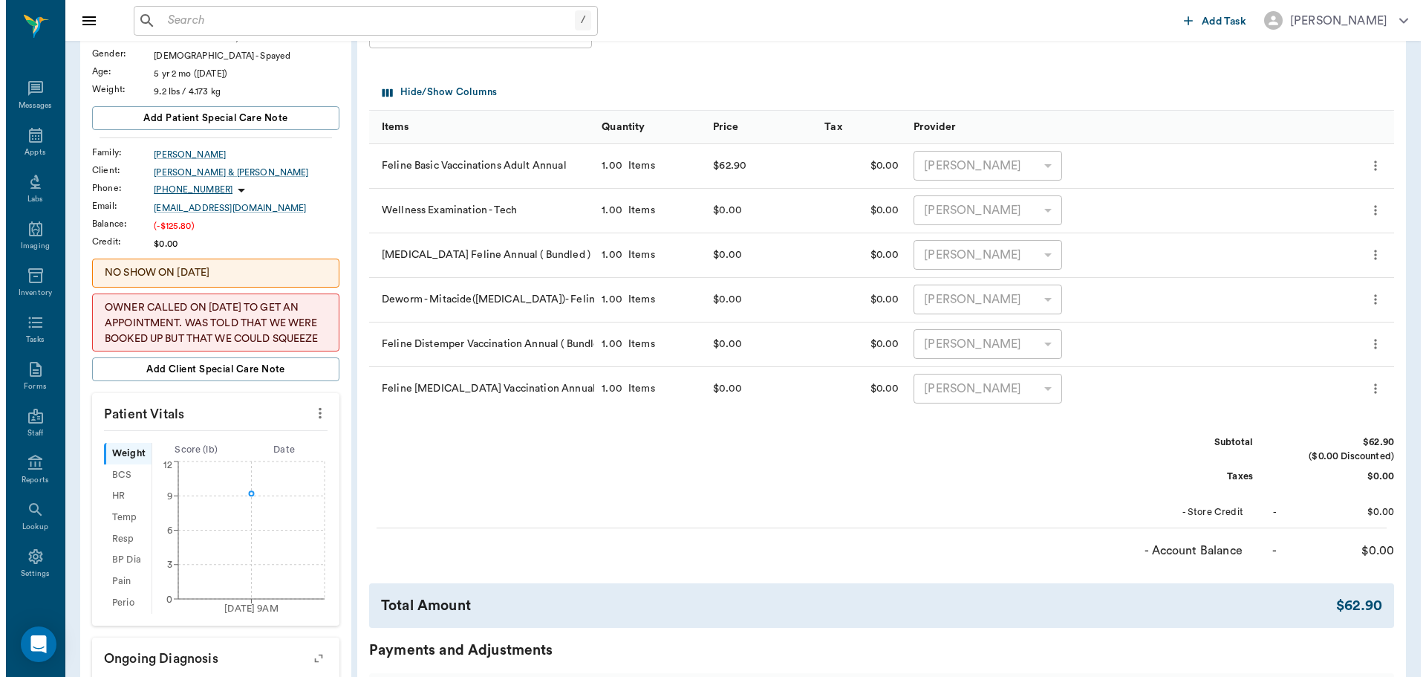
scroll to position [0, 0]
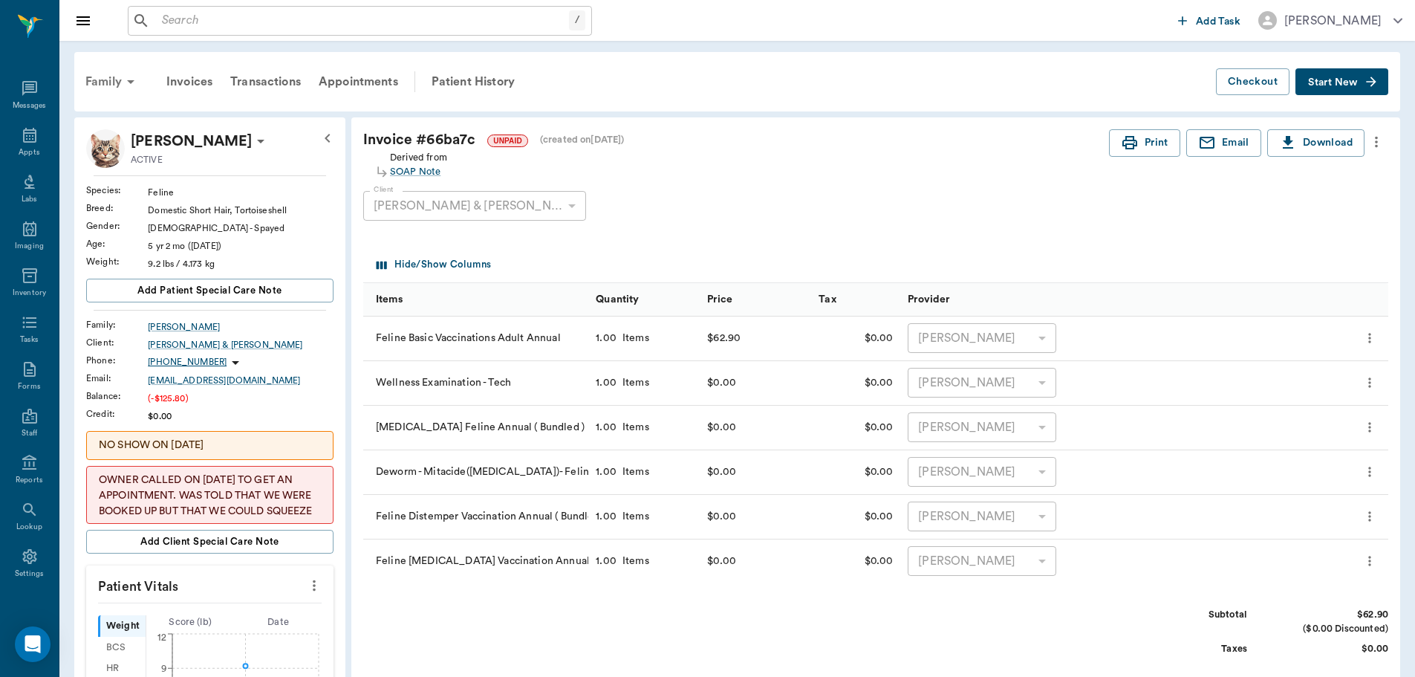
click at [117, 80] on div "Family" at bounding box center [113, 82] width 72 height 36
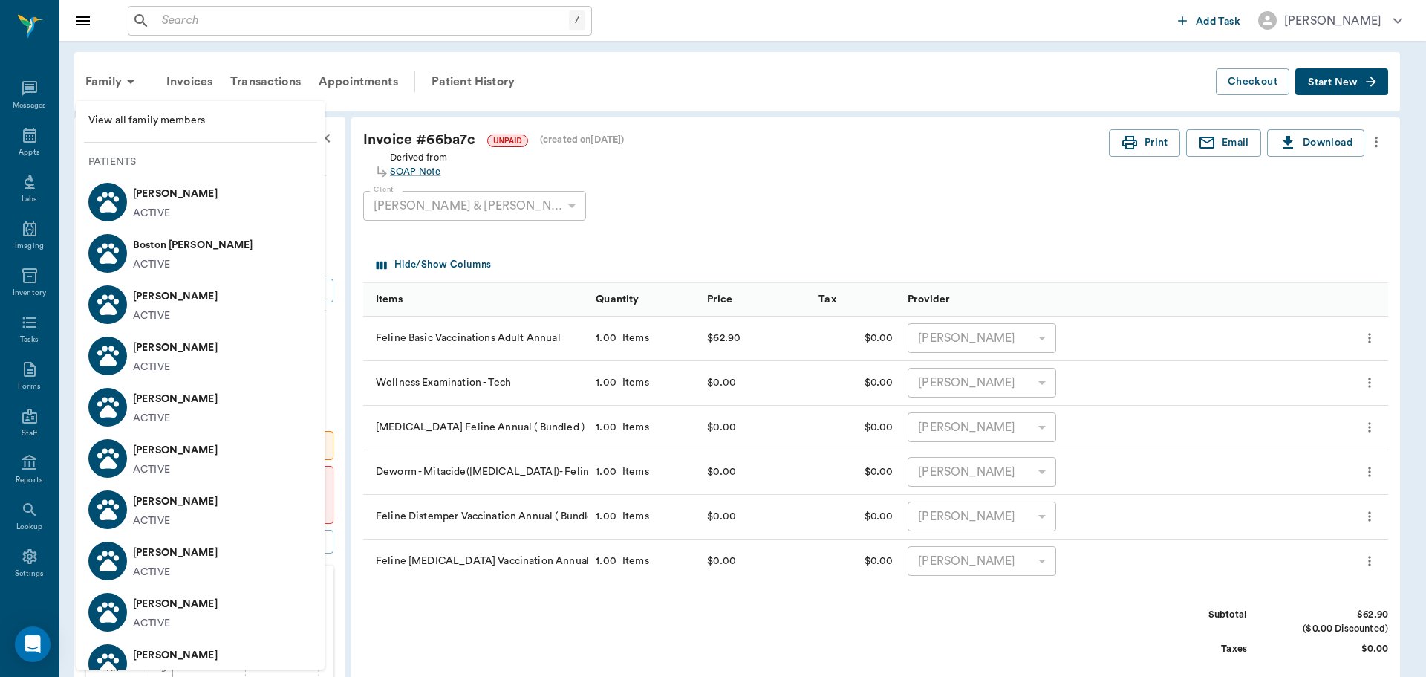
click at [184, 214] on div "ACTIVE" at bounding box center [175, 214] width 85 height 16
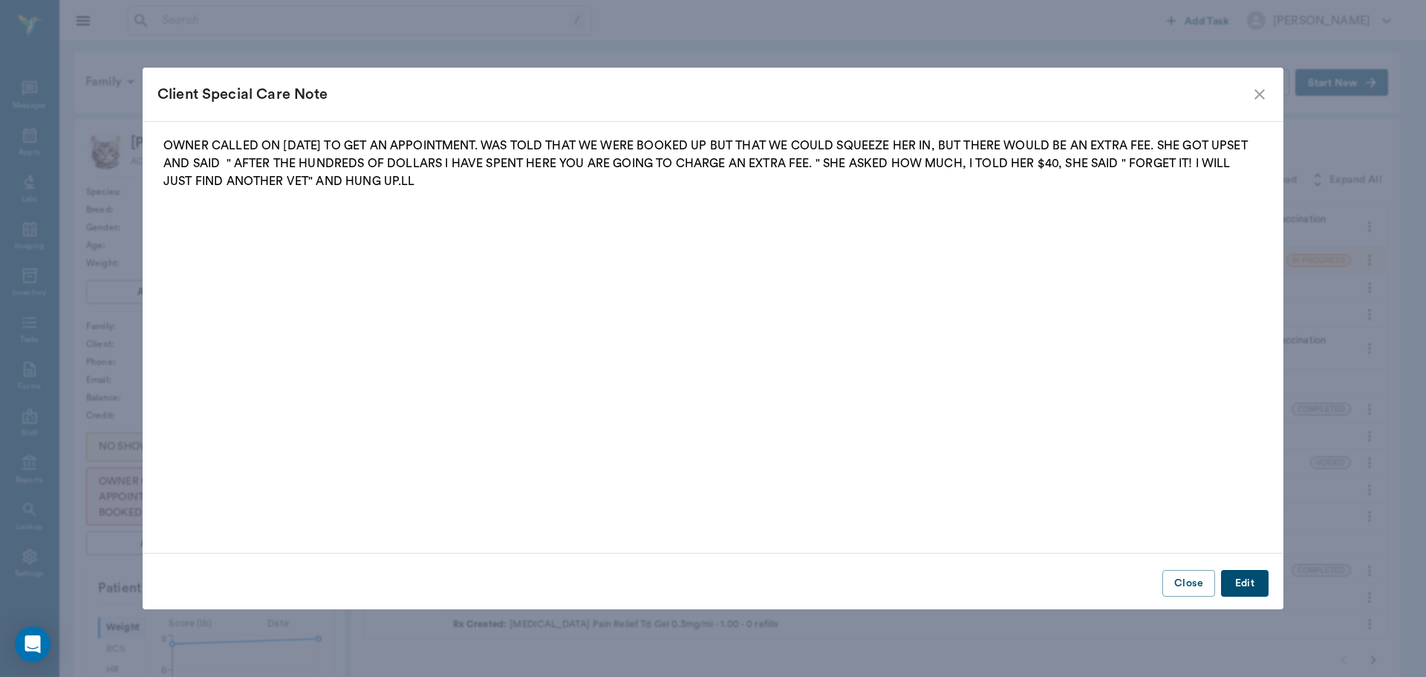
click at [1259, 88] on icon "close" at bounding box center [1260, 94] width 18 height 18
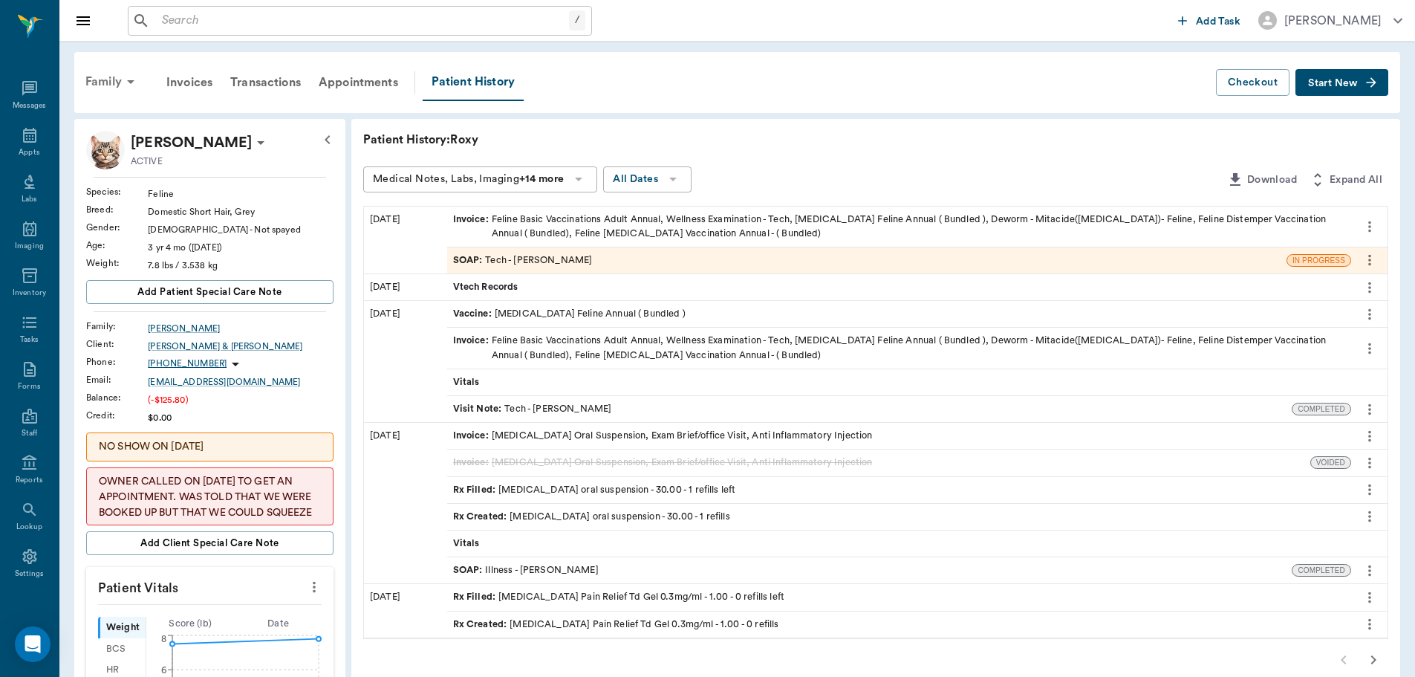
click at [108, 77] on div "Family" at bounding box center [113, 82] width 72 height 36
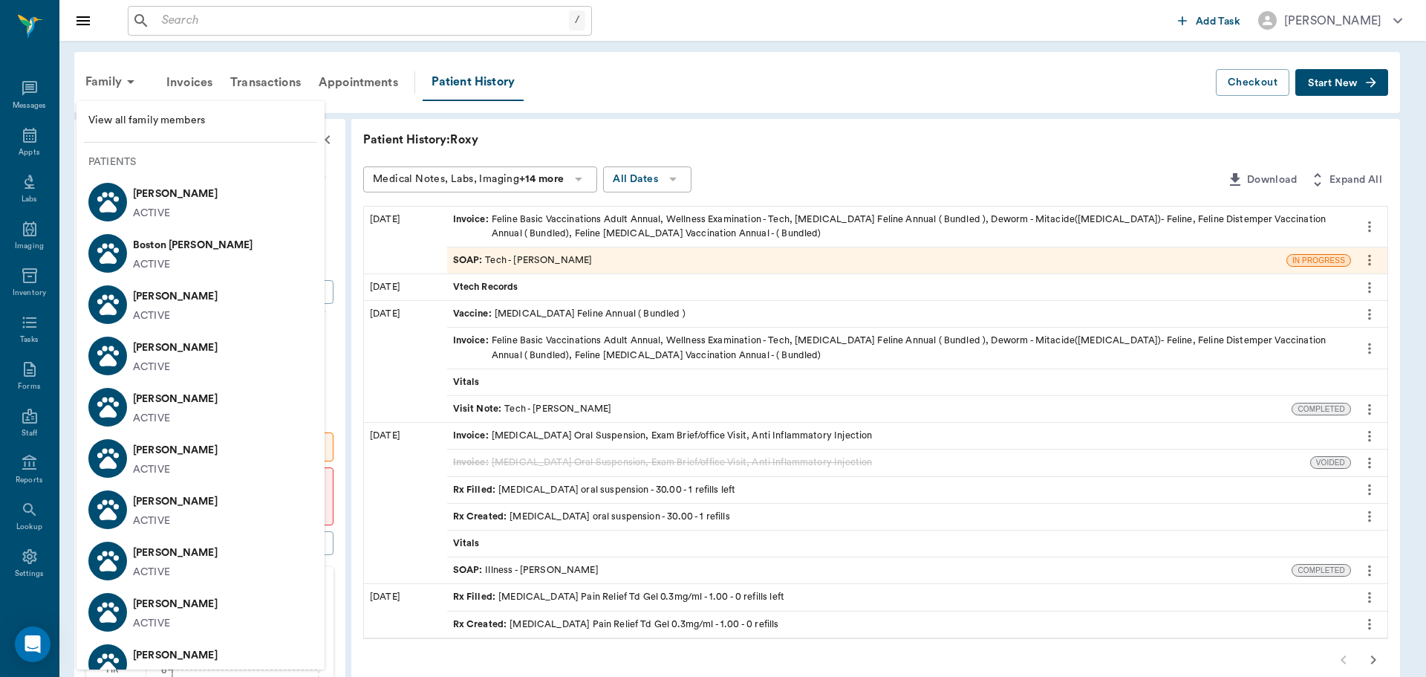
click at [166, 247] on p "Boston Ewald" at bounding box center [193, 245] width 120 height 24
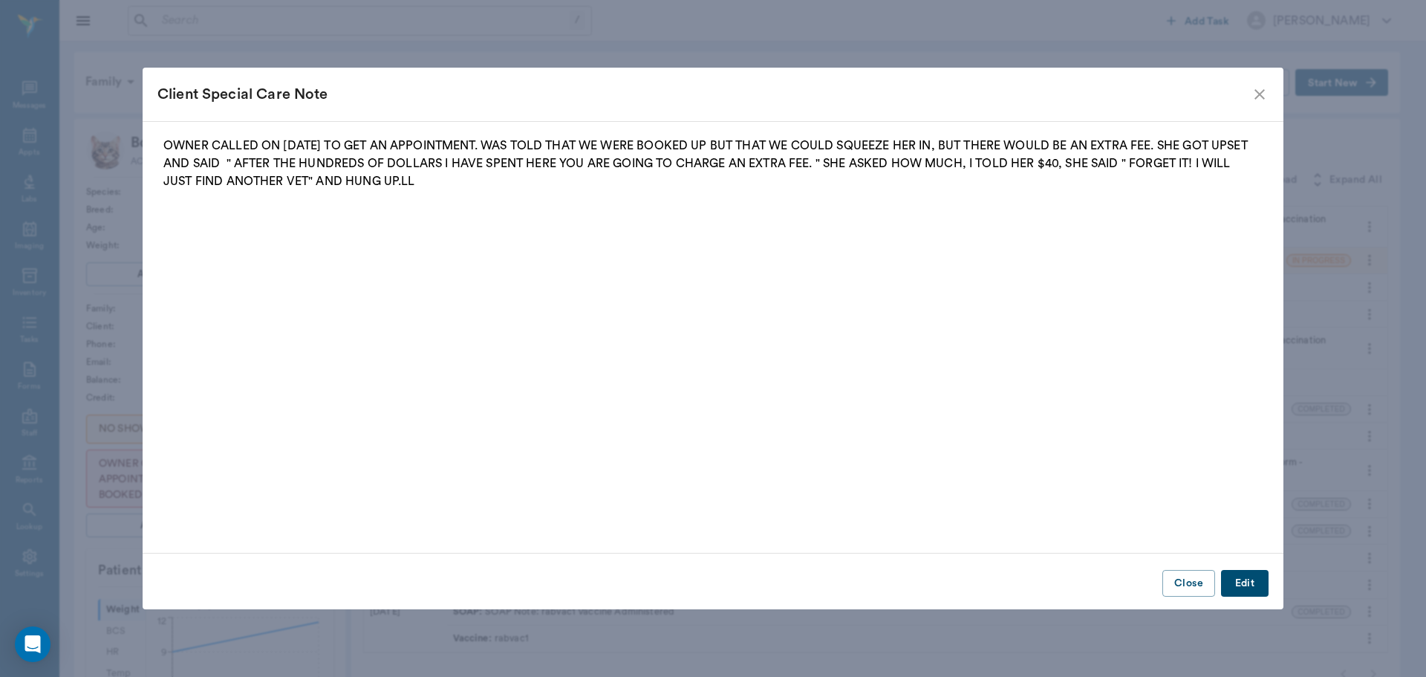
click at [1263, 94] on icon "close" at bounding box center [1260, 94] width 18 height 18
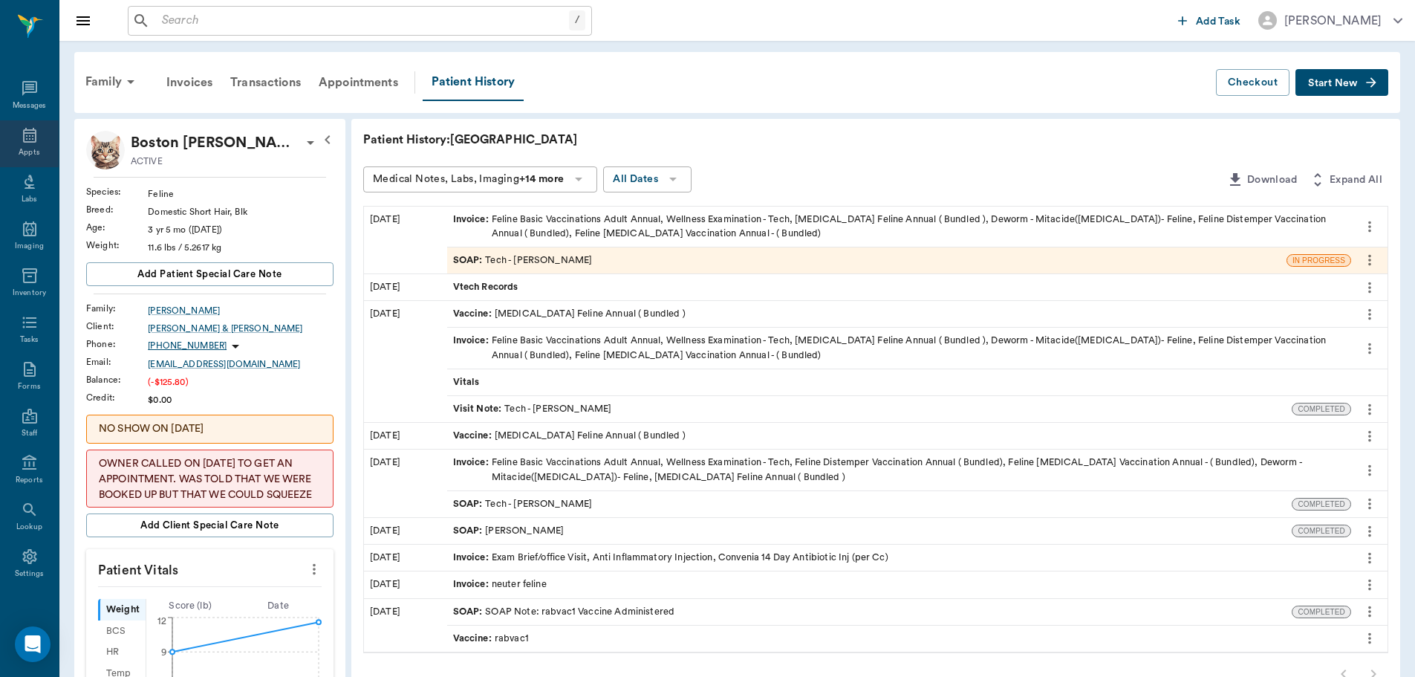
click at [23, 130] on icon at bounding box center [29, 135] width 13 height 15
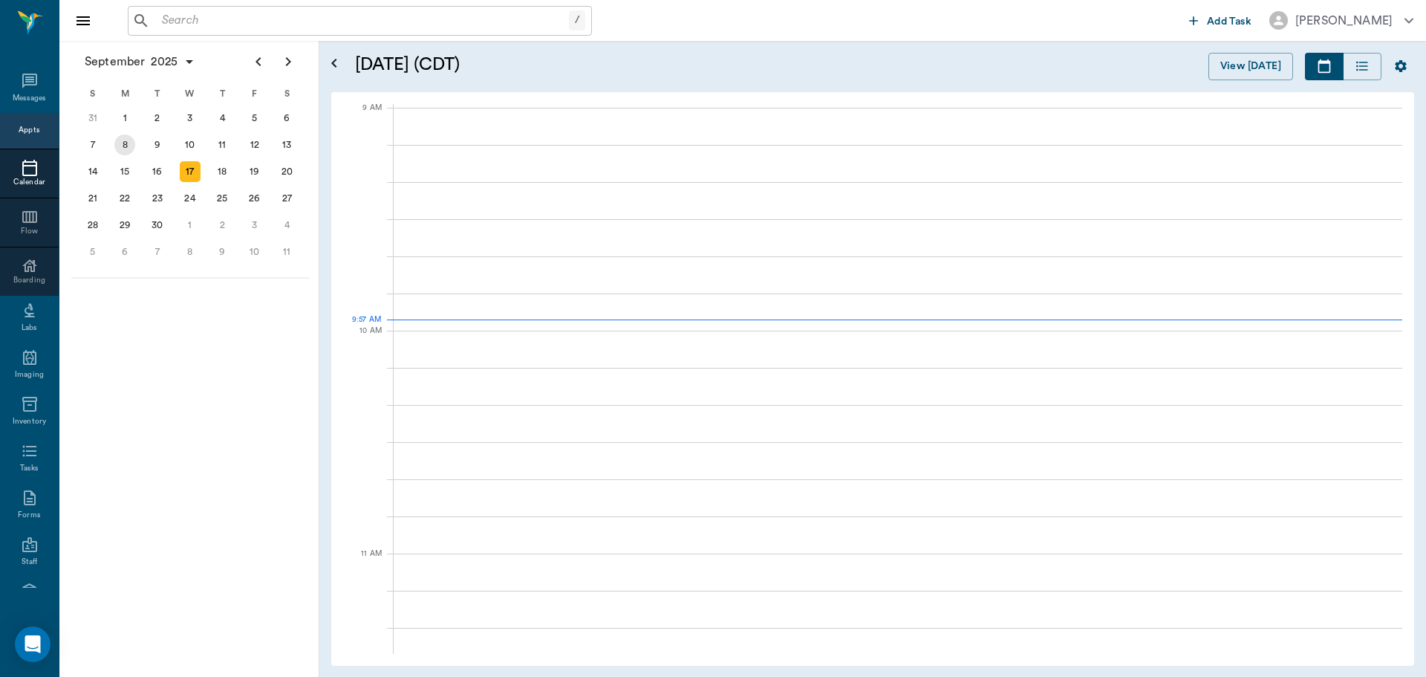
scroll to position [225, 0]
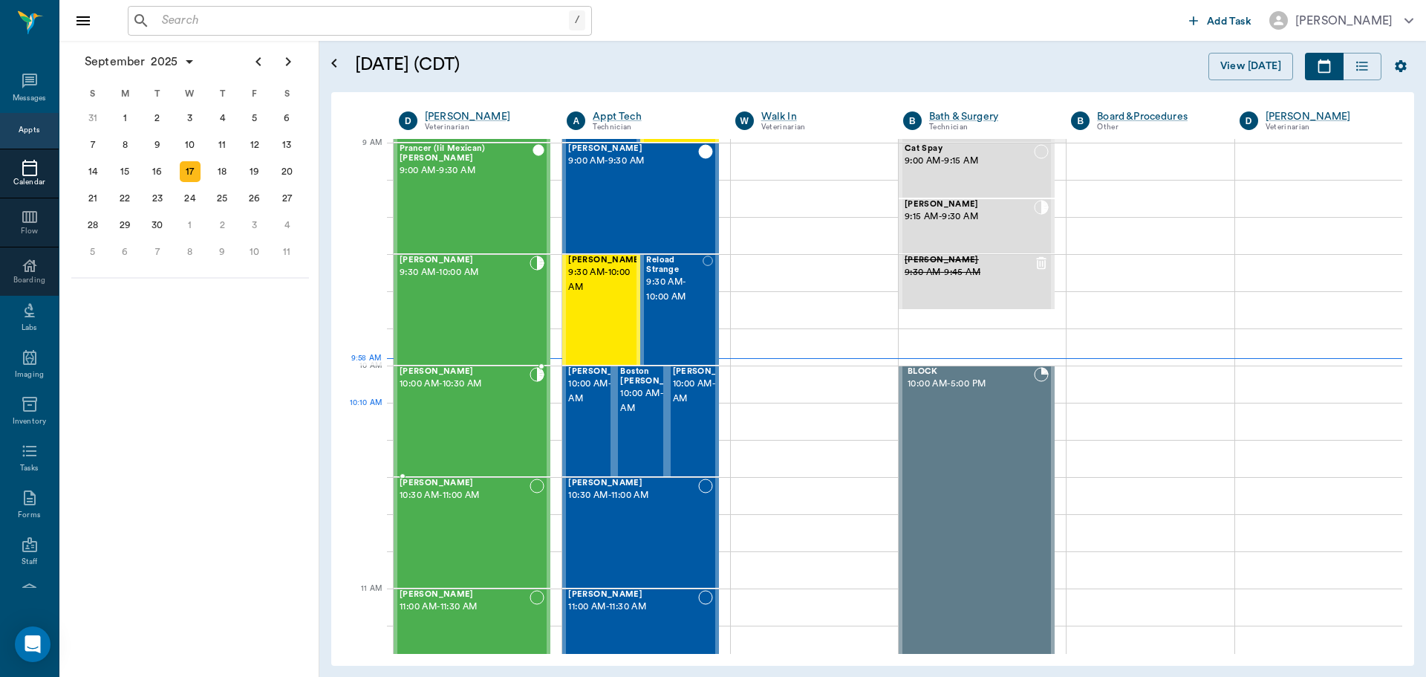
click at [475, 405] on div "Equine Elliott 10:00 AM - 10:30 AM" at bounding box center [465, 421] width 130 height 108
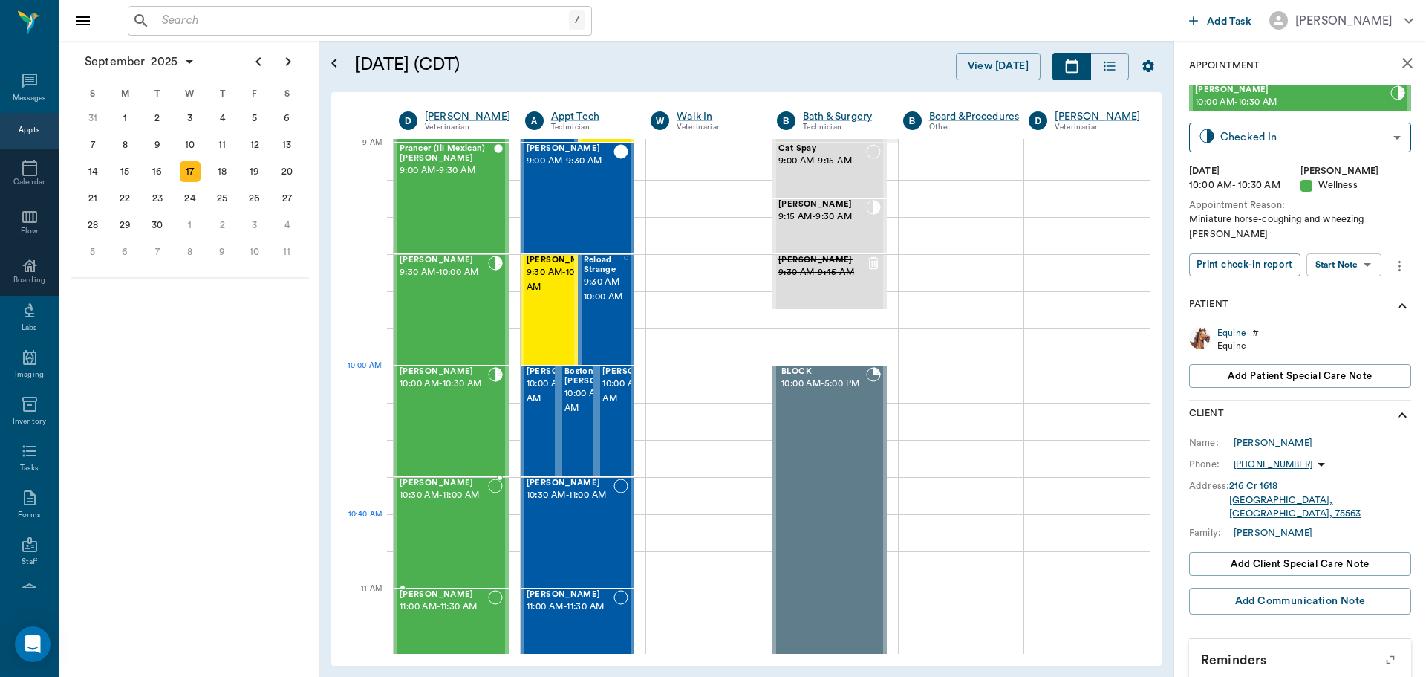
click at [444, 539] on div "Honey Foster 10:30 AM - 11:00 AM" at bounding box center [444, 532] width 88 height 108
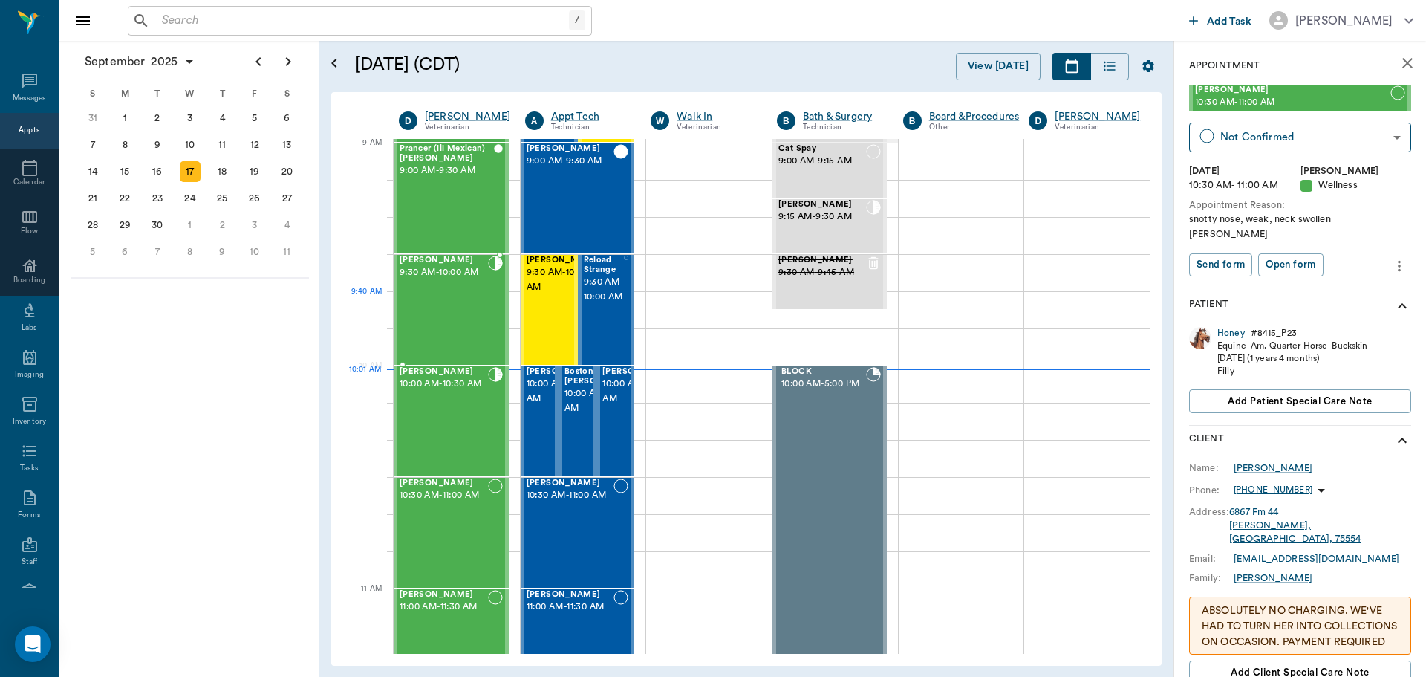
click at [452, 306] on div "Gus Jones 9:30 AM - 10:00 AM" at bounding box center [444, 310] width 88 height 108
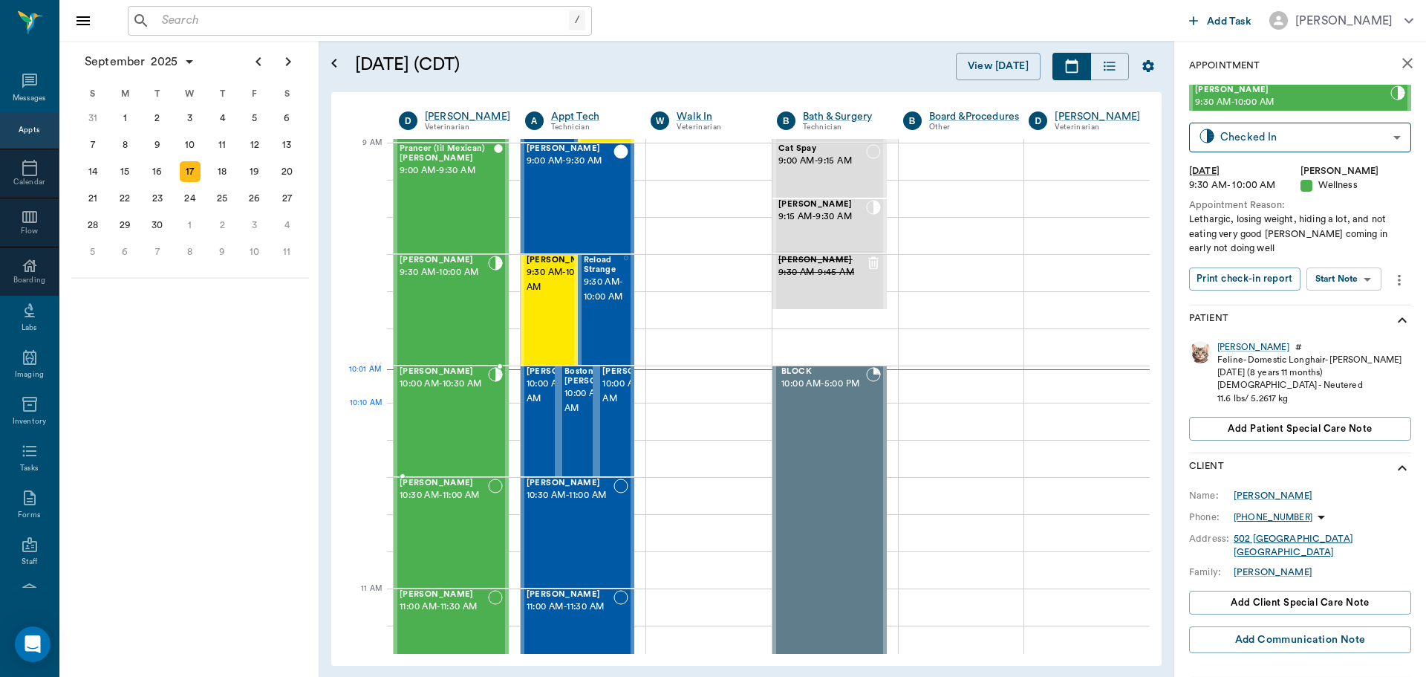
click at [473, 426] on div "Equine Elliott 10:00 AM - 10:30 AM" at bounding box center [444, 421] width 88 height 108
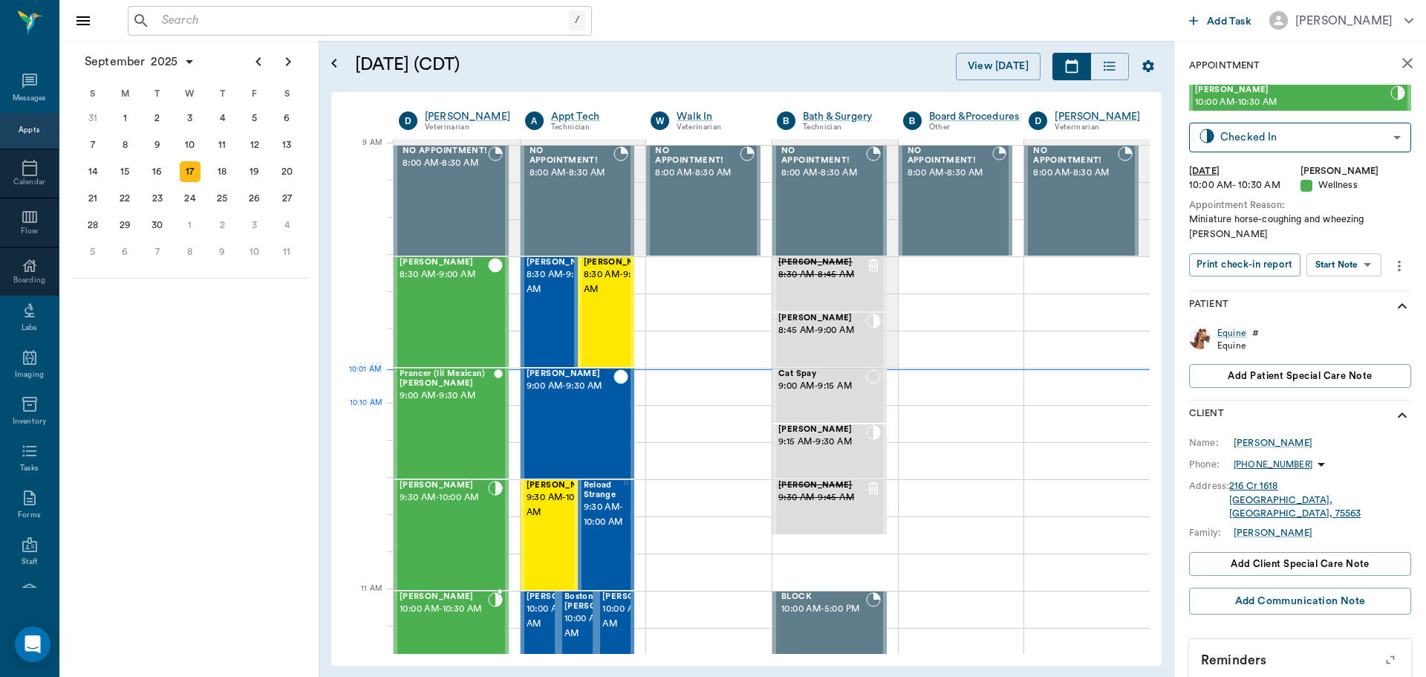
scroll to position [225, 0]
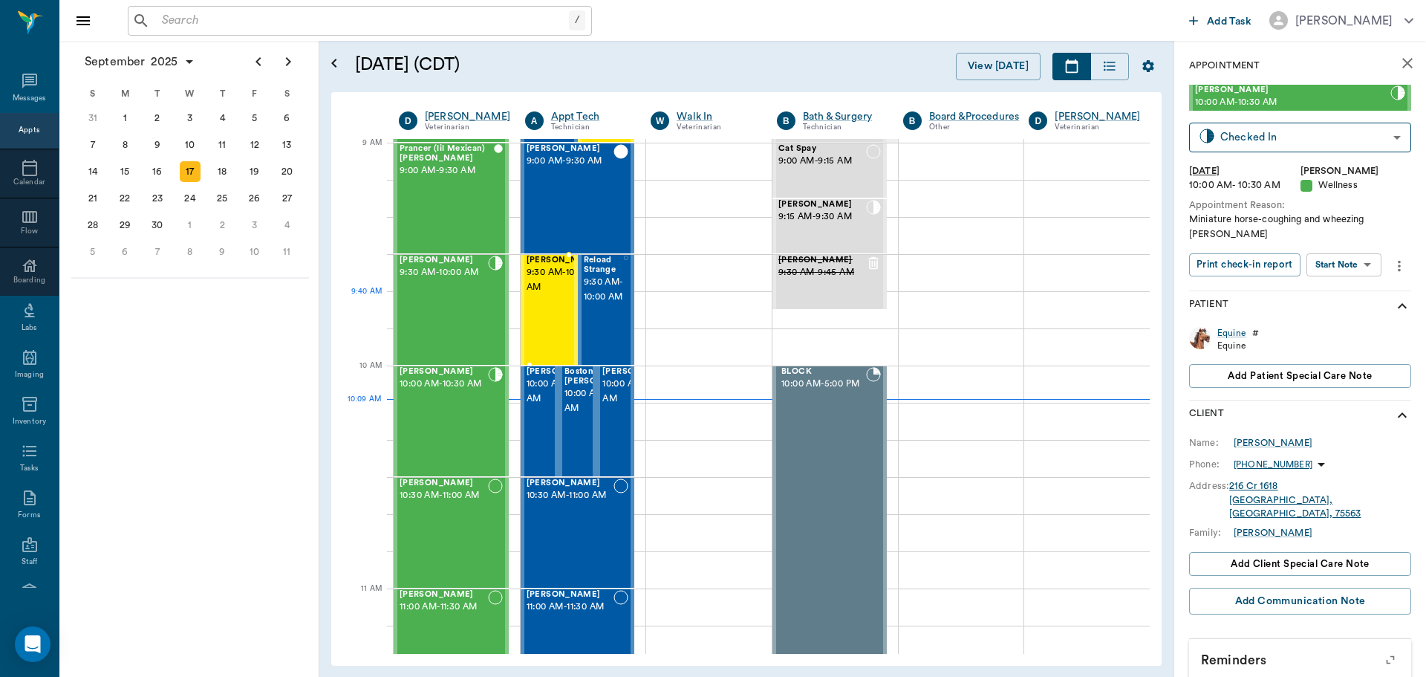
click at [601, 293] on div at bounding box center [601, 310] width 0 height 108
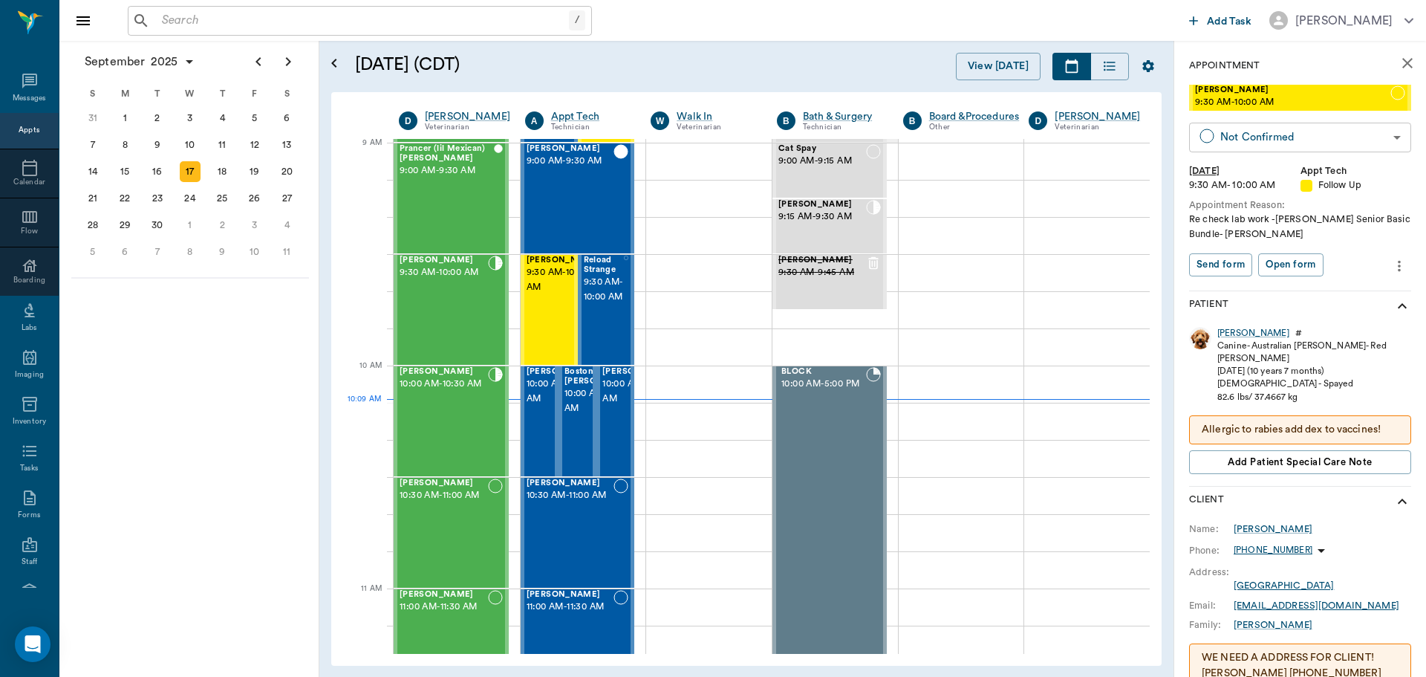
click at [1270, 129] on body "/ ​ Add Task [PERSON_NAME] Nectar Messages Appts Calendar Flow Boarding Labs Im…" at bounding box center [713, 338] width 1426 height 677
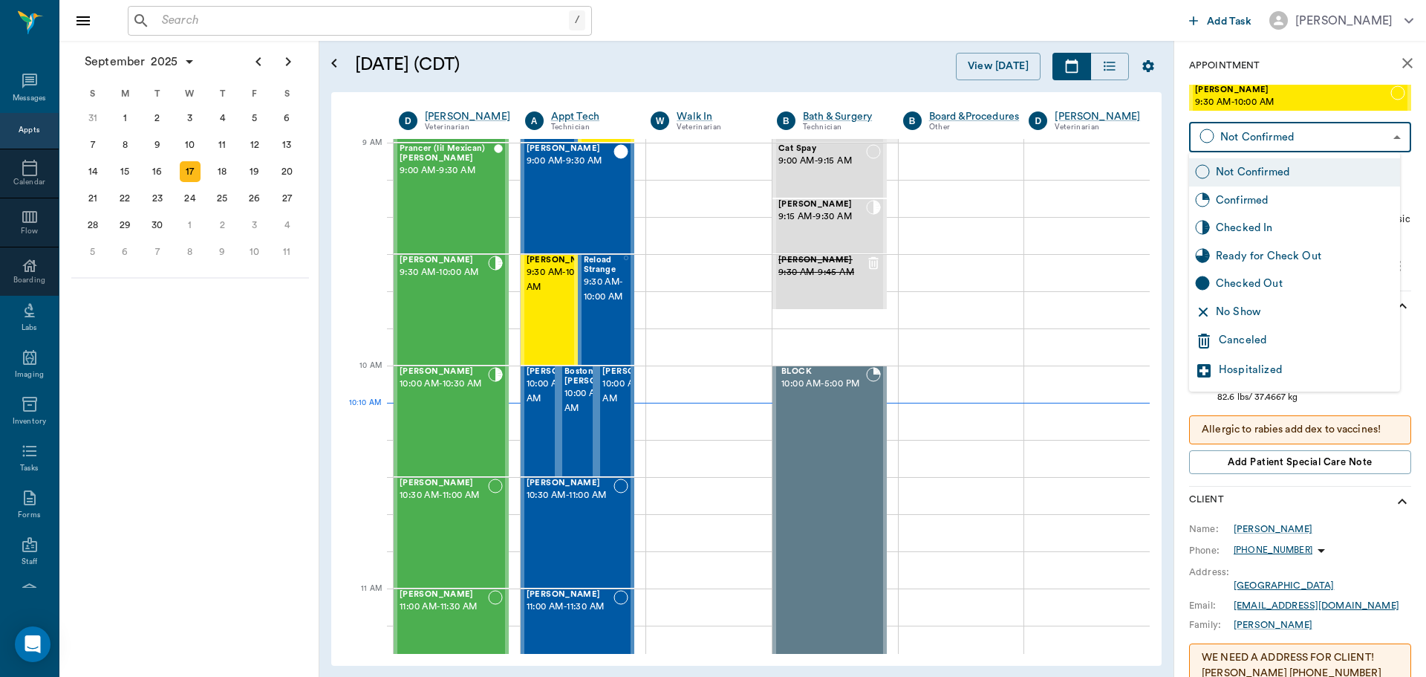
click at [1276, 305] on div "No Show" at bounding box center [1305, 312] width 178 height 16
type input "NO_SHOW"
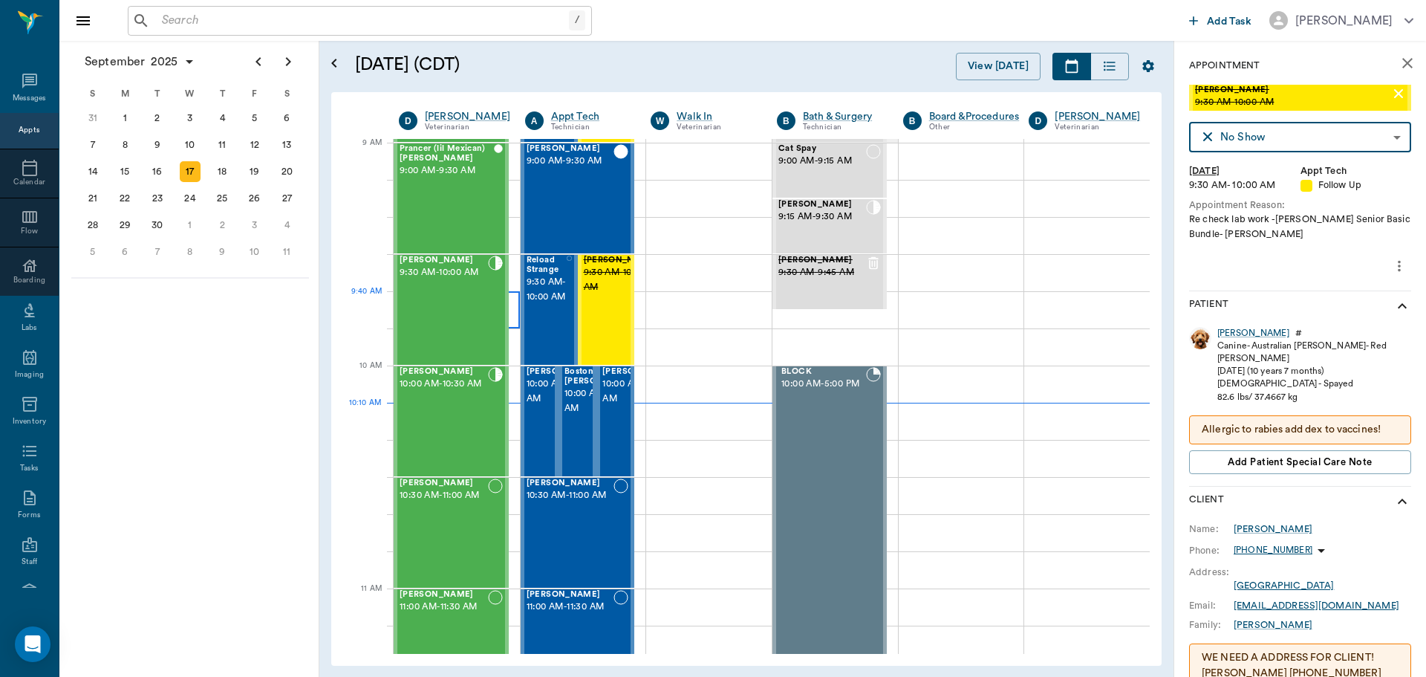
click at [511, 302] on div at bounding box center [457, 309] width 126 height 37
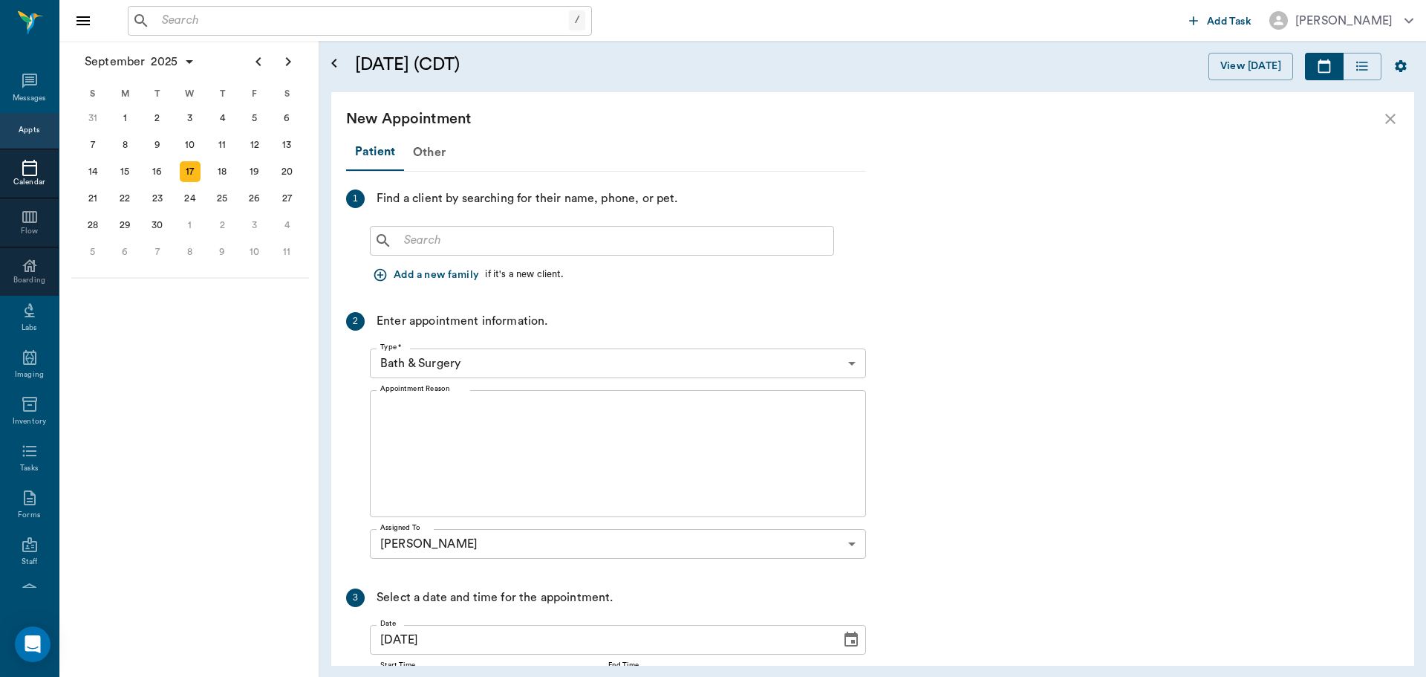
click at [38, 165] on div at bounding box center [29, 168] width 59 height 18
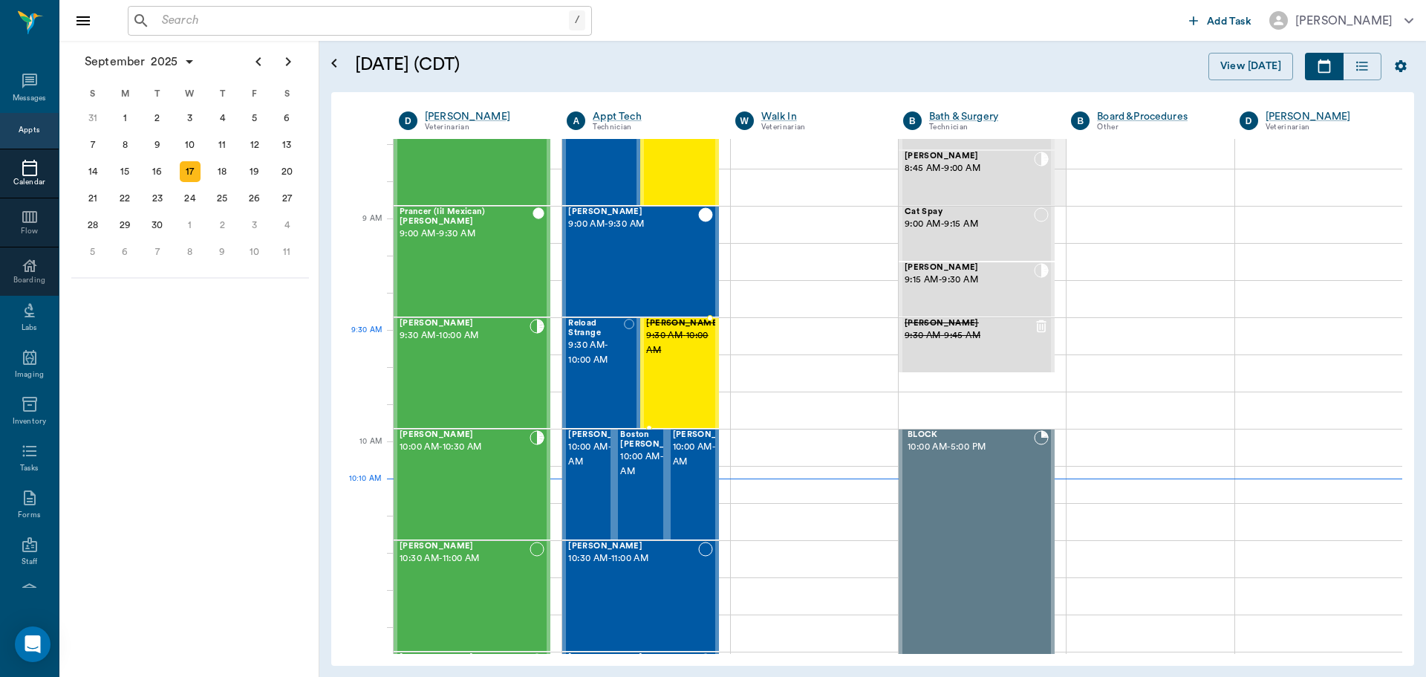
scroll to position [149, 0]
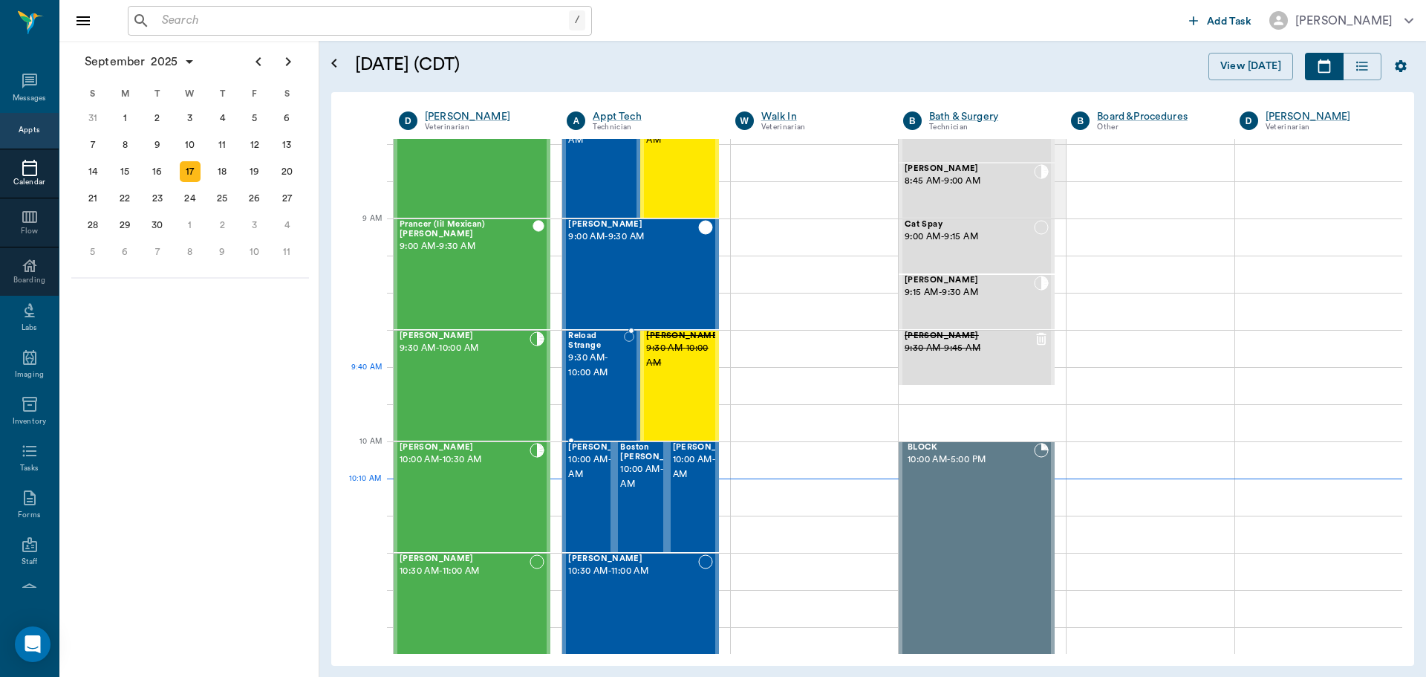
click at [586, 389] on div "Reload Strange 9:30 AM - 10:00 AM" at bounding box center [596, 385] width 56 height 108
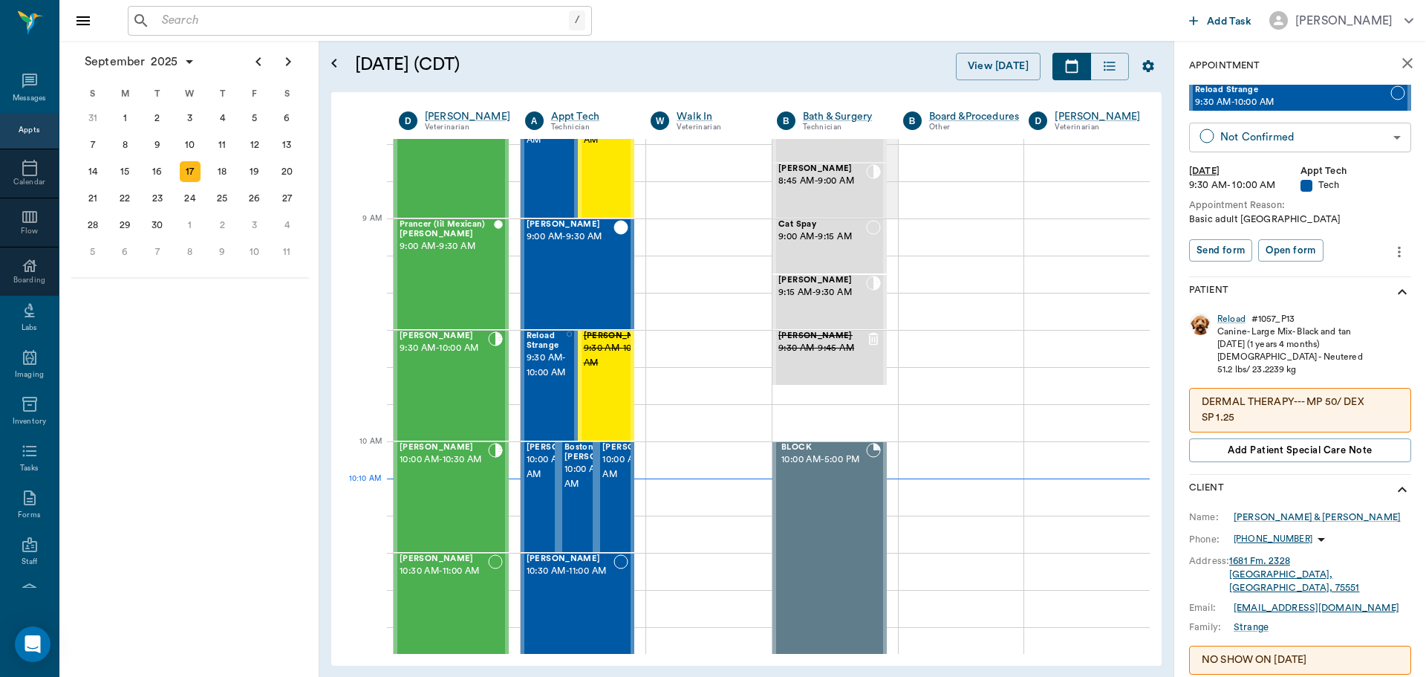
click at [1272, 143] on body "/ ​ Add Task [PERSON_NAME] Nectar Messages Appts Calendar Flow Boarding Labs Im…" at bounding box center [713, 338] width 1426 height 677
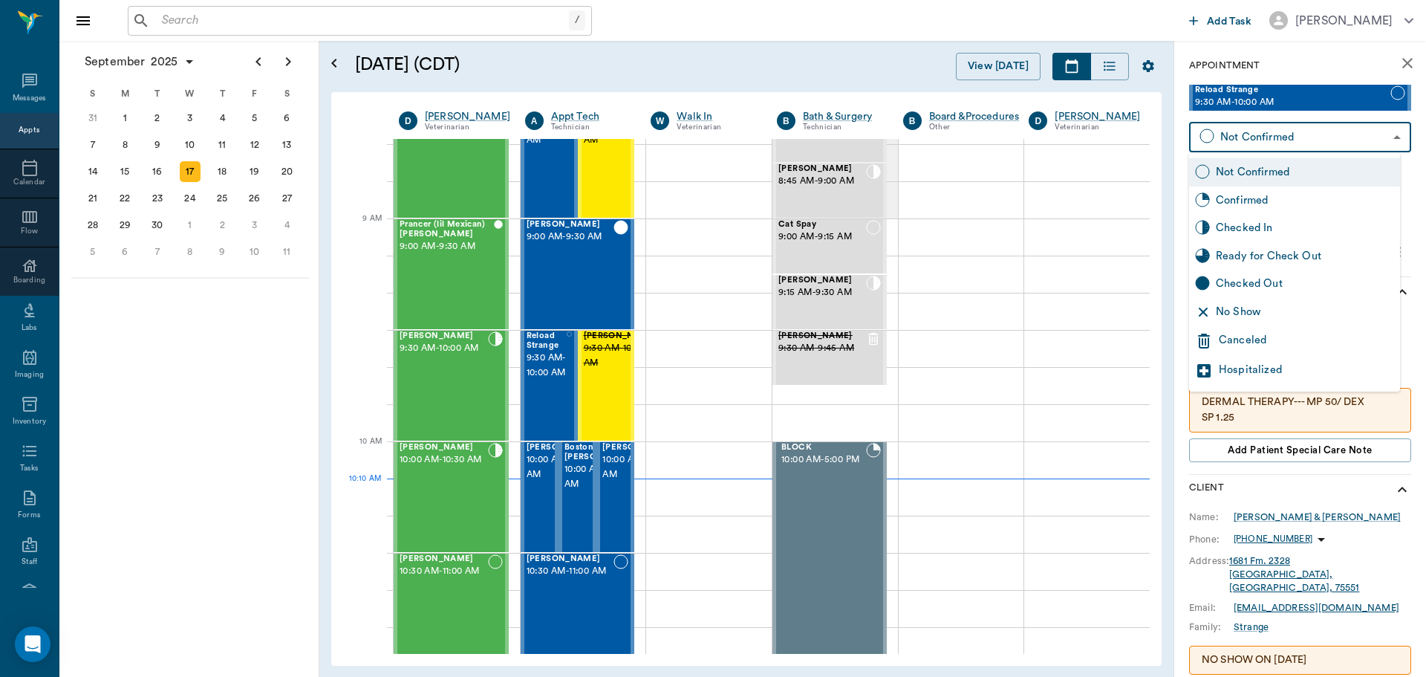
click at [1282, 305] on div "No Show" at bounding box center [1305, 312] width 178 height 16
type input "NO_SHOW"
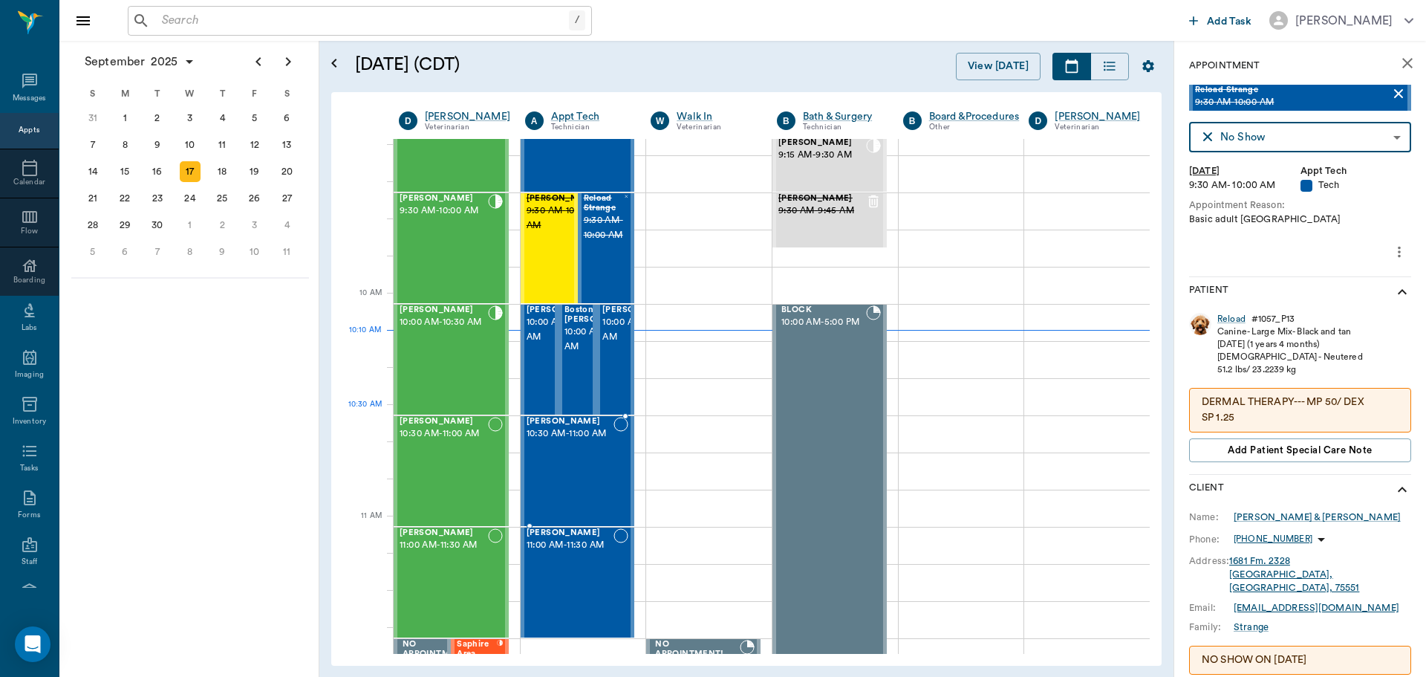
scroll to position [298, 0]
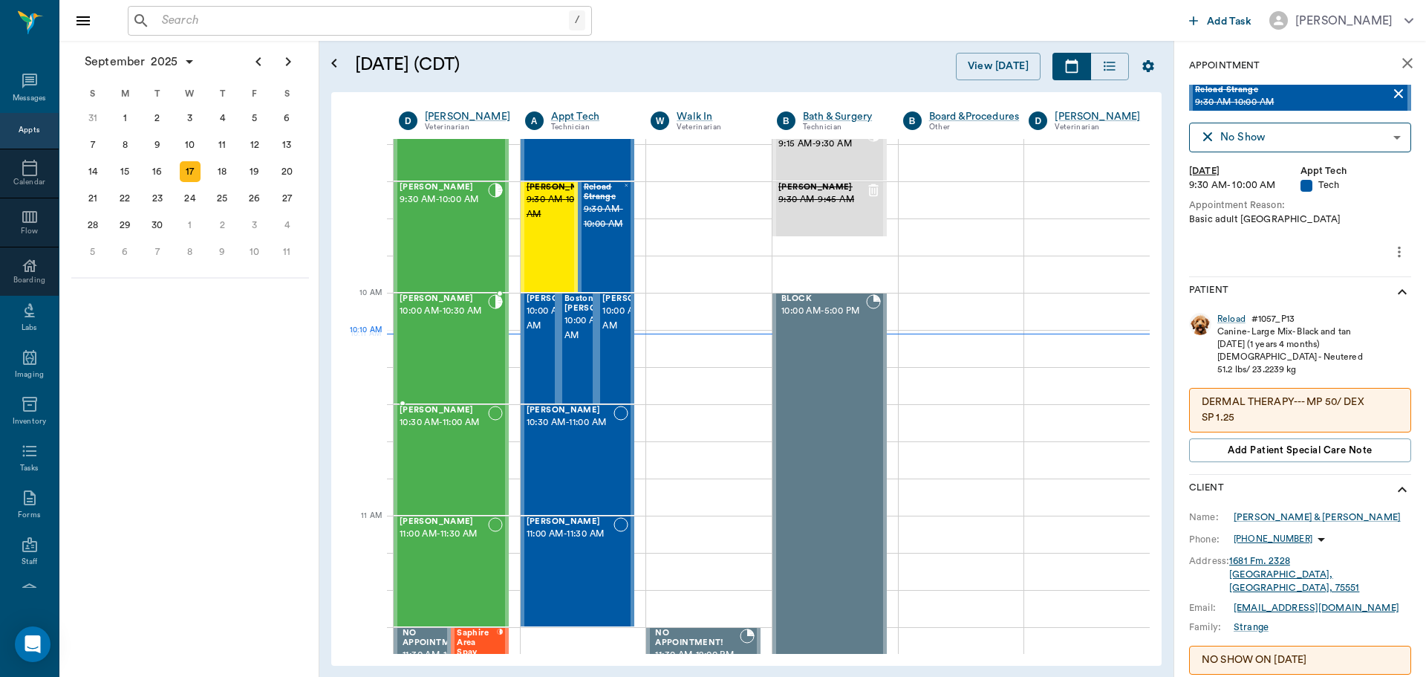
click at [473, 361] on div "[PERSON_NAME] 10:00 AM - 10:30 AM" at bounding box center [444, 348] width 88 height 108
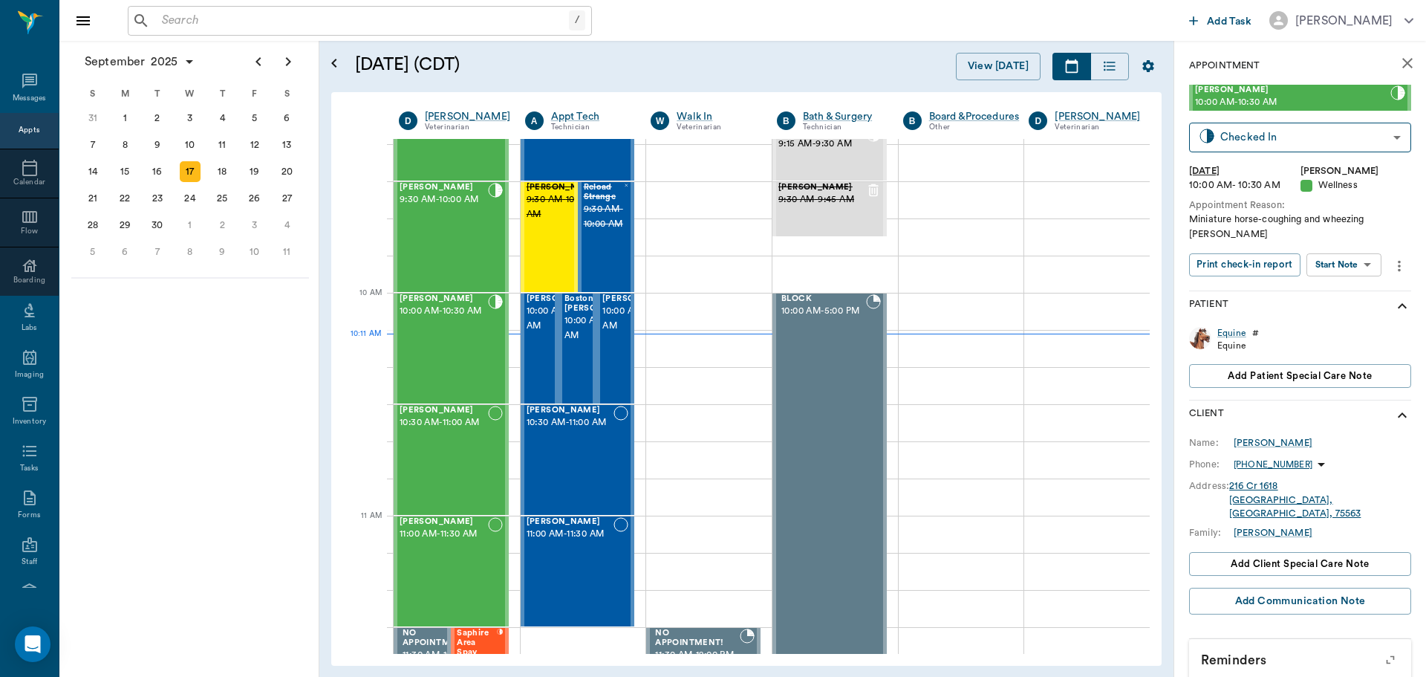
click at [1357, 253] on body "/ ​ Add Task [PERSON_NAME] Nectar Messages Appts Calendar Flow Boarding Labs Im…" at bounding box center [713, 338] width 1426 height 677
click at [1360, 280] on li "Start SOAP" at bounding box center [1344, 280] width 103 height 25
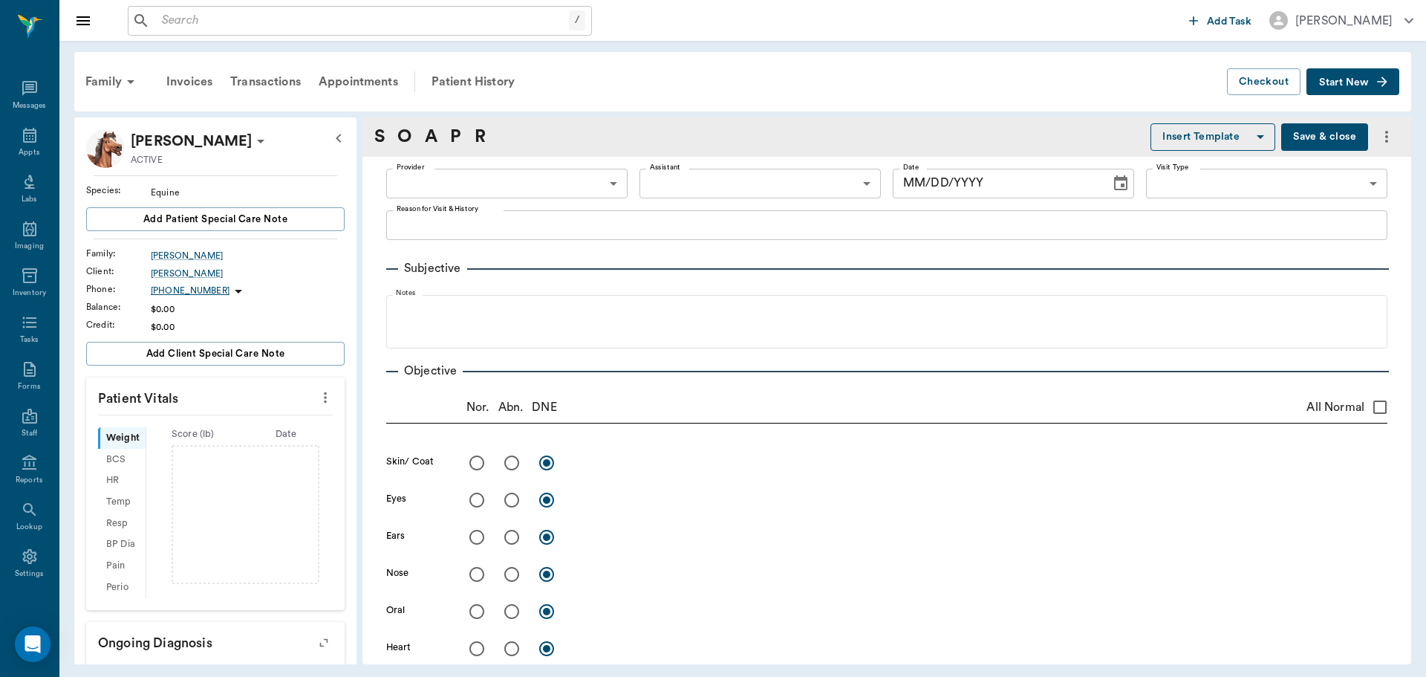
type input "63ec2f075fda476ae8351a4d"
type input "65d2be4f46e3a538d89b8c14"
type textarea "Miniature horse-coughing and wheezing [PERSON_NAME]"
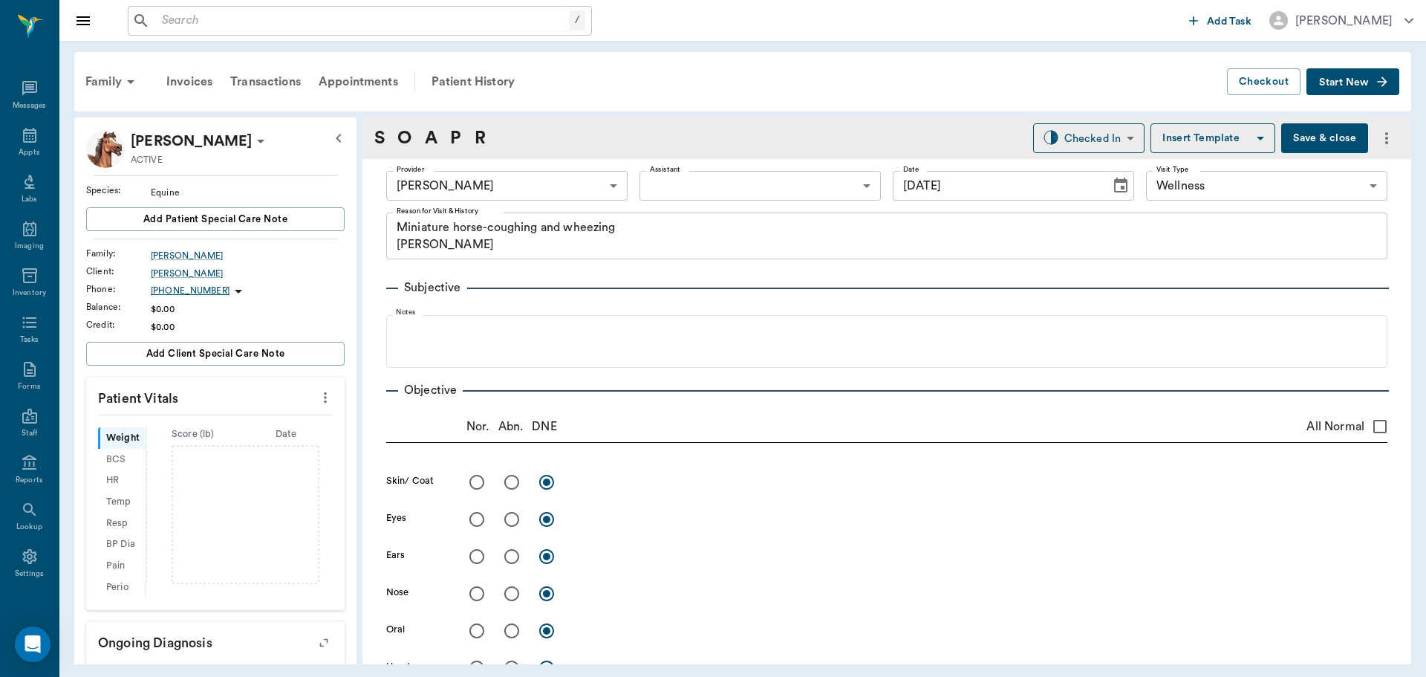
type input "[DATE]"
click at [317, 400] on icon "more" at bounding box center [325, 398] width 16 height 18
click at [255, 423] on span "Enter Vitals" at bounding box center [251, 423] width 125 height 16
click at [234, 539] on input "text" at bounding box center [214, 549] width 129 height 30
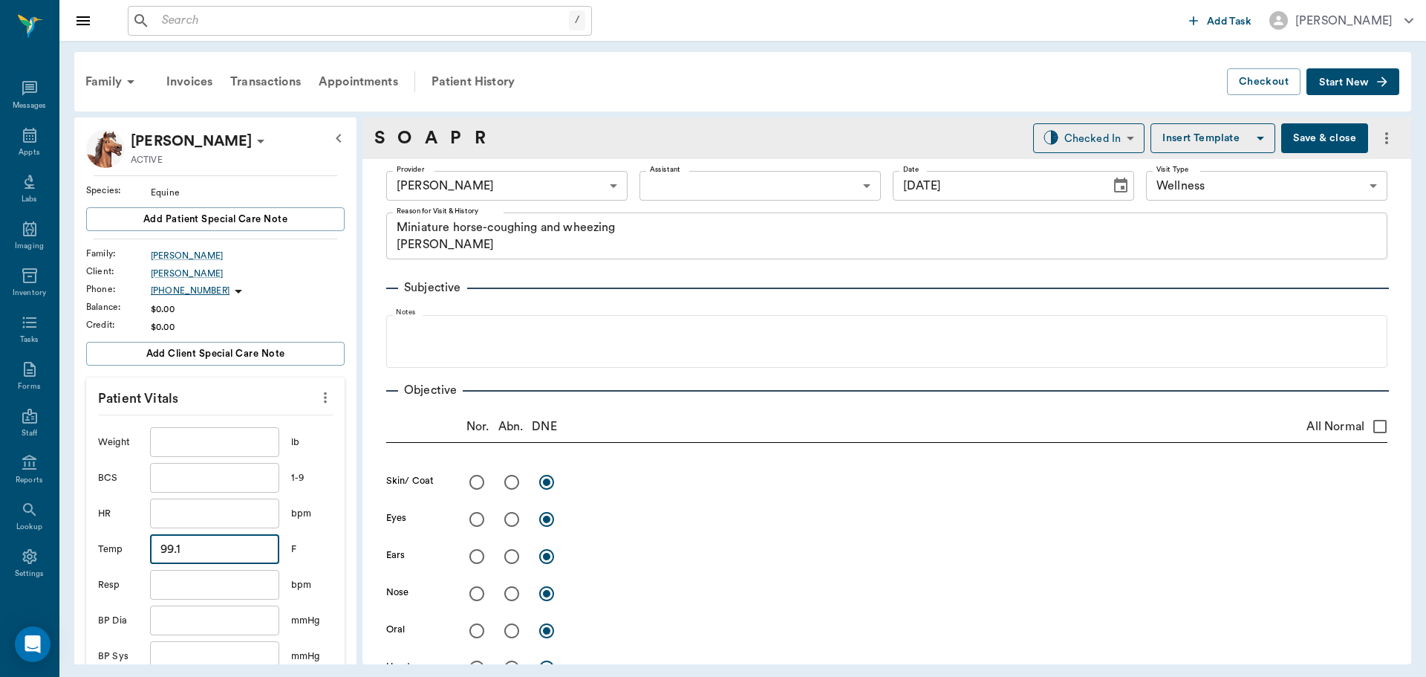
scroll to position [297, 0]
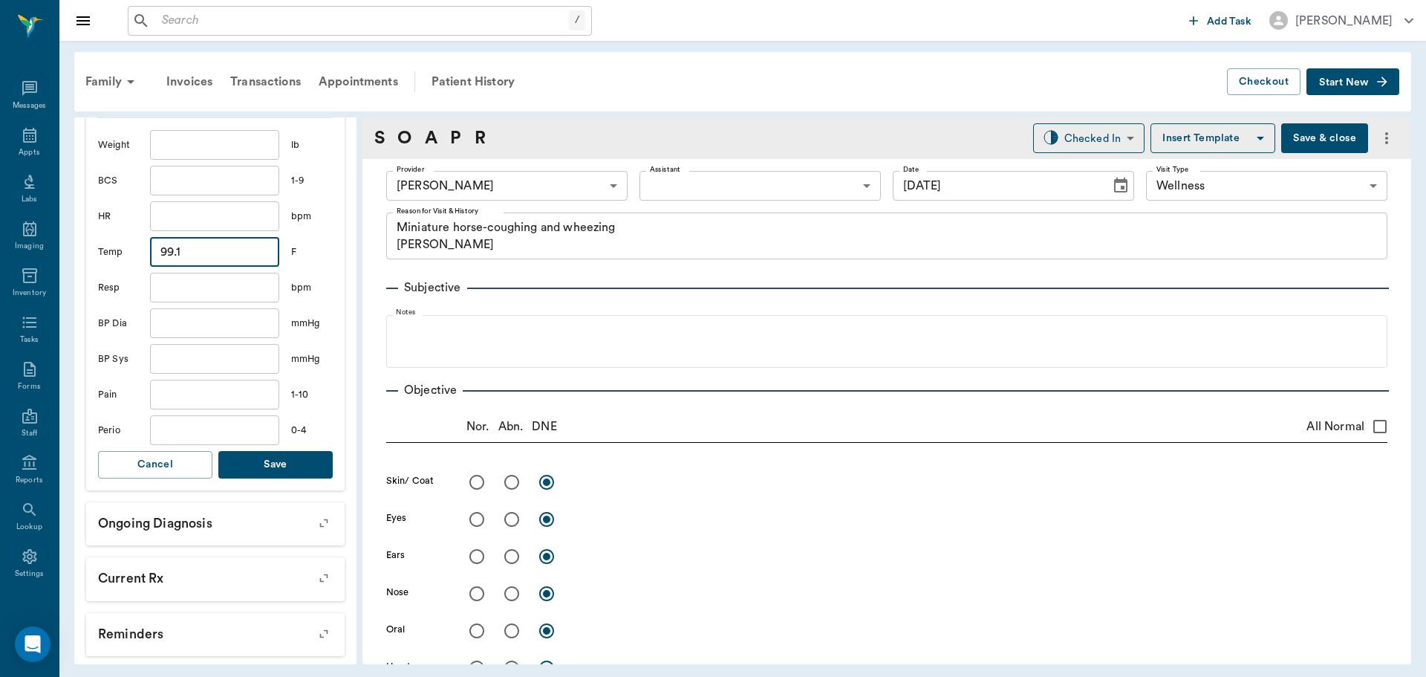
type input "99.1"
click at [290, 458] on button "Save" at bounding box center [275, 464] width 114 height 27
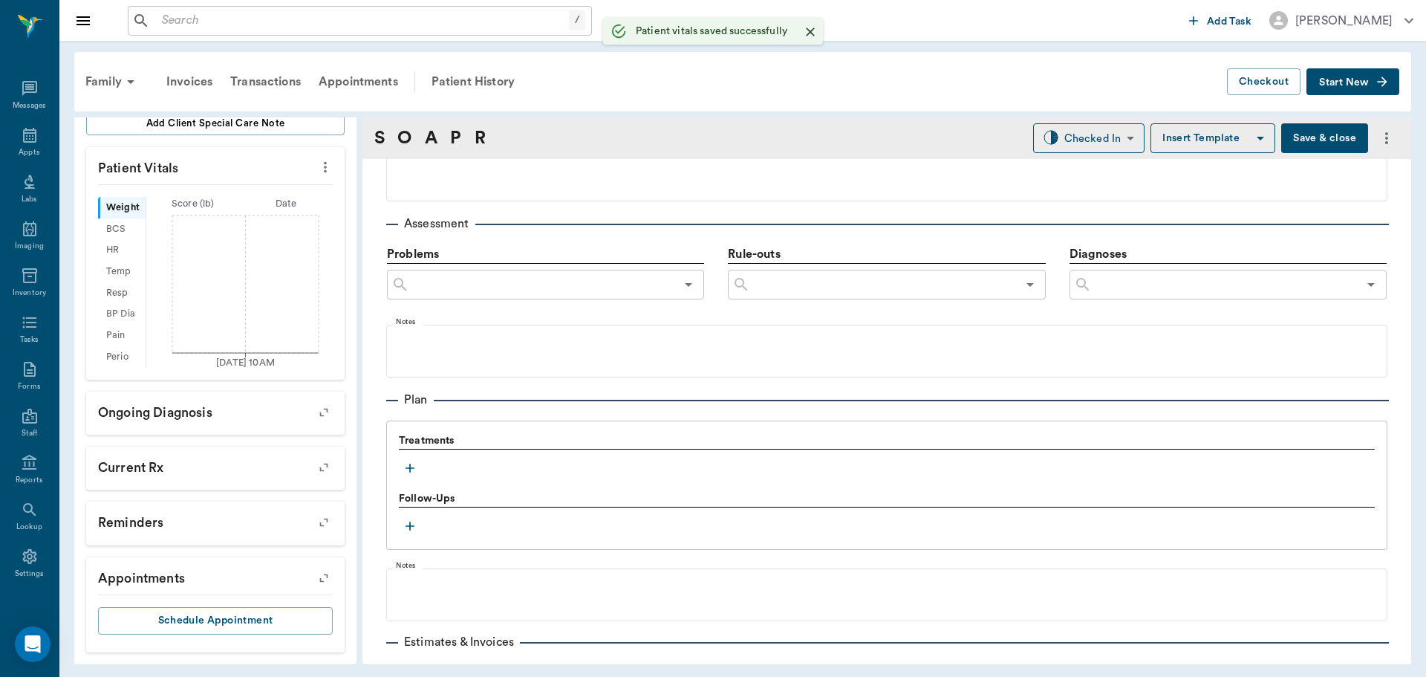
scroll to position [817, 0]
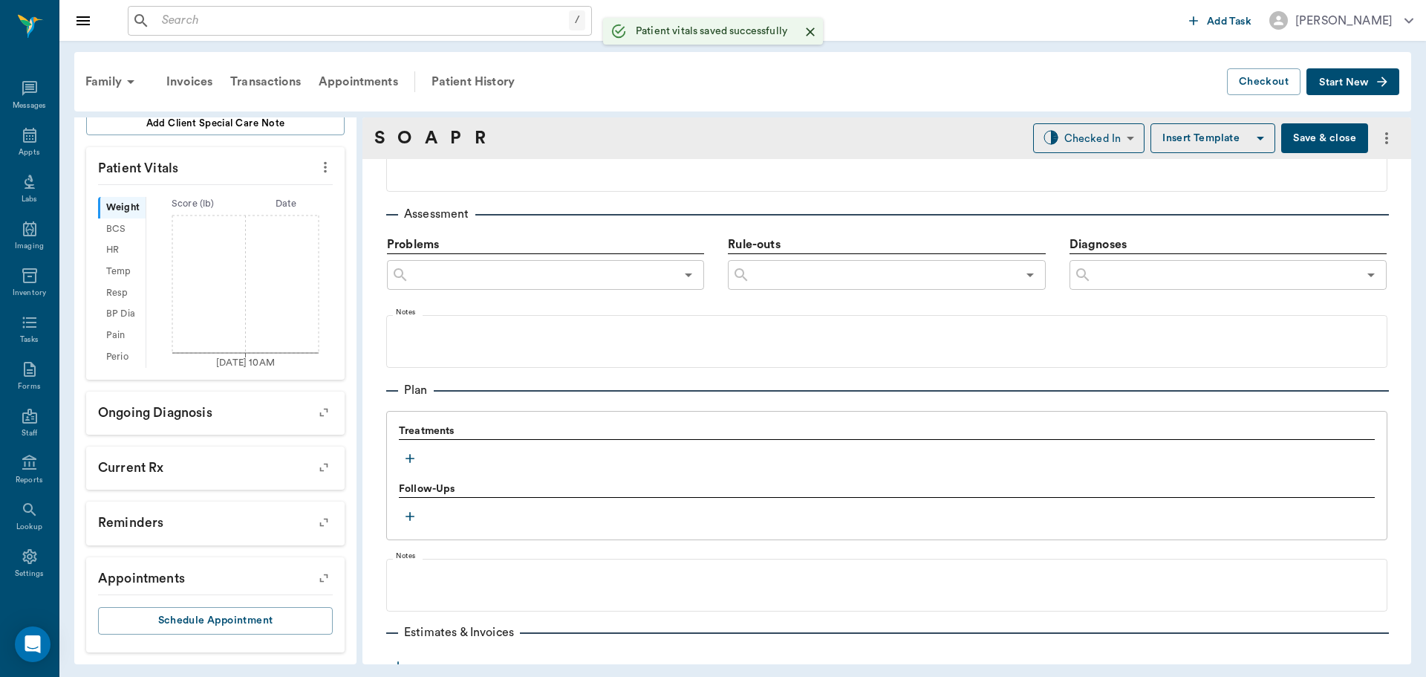
click at [400, 457] on button "button" at bounding box center [410, 458] width 22 height 22
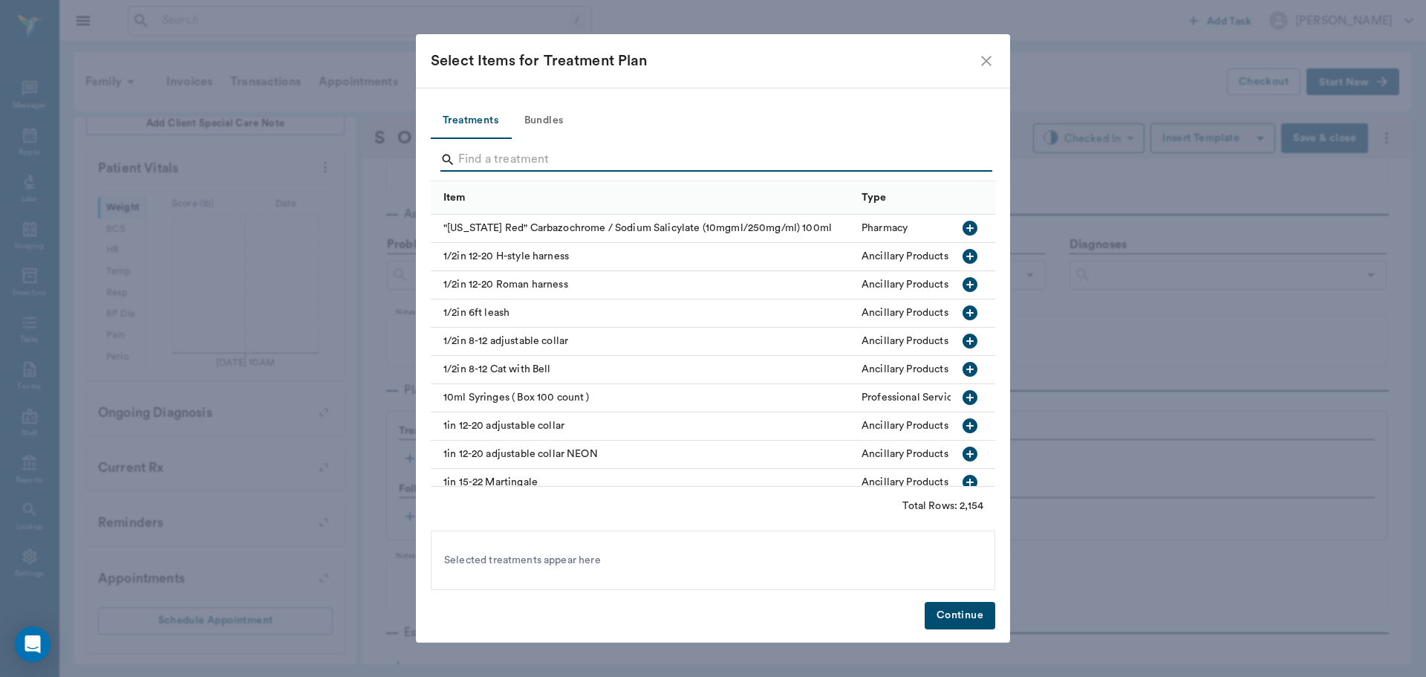
click at [571, 149] on input "Search" at bounding box center [714, 160] width 512 height 24
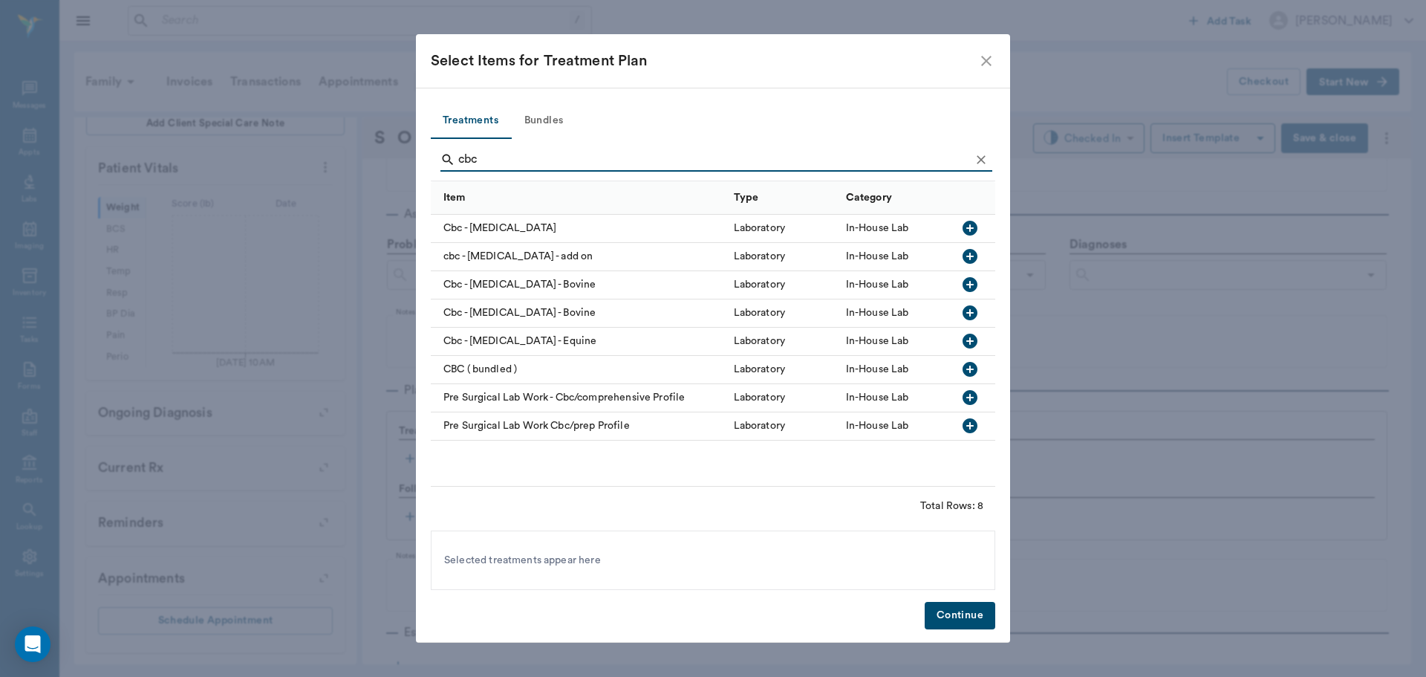
click at [971, 342] on icon "button" at bounding box center [970, 341] width 18 height 18
click at [702, 149] on input "cbc" at bounding box center [714, 160] width 512 height 24
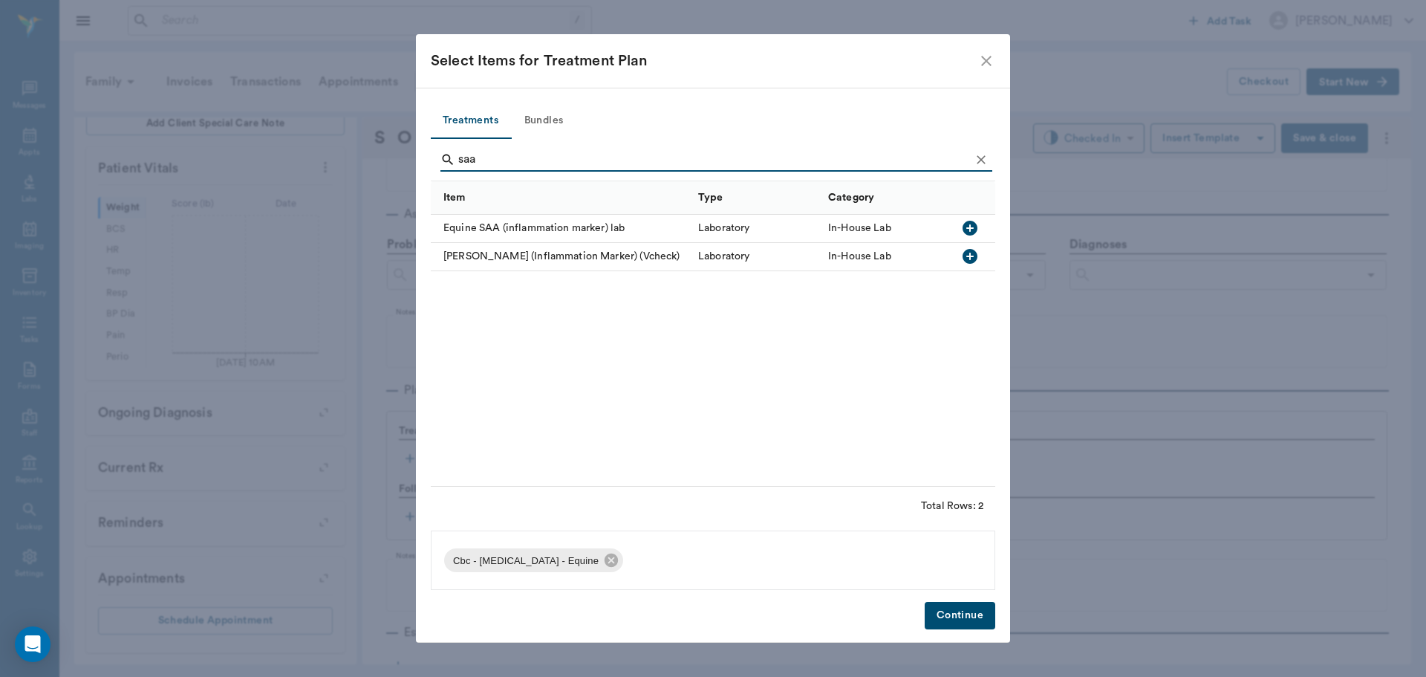
type input "saa"
click at [973, 233] on icon "button" at bounding box center [970, 228] width 15 height 15
click at [963, 626] on button "Continue" at bounding box center [960, 615] width 71 height 27
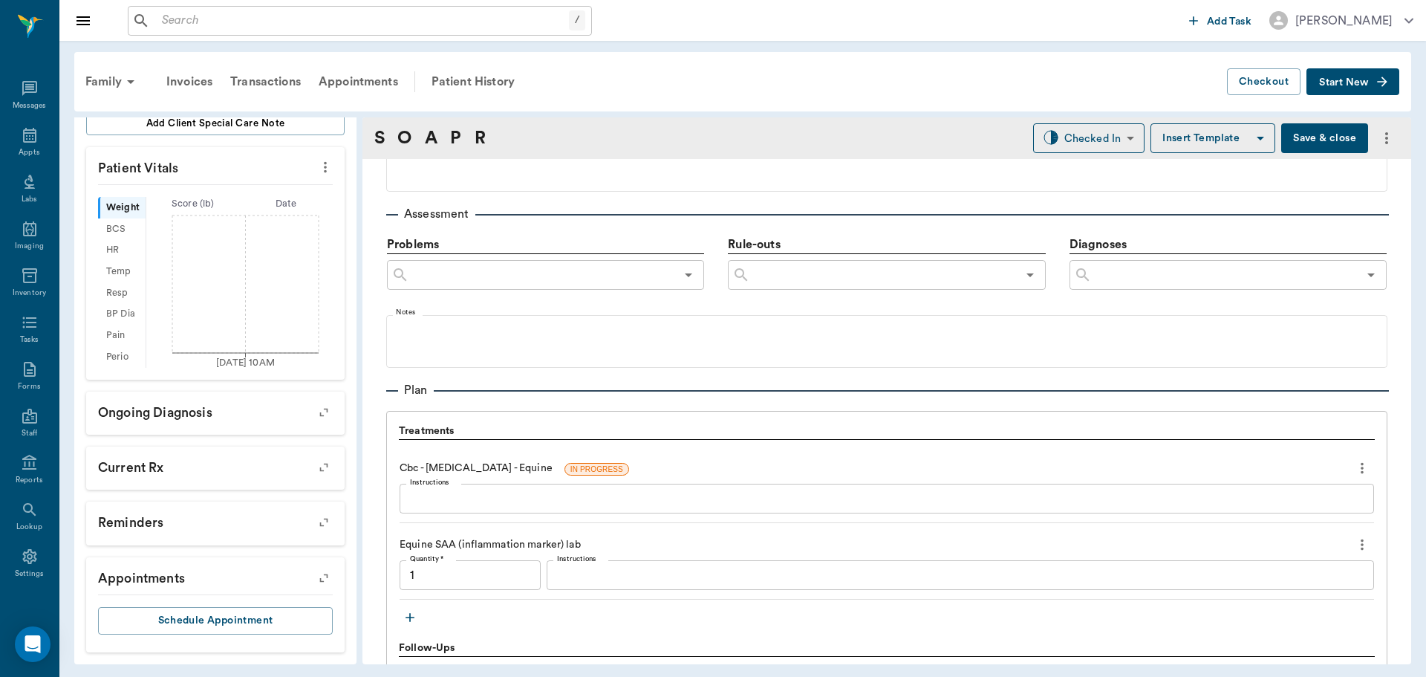
type input "1.00"
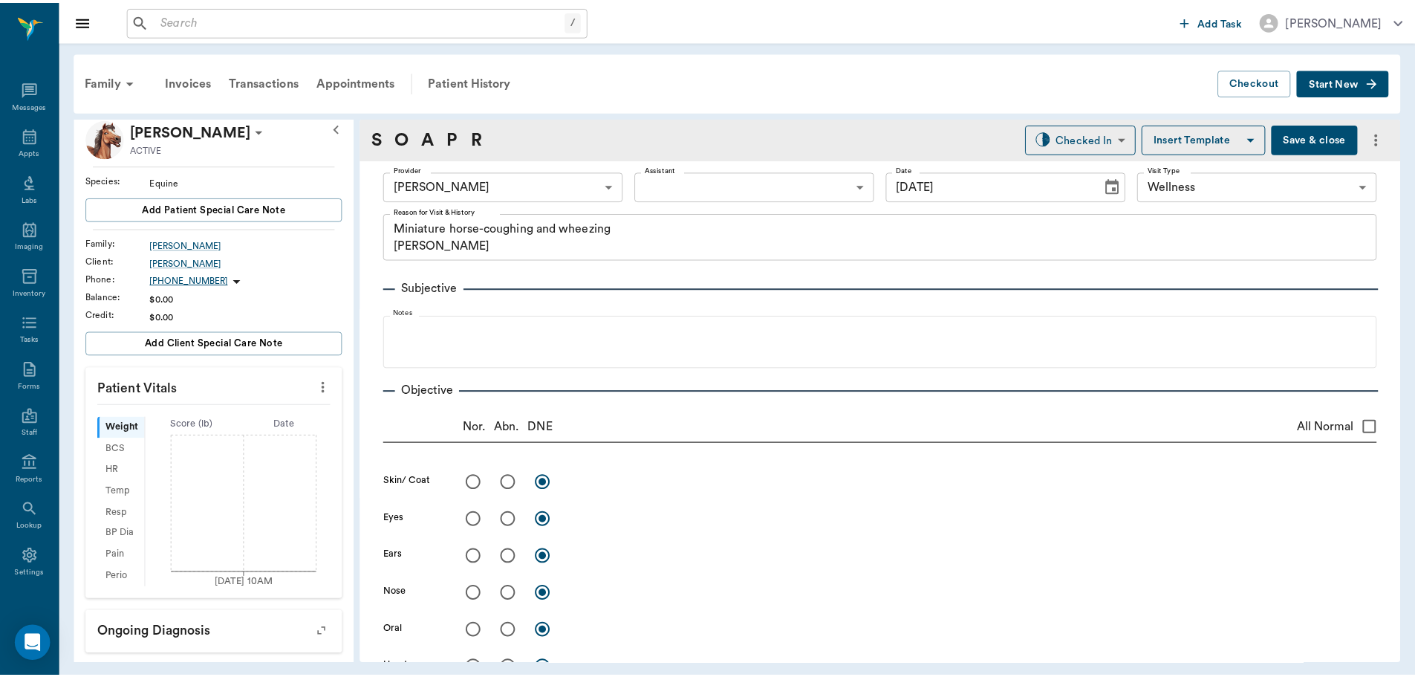
scroll to position [0, 0]
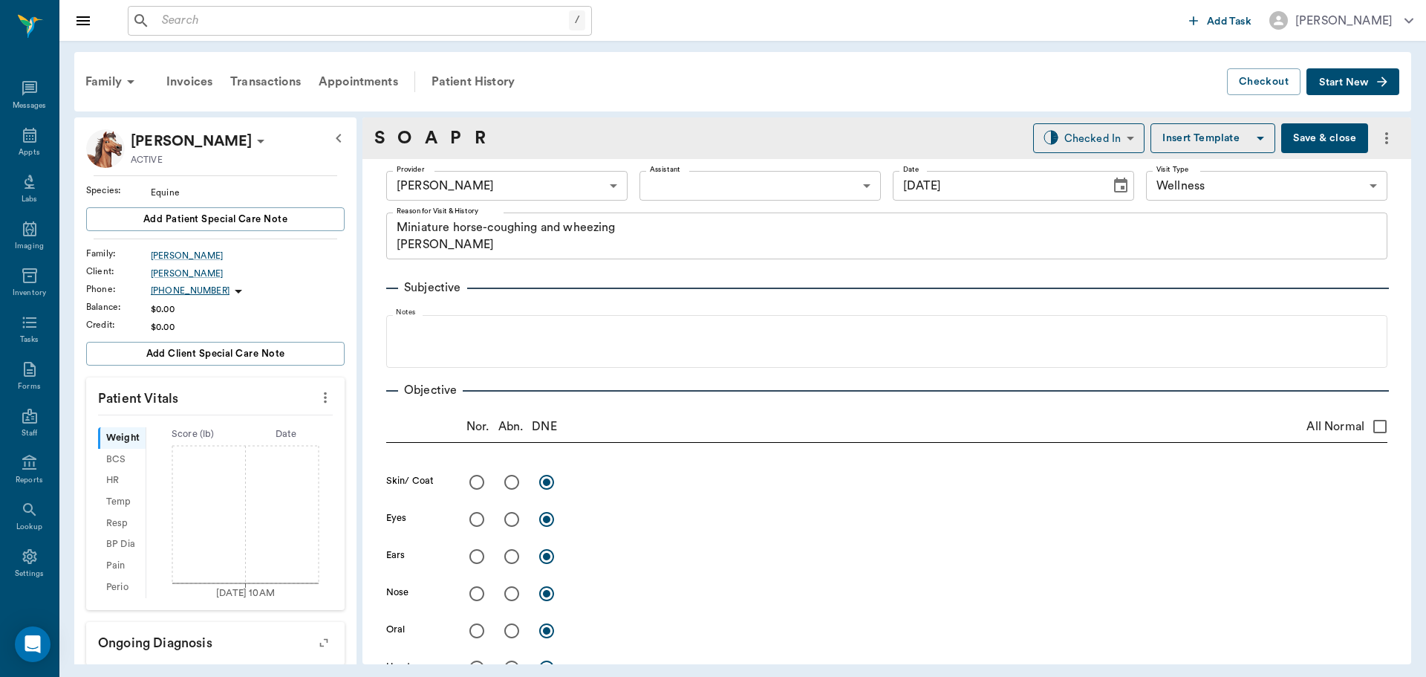
click at [1322, 140] on button "Save & close" at bounding box center [1325, 138] width 87 height 30
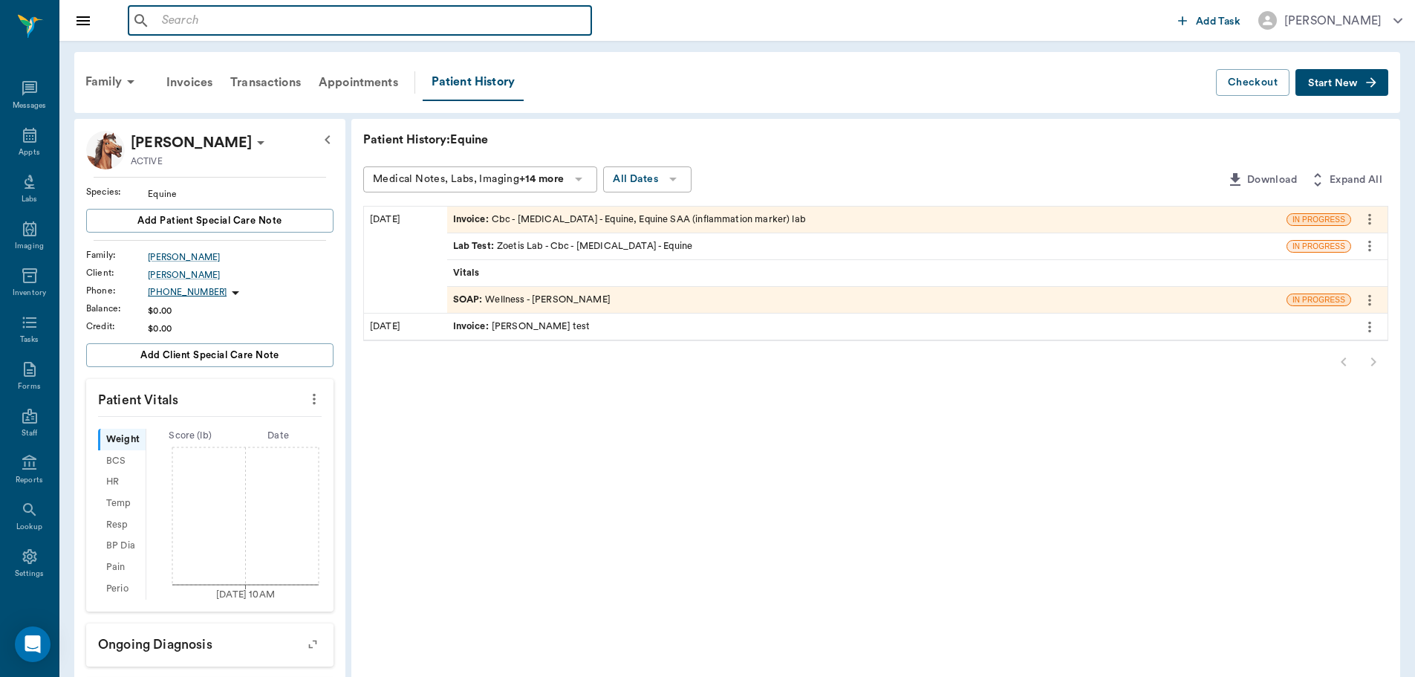
click at [222, 25] on input "text" at bounding box center [370, 20] width 429 height 21
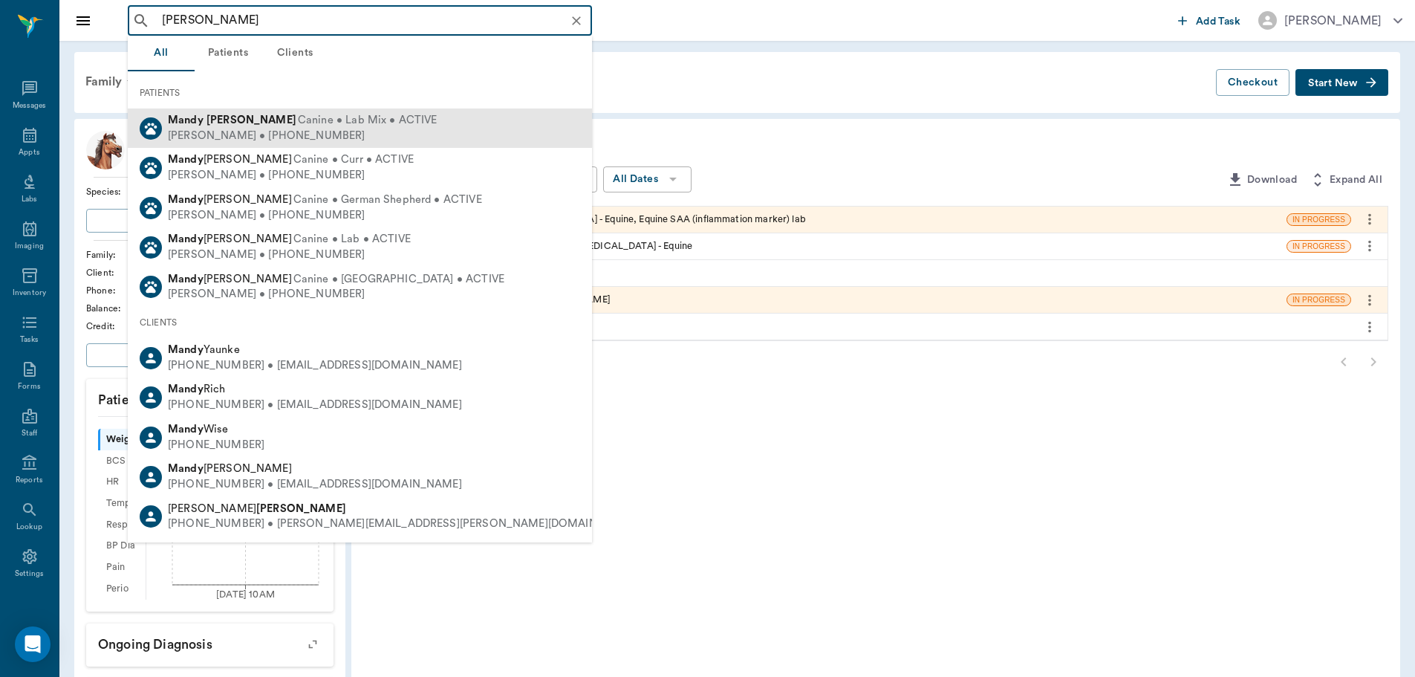
click at [352, 125] on span "Canine • Lab Mix • ACTIVE" at bounding box center [368, 121] width 140 height 16
type input "[PERSON_NAME]"
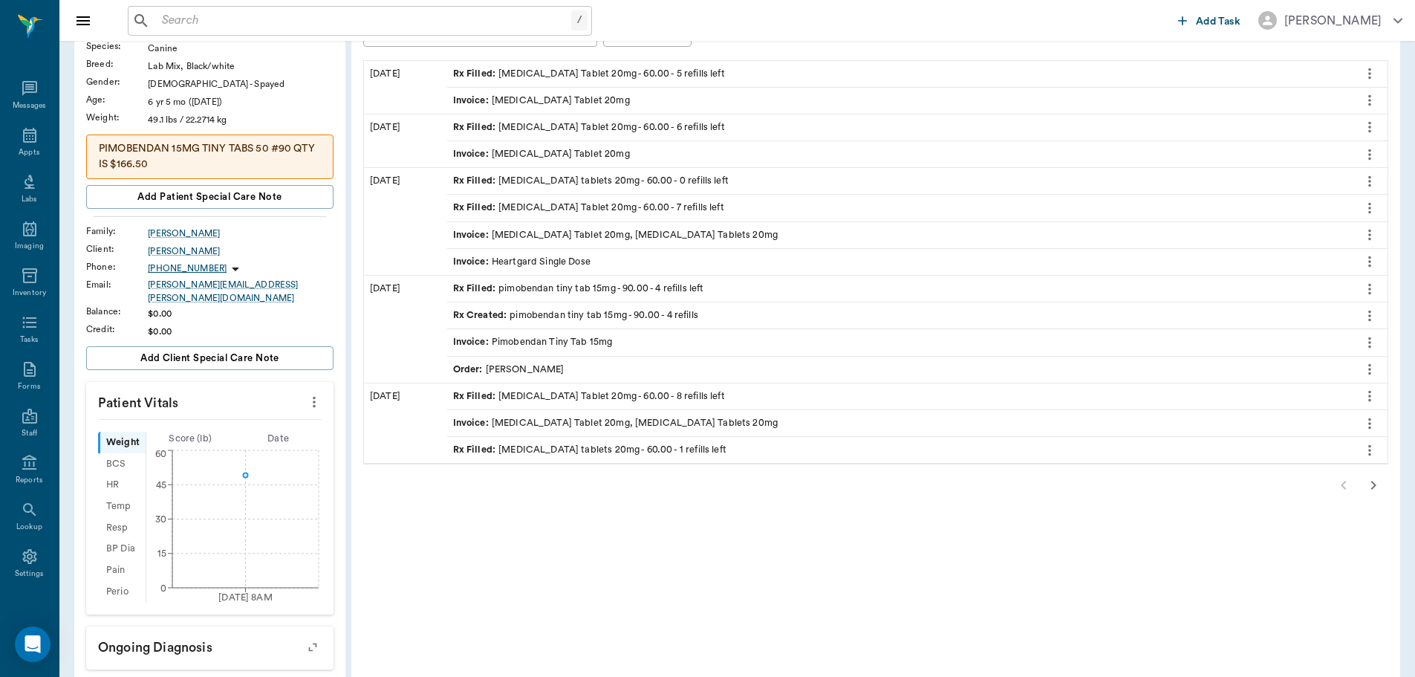
scroll to position [149, 0]
click at [1373, 487] on icon "button" at bounding box center [1374, 482] width 18 height 18
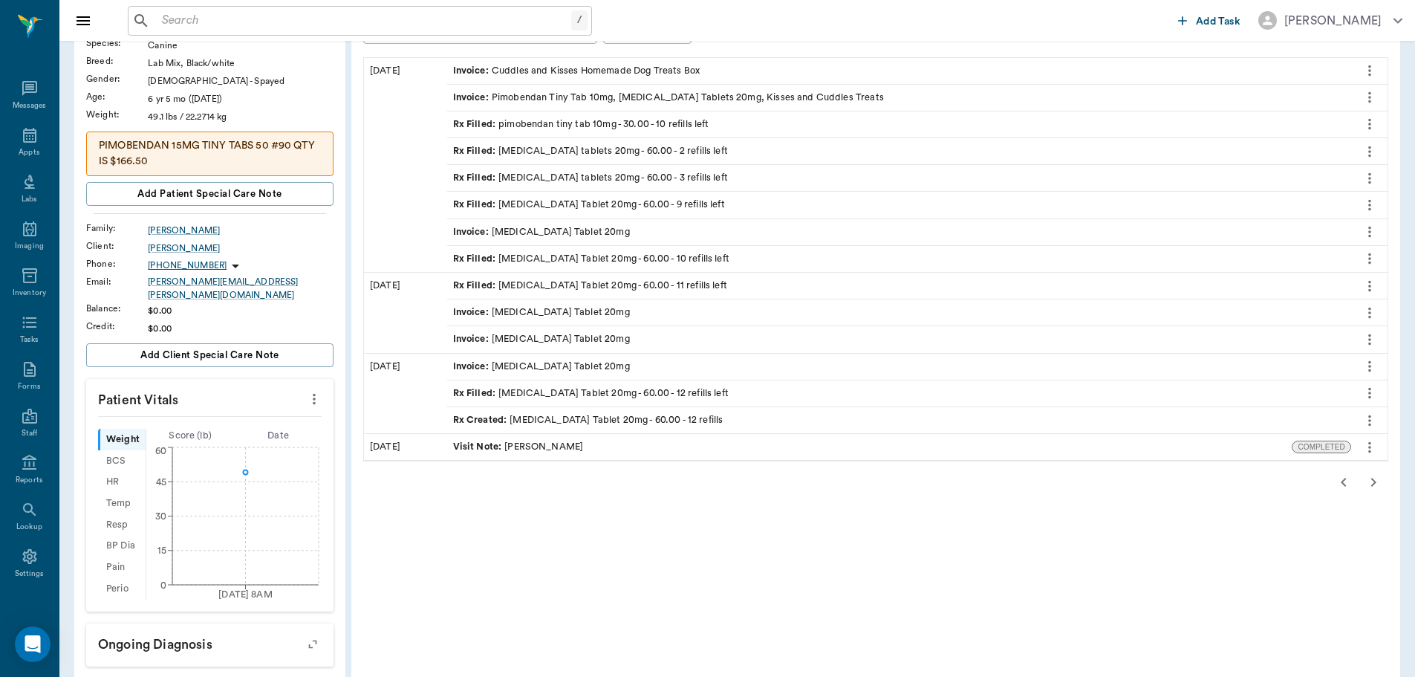
scroll to position [0, 0]
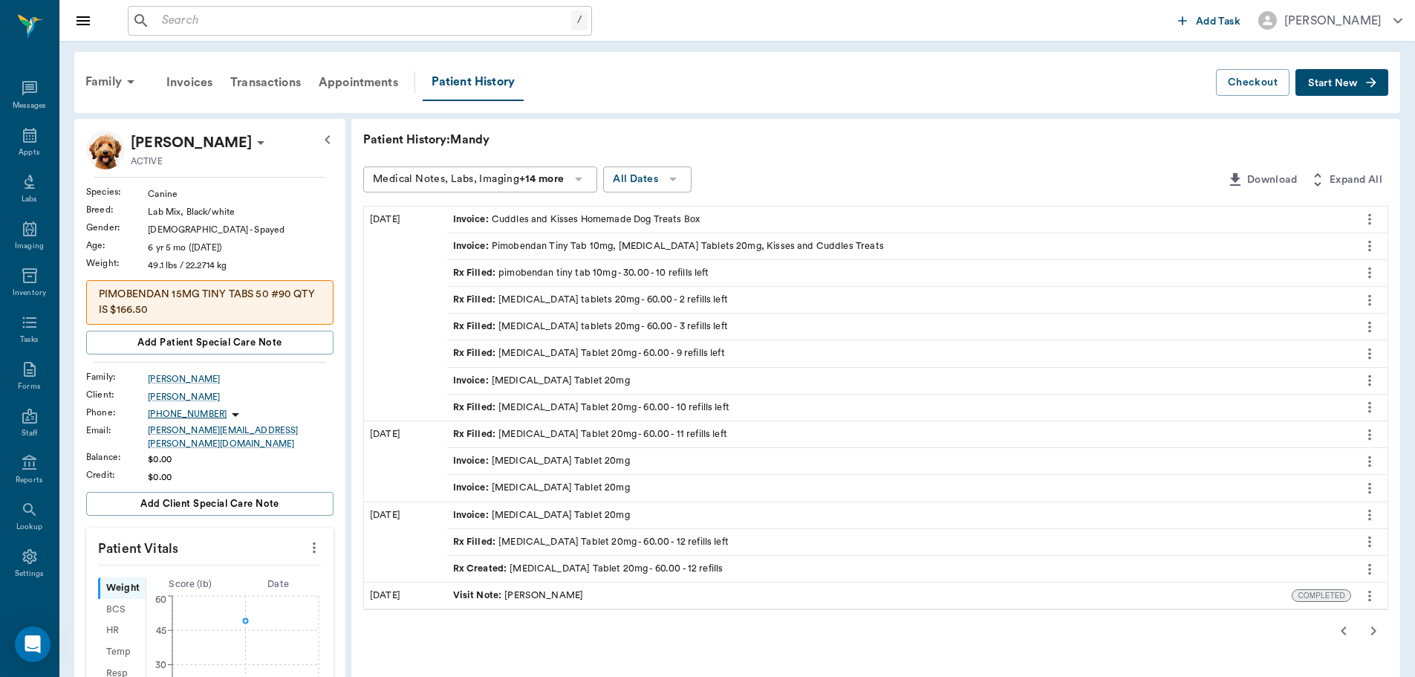
drag, startPoint x: 1377, startPoint y: 630, endPoint x: 1369, endPoint y: 629, distance: 8.3
click at [1377, 629] on icon "button" at bounding box center [1374, 631] width 18 height 18
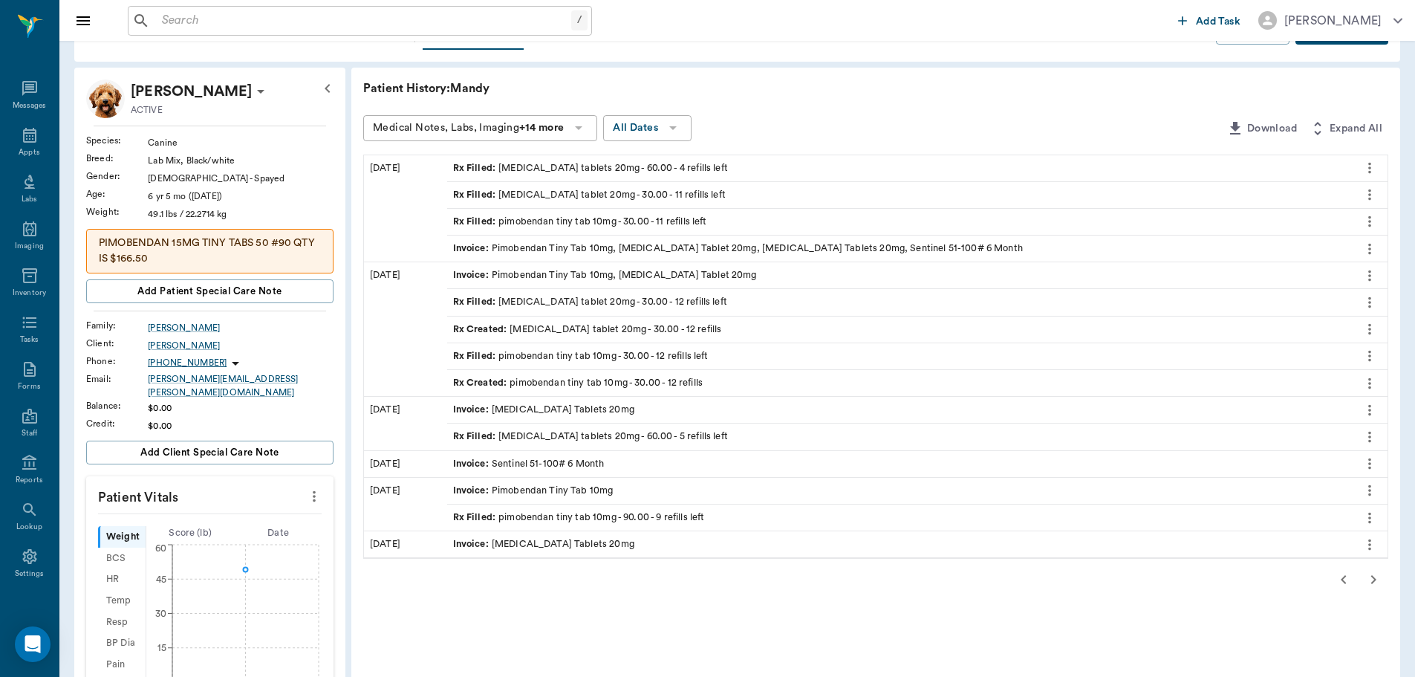
scroll to position [74, 0]
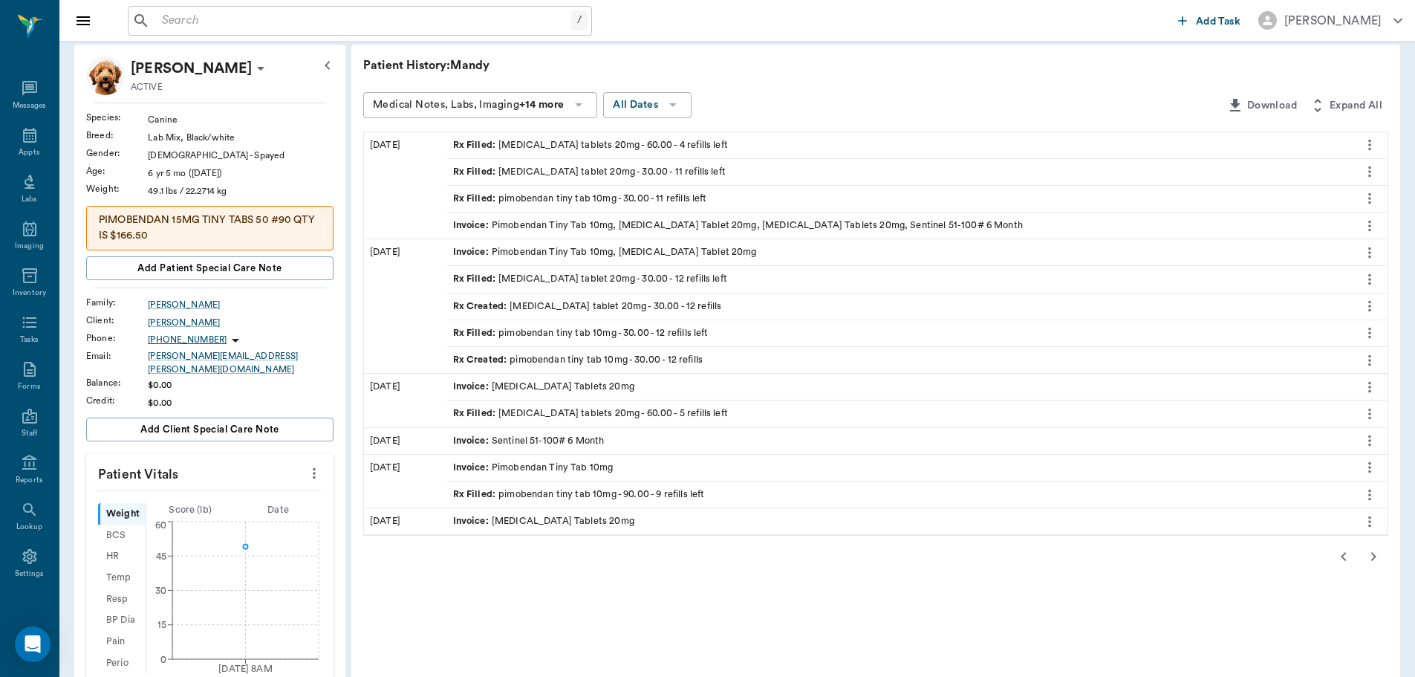
click at [1378, 556] on icon "button" at bounding box center [1374, 557] width 18 height 18
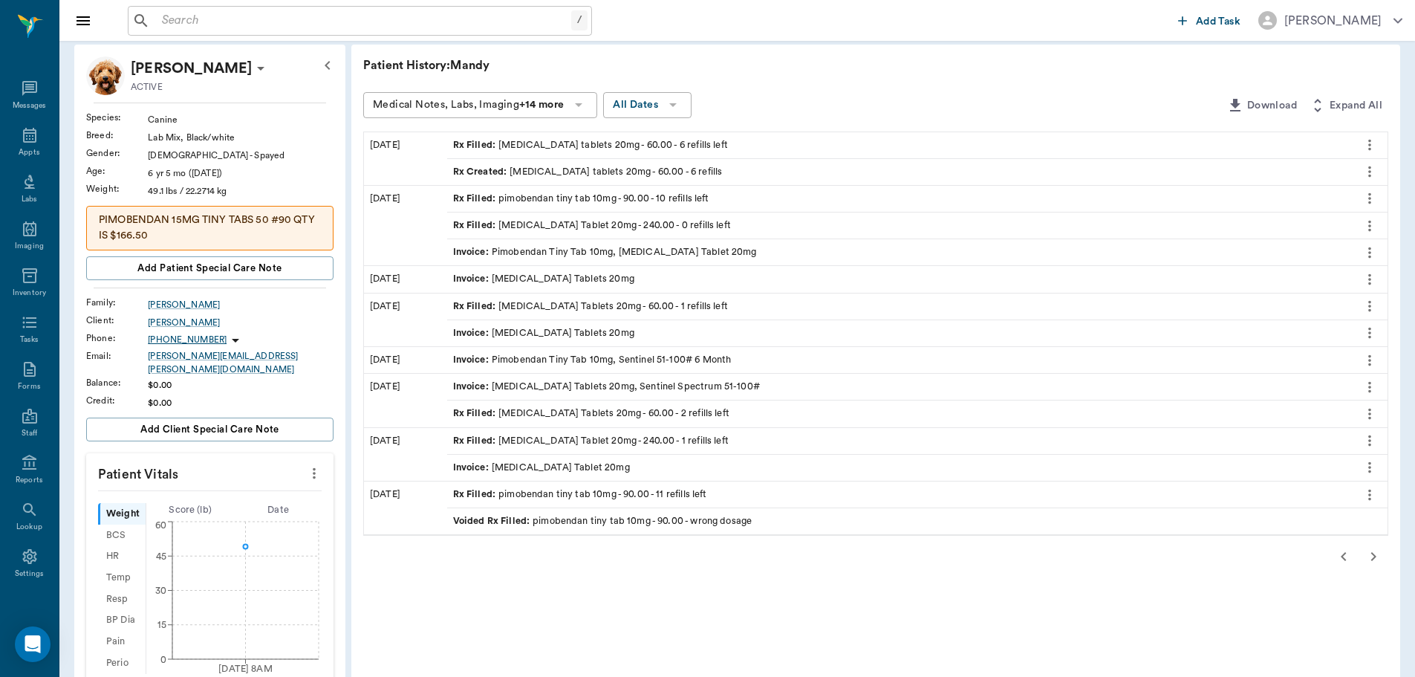
click at [1373, 552] on icon "button" at bounding box center [1374, 557] width 18 height 18
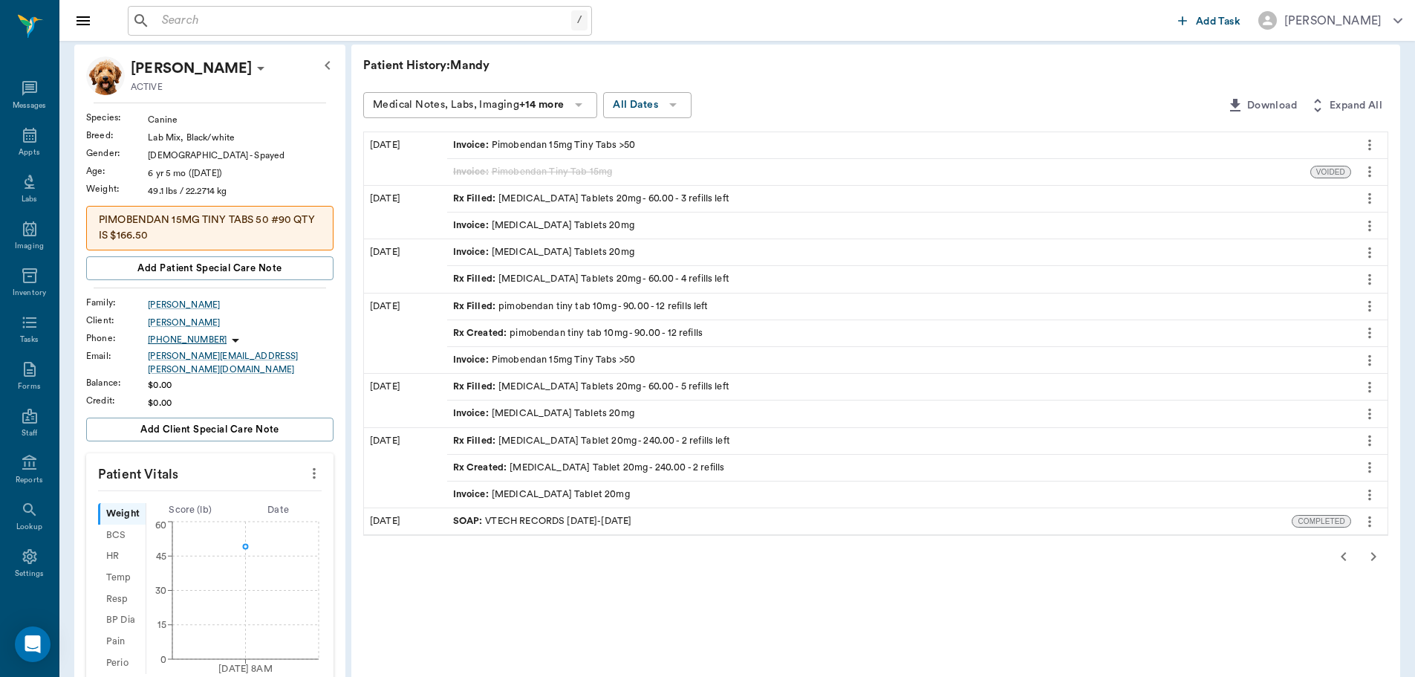
click at [1369, 555] on icon "button" at bounding box center [1374, 557] width 18 height 18
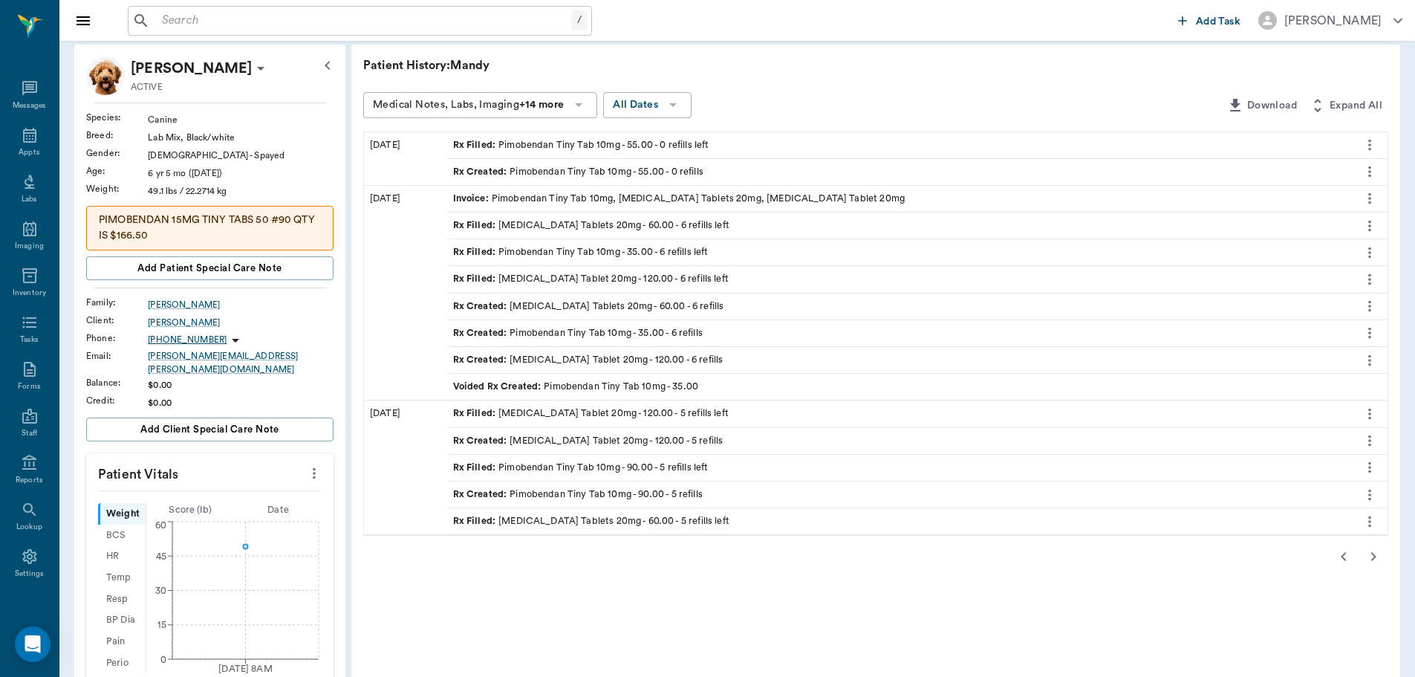
click at [1342, 554] on icon "button" at bounding box center [1344, 557] width 18 height 18
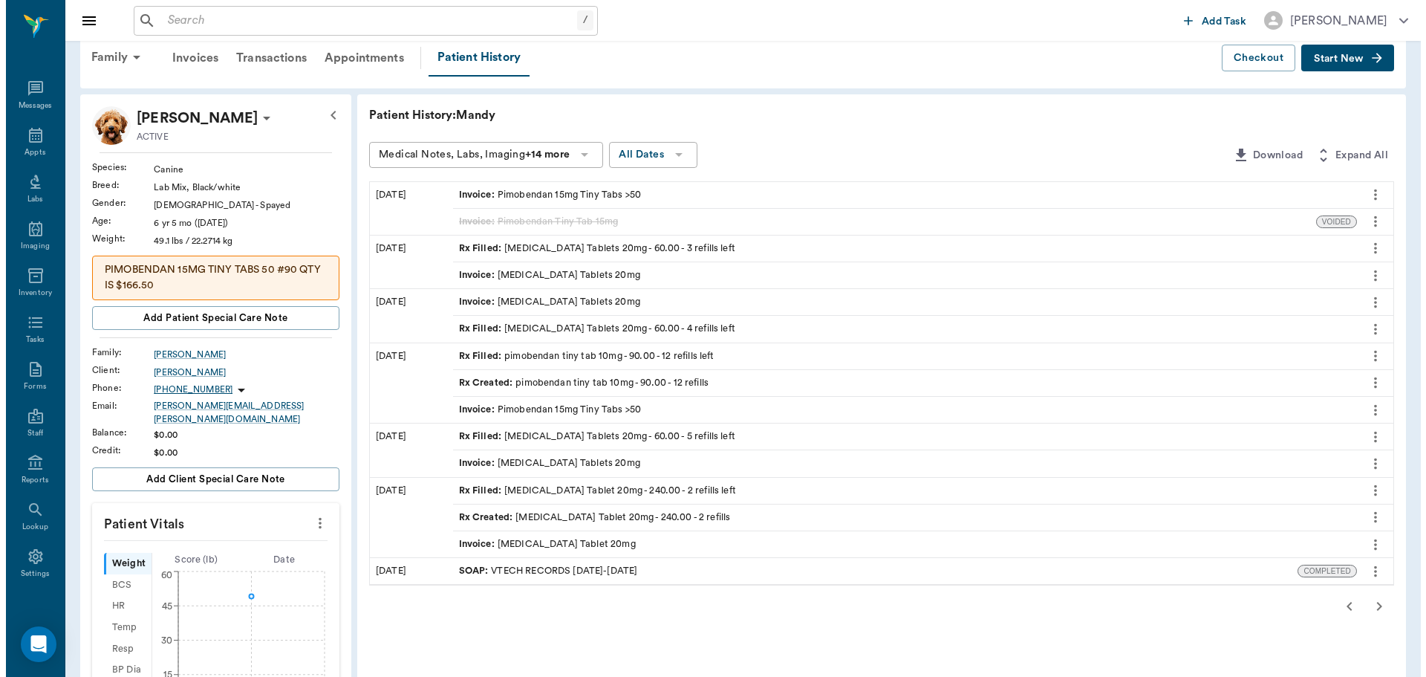
scroll to position [0, 0]
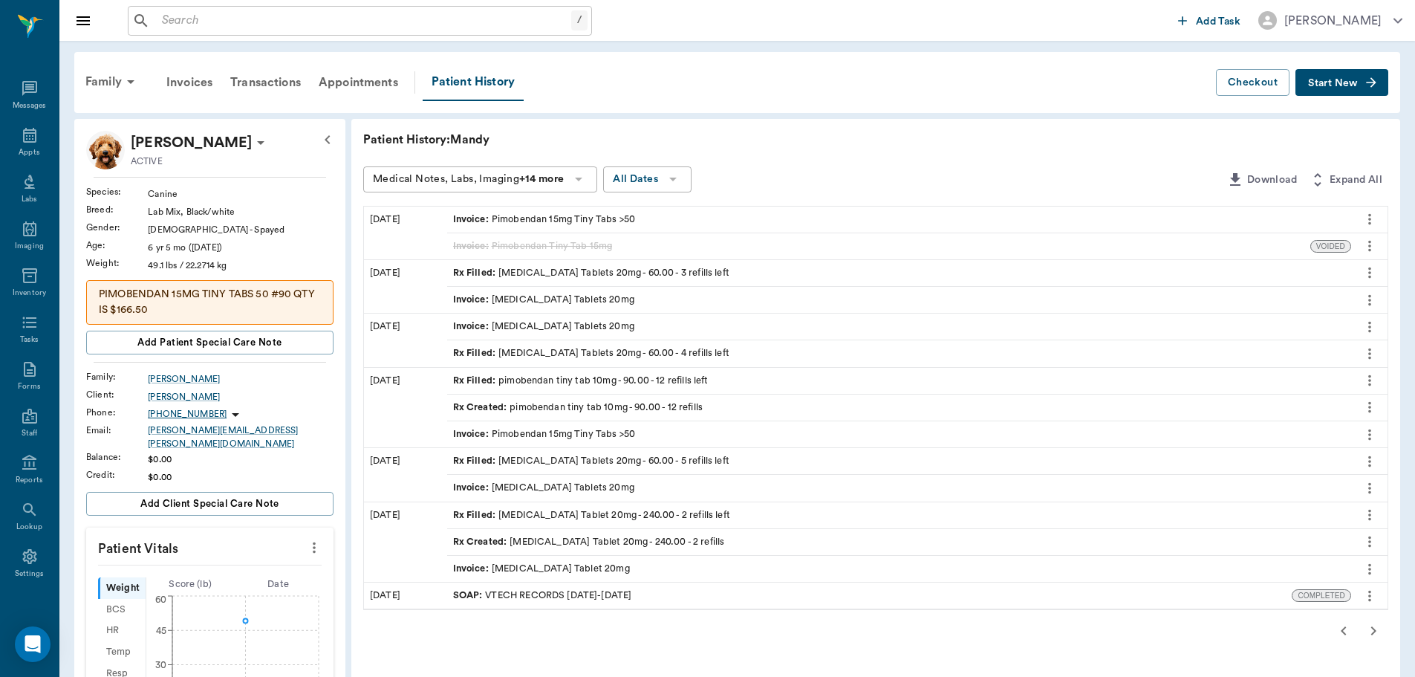
click at [1346, 630] on icon "button" at bounding box center [1344, 631] width 18 height 18
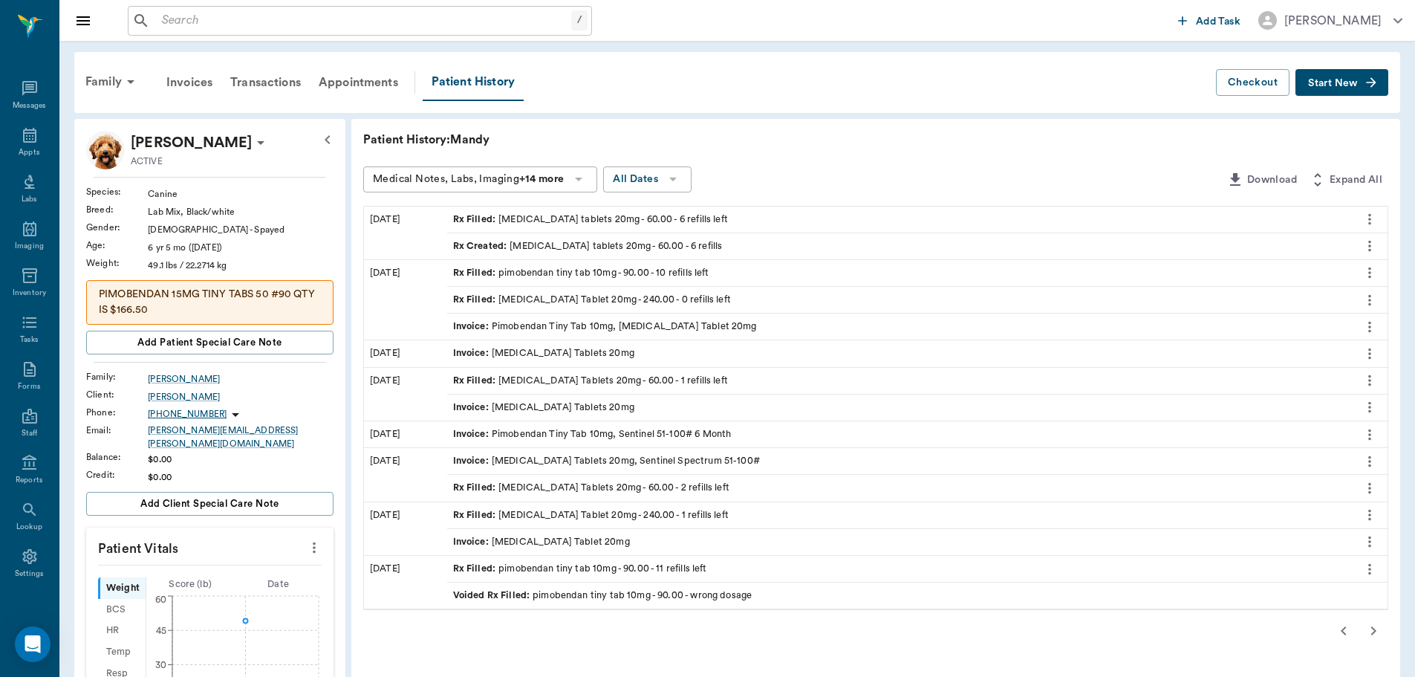
click at [1339, 631] on icon "button" at bounding box center [1344, 631] width 18 height 18
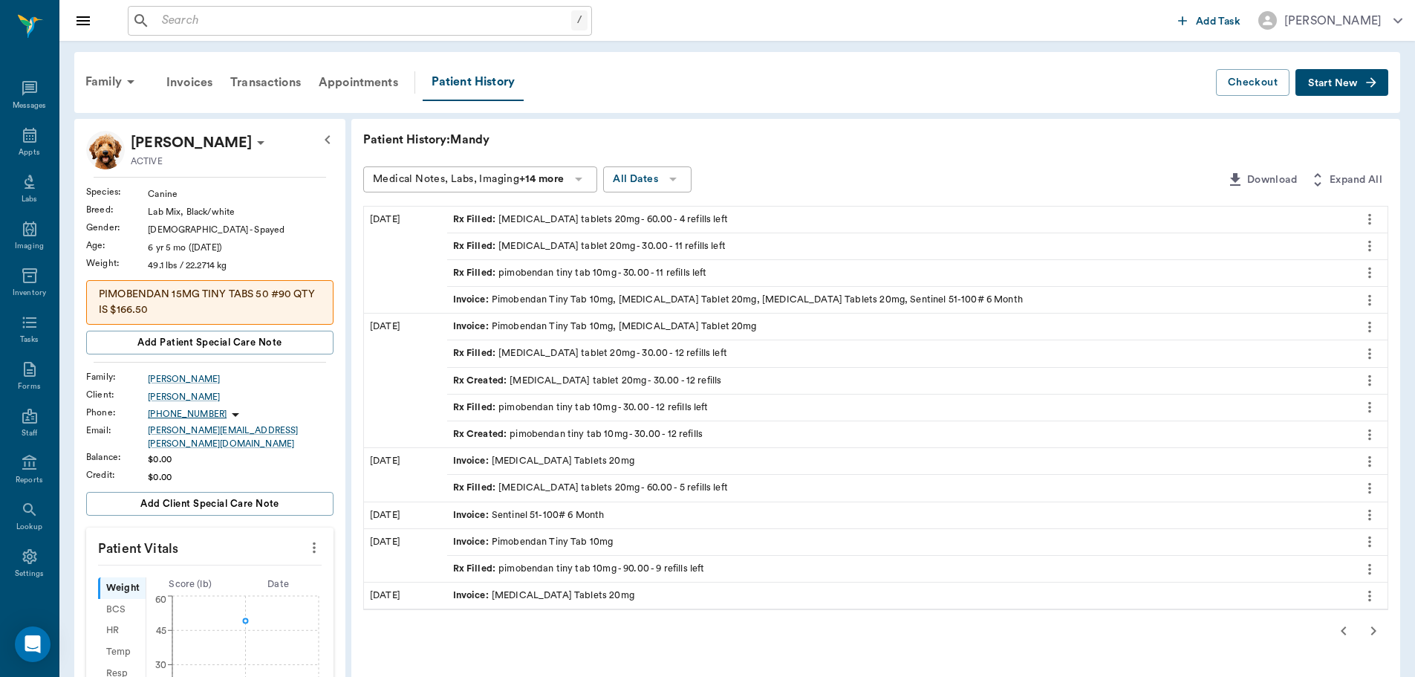
click at [1352, 629] on icon "button" at bounding box center [1344, 631] width 18 height 18
click at [1352, 629] on div "Patient History: Mandy Medical Notes, Labs, Imaging +14 more All Dates Download…" at bounding box center [875, 662] width 1049 height 1087
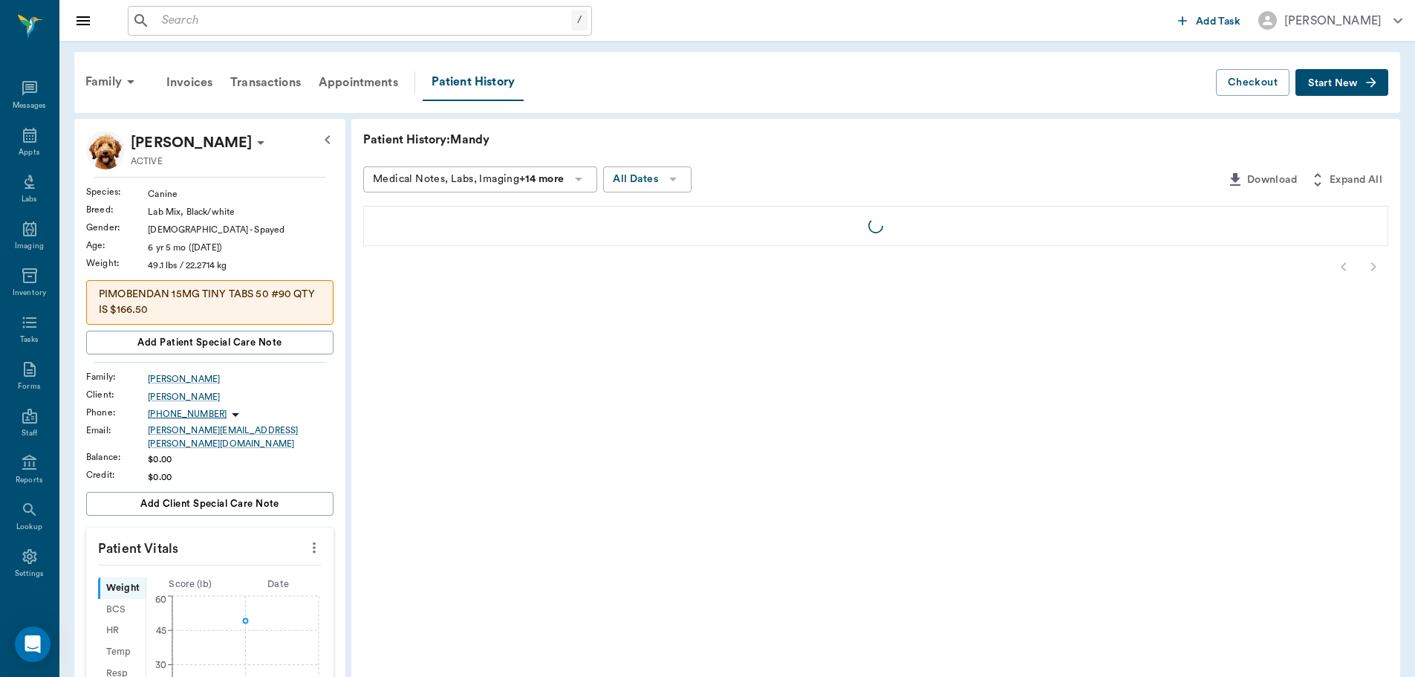
click at [1352, 629] on div "Patient History: Mandy Medical Notes, Labs, Imaging +14 more All Dates Download…" at bounding box center [875, 662] width 1049 height 1087
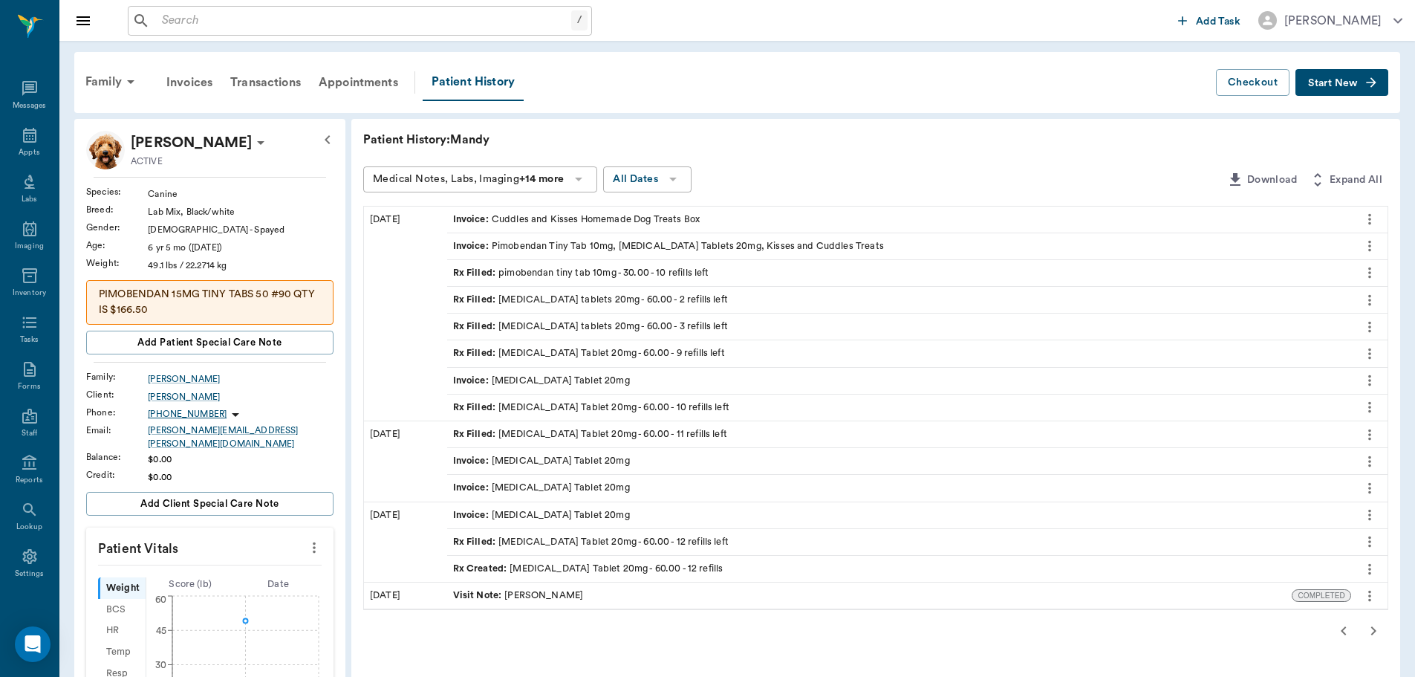
click at [1352, 629] on icon "button" at bounding box center [1344, 631] width 18 height 18
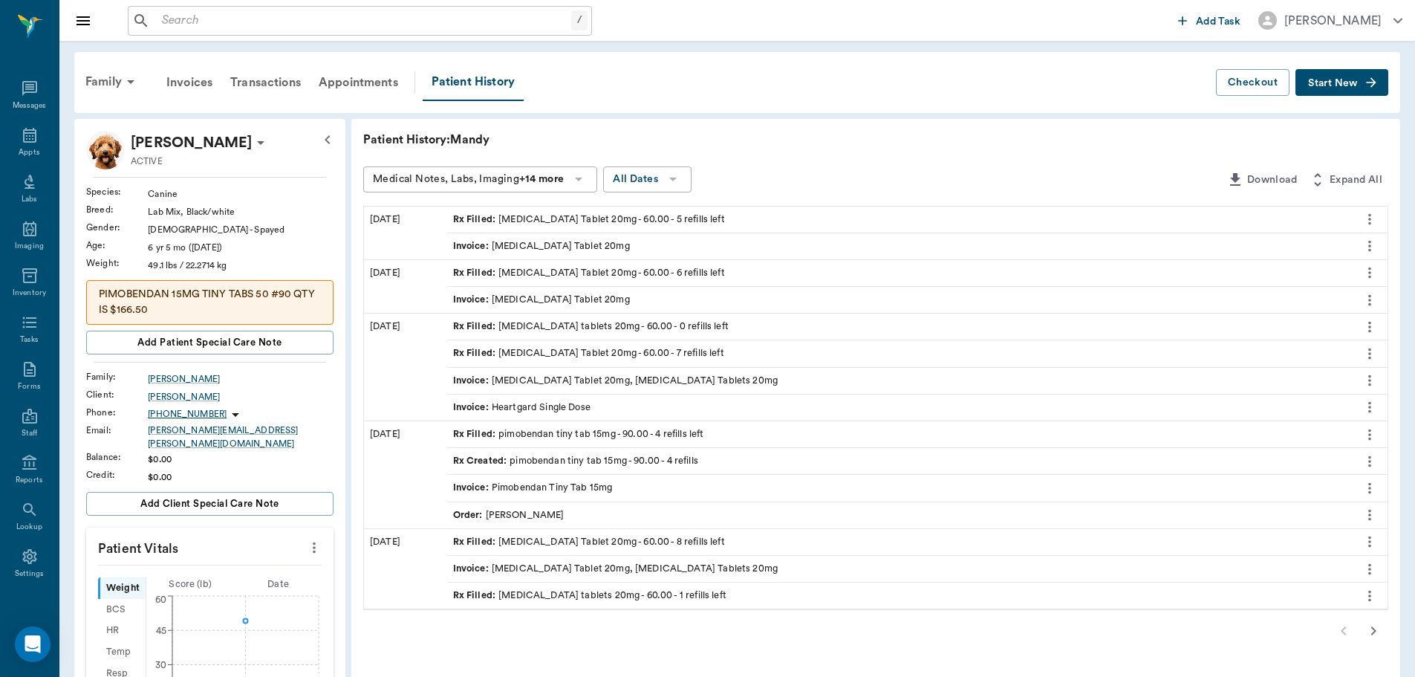
click at [1352, 629] on div at bounding box center [875, 631] width 1025 height 30
click at [1347, 631] on div at bounding box center [875, 631] width 1025 height 30
click at [1374, 632] on icon "button" at bounding box center [1374, 630] width 5 height 9
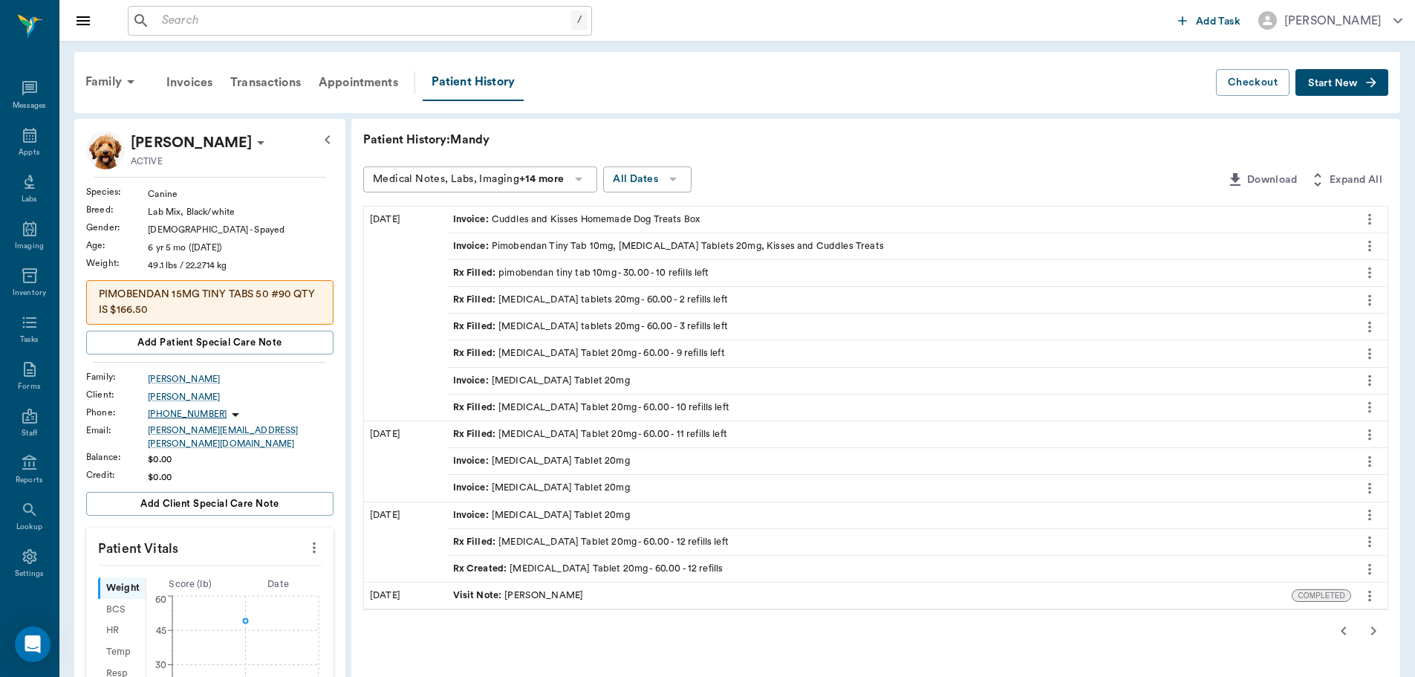
click at [1374, 633] on icon "button" at bounding box center [1374, 630] width 5 height 9
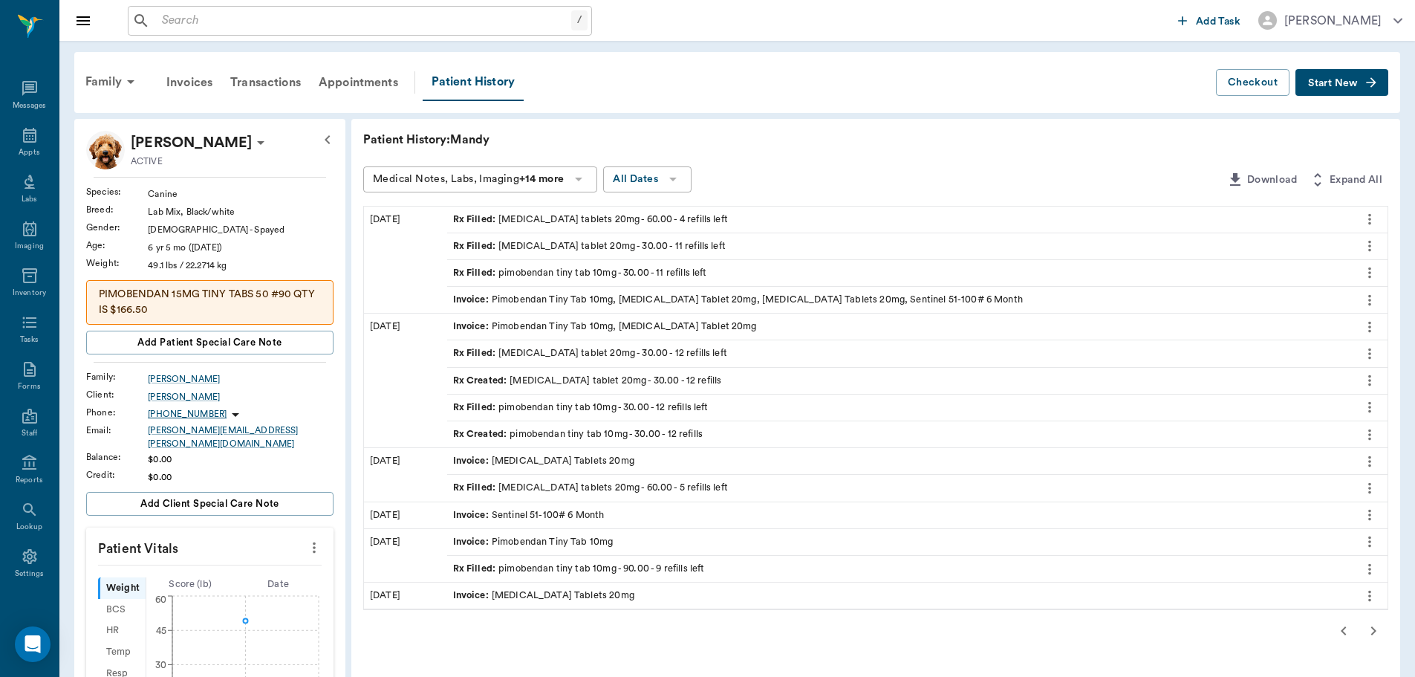
click at [1374, 633] on icon "button" at bounding box center [1374, 630] width 5 height 9
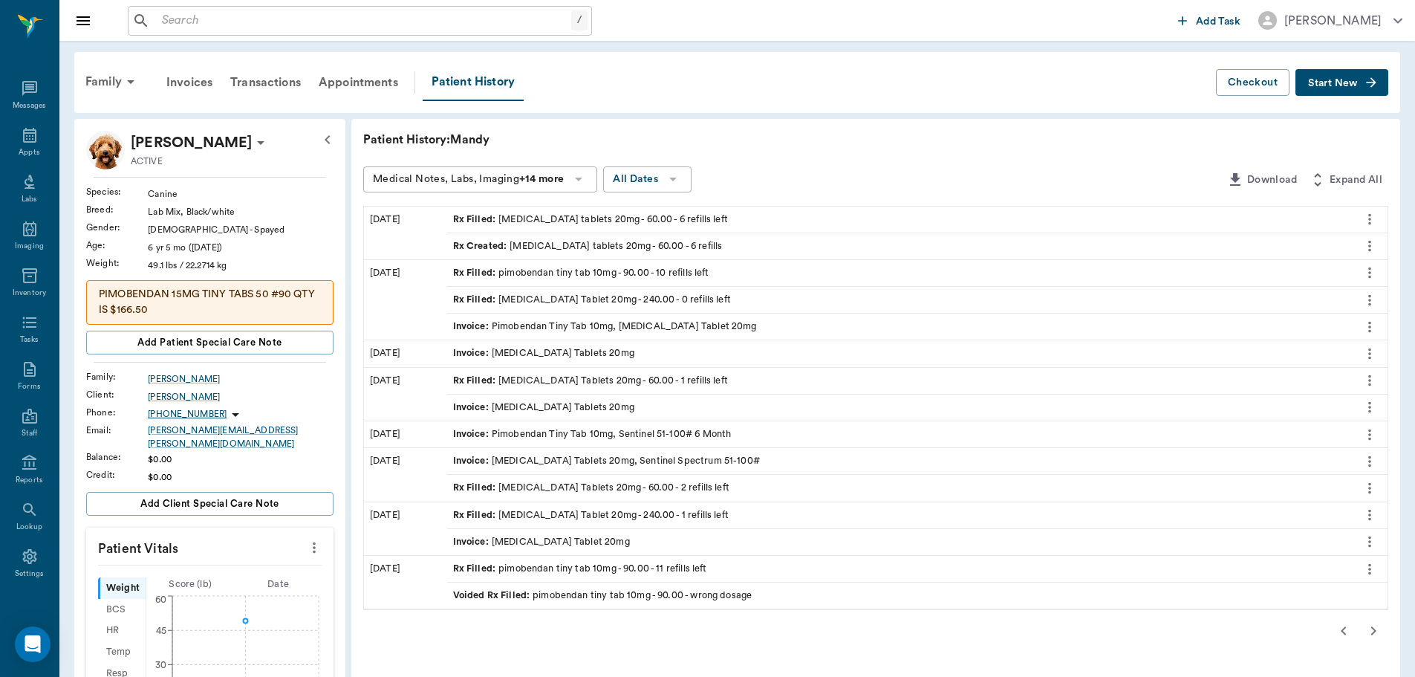
click at [1344, 635] on icon "button" at bounding box center [1344, 631] width 18 height 18
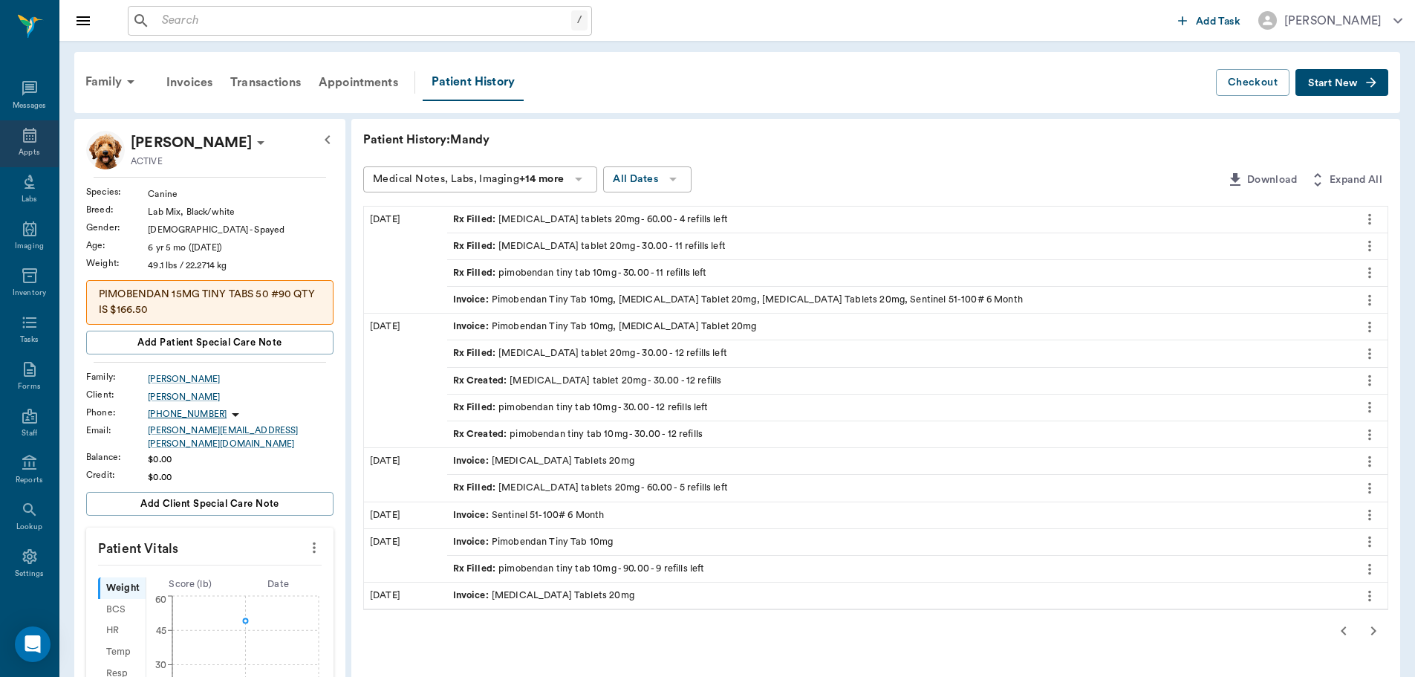
click at [27, 137] on icon at bounding box center [30, 135] width 18 height 18
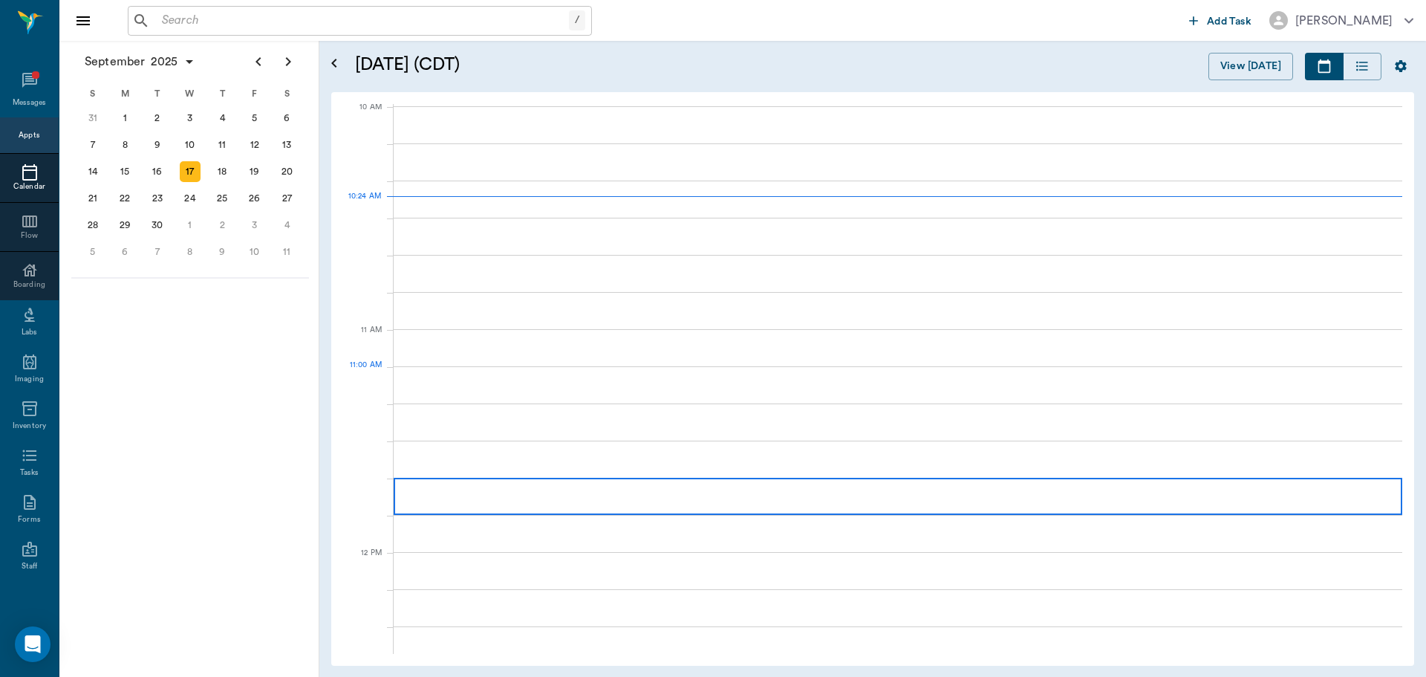
scroll to position [449, 0]
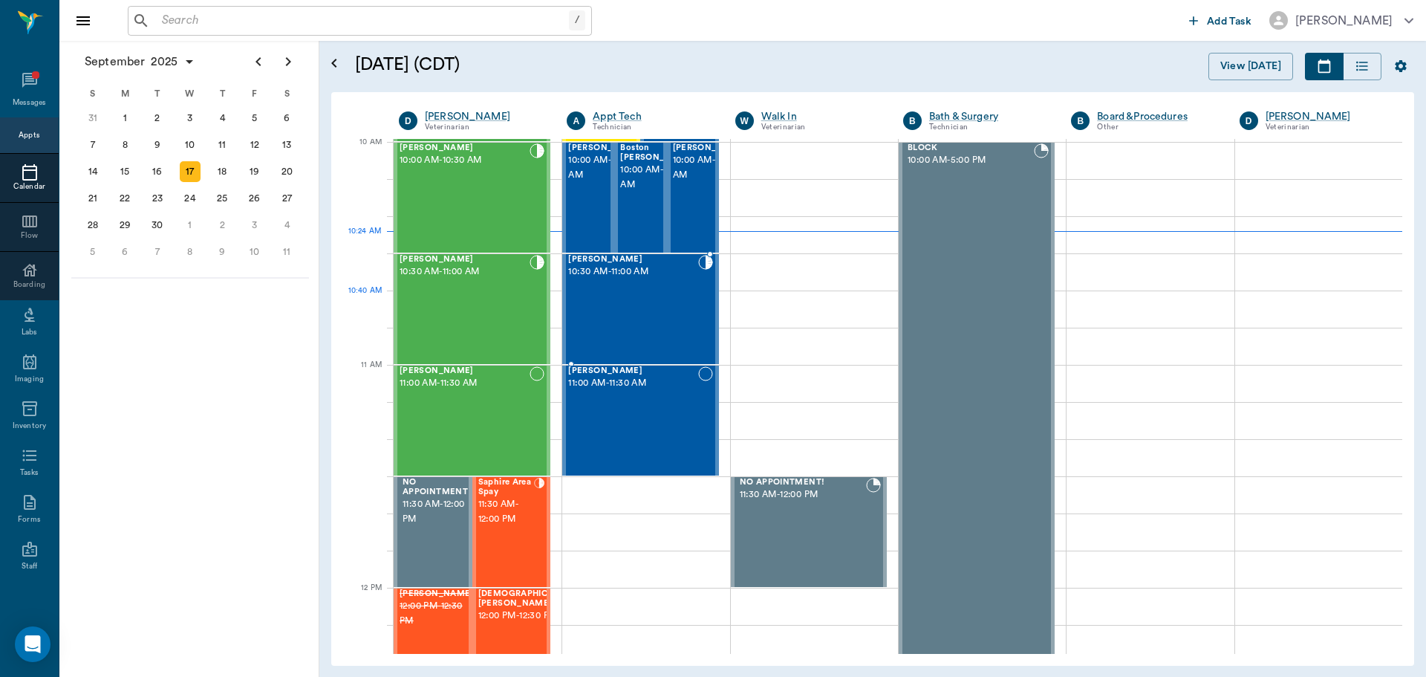
click at [655, 302] on div "[PERSON_NAME] 10:30 AM - 11:00 AM" at bounding box center [632, 309] width 129 height 108
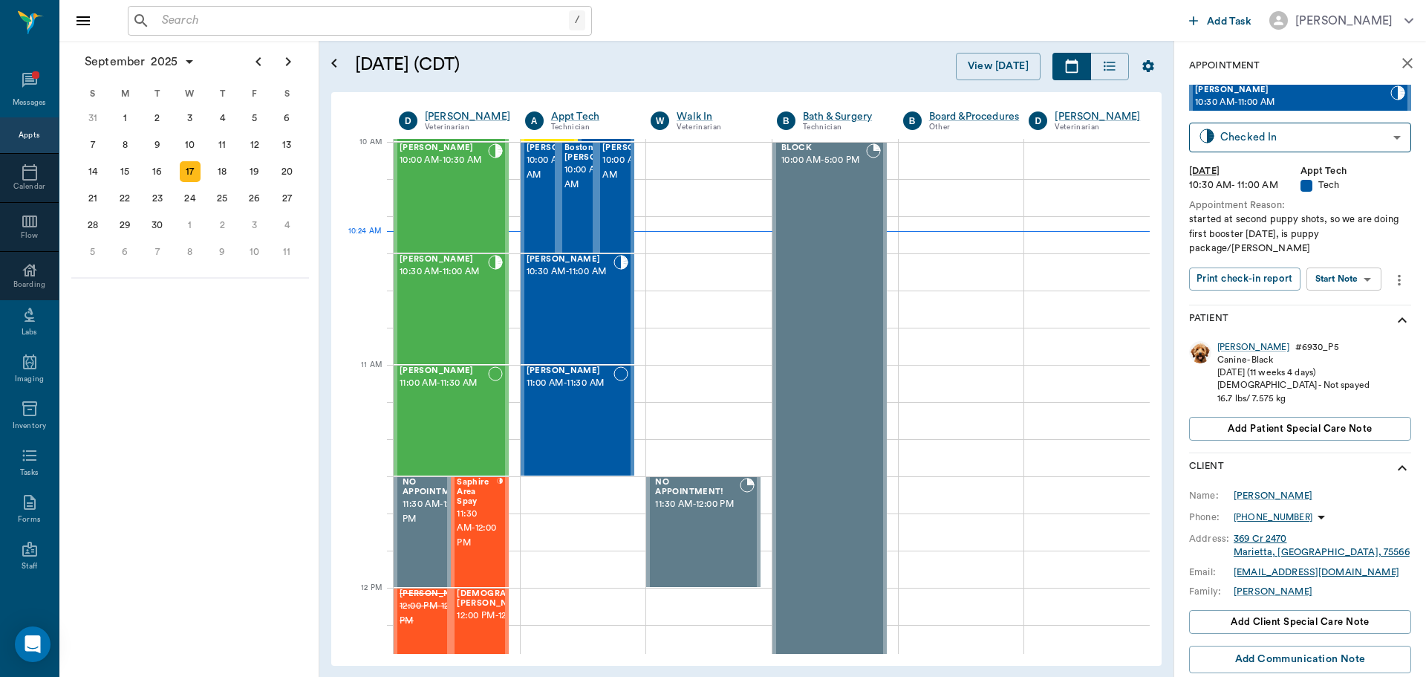
click at [1356, 267] on body "/ ​ Add Task [PERSON_NAME] Nectar Messages Appts Calendar Flow Boarding Labs Im…" at bounding box center [713, 338] width 1426 height 677
click at [1351, 287] on button "Start SOAP" at bounding box center [1327, 295] width 51 height 17
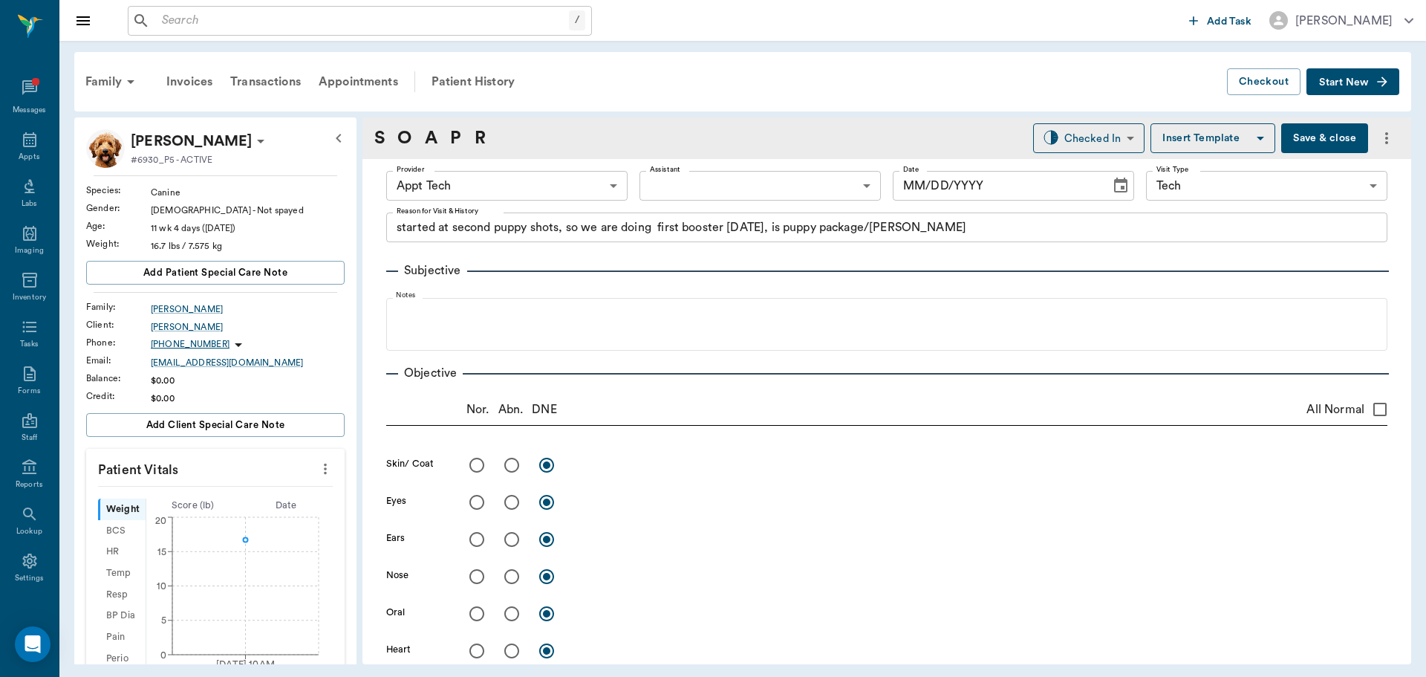
type input "63ec2f075fda476ae8351a4c"
type input "65d2be4f46e3a538d89b8c1a"
type textarea "started at second puppy shots, so we are doing first booster [DATE], is puppy p…"
type input "[DATE]"
click at [318, 458] on button "more" at bounding box center [326, 468] width 24 height 25
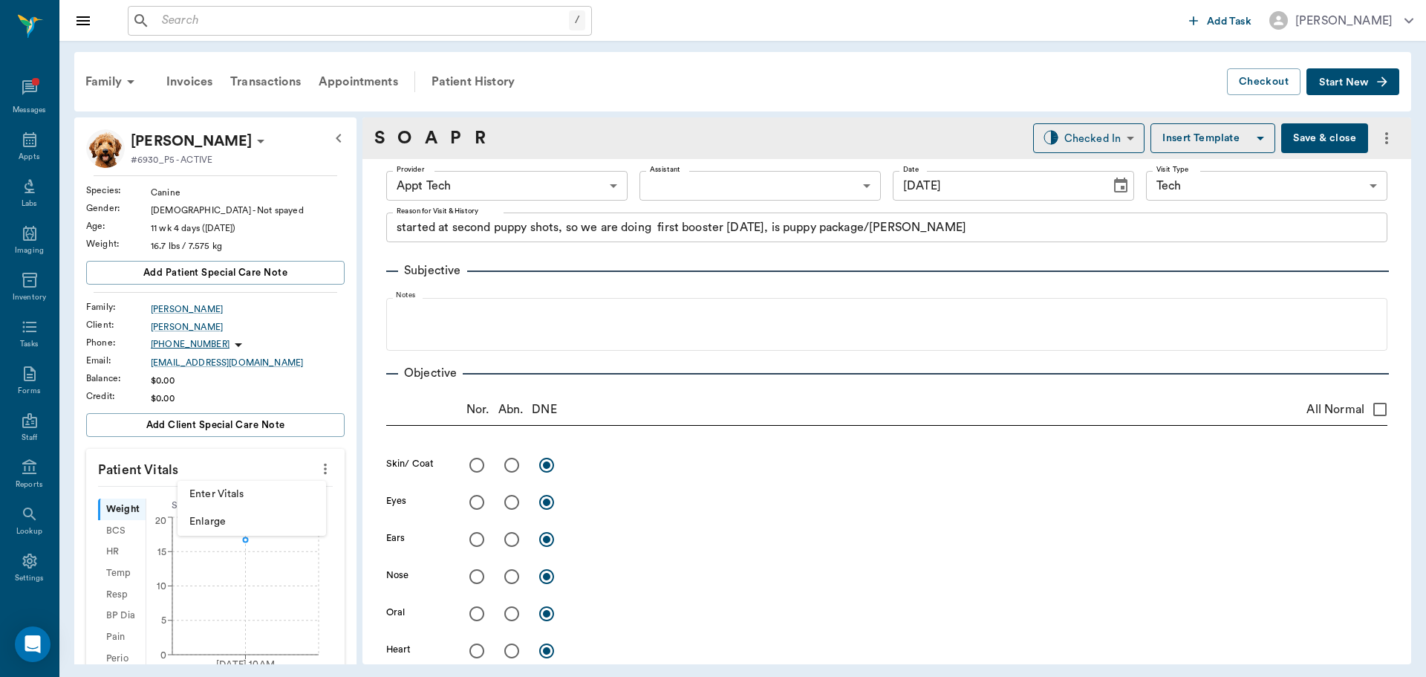
click at [302, 490] on span "Enter Vitals" at bounding box center [251, 495] width 125 height 16
click at [252, 517] on input "text" at bounding box center [214, 514] width 129 height 30
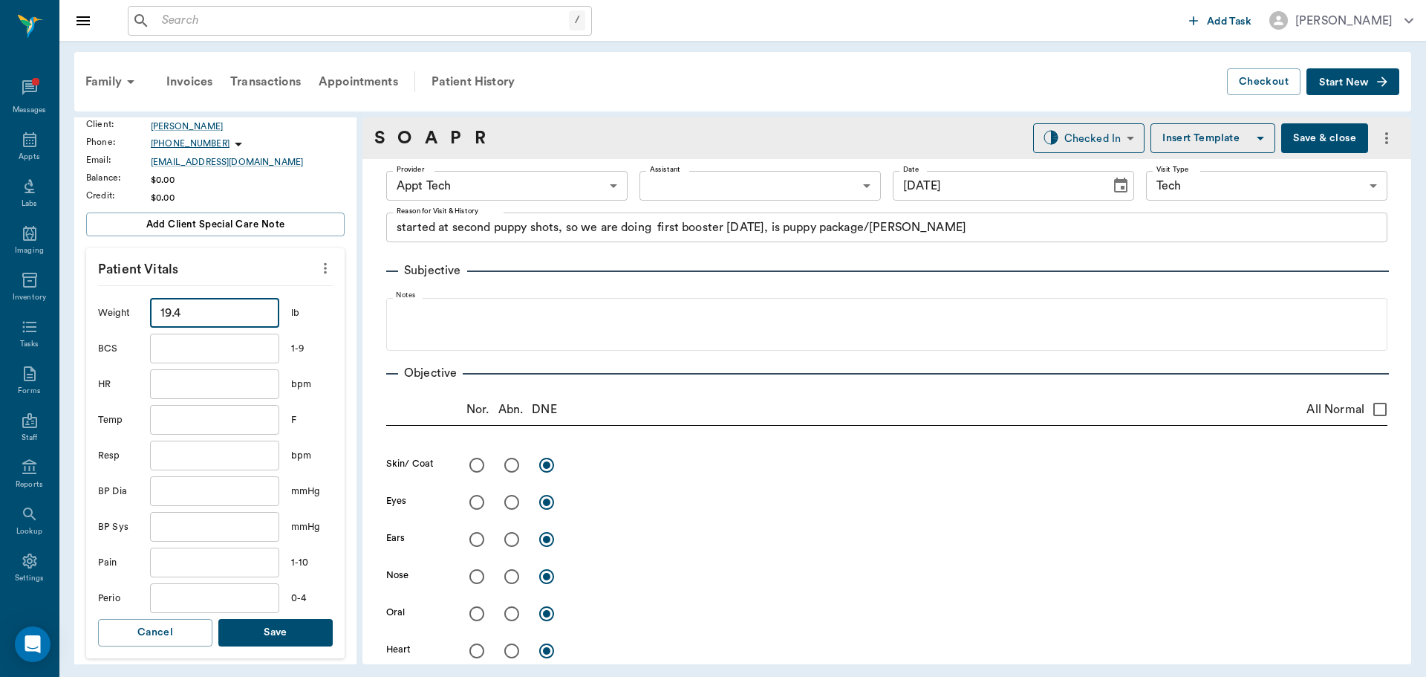
scroll to position [223, 0]
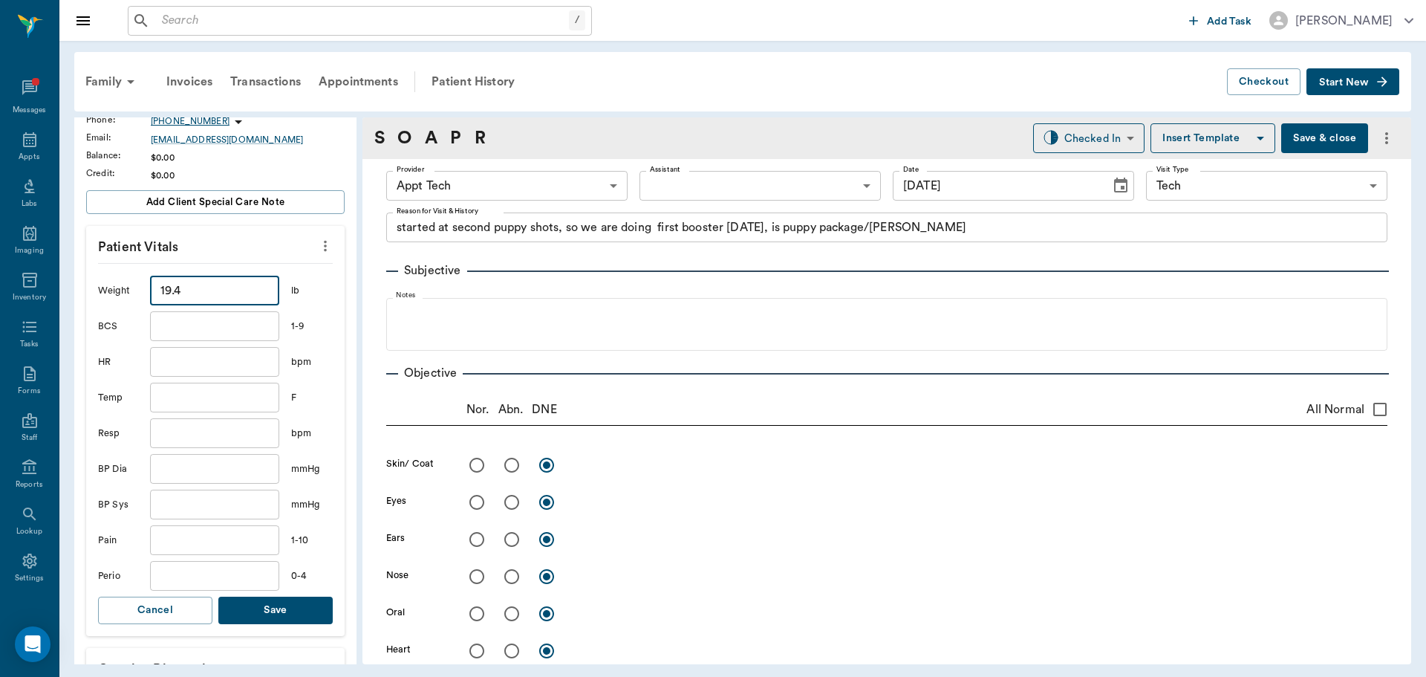
type input "19.4"
click at [285, 603] on button "Save" at bounding box center [275, 610] width 114 height 27
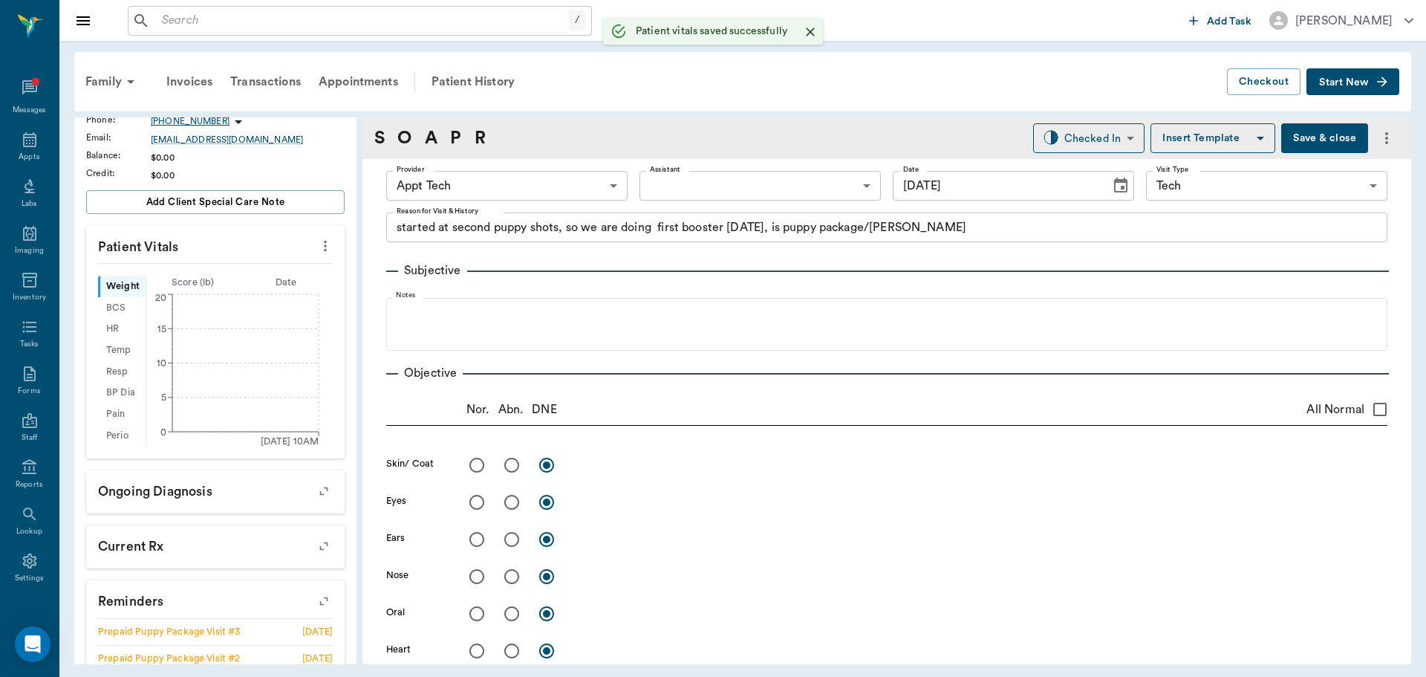
click at [488, 174] on body "/ ​ Add Task [PERSON_NAME] Nectar Messages Appts Labs Imaging Inventory Tasks F…" at bounding box center [713, 338] width 1426 height 677
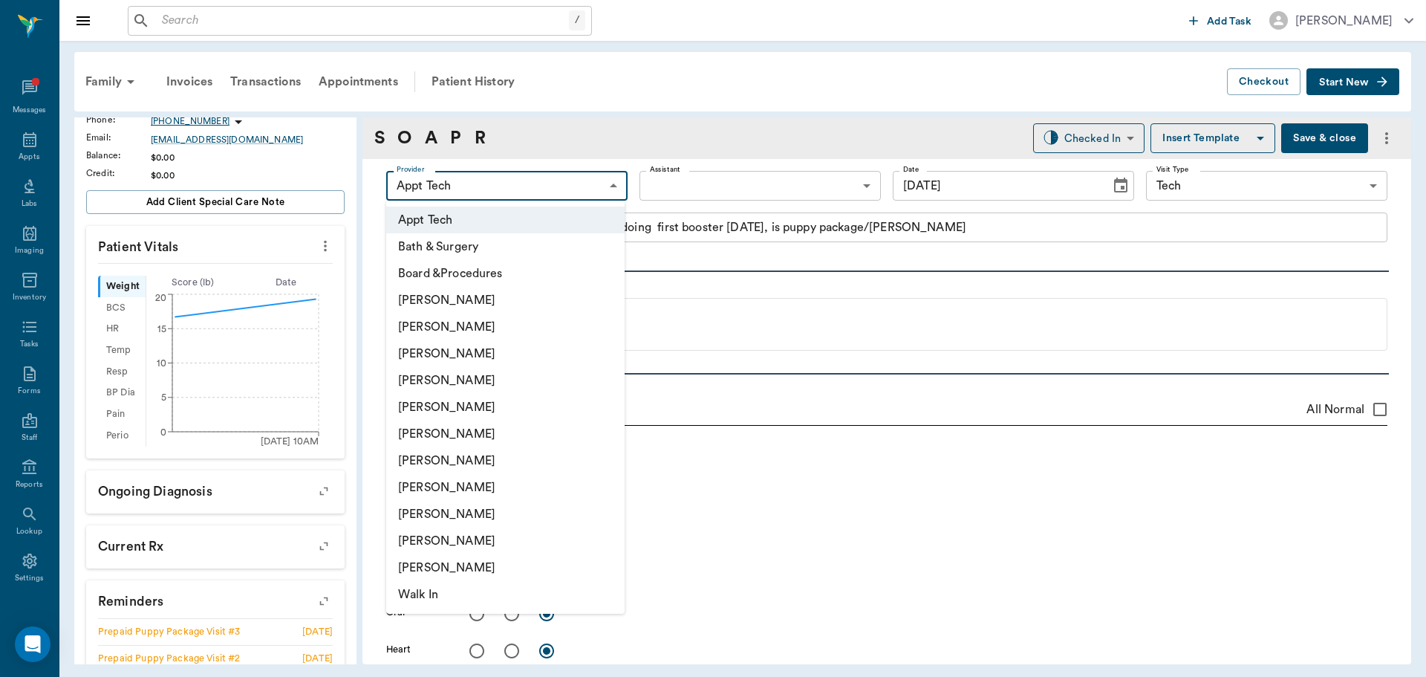
click at [513, 356] on li "[PERSON_NAME]" at bounding box center [505, 353] width 238 height 27
type input "642ef10e332a41444de2bad1"
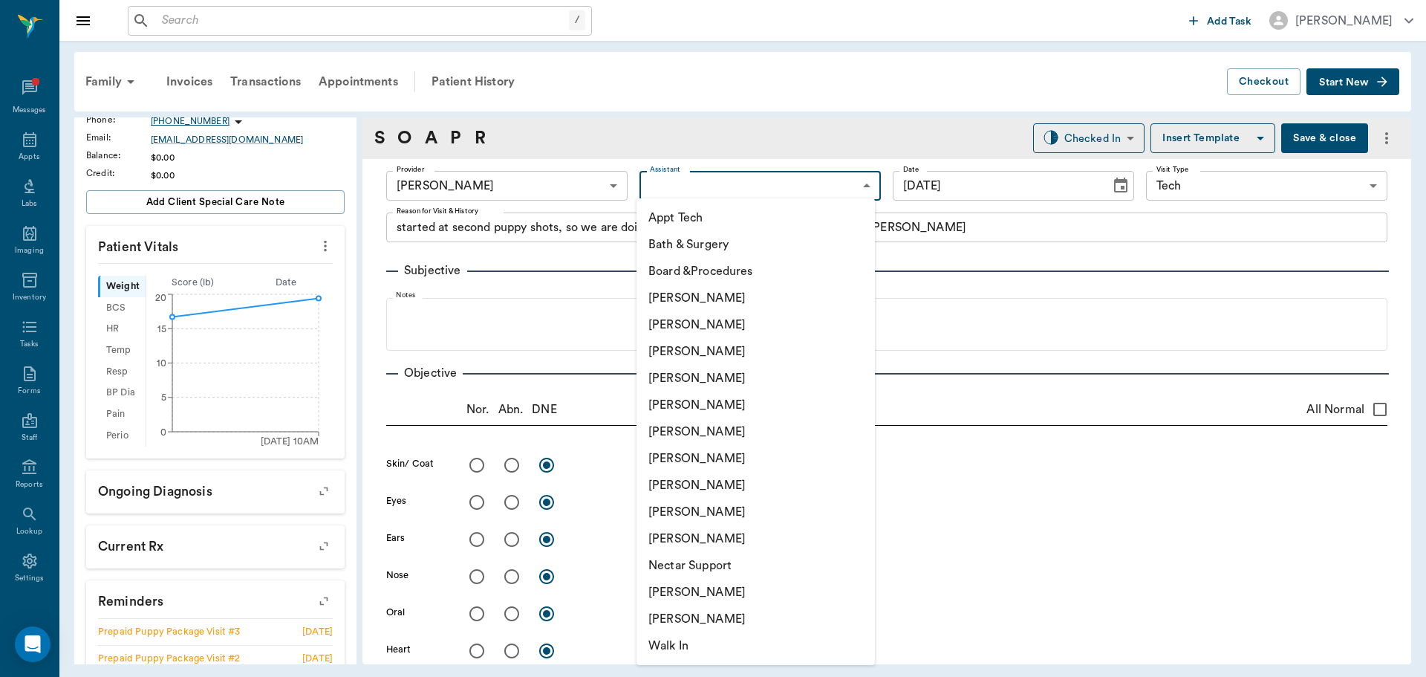
click at [647, 193] on body "/ ​ Add Task [PERSON_NAME] Nectar Messages Appts Labs Imaging Inventory Tasks F…" at bounding box center [713, 338] width 1426 height 677
click at [683, 449] on li "[PERSON_NAME]" at bounding box center [756, 458] width 238 height 27
type input "682b670d8bdc6f7f8feef3db"
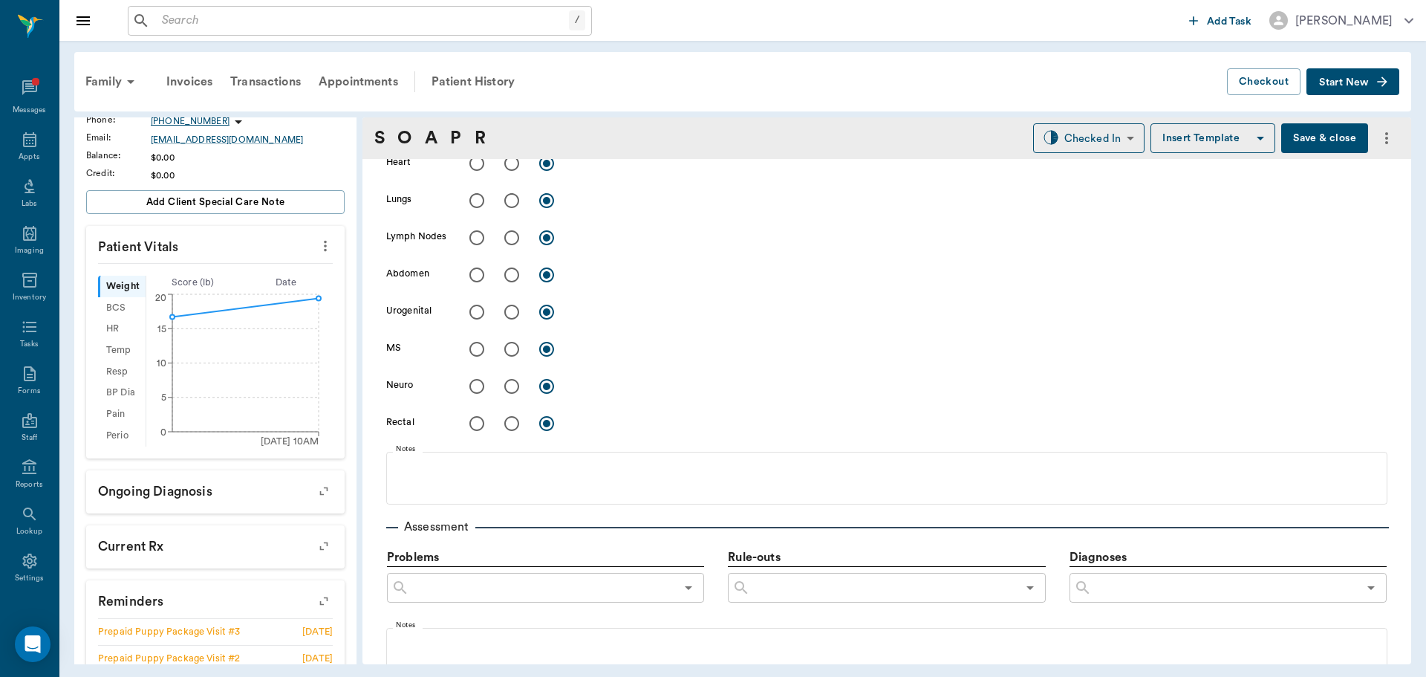
scroll to position [669, 0]
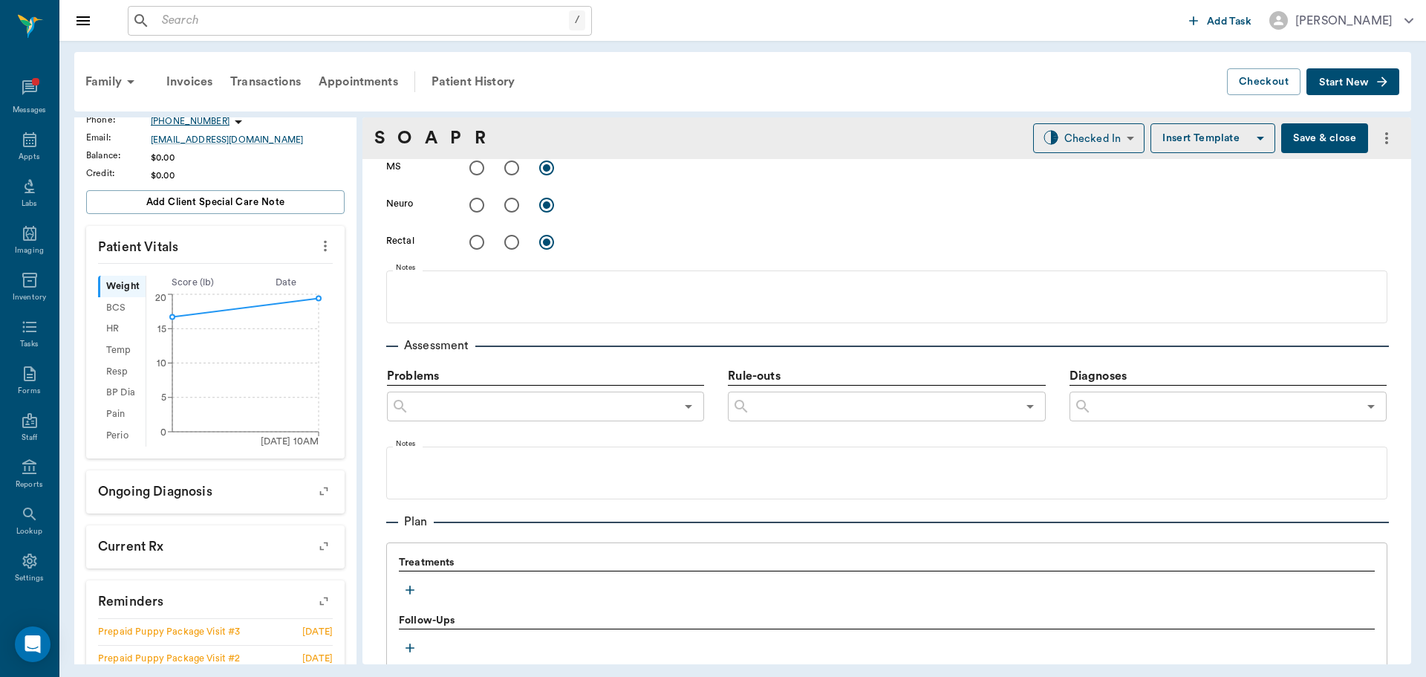
click at [406, 593] on icon "button" at bounding box center [410, 589] width 15 height 15
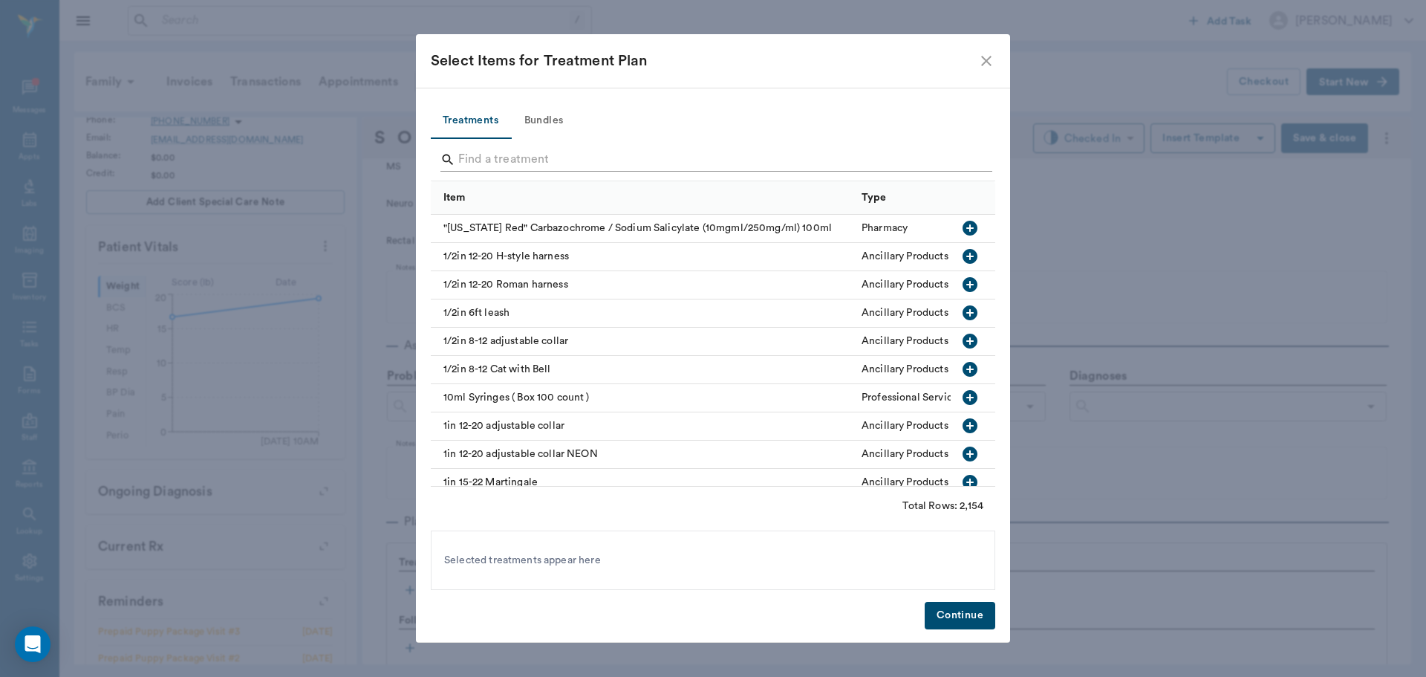
click at [530, 160] on input "Search" at bounding box center [714, 160] width 512 height 24
type input "p"
click at [533, 117] on button "Bundles" at bounding box center [543, 121] width 67 height 36
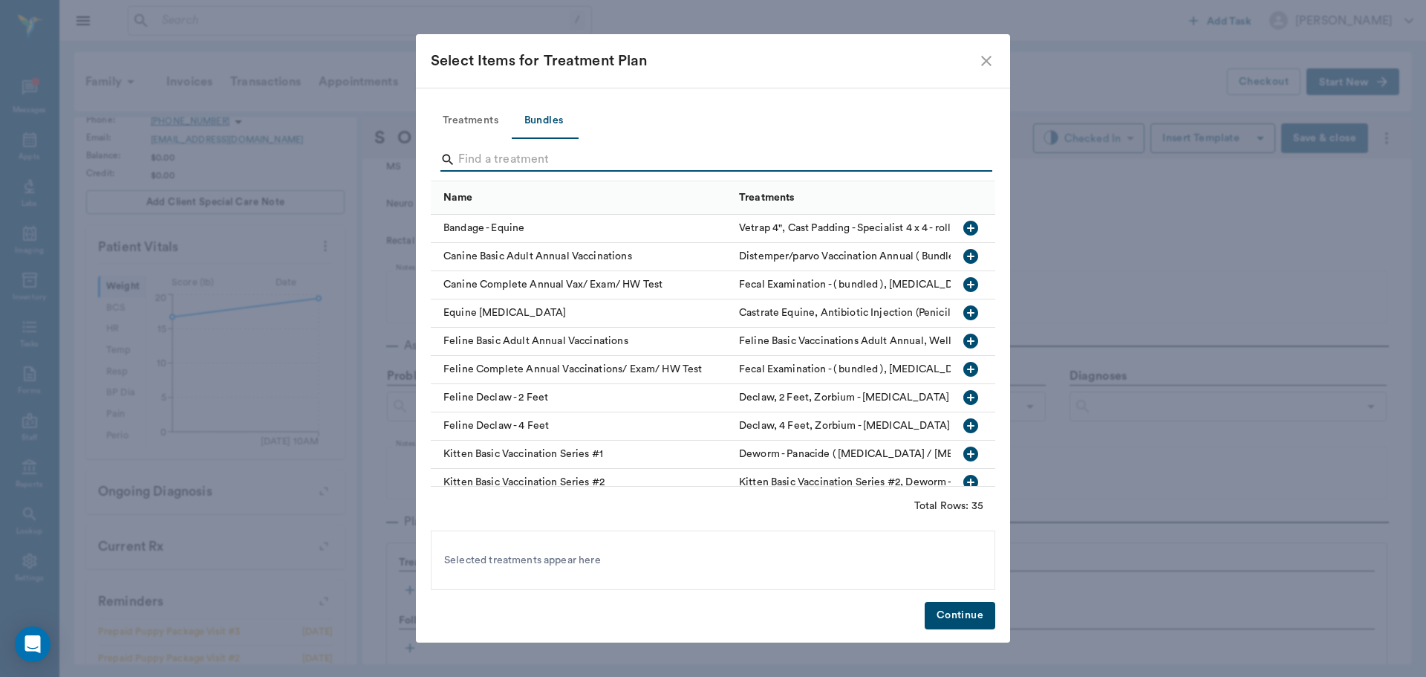
click at [532, 158] on input "Search" at bounding box center [714, 160] width 512 height 24
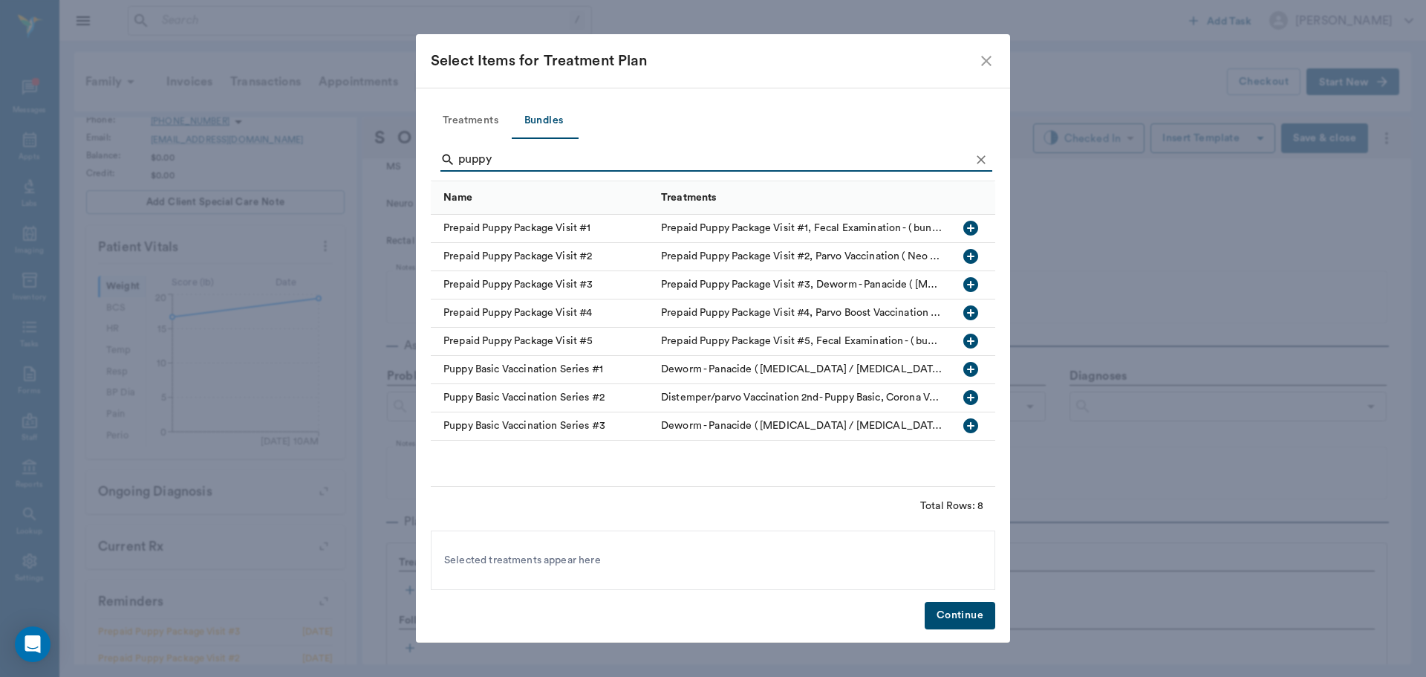
type input "puppy"
click at [966, 282] on icon "button" at bounding box center [971, 284] width 15 height 15
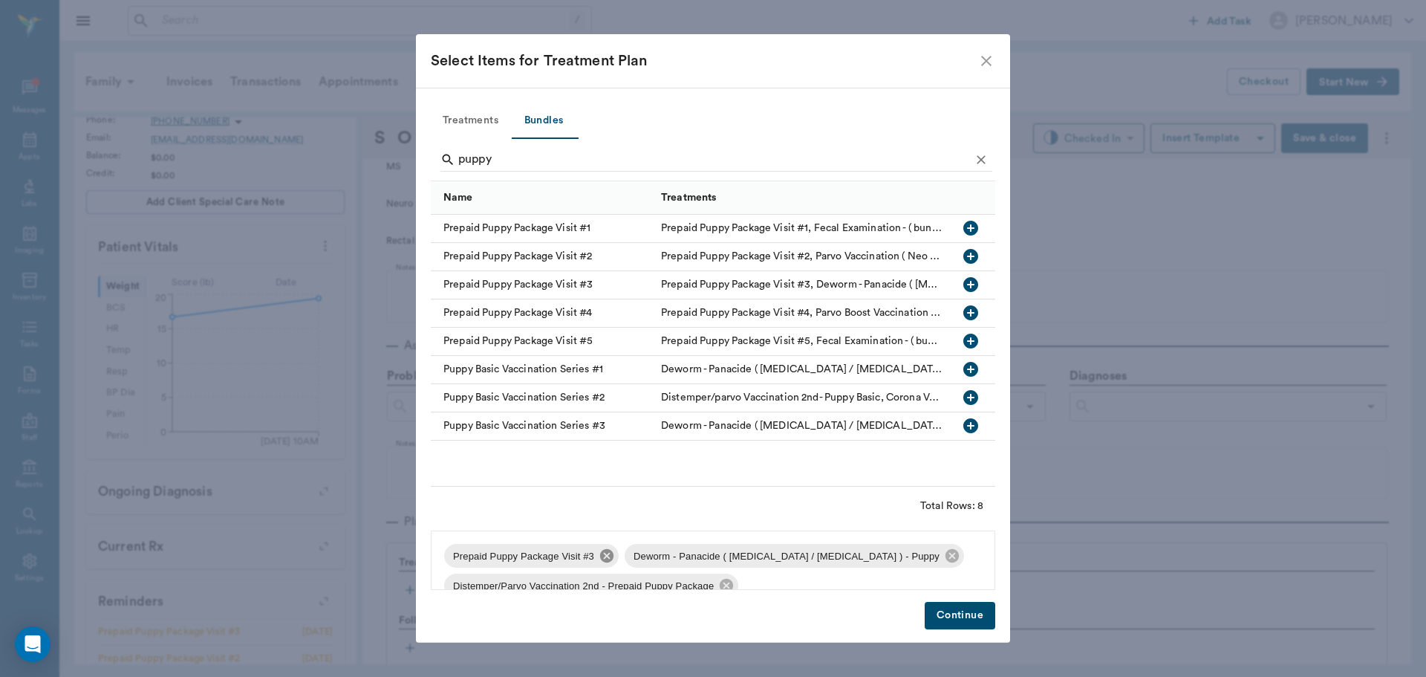
click at [607, 559] on icon at bounding box center [606, 555] width 13 height 13
click at [765, 552] on icon at bounding box center [771, 555] width 13 height 13
click at [725, 552] on icon at bounding box center [726, 555] width 13 height 13
click at [677, 559] on icon at bounding box center [681, 555] width 13 height 13
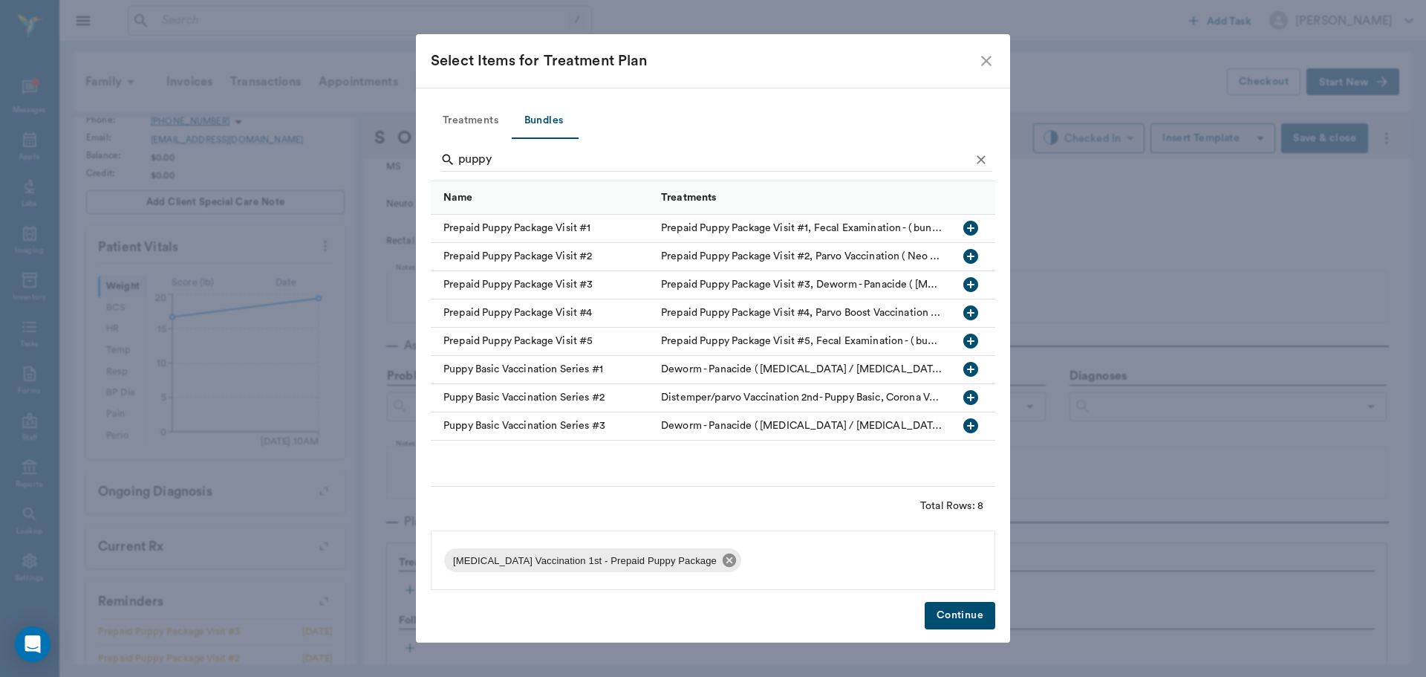
click at [723, 559] on icon at bounding box center [729, 560] width 13 height 13
click at [973, 256] on icon "button" at bounding box center [971, 256] width 15 height 15
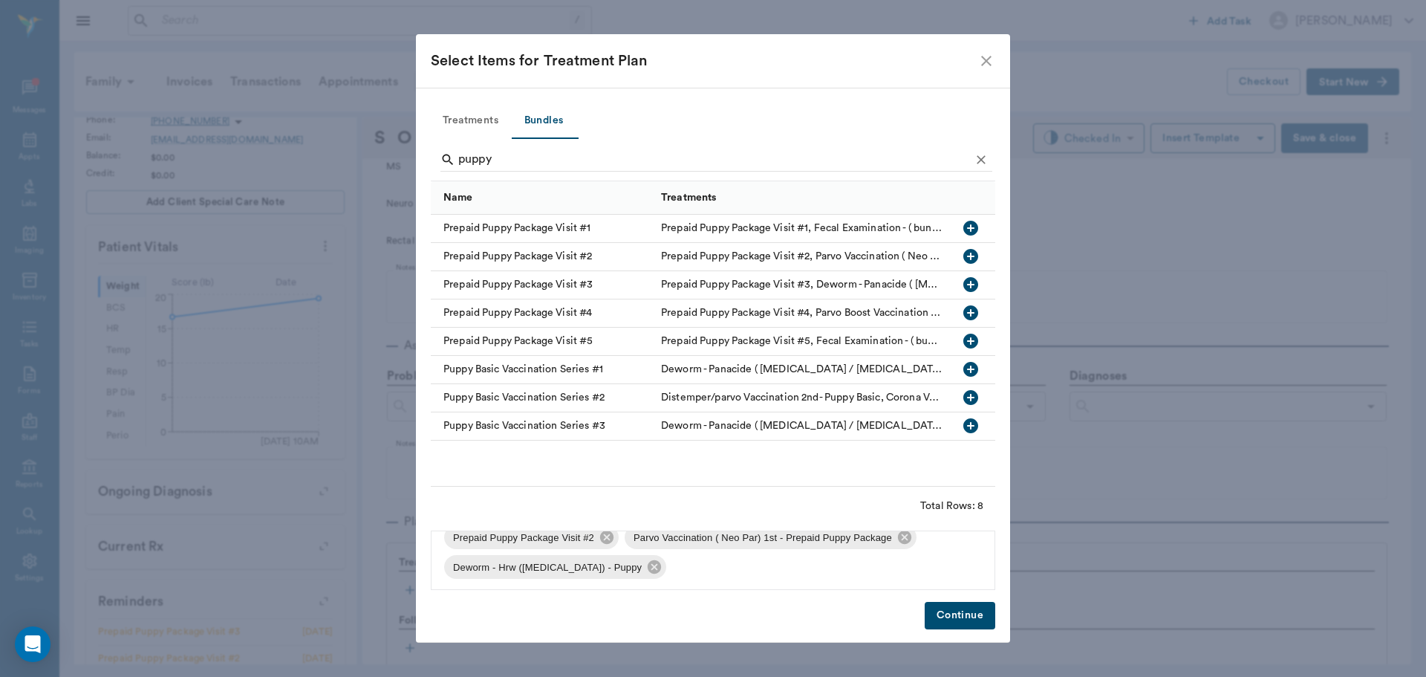
scroll to position [21, 0]
click at [979, 615] on button "Continue" at bounding box center [960, 615] width 71 height 27
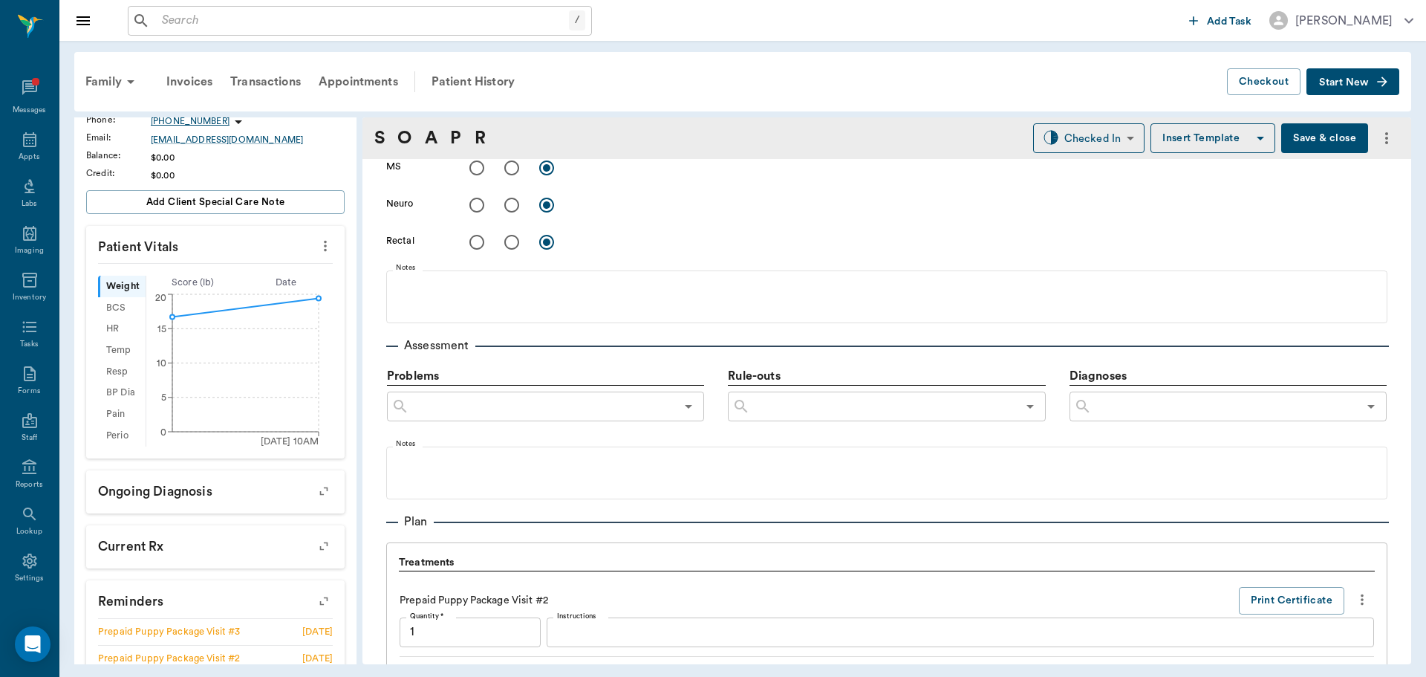
scroll to position [1107, 0]
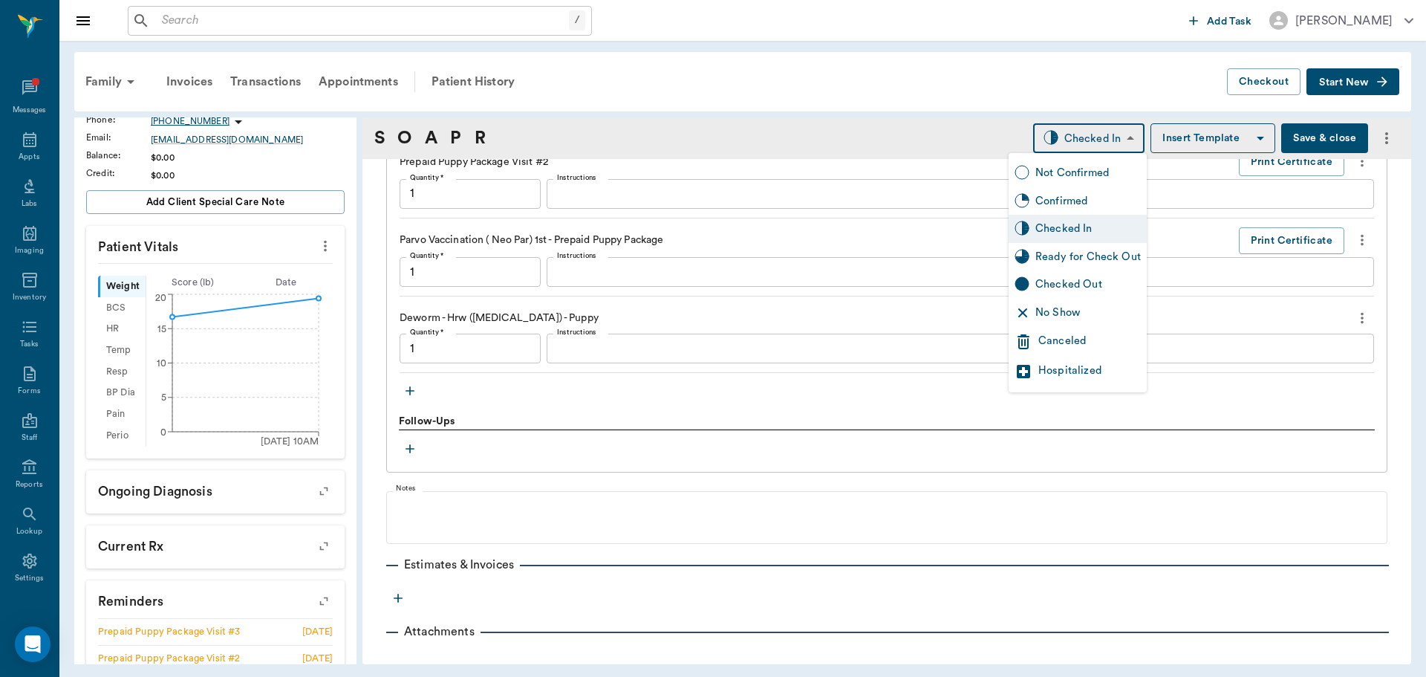
click at [1097, 130] on body "/ ​ Add Task [PERSON_NAME] Nectar Messages Appts Labs Imaging Inventory Tasks F…" at bounding box center [713, 338] width 1426 height 677
click at [1099, 249] on div "Ready for Check Out" at bounding box center [1089, 257] width 106 height 16
type input "READY_TO_CHECKOUT"
type input "1.00"
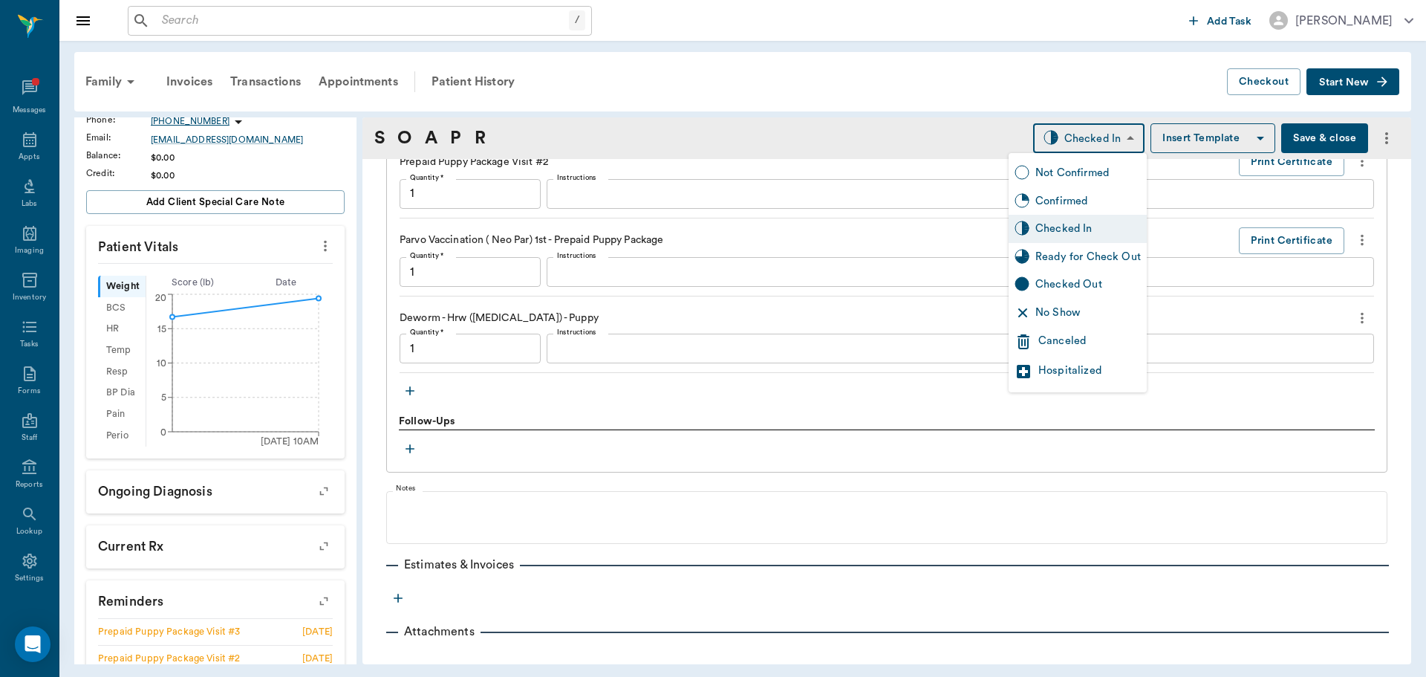
type input "1.00"
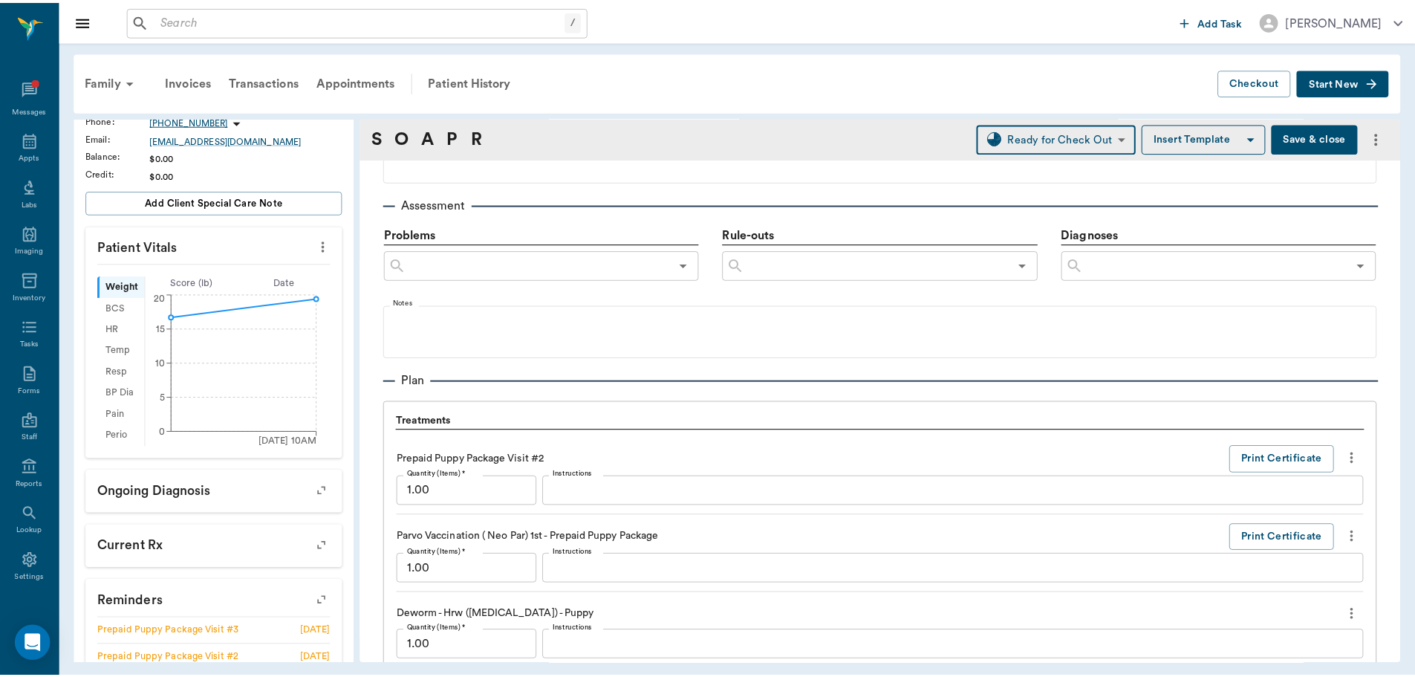
scroll to position [1143, 0]
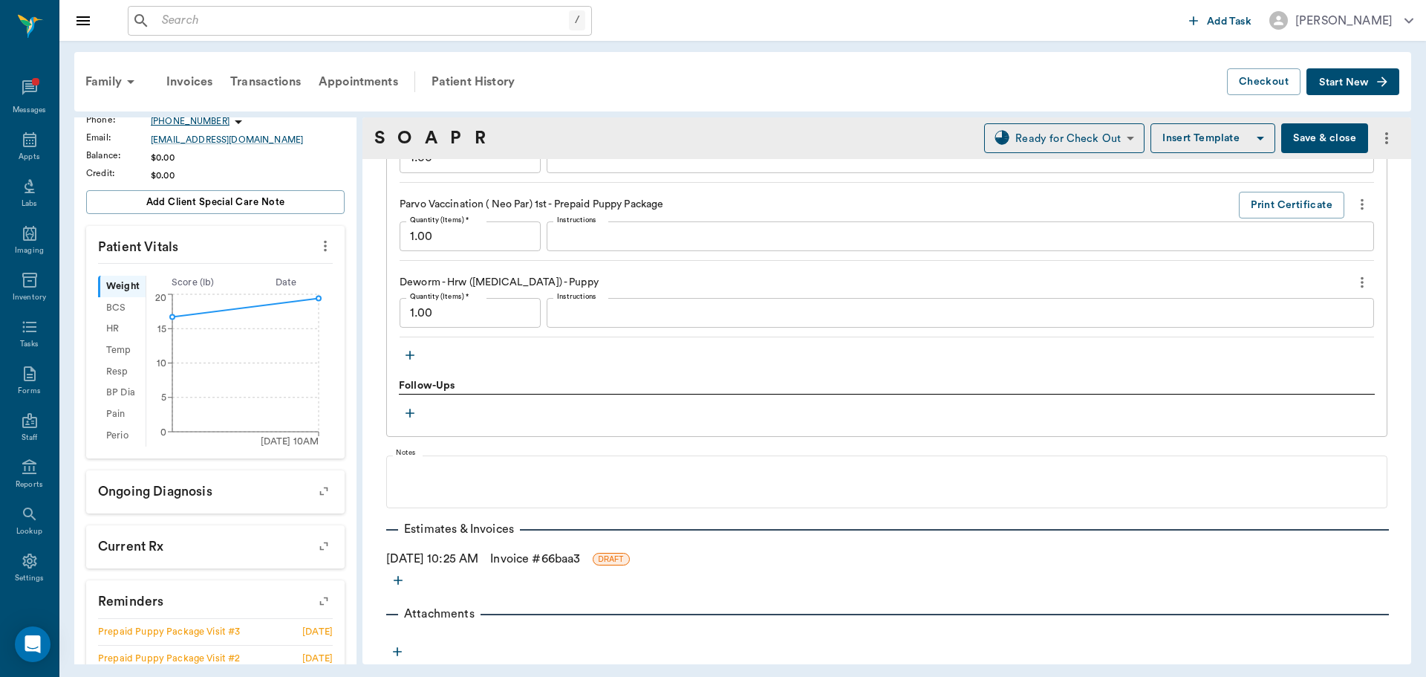
click at [525, 561] on link "Invoice # 66baa3" at bounding box center [535, 559] width 90 height 18
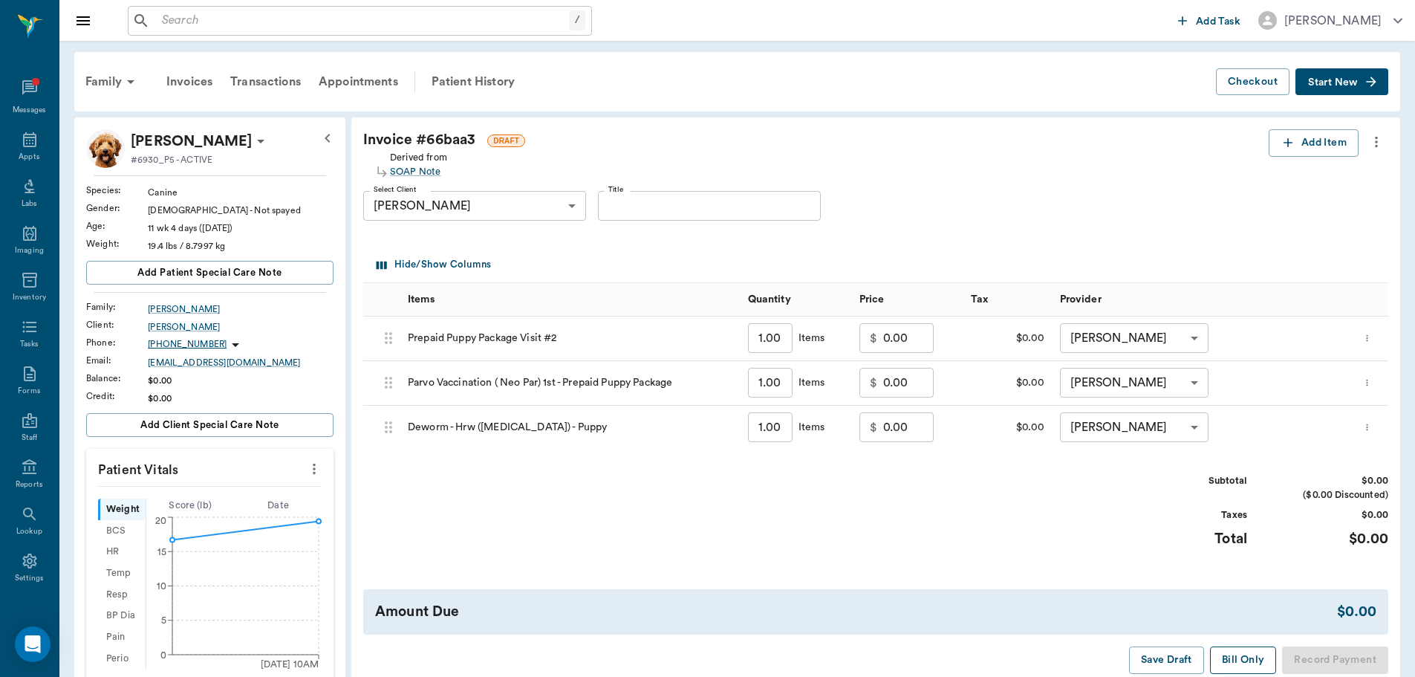
click at [1244, 662] on button "Bill Only" at bounding box center [1243, 659] width 67 height 27
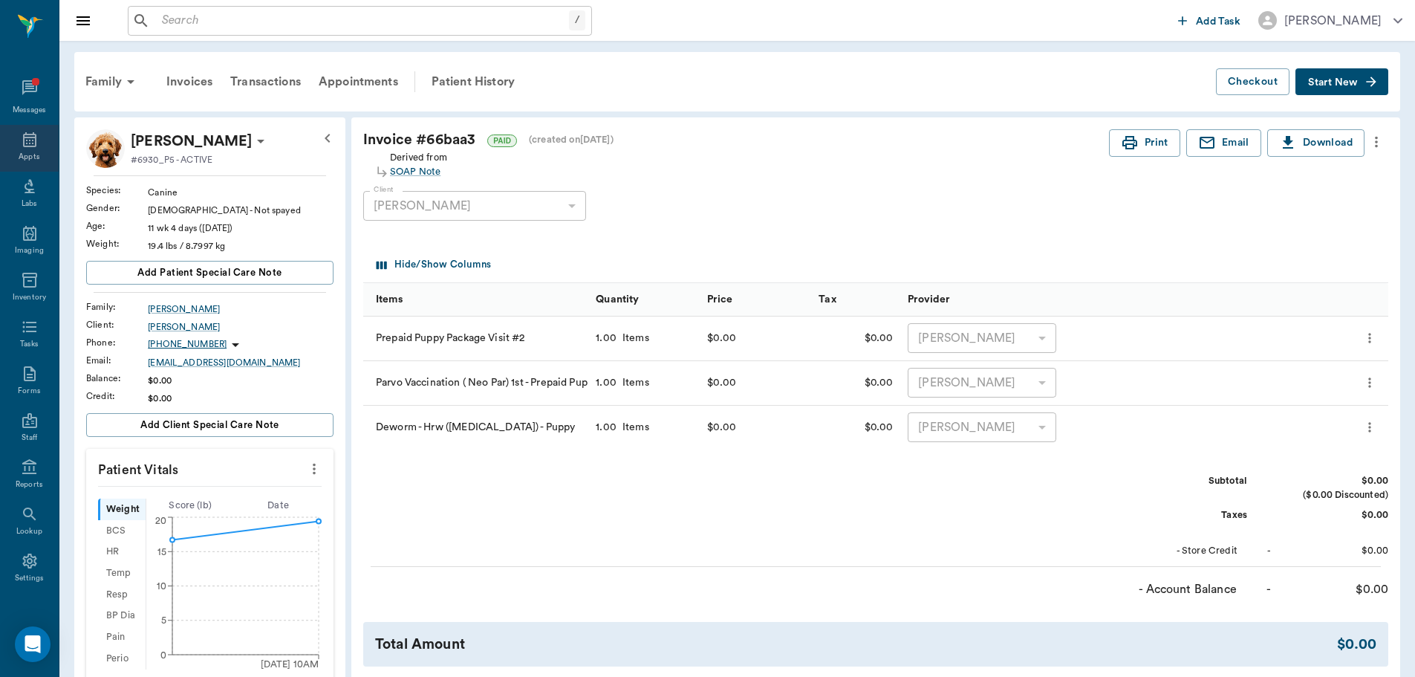
click at [25, 146] on icon at bounding box center [29, 139] width 13 height 15
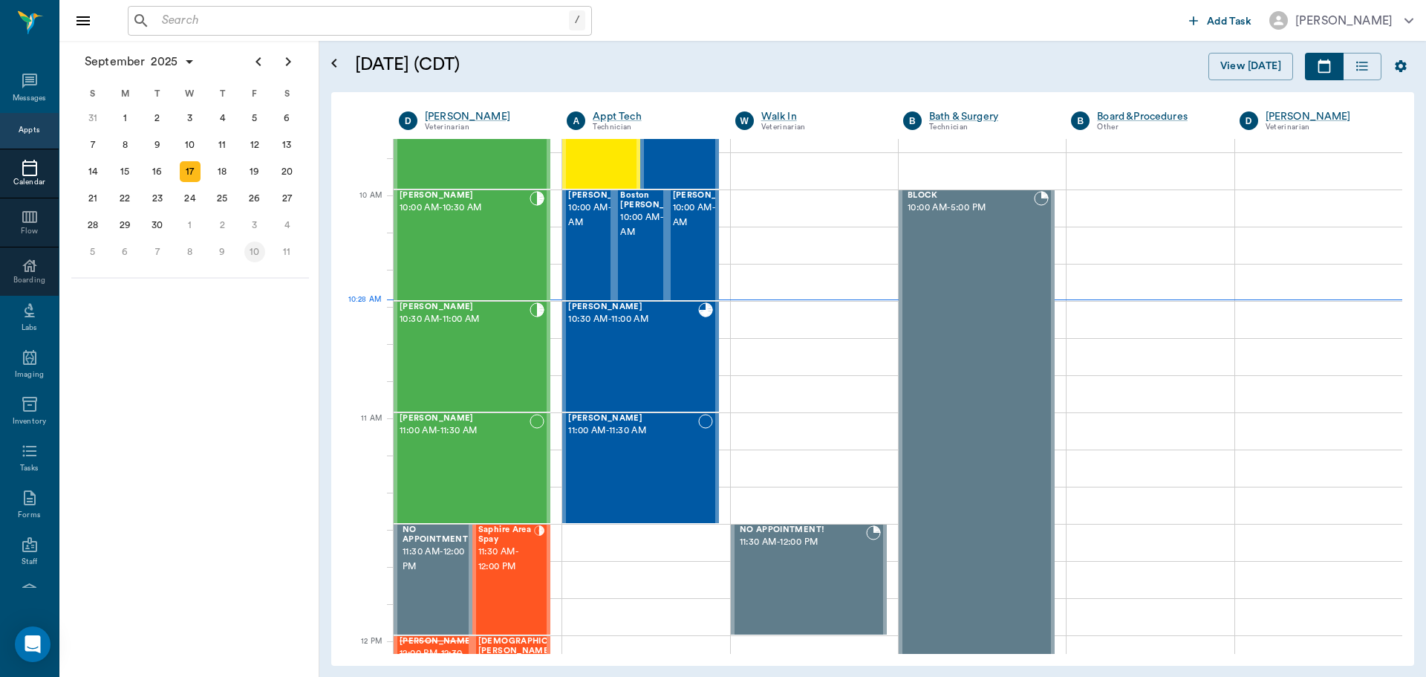
scroll to position [449, 0]
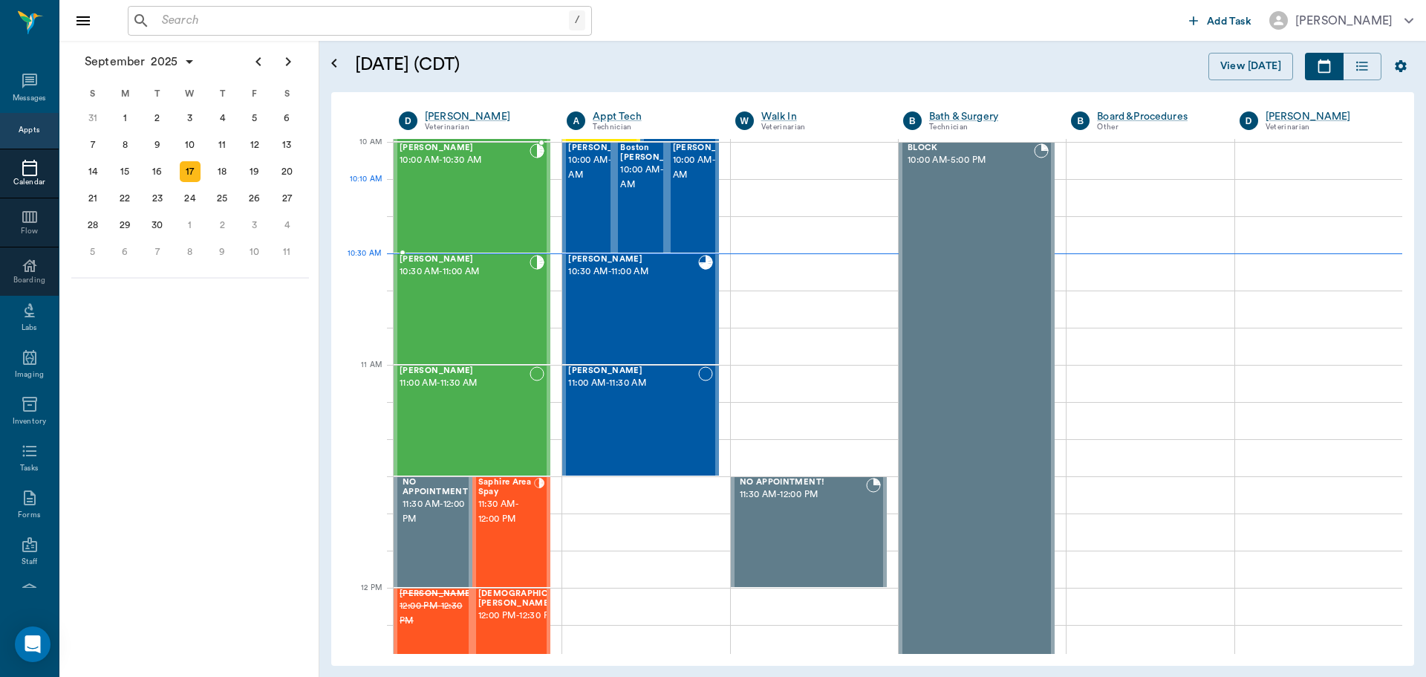
click at [470, 181] on div "[PERSON_NAME] 10:00 AM - 10:30 AM" at bounding box center [465, 197] width 130 height 108
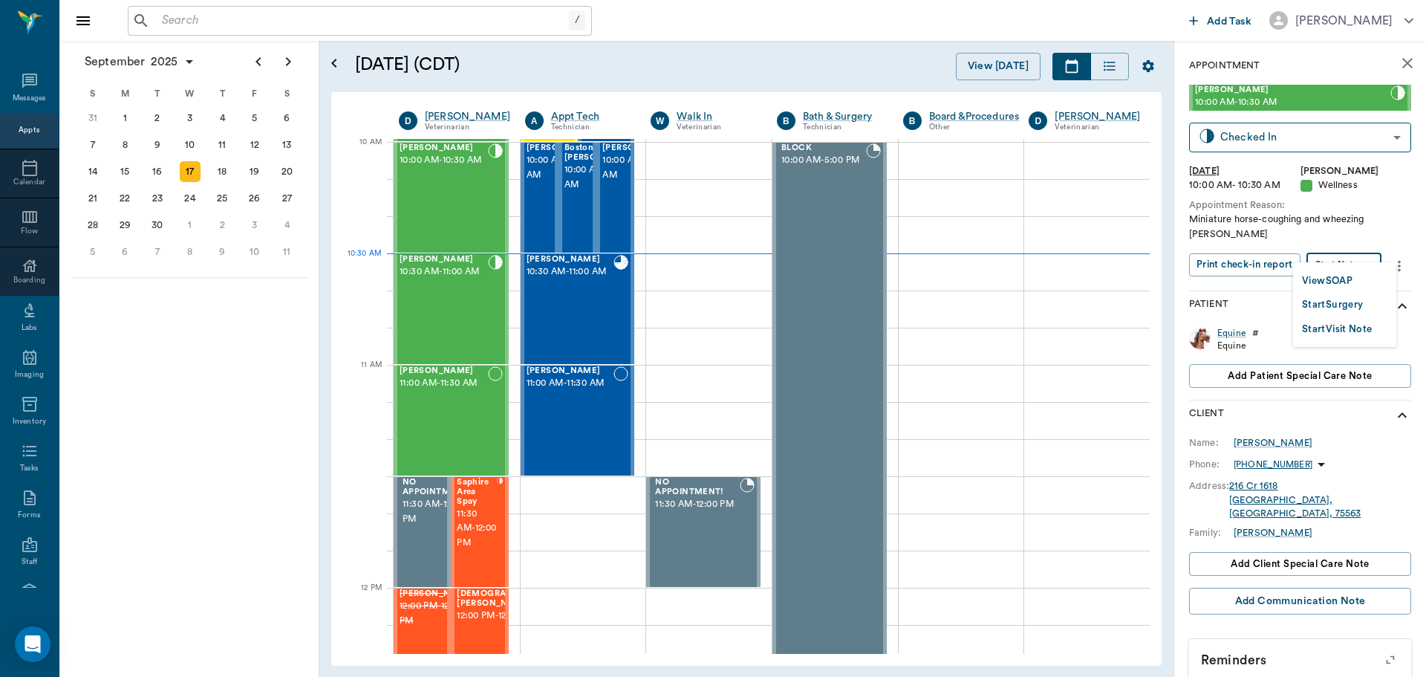
click at [1359, 251] on body "/ ​ Add Task [PERSON_NAME] Nectar Messages Appts Calendar Flow Boarding Labs Im…" at bounding box center [713, 338] width 1426 height 677
click at [1343, 281] on button "View SOAP" at bounding box center [1327, 281] width 51 height 17
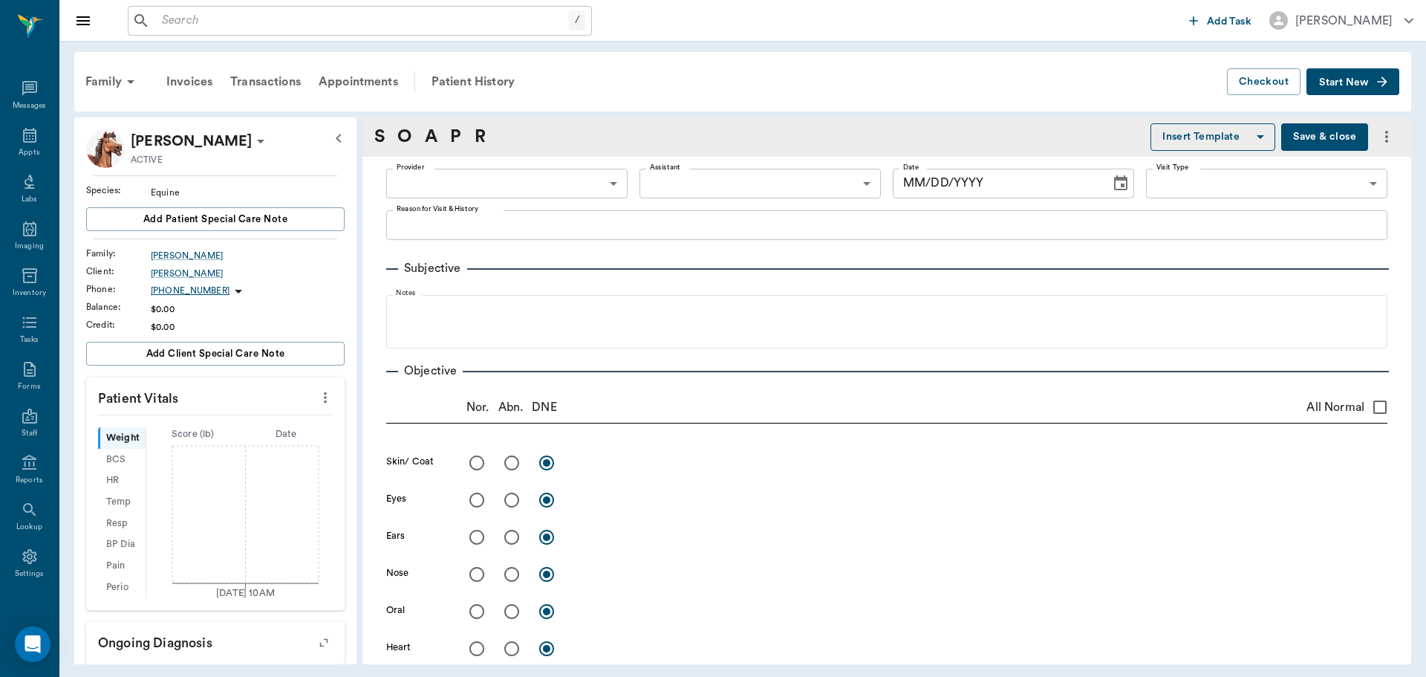
type input "63ec2f075fda476ae8351a4d"
type input "65d2be4f46e3a538d89b8c14"
type textarea "Miniature horse-coughing and wheezing [PERSON_NAME]"
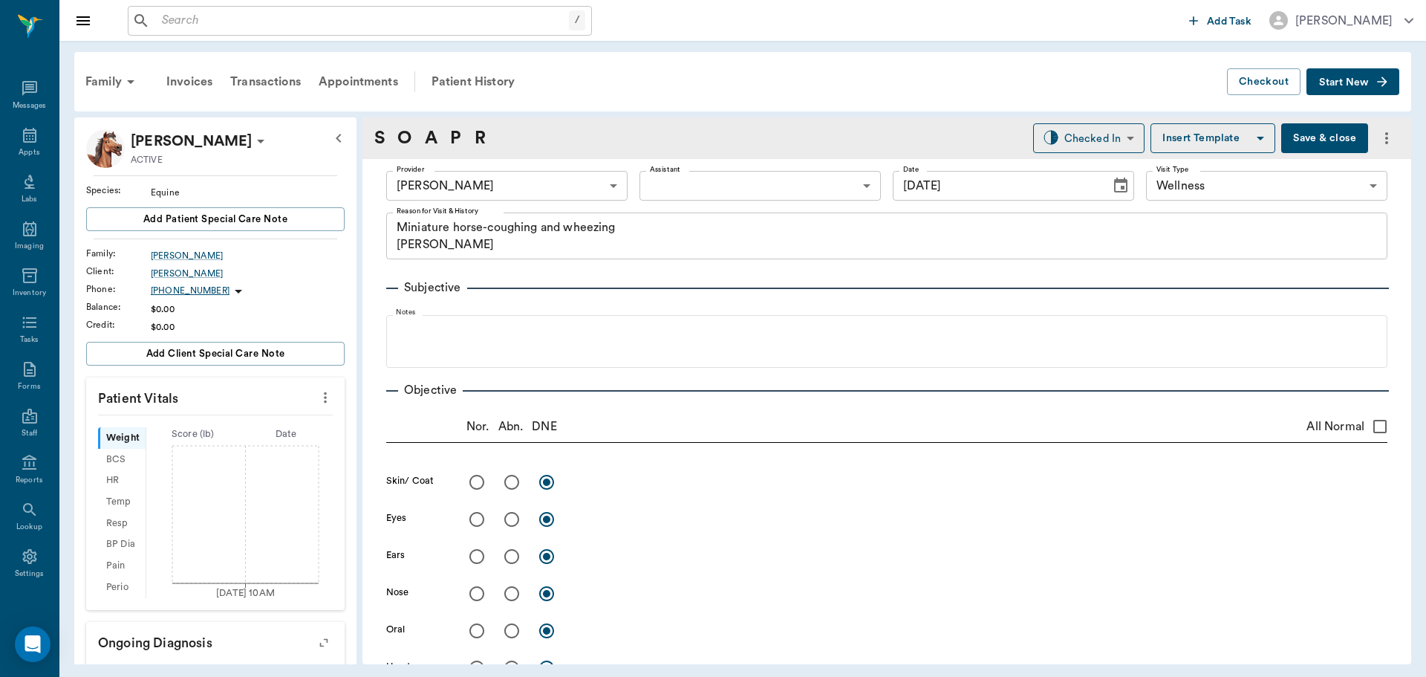
type input "[DATE]"
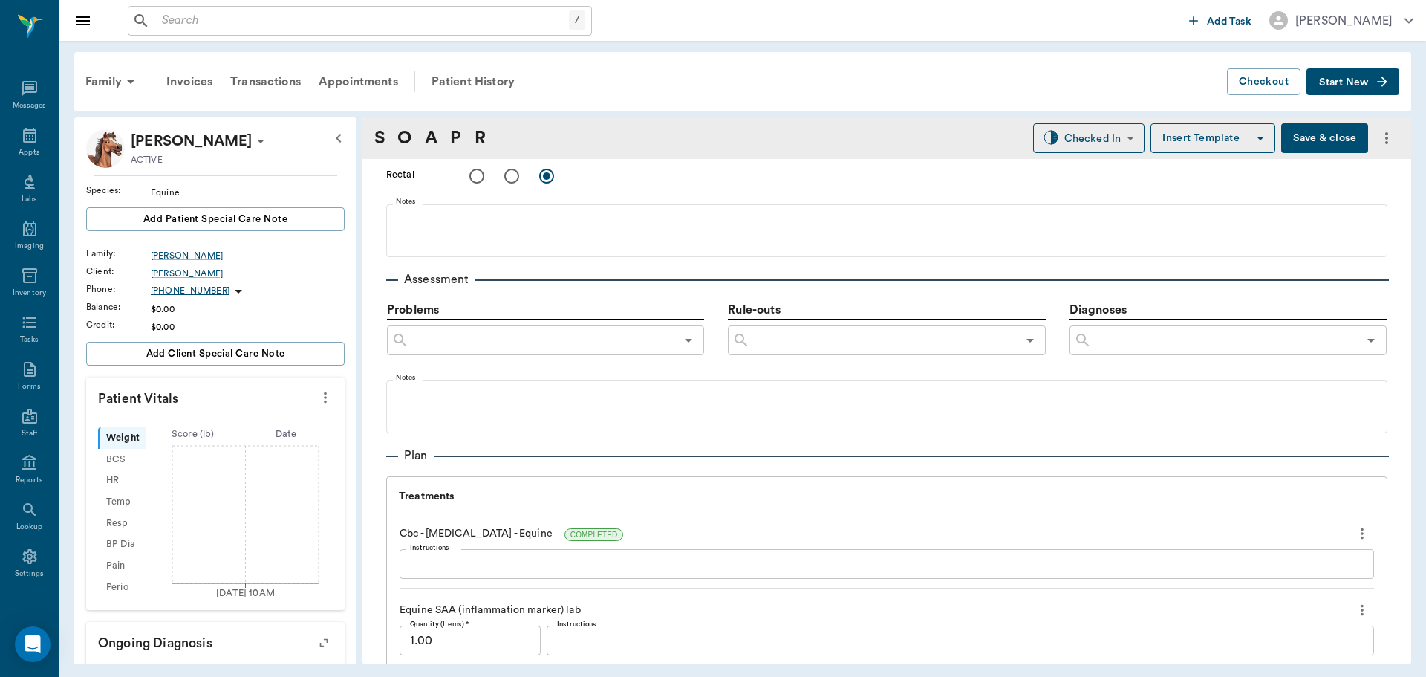
scroll to position [1040, 0]
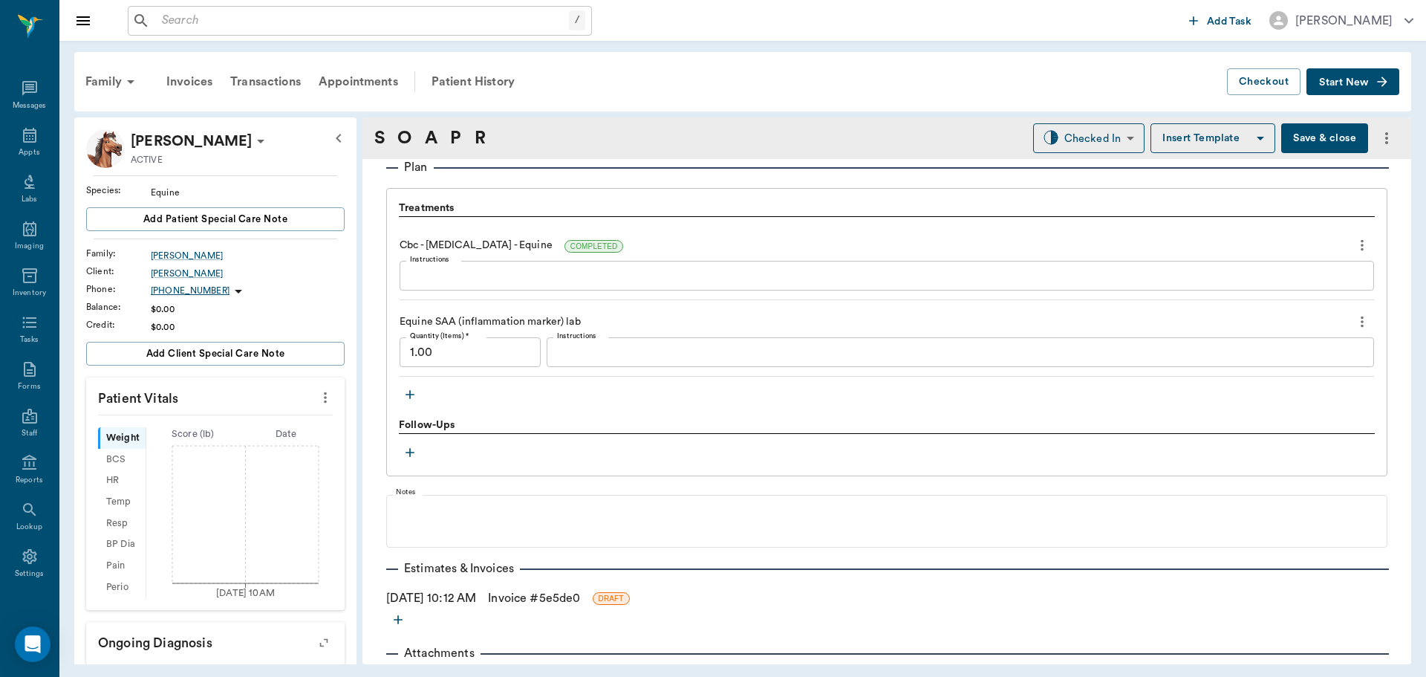
click at [406, 397] on icon "button" at bounding box center [410, 394] width 15 height 15
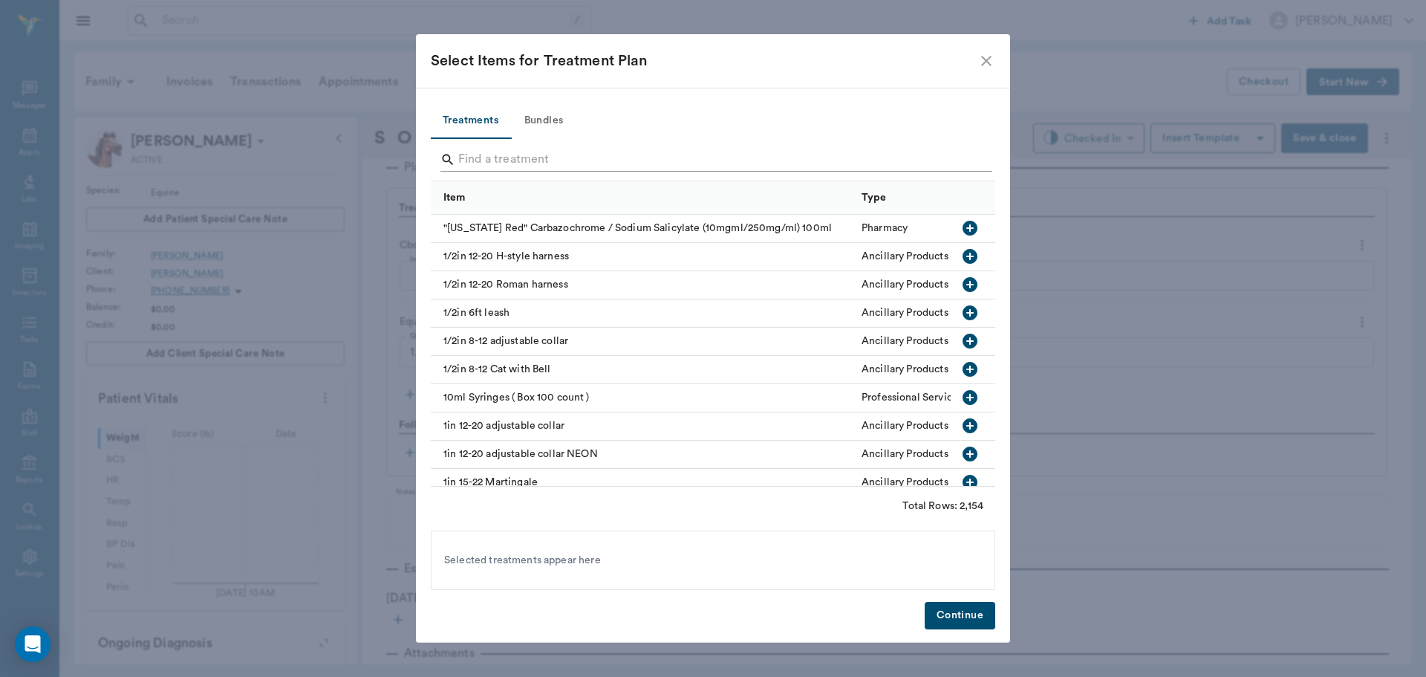
drag, startPoint x: 485, startPoint y: 160, endPoint x: 484, endPoint y: 147, distance: 12.7
click at [485, 155] on input "Search" at bounding box center [714, 160] width 512 height 24
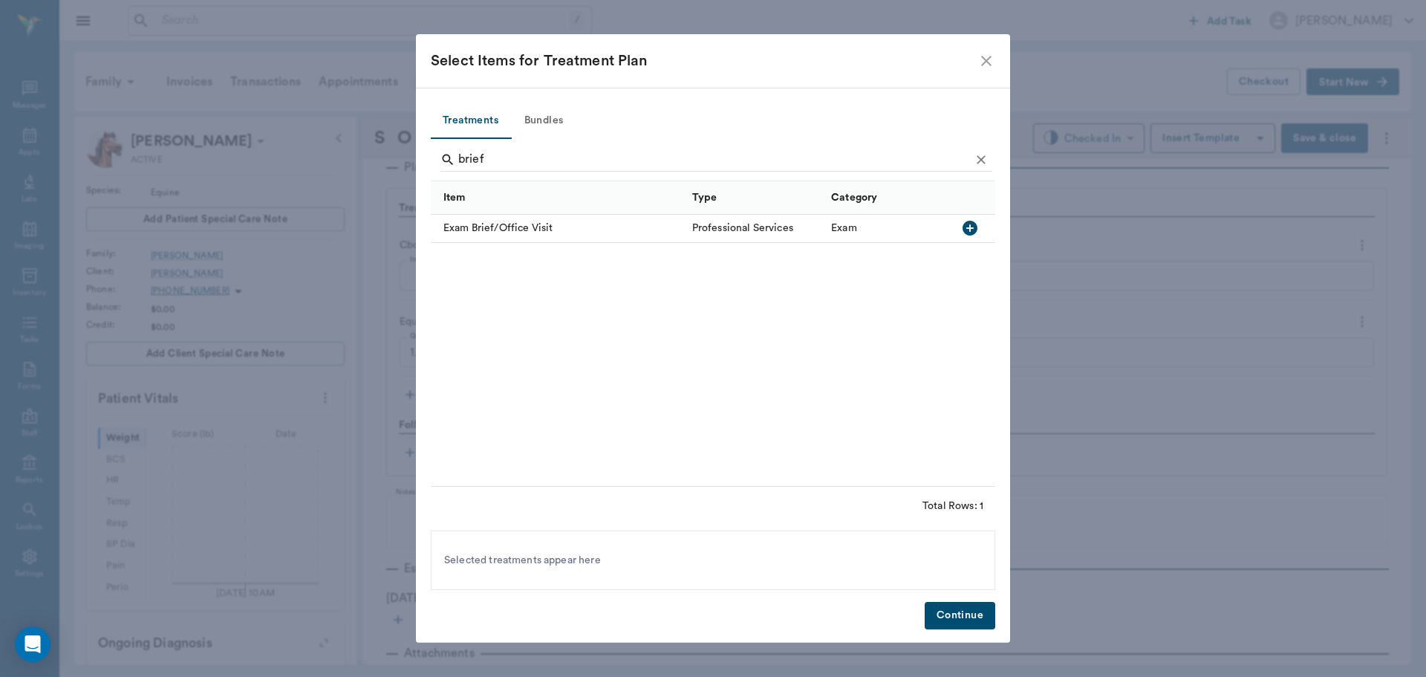
click at [969, 233] on icon "button" at bounding box center [970, 228] width 15 height 15
type input "b"
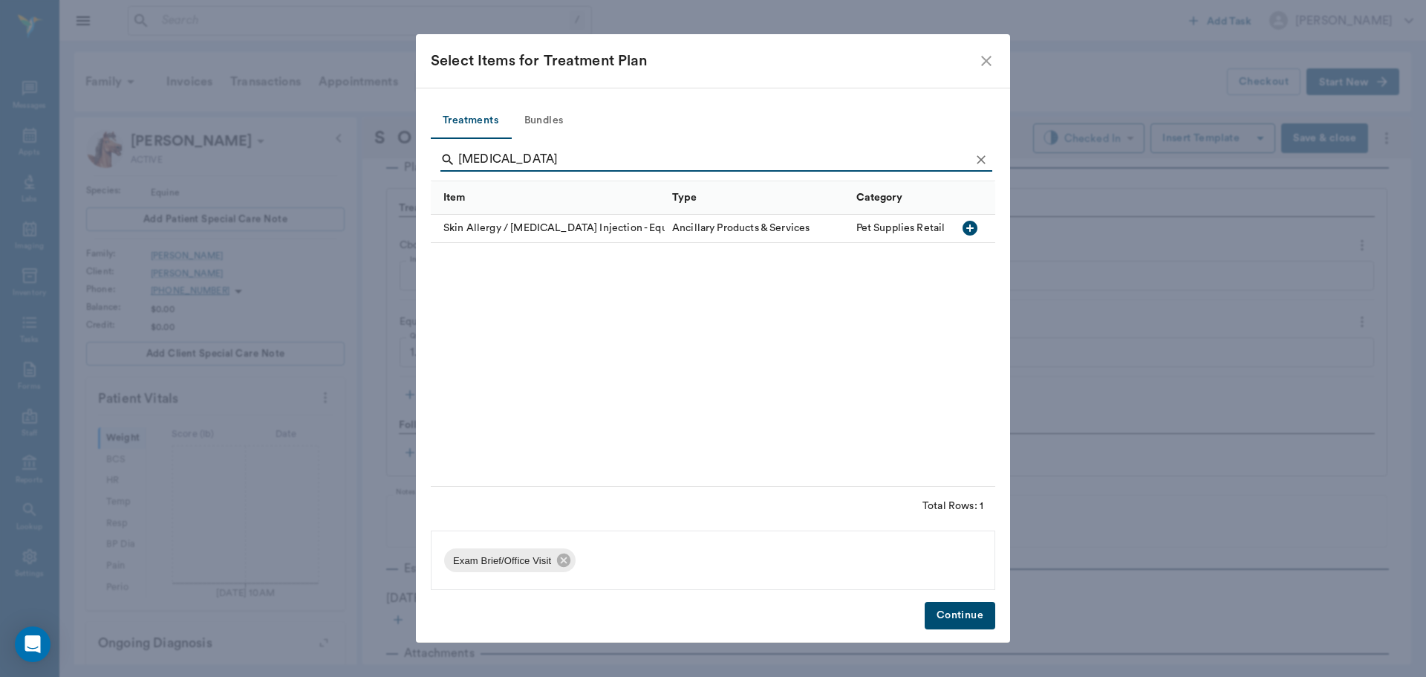
type input "[MEDICAL_DATA]"
click at [967, 227] on icon "button" at bounding box center [970, 228] width 15 height 15
click at [956, 617] on button "Continue" at bounding box center [960, 615] width 71 height 27
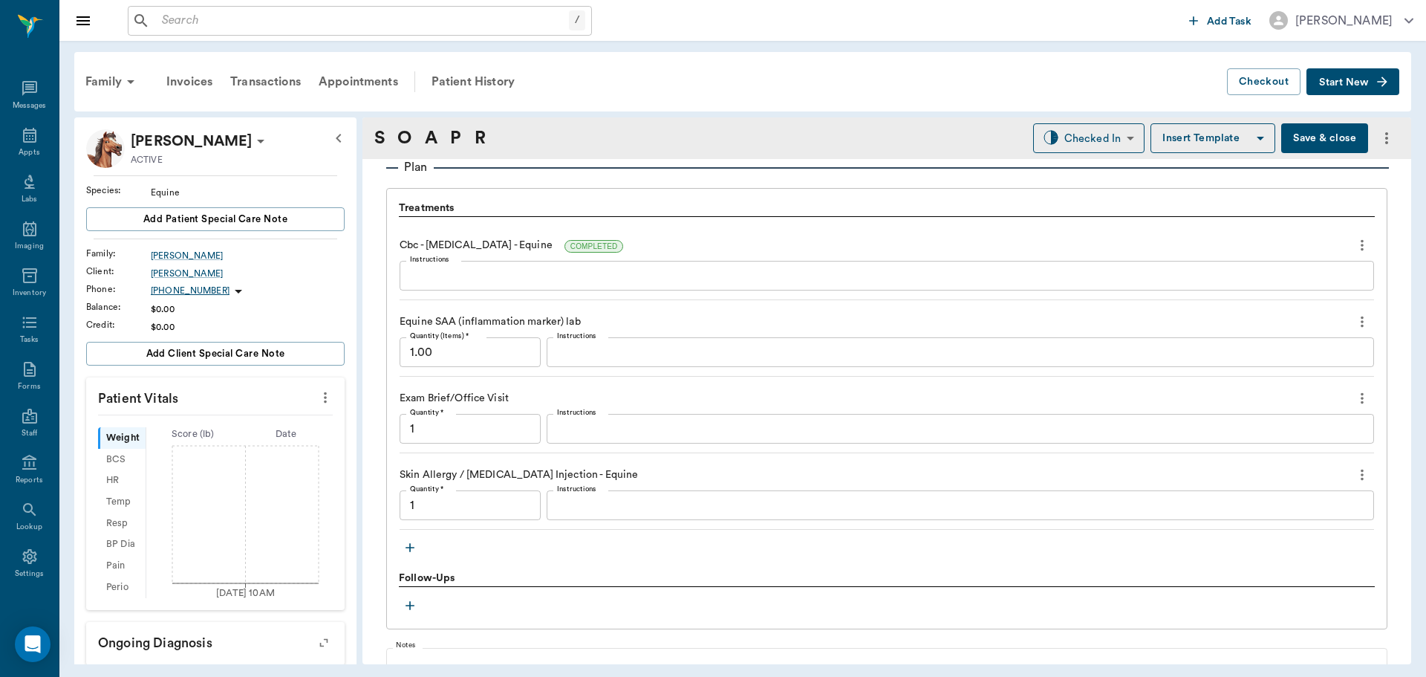
type input "1.00"
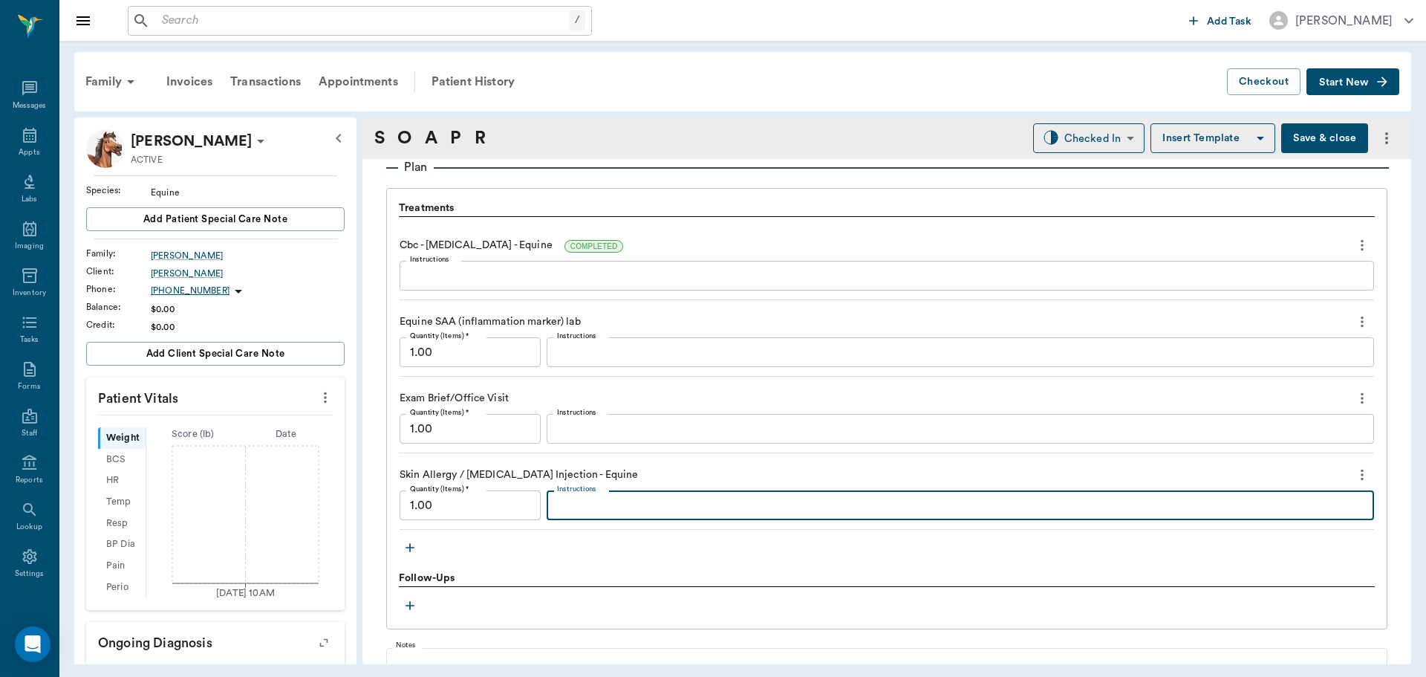
click at [589, 513] on textarea "Instructions" at bounding box center [960, 505] width 807 height 17
click at [610, 507] on textarea "Triam40x.5 MP100" at bounding box center [960, 505] width 807 height 17
type textarea "Triam40x.5 + MP100"
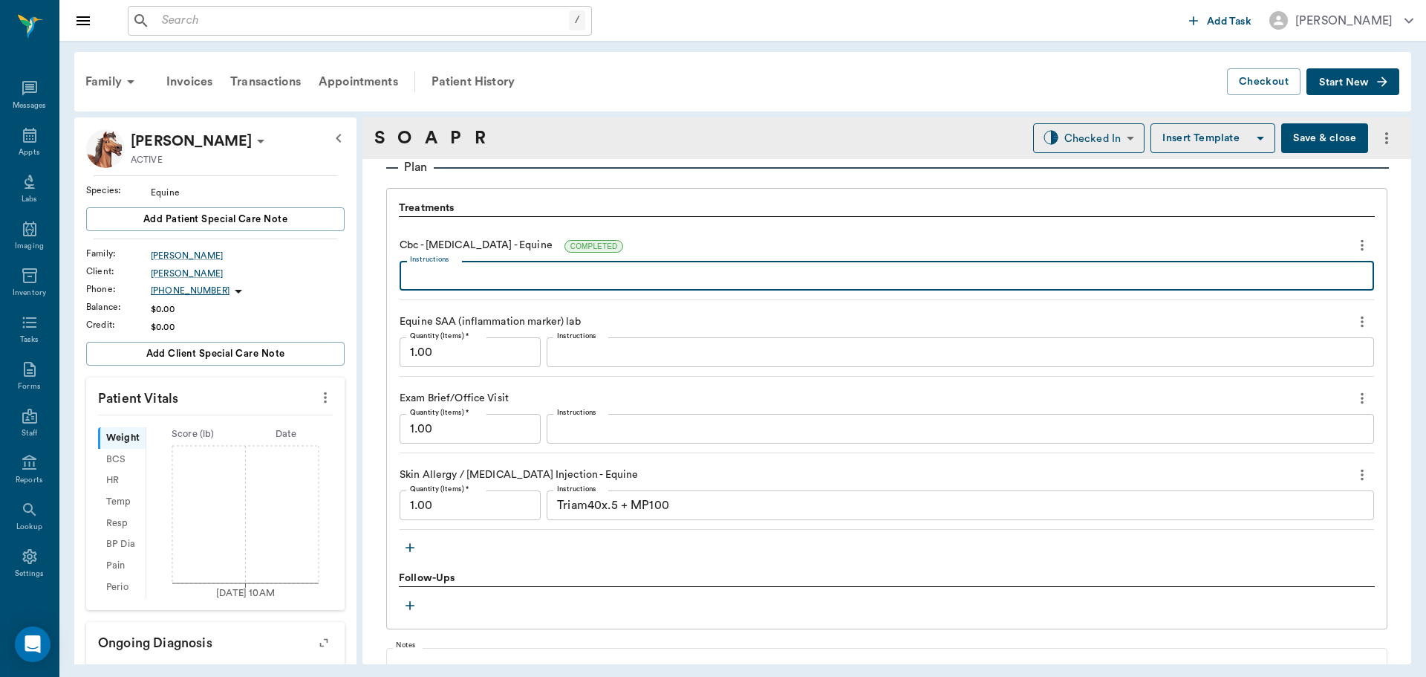
click at [509, 275] on textarea "Instructions" at bounding box center [887, 275] width 954 height 17
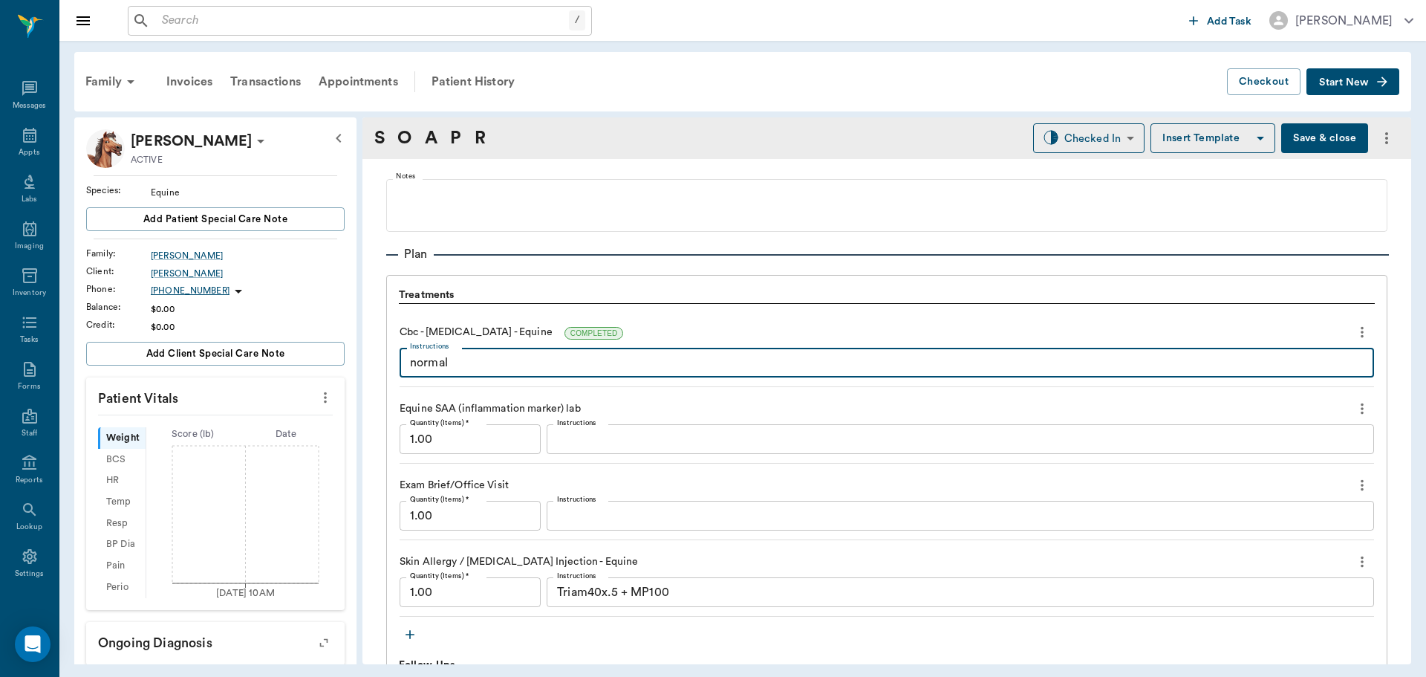
scroll to position [743, 0]
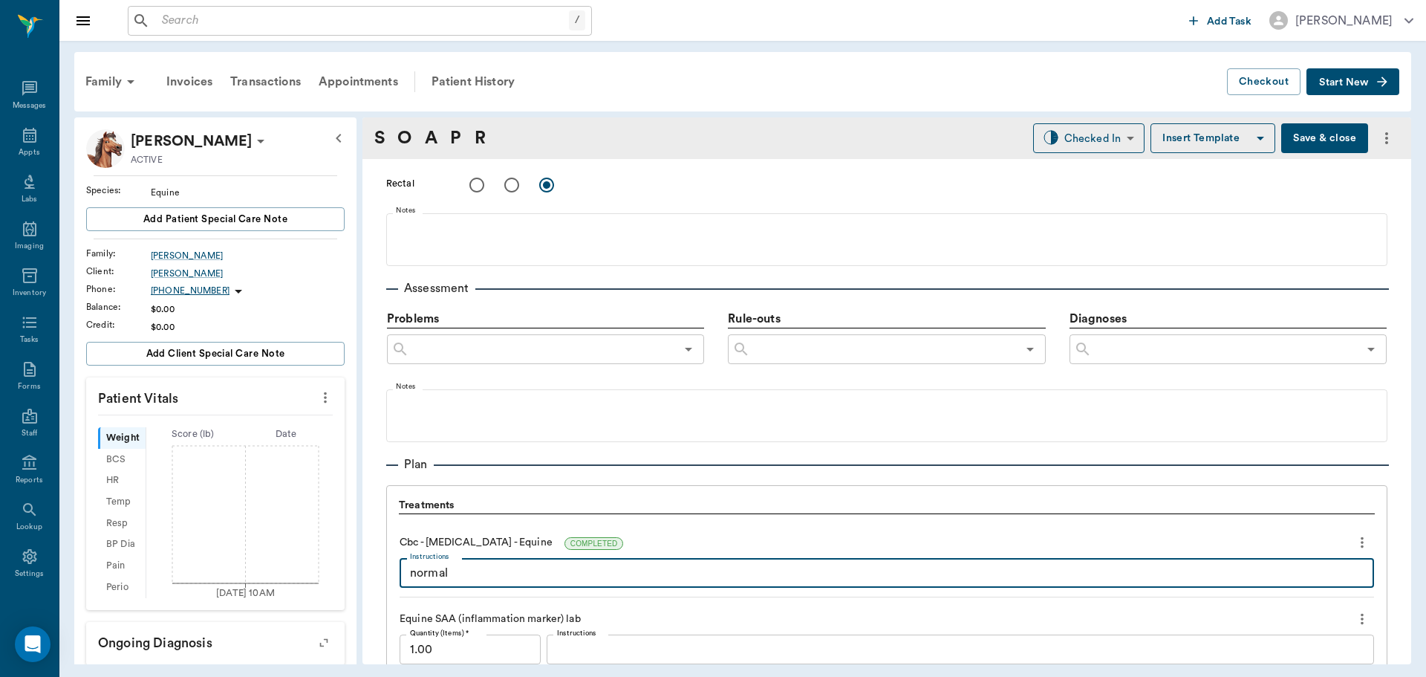
type textarea "normal"
click at [904, 354] on input "text" at bounding box center [883, 349] width 266 height 21
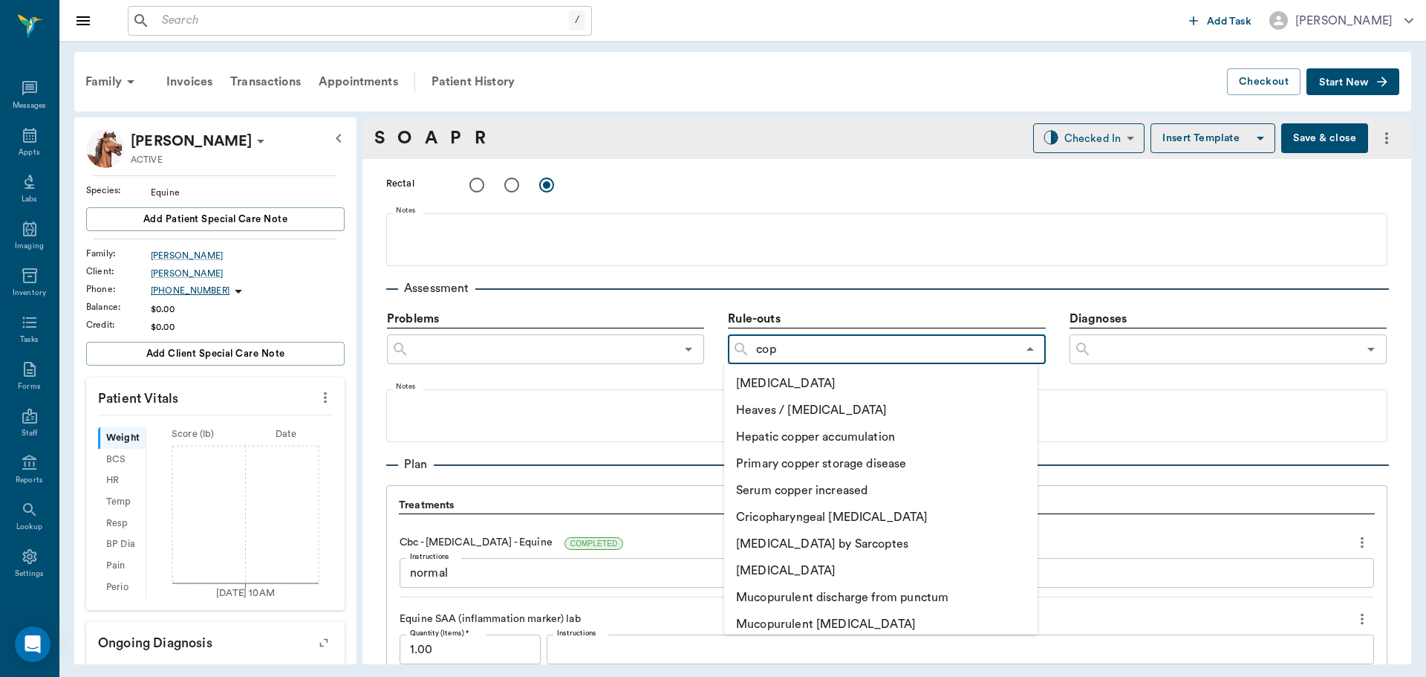
type input "[MEDICAL_DATA]"
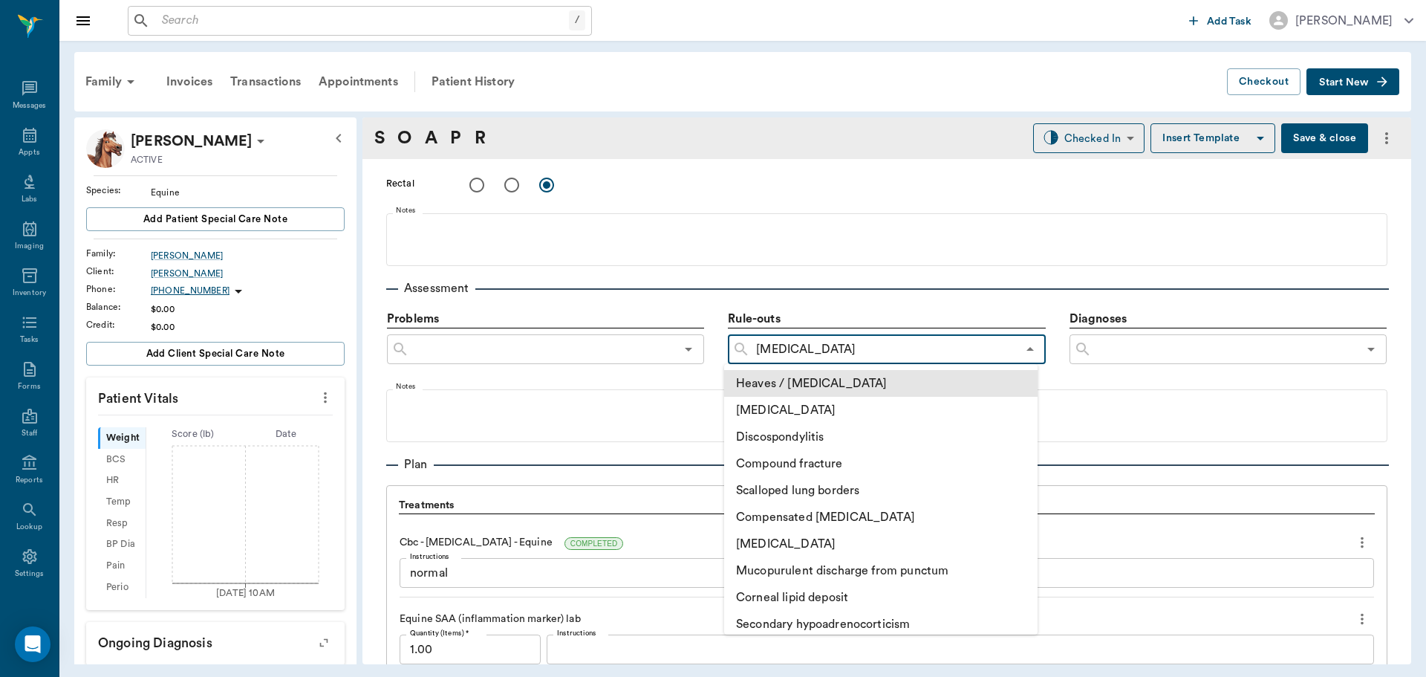
click at [829, 386] on li "Heaves / [MEDICAL_DATA]" at bounding box center [881, 383] width 314 height 27
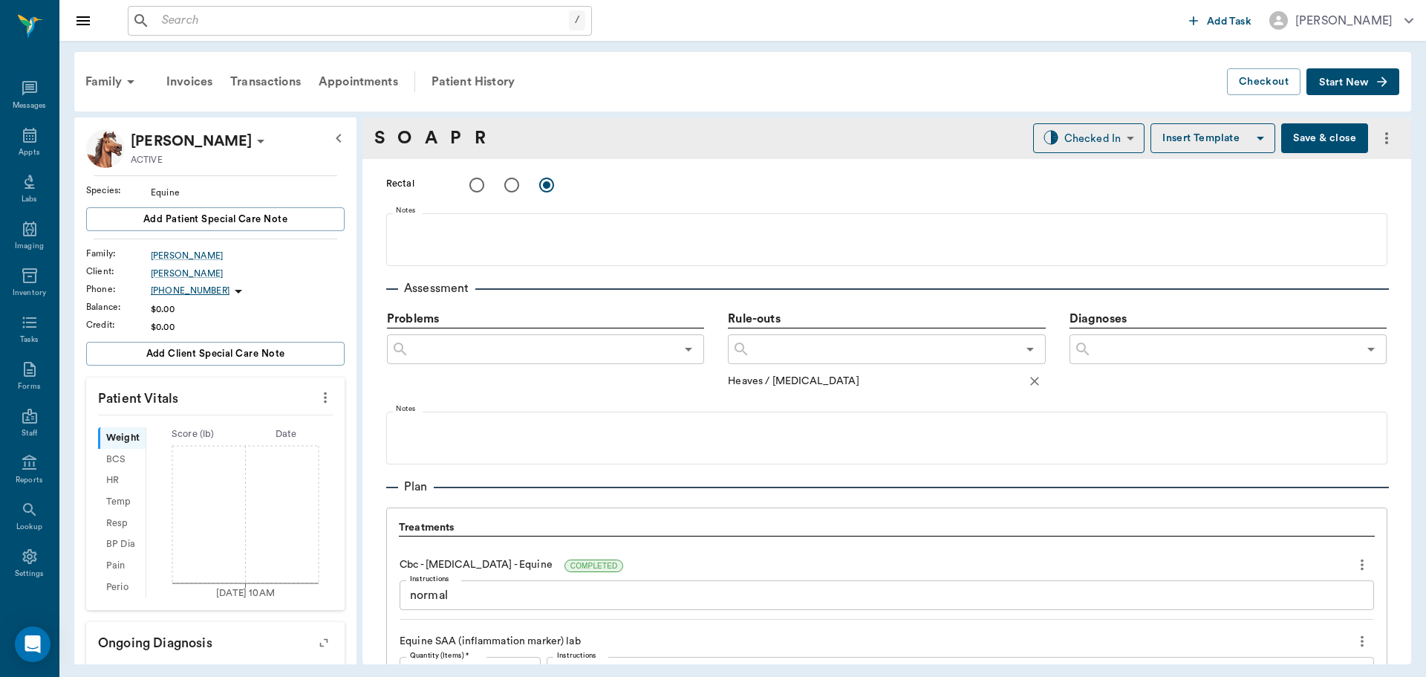
click at [789, 346] on input "text" at bounding box center [883, 349] width 266 height 21
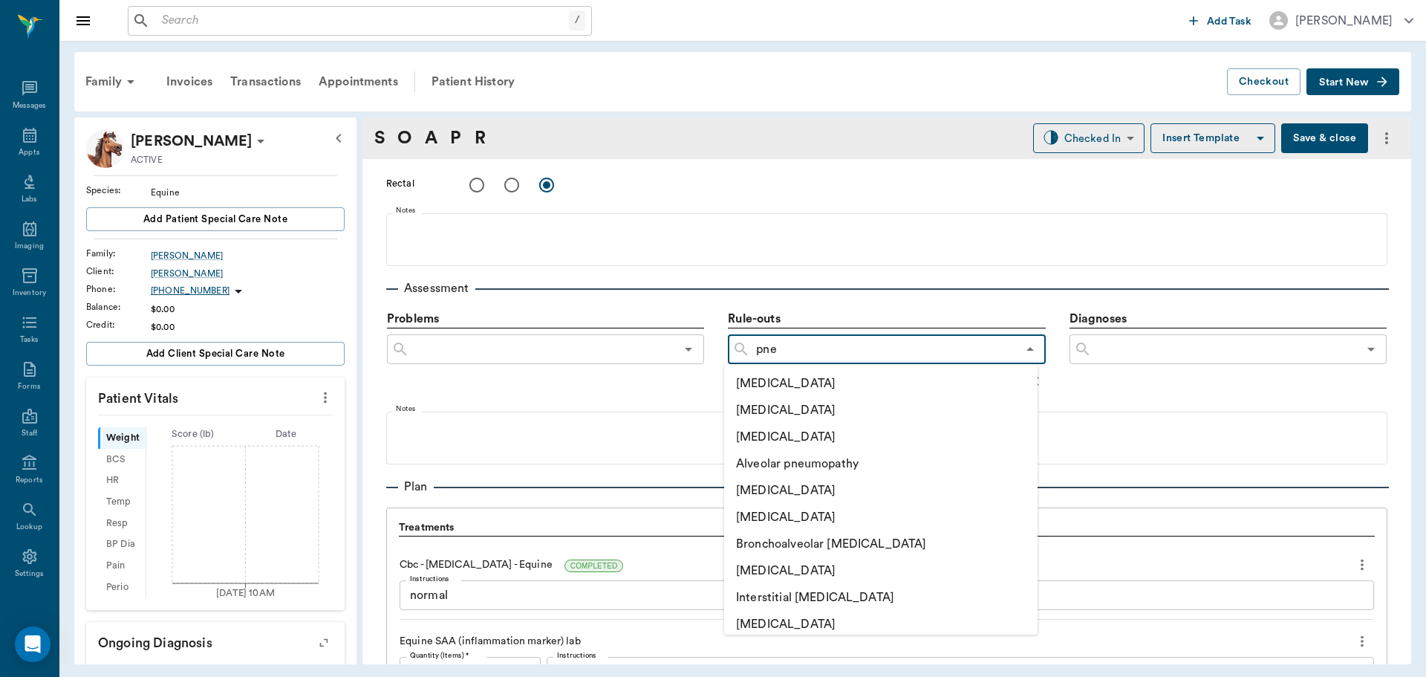
type input "pneu"
click at [765, 388] on li "[MEDICAL_DATA]" at bounding box center [881, 383] width 314 height 27
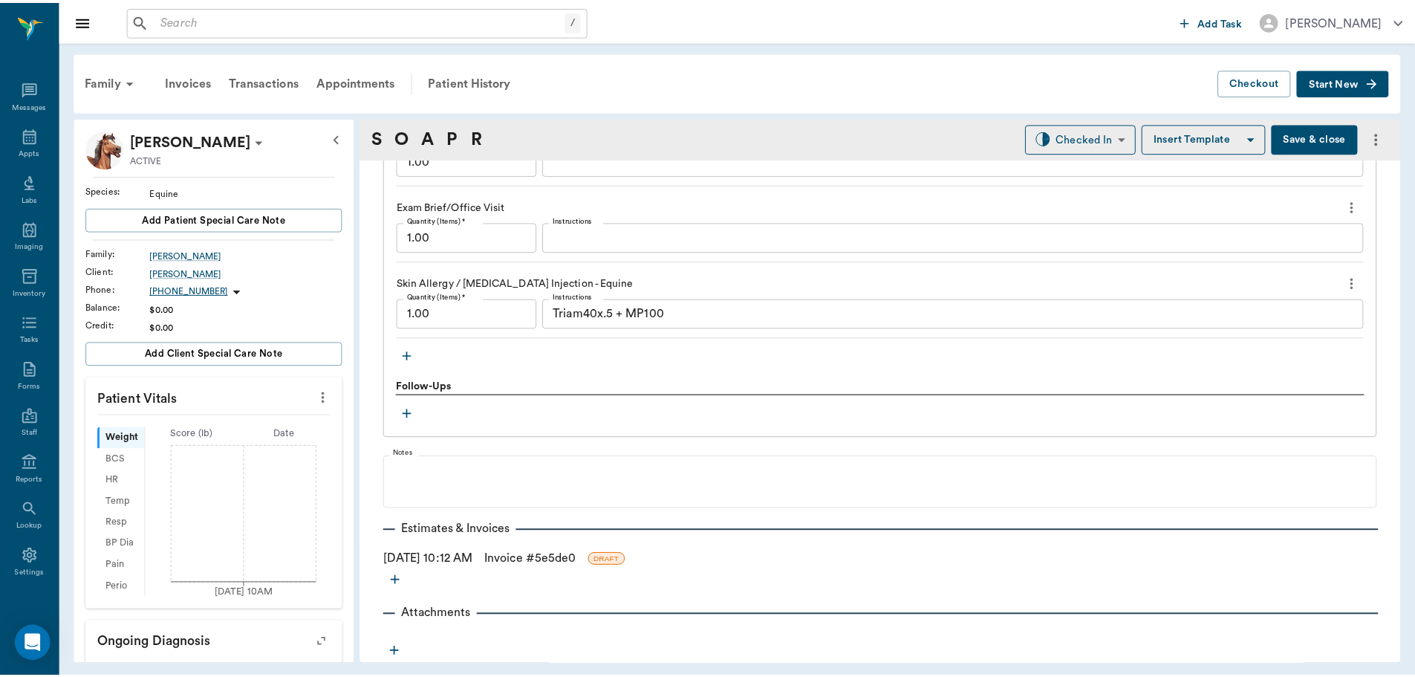
scroll to position [1283, 0]
click at [531, 559] on link "Invoice # 5e5de0" at bounding box center [534, 559] width 92 height 18
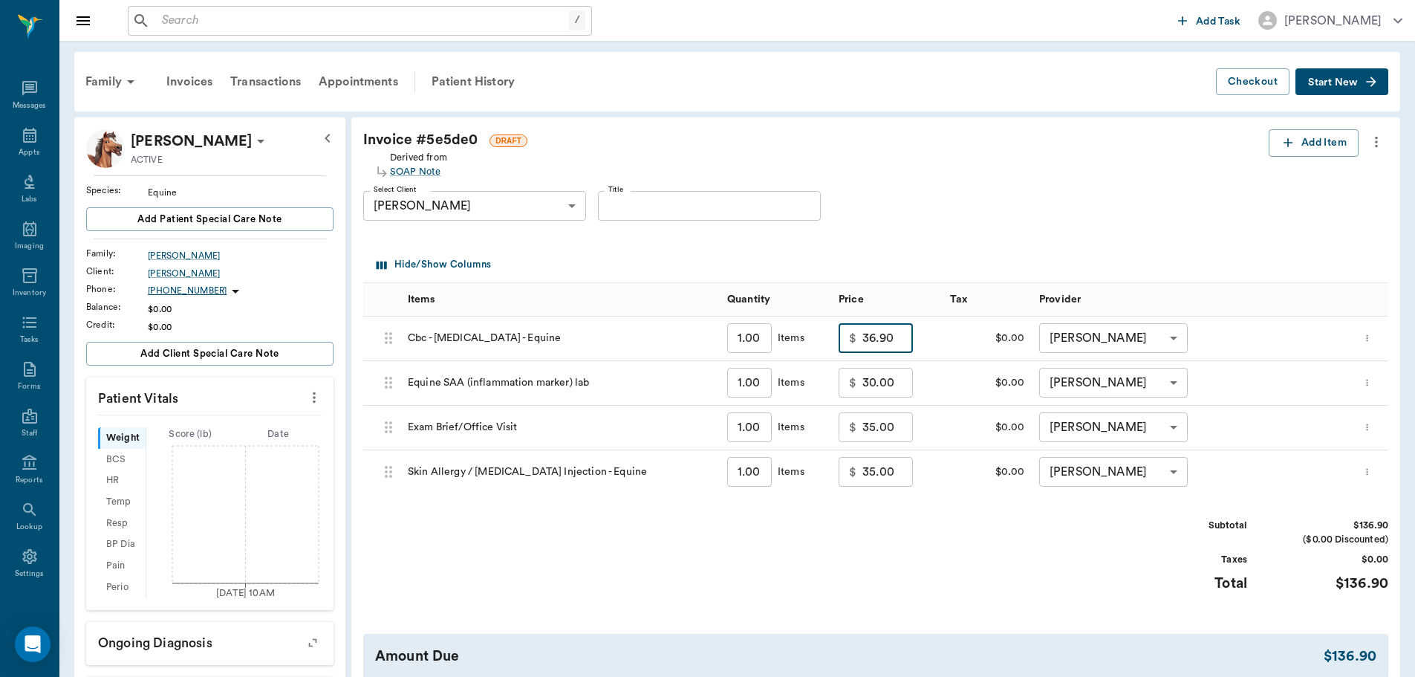
click at [894, 343] on input "36.90" at bounding box center [888, 338] width 51 height 30
type input "20.00"
click at [1042, 533] on div "Subtotal $120.00 ($0.00 Discounted) Taxes $0.00 Total $120.00" at bounding box center [875, 564] width 1025 height 91
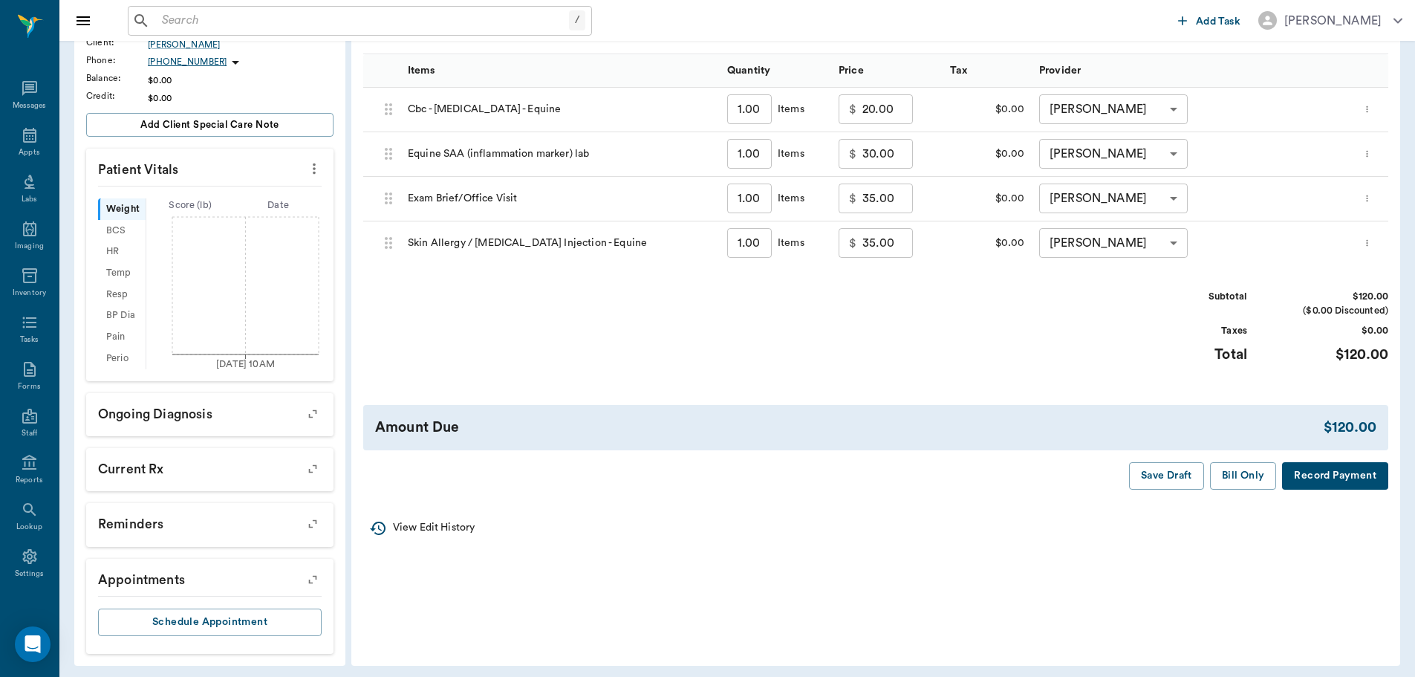
scroll to position [235, 0]
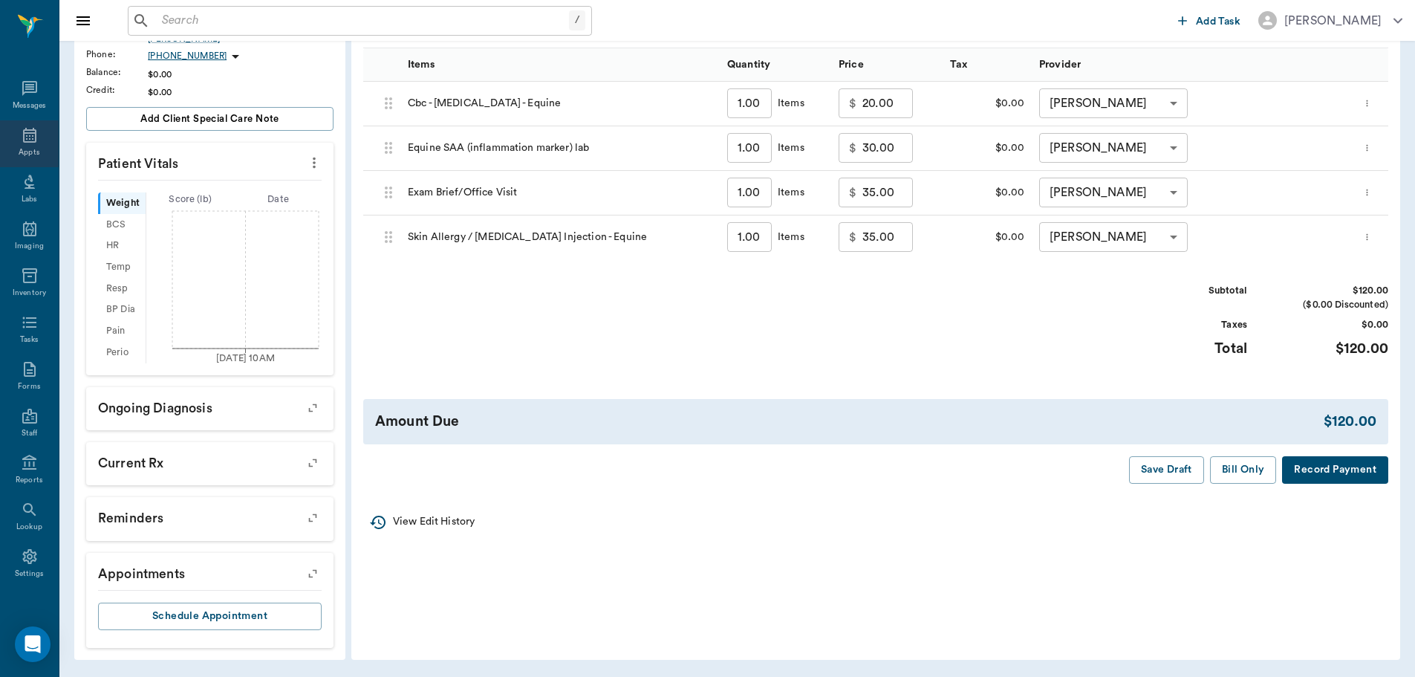
click at [22, 143] on icon at bounding box center [30, 135] width 18 height 18
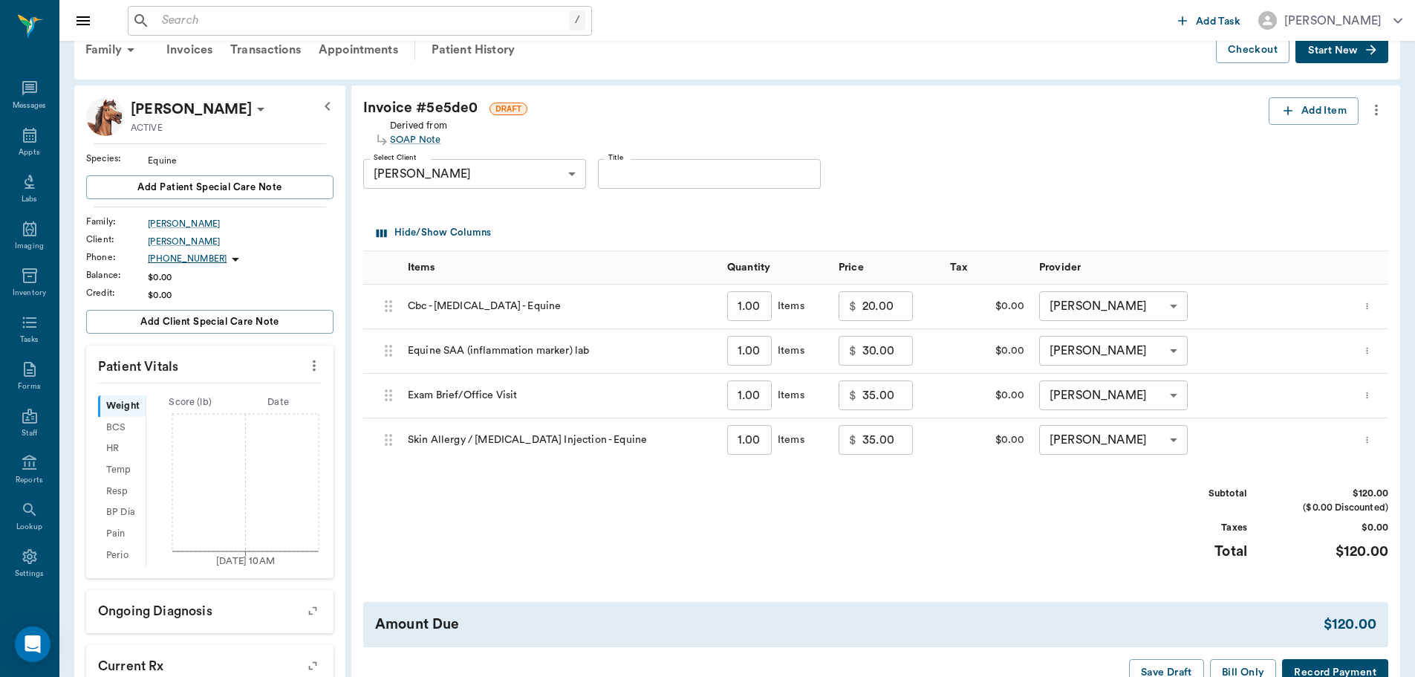
scroll to position [12, 0]
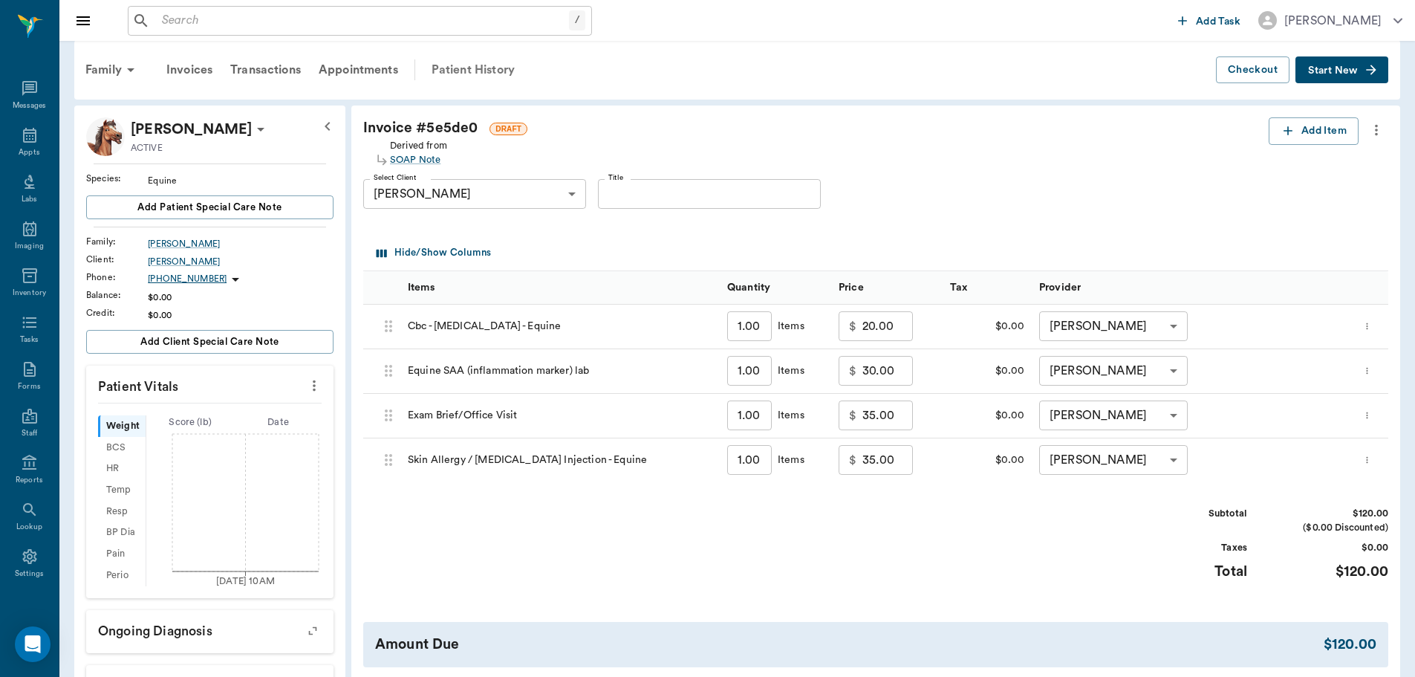
click at [477, 71] on div "Patient History" at bounding box center [473, 70] width 101 height 36
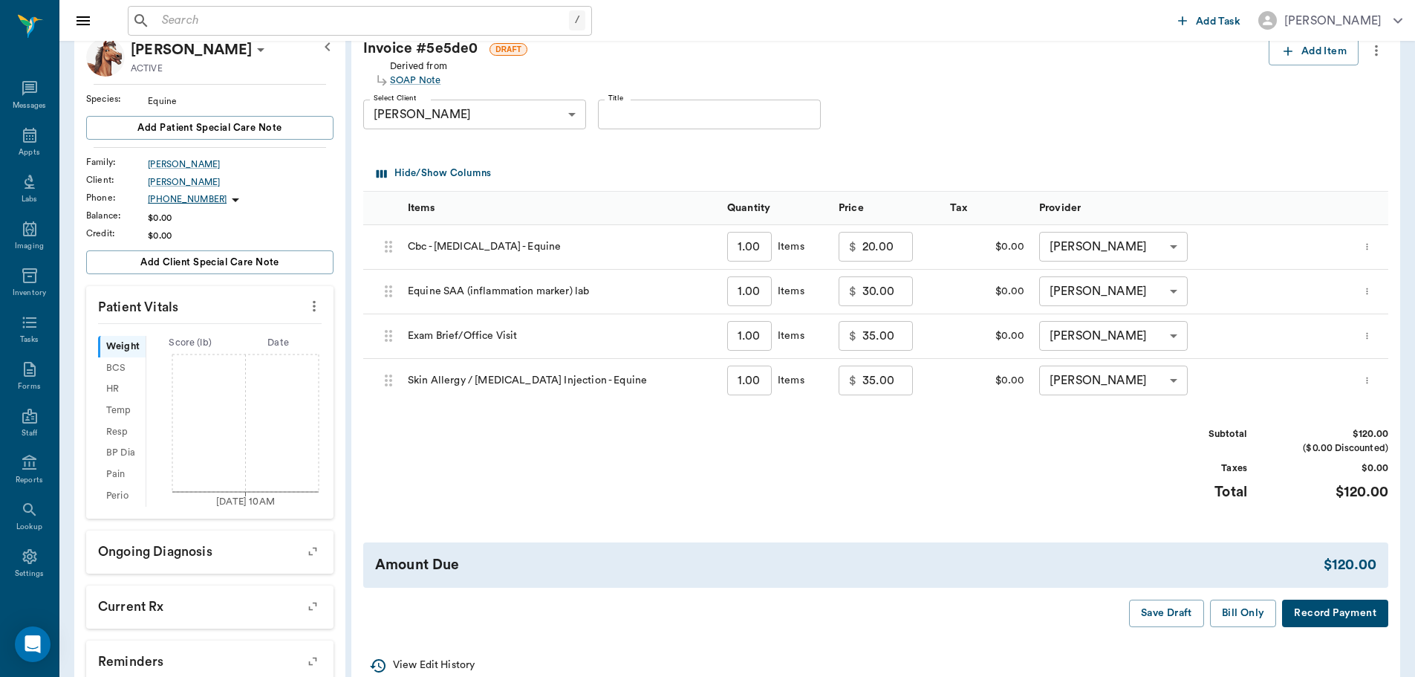
scroll to position [235, 0]
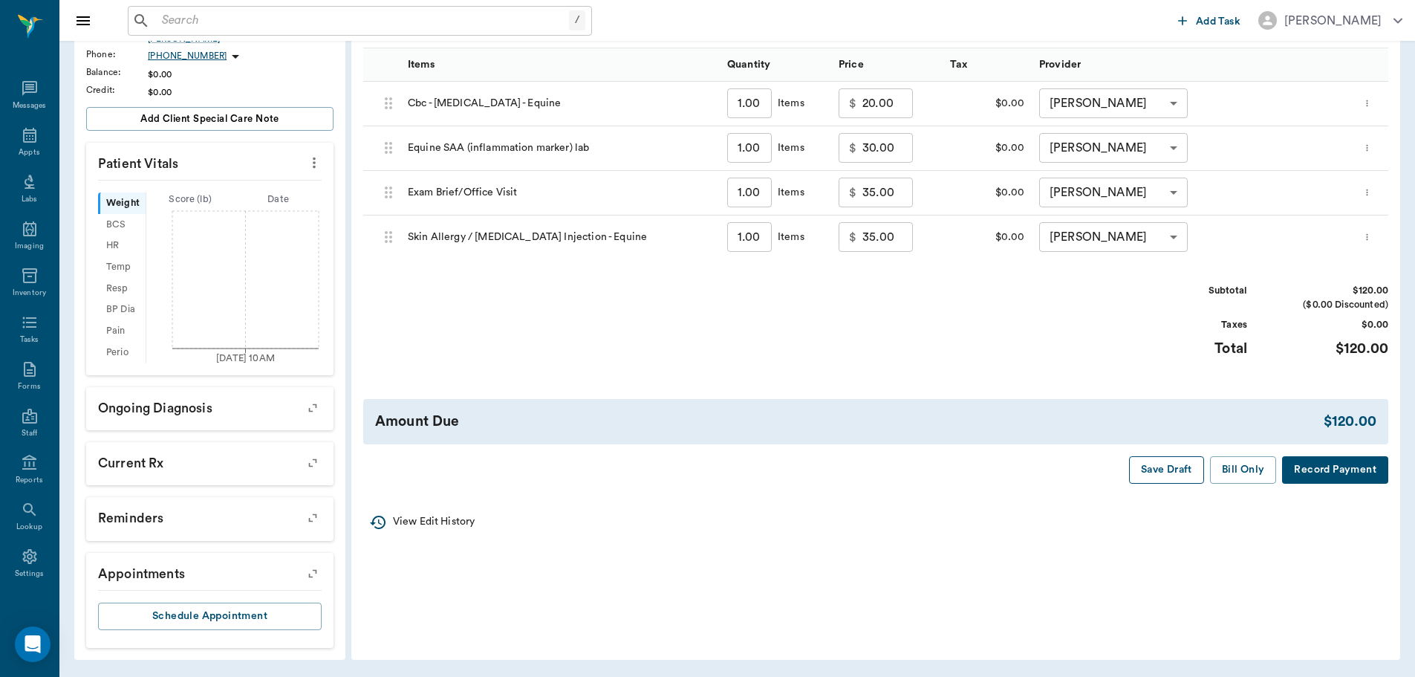
click at [1175, 469] on button "Save Draft" at bounding box center [1166, 469] width 75 height 27
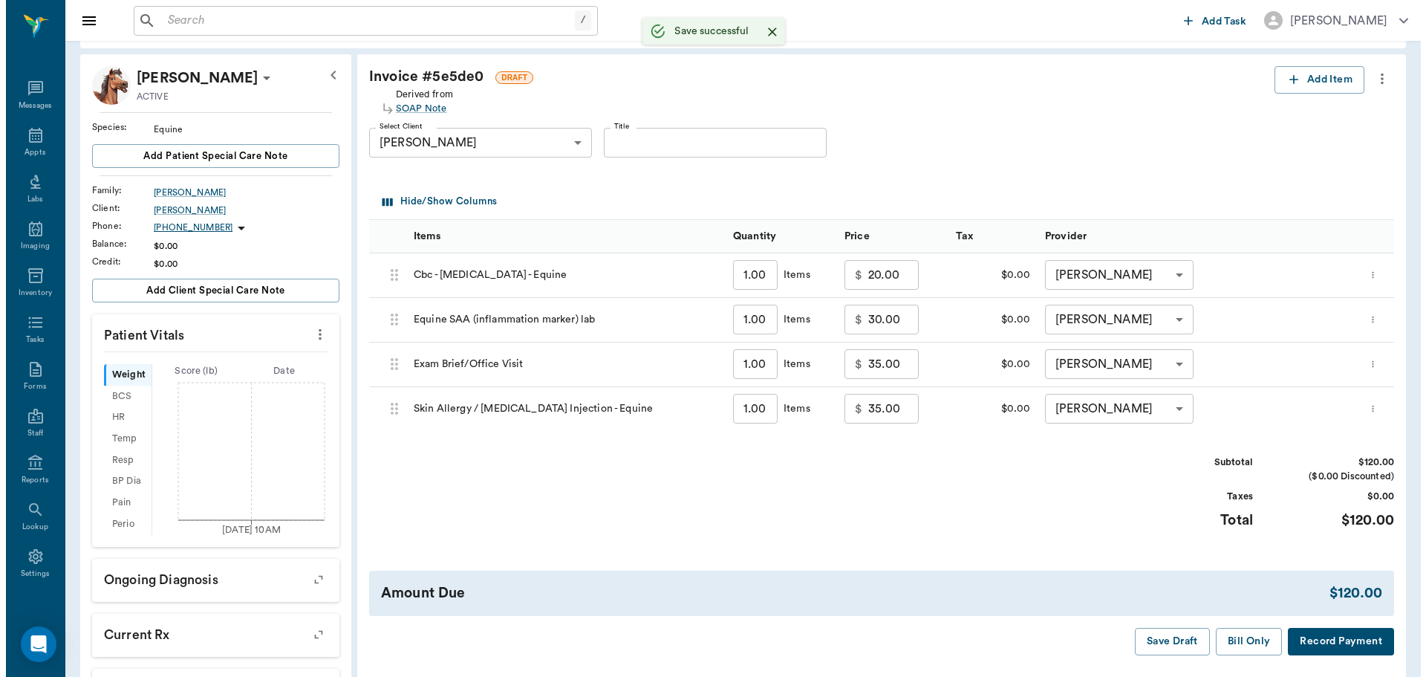
scroll to position [0, 0]
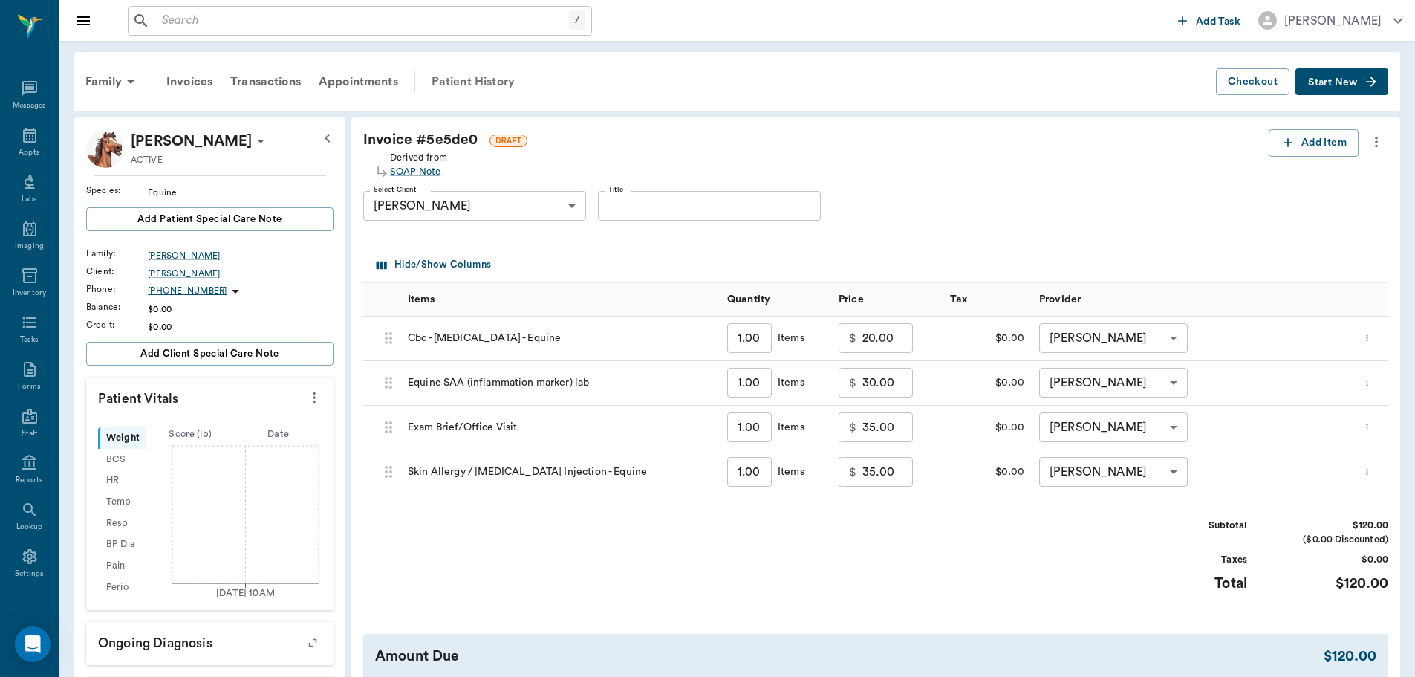
click at [468, 79] on div "Patient History" at bounding box center [473, 82] width 101 height 36
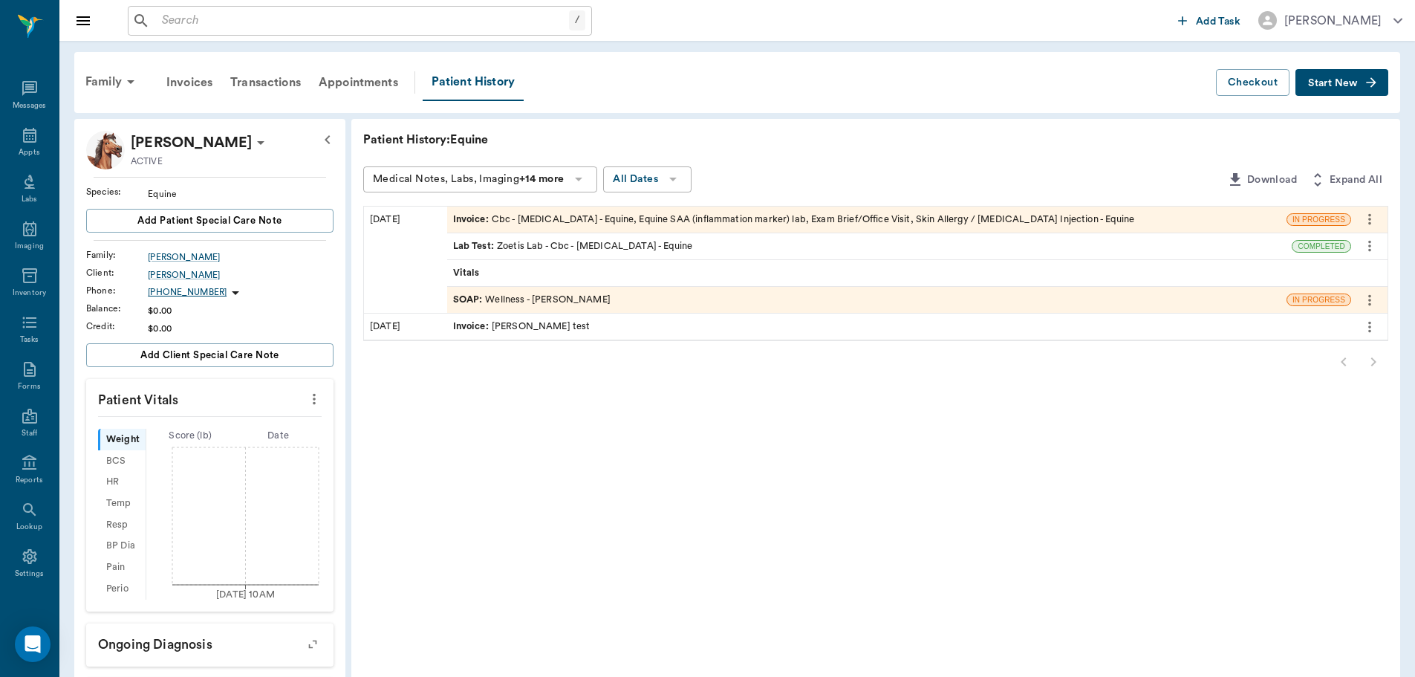
click at [525, 302] on div "SOAP : Wellness - [PERSON_NAME]" at bounding box center [532, 300] width 158 height 14
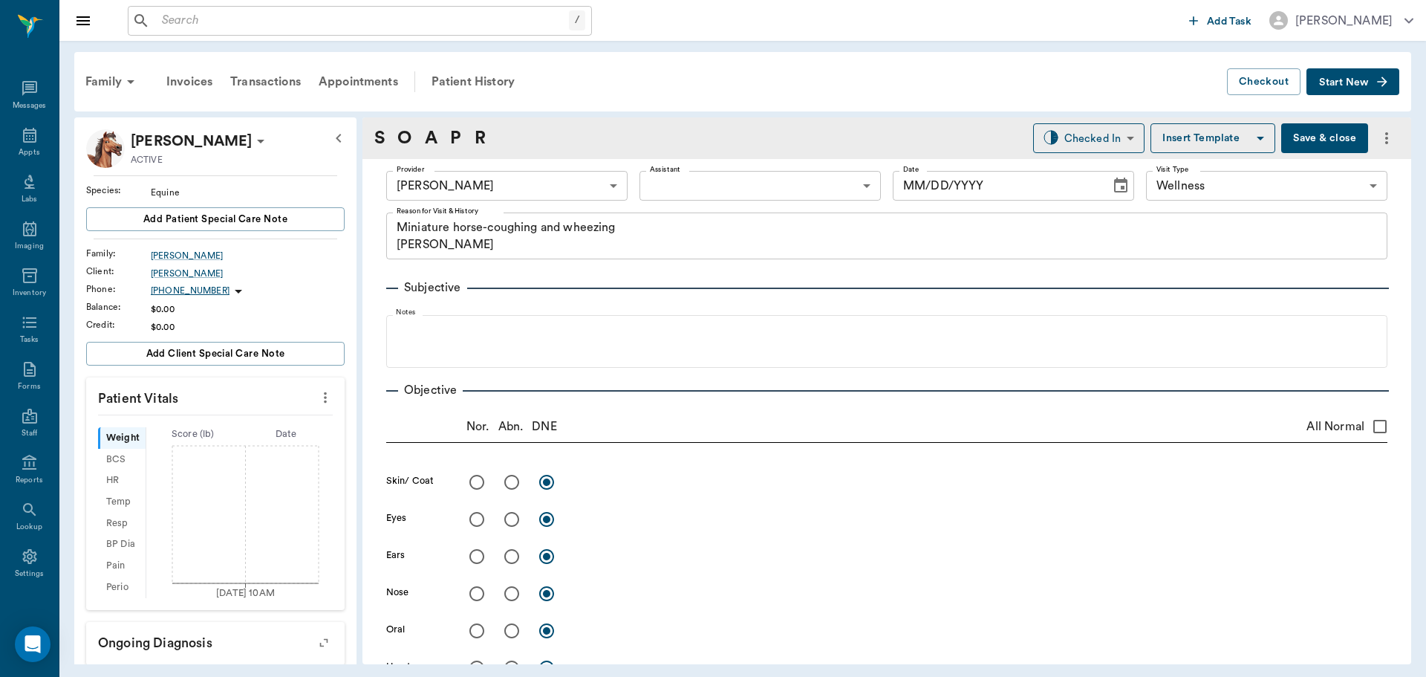
type input "63ec2f075fda476ae8351a4d"
type input "65d2be4f46e3a538d89b8c14"
type textarea "Miniature horse-coughing and wheezing [PERSON_NAME]"
type input "[DATE]"
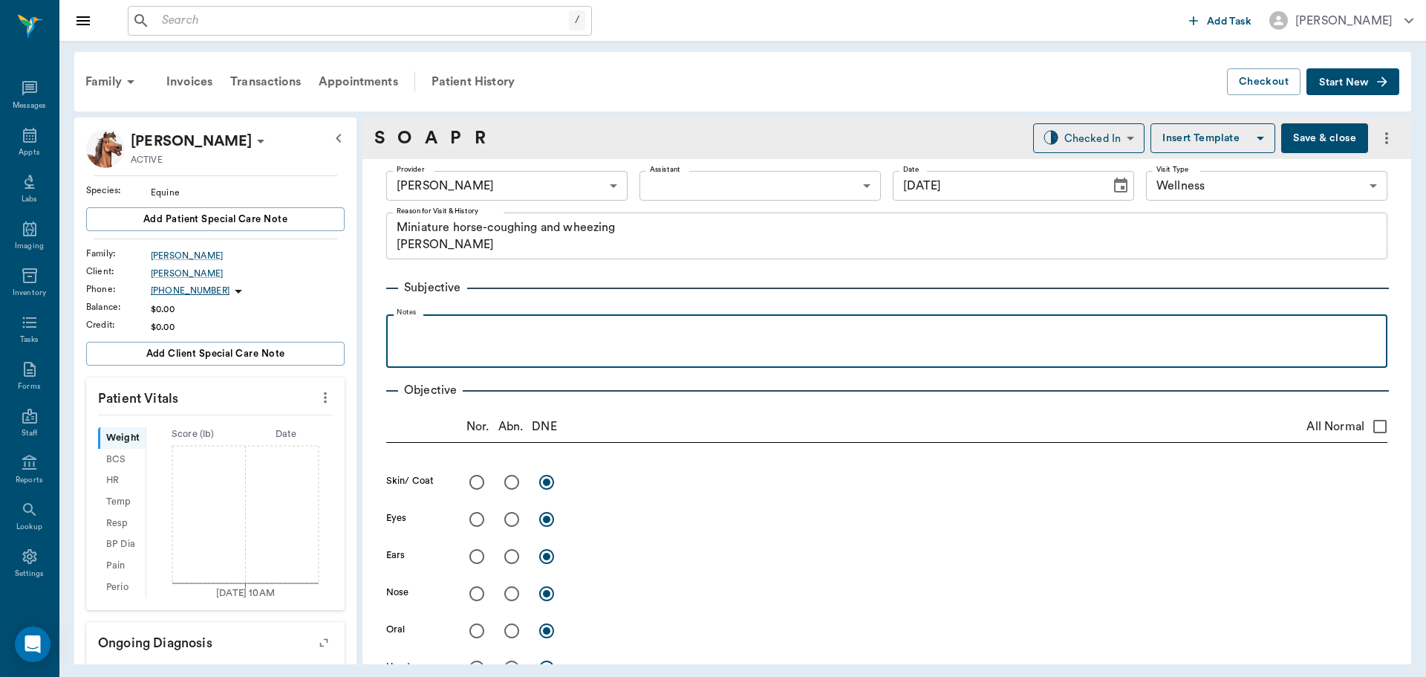
click at [475, 328] on p at bounding box center [887, 331] width 987 height 18
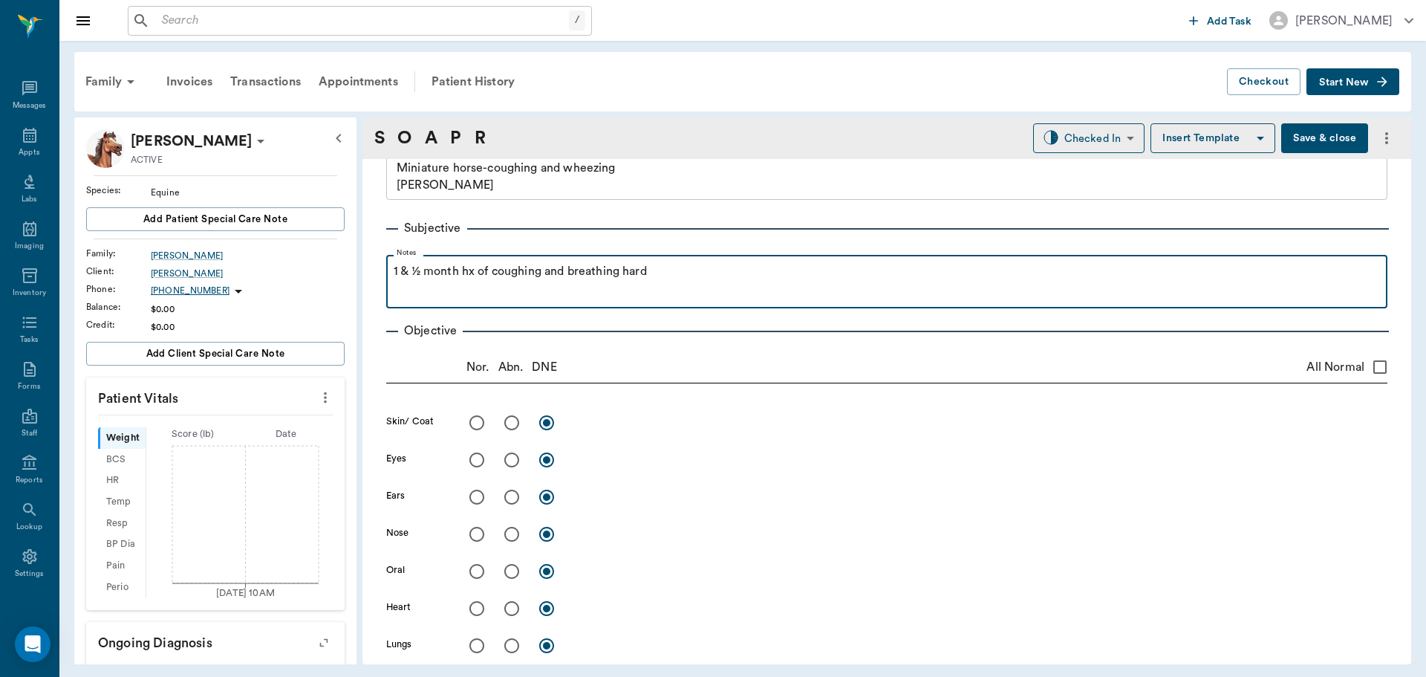
scroll to position [149, 0]
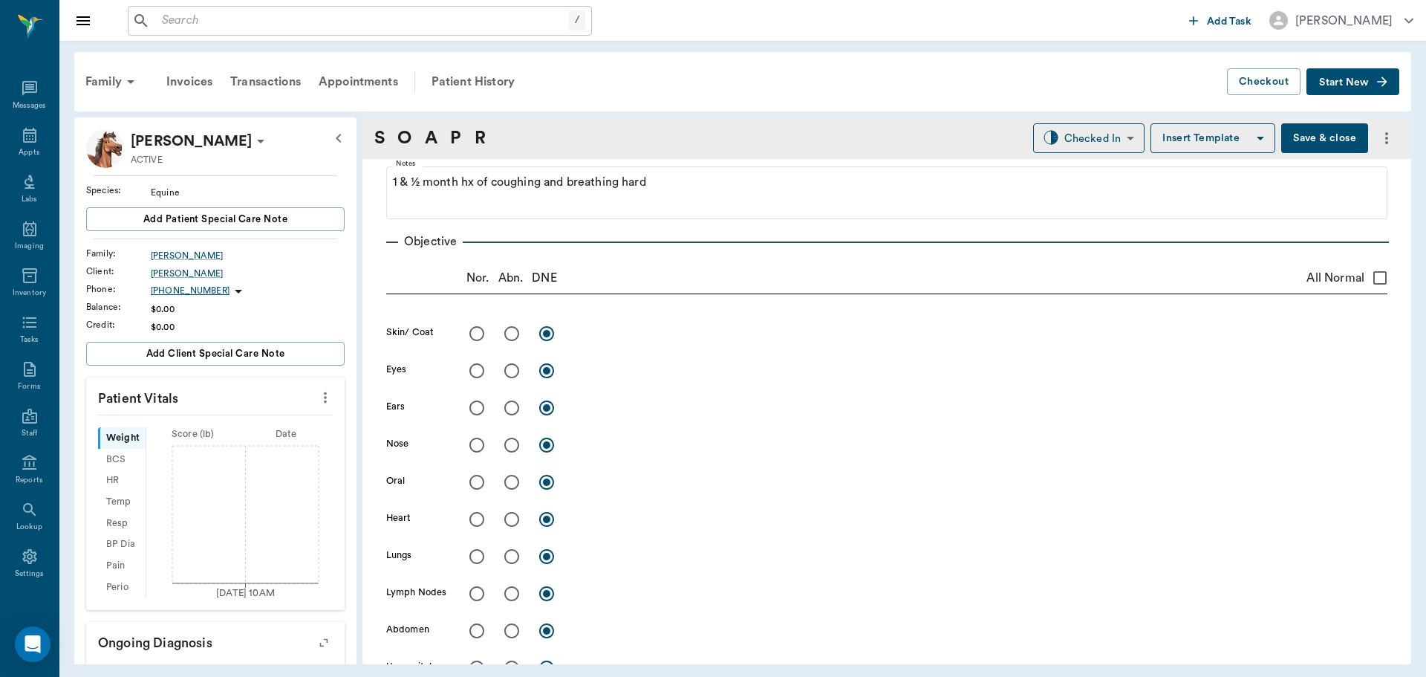
click at [475, 481] on input "radio" at bounding box center [476, 482] width 31 height 31
radio input "true"
click at [478, 446] on input "radio" at bounding box center [476, 444] width 31 height 31
radio input "true"
click at [477, 331] on input "radio" at bounding box center [476, 333] width 31 height 31
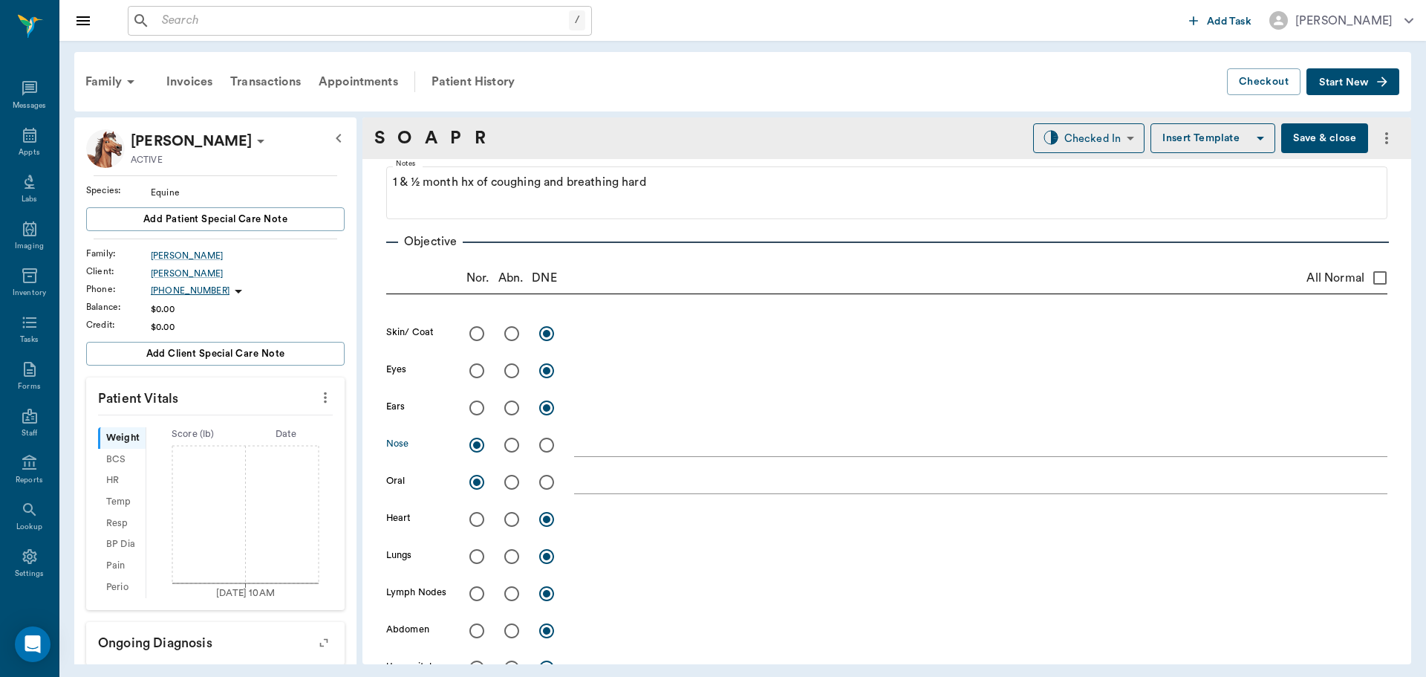
radio input "true"
click at [477, 360] on input "radio" at bounding box center [476, 370] width 31 height 31
radio input "true"
click at [476, 522] on input "radio" at bounding box center [476, 519] width 31 height 31
radio input "true"
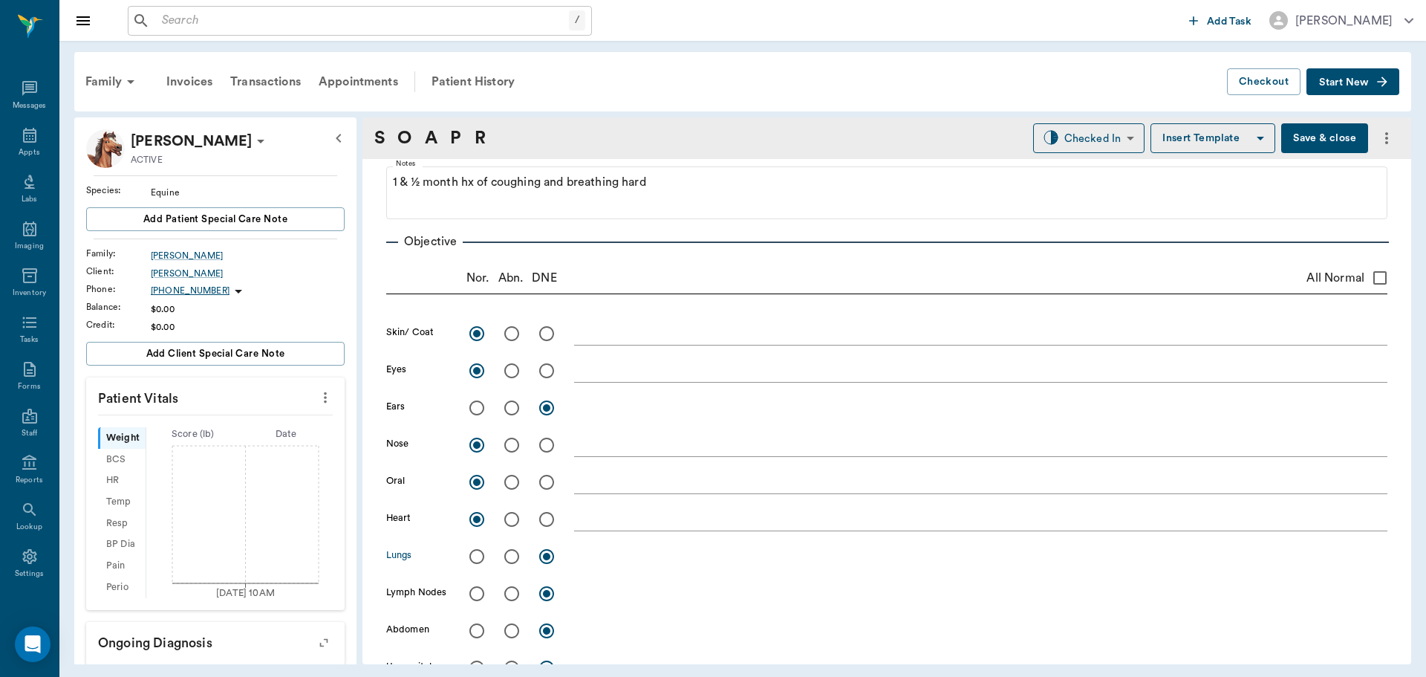
click at [507, 559] on input "radio" at bounding box center [511, 556] width 31 height 31
radio input "true"
click at [476, 594] on input "radio" at bounding box center [476, 593] width 31 height 31
radio input "true"
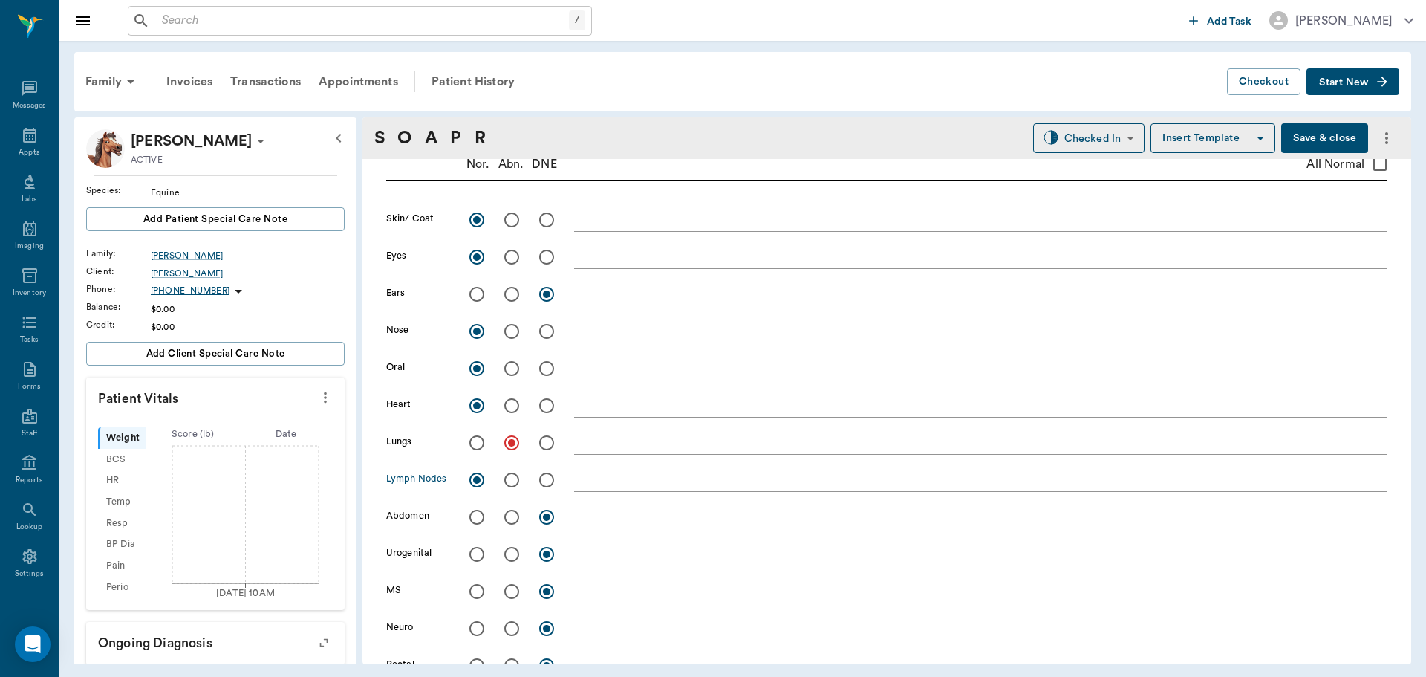
scroll to position [371, 0]
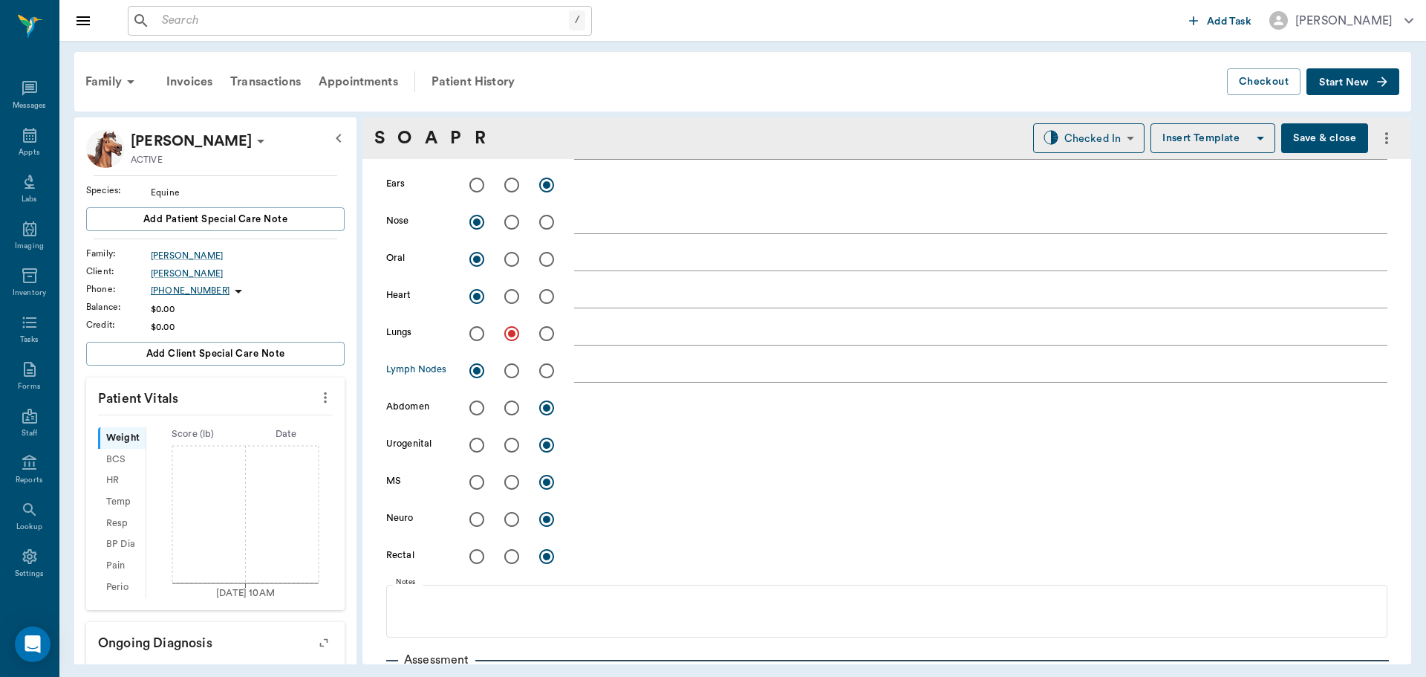
click at [614, 360] on div "x" at bounding box center [981, 370] width 814 height 30
click at [611, 369] on textarea at bounding box center [981, 370] width 814 height 17
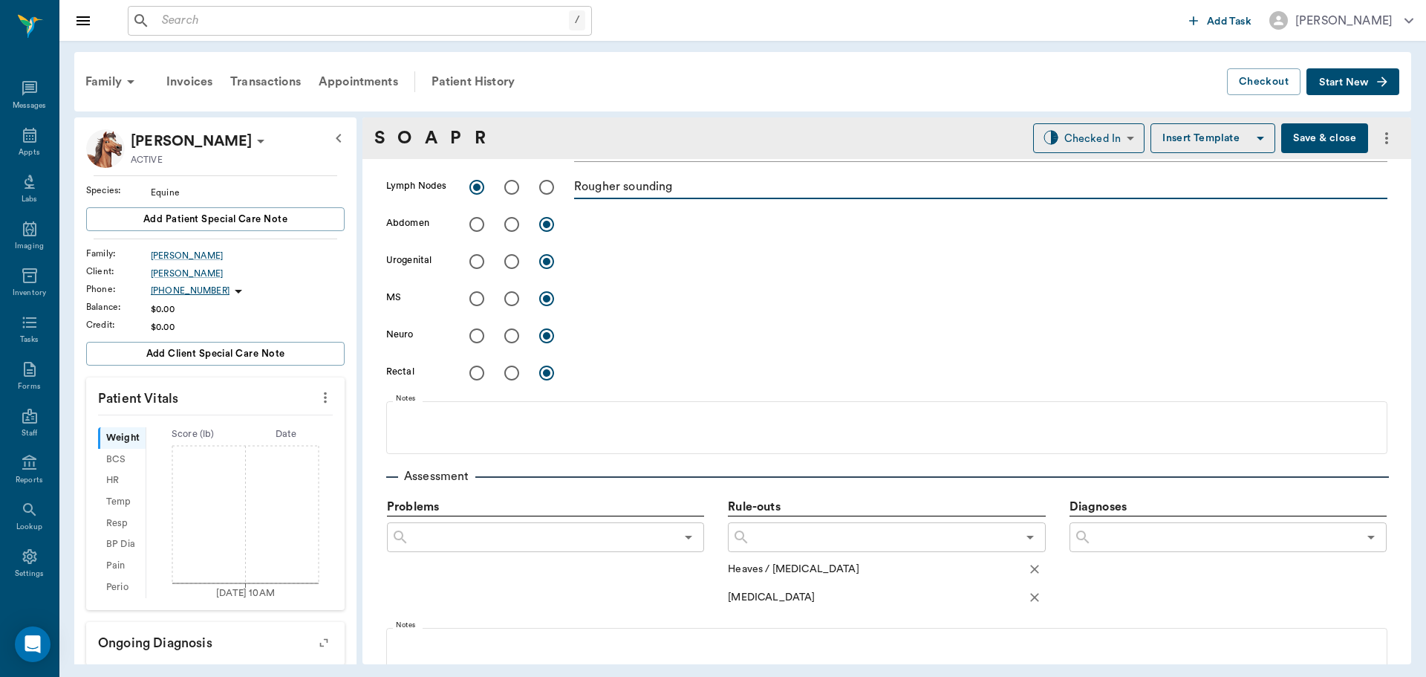
scroll to position [594, 0]
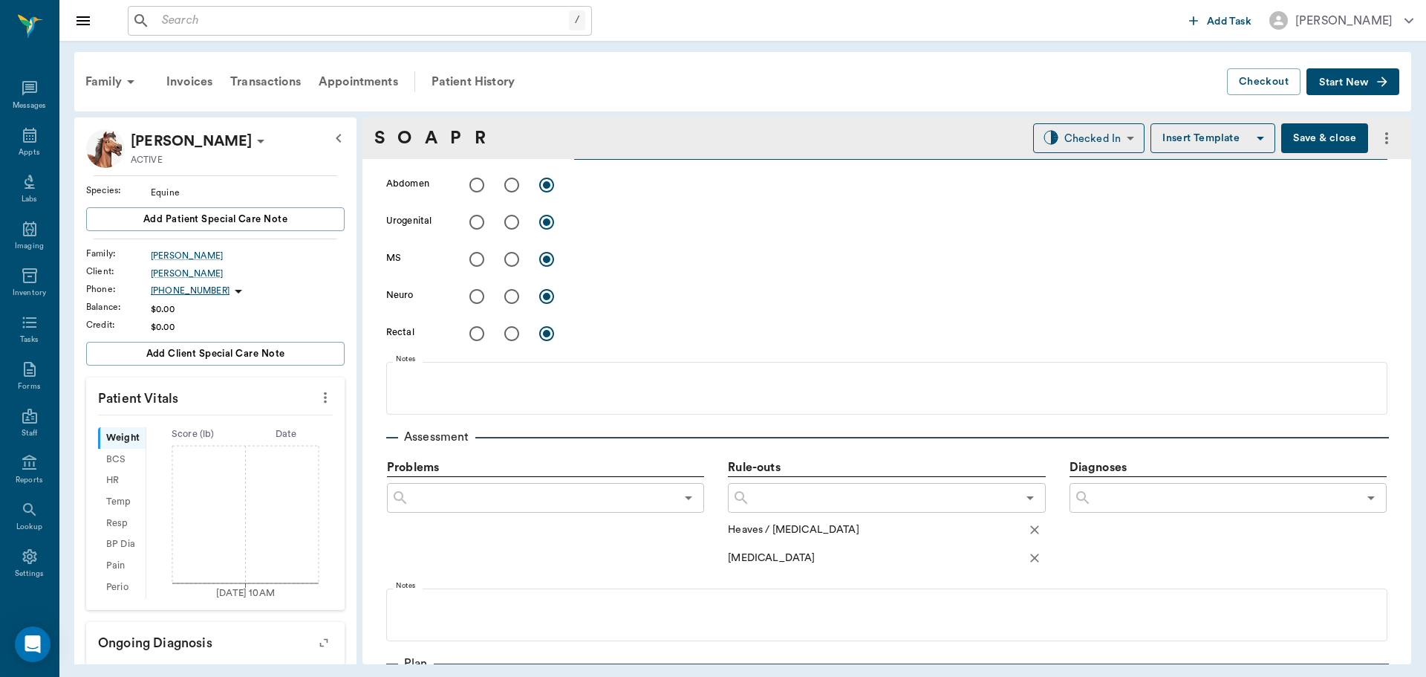
type textarea "Rougher sounding"
click at [478, 262] on input "radio" at bounding box center [476, 259] width 31 height 31
radio input "true"
click at [475, 288] on input "radio" at bounding box center [476, 296] width 31 height 31
radio input "true"
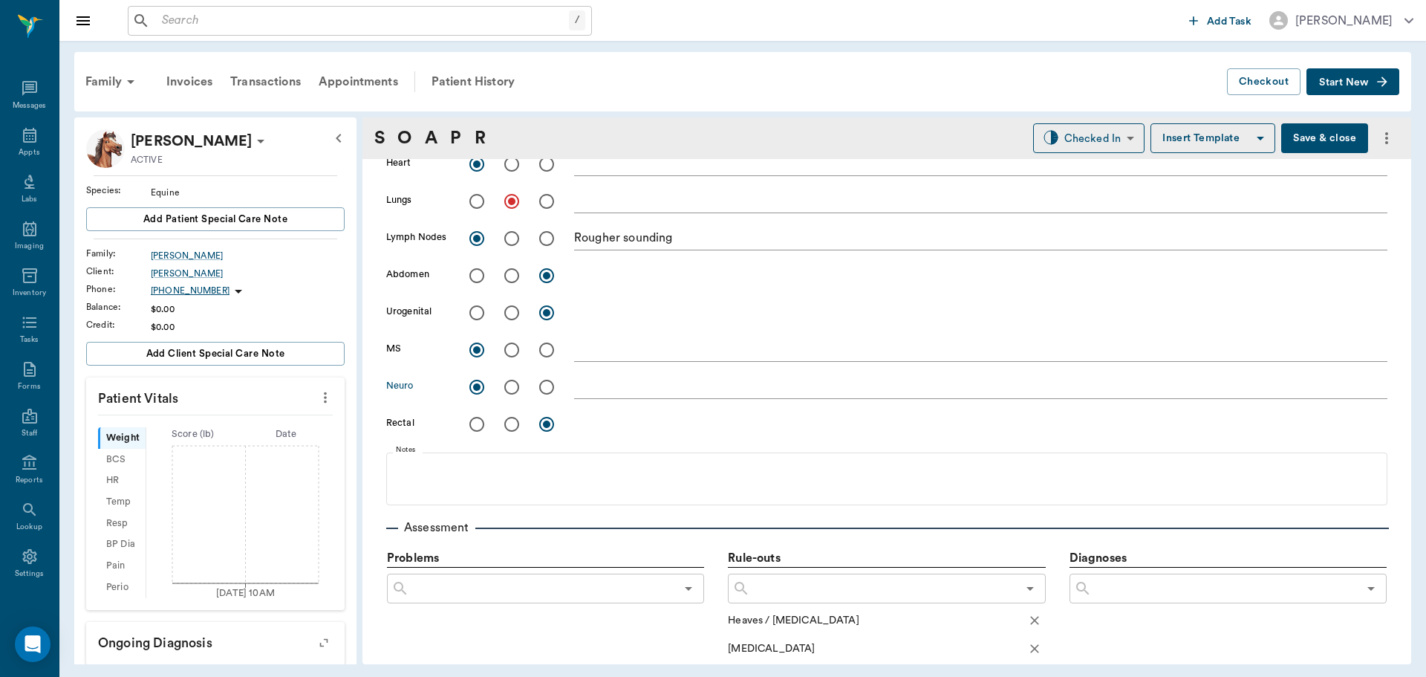
scroll to position [669, 0]
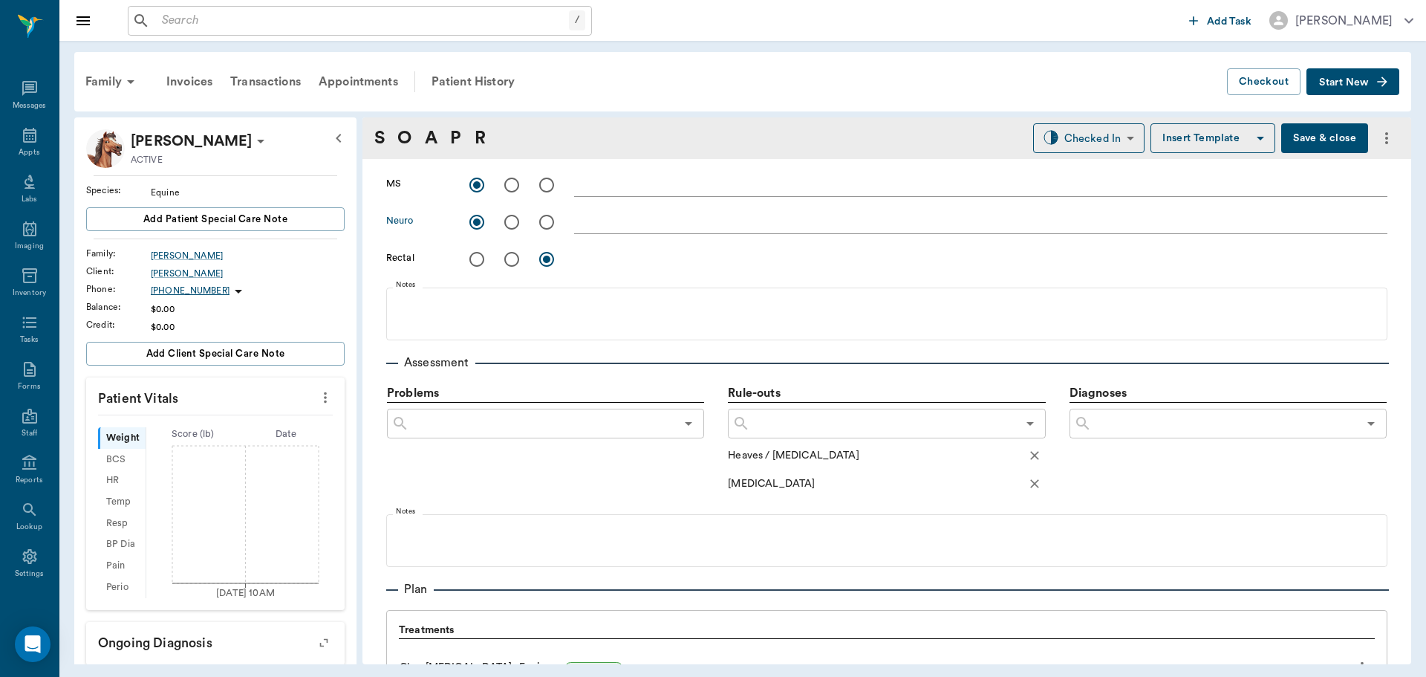
click at [1146, 430] on input "text" at bounding box center [1225, 423] width 266 height 21
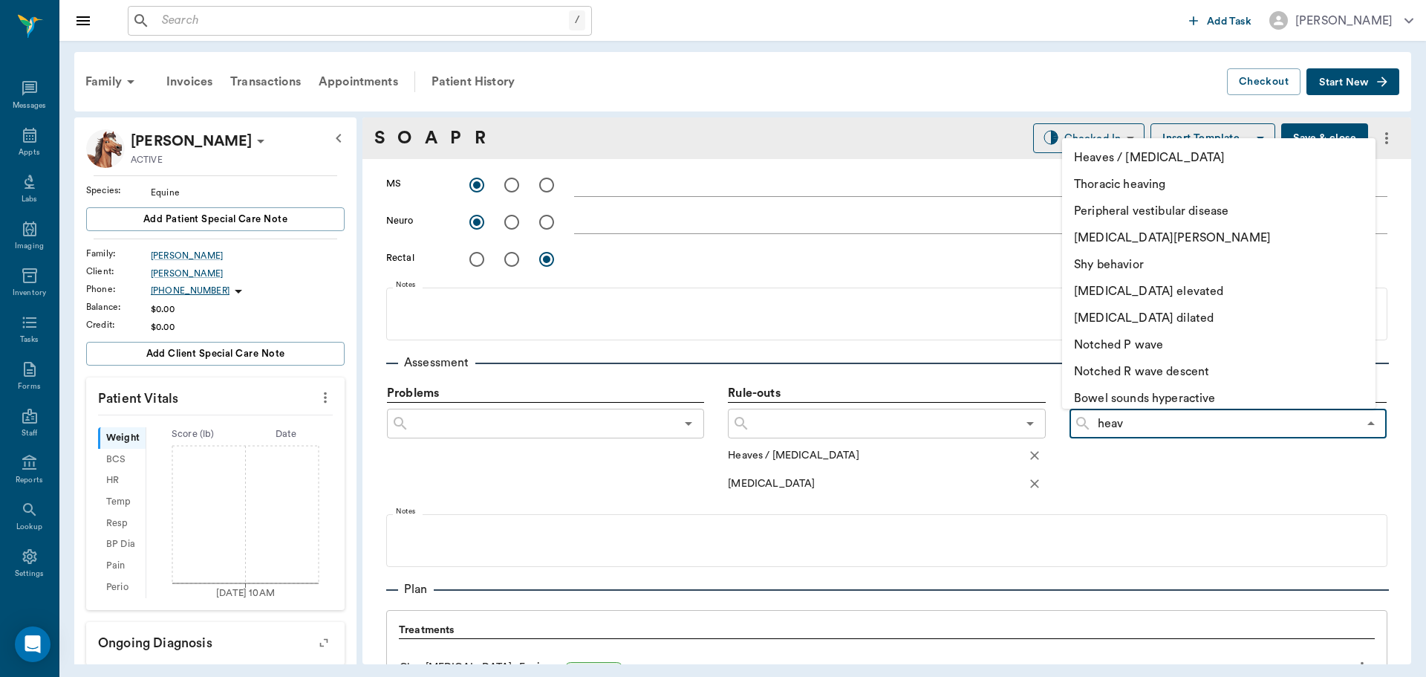
type input "heave"
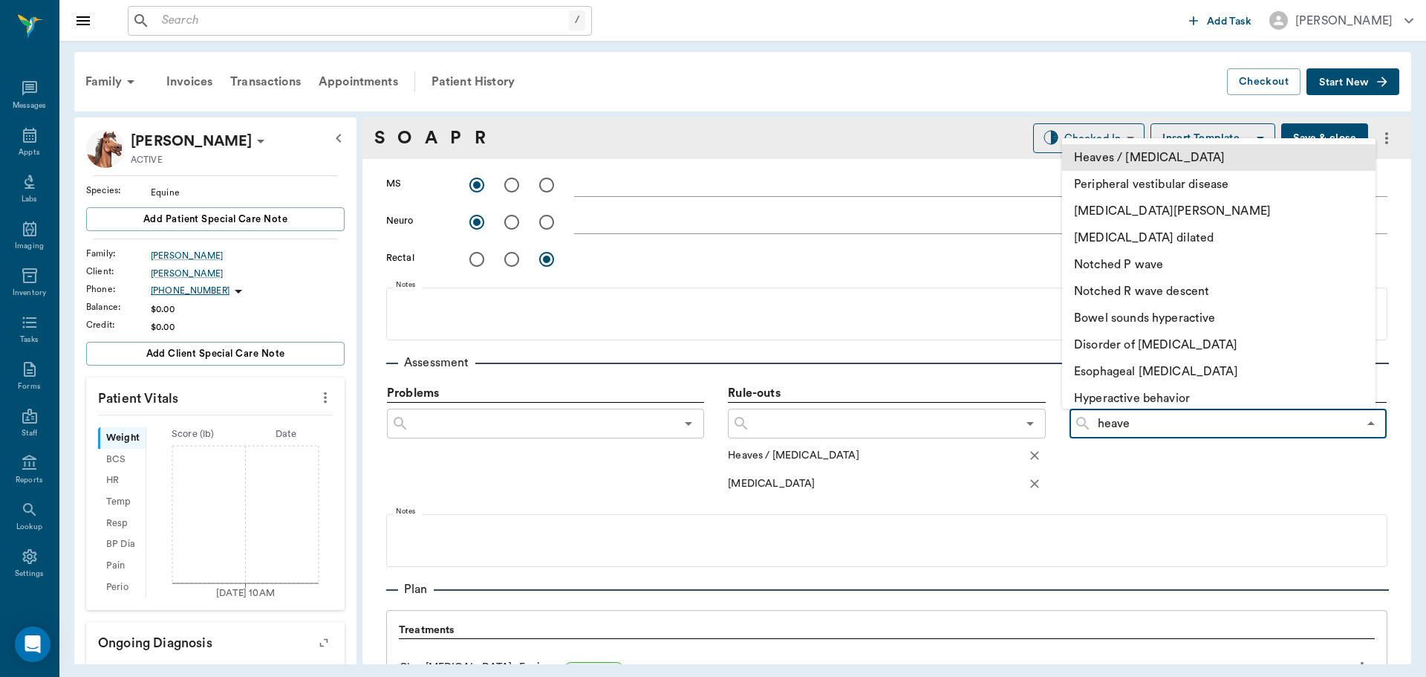
click at [1216, 160] on li "Heaves / [MEDICAL_DATA]" at bounding box center [1219, 157] width 314 height 27
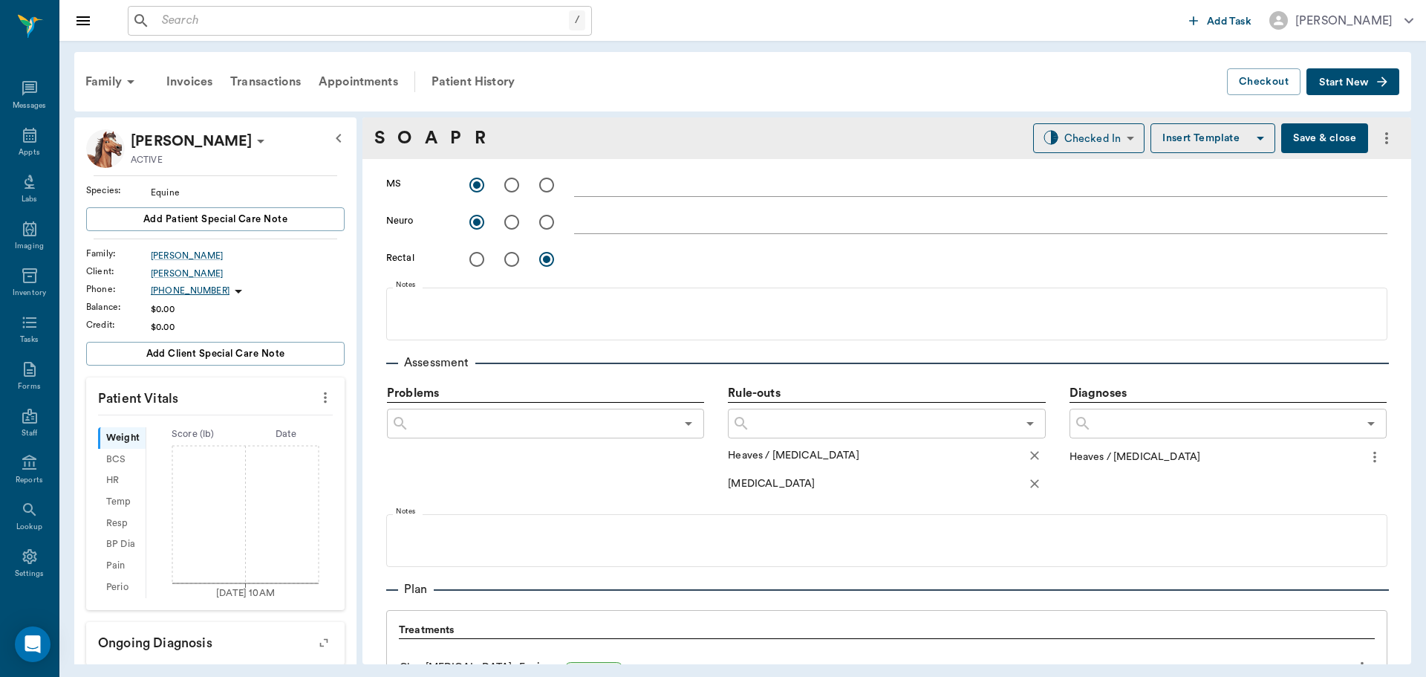
click at [1367, 460] on icon "more" at bounding box center [1375, 457] width 16 height 18
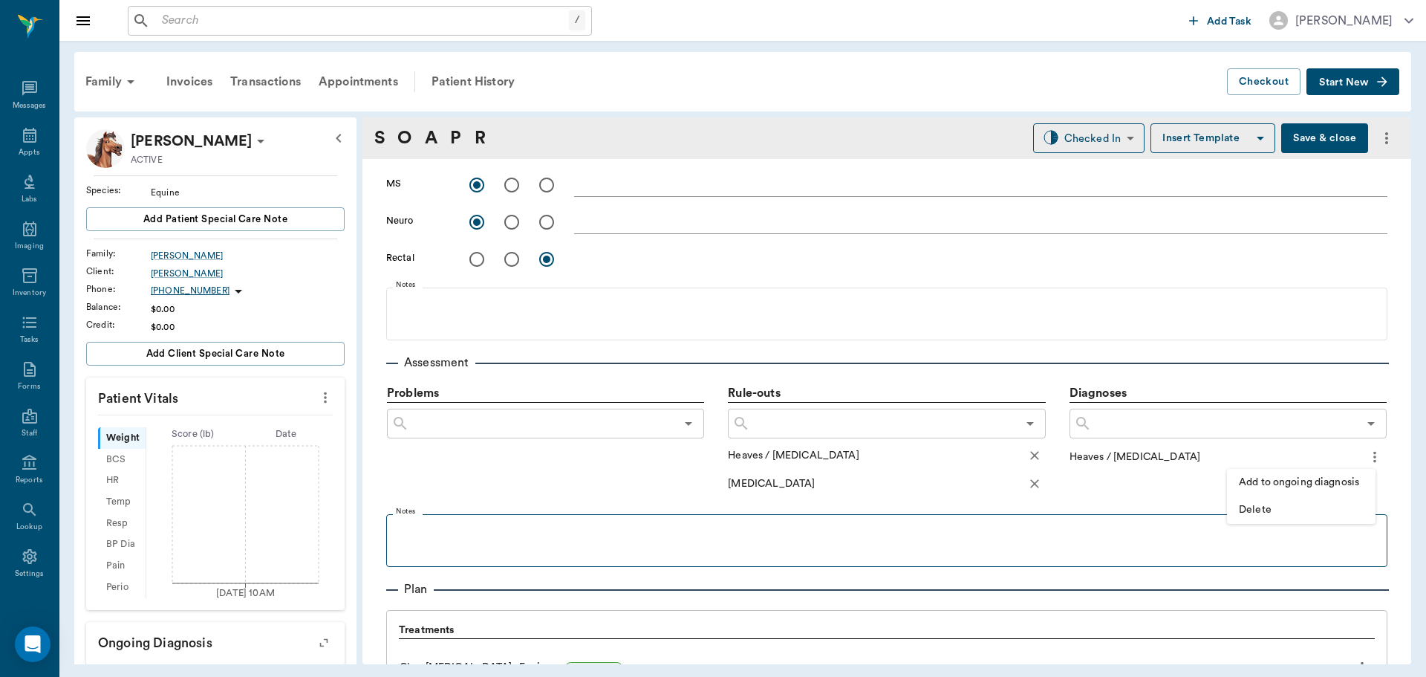
click at [1261, 508] on span "Delete" at bounding box center [1301, 510] width 125 height 16
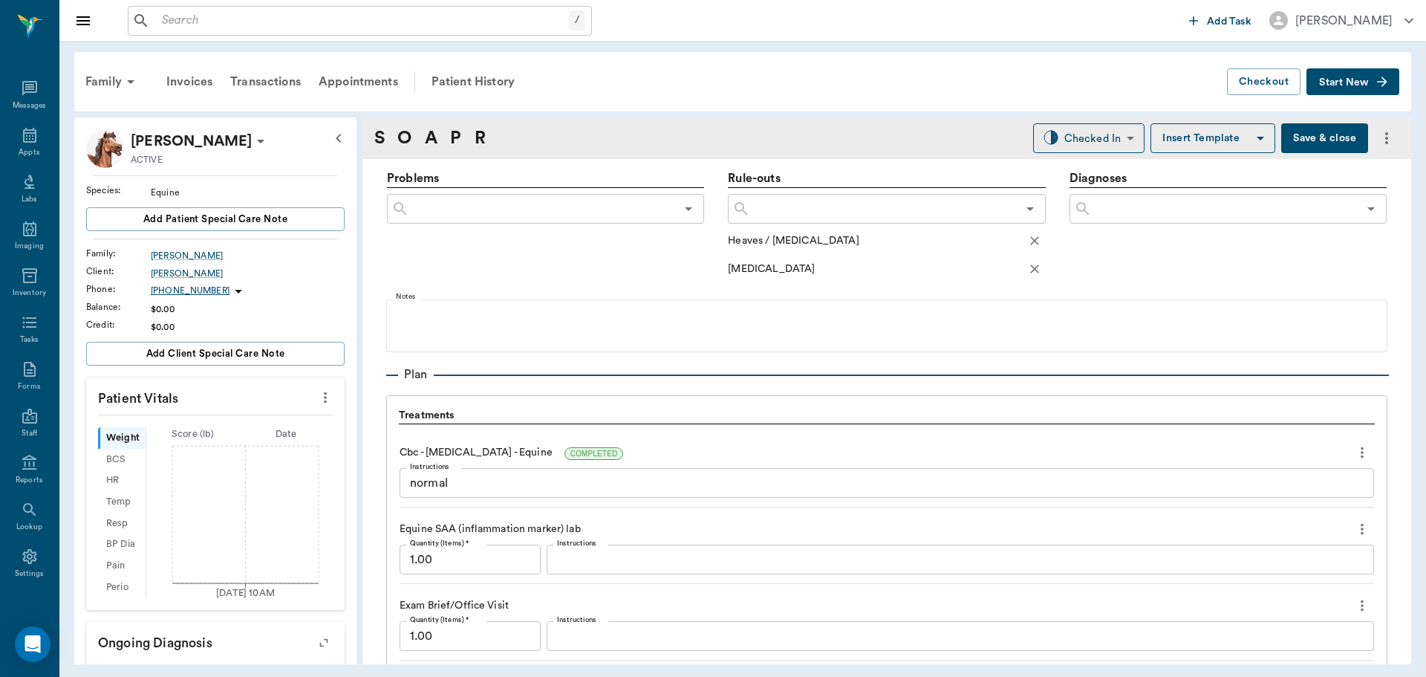
scroll to position [892, 0]
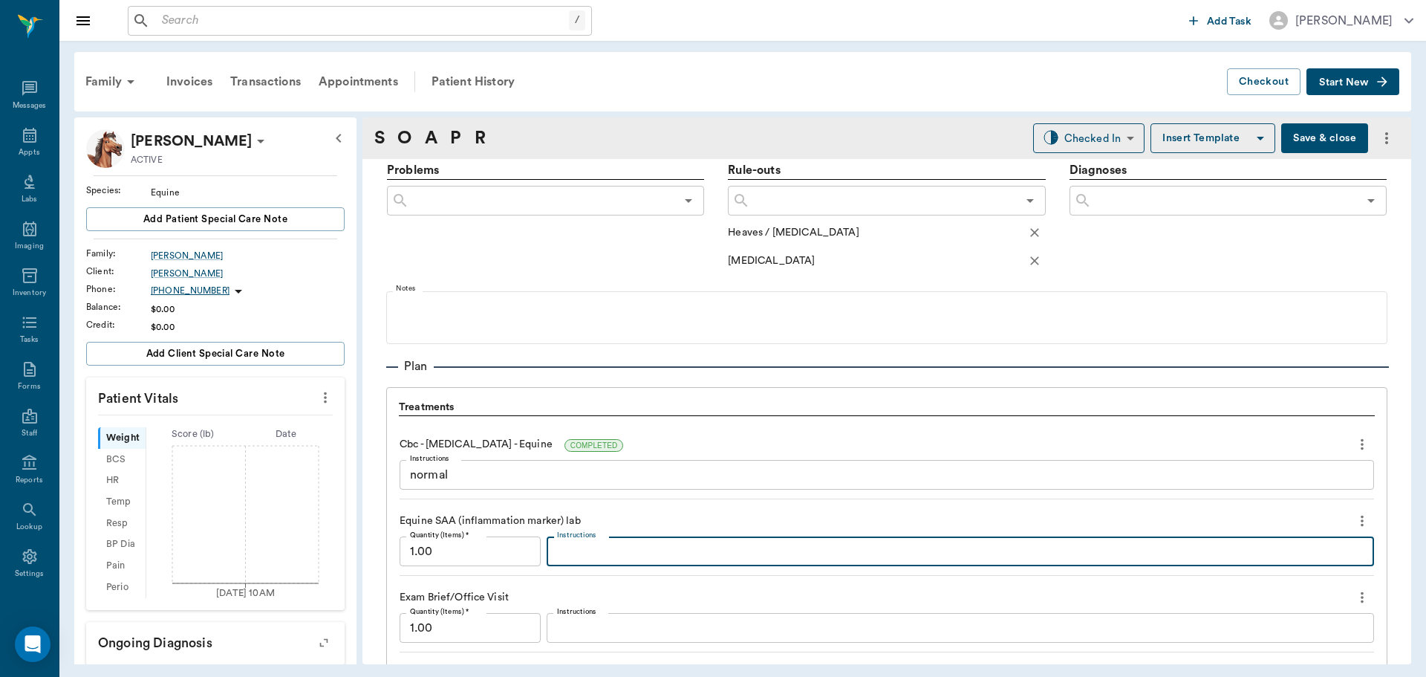
click at [589, 549] on textarea "Instructions" at bounding box center [960, 551] width 807 height 17
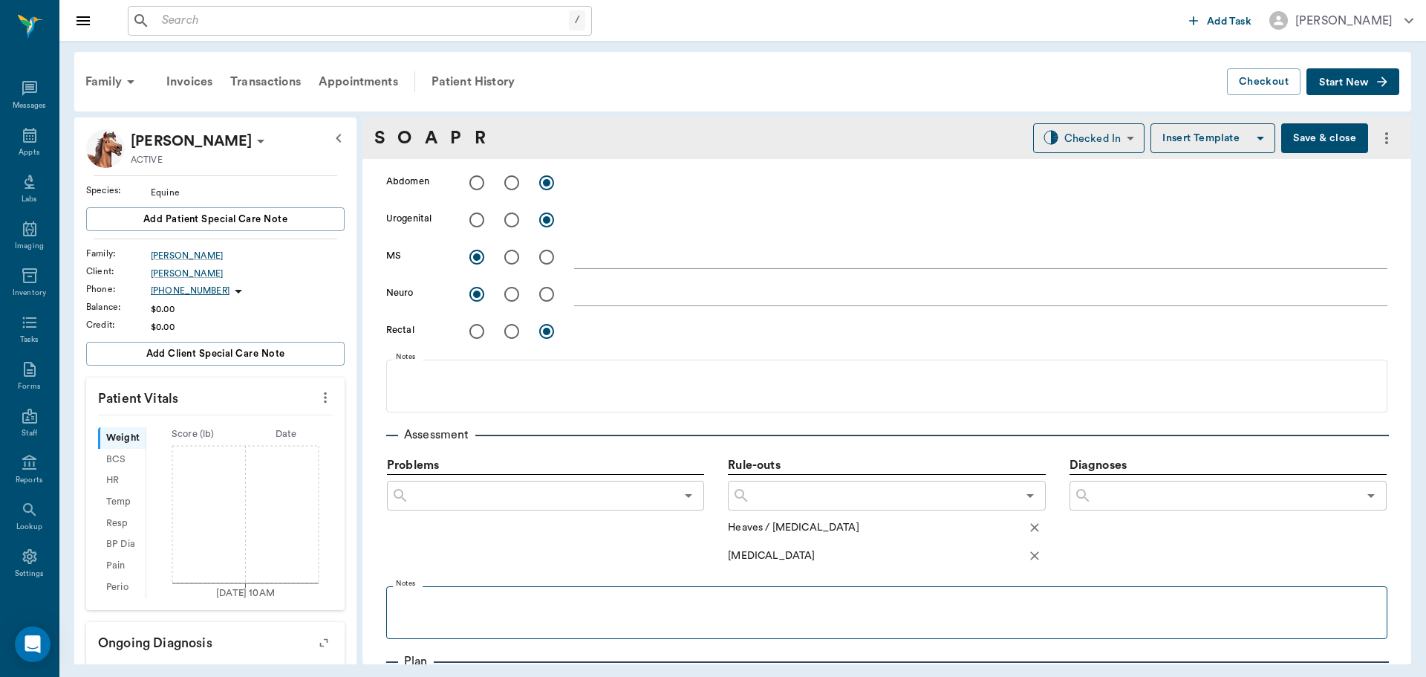
scroll to position [392, 0]
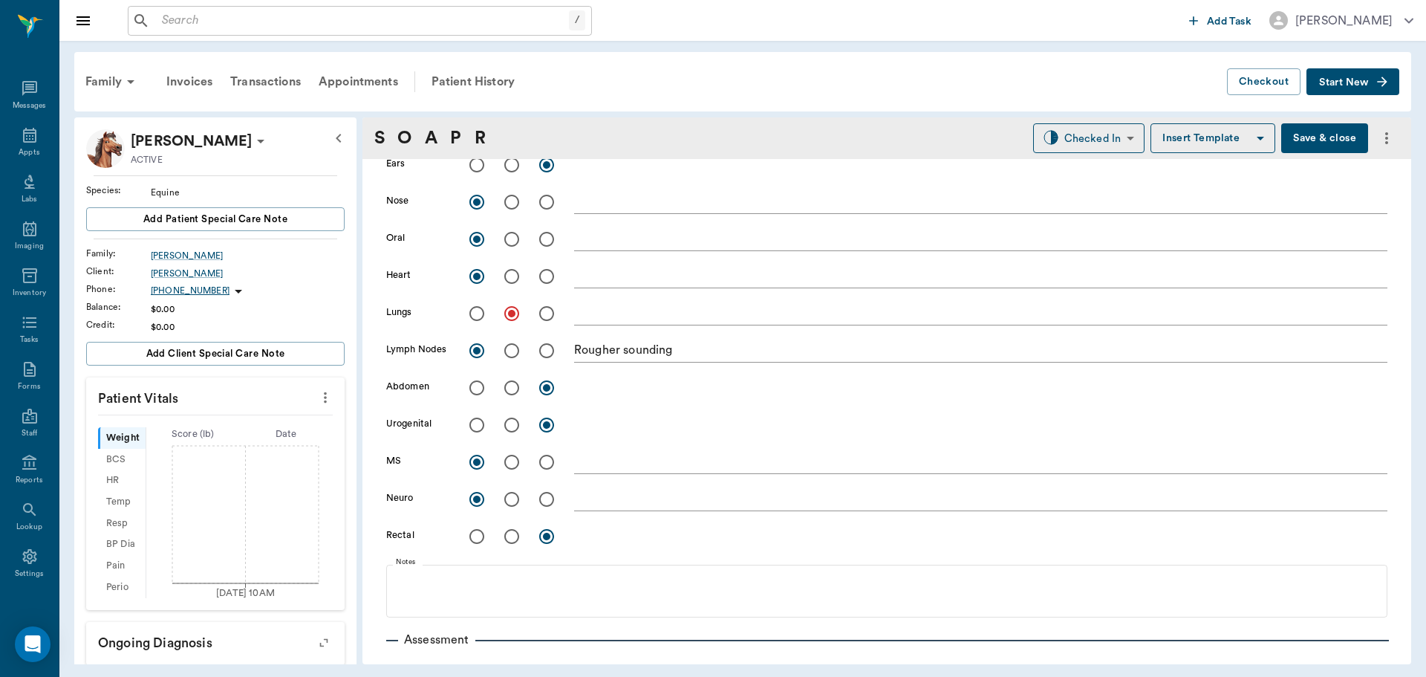
type textarea "abnormal"
click at [1324, 139] on button "Save & close" at bounding box center [1325, 138] width 87 height 30
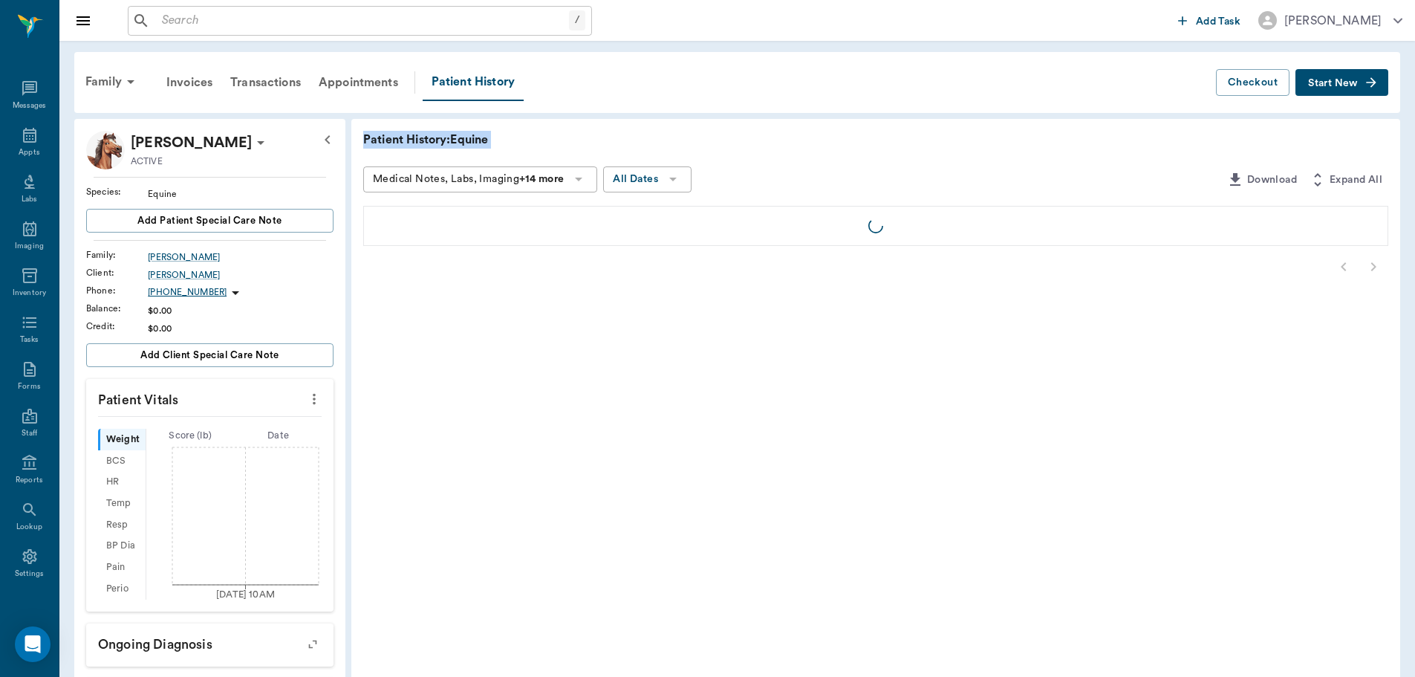
click at [1324, 139] on div "Patient History: Equine" at bounding box center [875, 140] width 1025 height 18
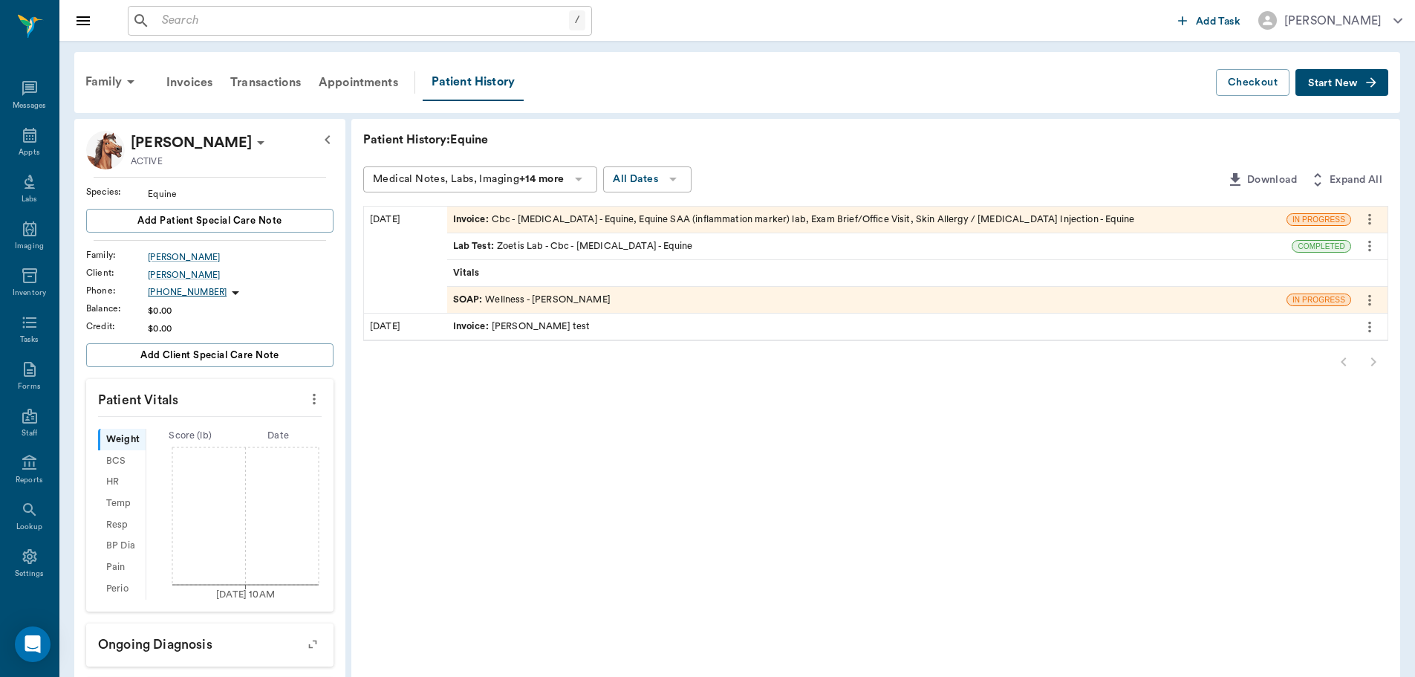
click at [556, 296] on div "SOAP : Wellness - [PERSON_NAME]" at bounding box center [532, 300] width 158 height 14
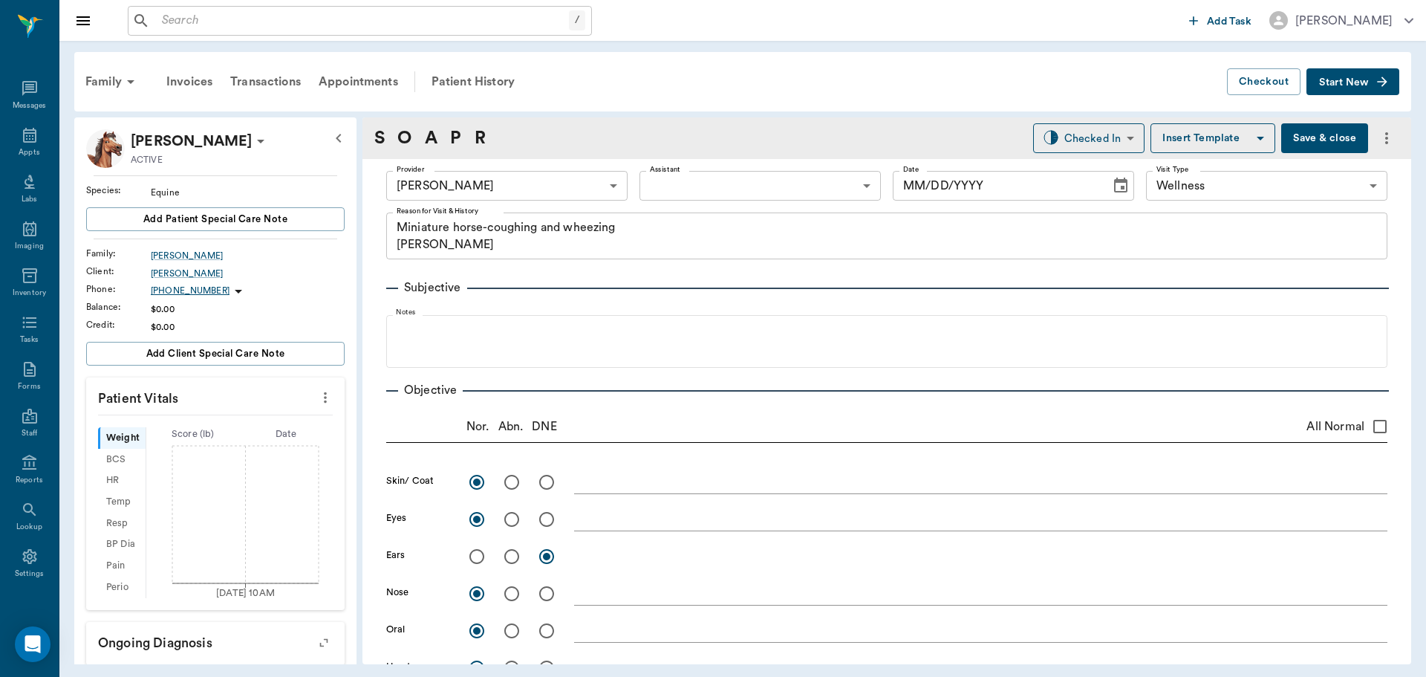
type input "63ec2f075fda476ae8351a4d"
type input "65d2be4f46e3a538d89b8c14"
type textarea "Miniature horse-coughing and wheezing [PERSON_NAME]"
radio input "true"
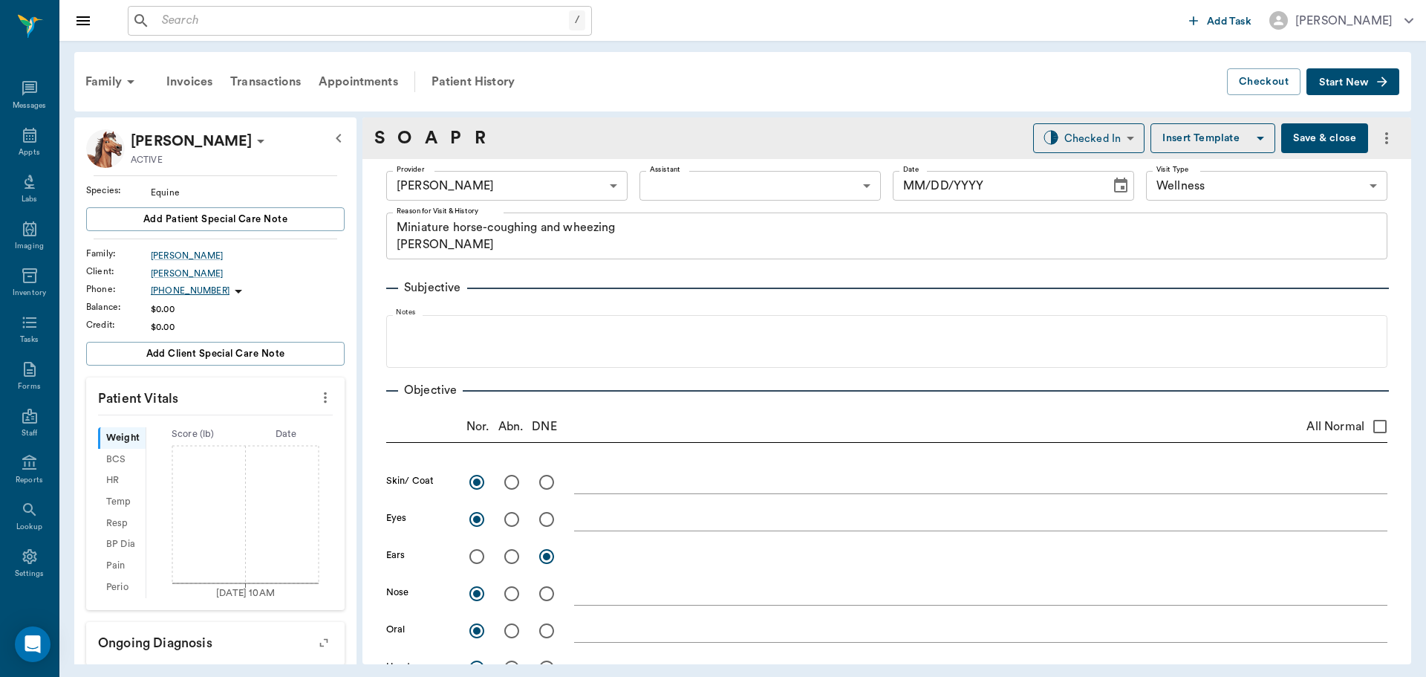
radio input "true"
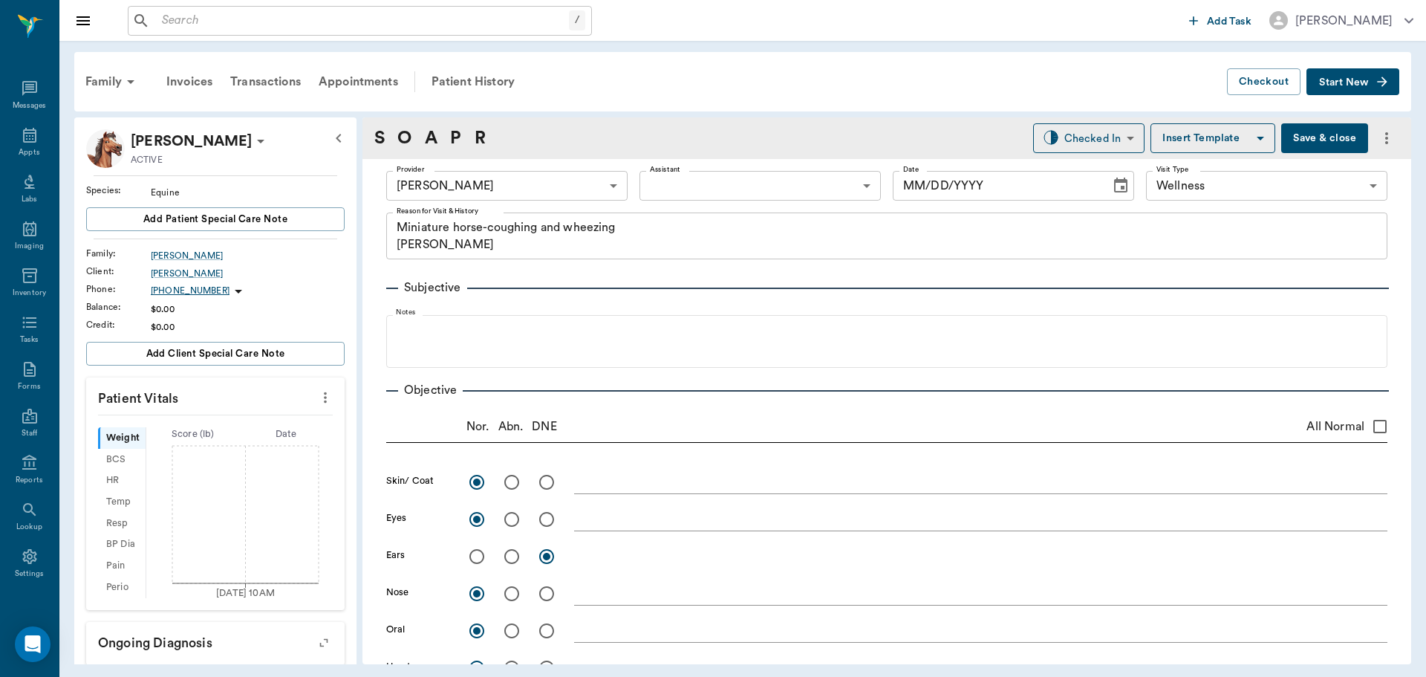
type textarea "Rougher sounding"
radio input "true"
type input "[DATE]"
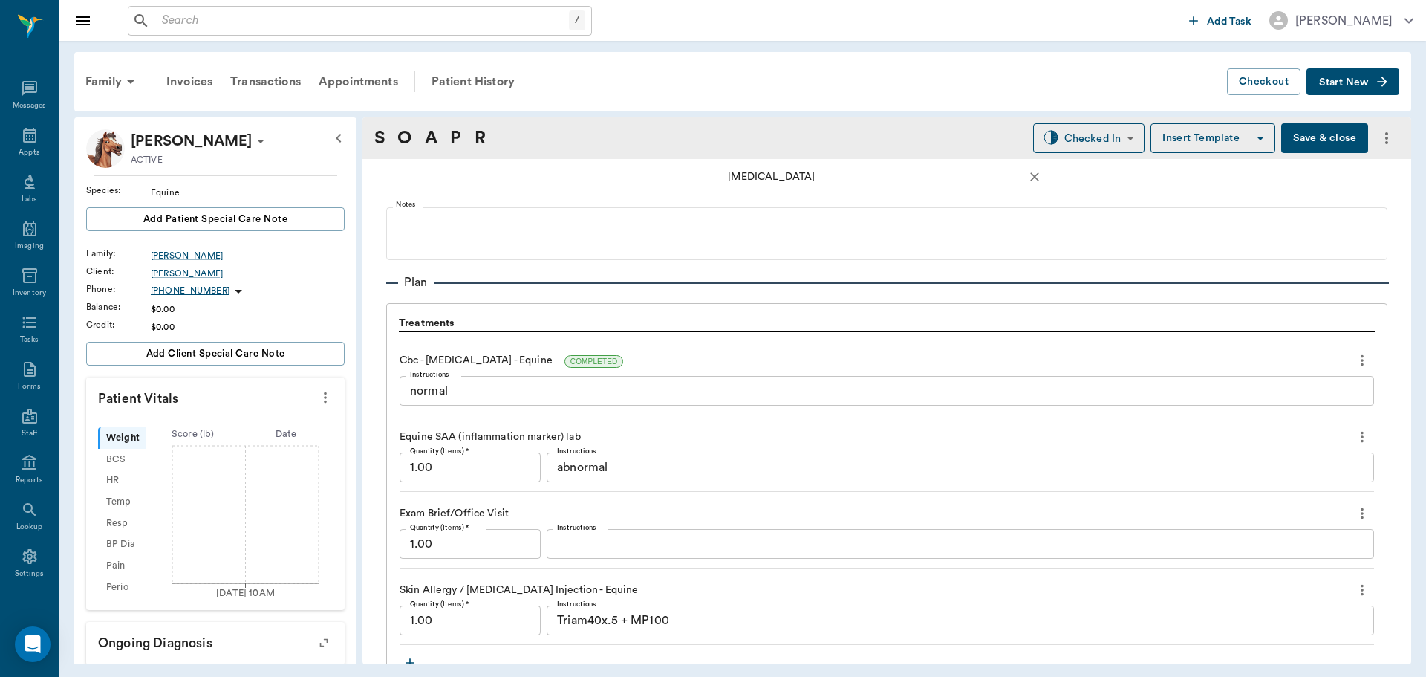
scroll to position [1263, 0]
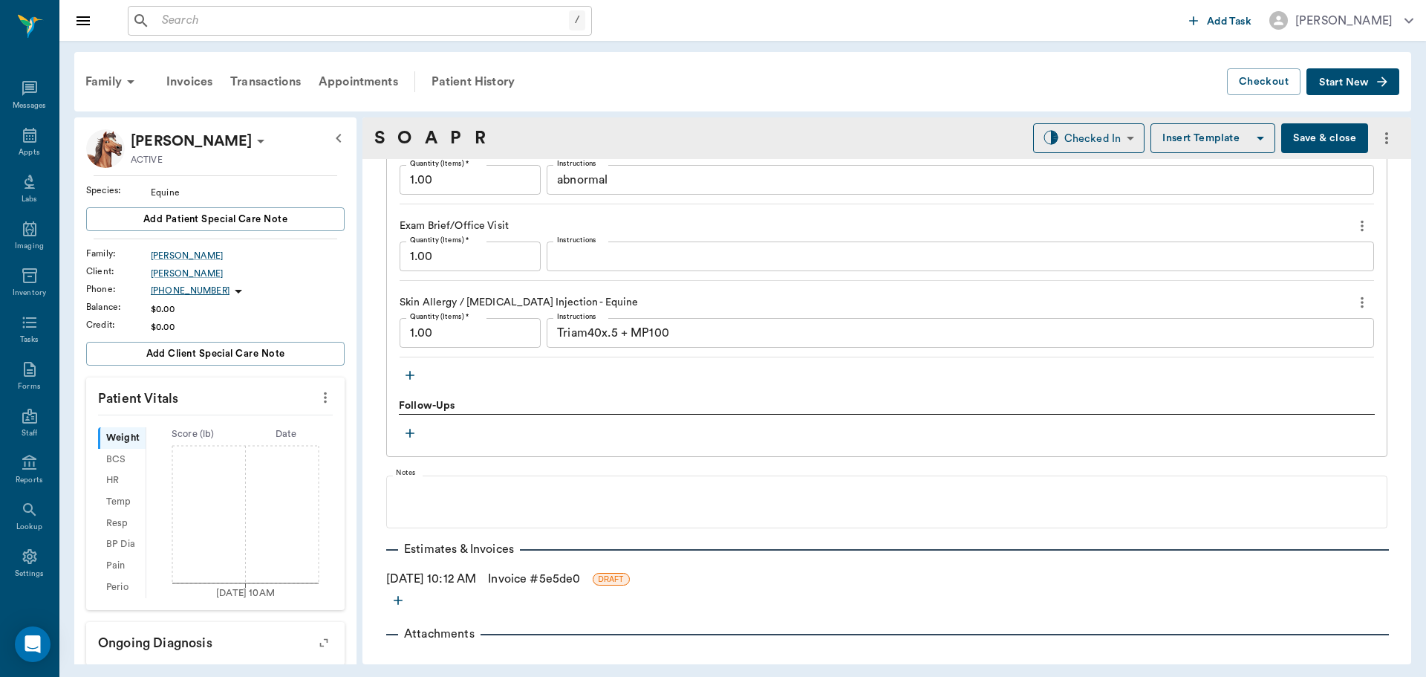
click at [1354, 305] on icon "more" at bounding box center [1362, 302] width 16 height 18
click at [1263, 360] on span "Delete" at bounding box center [1289, 356] width 125 height 16
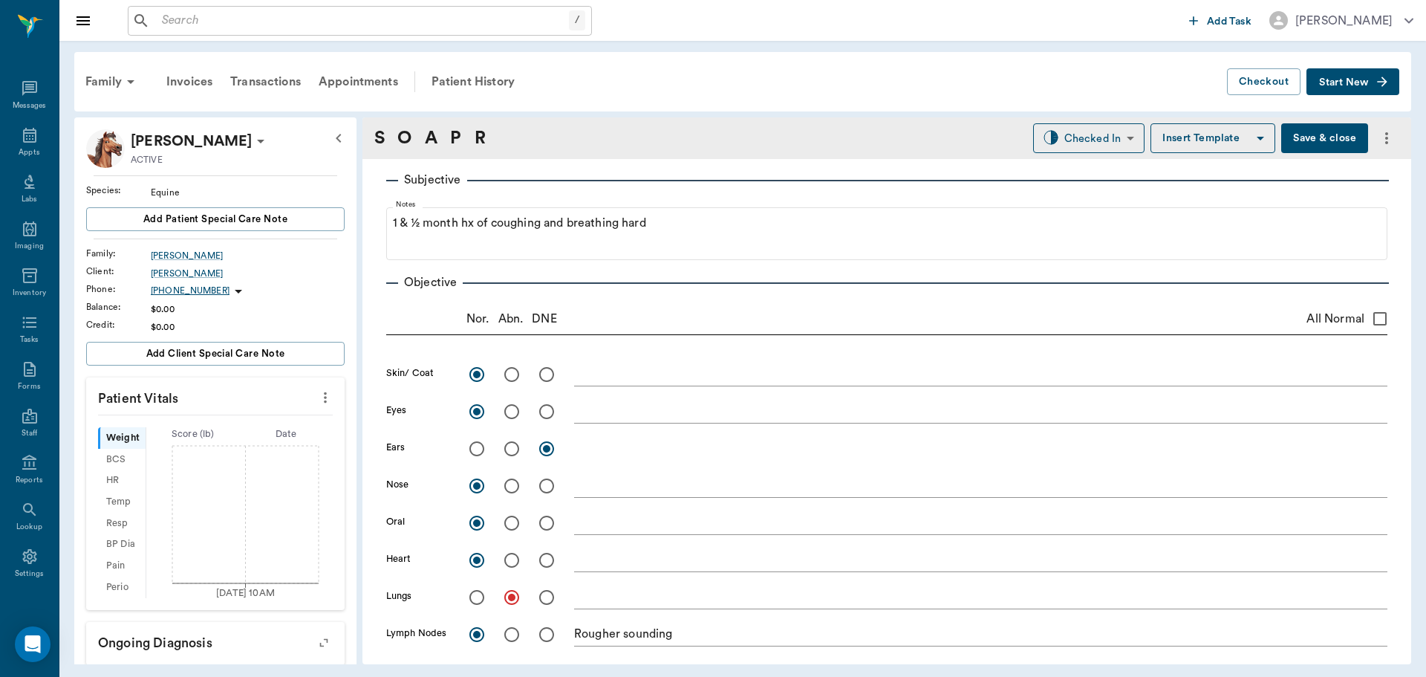
scroll to position [0, 0]
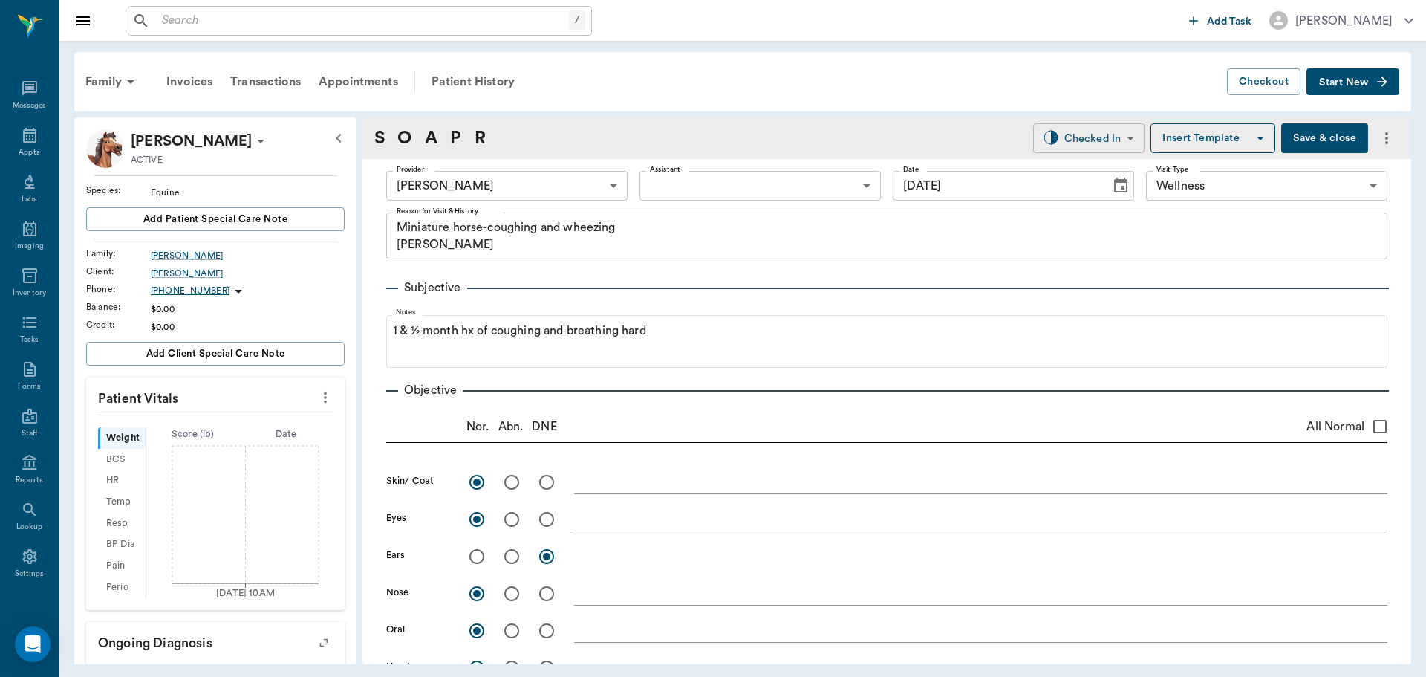
click at [1108, 139] on body "/ ​ Add Task [PERSON_NAME] Nectar Messages Appts Labs Imaging Inventory Tasks F…" at bounding box center [713, 338] width 1426 height 677
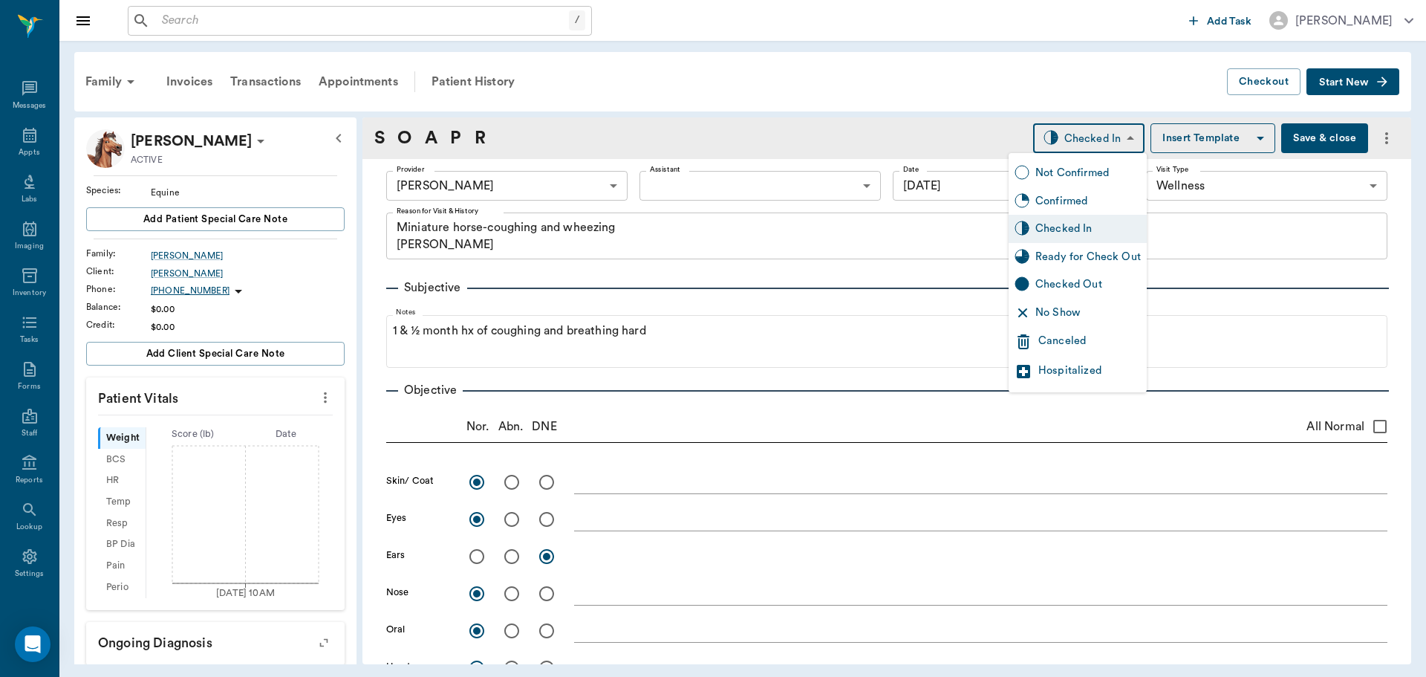
click at [1110, 259] on div "Ready for Check Out" at bounding box center [1089, 257] width 106 height 16
type input "READY_TO_CHECKOUT"
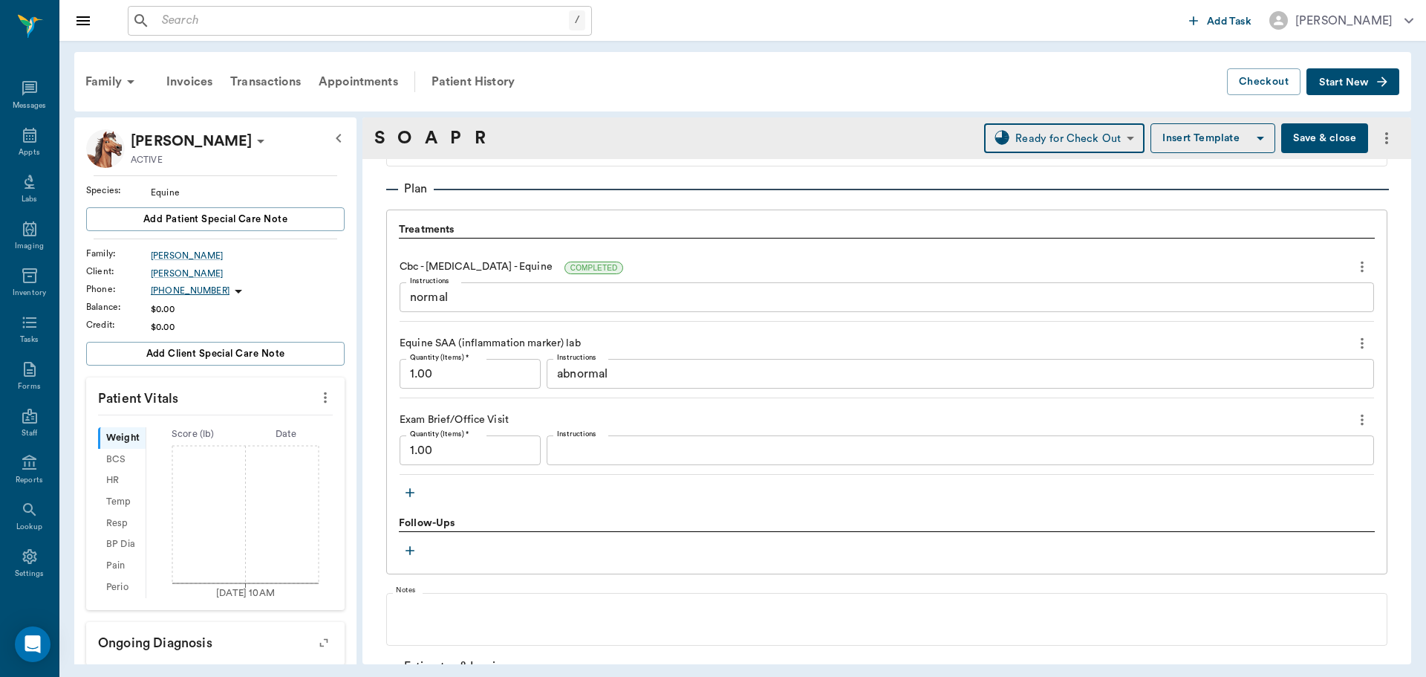
scroll to position [1114, 0]
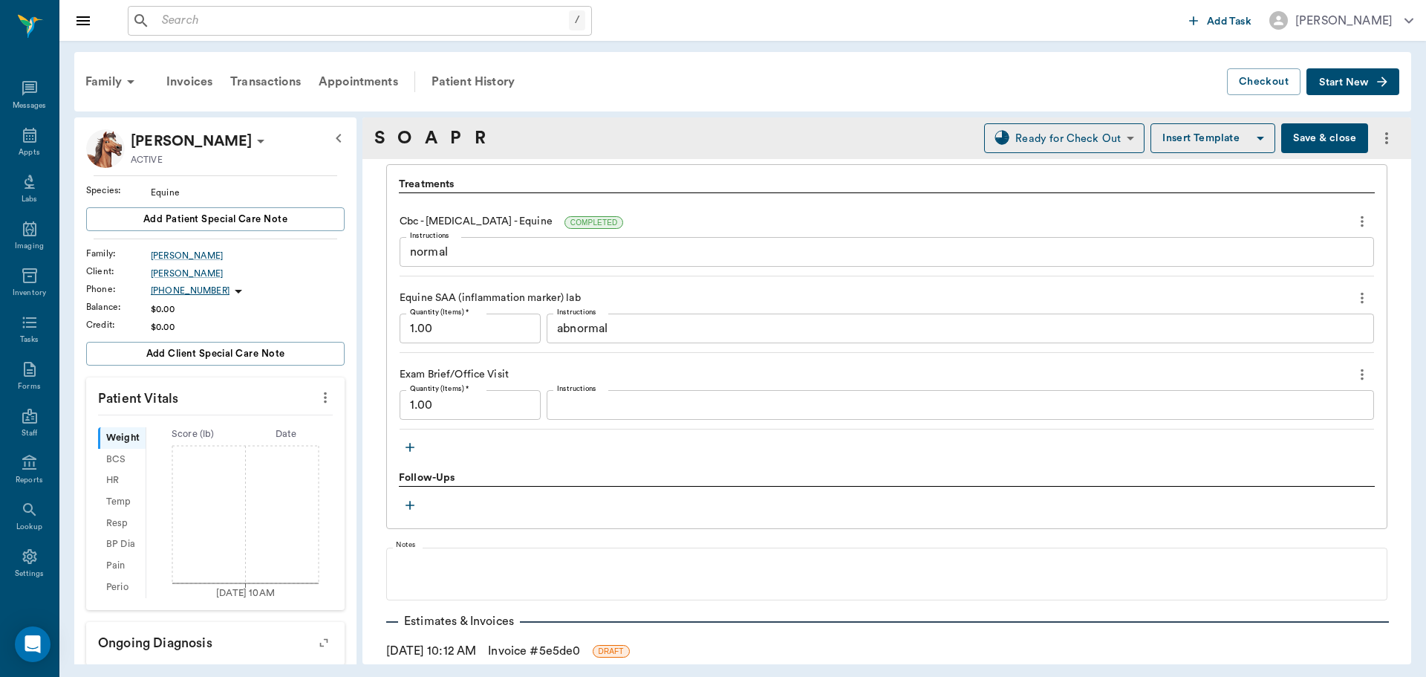
click at [411, 448] on icon "button" at bounding box center [410, 447] width 15 height 15
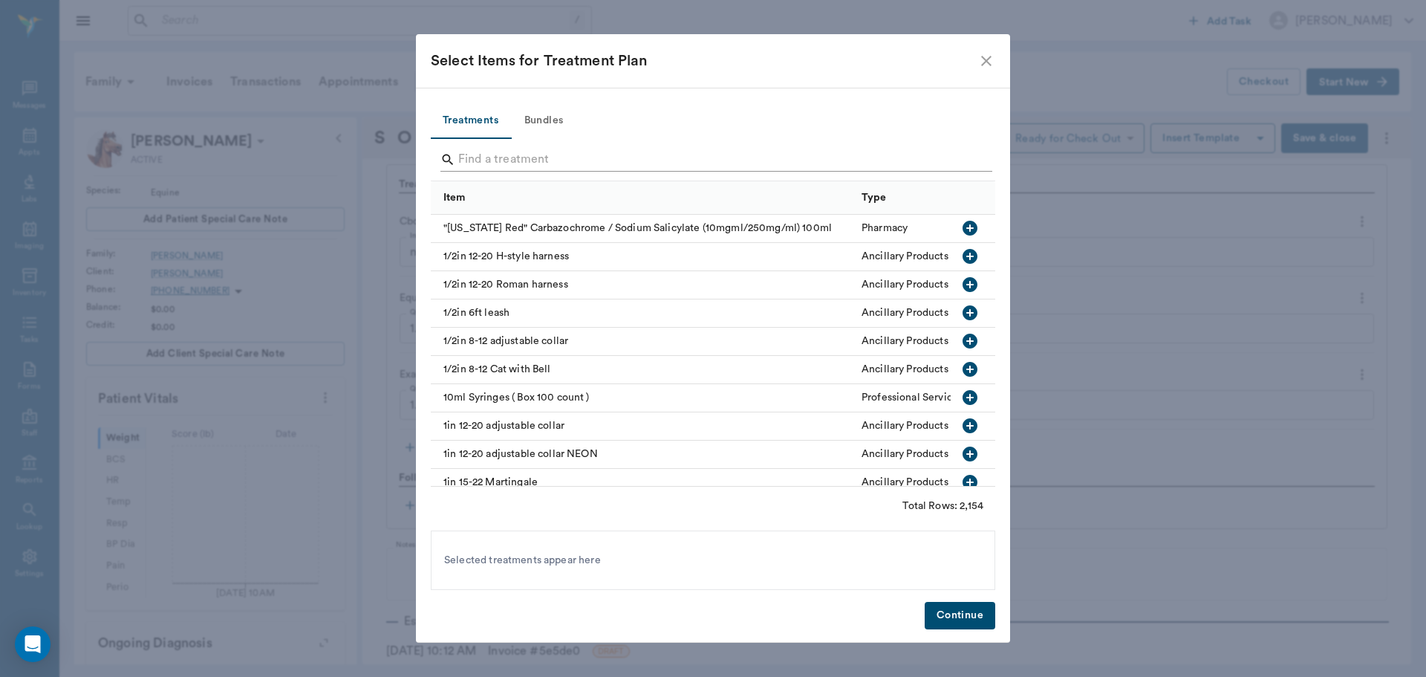
click at [488, 157] on input "Search" at bounding box center [714, 160] width 512 height 24
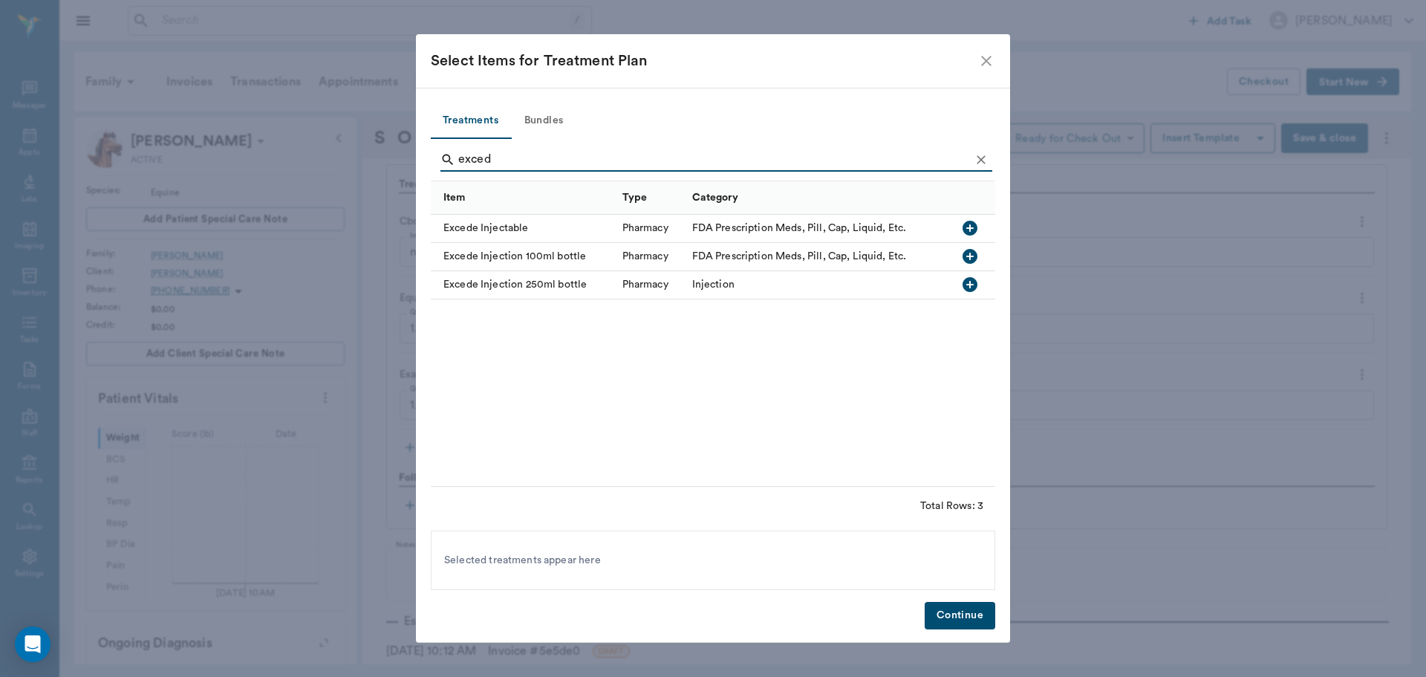
type input "exced"
click at [972, 228] on icon "button" at bounding box center [970, 228] width 18 height 18
click at [958, 617] on button "Continue" at bounding box center [960, 615] width 71 height 27
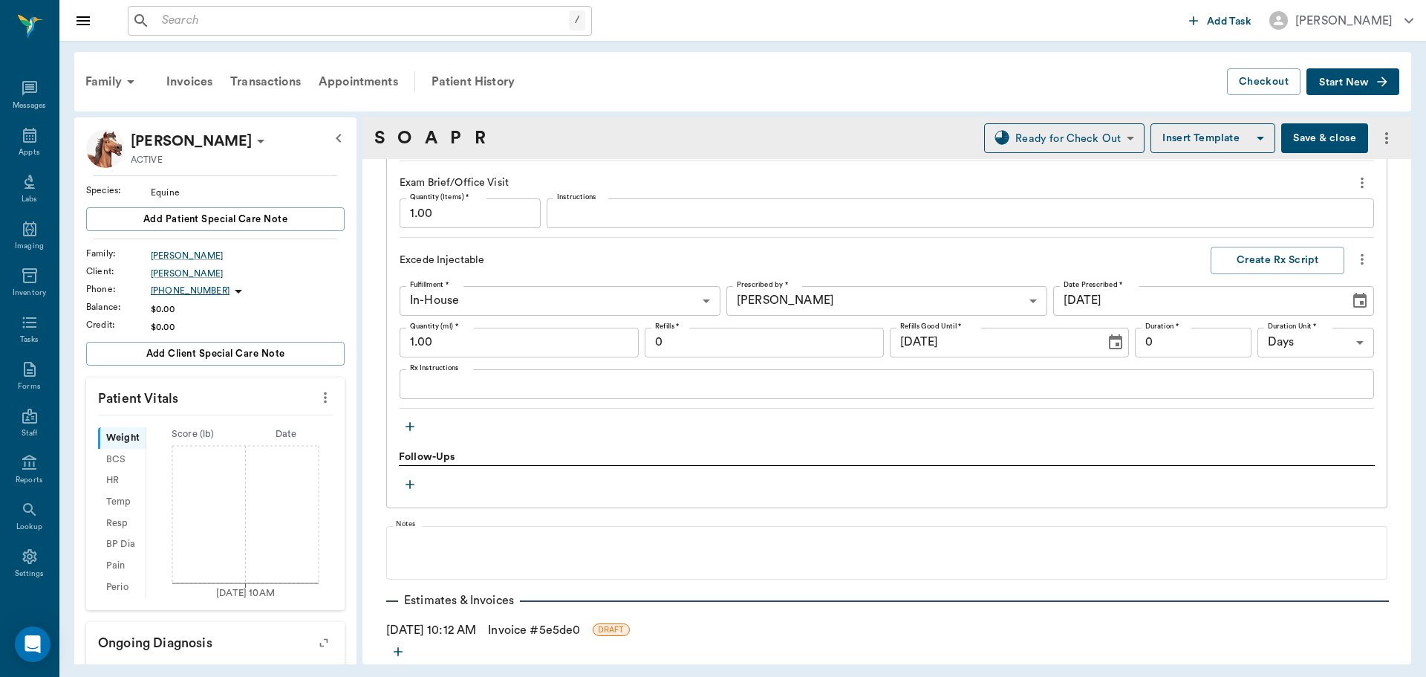
scroll to position [1377, 0]
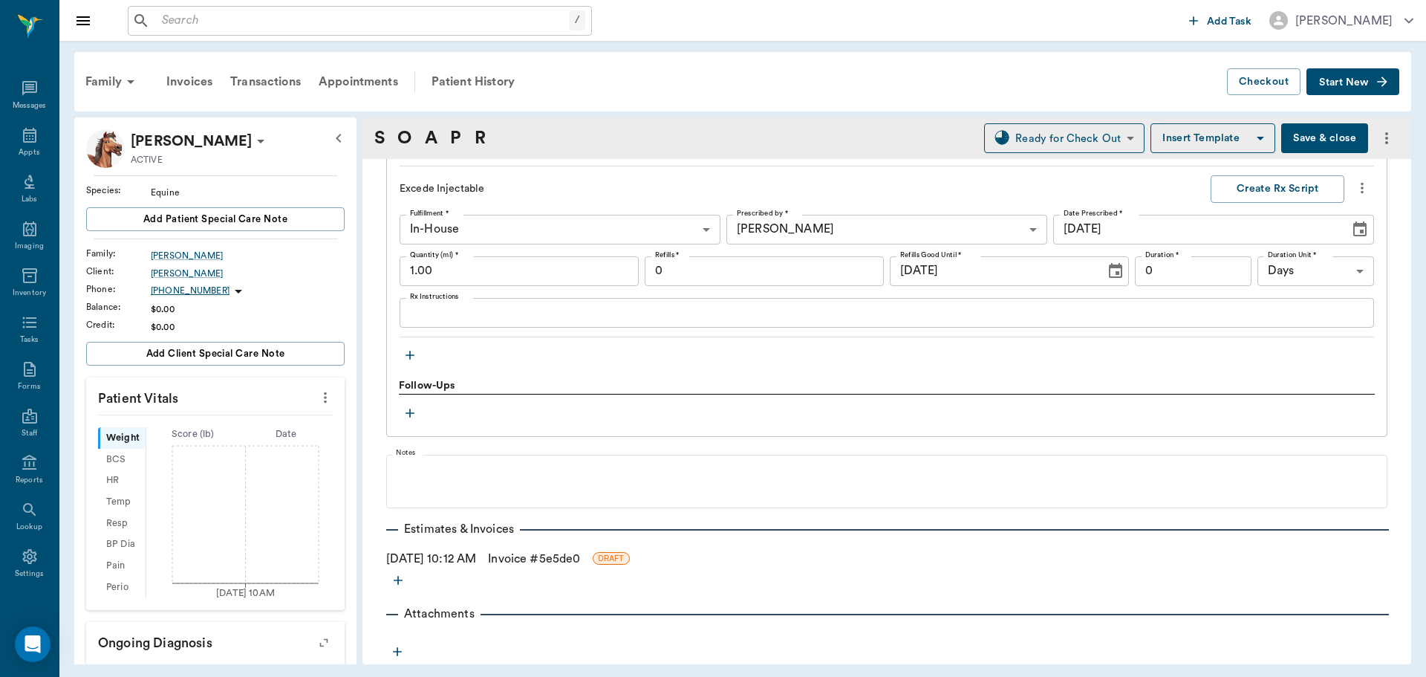
click at [512, 267] on input "1.00" at bounding box center [519, 271] width 239 height 30
type input "14.00"
click at [557, 319] on textarea "Rx Instructions" at bounding box center [887, 312] width 954 height 17
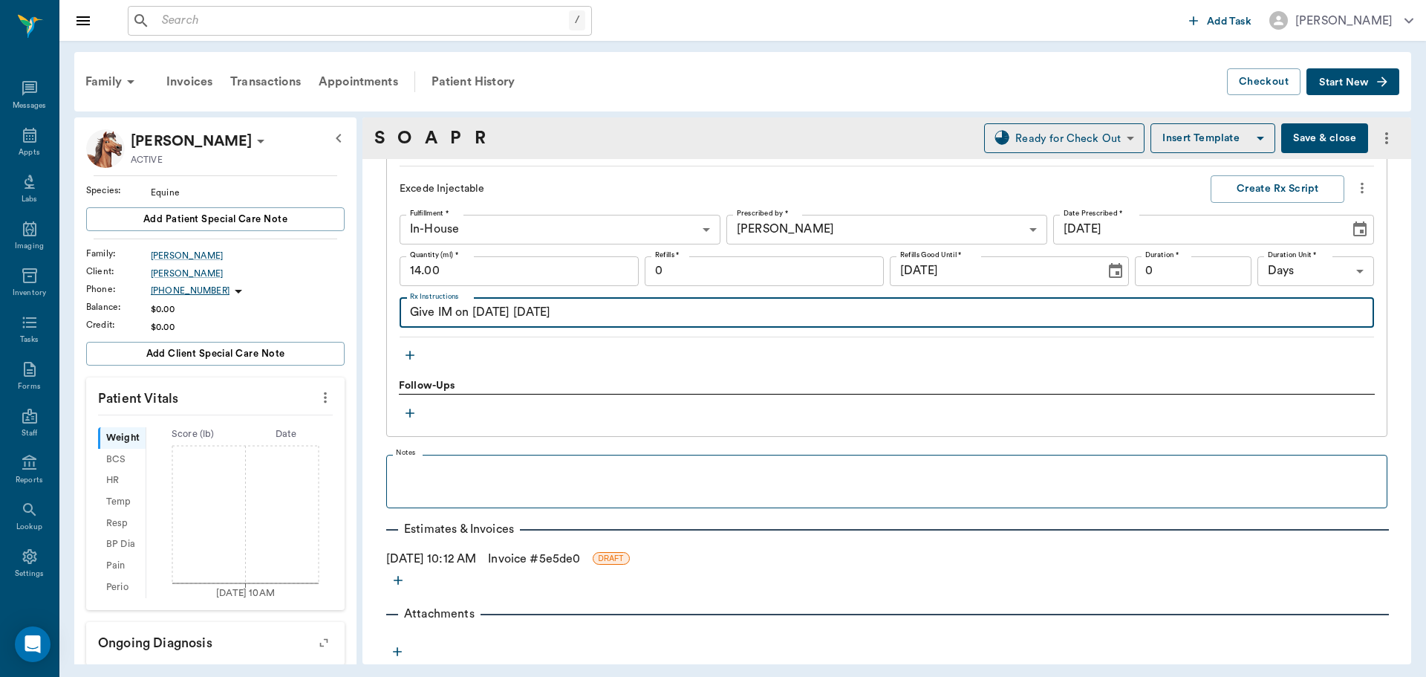
type textarea "Give IM on [DATE] [DATE]"
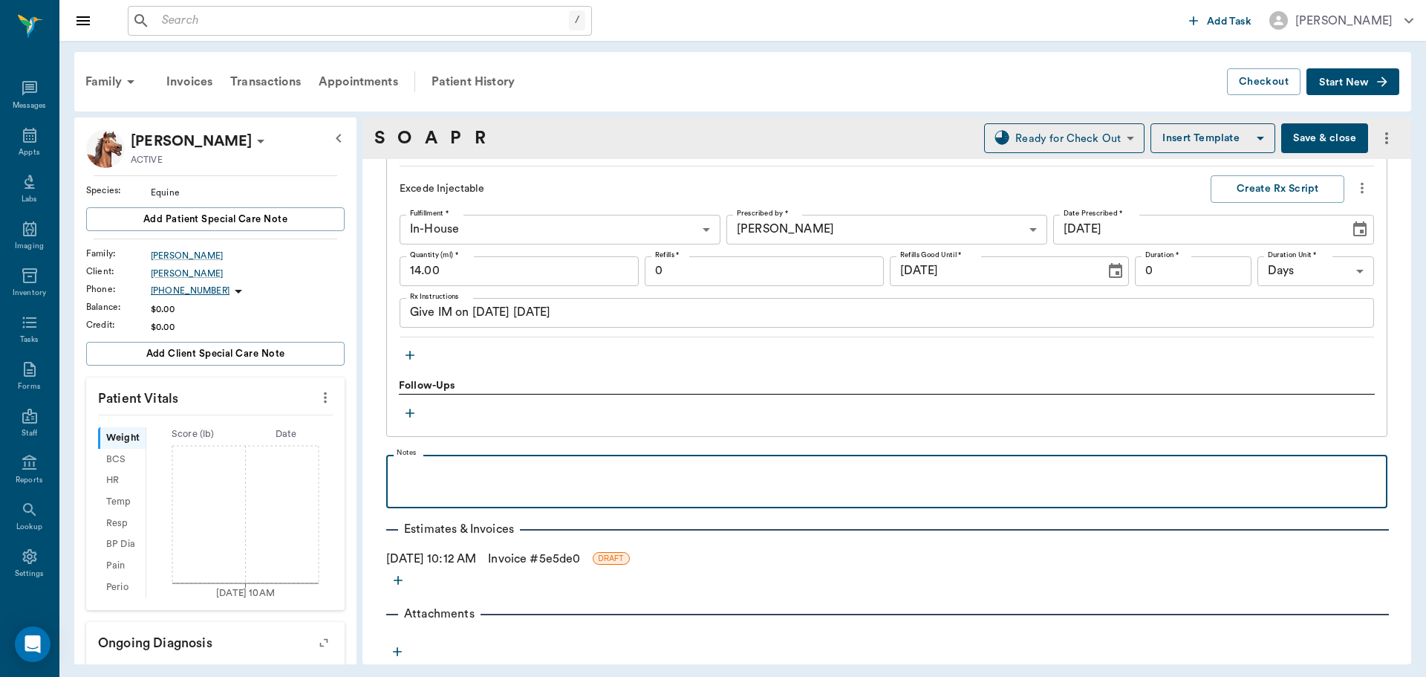
click at [423, 478] on p at bounding box center [887, 471] width 987 height 18
click at [614, 473] on p "Give 2 cc Dex orally once a day" at bounding box center [887, 471] width 987 height 18
click at [646, 476] on p "Give 2 cc Dex orally once a day till cools down or until picking up long term s…" at bounding box center [887, 471] width 987 height 18
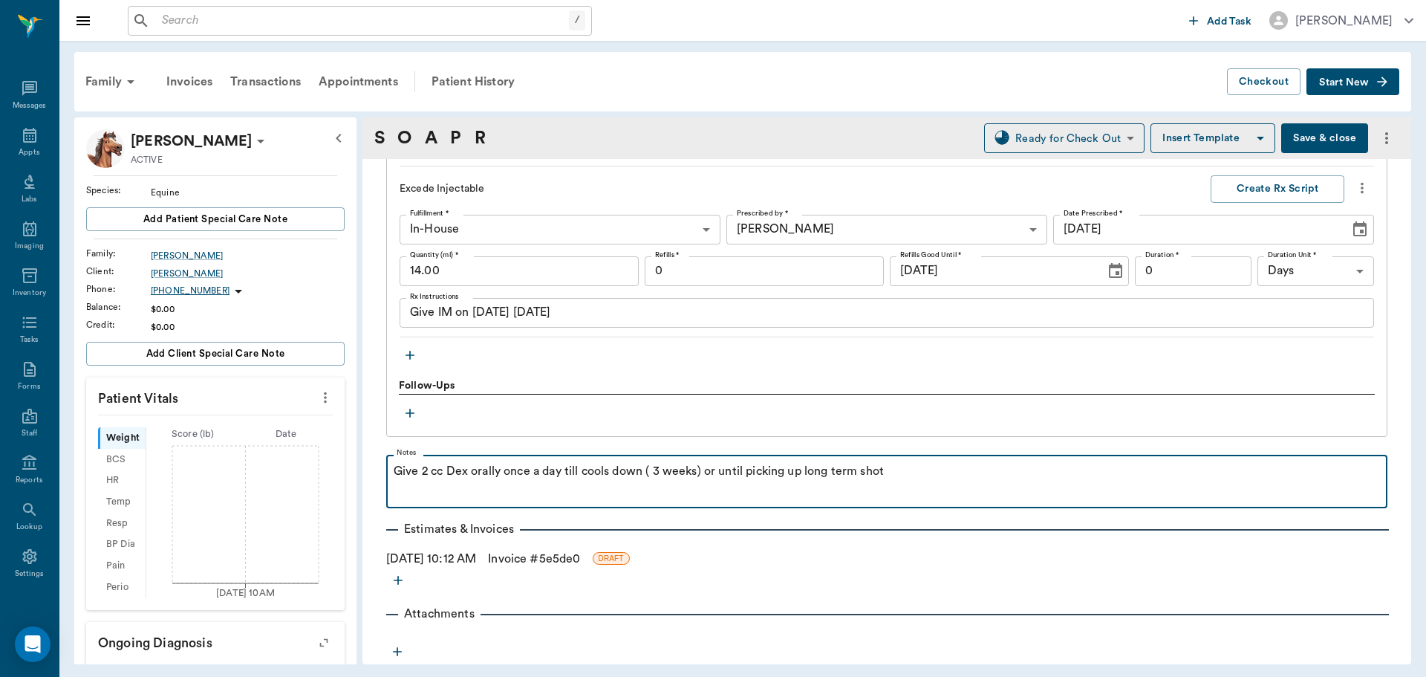
click at [932, 476] on p "Give 2 cc Dex orally once a day till cools down ( 3 weeks) or until picking up …" at bounding box center [887, 471] width 987 height 18
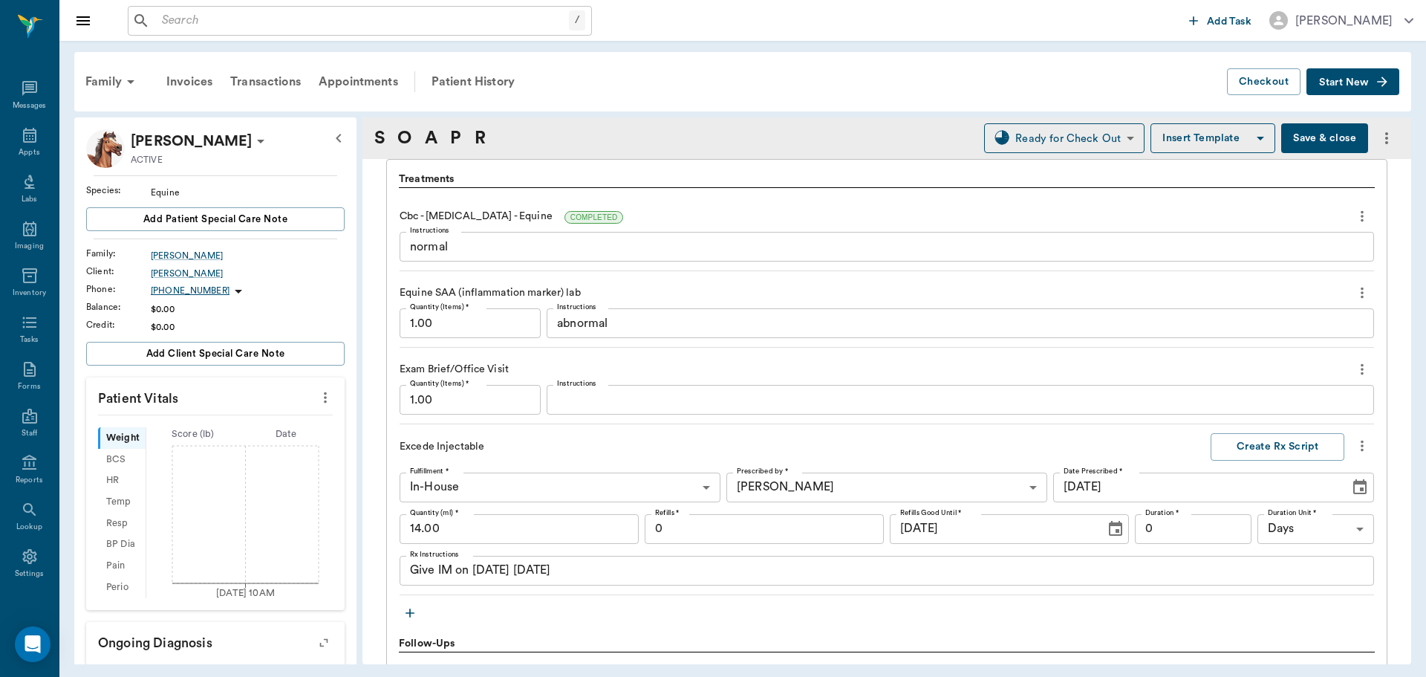
scroll to position [1155, 0]
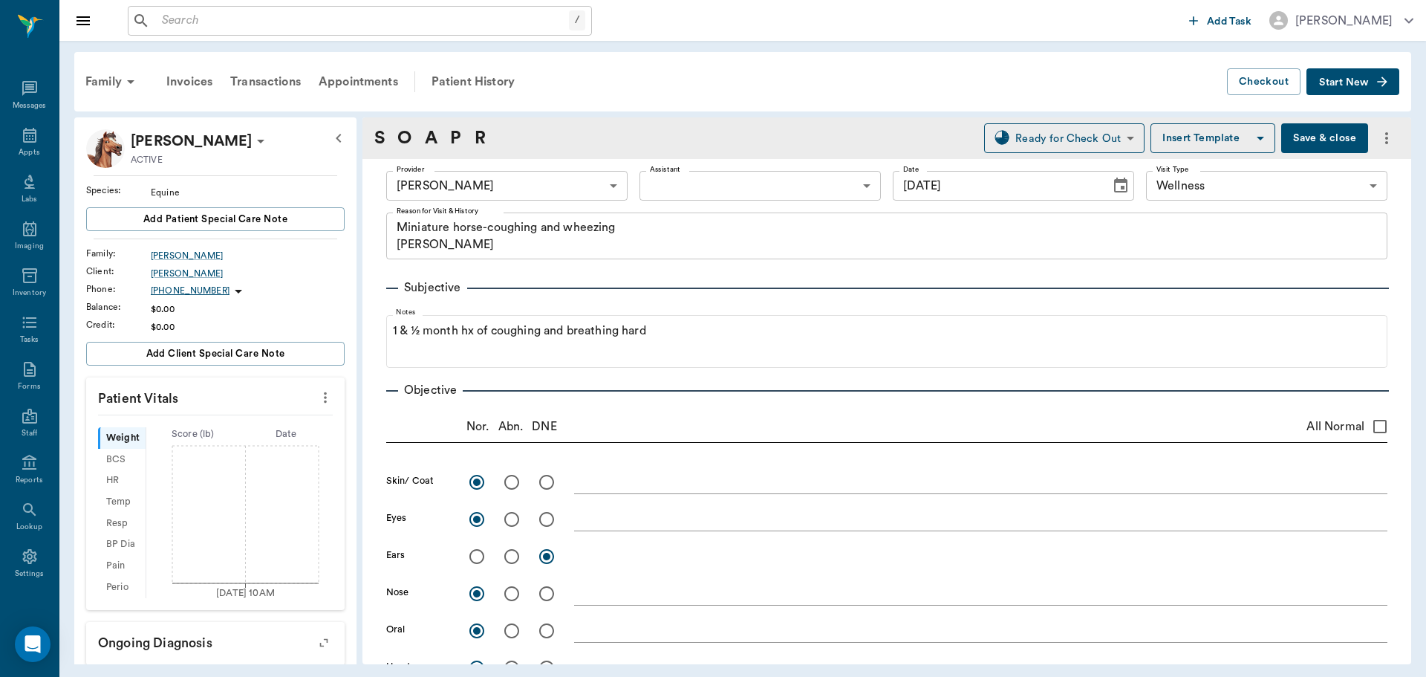
scroll to position [1155, 0]
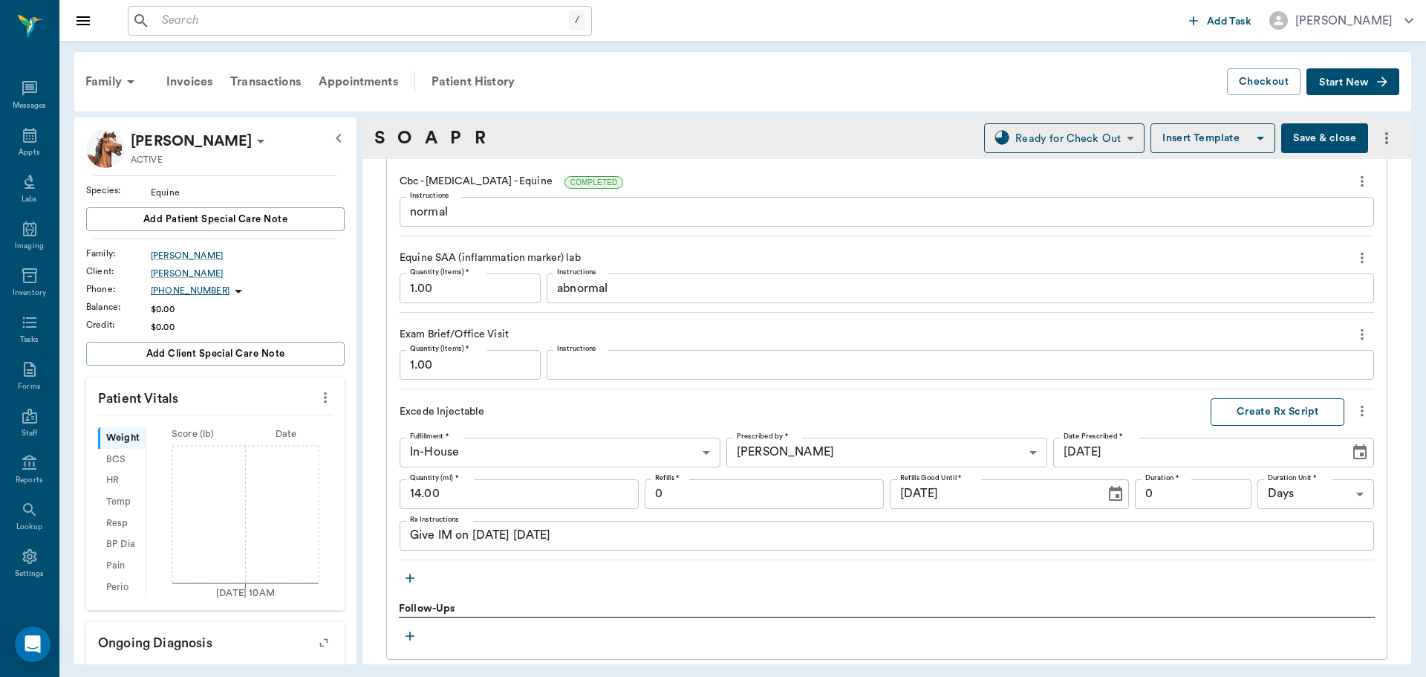
click at [1259, 402] on button "Create Rx Script" at bounding box center [1278, 411] width 134 height 27
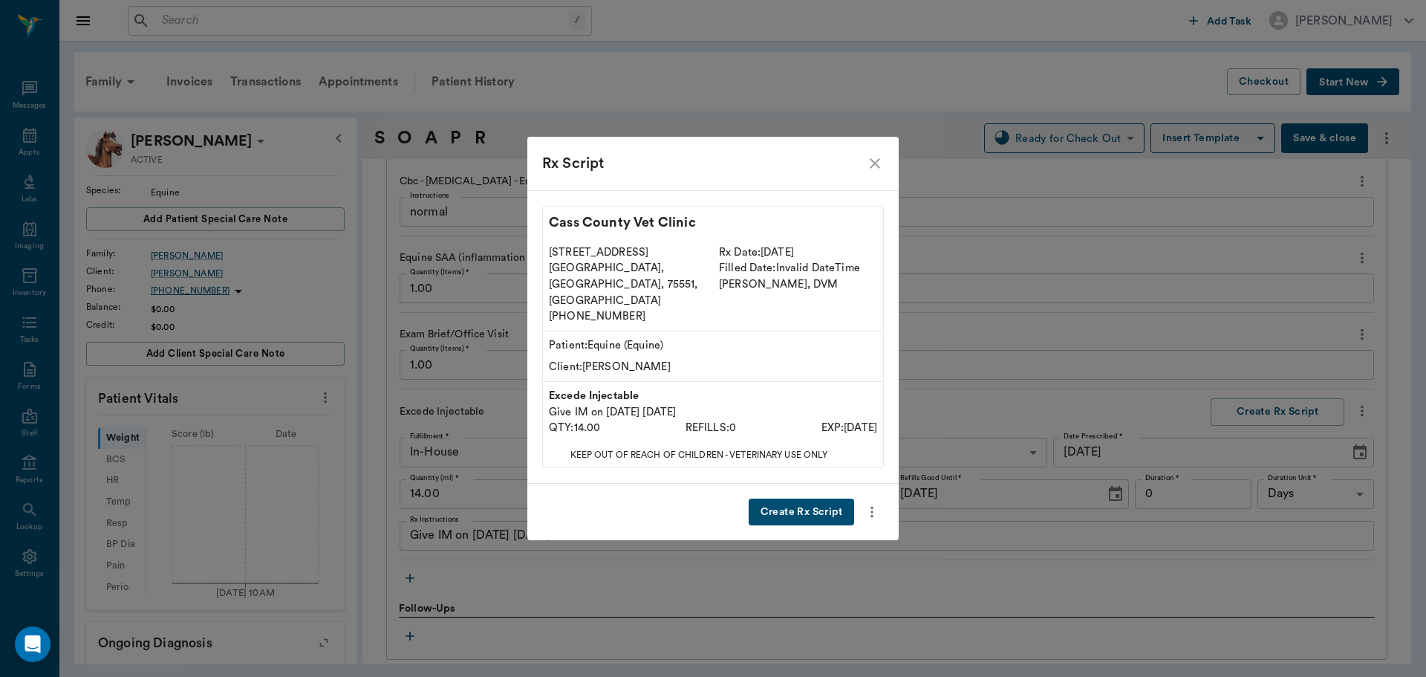
click at [805, 499] on button "Create Rx Script" at bounding box center [802, 512] width 106 height 27
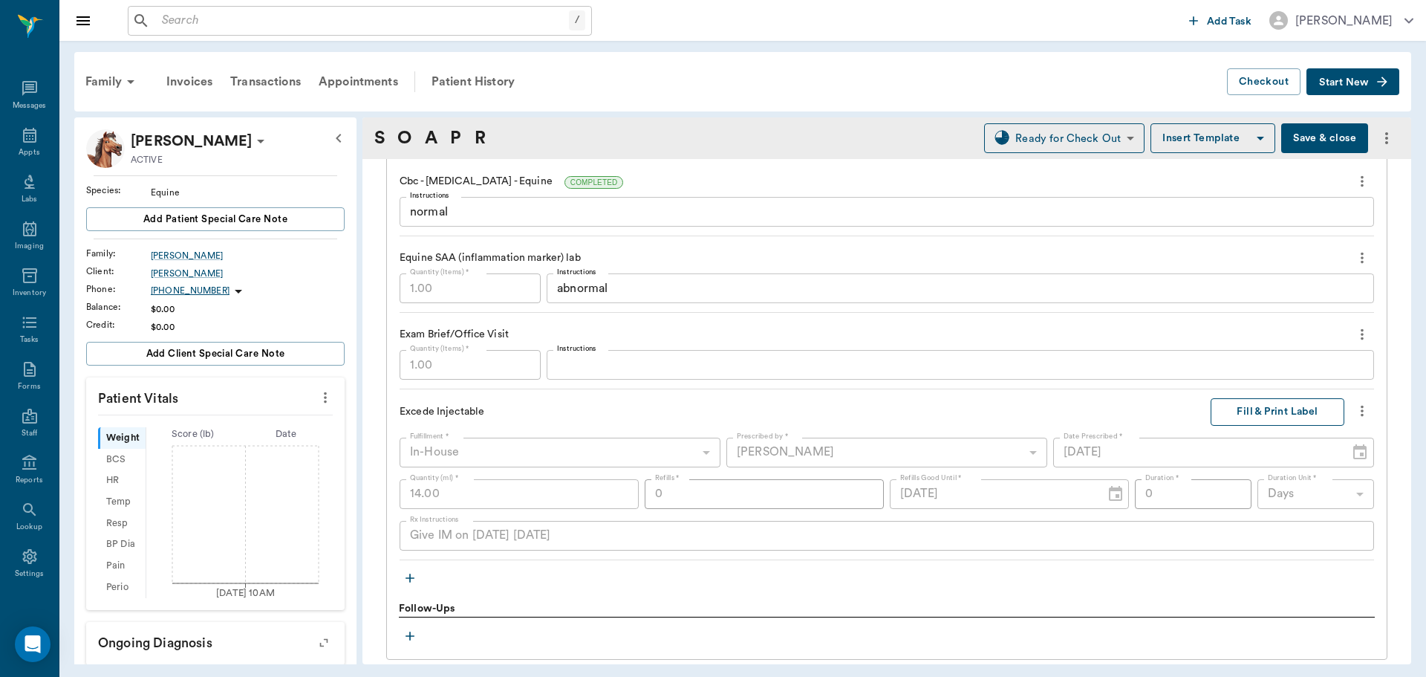
click at [1267, 410] on button "Fill & Print Label" at bounding box center [1278, 411] width 134 height 27
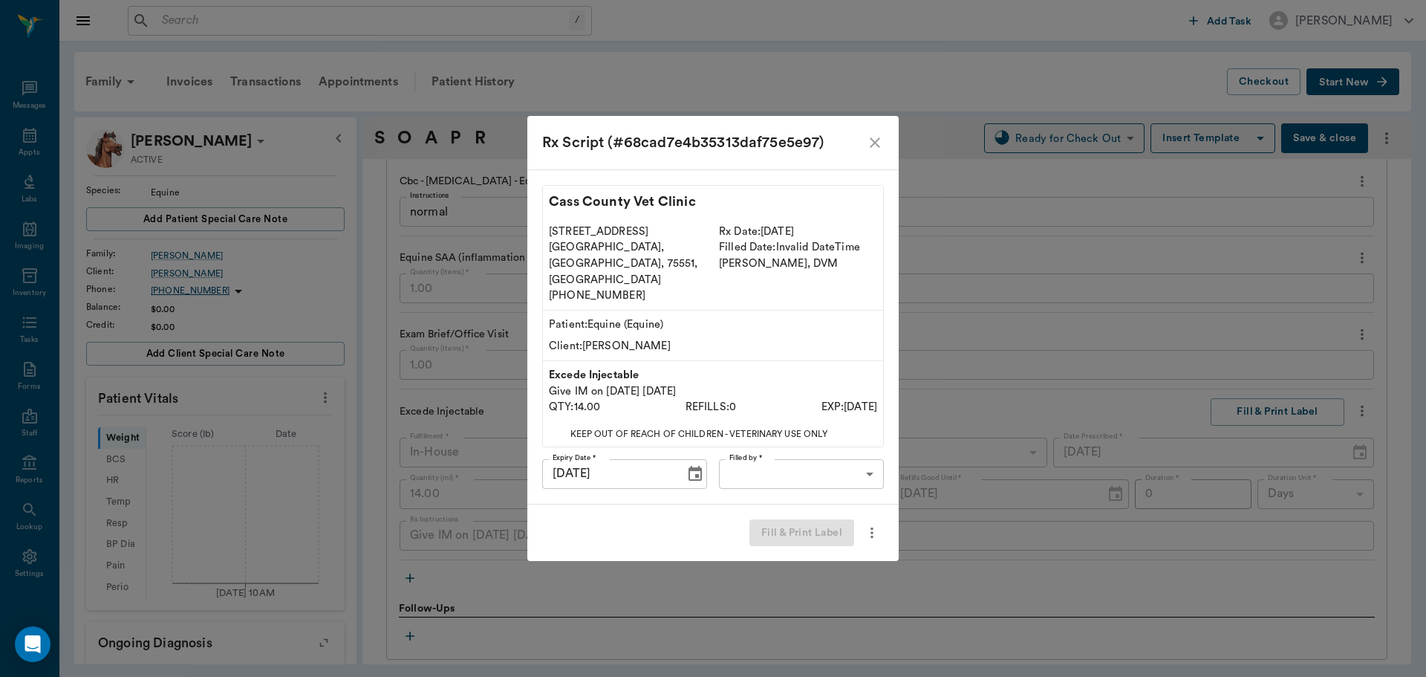
click at [838, 453] on body "/ ​ Add Task [PERSON_NAME] Nectar Messages Appts Labs Imaging Inventory Tasks F…" at bounding box center [713, 338] width 1426 height 677
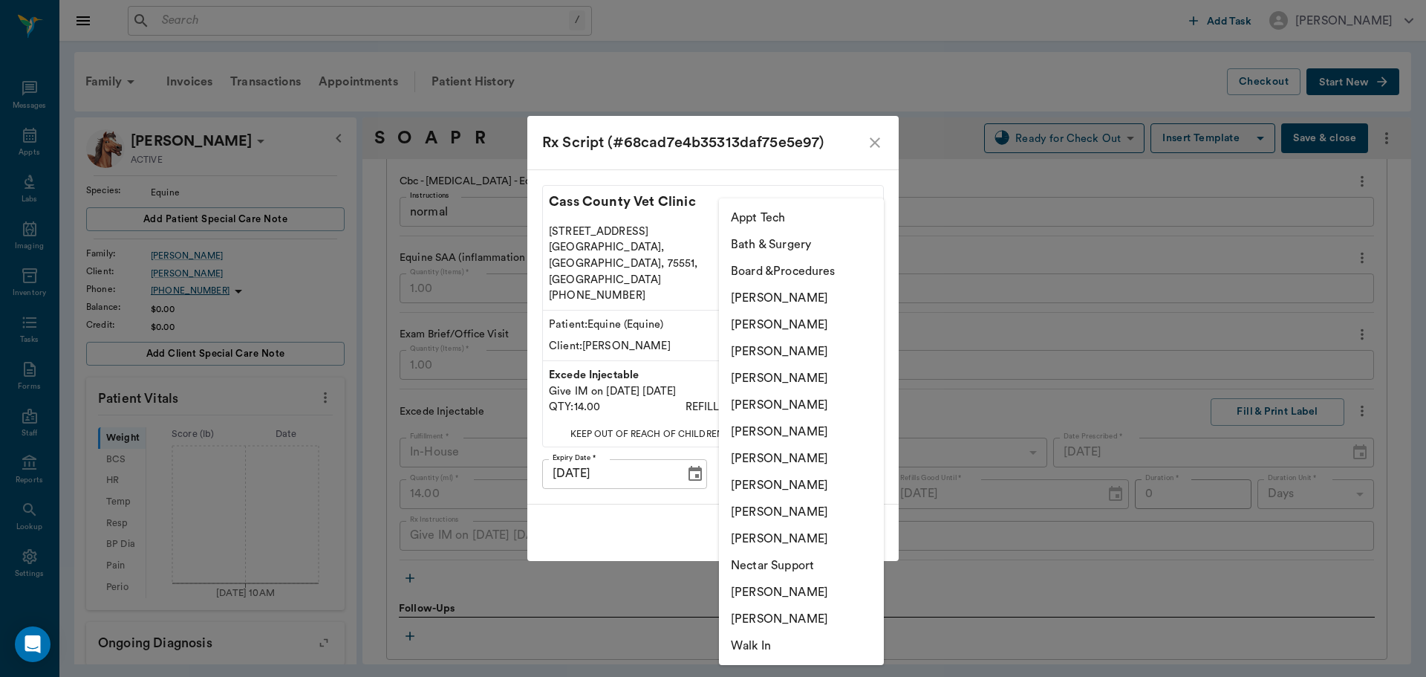
click at [803, 377] on li "[PERSON_NAME]" at bounding box center [801, 378] width 165 height 27
type input "63ec2f075fda476ae8351a4d"
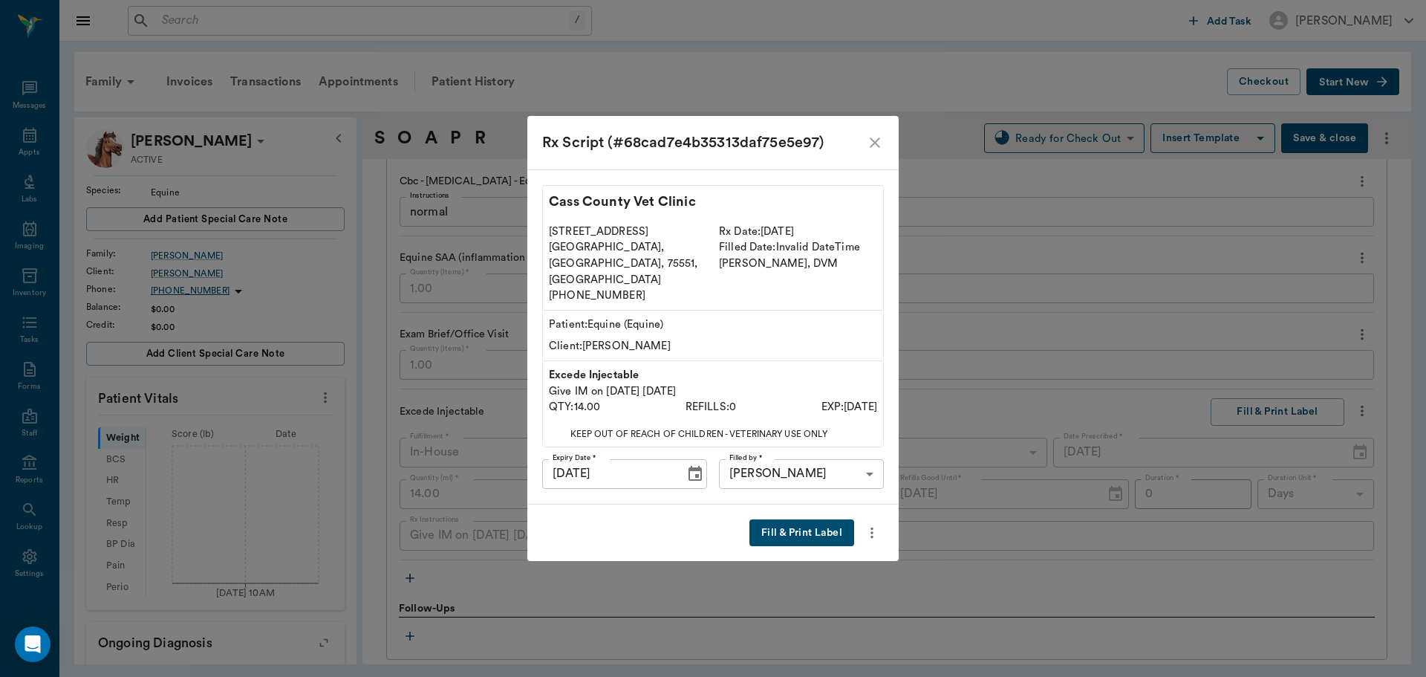
click at [808, 519] on button "Fill & Print Label" at bounding box center [802, 532] width 105 height 27
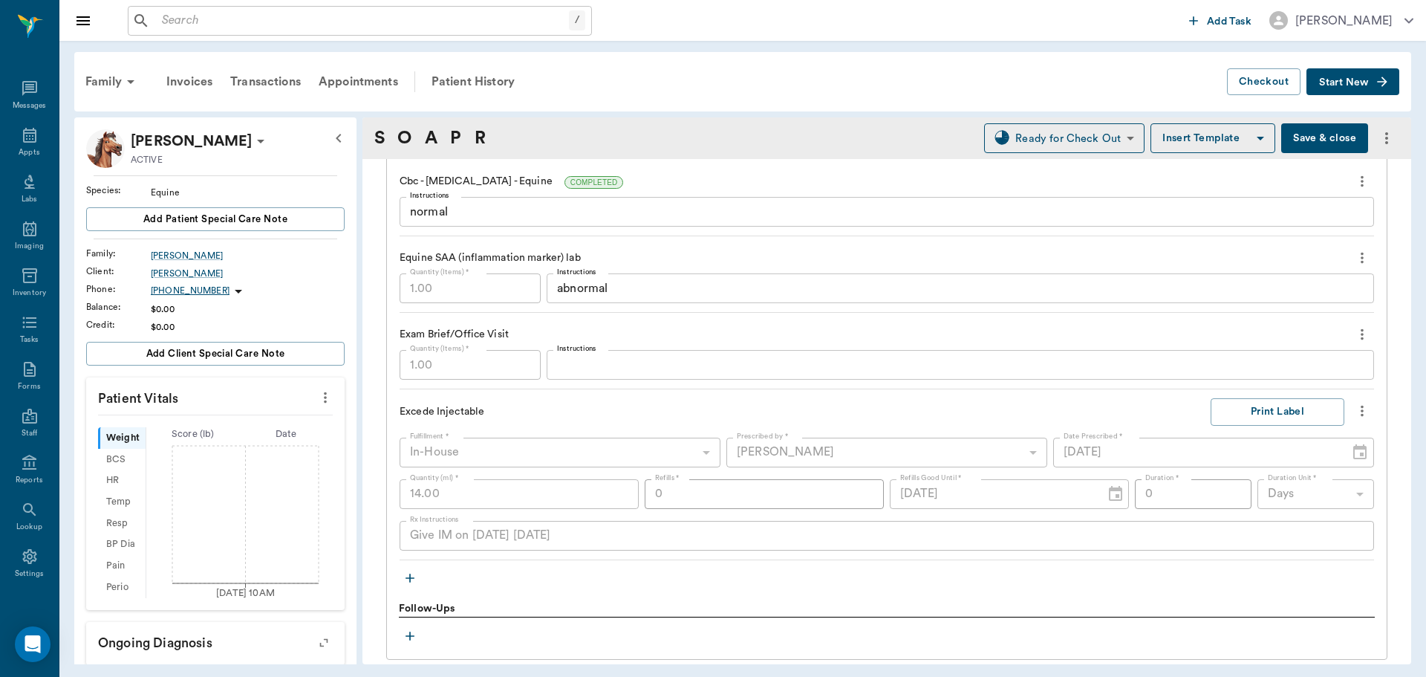
drag, startPoint x: 7, startPoint y: 140, endPoint x: 114, endPoint y: 173, distance: 111.9
click at [7, 140] on div "Appts" at bounding box center [29, 143] width 59 height 47
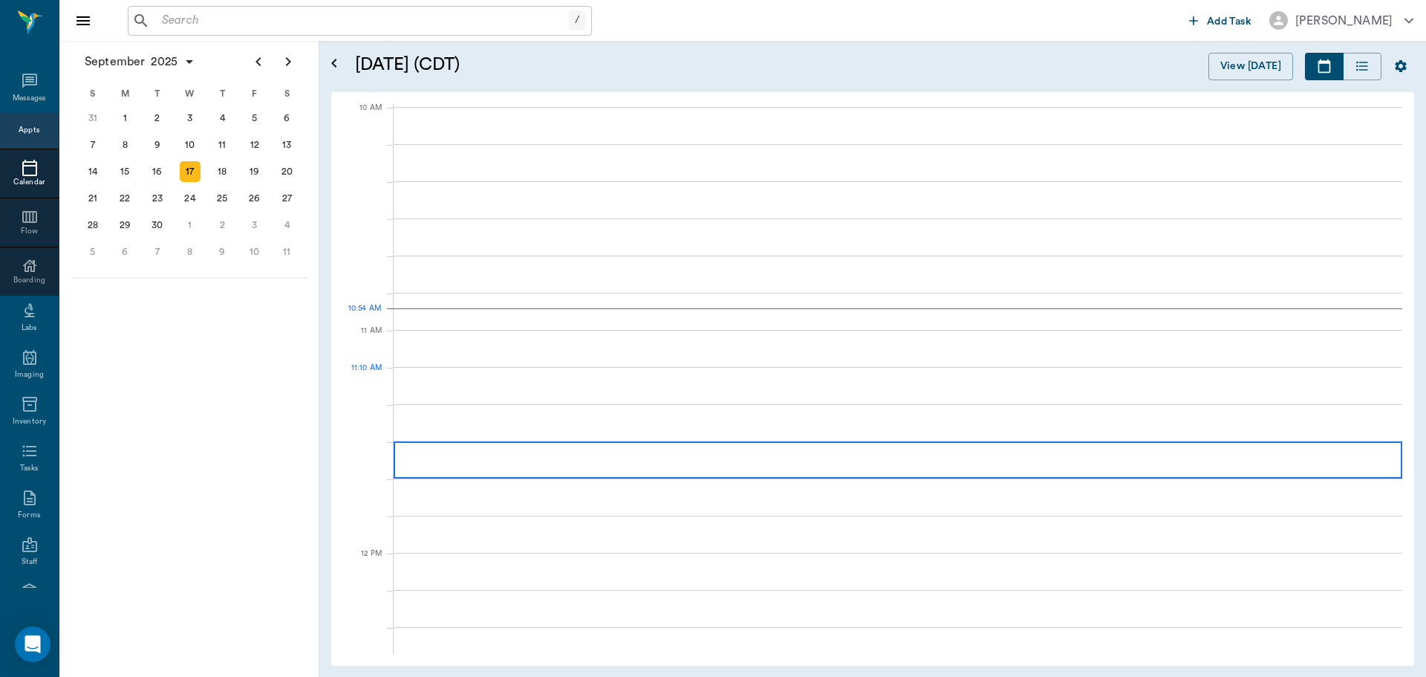
scroll to position [448, 0]
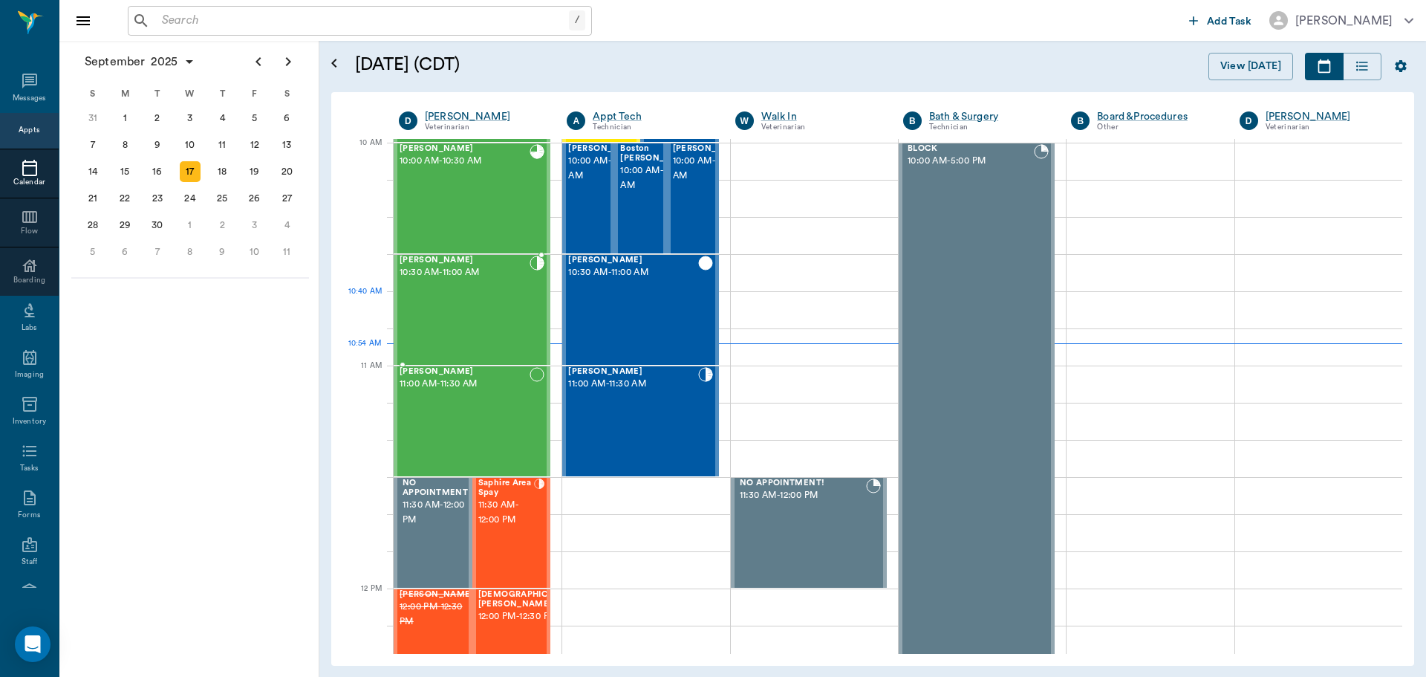
click at [501, 328] on div "[PERSON_NAME] 10:30 AM - 11:00 AM" at bounding box center [465, 310] width 130 height 108
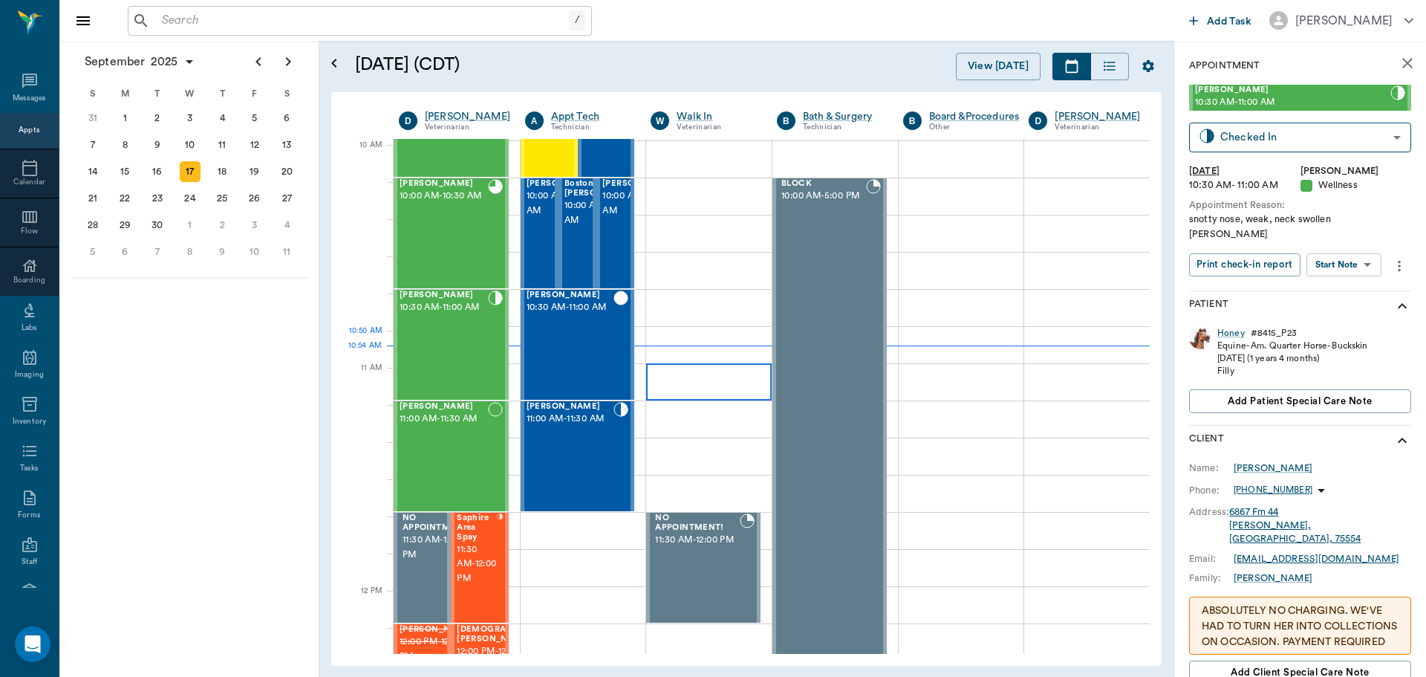
scroll to position [446, 0]
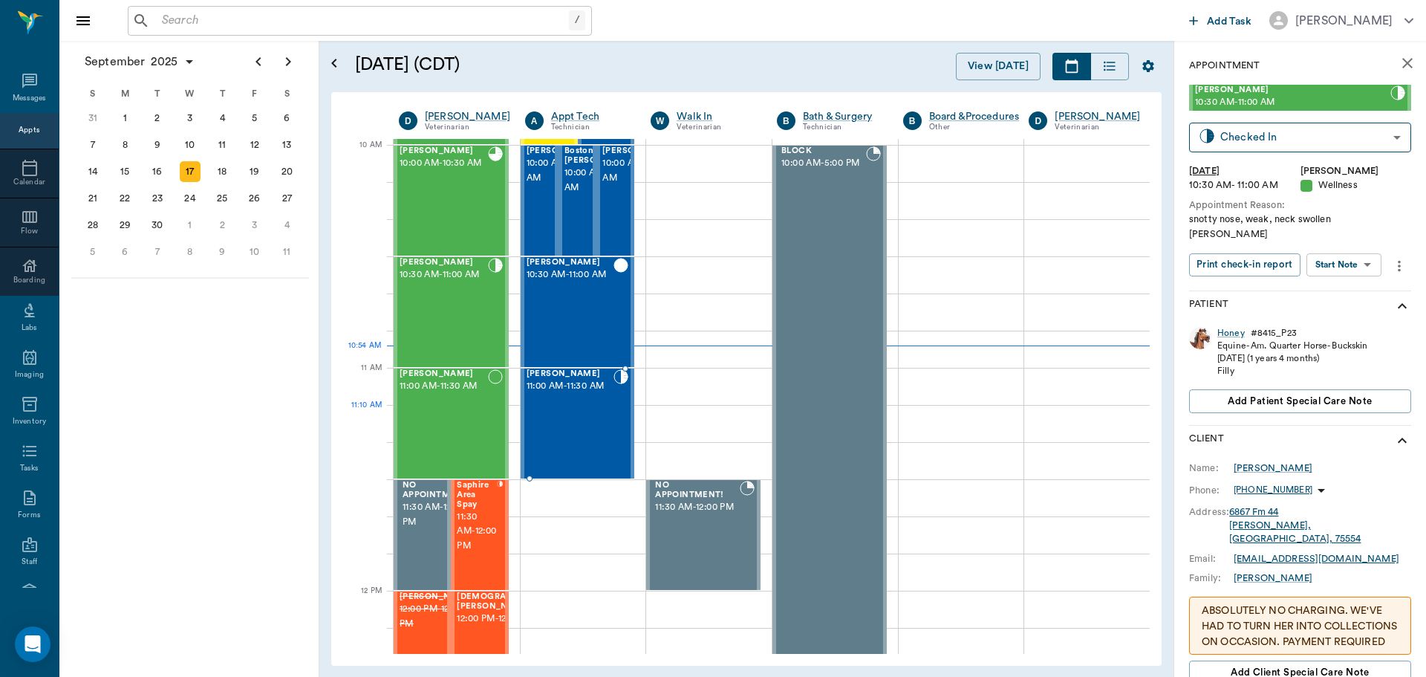
click at [591, 421] on div "[PERSON_NAME] 11:00 AM - 11:30 AM" at bounding box center [571, 423] width 88 height 108
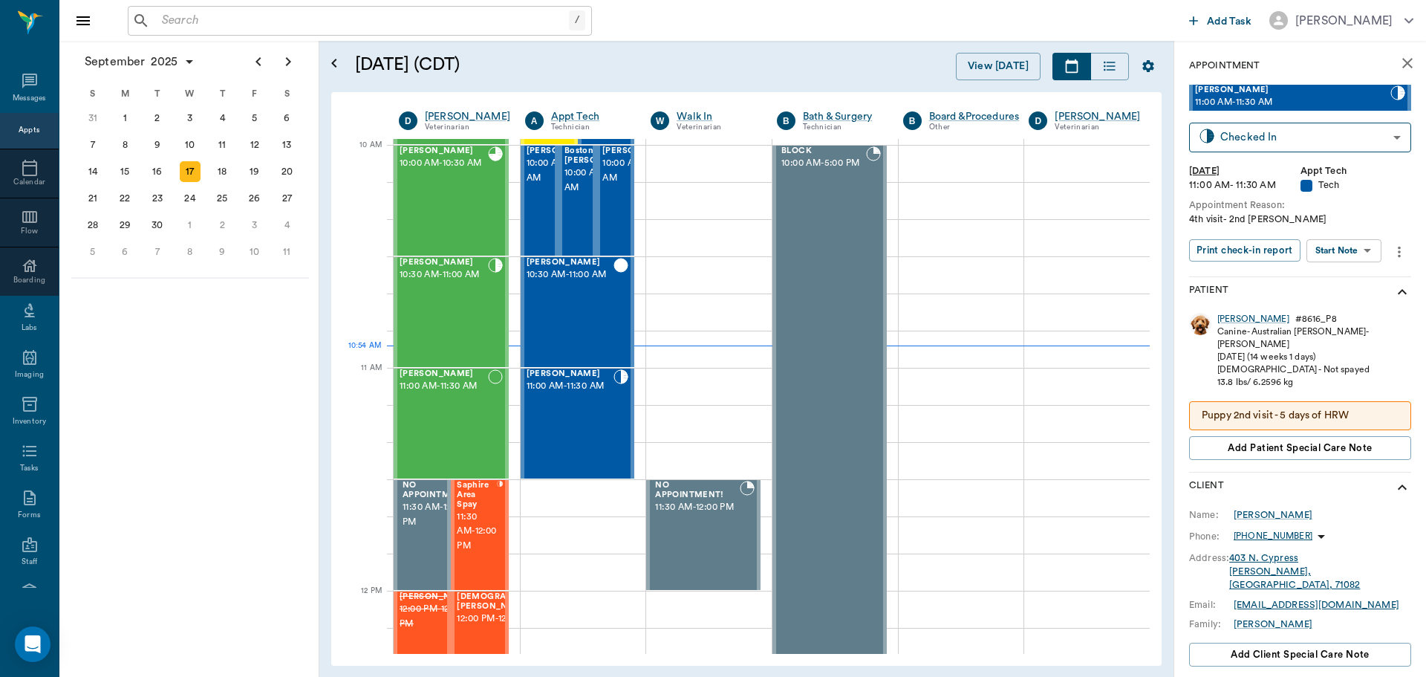
click at [1348, 247] on body "/ ​ Add Task [PERSON_NAME] Nectar Messages Appts Calendar Flow Boarding Labs Im…" at bounding box center [713, 338] width 1426 height 677
click at [1358, 198] on div at bounding box center [713, 338] width 1426 height 677
click at [1346, 253] on body "/ ​ Add Task [PERSON_NAME] Nectar Messages Appts Calendar Flow Boarding Labs Im…" at bounding box center [713, 338] width 1426 height 677
click at [1350, 280] on button "Start SOAP" at bounding box center [1327, 281] width 51 height 17
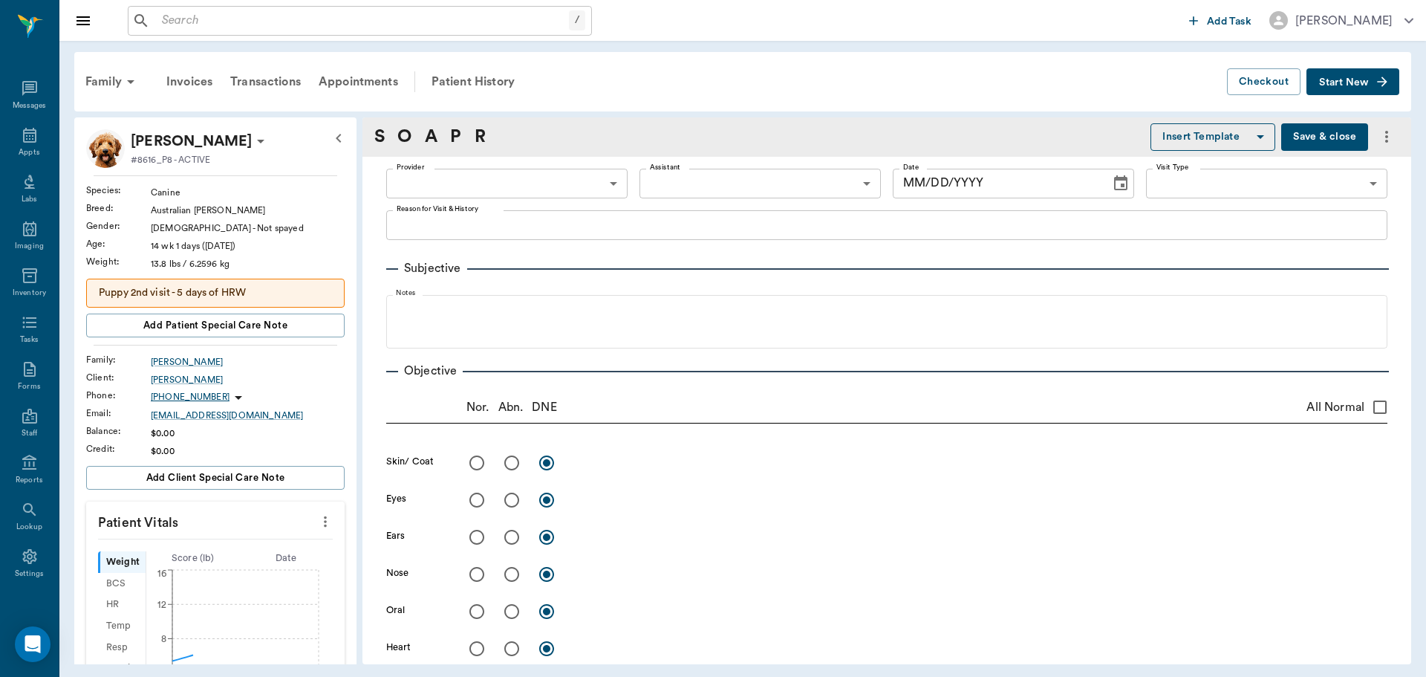
click at [516, 184] on body "/ ​ Add Task [PERSON_NAME] Nectar Messages Appts Labs Imaging Inventory Tasks F…" at bounding box center [713, 338] width 1426 height 677
type input "63ec2f075fda476ae8351a4c"
type input "65d2be4f46e3a538d89b8c1a"
type textarea "4th visit- 2nd [PERSON_NAME]"
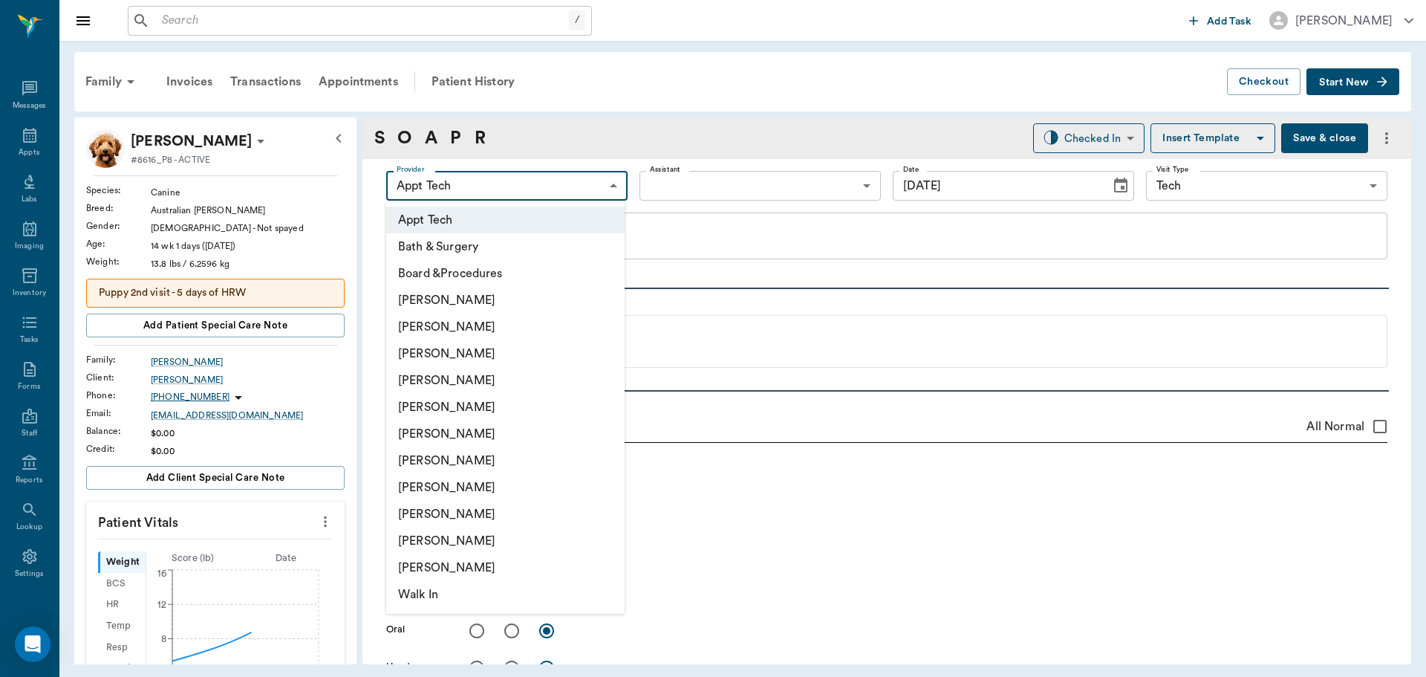
type input "[DATE]"
click at [513, 459] on li "[PERSON_NAME]" at bounding box center [505, 460] width 238 height 27
type input "682b670d8bdc6f7f8feef3db"
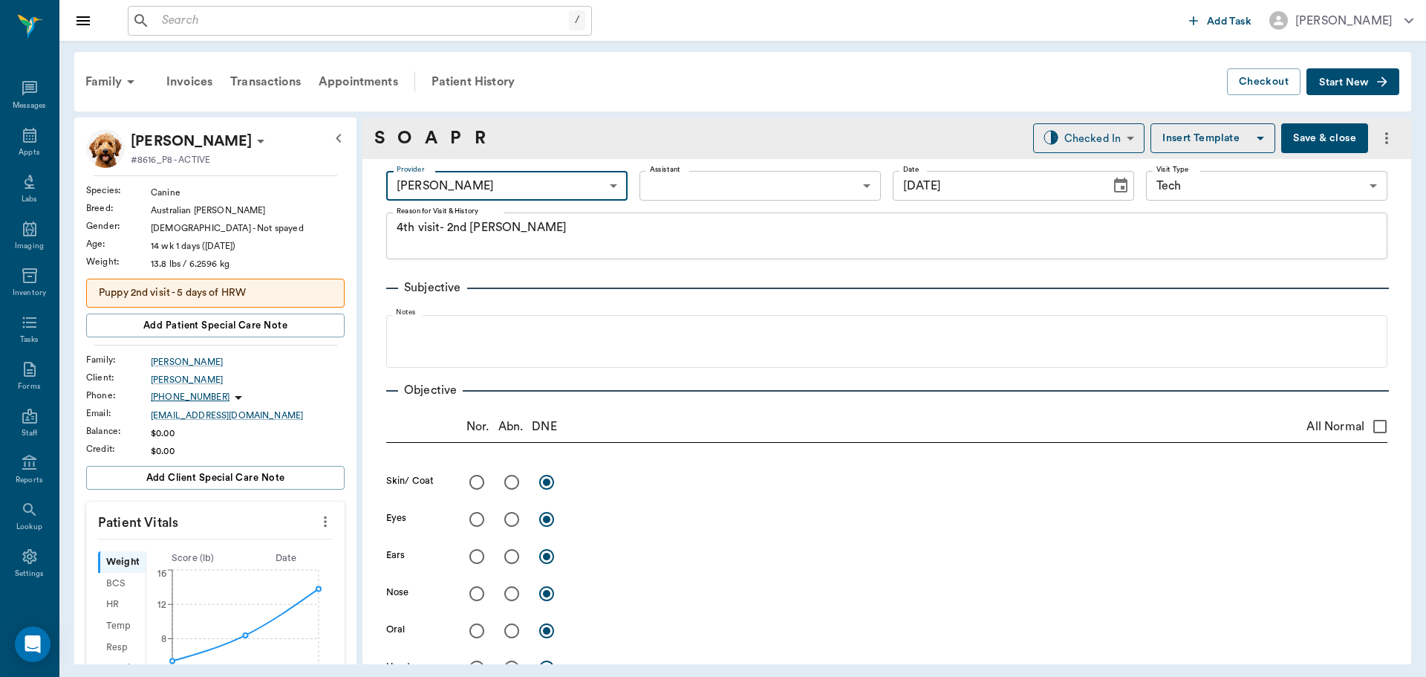
click at [672, 177] on body "/ ​ Add Task [PERSON_NAME] Nectar Messages Appts Labs Imaging Inventory Tasks F…" at bounding box center [713, 338] width 1426 height 677
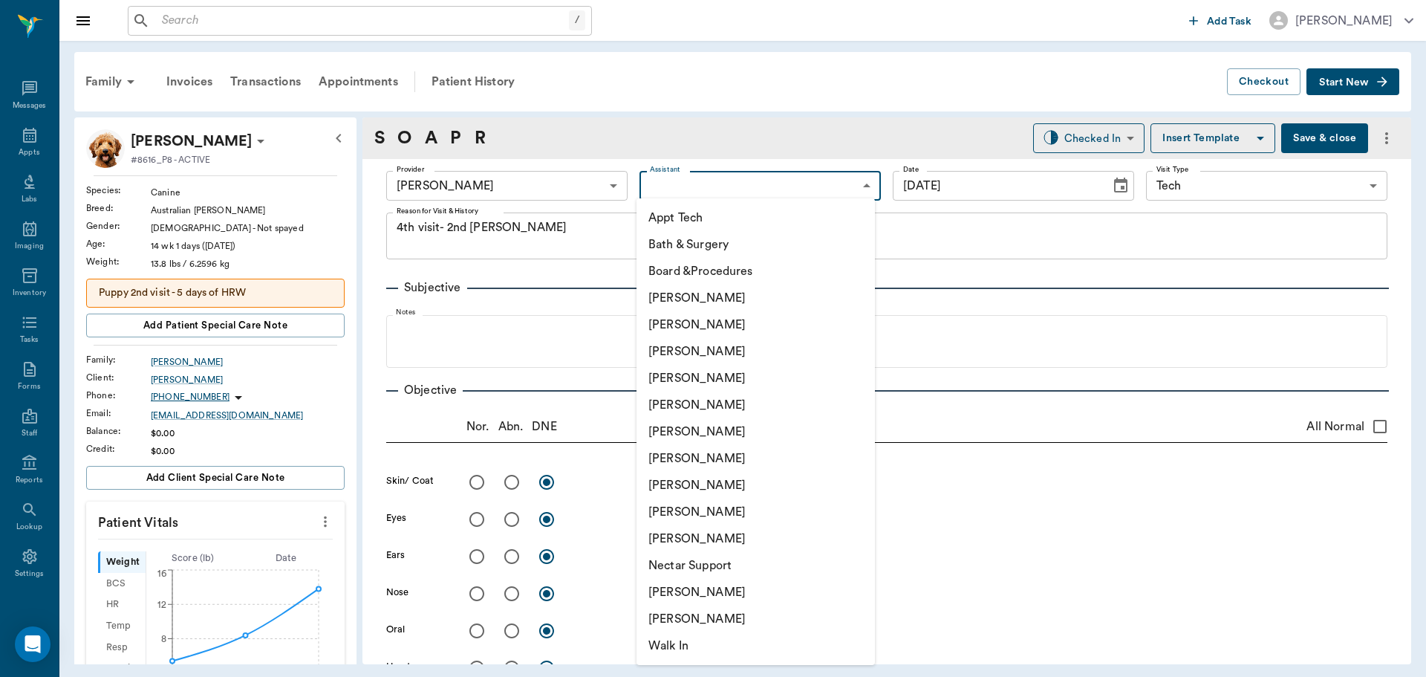
click at [684, 203] on ul "Appt Tech Bath & Surgery Board &Procedures [PERSON_NAME] [PERSON_NAME] [PERSON_…" at bounding box center [756, 431] width 238 height 467
drag, startPoint x: 685, startPoint y: 212, endPoint x: 650, endPoint y: 313, distance: 106.2
click at [686, 213] on li "Appt Tech" at bounding box center [756, 217] width 238 height 27
type input "63ec2f075fda476ae8351a4c"
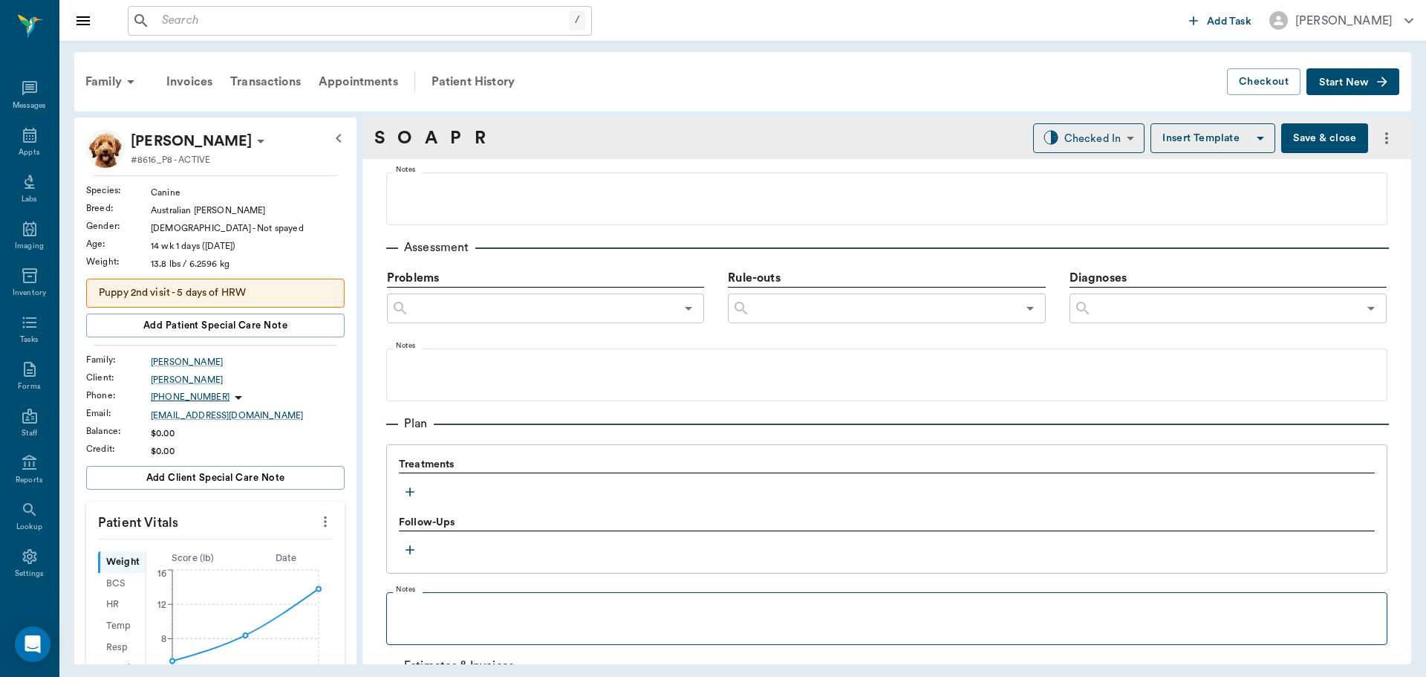
scroll to position [892, 0]
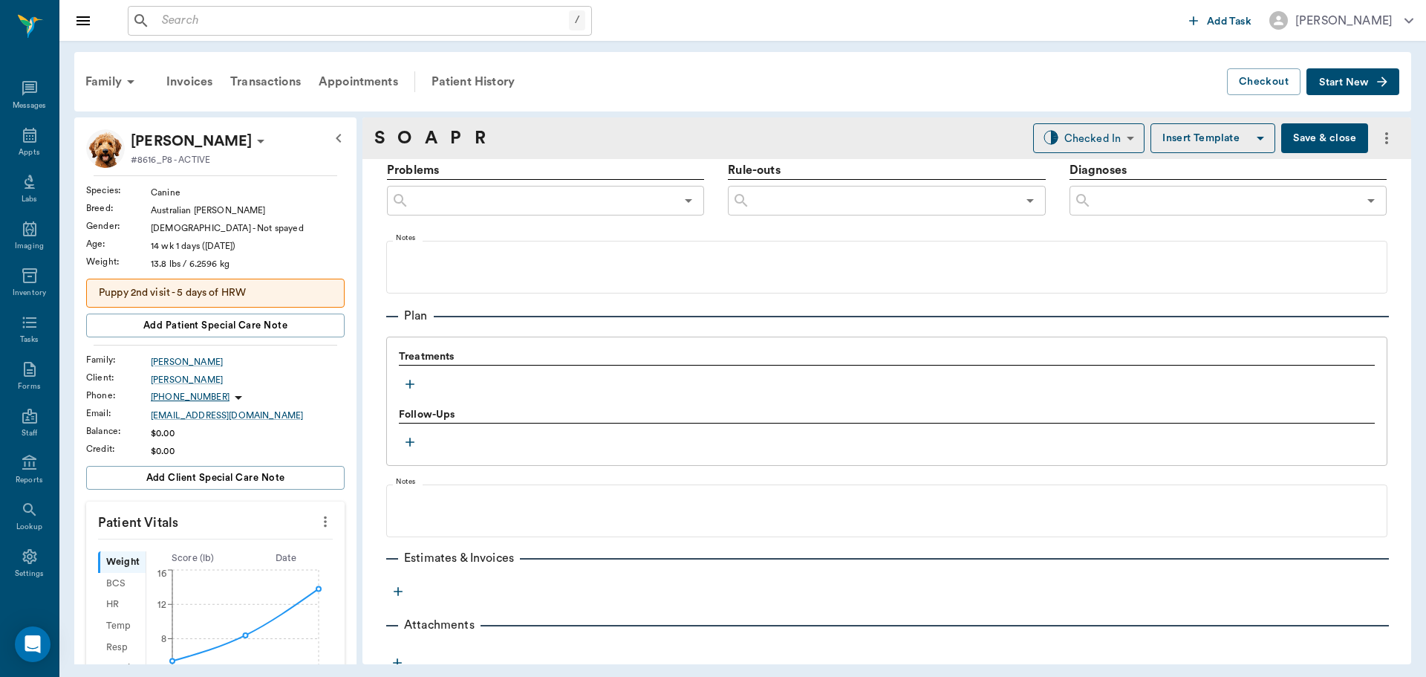
click at [405, 379] on icon "button" at bounding box center [410, 384] width 15 height 15
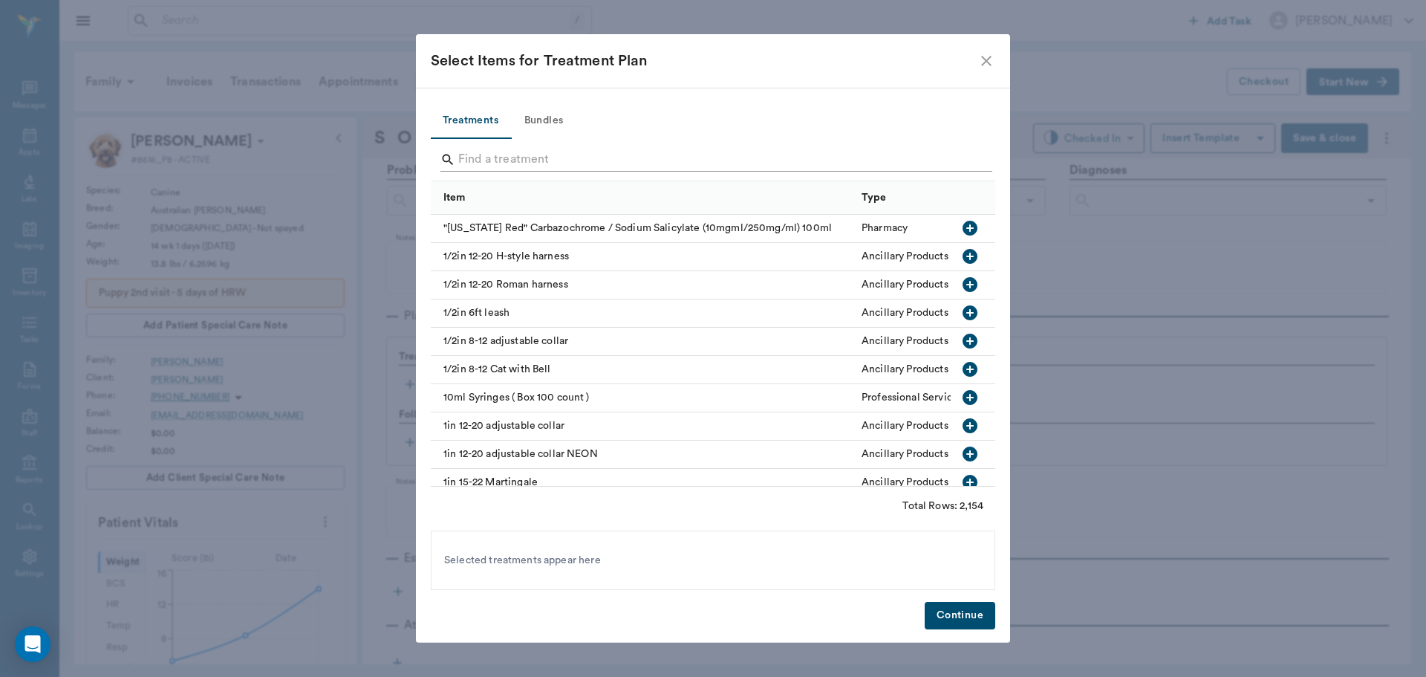
click at [546, 160] on input "Search" at bounding box center [714, 160] width 512 height 24
click at [545, 126] on button "Bundles" at bounding box center [543, 121] width 67 height 36
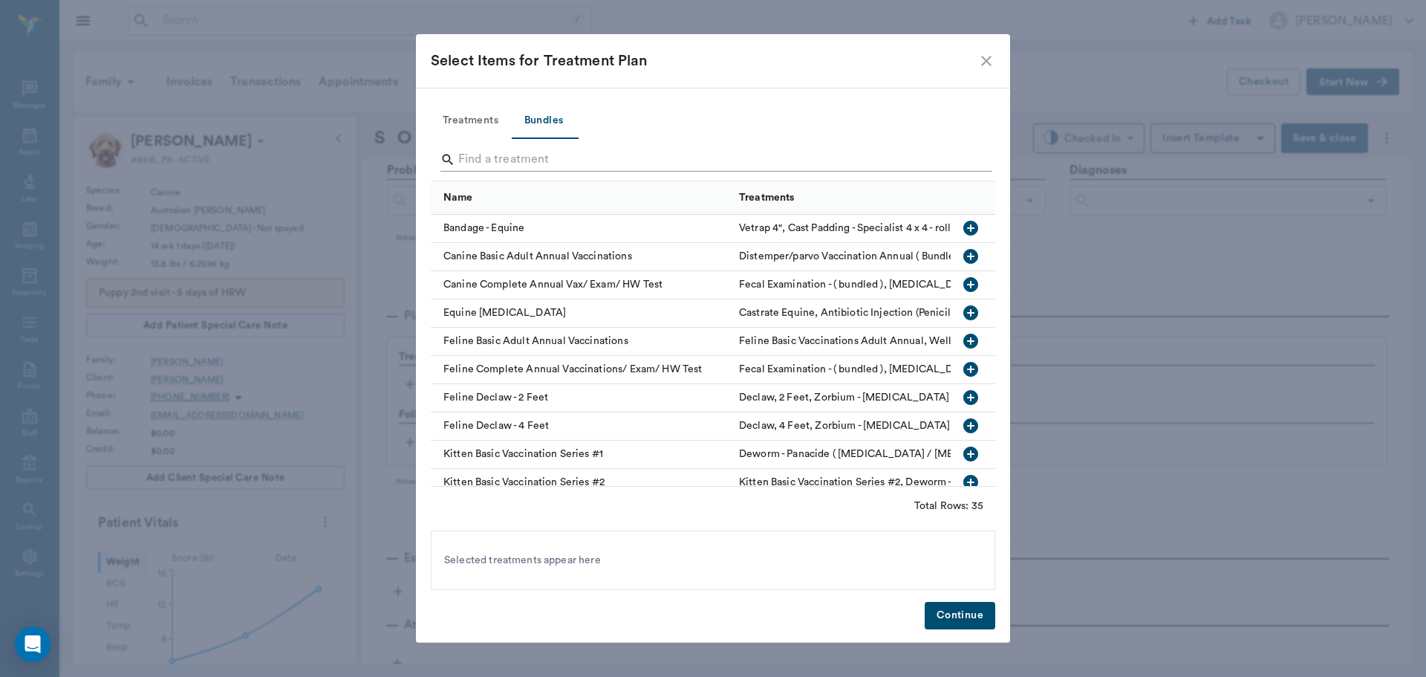
click at [538, 158] on input "Search" at bounding box center [714, 160] width 512 height 24
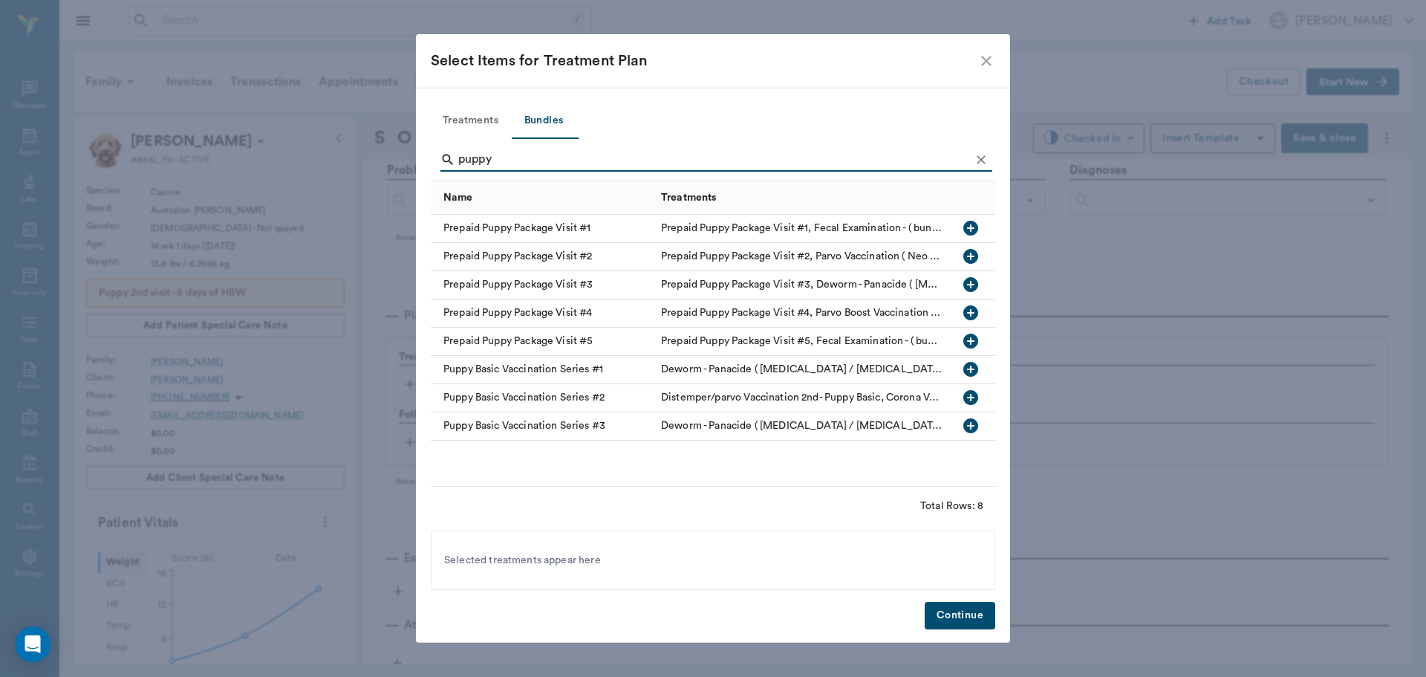
type input "puppy"
click at [962, 311] on icon "button" at bounding box center [971, 313] width 18 height 18
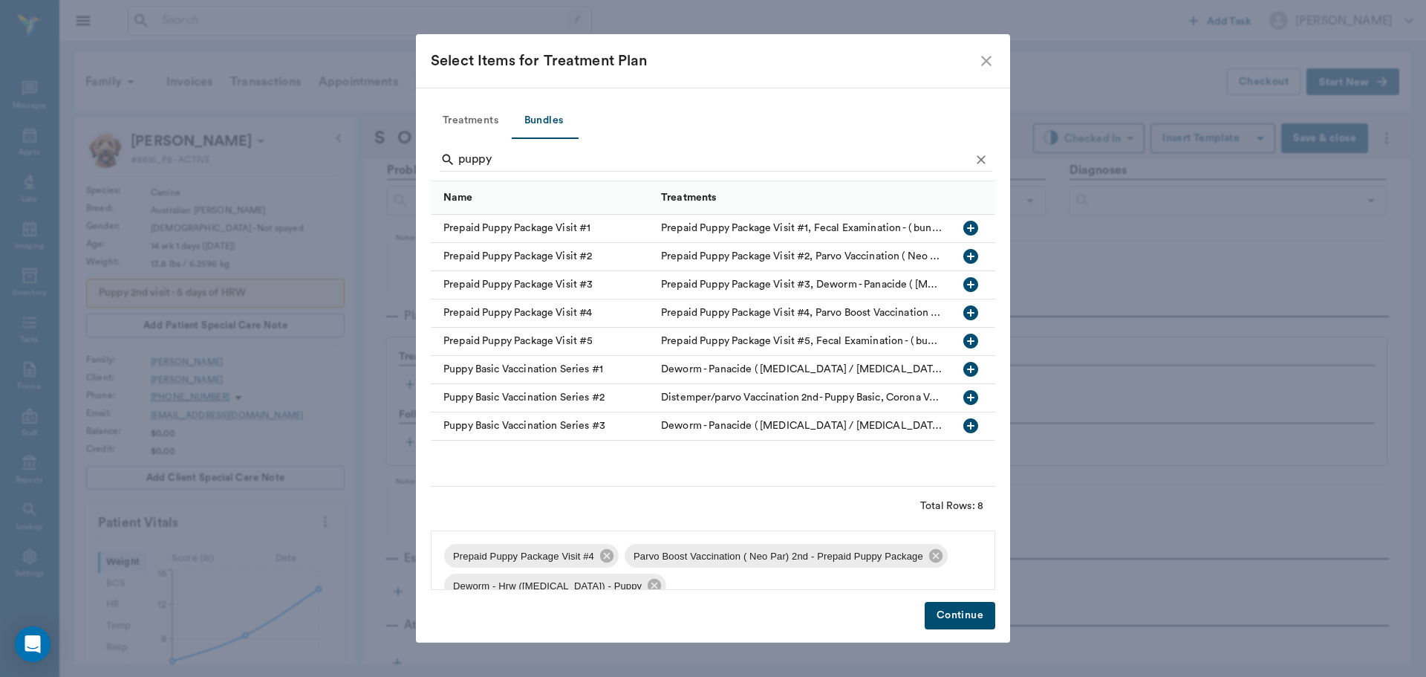
scroll to position [21, 0]
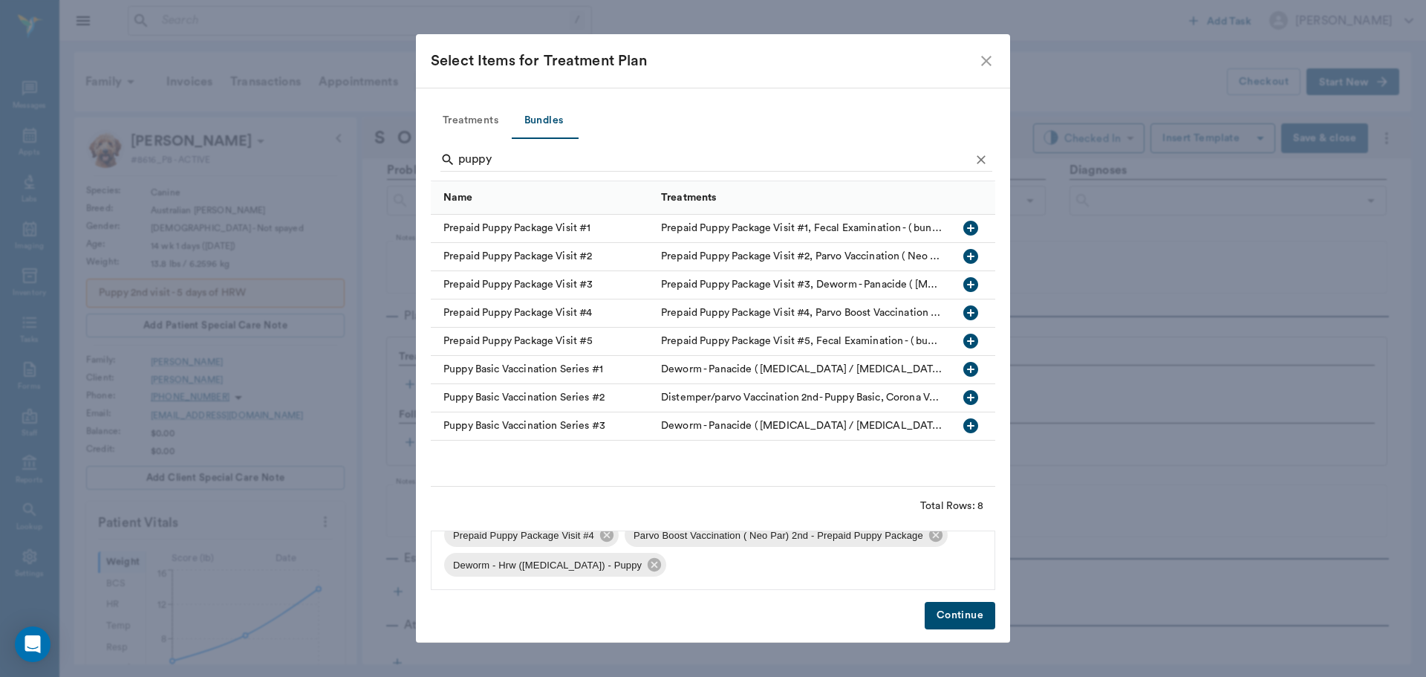
click at [964, 617] on button "Continue" at bounding box center [960, 615] width 71 height 27
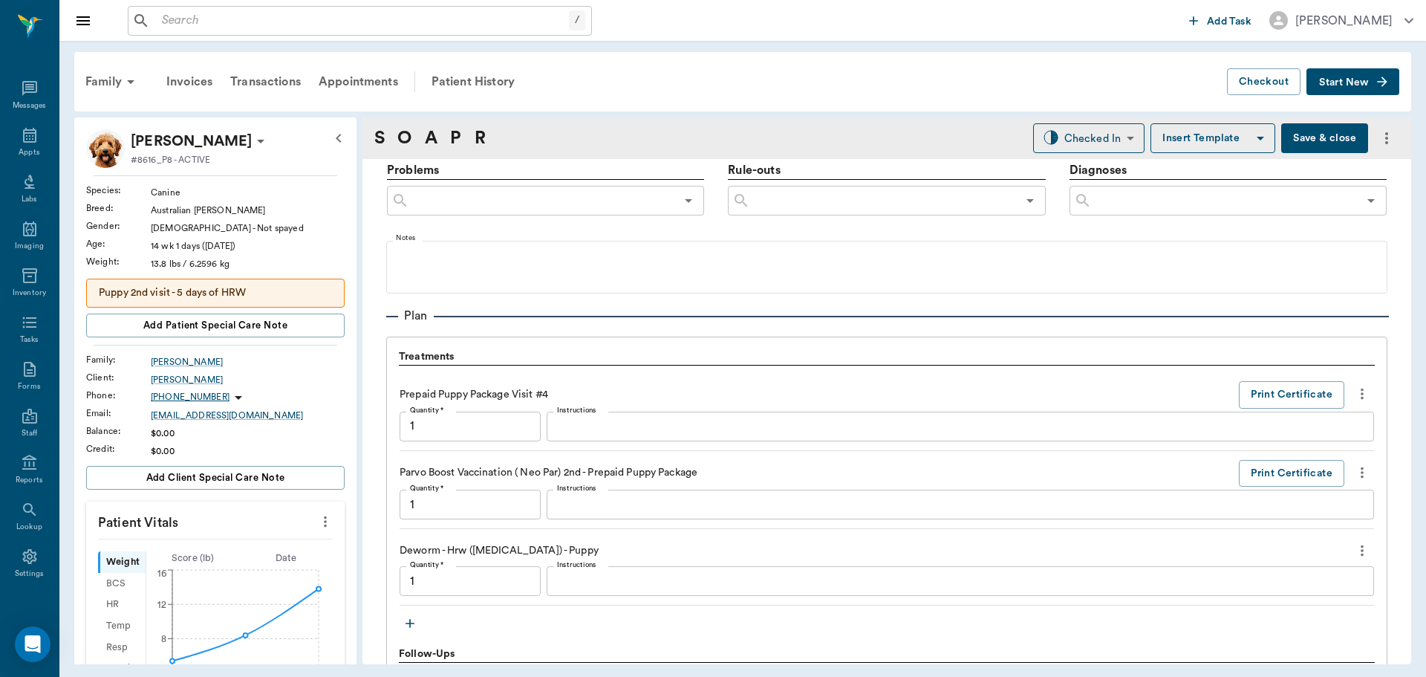
type input "1.00"
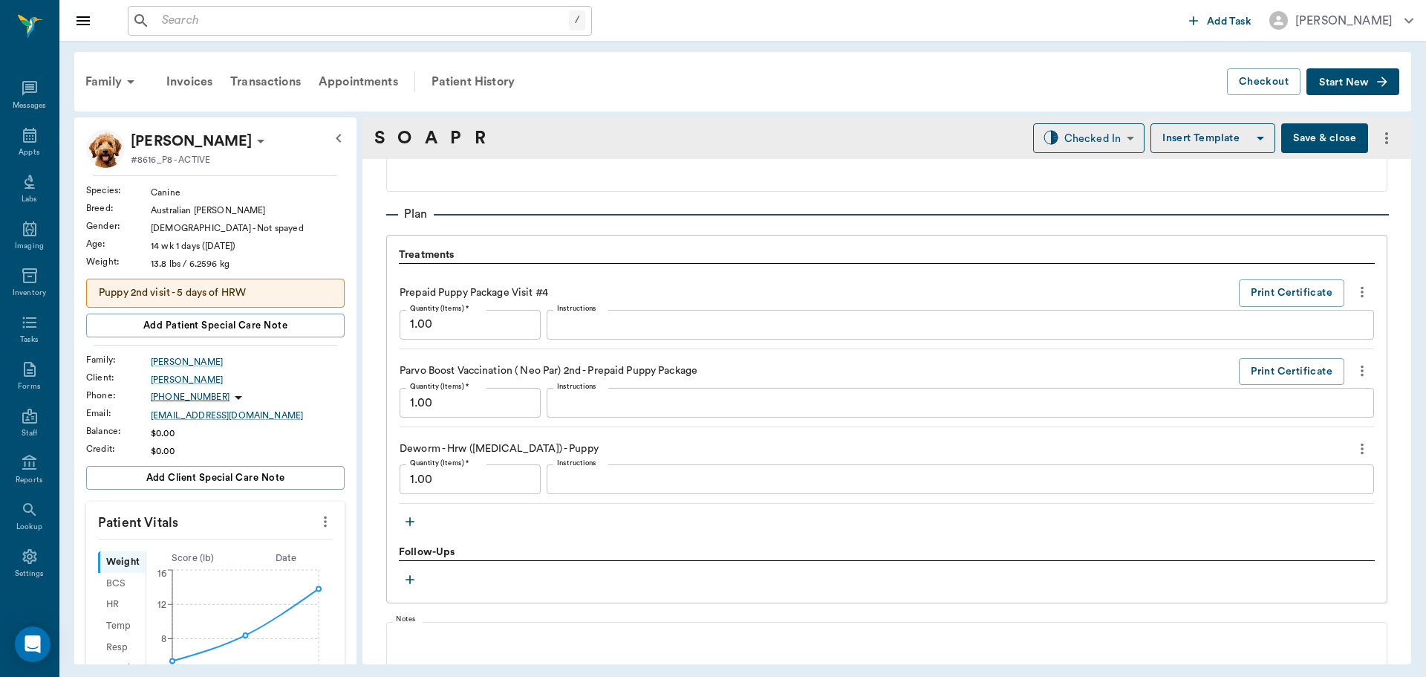
scroll to position [1040, 0]
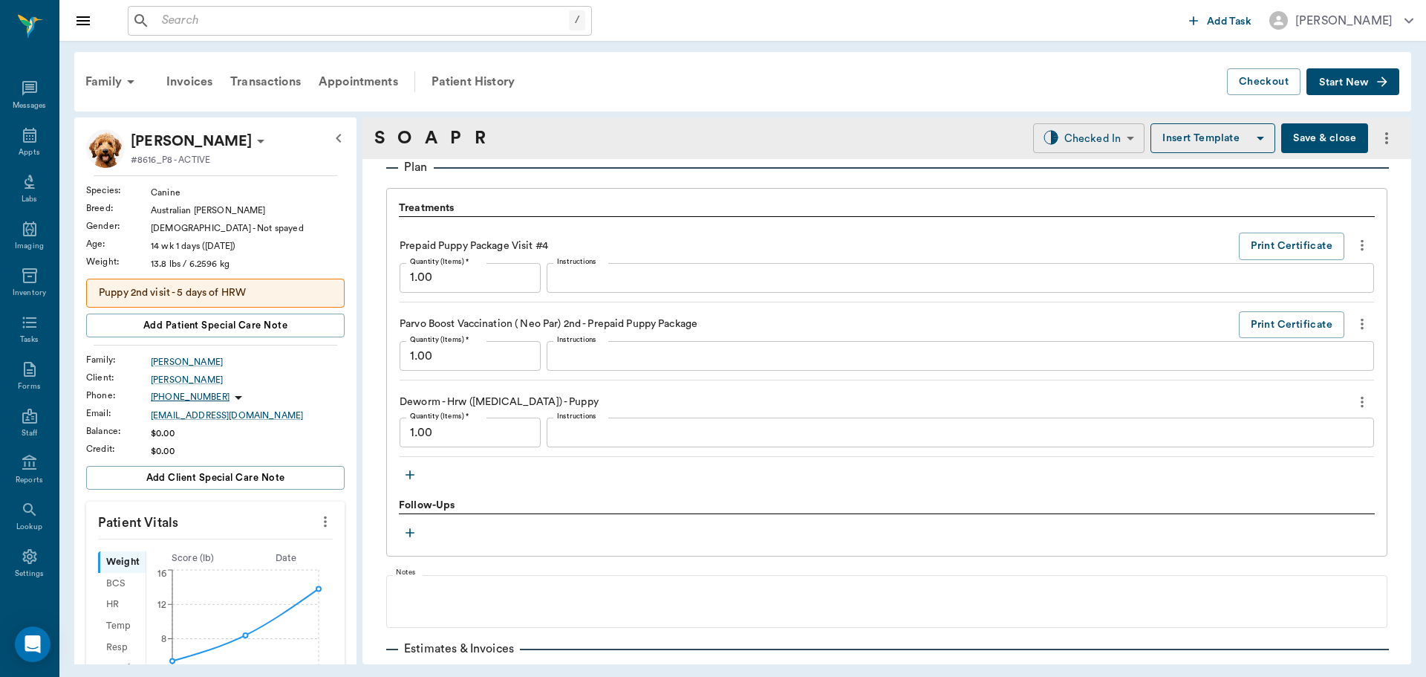
click at [1053, 142] on body "/ ​ Add Task [PERSON_NAME] Nectar Messages Appts Labs Imaging Inventory Tasks F…" at bounding box center [713, 338] width 1426 height 677
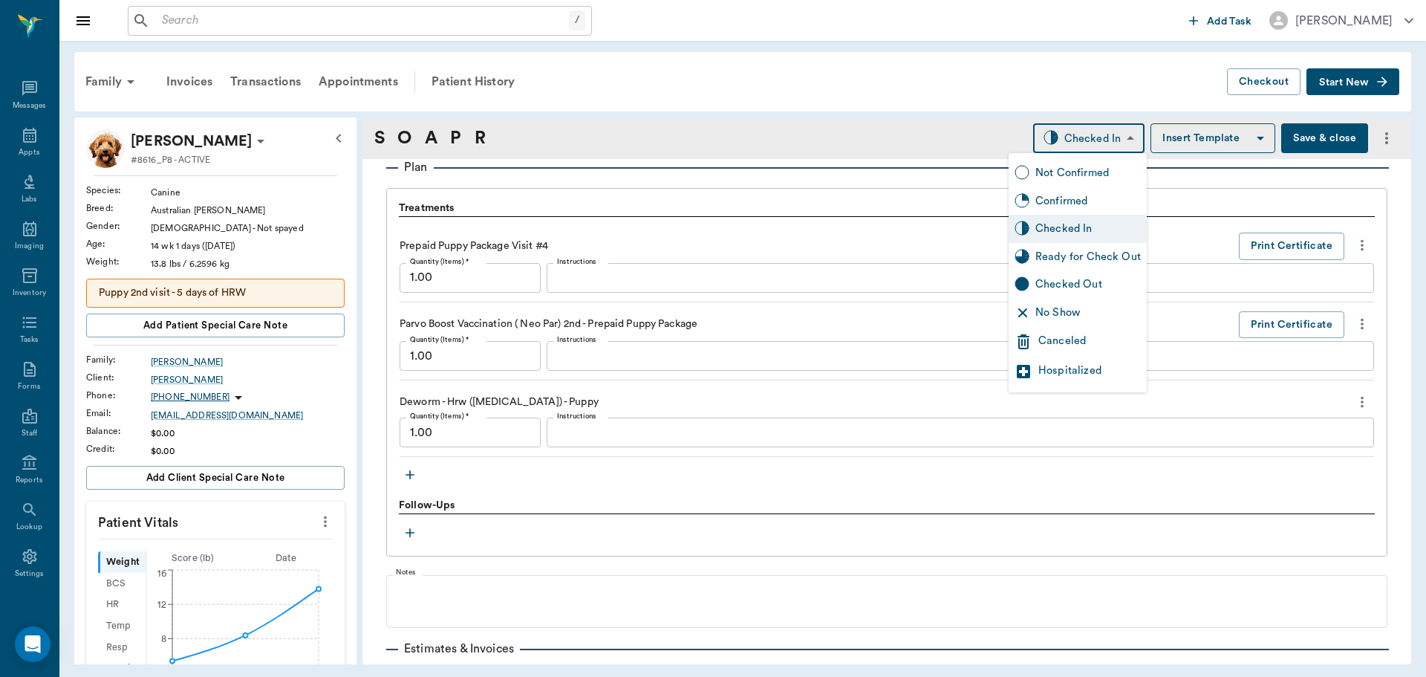
click at [1074, 253] on div "Ready for Check Out" at bounding box center [1089, 257] width 106 height 16
type input "READY_TO_CHECKOUT"
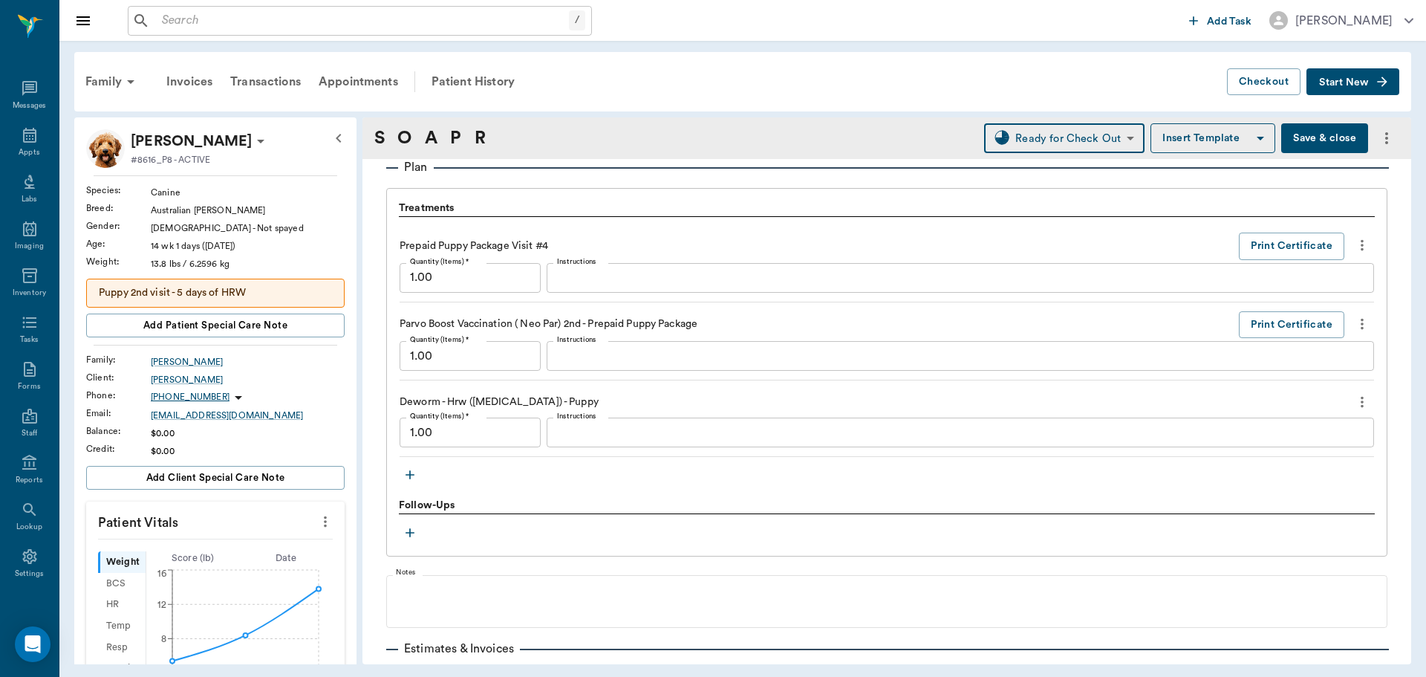
click at [320, 516] on icon "more" at bounding box center [325, 522] width 16 height 18
click at [269, 549] on span "Enter Vitals" at bounding box center [251, 547] width 125 height 16
click at [245, 568] on input "text" at bounding box center [214, 566] width 129 height 30
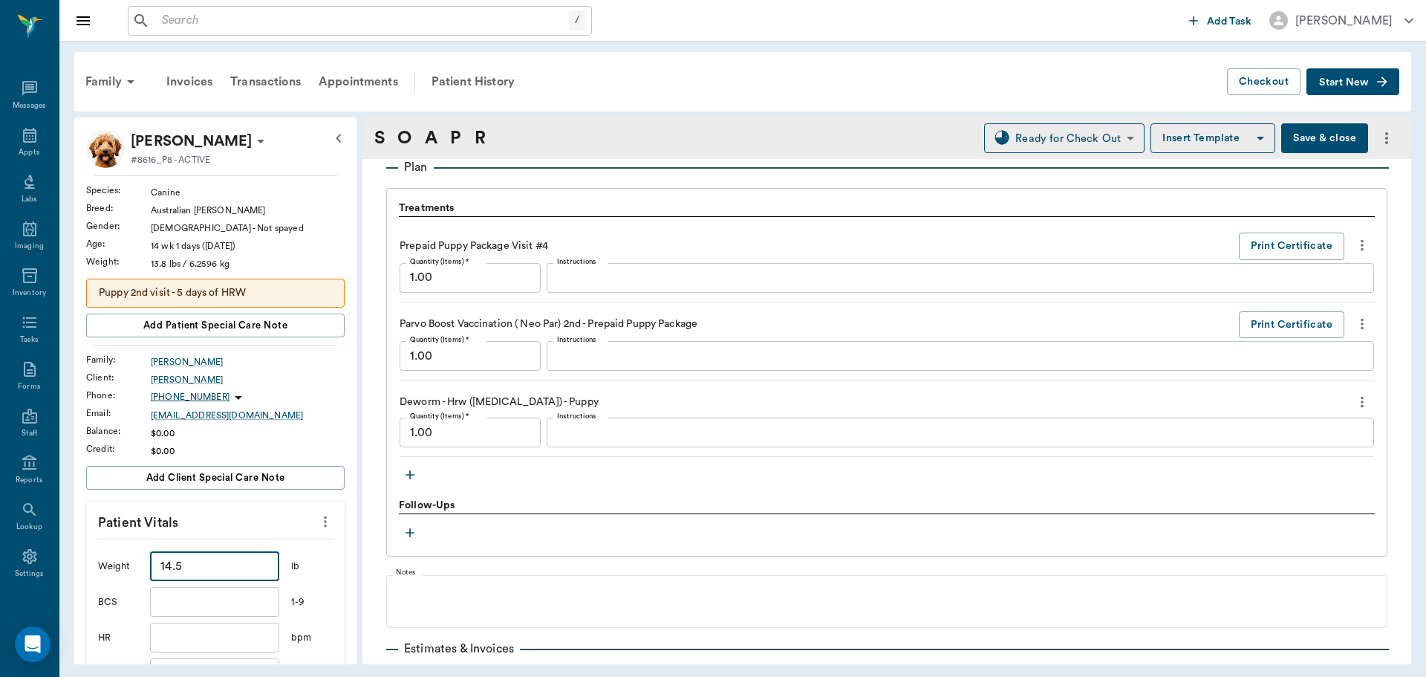
scroll to position [371, 0]
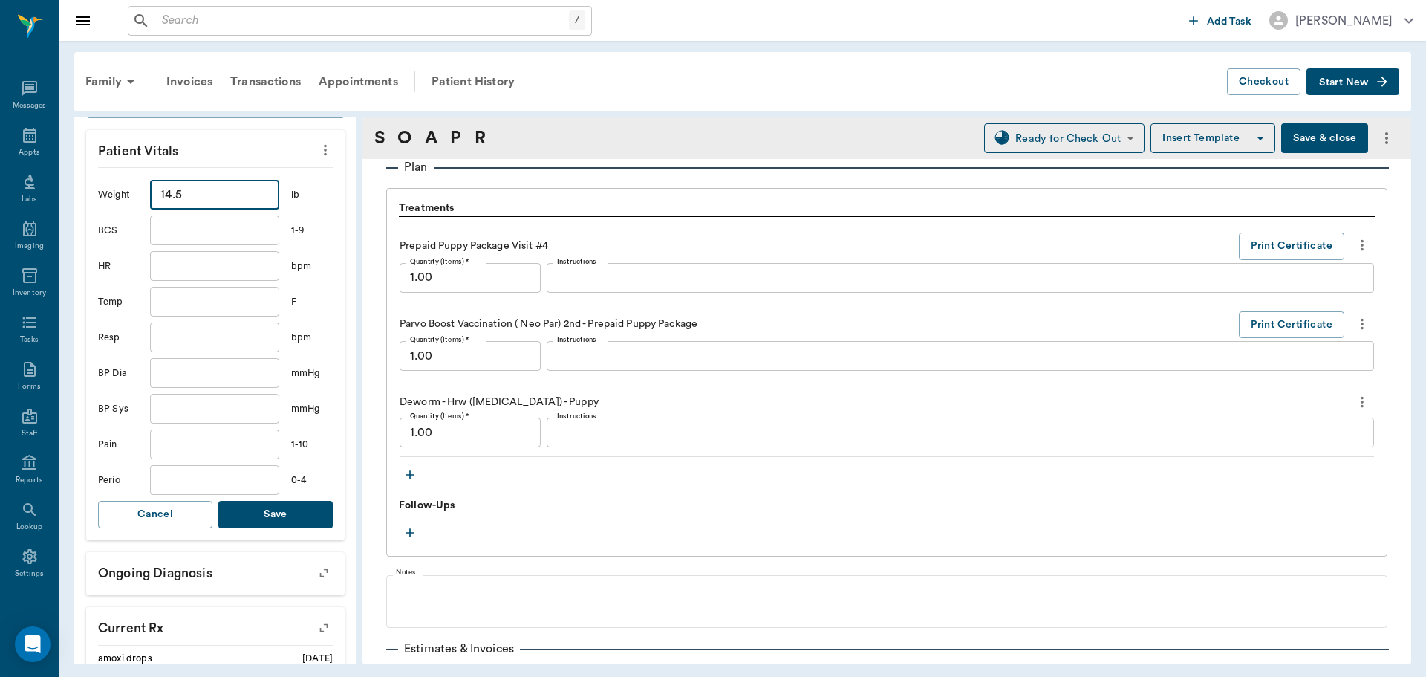
type input "14.5"
click at [285, 518] on button "Save" at bounding box center [275, 514] width 114 height 27
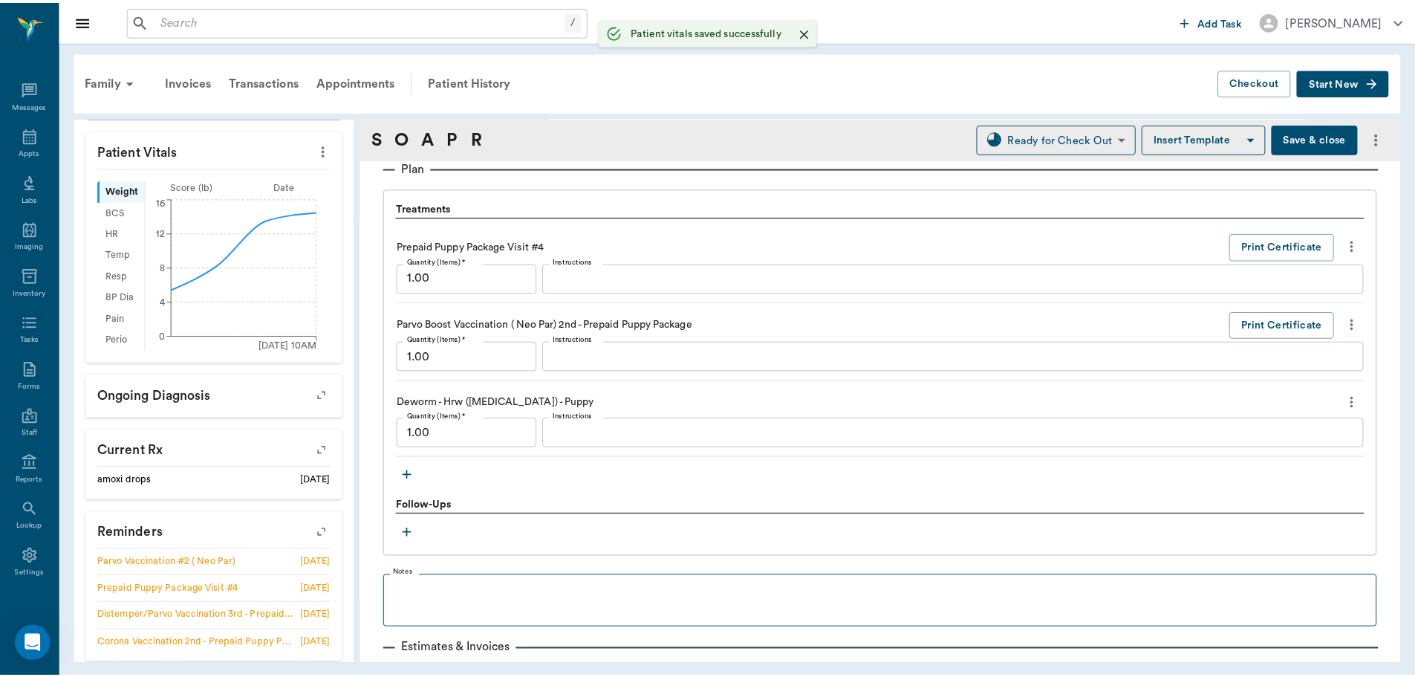
scroll to position [1160, 0]
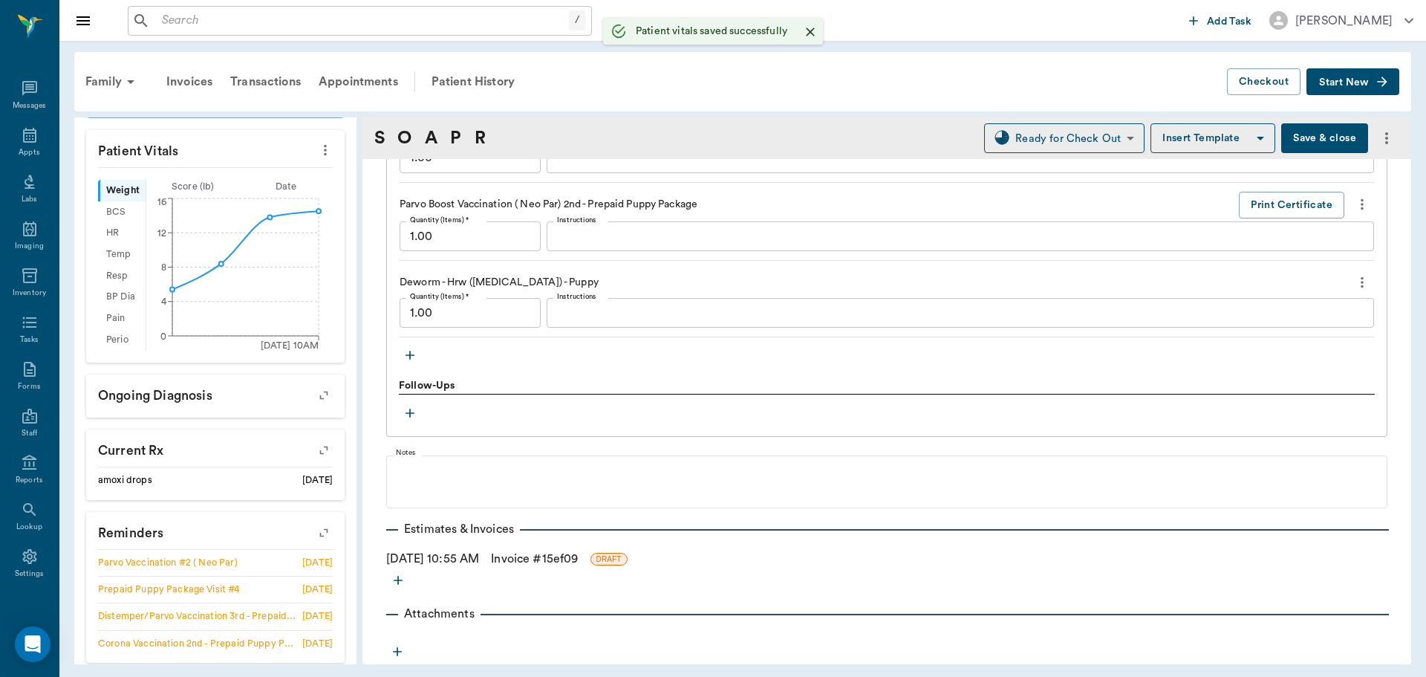
click at [557, 562] on link "Invoice # 15ef09" at bounding box center [534, 559] width 87 height 18
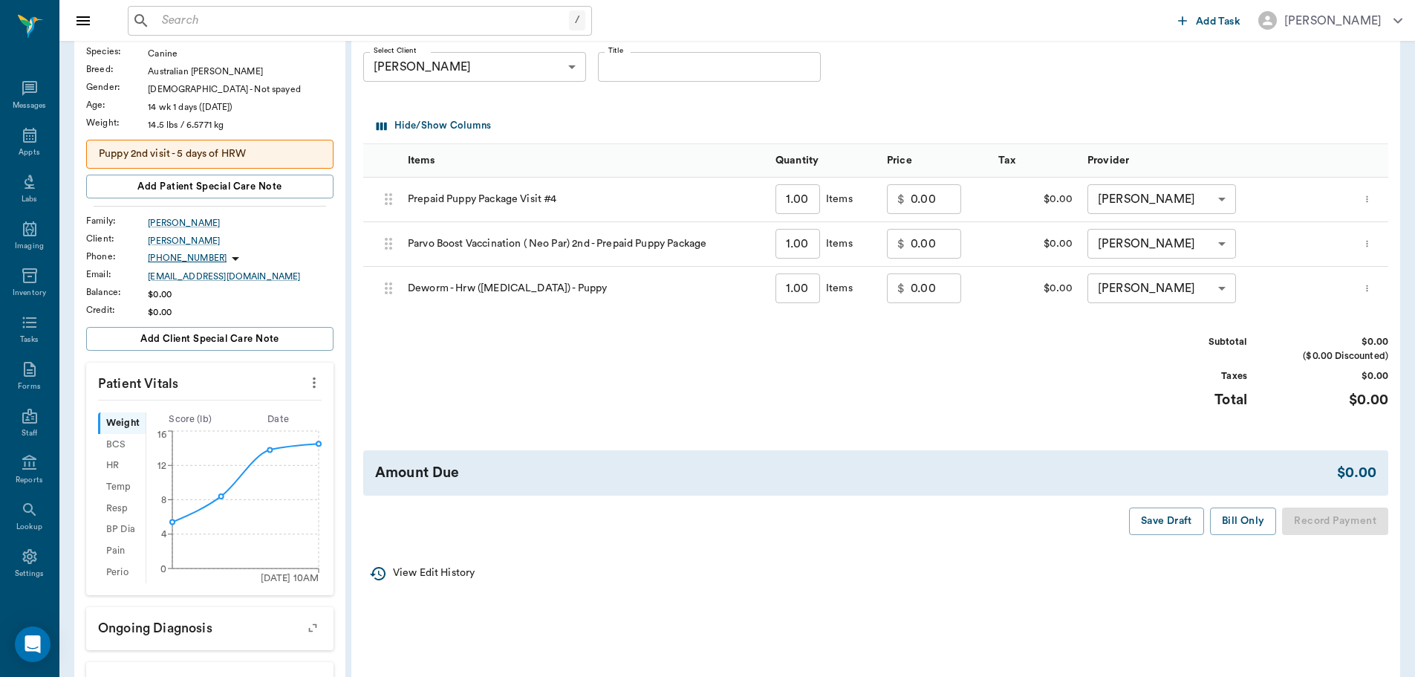
scroll to position [149, 0]
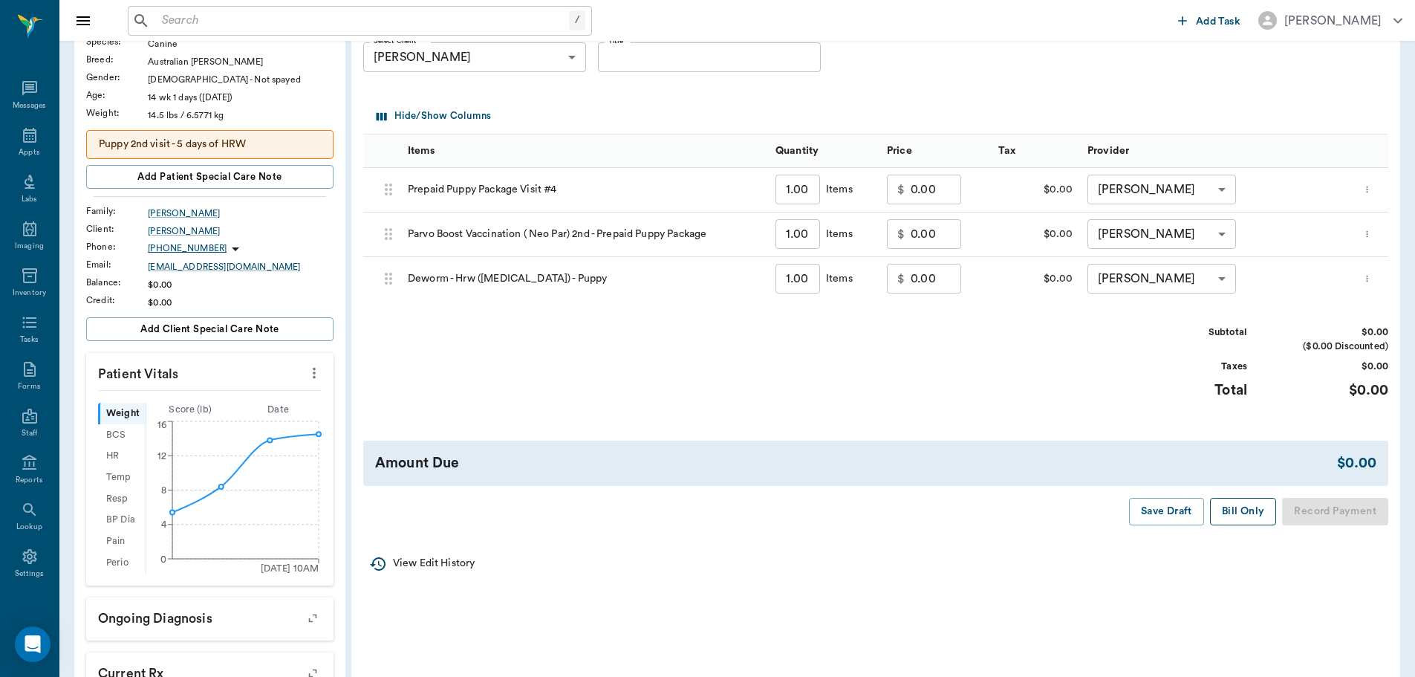
click at [1233, 512] on button "Bill Only" at bounding box center [1243, 511] width 67 height 27
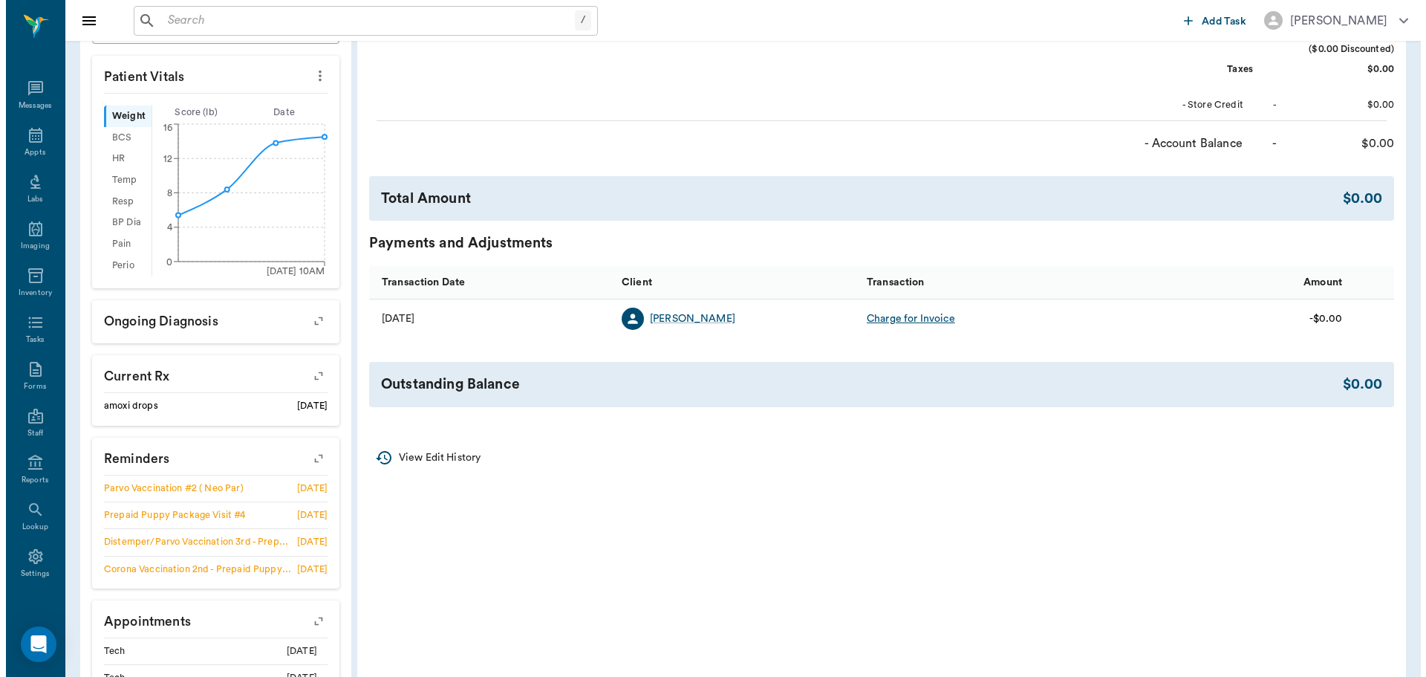
scroll to position [0, 0]
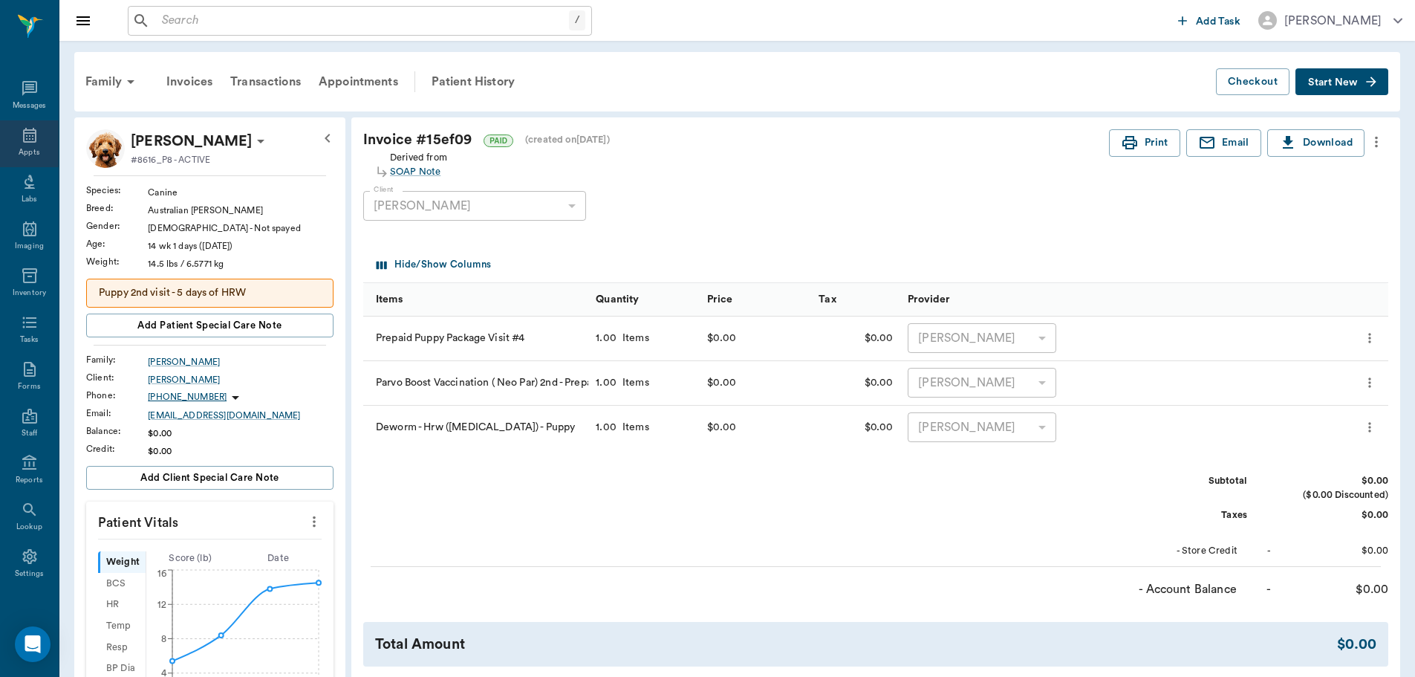
click at [21, 140] on icon at bounding box center [30, 135] width 18 height 18
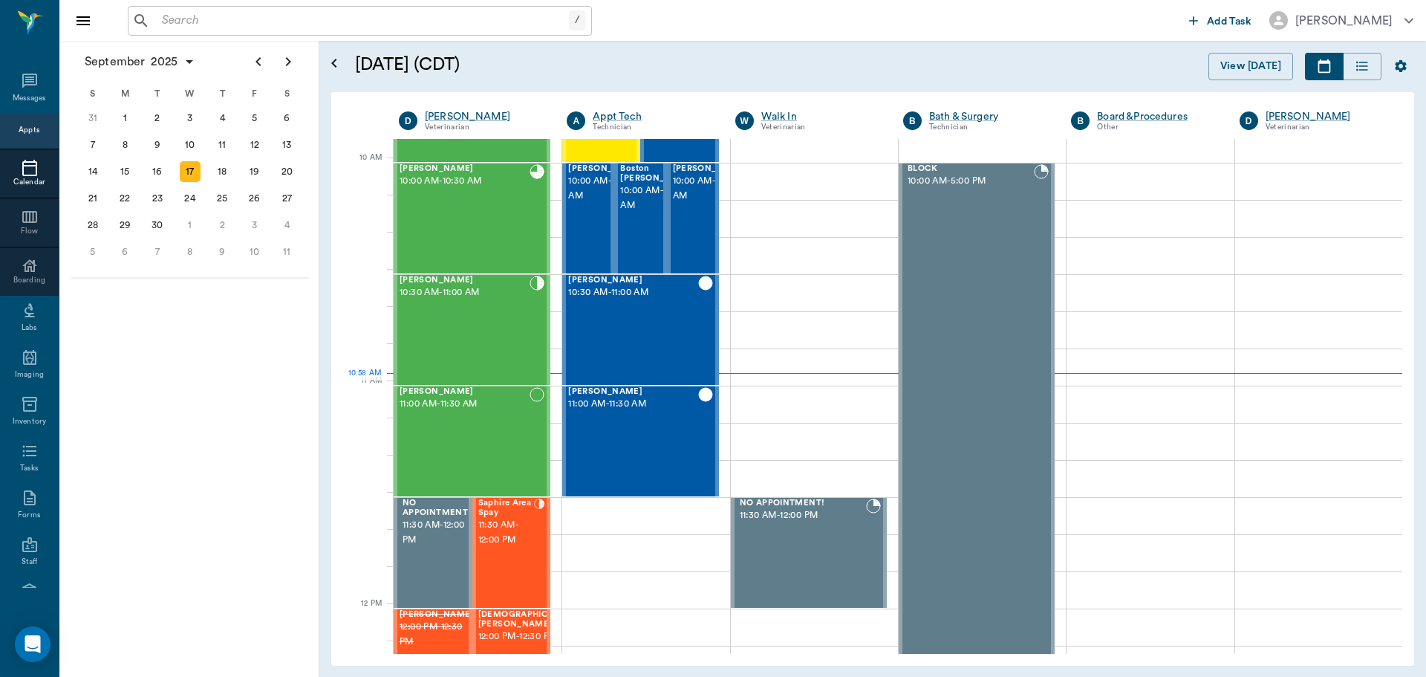
scroll to position [449, 0]
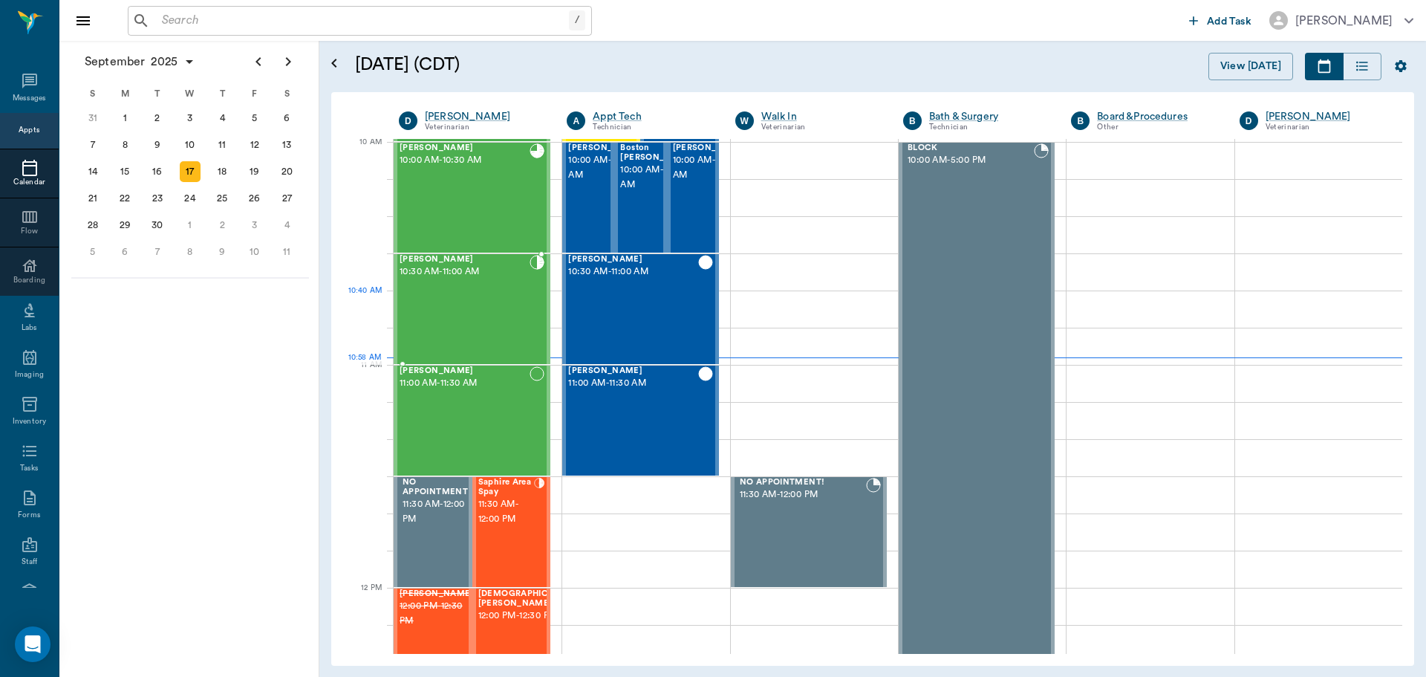
click at [459, 296] on div "[PERSON_NAME] 10:30 AM - 11:00 AM" at bounding box center [465, 309] width 130 height 108
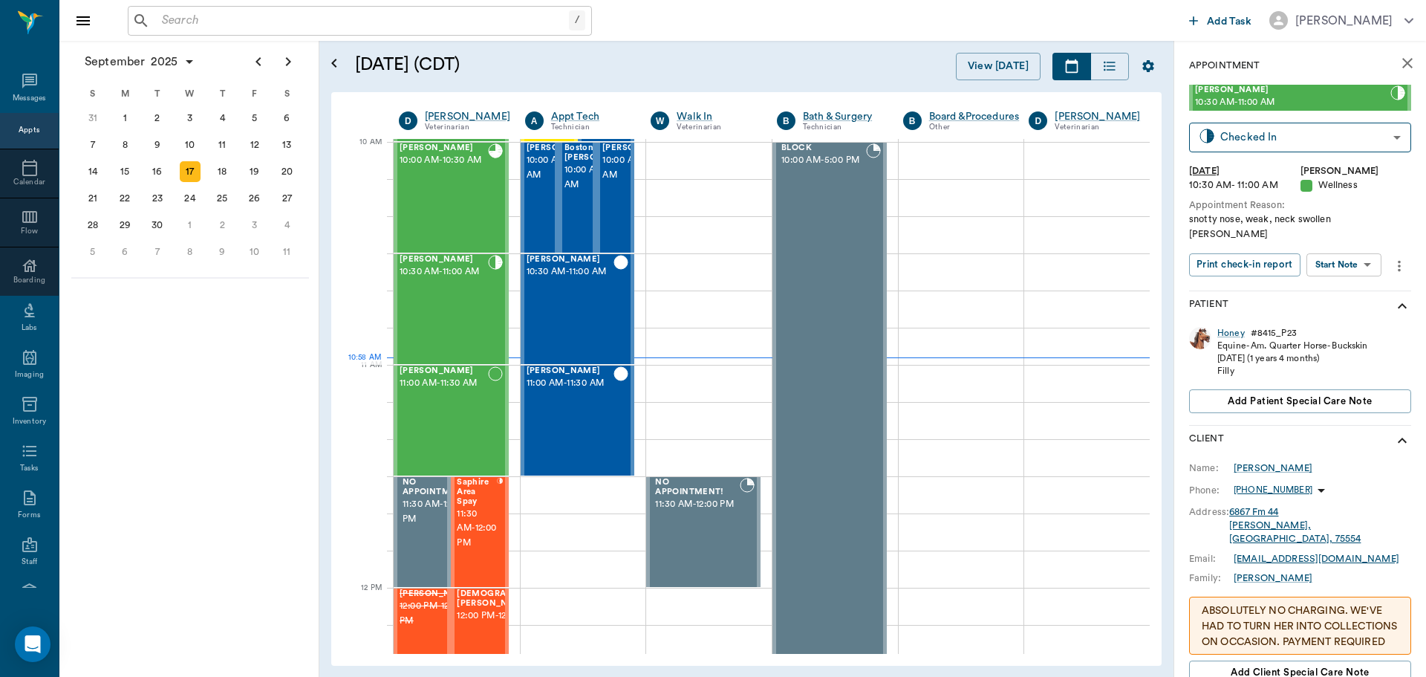
click at [1364, 250] on body "/ ​ Add Task [PERSON_NAME] Nectar Messages Appts Calendar Flow Boarding Labs Im…" at bounding box center [713, 338] width 1426 height 677
click at [1353, 279] on button "Start SOAP" at bounding box center [1327, 281] width 51 height 17
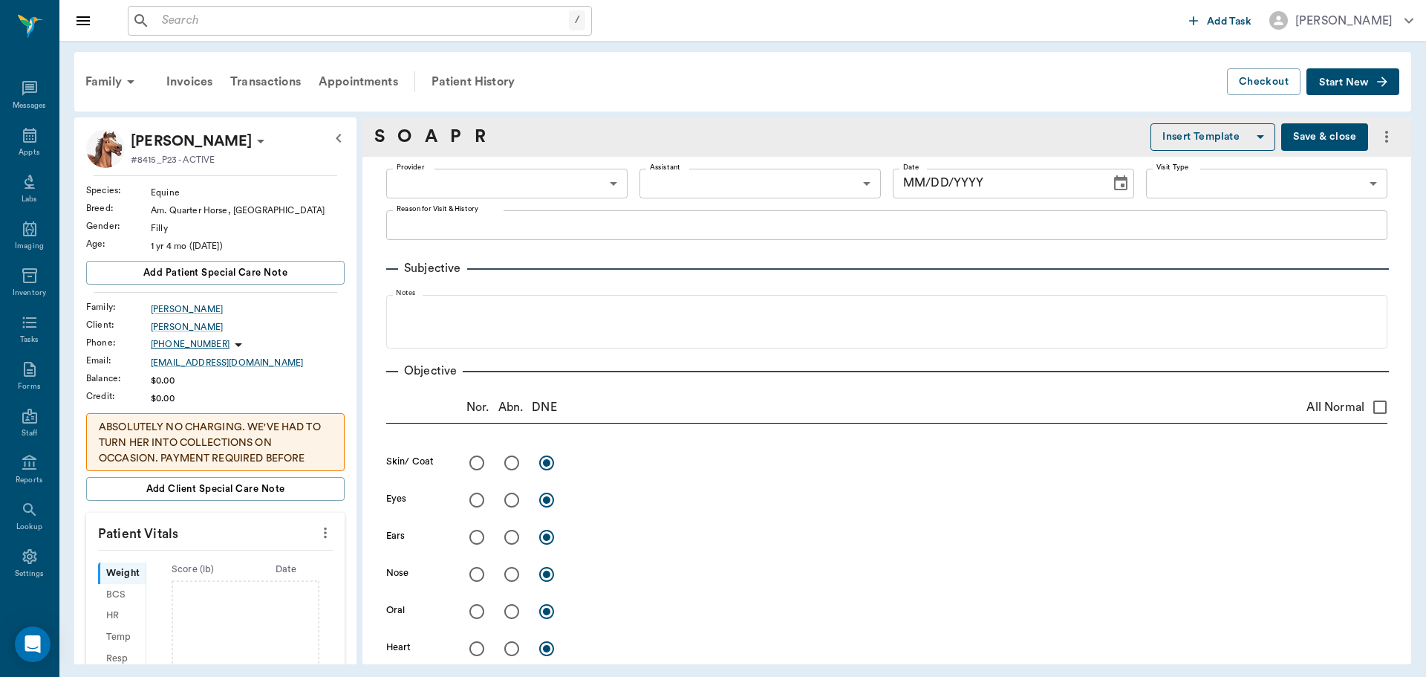
type input "63ec2f075fda476ae8351a4d"
type input "65d2be4f46e3a538d89b8c14"
type textarea "snotty nose, weak, neck swollen [PERSON_NAME]"
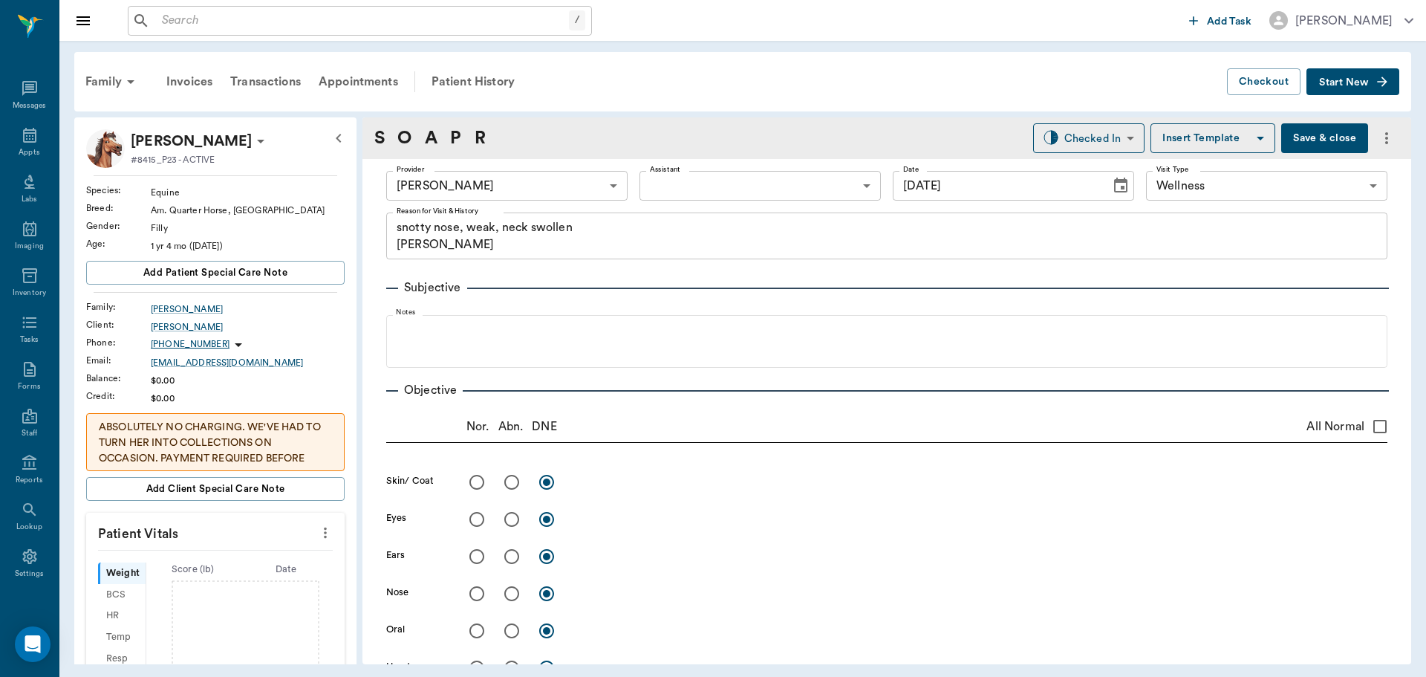
type input "[DATE]"
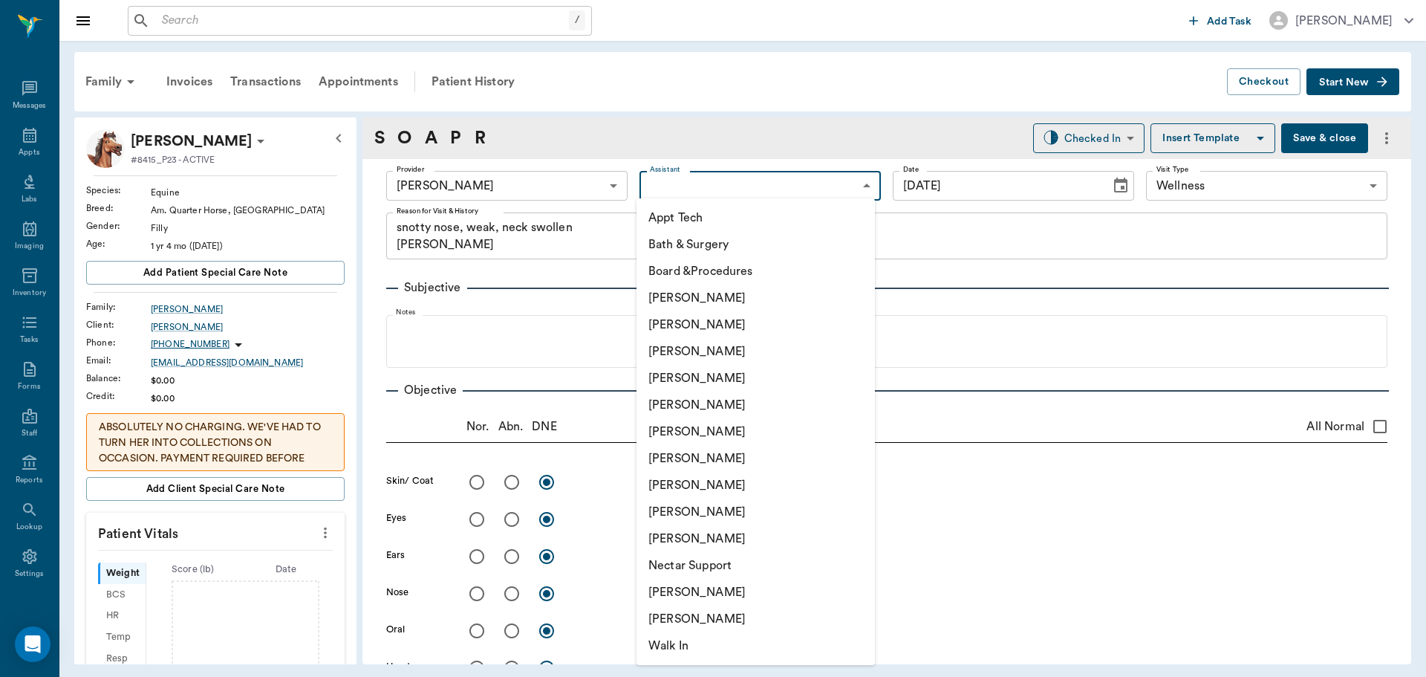
click at [709, 175] on body "/ ​ Add Task [PERSON_NAME] Nectar Messages Appts Labs Imaging Inventory Tasks F…" at bounding box center [713, 338] width 1426 height 677
click at [269, 325] on div at bounding box center [713, 338] width 1426 height 677
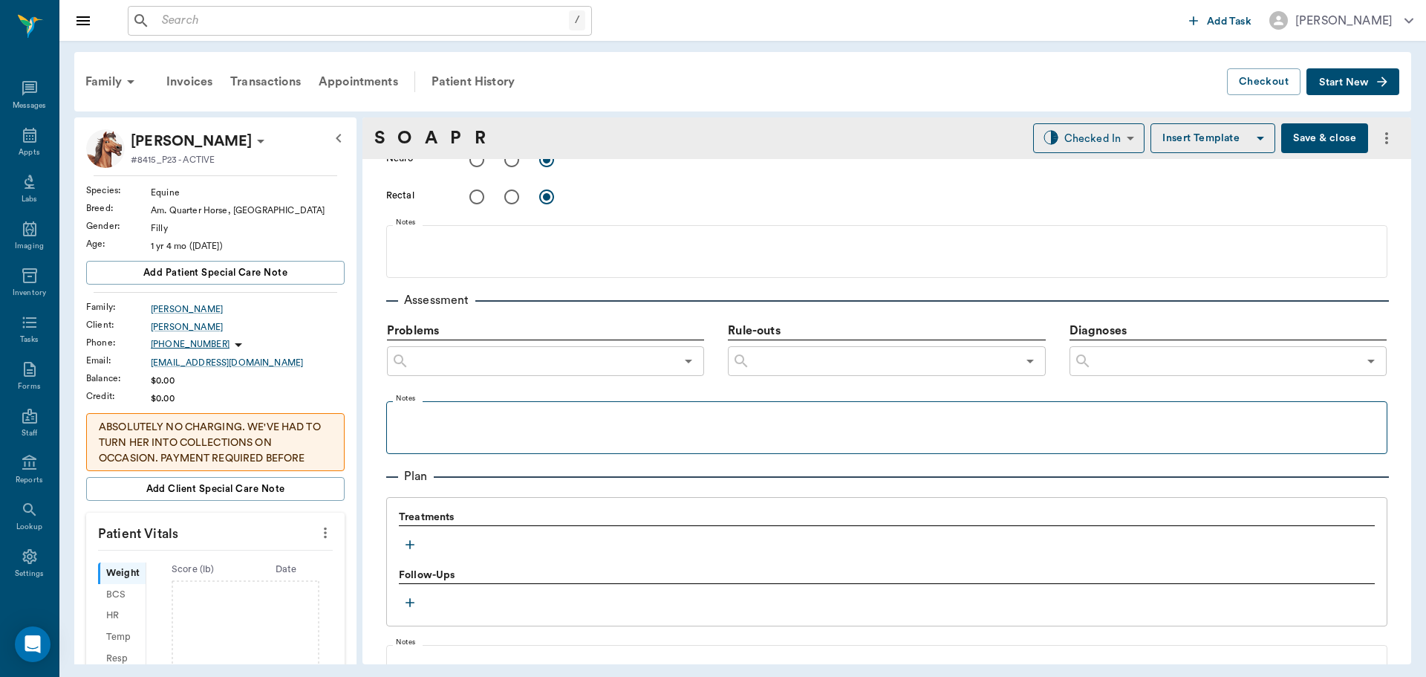
scroll to position [743, 0]
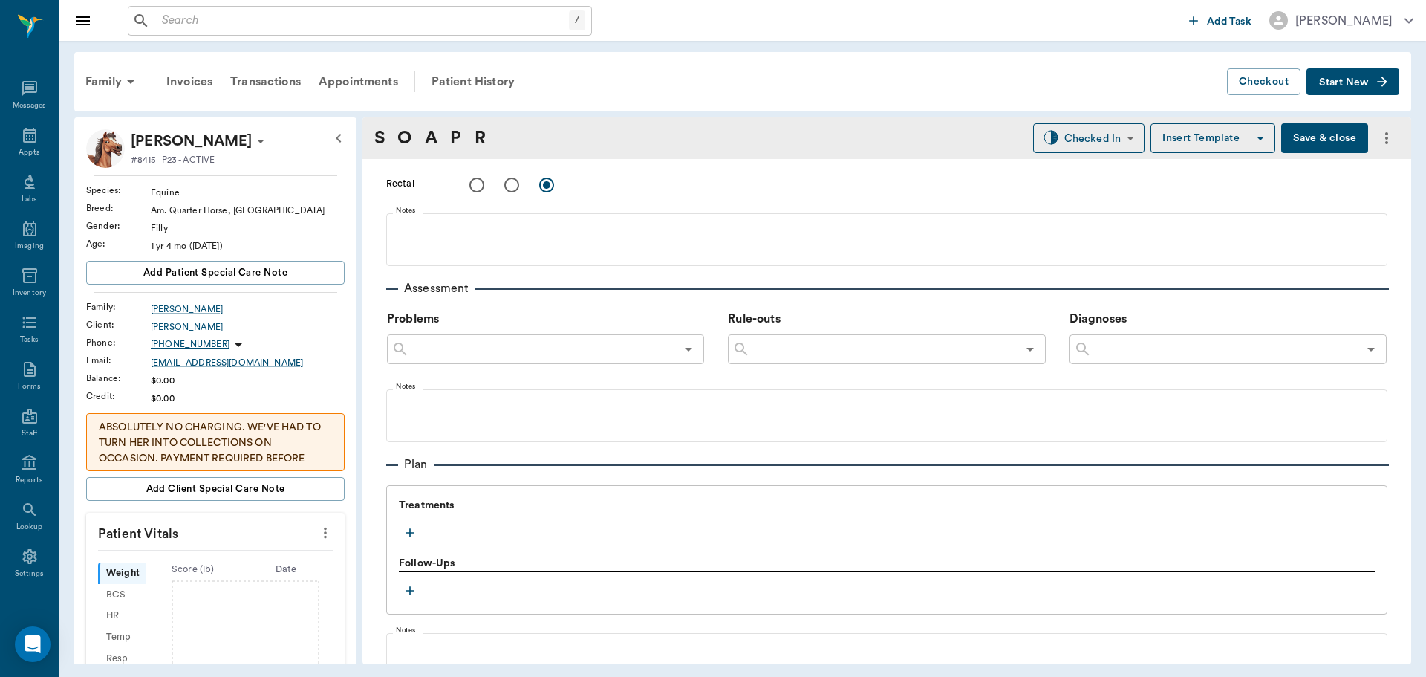
click at [401, 523] on div "Treatments" at bounding box center [887, 521] width 976 height 46
click at [417, 530] on icon "button" at bounding box center [410, 532] width 15 height 15
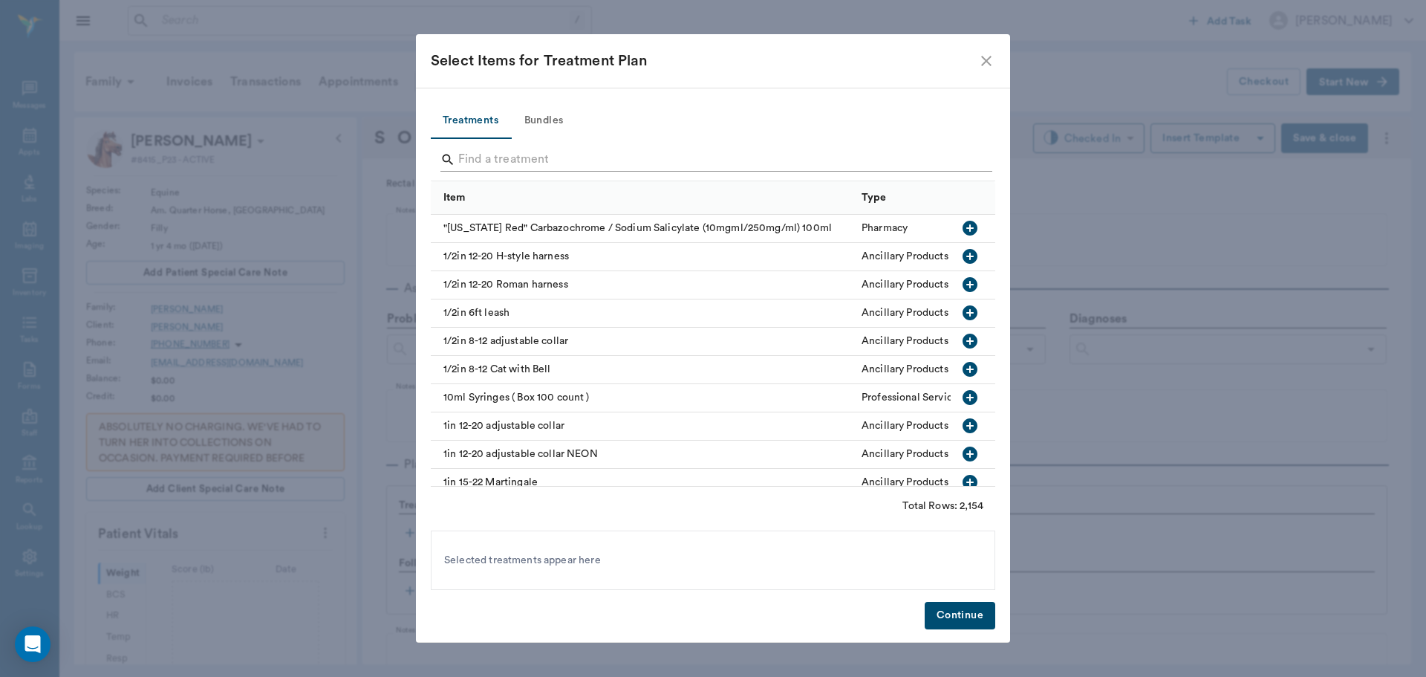
click at [570, 149] on input "Search" at bounding box center [714, 160] width 512 height 24
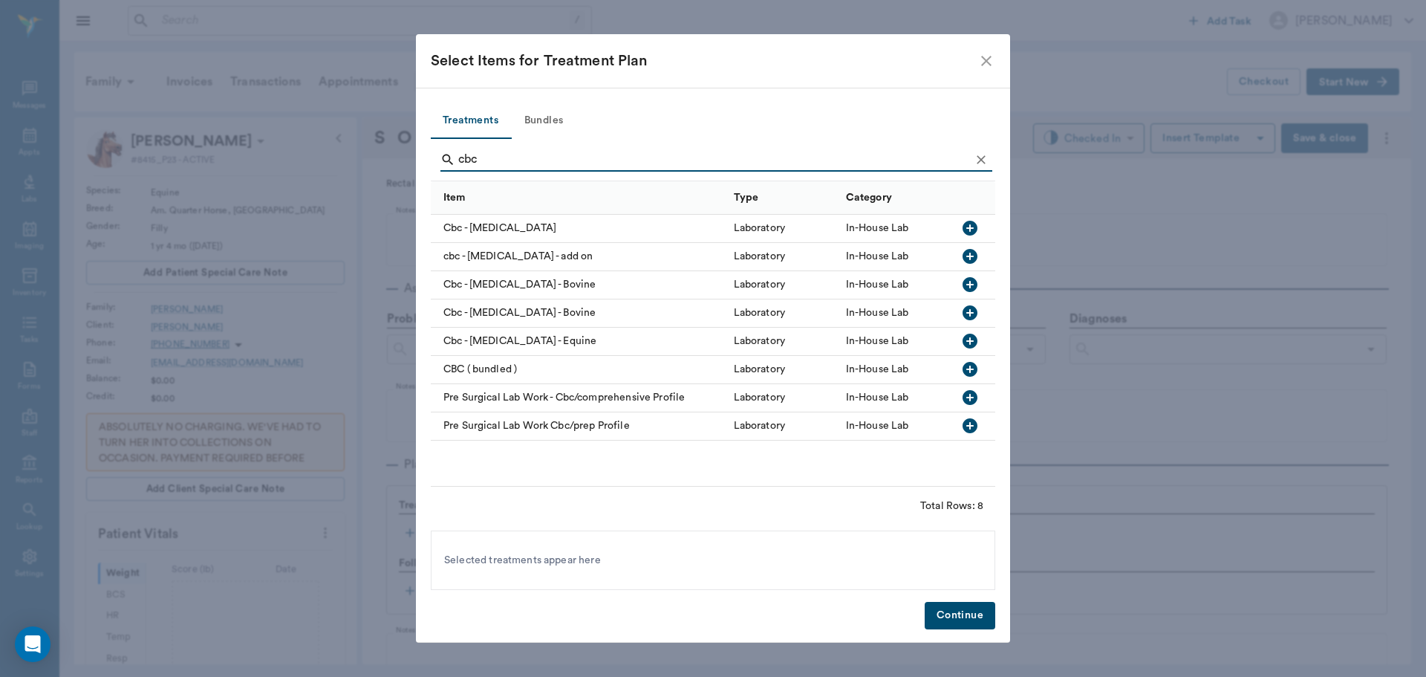
click at [976, 341] on icon "button" at bounding box center [970, 341] width 15 height 15
click at [660, 161] on input "cbc" at bounding box center [714, 160] width 512 height 24
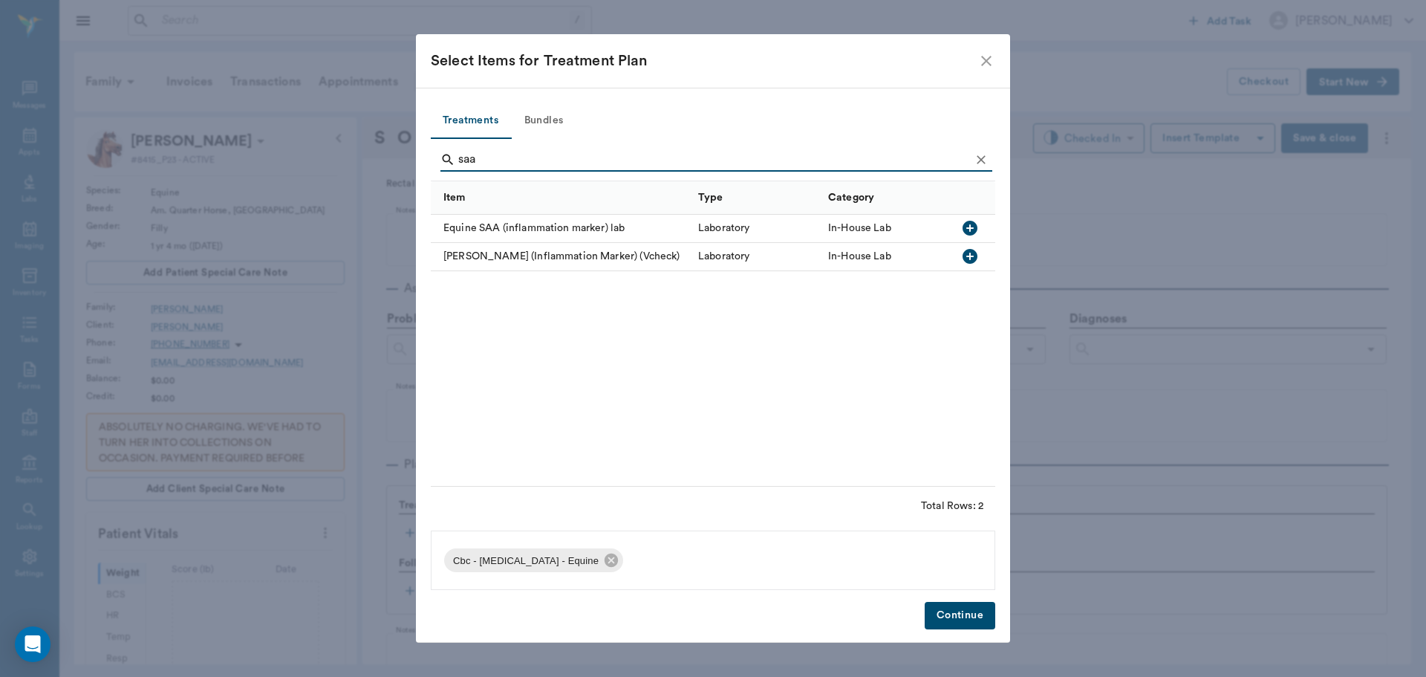
type input "saa"
click at [977, 229] on icon "button" at bounding box center [970, 228] width 15 height 15
click at [970, 614] on button "Continue" at bounding box center [960, 615] width 71 height 27
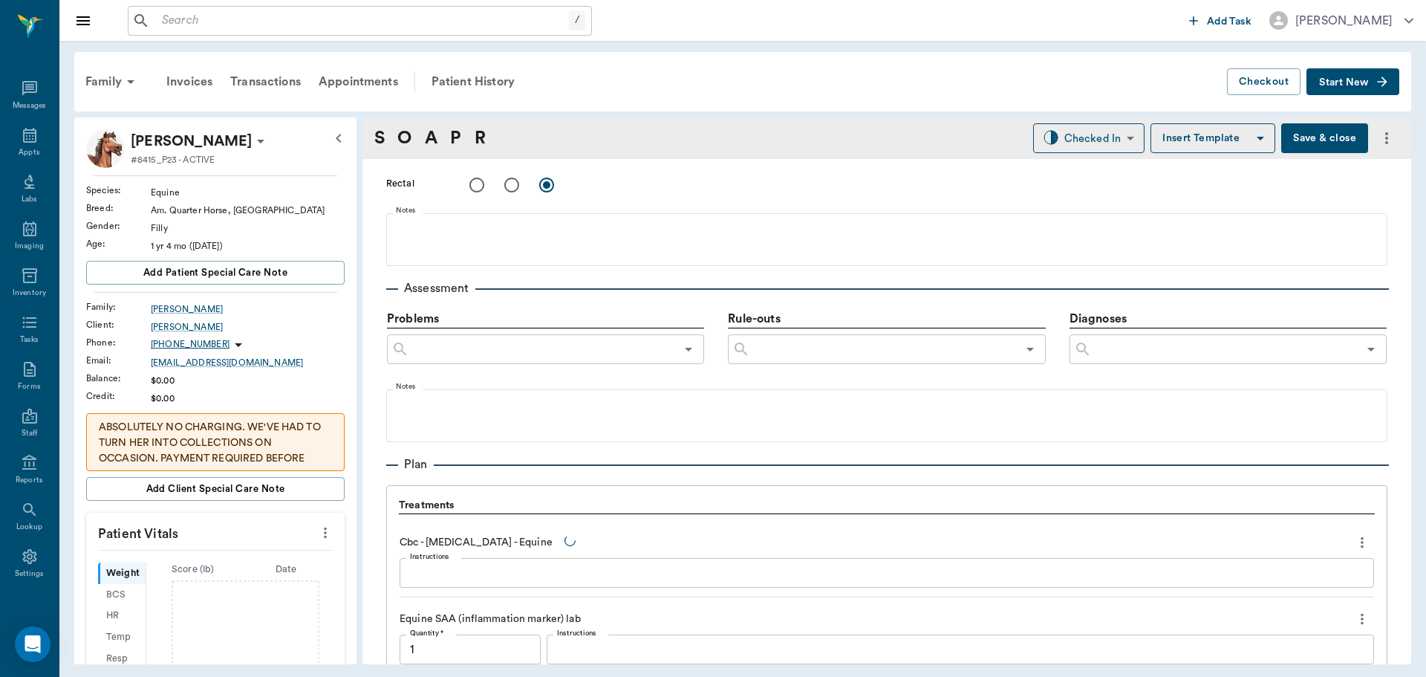
scroll to position [1044, 0]
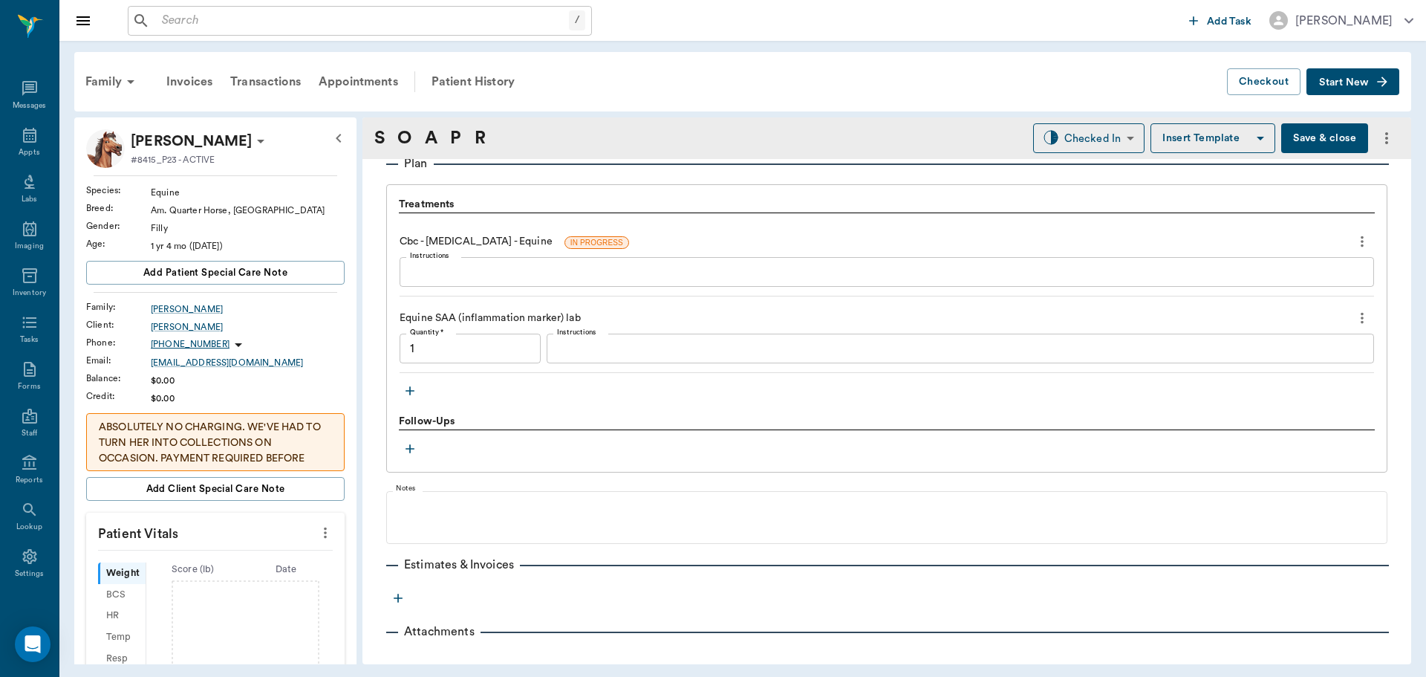
type input "1.00"
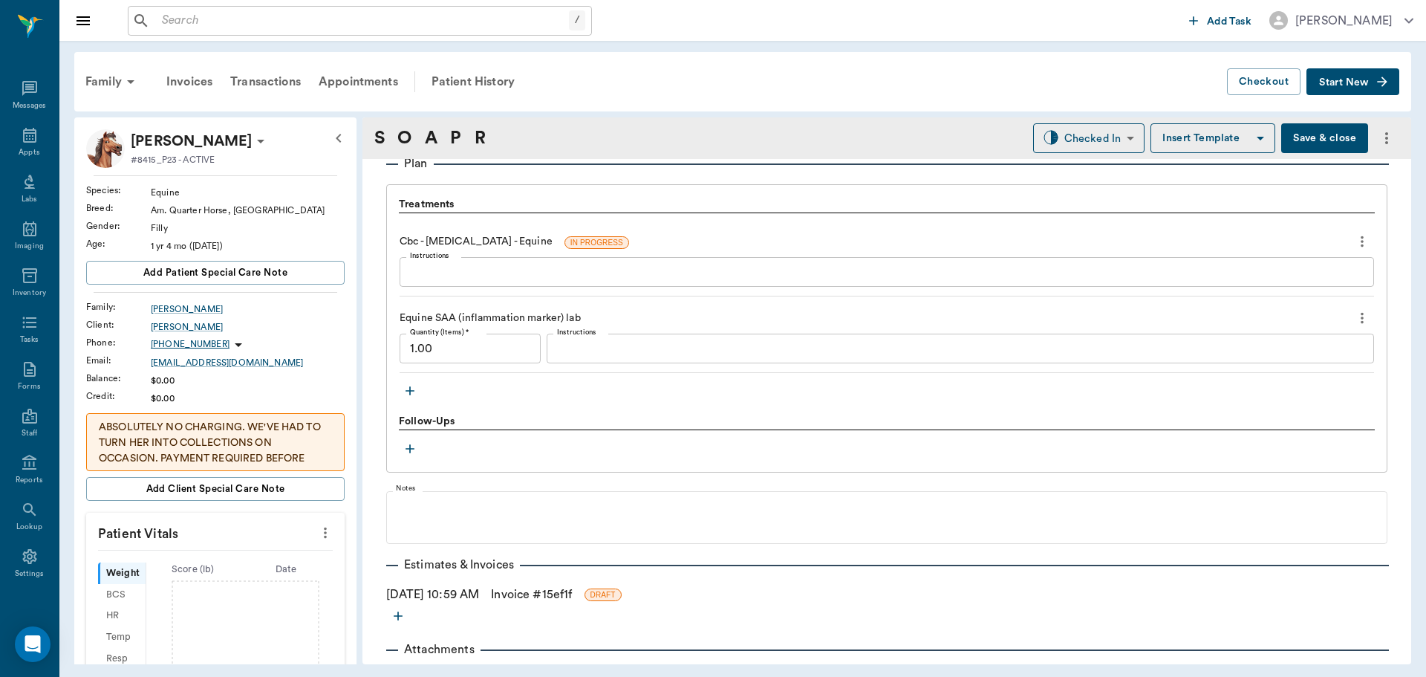
click at [409, 394] on icon "button" at bounding box center [410, 390] width 15 height 15
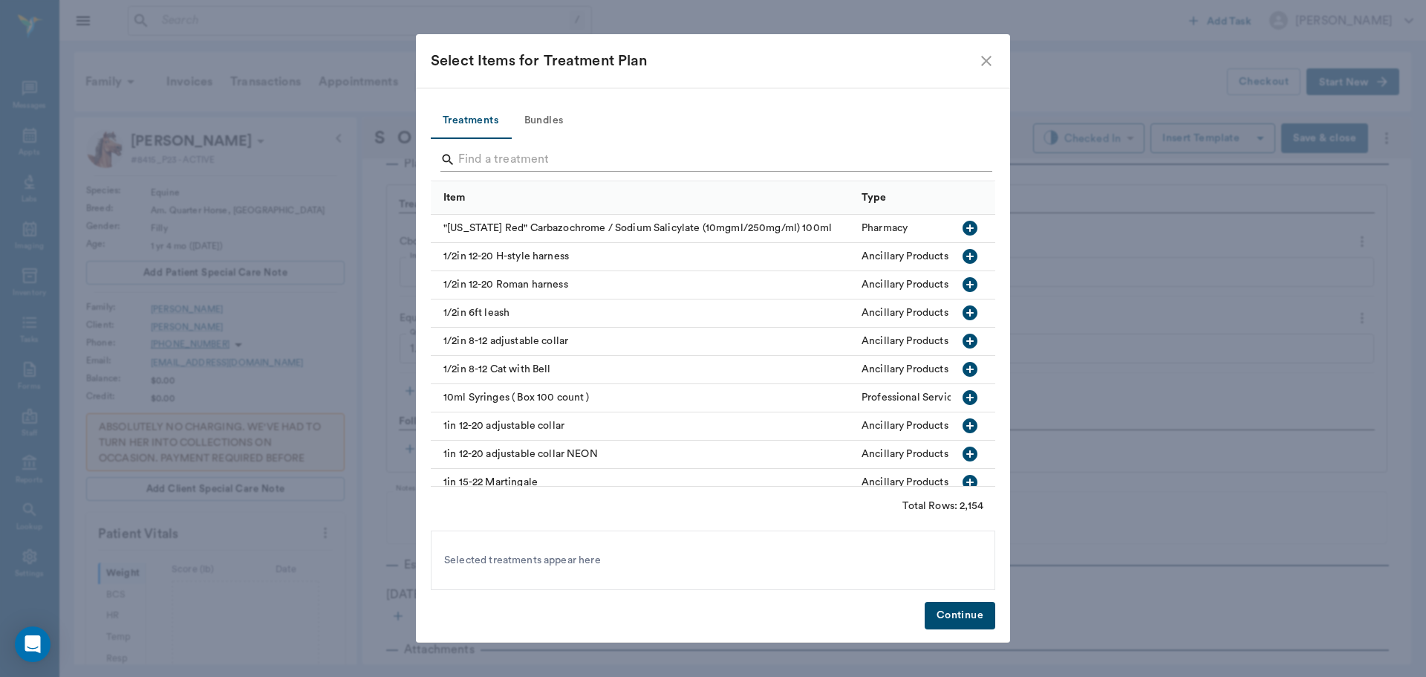
click at [505, 158] on input "Search" at bounding box center [714, 160] width 512 height 24
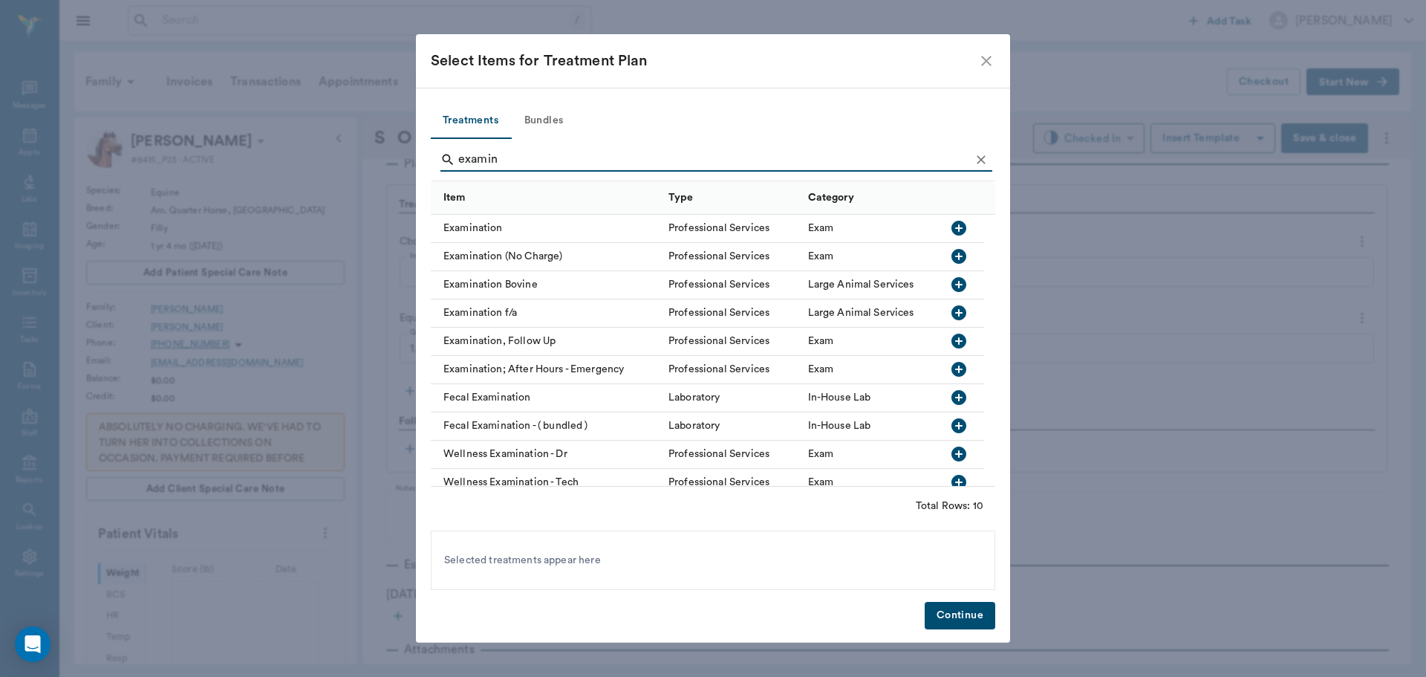
click at [953, 229] on icon "button" at bounding box center [959, 228] width 15 height 15
type input "e"
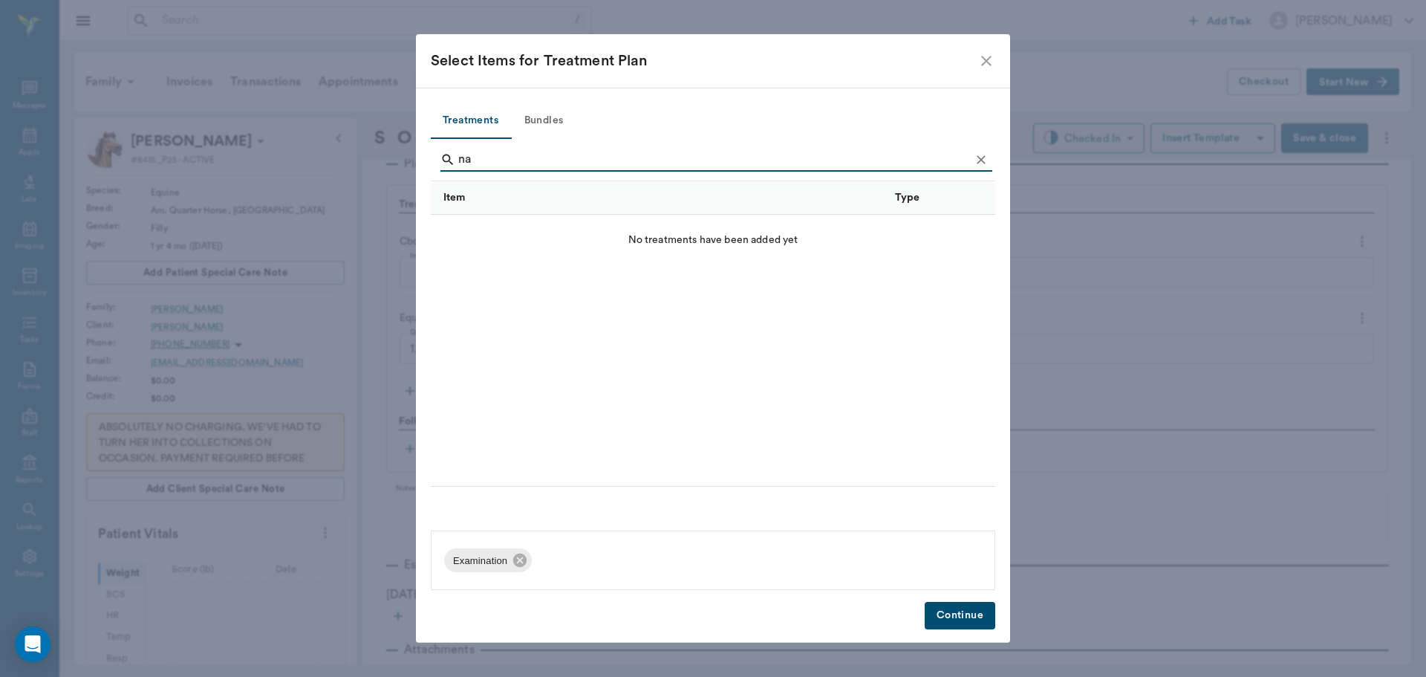
type input "n"
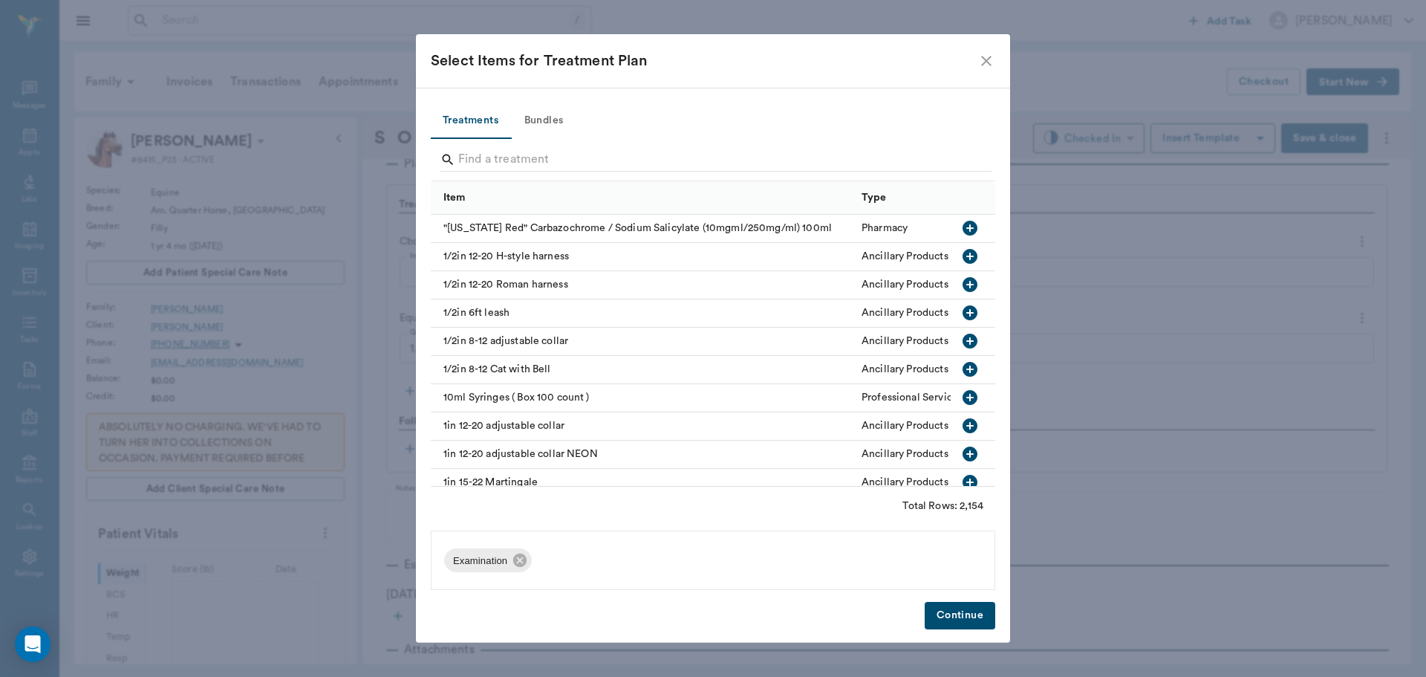
click at [978, 612] on button "Continue" at bounding box center [960, 615] width 71 height 27
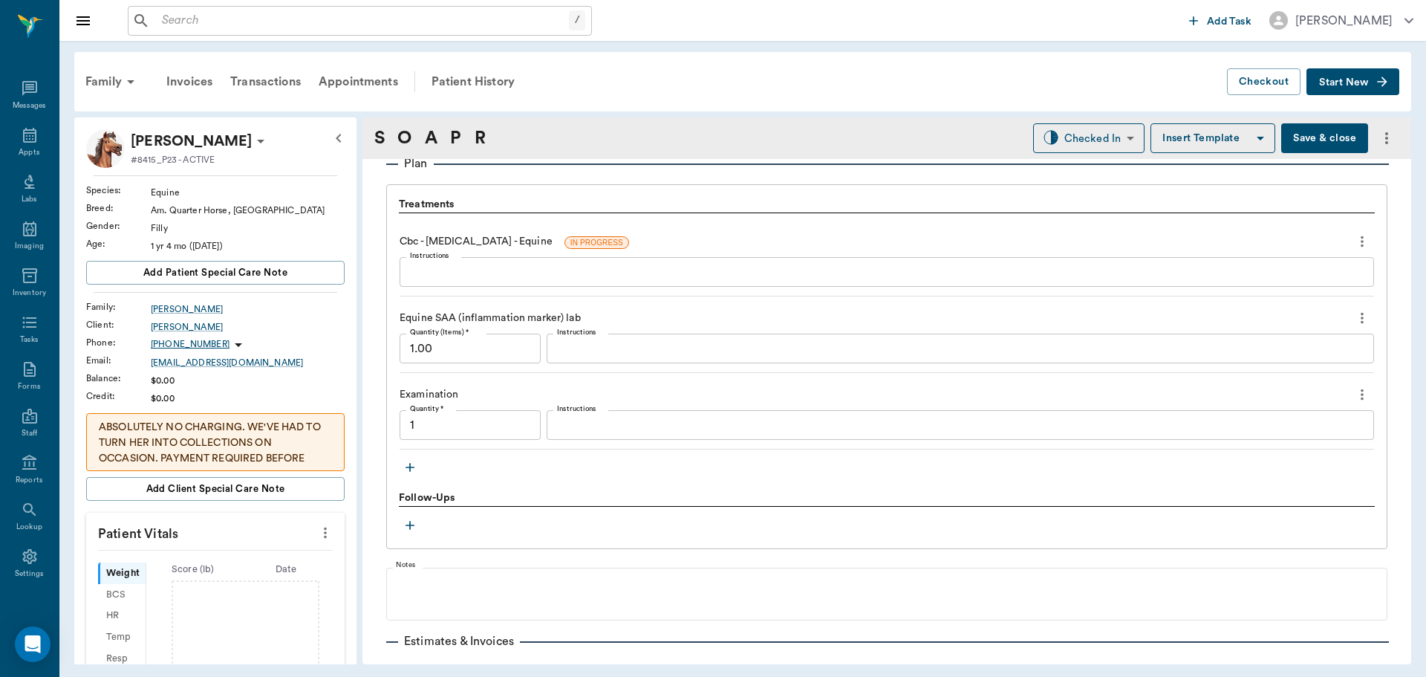
type input "1.00"
click at [27, 564] on icon at bounding box center [30, 557] width 18 height 18
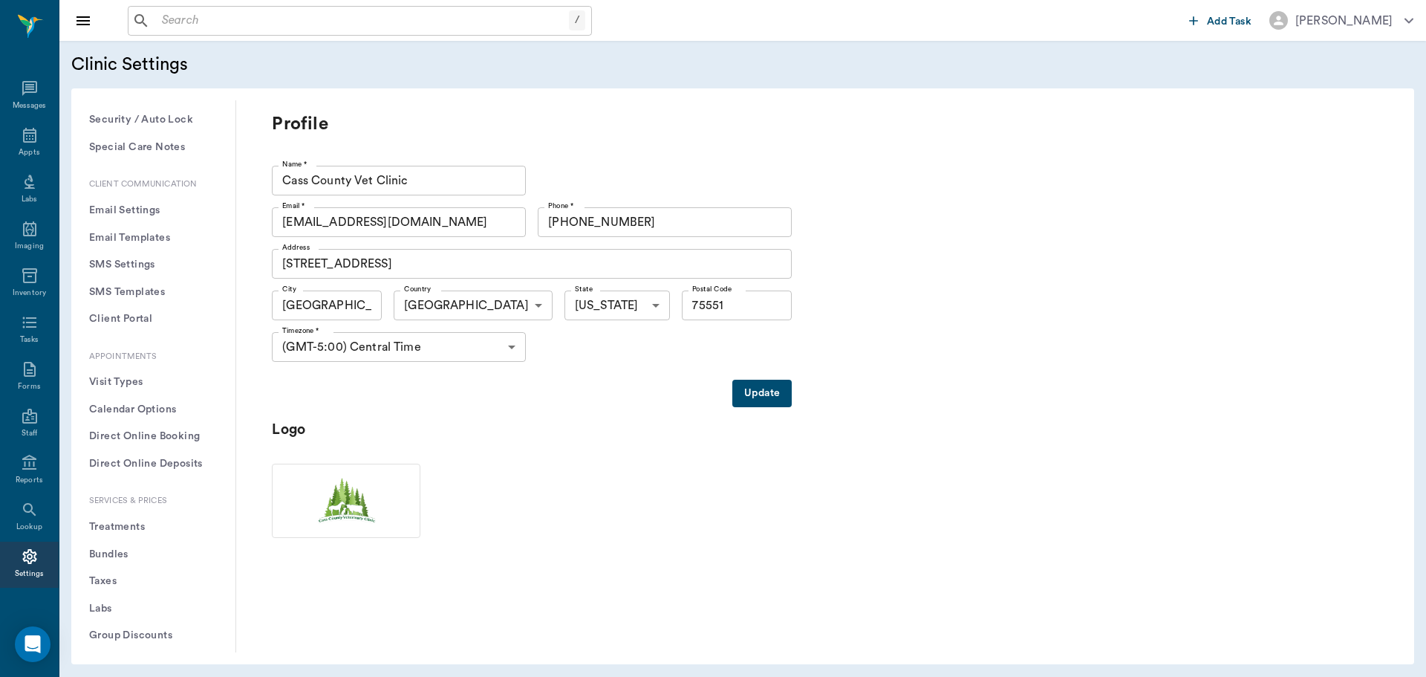
scroll to position [149, 0]
click at [114, 525] on button "Treatments" at bounding box center [153, 526] width 140 height 27
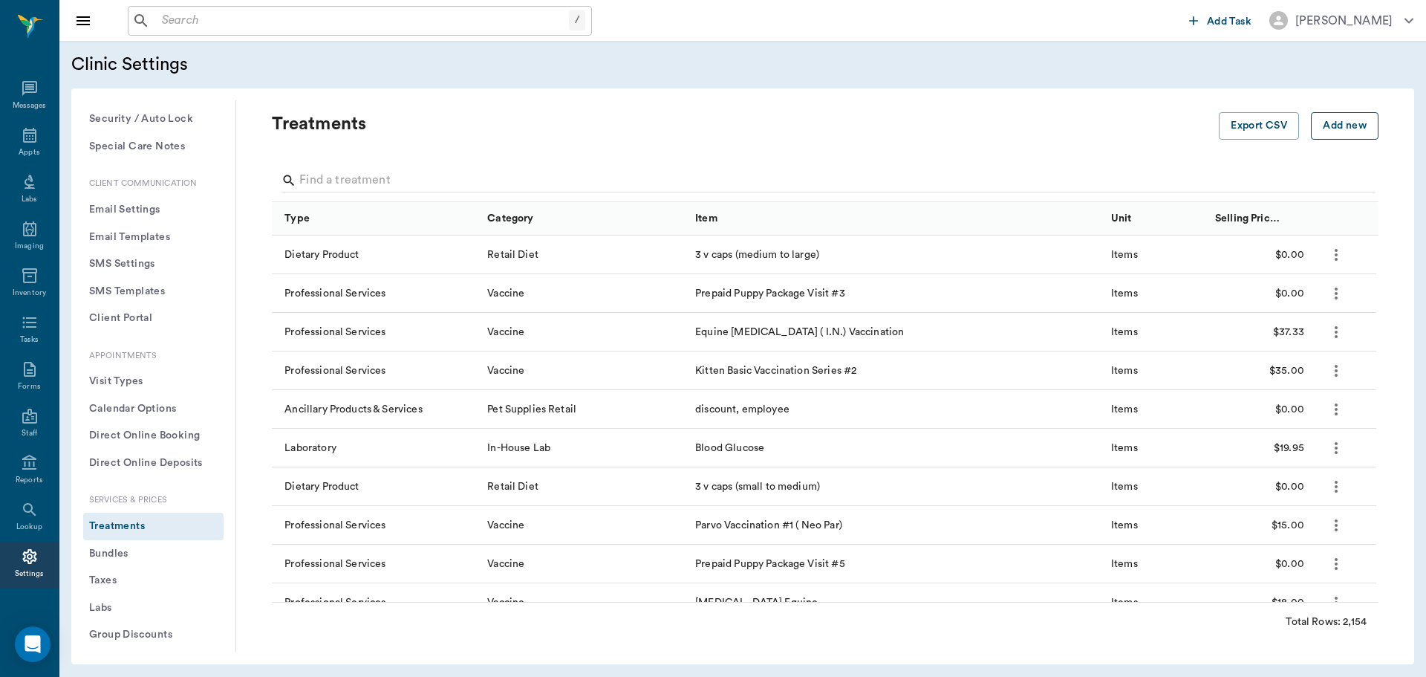
click at [1320, 126] on button "Add new" at bounding box center [1345, 125] width 68 height 27
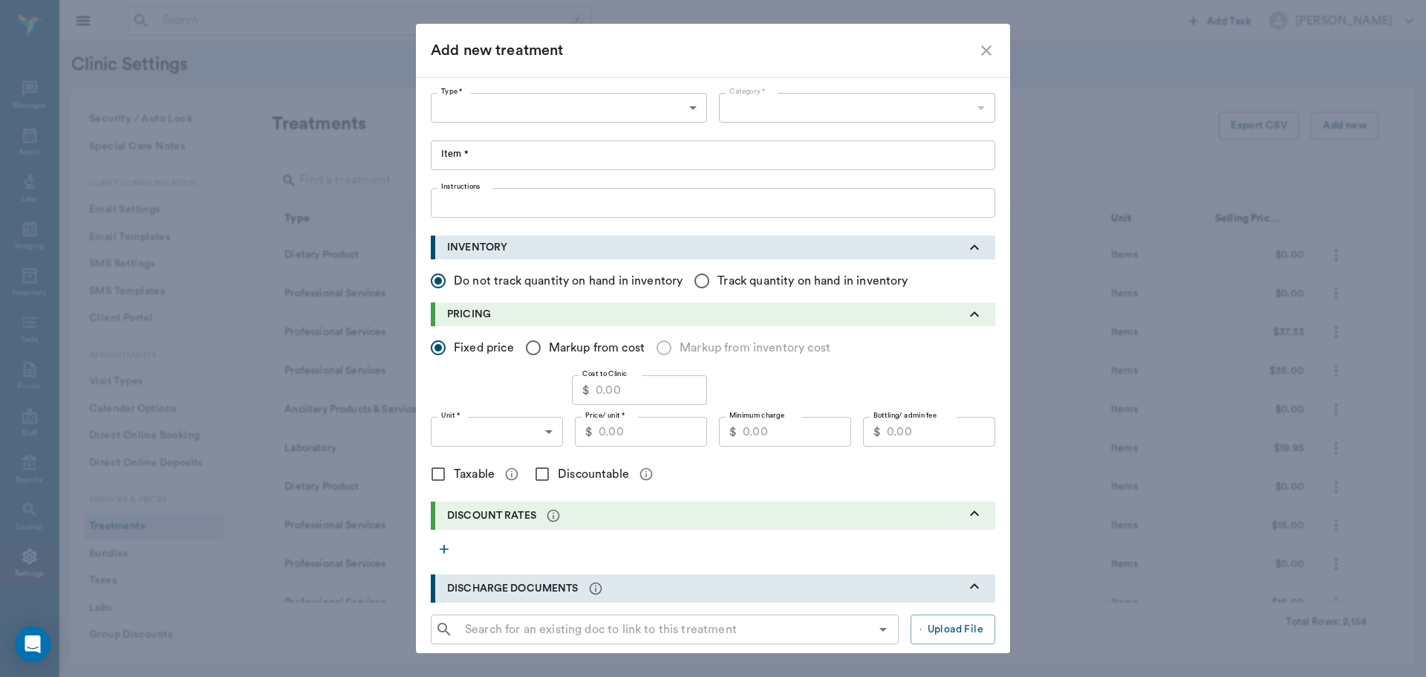
click at [585, 108] on body "/ ​ Add Task [PERSON_NAME] Nectar Messages Appts Labs Imaging Inventory Tasks F…" at bounding box center [713, 338] width 1426 height 677
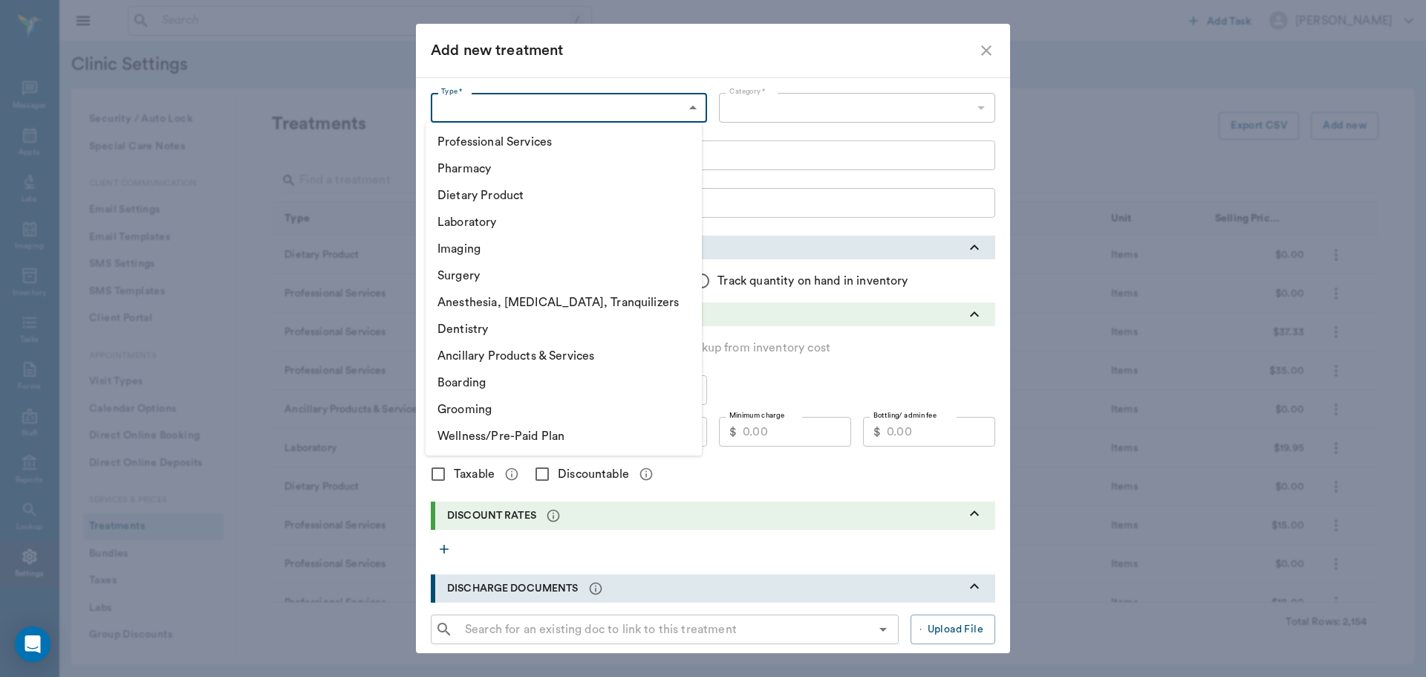
click at [538, 97] on div at bounding box center [713, 338] width 1426 height 677
click at [571, 105] on body "/ ​ Add Task [PERSON_NAME] Nectar Messages Appts Labs Imaging Inventory Tasks F…" at bounding box center [713, 338] width 1426 height 677
click at [517, 169] on li "Pharmacy" at bounding box center [564, 168] width 276 height 27
type input "5100"
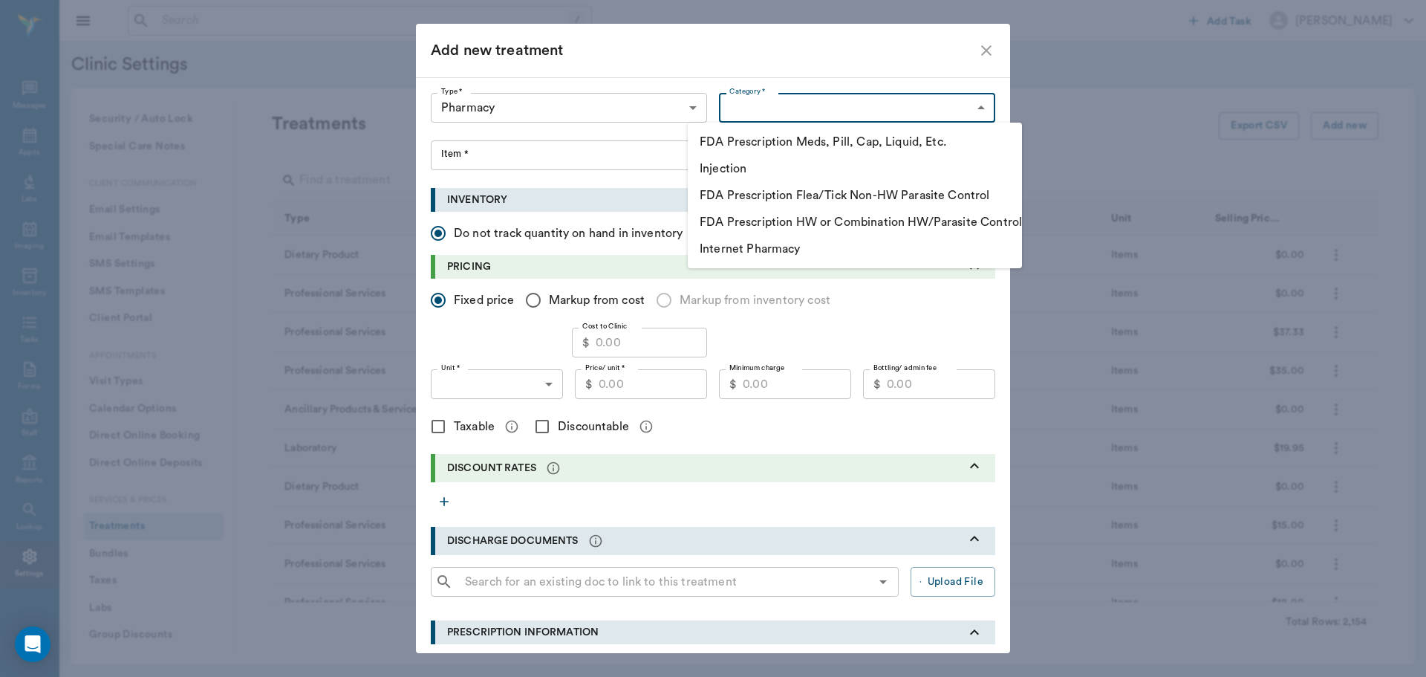
click at [768, 103] on body "/ ​ Add Task [PERSON_NAME] Nectar Messages Appts Labs Imaging Inventory Tasks F…" at bounding box center [713, 338] width 1426 height 677
click at [816, 168] on li "Injection" at bounding box center [855, 168] width 334 height 27
type input "5110"
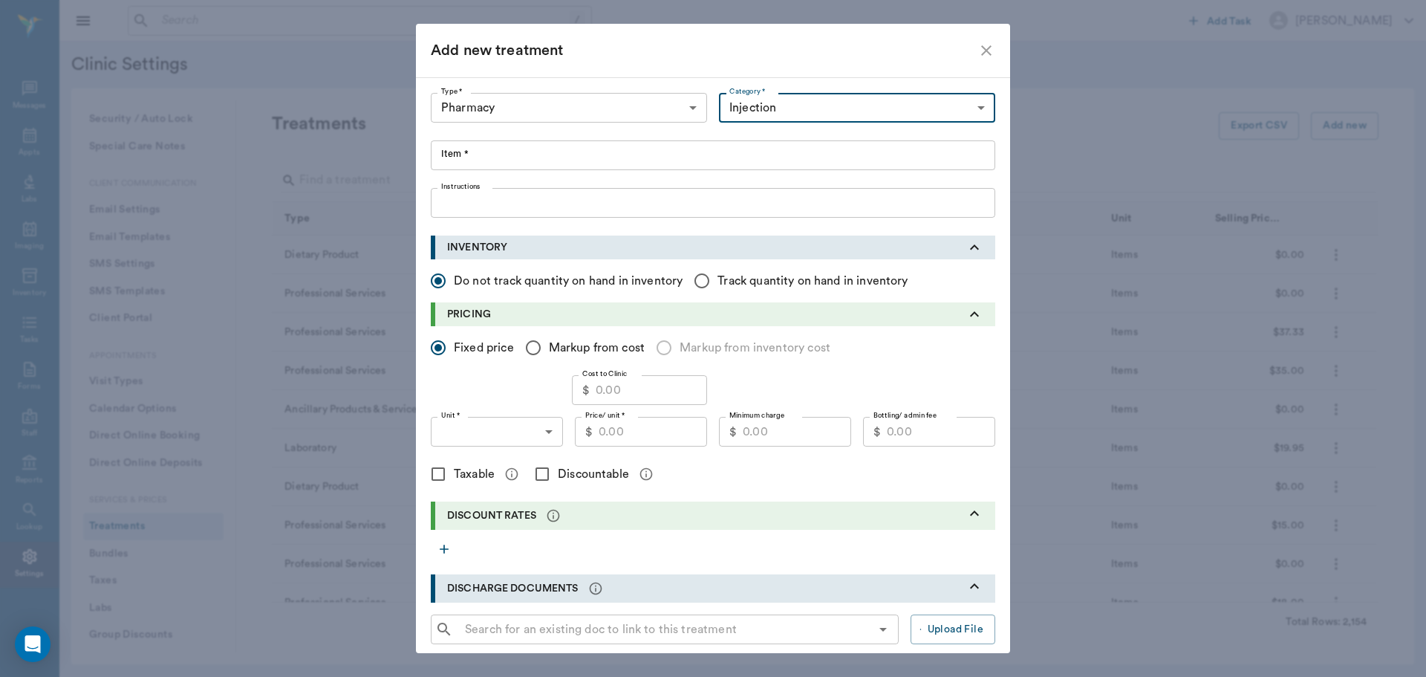
click at [468, 155] on input "Item *" at bounding box center [713, 155] width 565 height 30
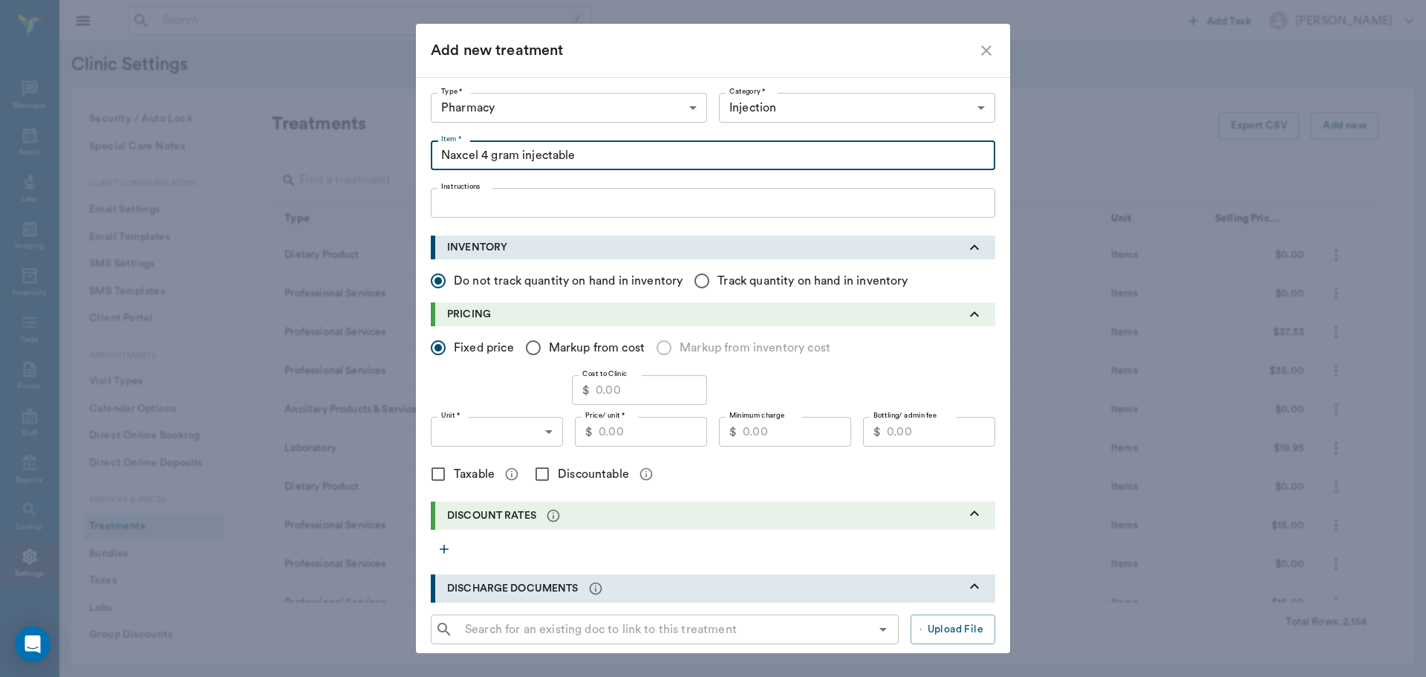
type input "Naxcel 4 gram injectable"
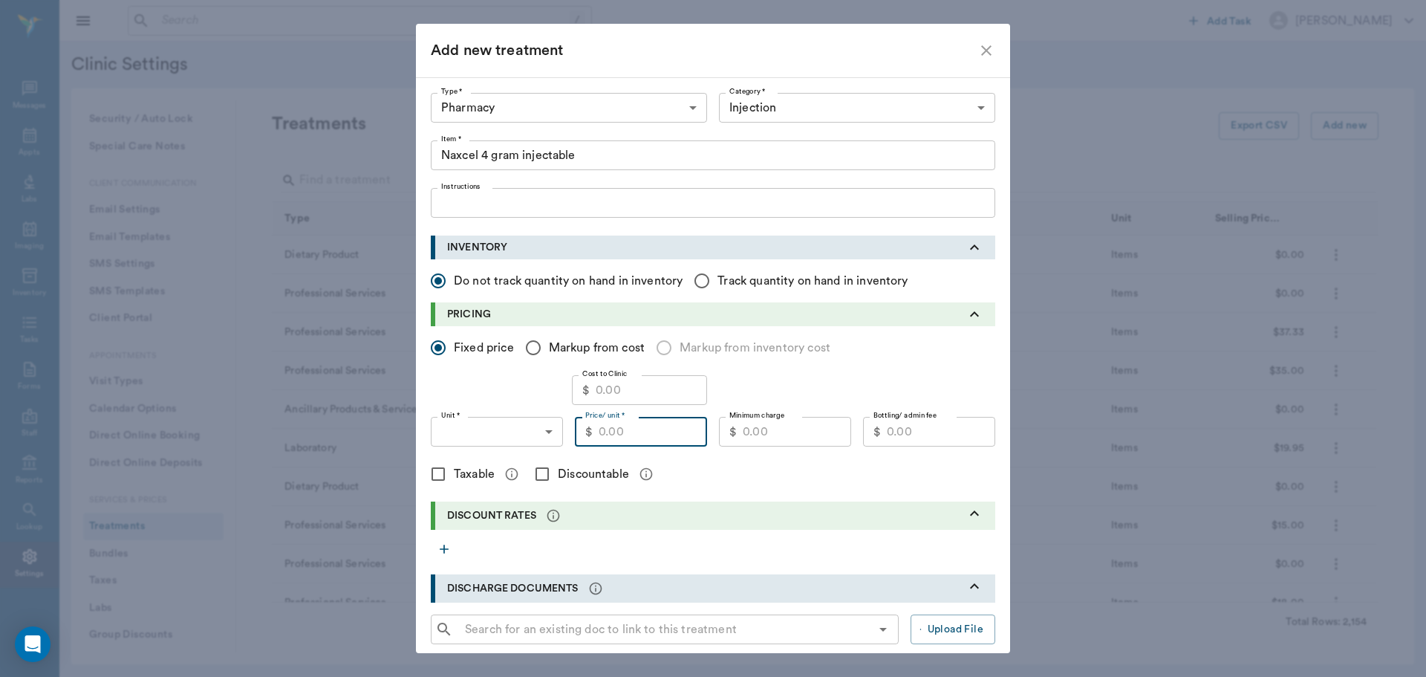
click at [626, 432] on input "Price/ unit *" at bounding box center [653, 432] width 108 height 30
type input "100.00"
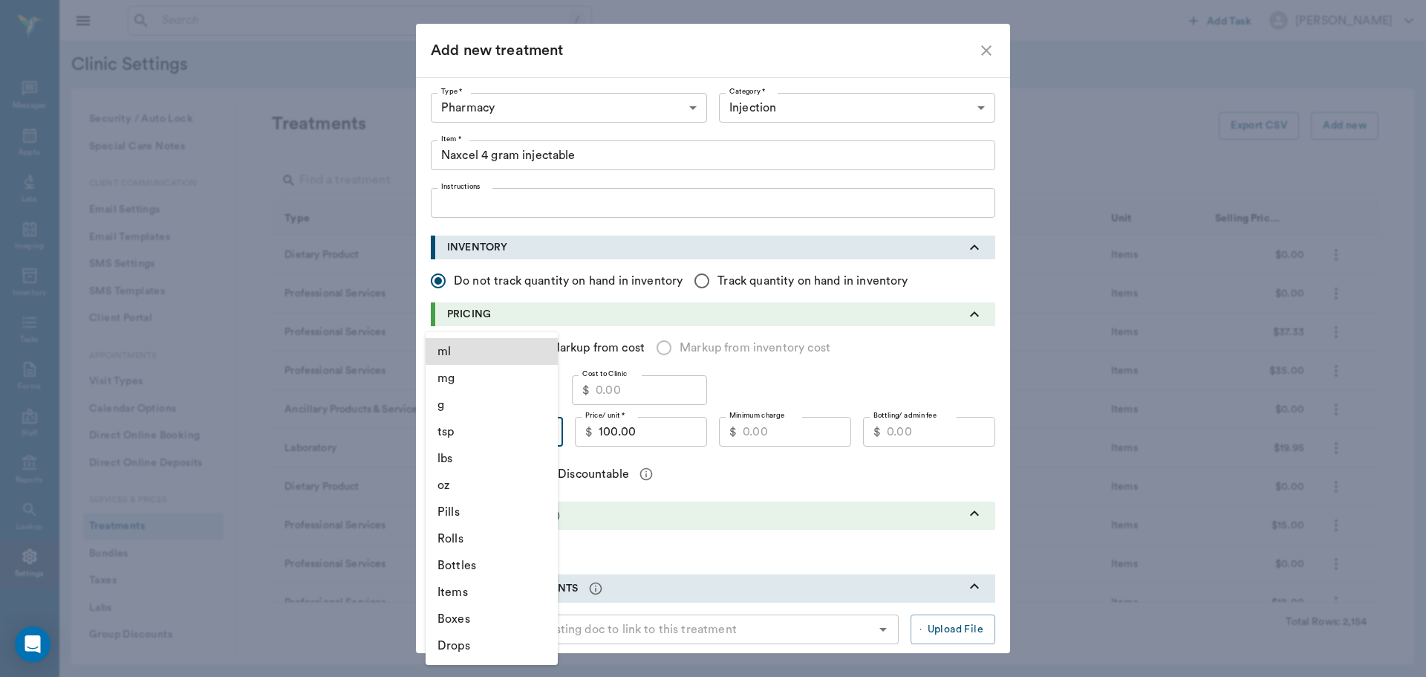
click at [545, 430] on body "/ ​ Add Task [PERSON_NAME] Nectar Messages Appts Labs Imaging Inventory Tasks F…" at bounding box center [713, 338] width 1426 height 677
click at [472, 565] on li "Bottles" at bounding box center [492, 565] width 132 height 27
type input "BOTTLES"
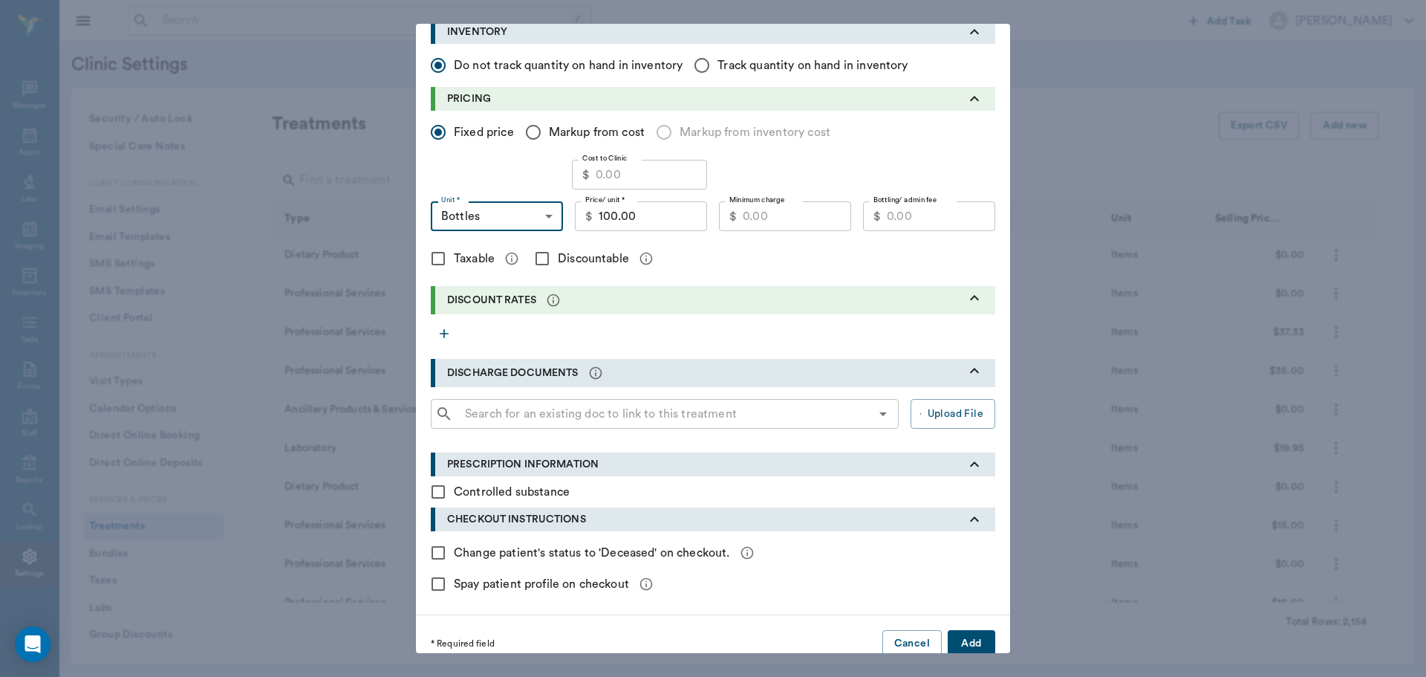
scroll to position [223, 0]
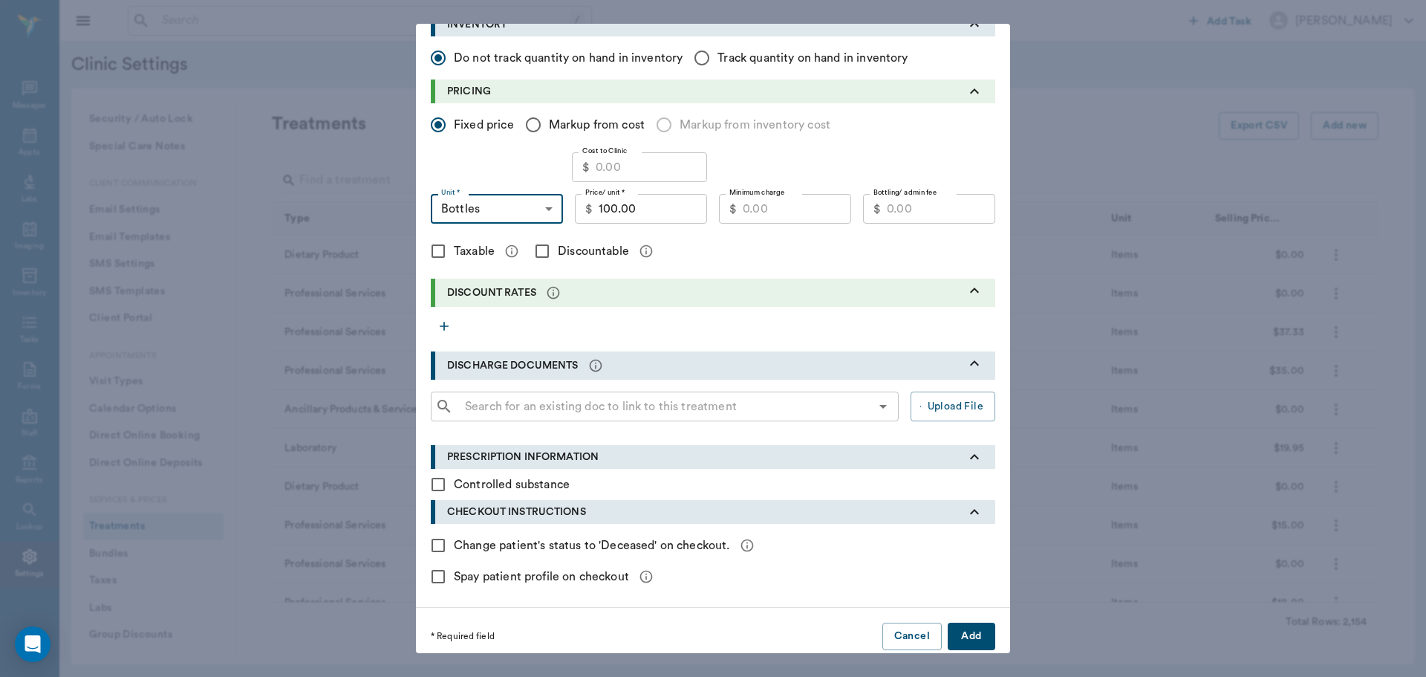
click at [533, 253] on input "Discountable" at bounding box center [542, 251] width 31 height 31
checkbox input "true"
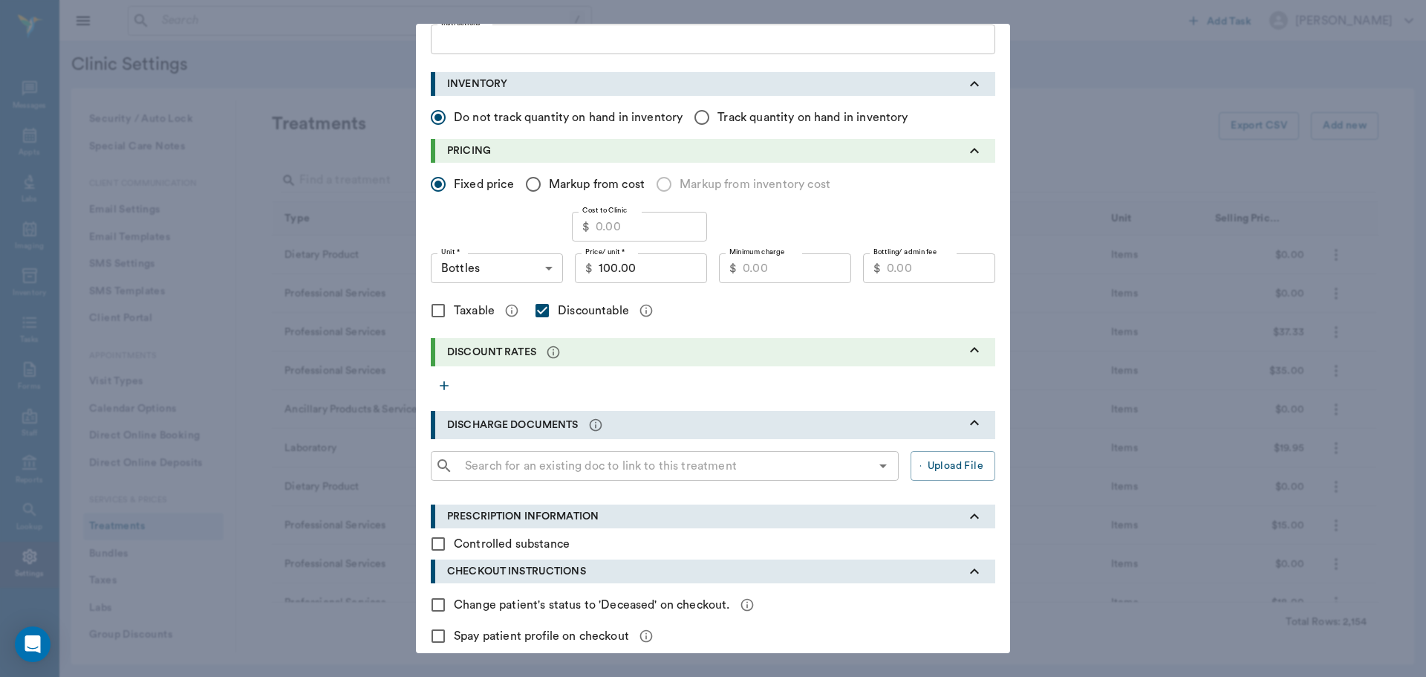
scroll to position [235, 0]
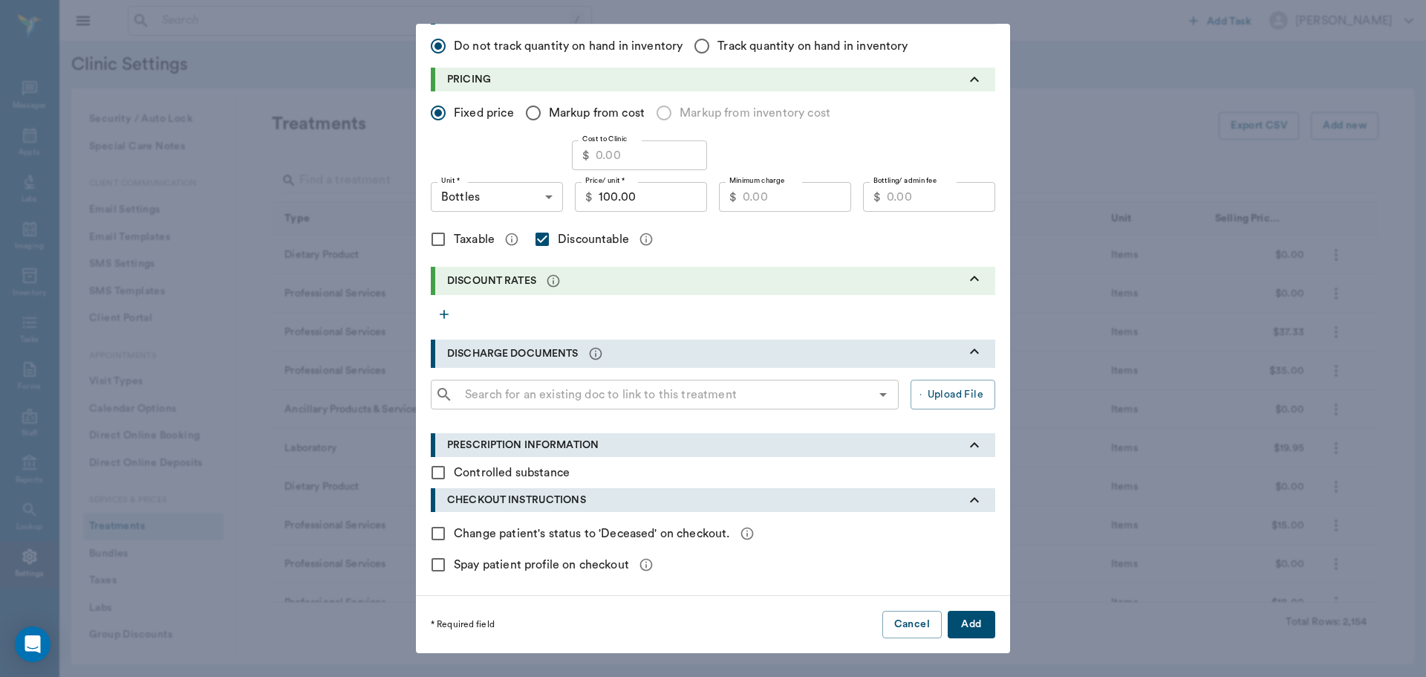
click at [961, 623] on button "Add" at bounding box center [972, 624] width 48 height 27
checkbox input "false"
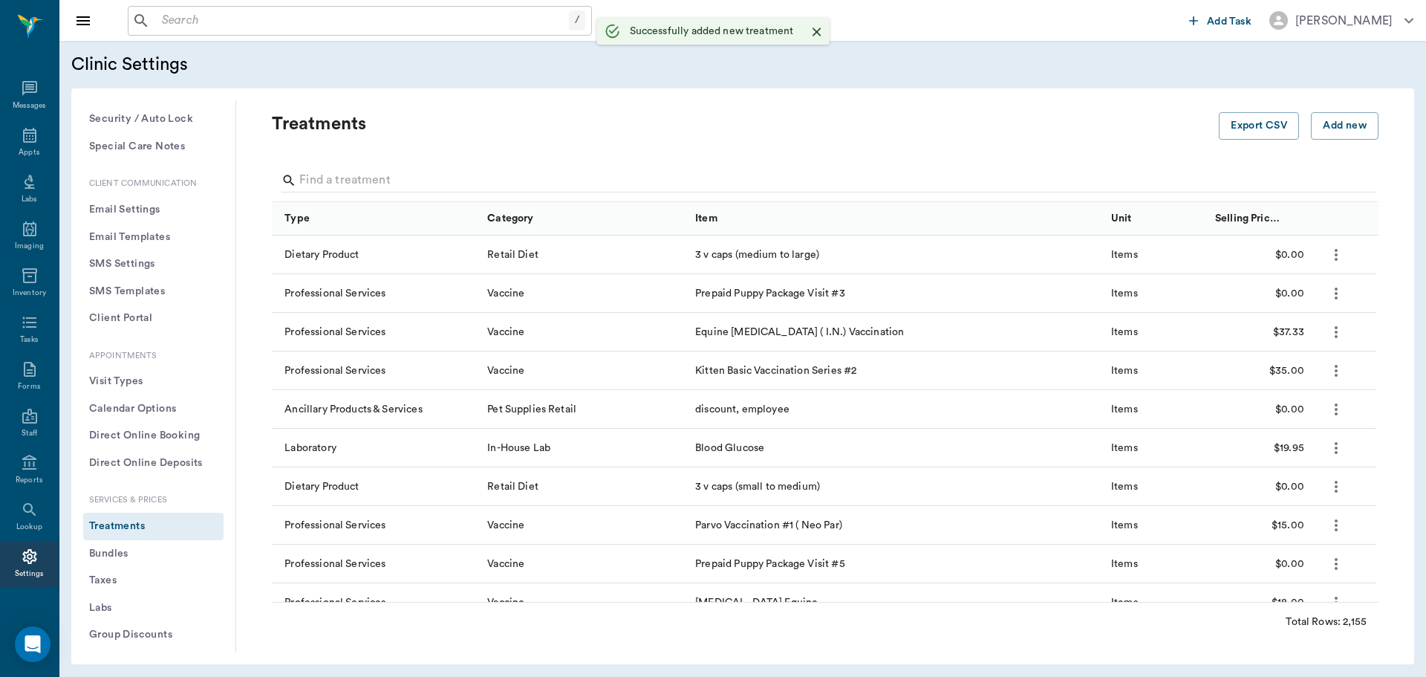
scroll to position [180, 0]
click at [23, 139] on icon at bounding box center [29, 135] width 13 height 15
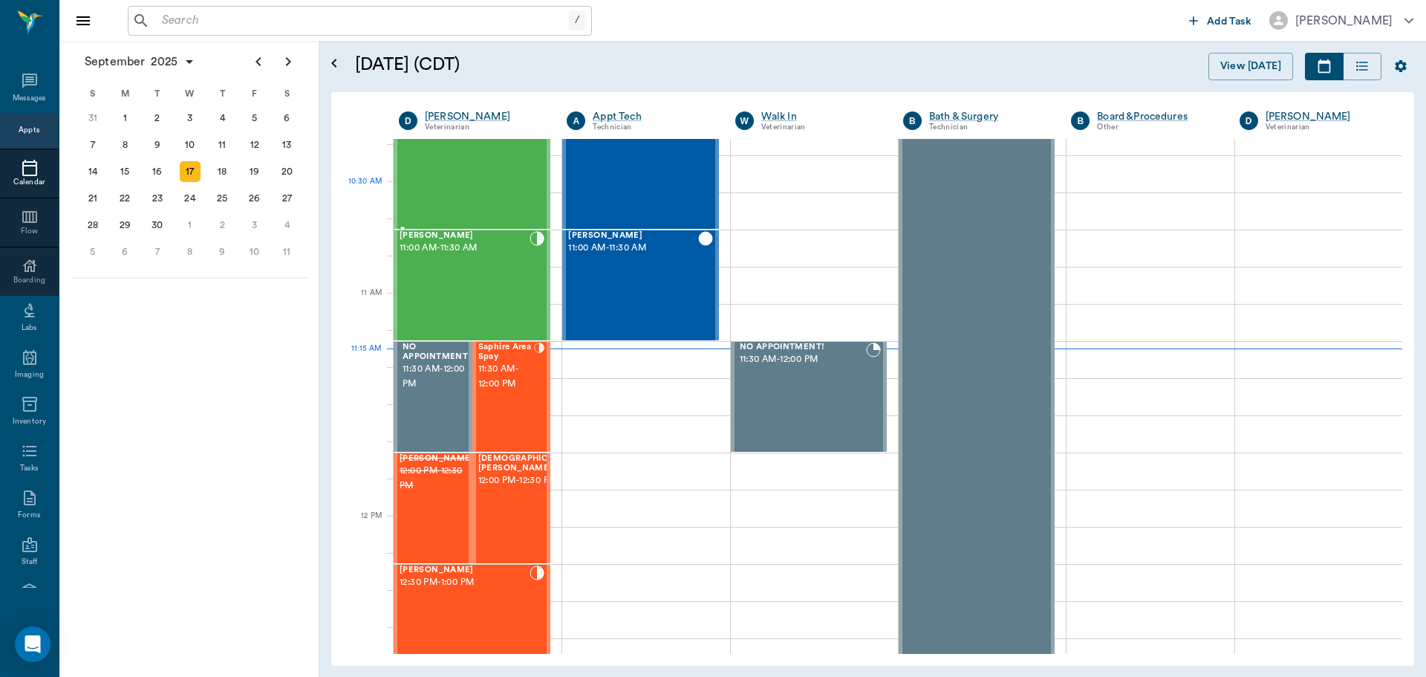
scroll to position [521, 0]
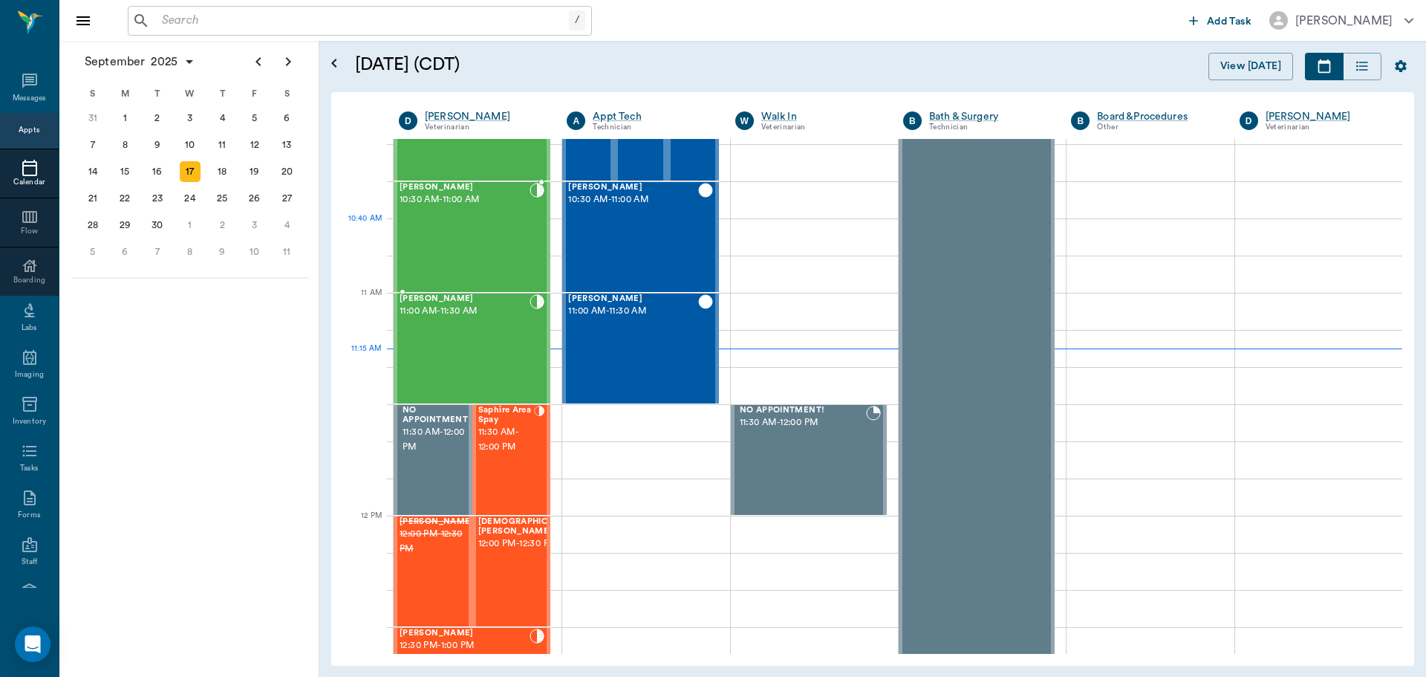
click at [435, 221] on div "[PERSON_NAME] 10:30 AM - 11:00 AM" at bounding box center [465, 237] width 130 height 108
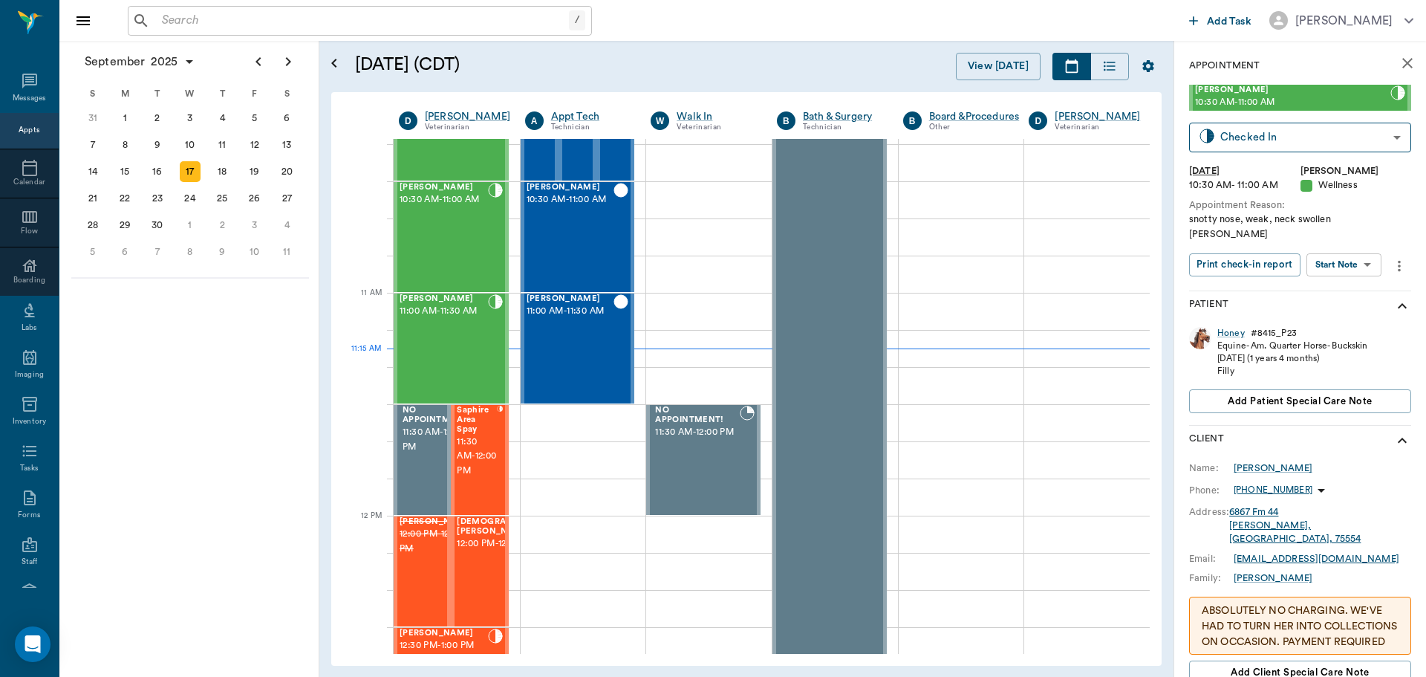
click at [1351, 248] on body "/ ​ Add Task [PERSON_NAME] Nectar Messages Appts Calendar Flow Boarding Labs Im…" at bounding box center [713, 338] width 1426 height 677
click at [1348, 279] on button "View SOAP" at bounding box center [1327, 281] width 51 height 17
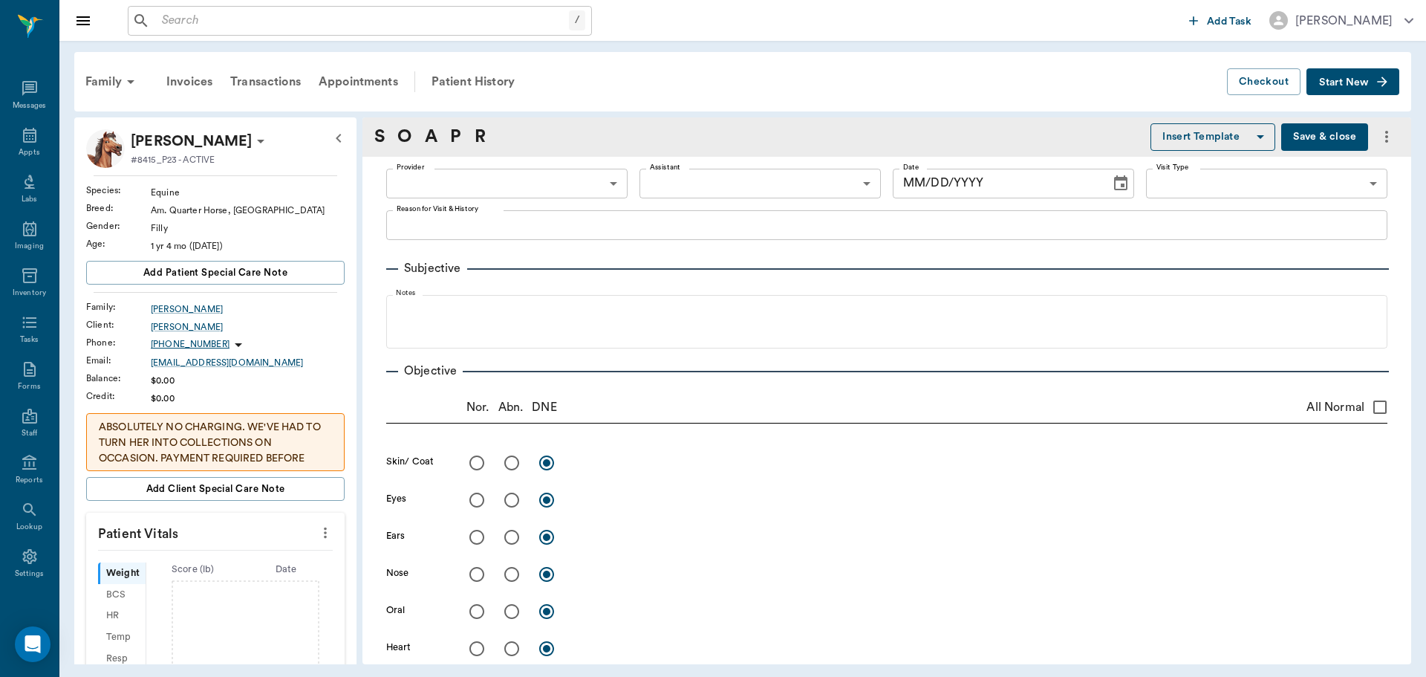
type input "63ec2f075fda476ae8351a4d"
type input "65d2be4f46e3a538d89b8c14"
type textarea "snotty nose, weak, neck swollen [PERSON_NAME]"
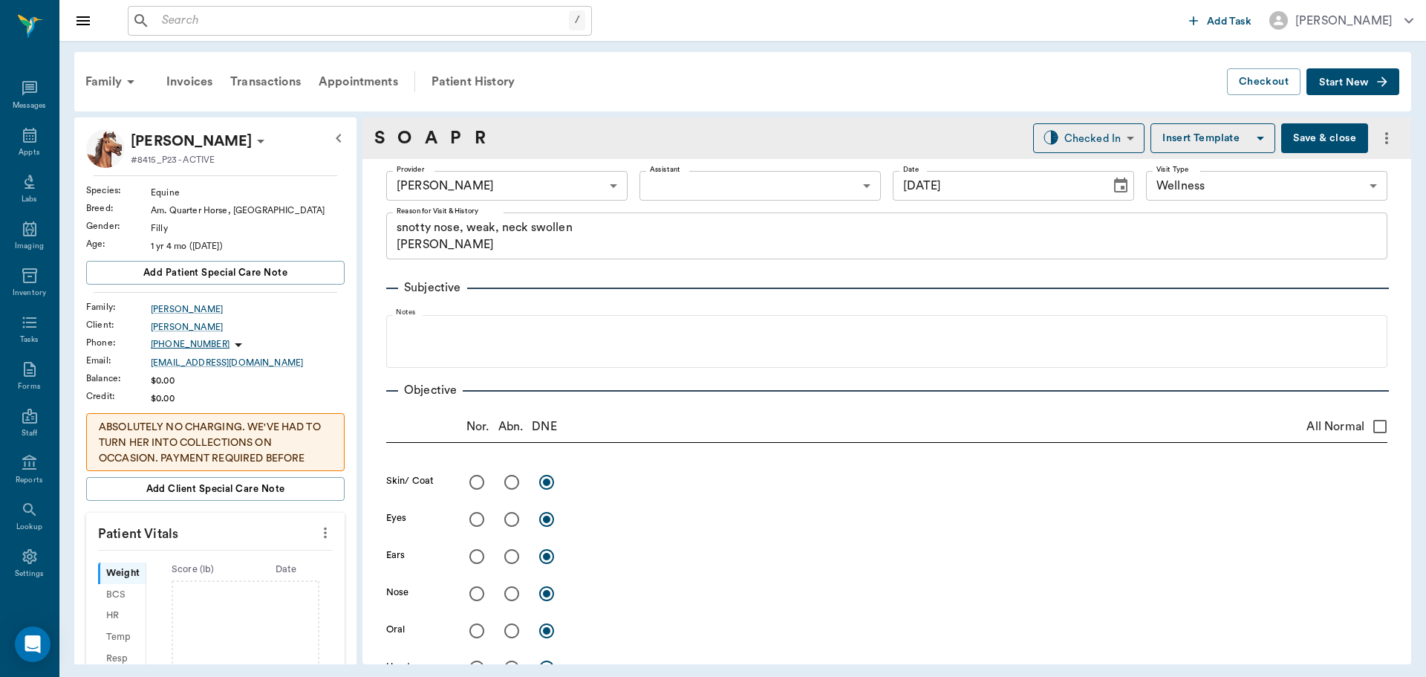
type input "[DATE]"
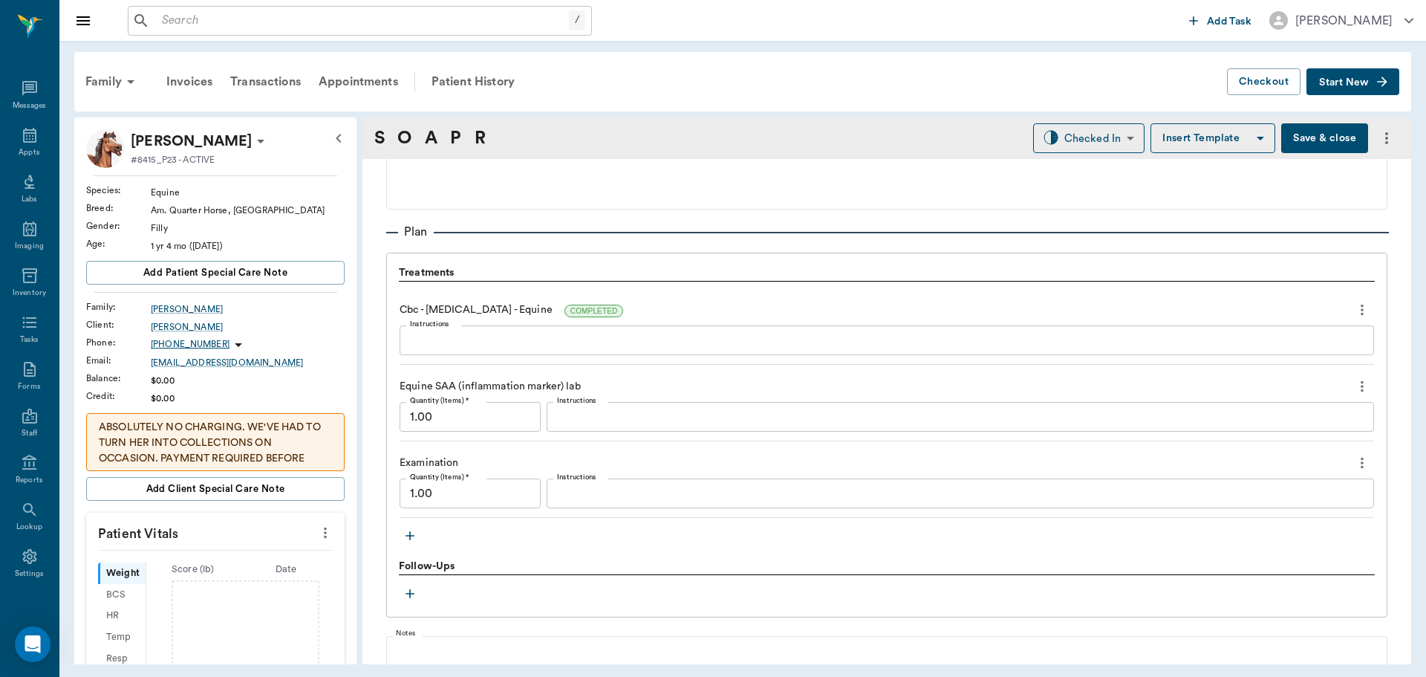
scroll to position [1040, 0]
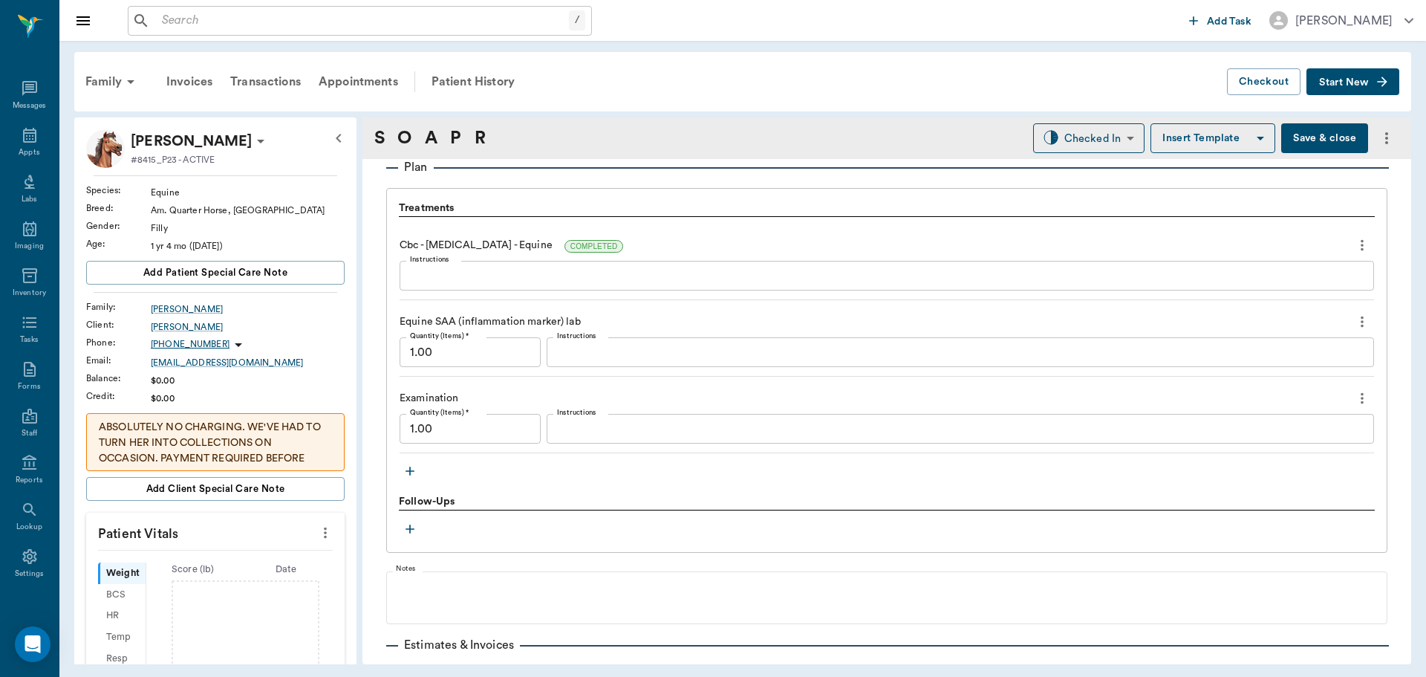
click at [409, 476] on icon "button" at bounding box center [410, 471] width 15 height 15
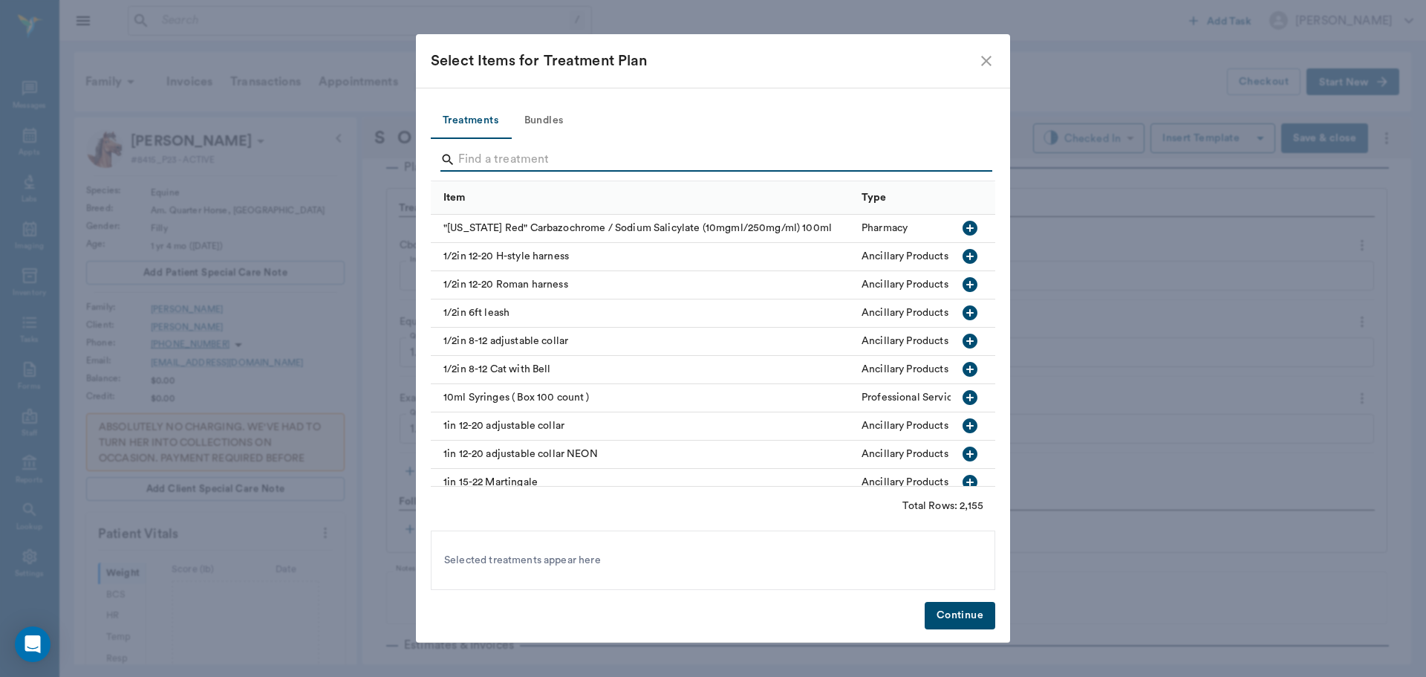
click at [513, 158] on input "Search" at bounding box center [714, 160] width 512 height 24
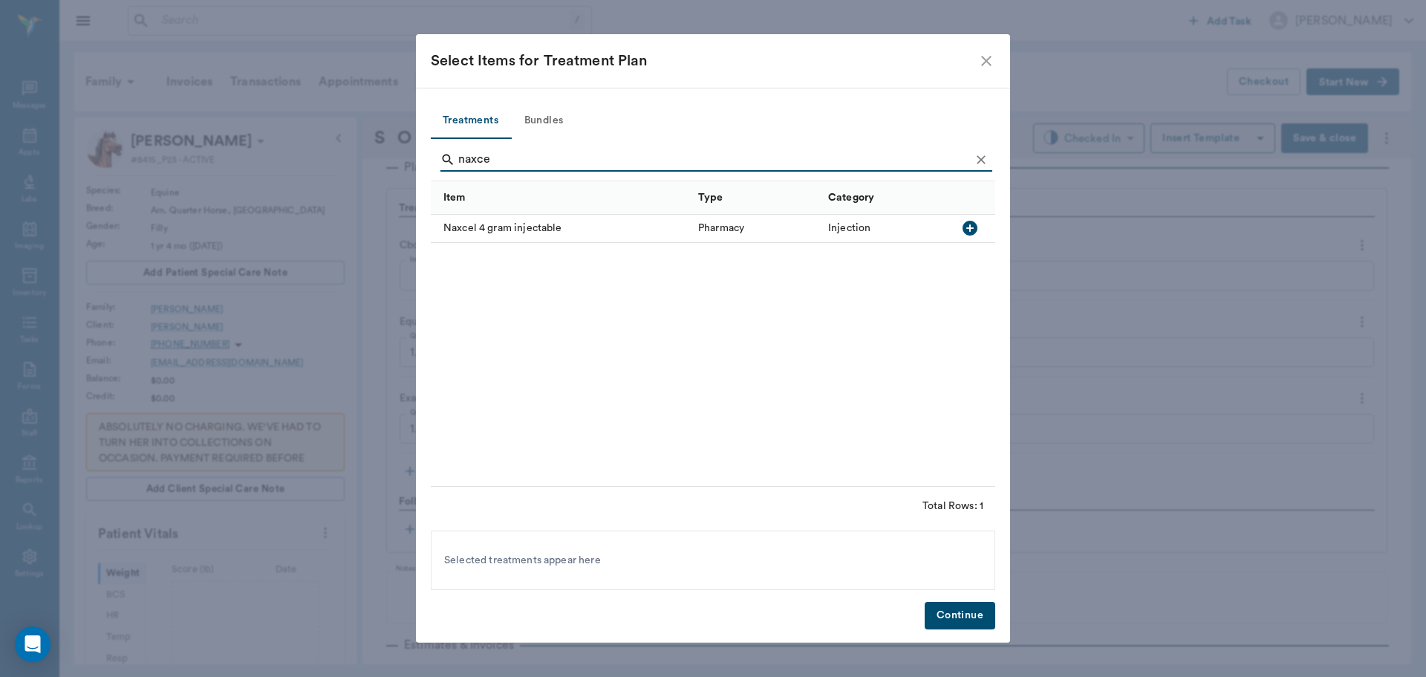
click at [967, 225] on icon "button" at bounding box center [970, 228] width 15 height 15
type input "n"
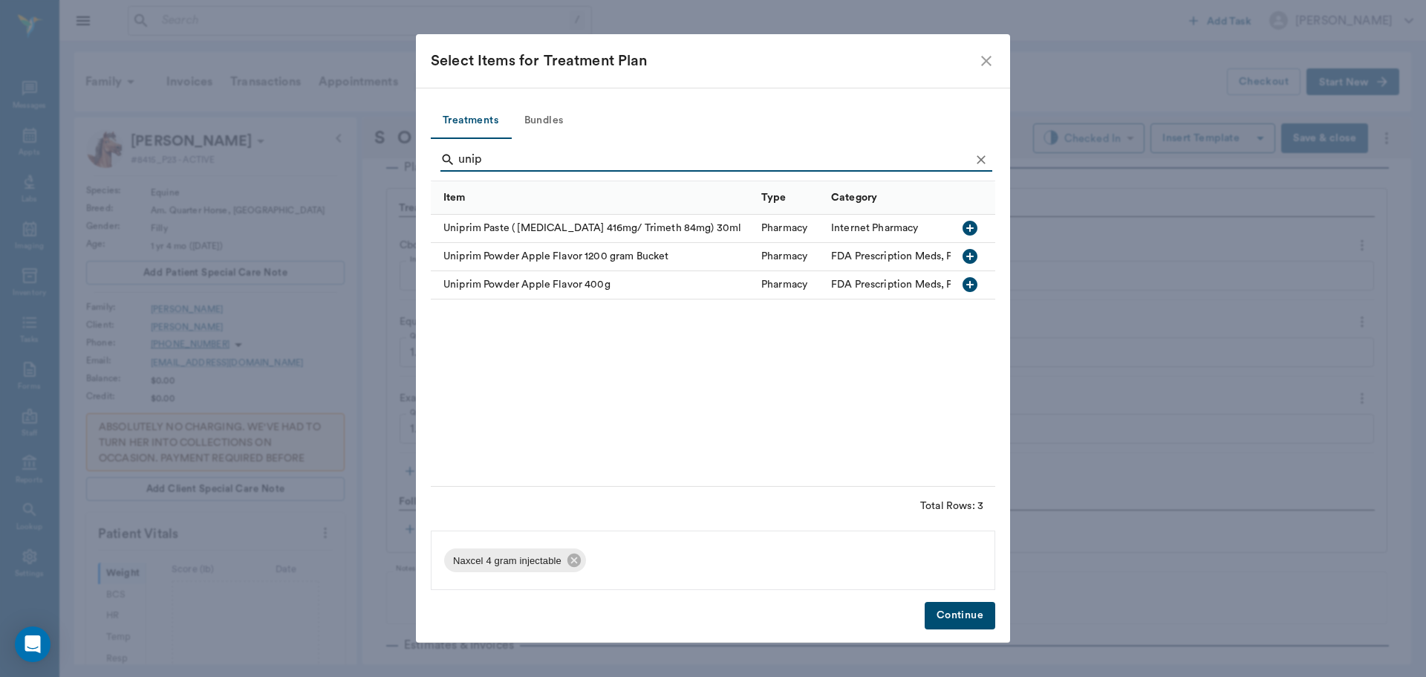
type input "unip"
click at [969, 229] on icon "button" at bounding box center [970, 228] width 18 height 18
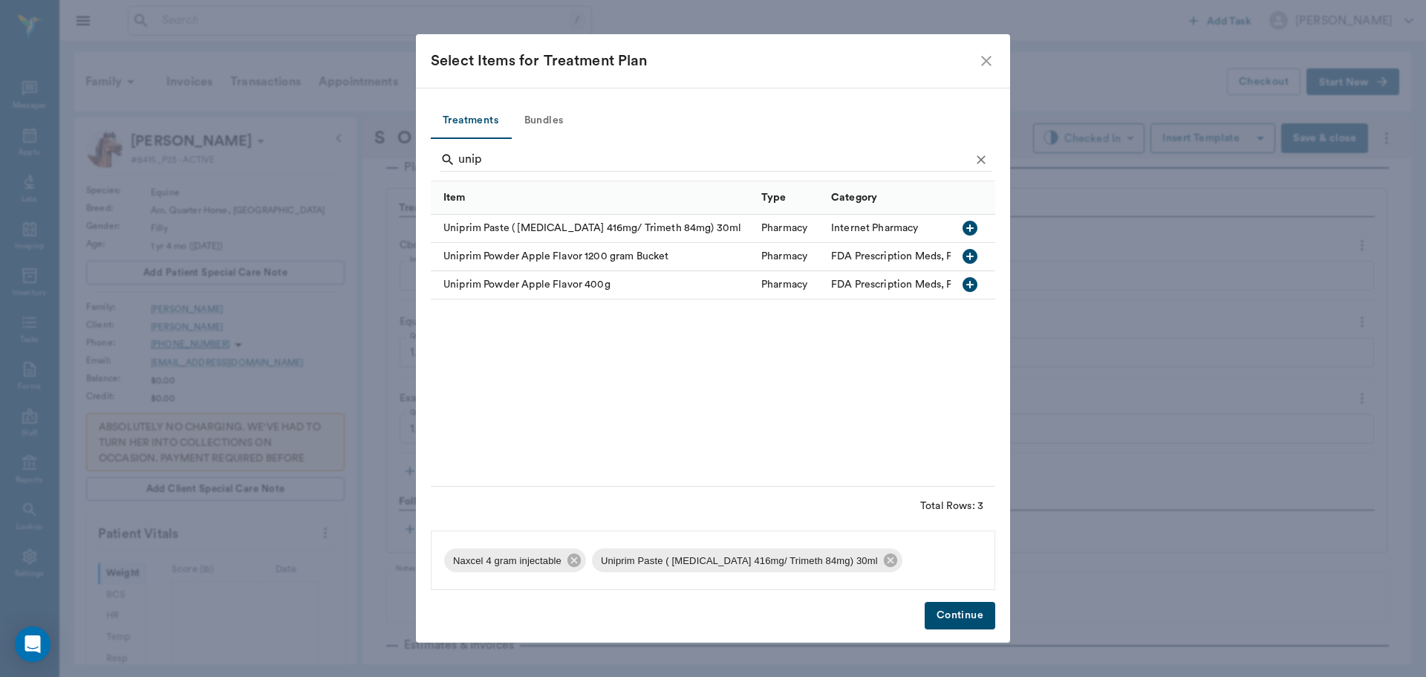
click at [955, 624] on button "Continue" at bounding box center [960, 615] width 71 height 27
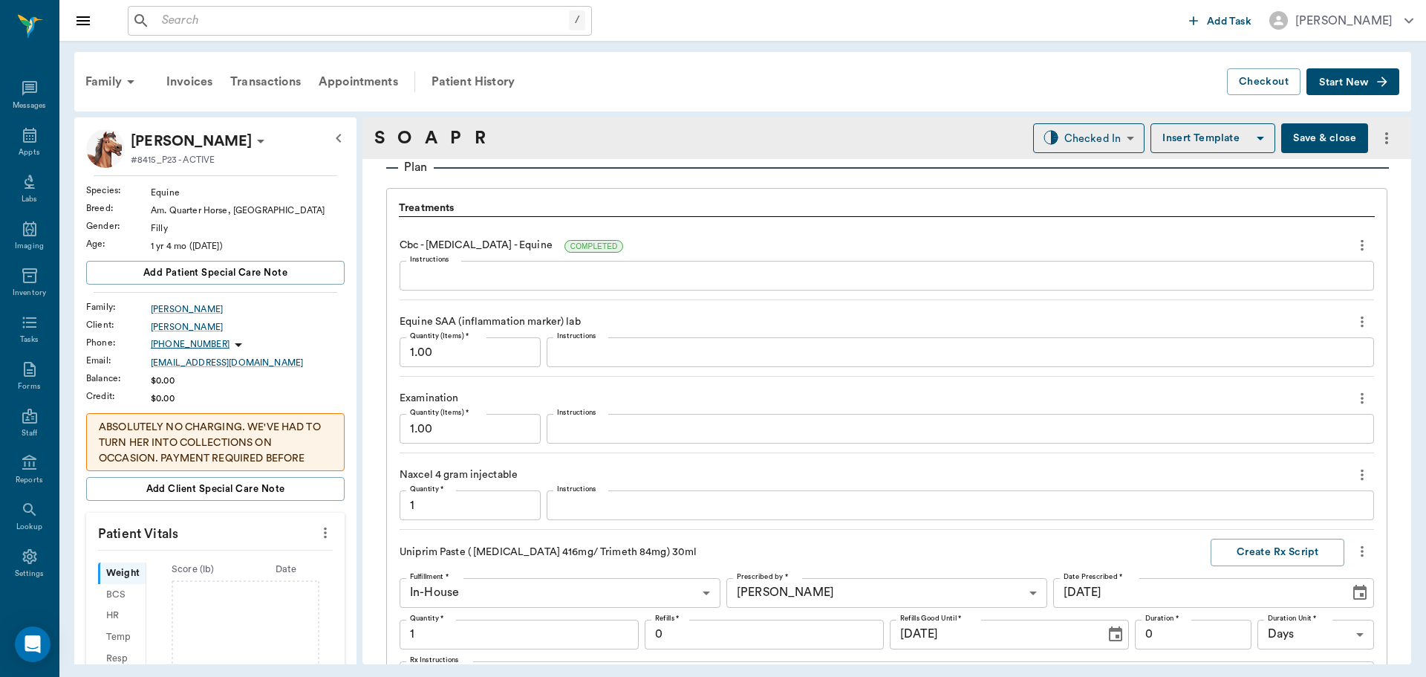
scroll to position [1368, 0]
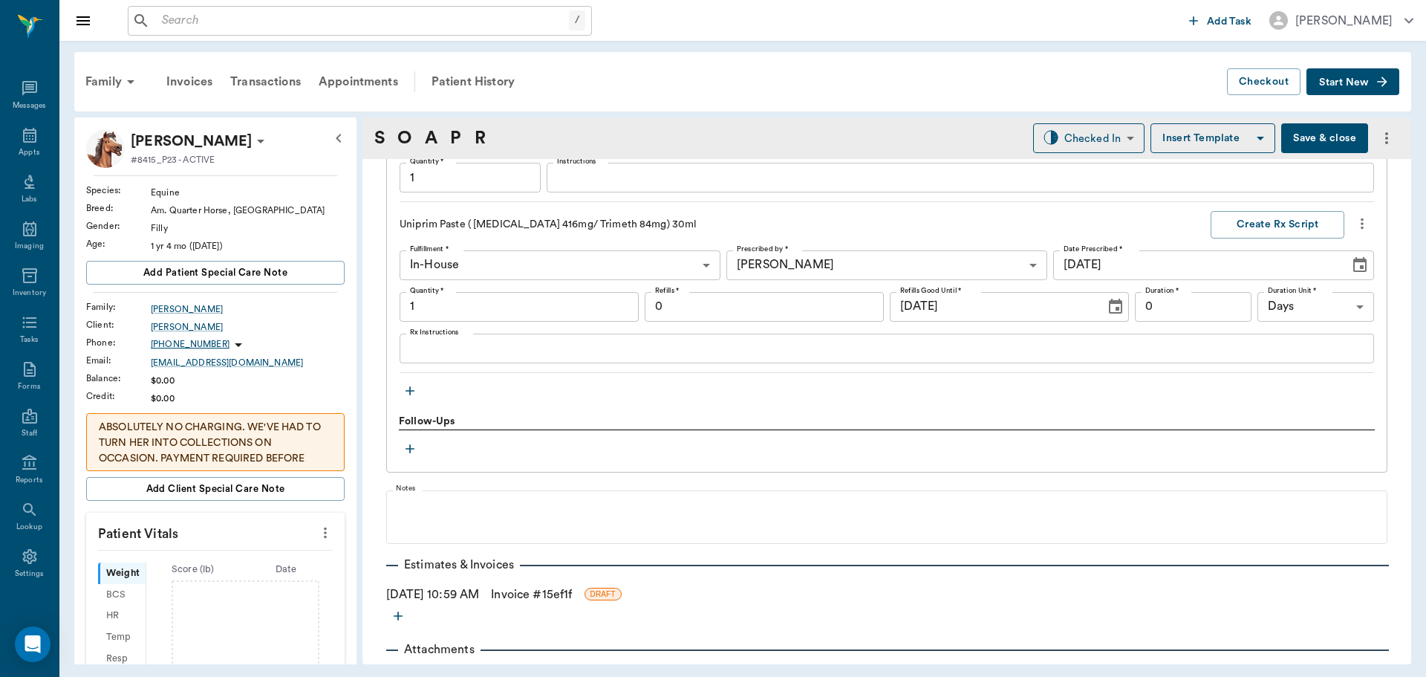
type input "1.00"
click at [502, 308] on input "1.00" at bounding box center [519, 307] width 239 height 30
type input "7.00"
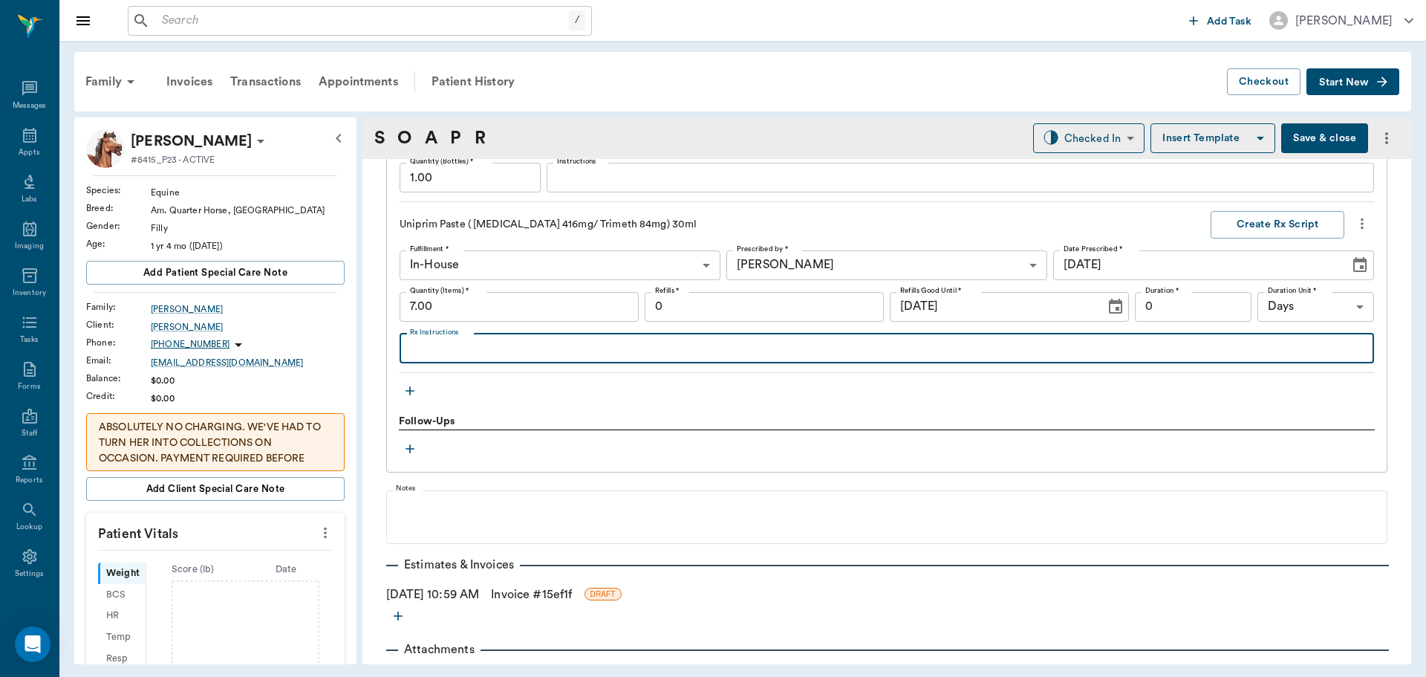
click at [477, 351] on textarea "Rx Instructions" at bounding box center [887, 348] width 954 height 17
type textarea "Give 1 syringe by mouth daily from [DATE] till gone"
click at [1173, 311] on input "0" at bounding box center [1193, 307] width 117 height 30
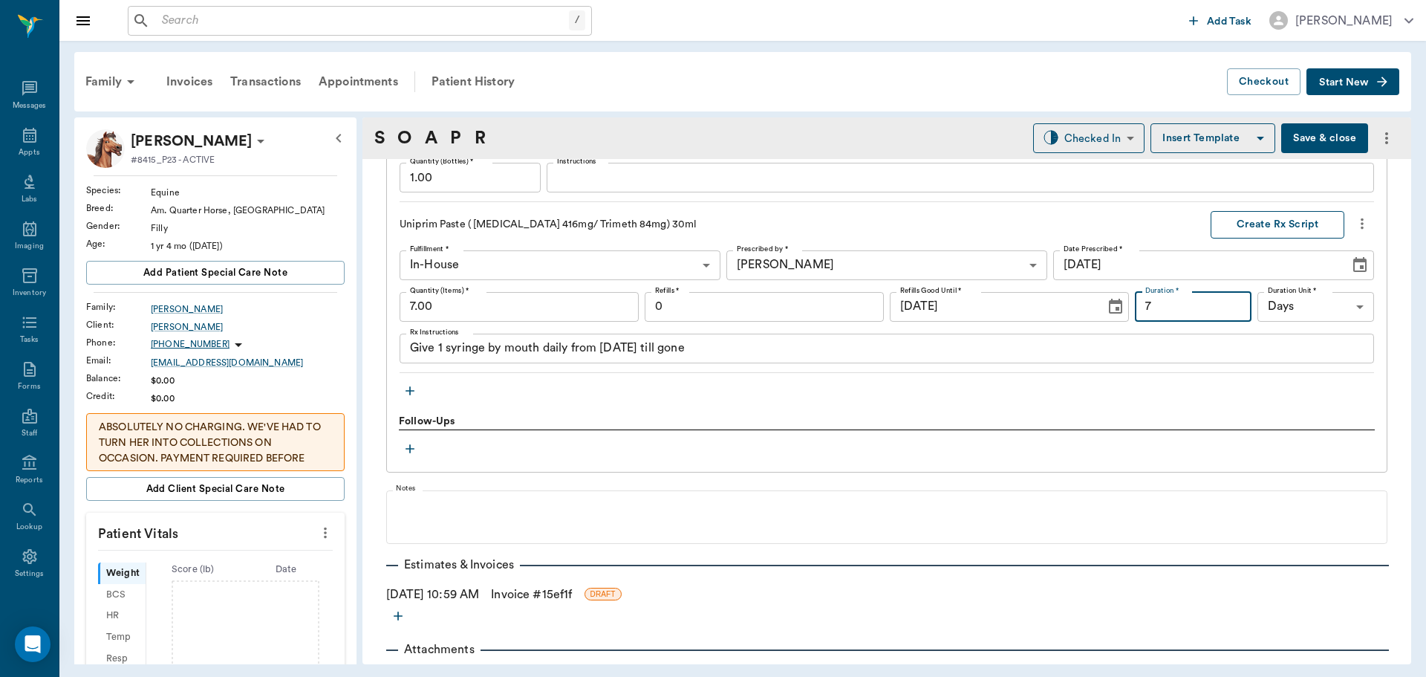
type input "7"
click at [1270, 214] on button "Create Rx Script" at bounding box center [1278, 224] width 134 height 27
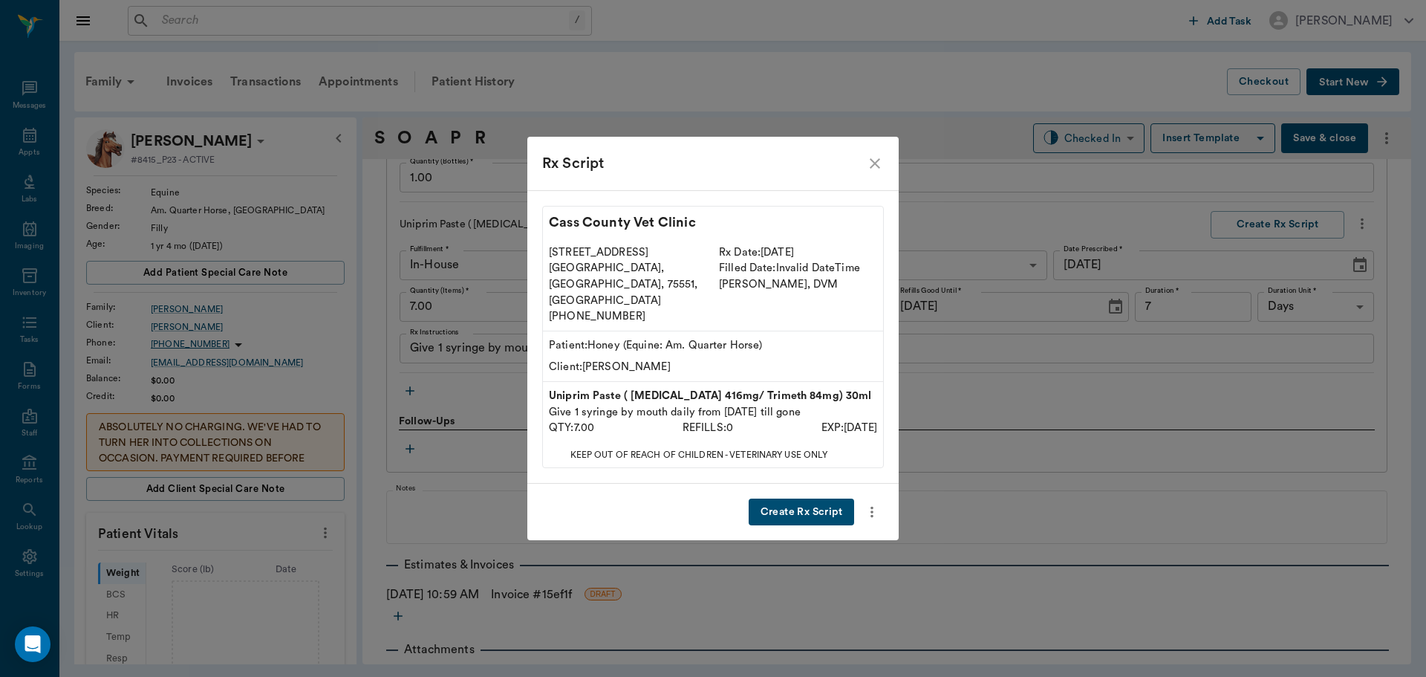
click at [800, 499] on button "Create Rx Script" at bounding box center [802, 512] width 106 height 27
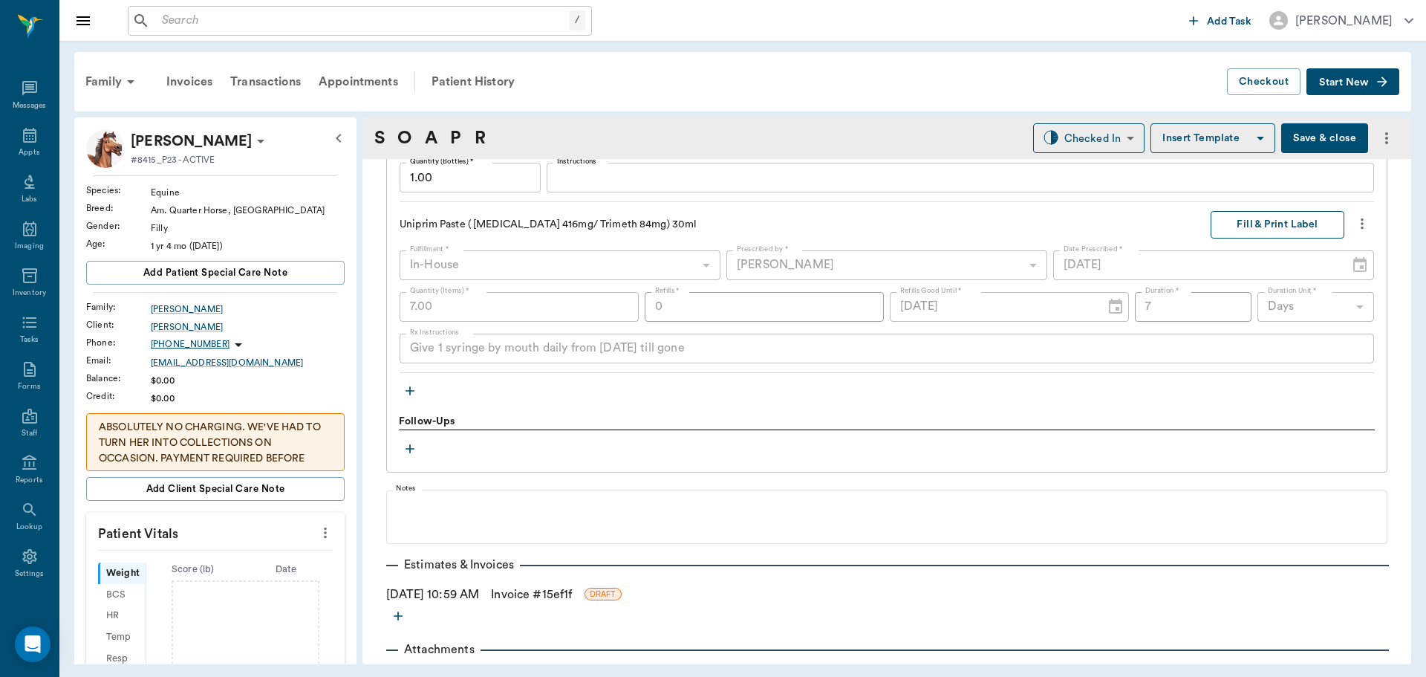
click at [1279, 219] on button "Fill & Print Label" at bounding box center [1278, 224] width 134 height 27
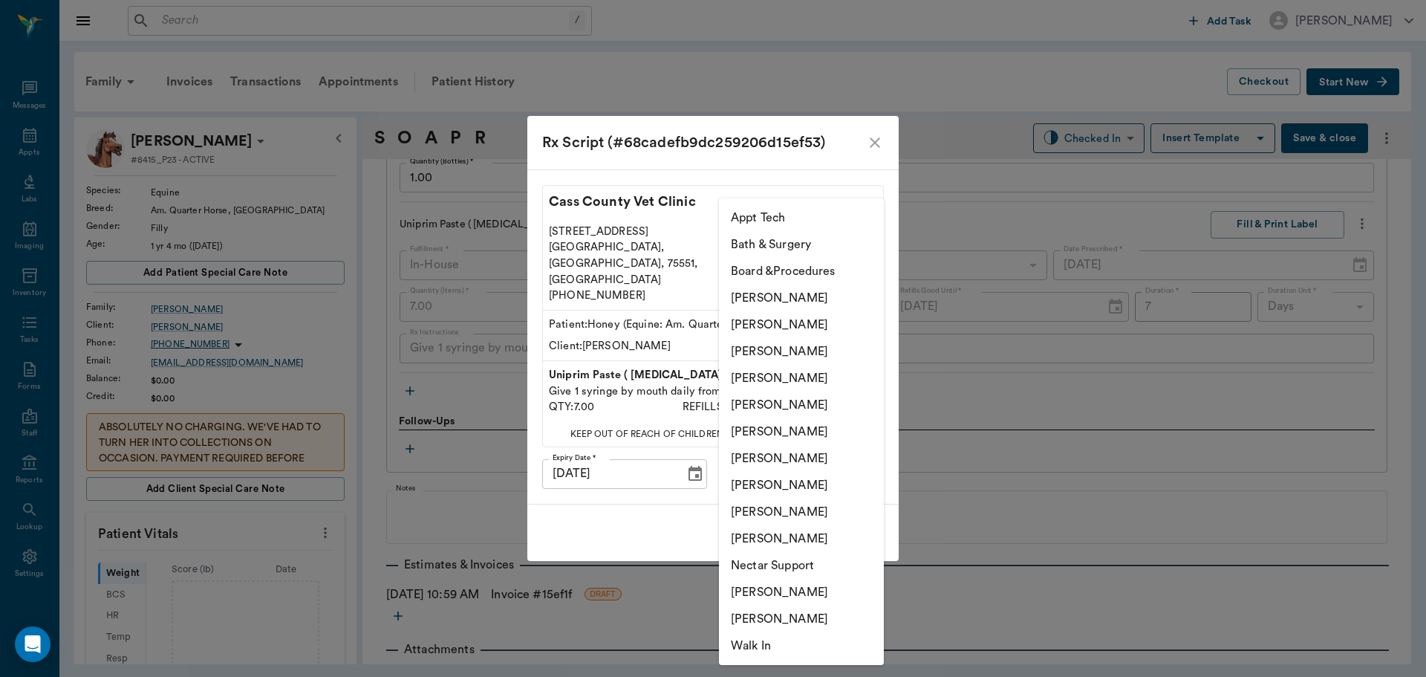
click at [840, 448] on body "/ ​ Add Task [PERSON_NAME] Nectar Messages Appts Labs Imaging Inventory Tasks F…" at bounding box center [713, 338] width 1426 height 677
click at [811, 375] on li "[PERSON_NAME]" at bounding box center [801, 378] width 165 height 27
type input "63ec2f075fda476ae8351a4d"
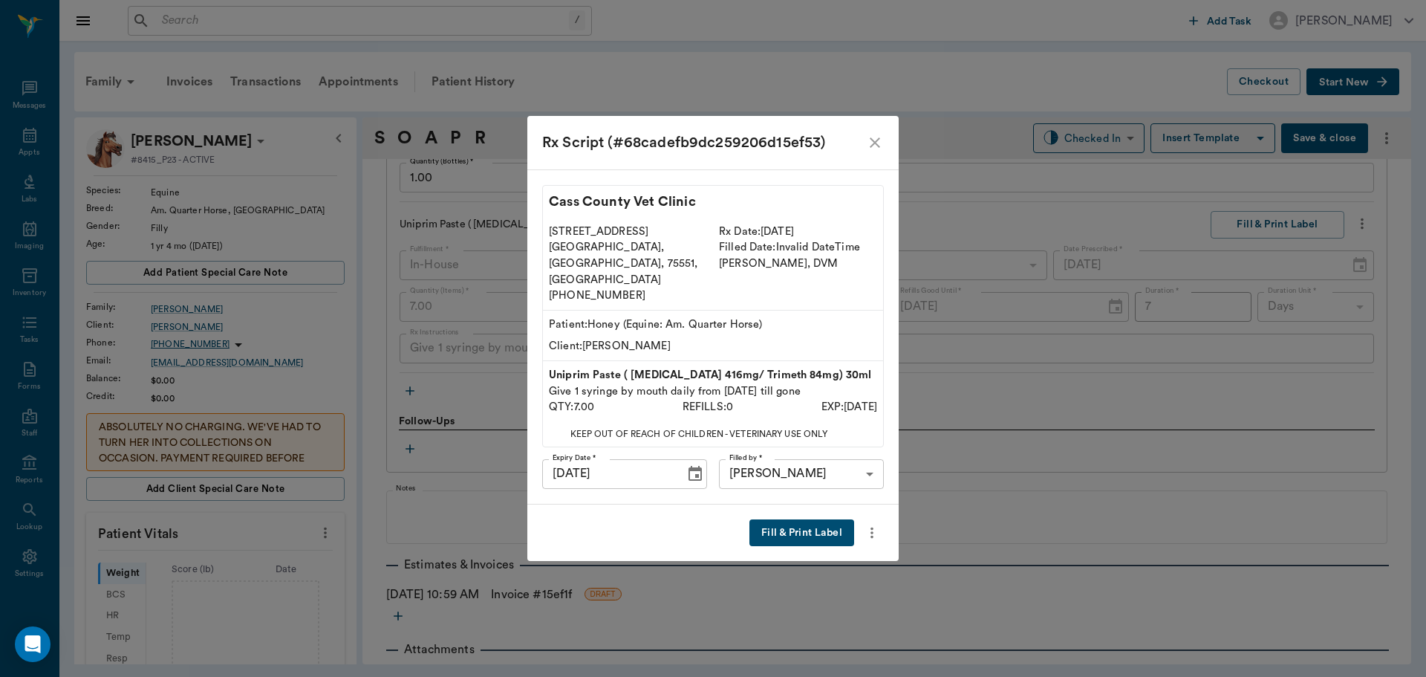
click at [809, 522] on button "Fill & Print Label" at bounding box center [802, 532] width 105 height 27
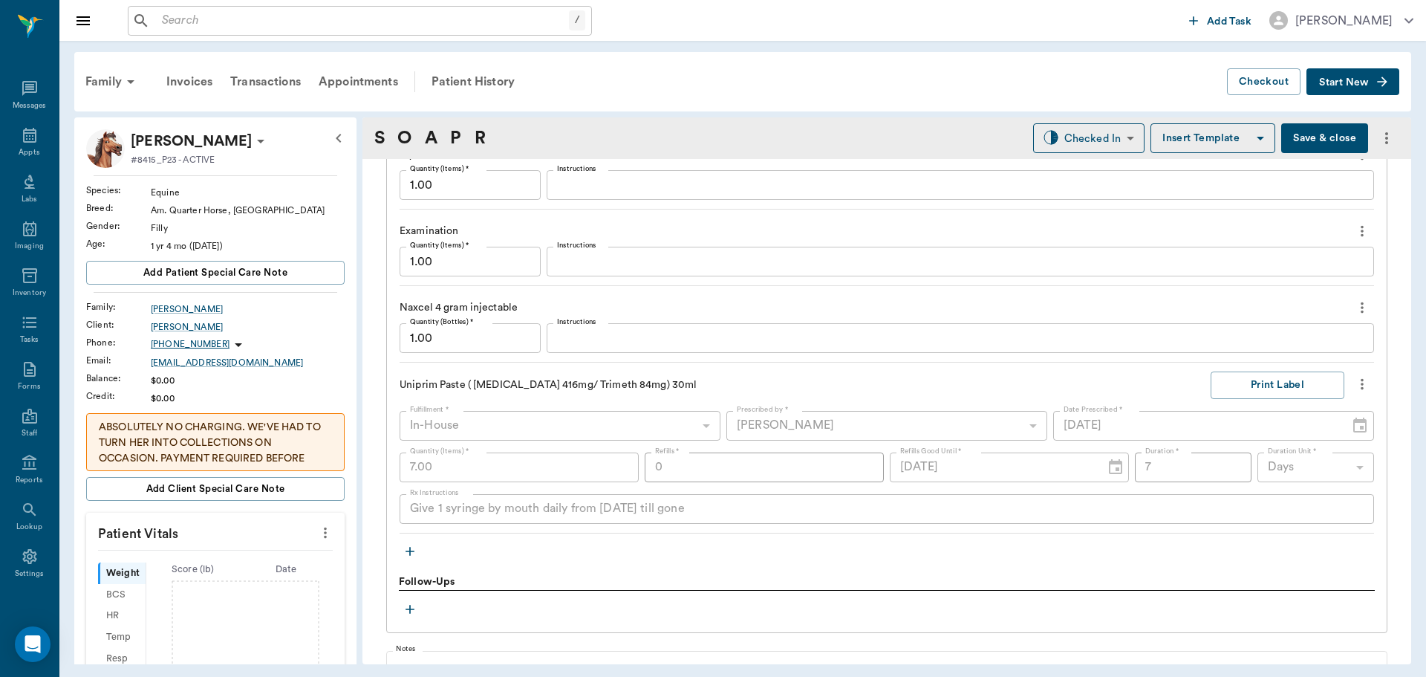
scroll to position [1219, 0]
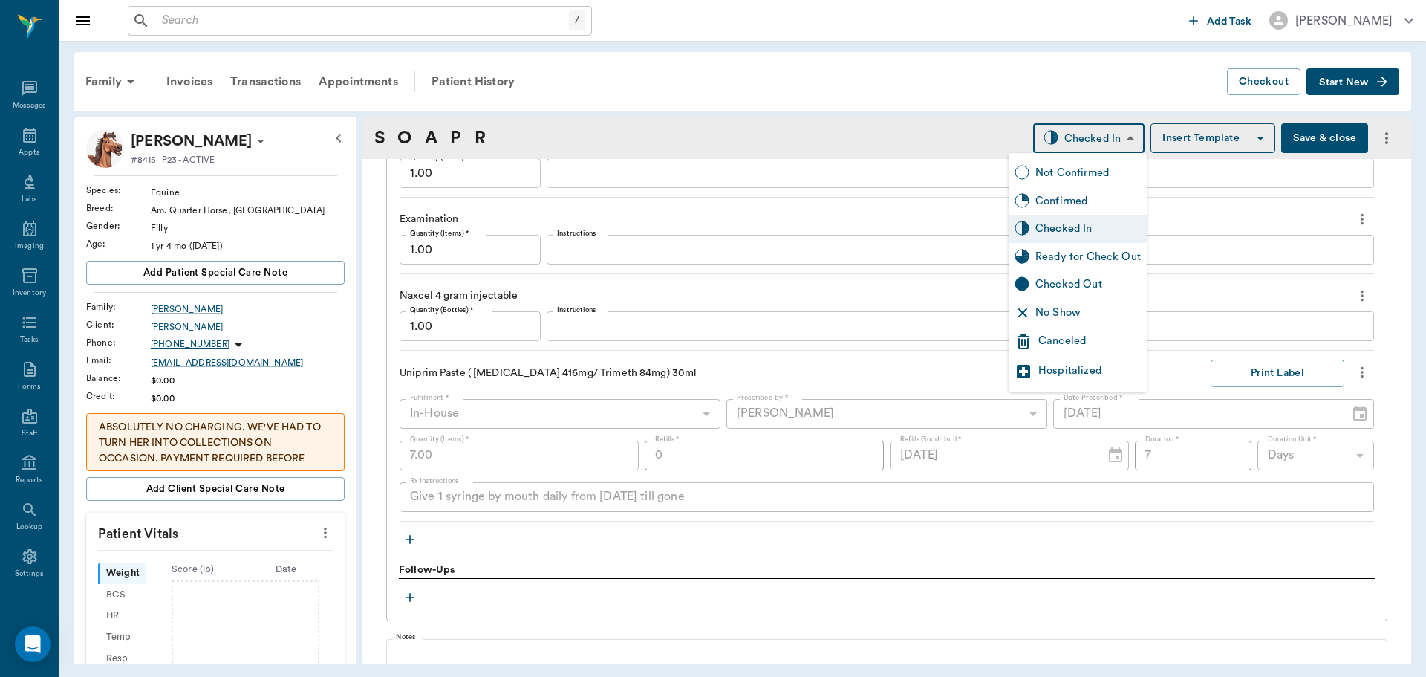
click at [1121, 137] on body "/ ​ Add Task [PERSON_NAME] Nectar Messages Appts Labs Imaging Inventory Tasks F…" at bounding box center [713, 338] width 1426 height 677
click at [1108, 261] on div "Ready for Check Out" at bounding box center [1089, 257] width 106 height 16
type input "READY_TO_CHECKOUT"
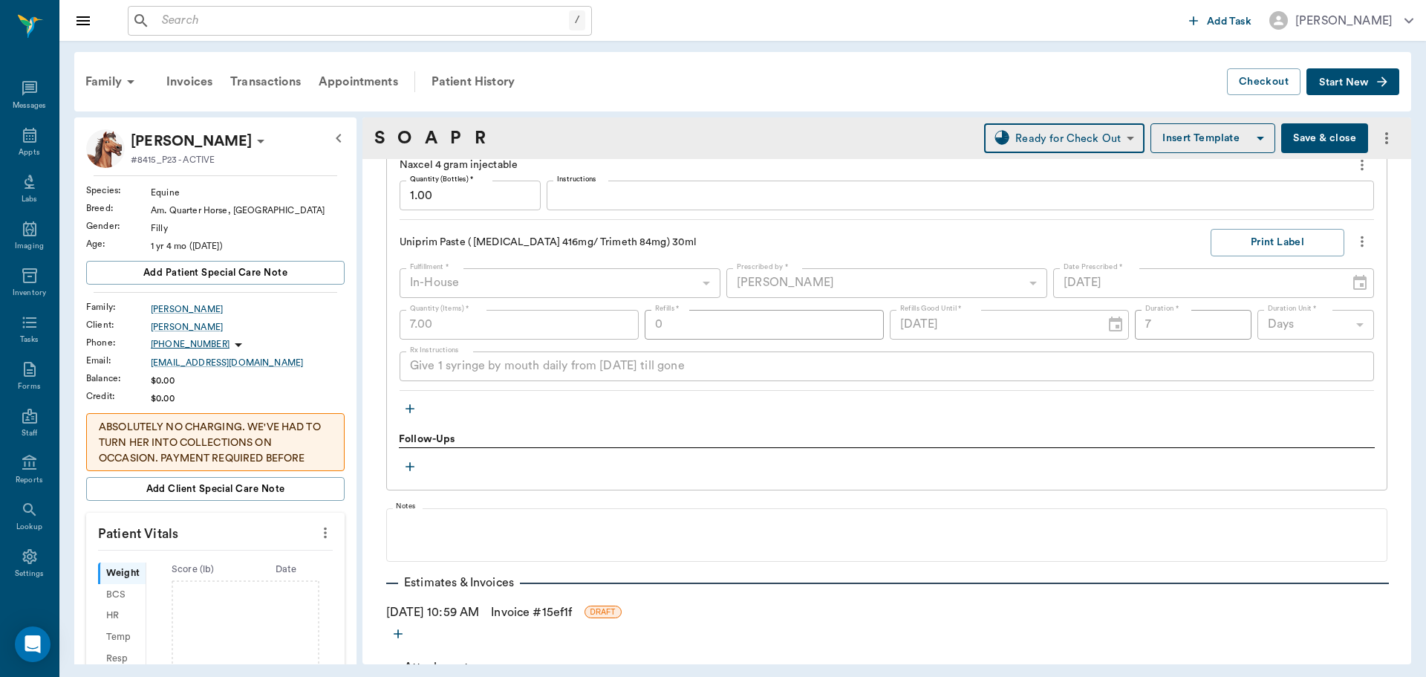
scroll to position [1403, 0]
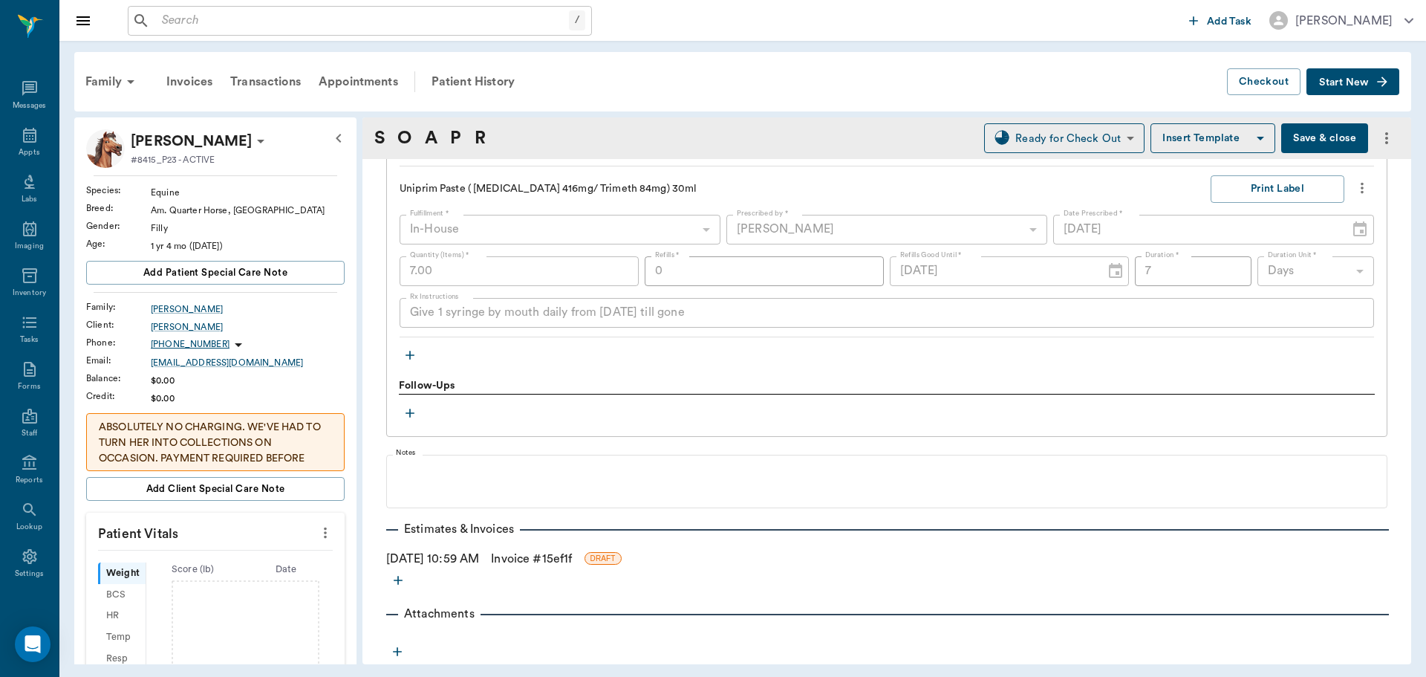
click at [530, 562] on link "Invoice # 15ef1f" at bounding box center [531, 559] width 81 height 18
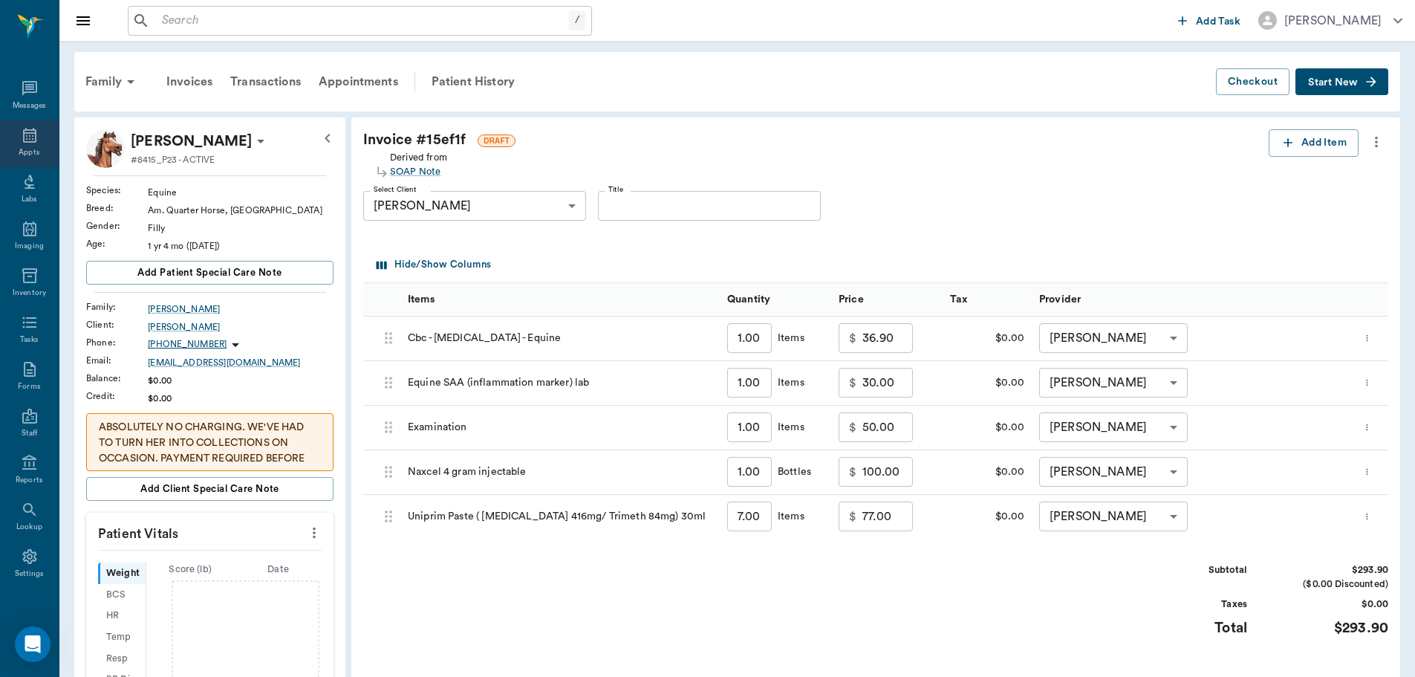
click at [29, 140] on icon at bounding box center [29, 135] width 13 height 15
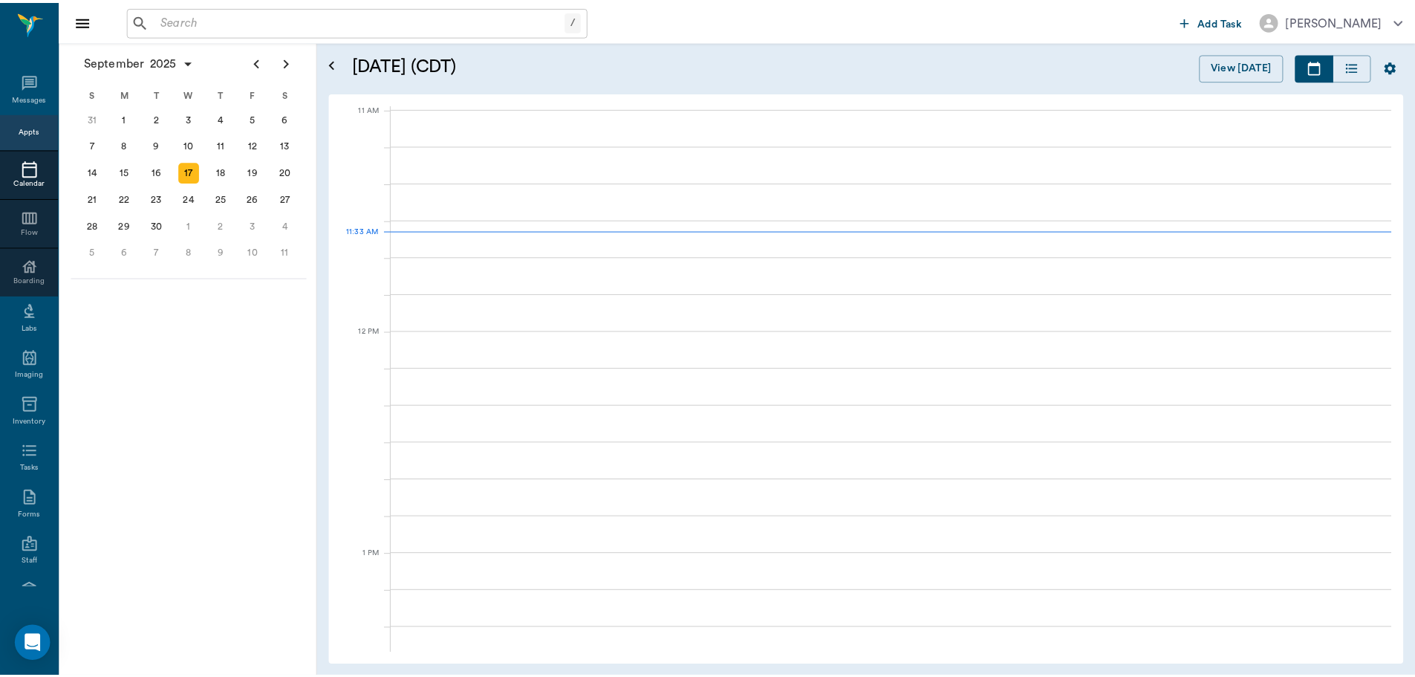
scroll to position [670, 0]
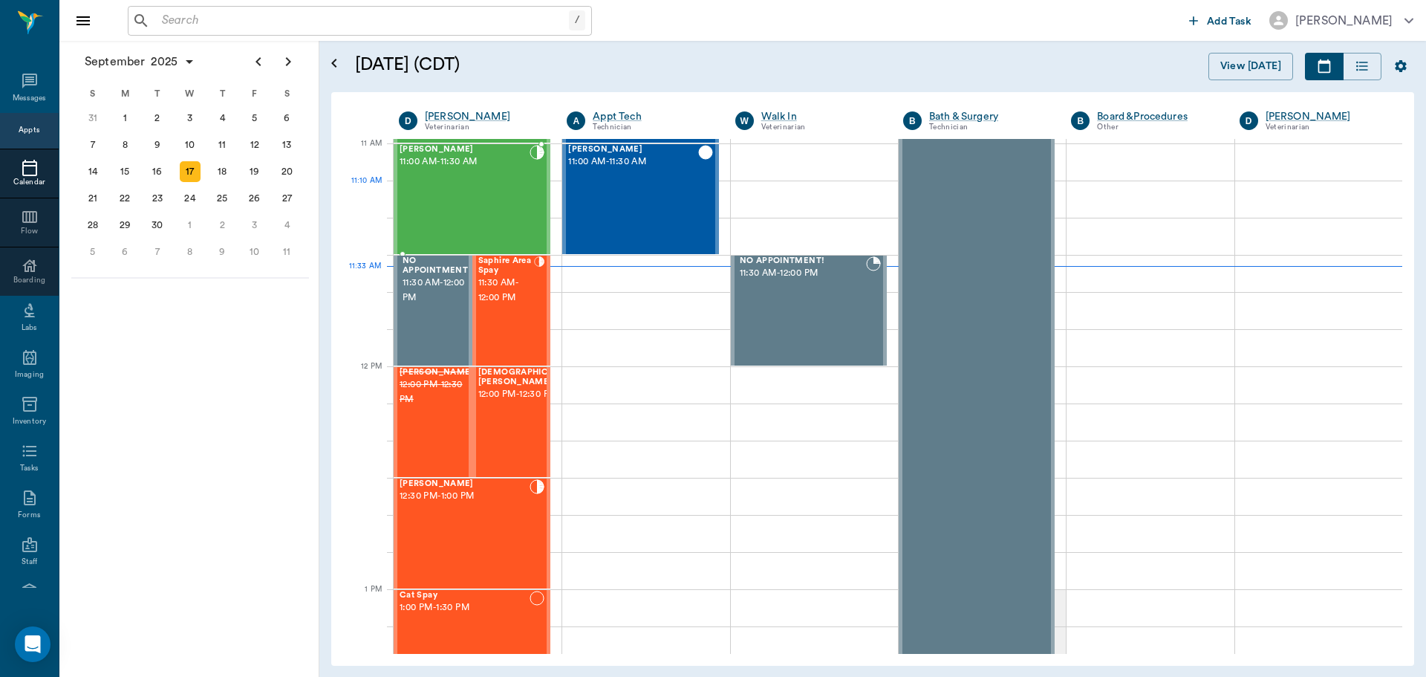
click at [451, 185] on div "[PERSON_NAME] 11:00 AM - 11:30 AM" at bounding box center [465, 199] width 130 height 108
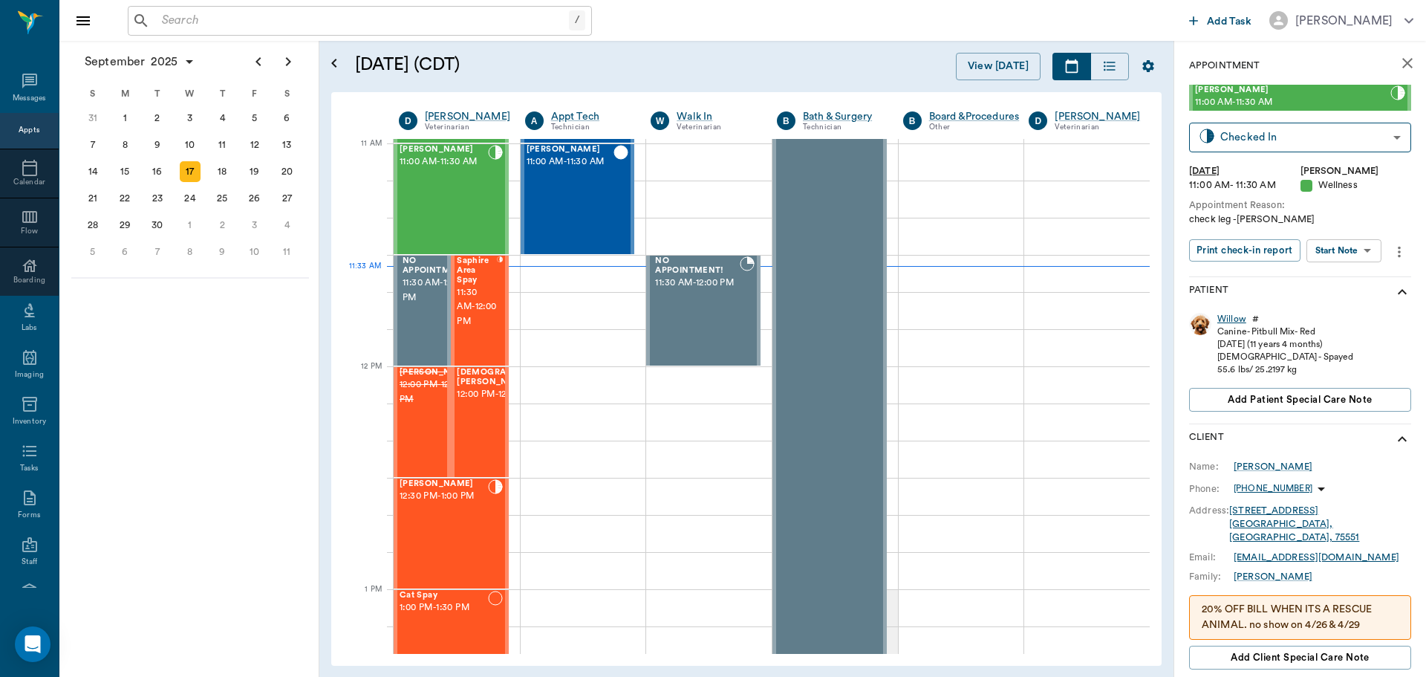
click at [1237, 318] on div "Willow" at bounding box center [1232, 319] width 29 height 13
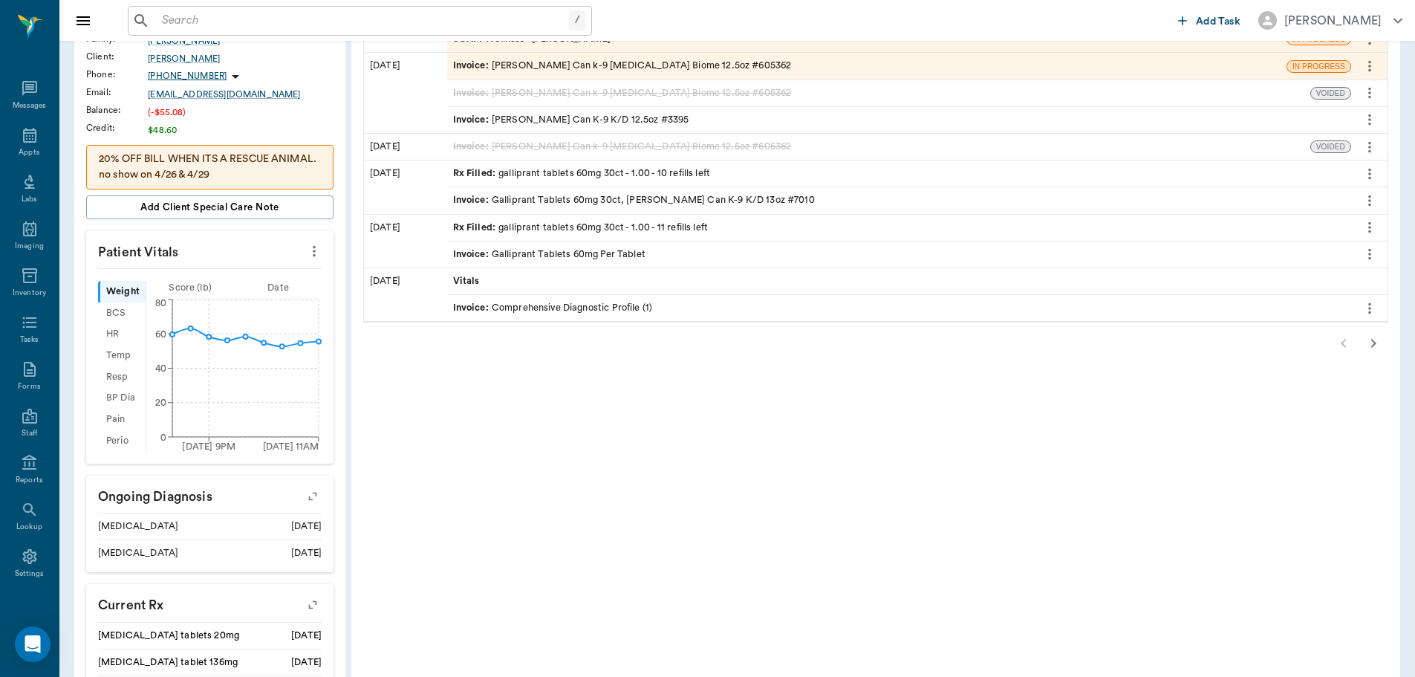
scroll to position [297, 0]
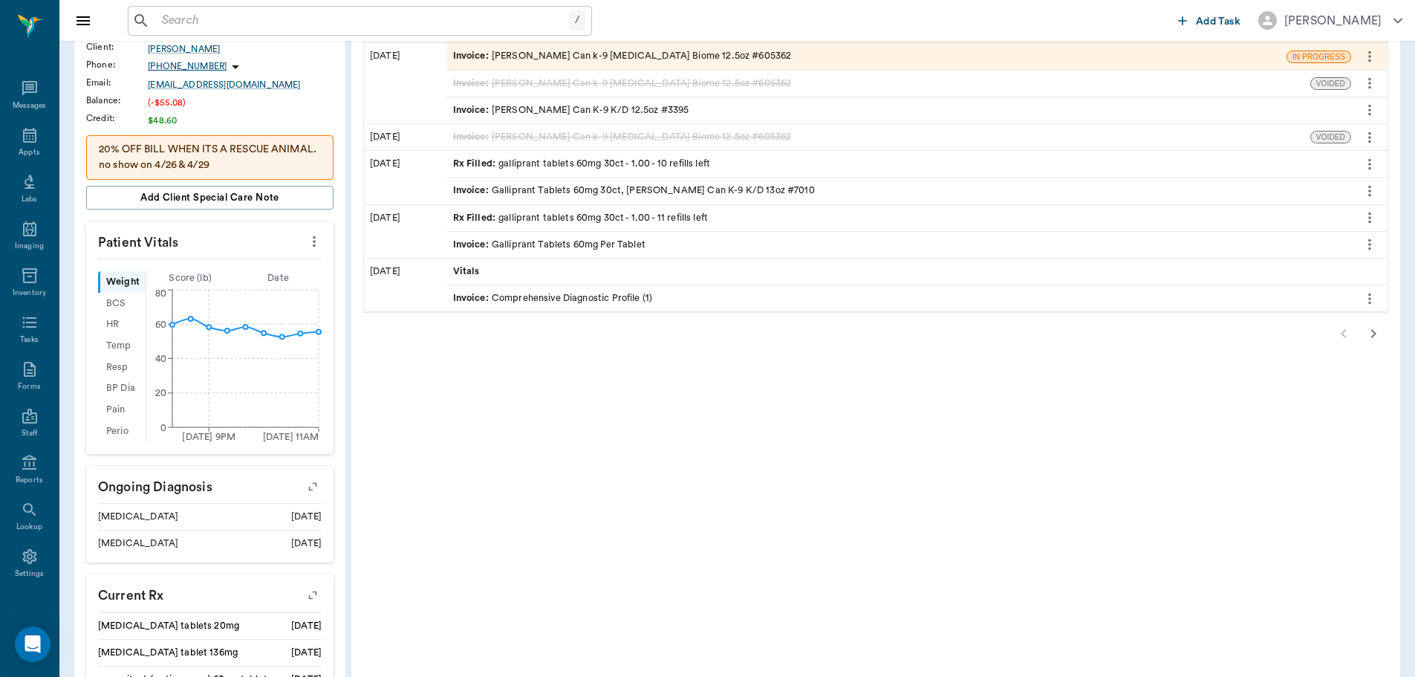
click at [1370, 332] on icon "button" at bounding box center [1374, 334] width 18 height 18
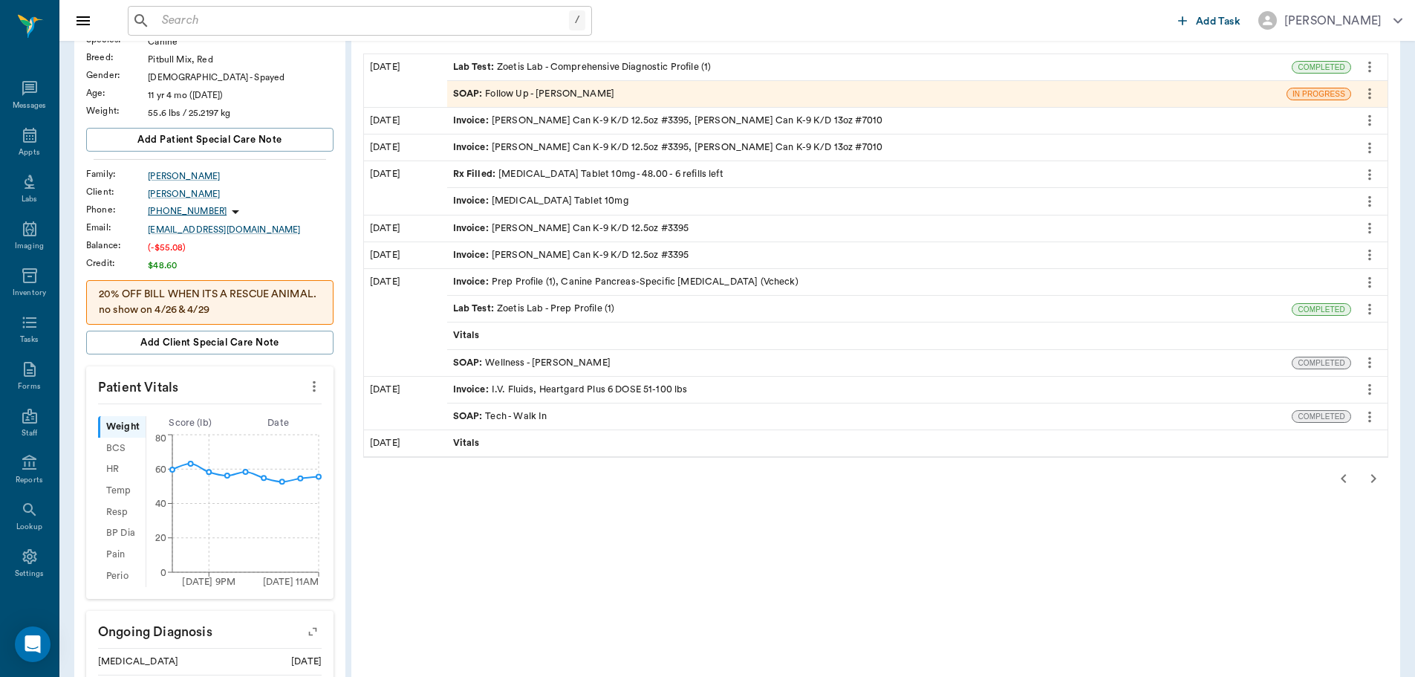
scroll to position [149, 0]
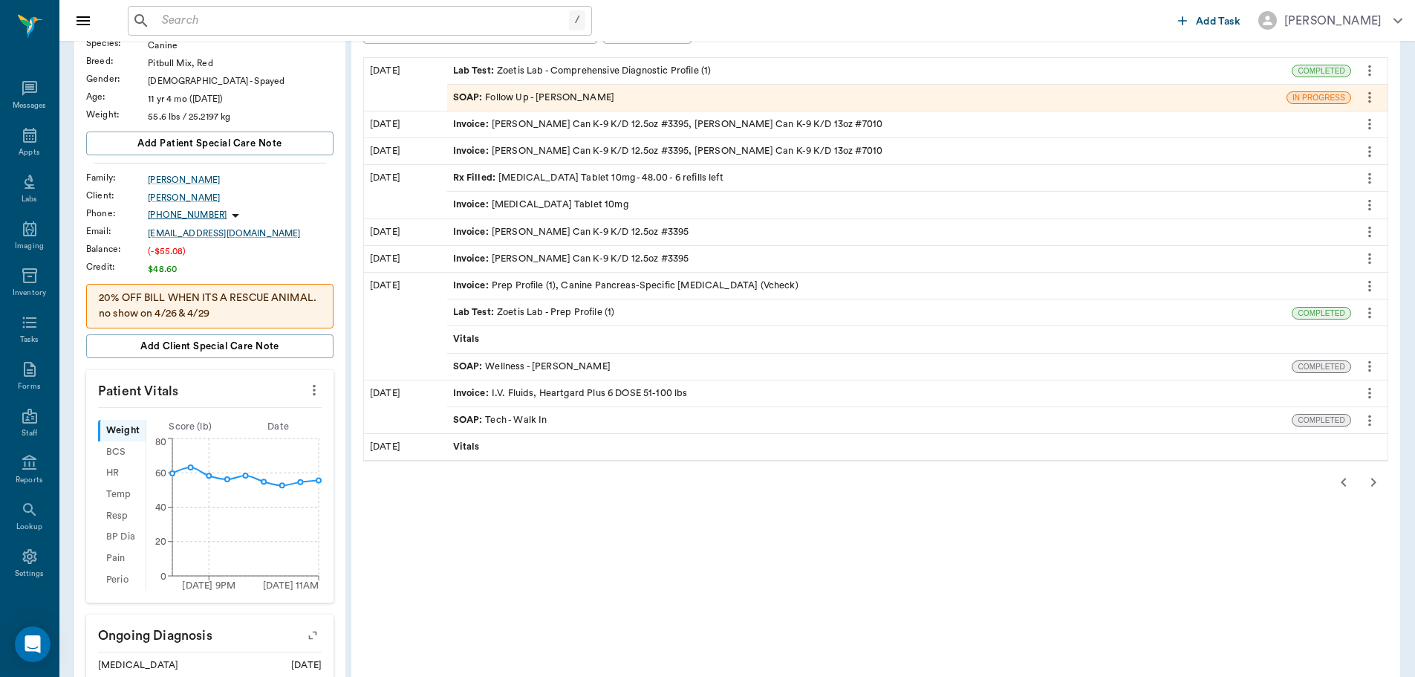
click at [1368, 485] on icon "button" at bounding box center [1374, 482] width 18 height 18
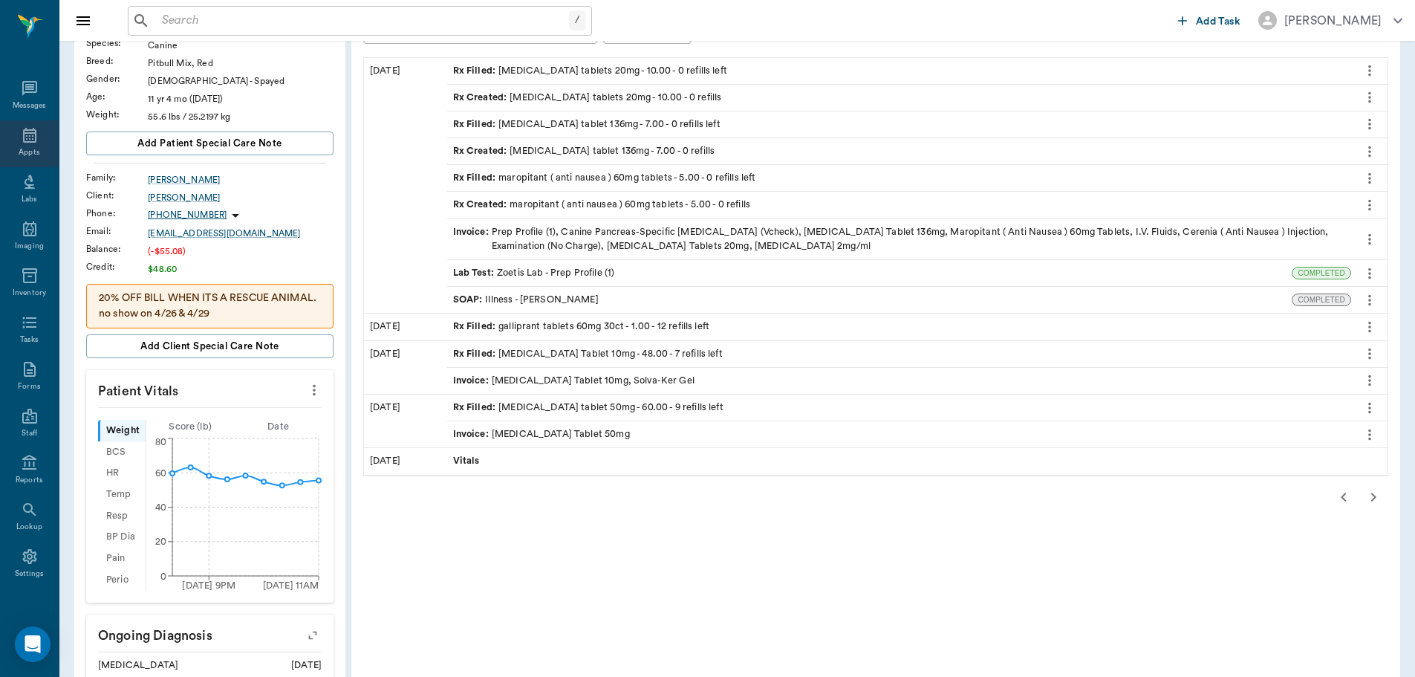
click at [21, 126] on icon at bounding box center [30, 135] width 18 height 18
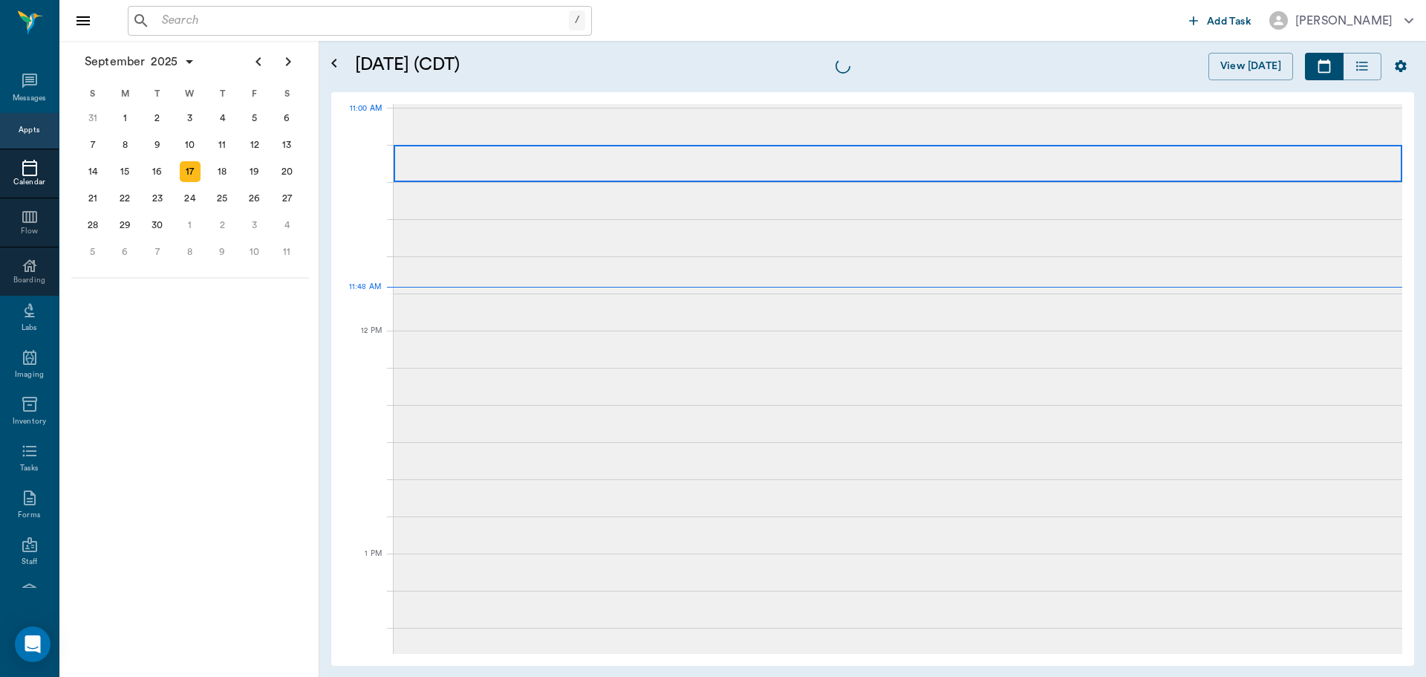
scroll to position [669, 0]
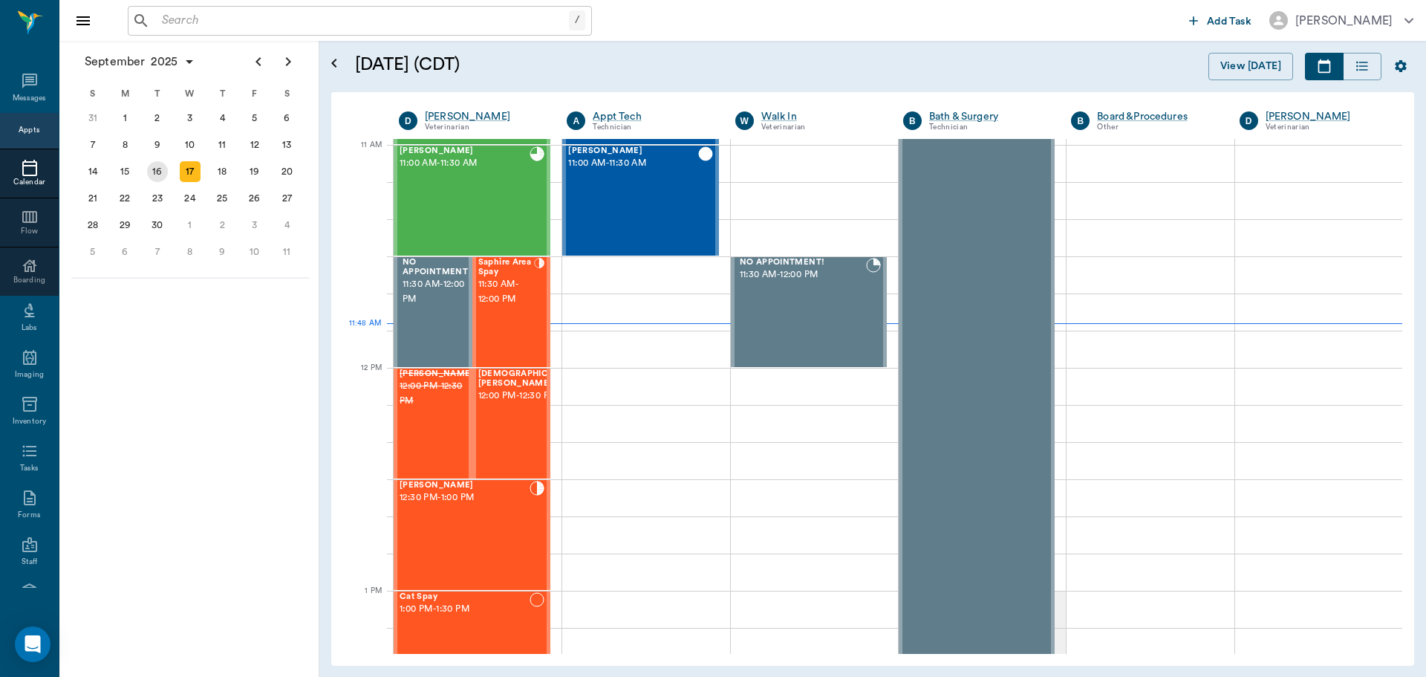
click at [155, 166] on div "16" at bounding box center [157, 171] width 21 height 21
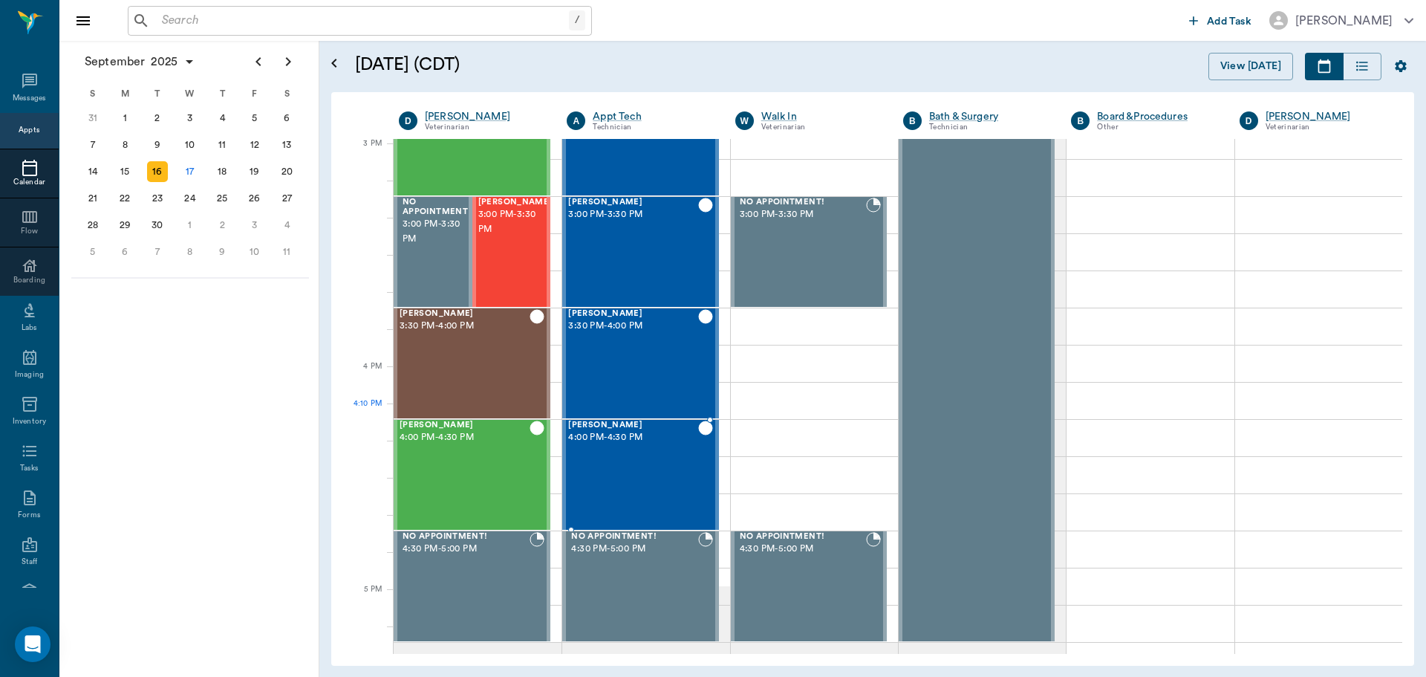
scroll to position [1635, 0]
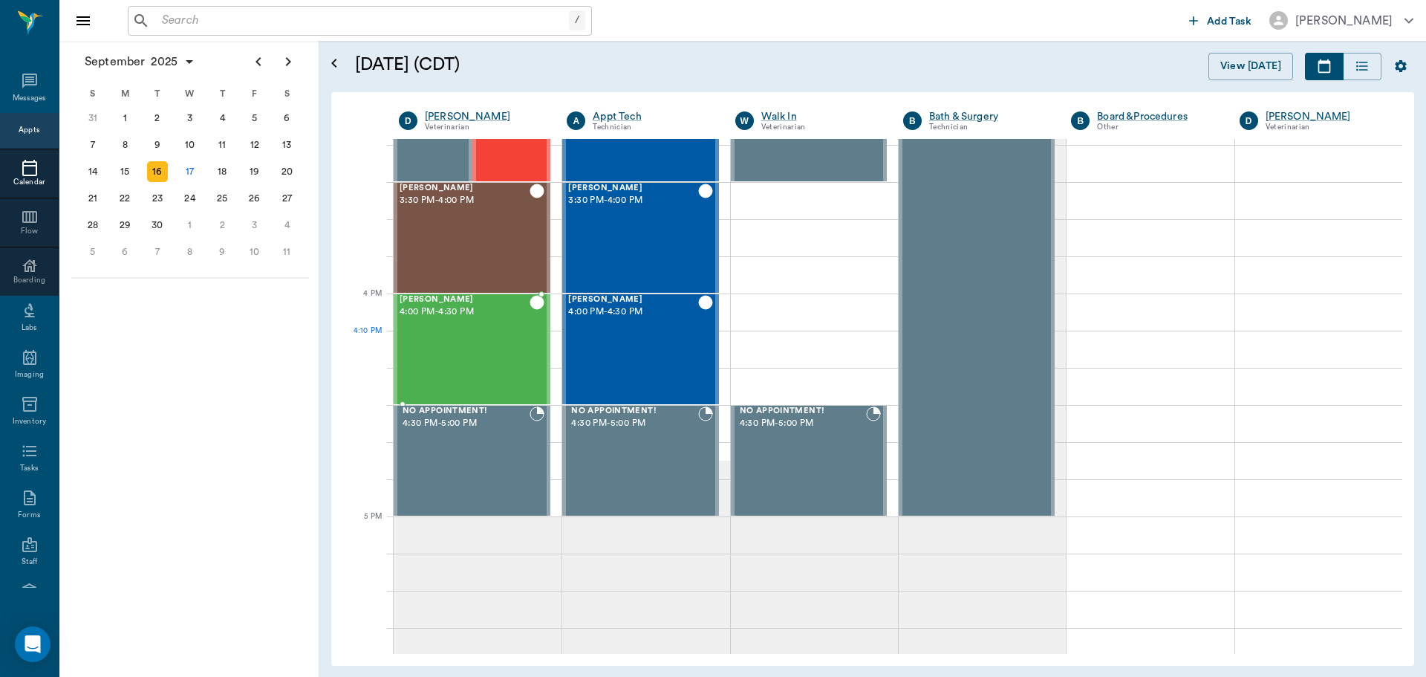
click at [487, 340] on div "[PERSON_NAME] 4:00 PM - 4:30 PM" at bounding box center [465, 349] width 130 height 108
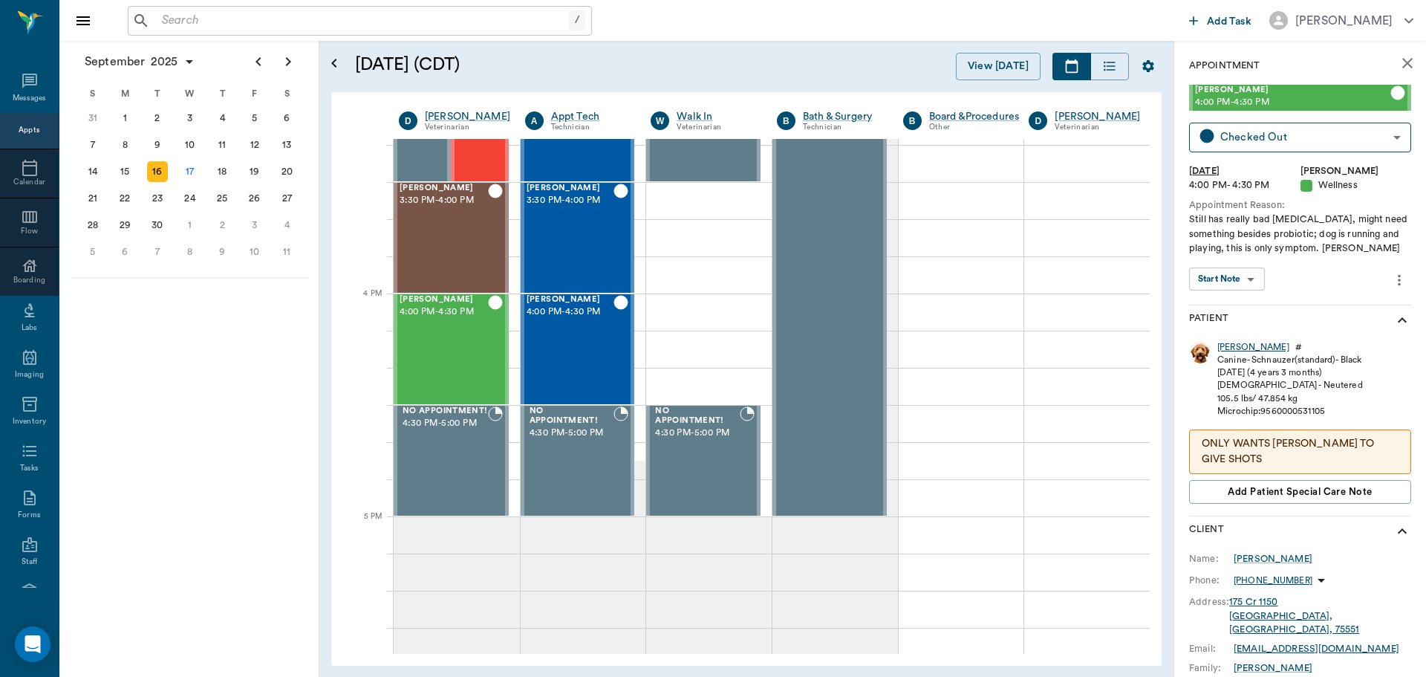
click at [1239, 351] on div "[PERSON_NAME]" at bounding box center [1254, 347] width 72 height 13
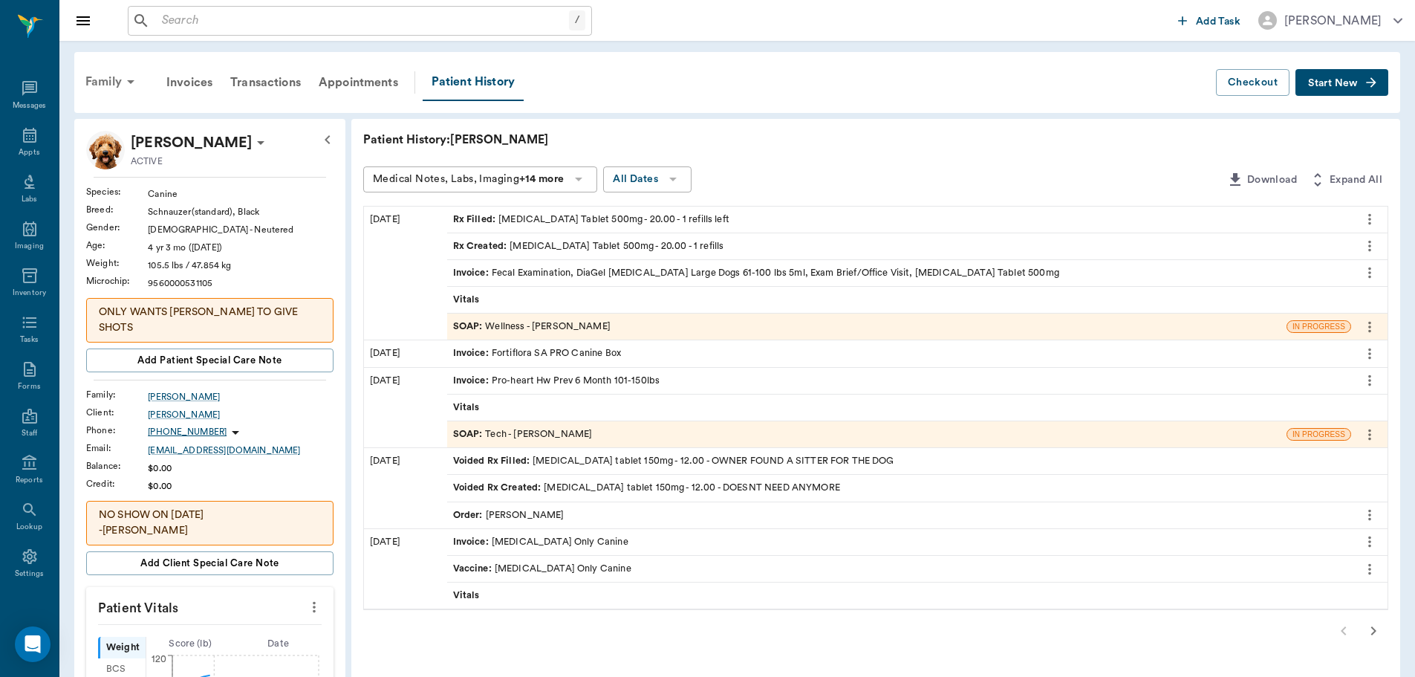
click at [123, 85] on icon at bounding box center [131, 82] width 18 height 18
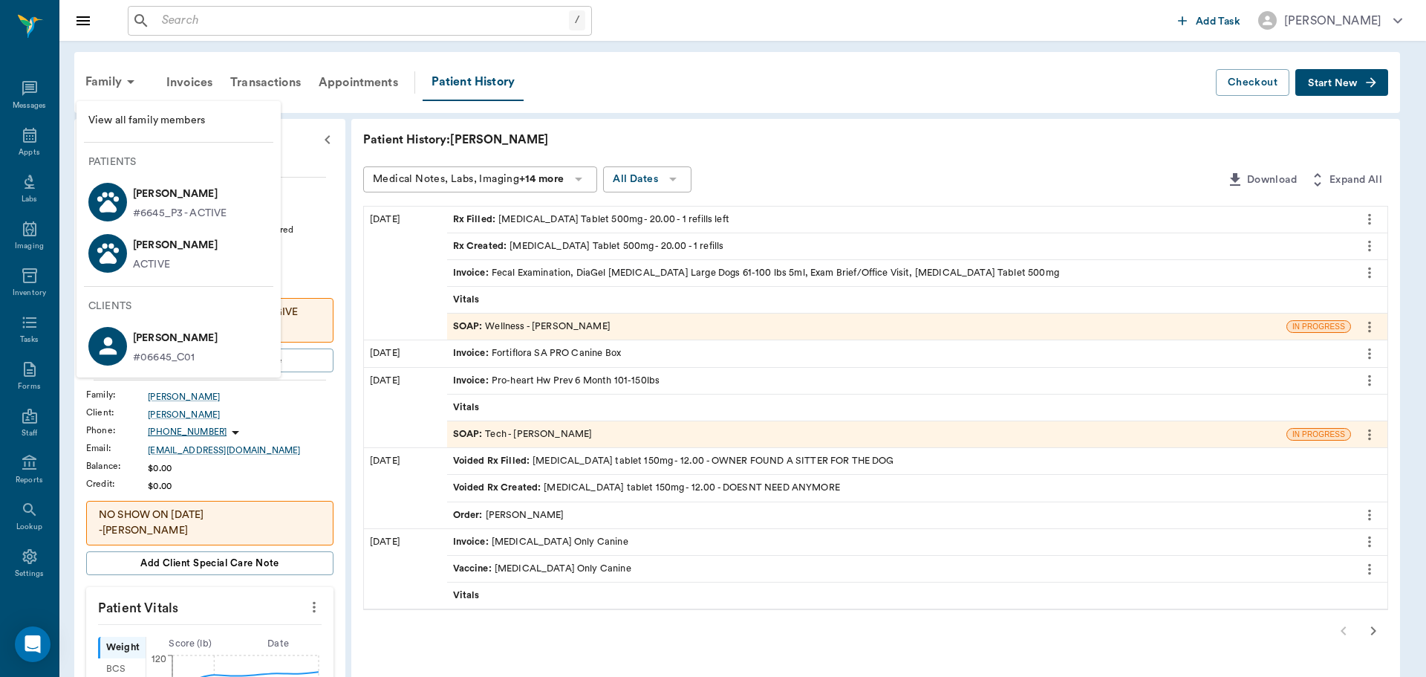
click at [216, 189] on p "[PERSON_NAME]" at bounding box center [180, 194] width 94 height 24
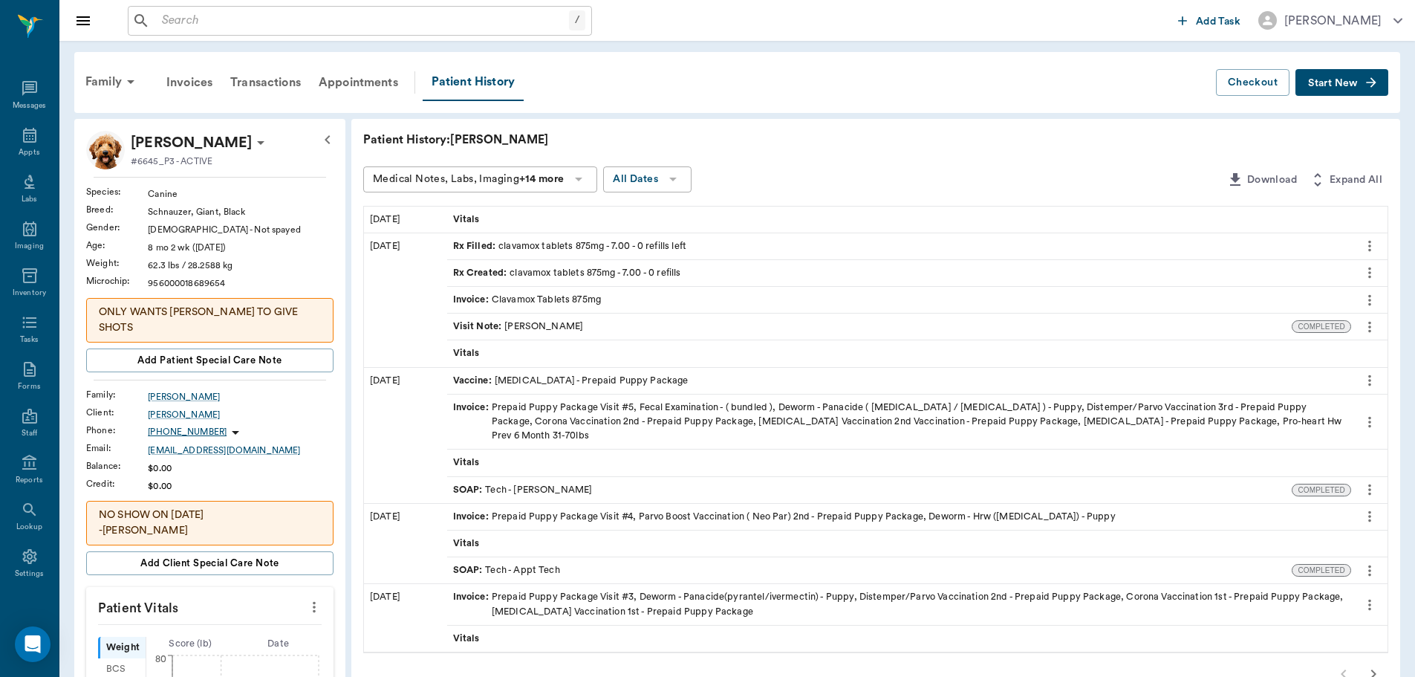
click at [1369, 77] on icon "button" at bounding box center [1371, 82] width 15 height 15
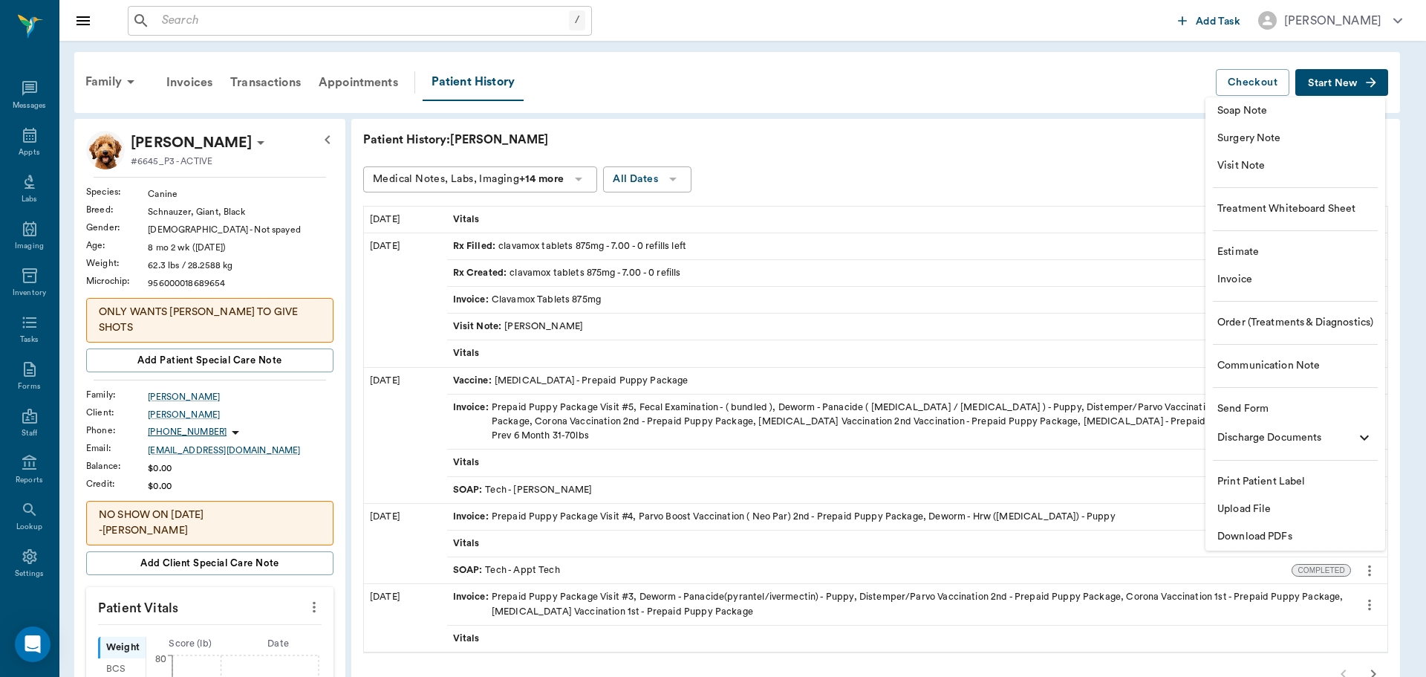
click at [1305, 178] on li "Visit Note" at bounding box center [1296, 165] width 180 height 27
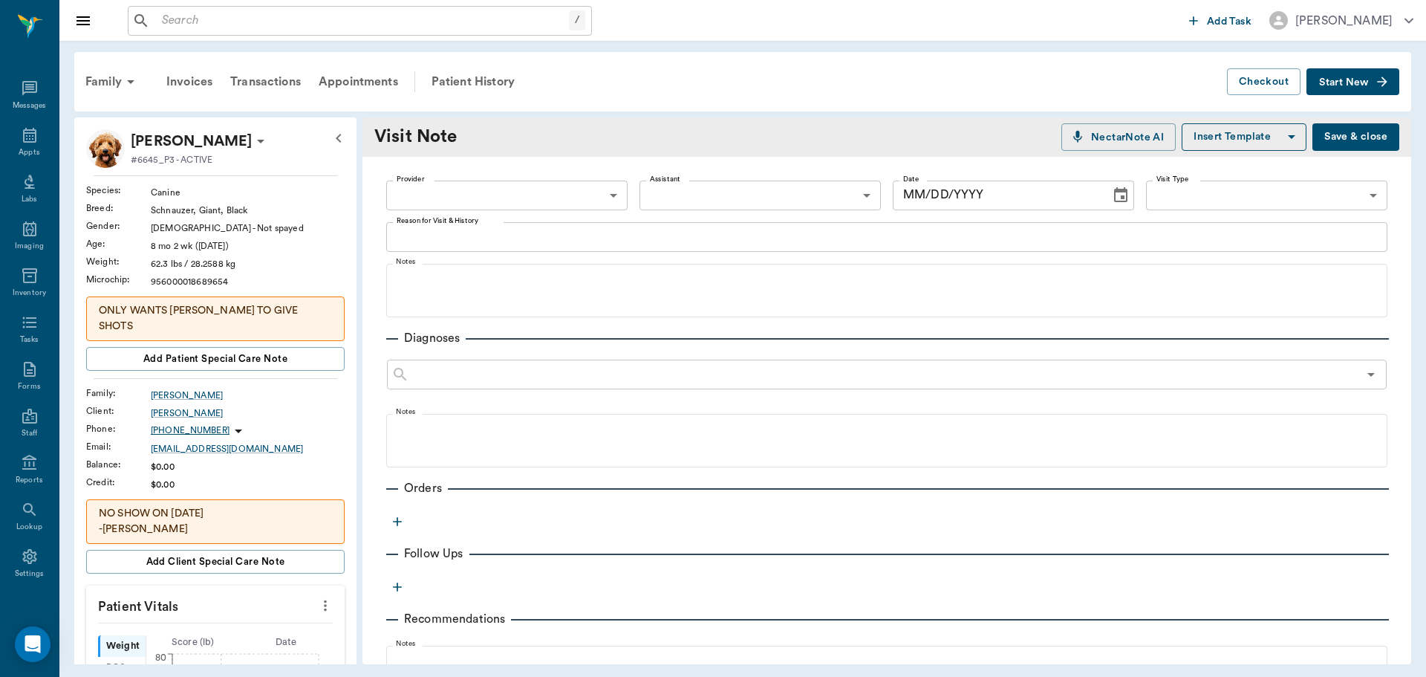
type input "[DATE]"
click at [557, 197] on body "/ ​ Add Task [PERSON_NAME] Nectar Messages Appts Labs Imaging Inventory Tasks F…" at bounding box center [713, 338] width 1426 height 677
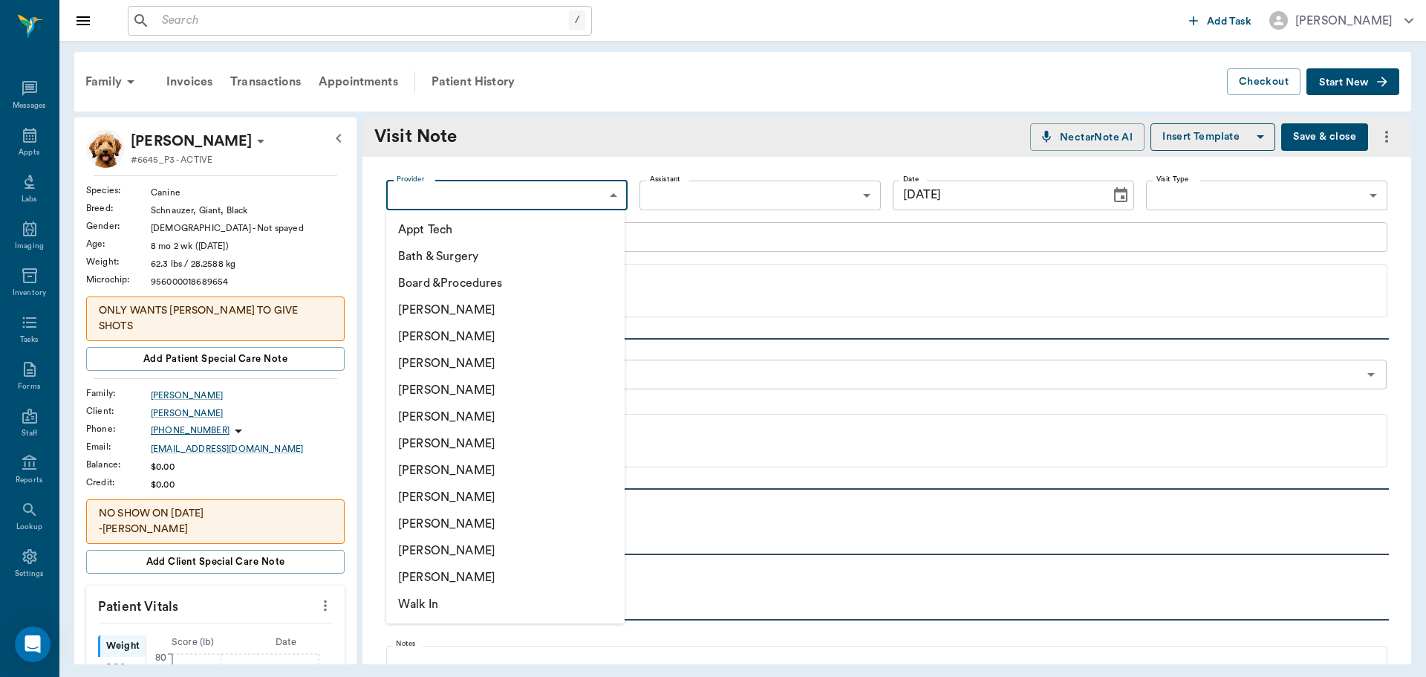
click at [516, 393] on li "[PERSON_NAME]" at bounding box center [505, 390] width 238 height 27
type input "63ec2f075fda476ae8351a4d"
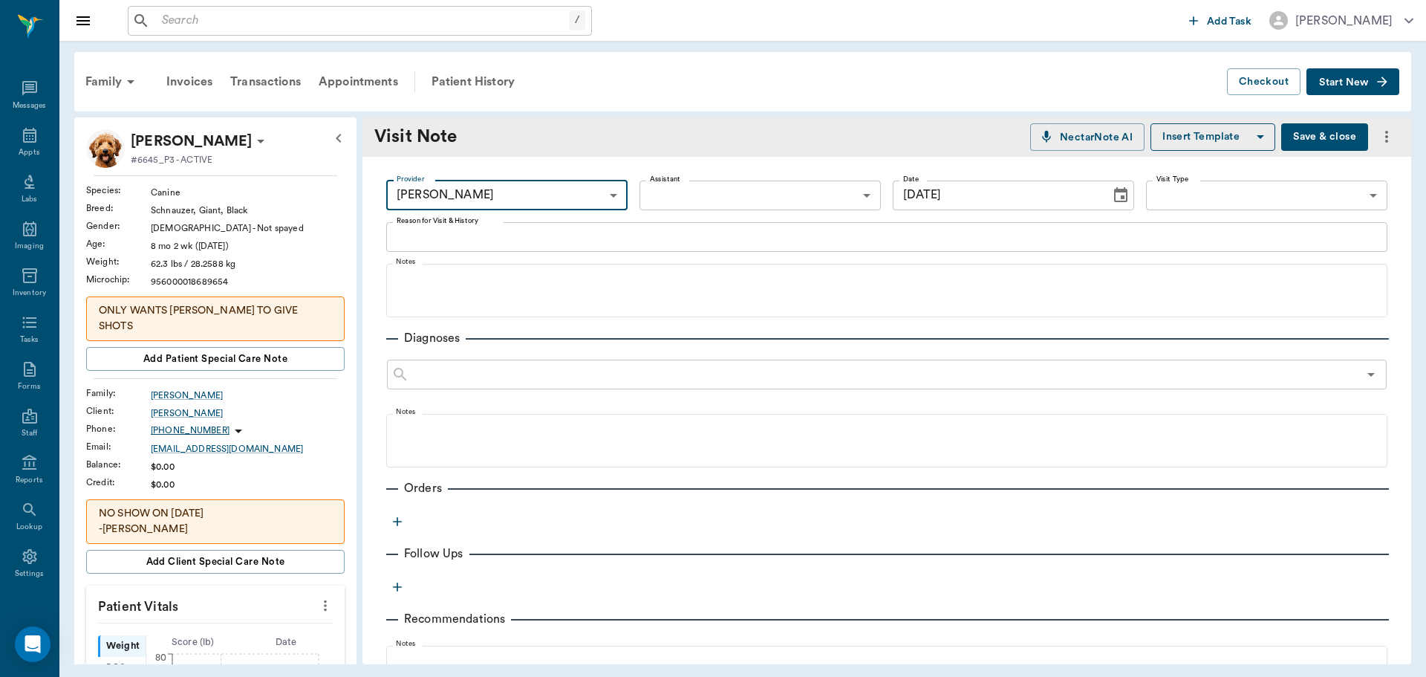
click at [672, 242] on textarea "Reason for Visit & History" at bounding box center [887, 236] width 981 height 17
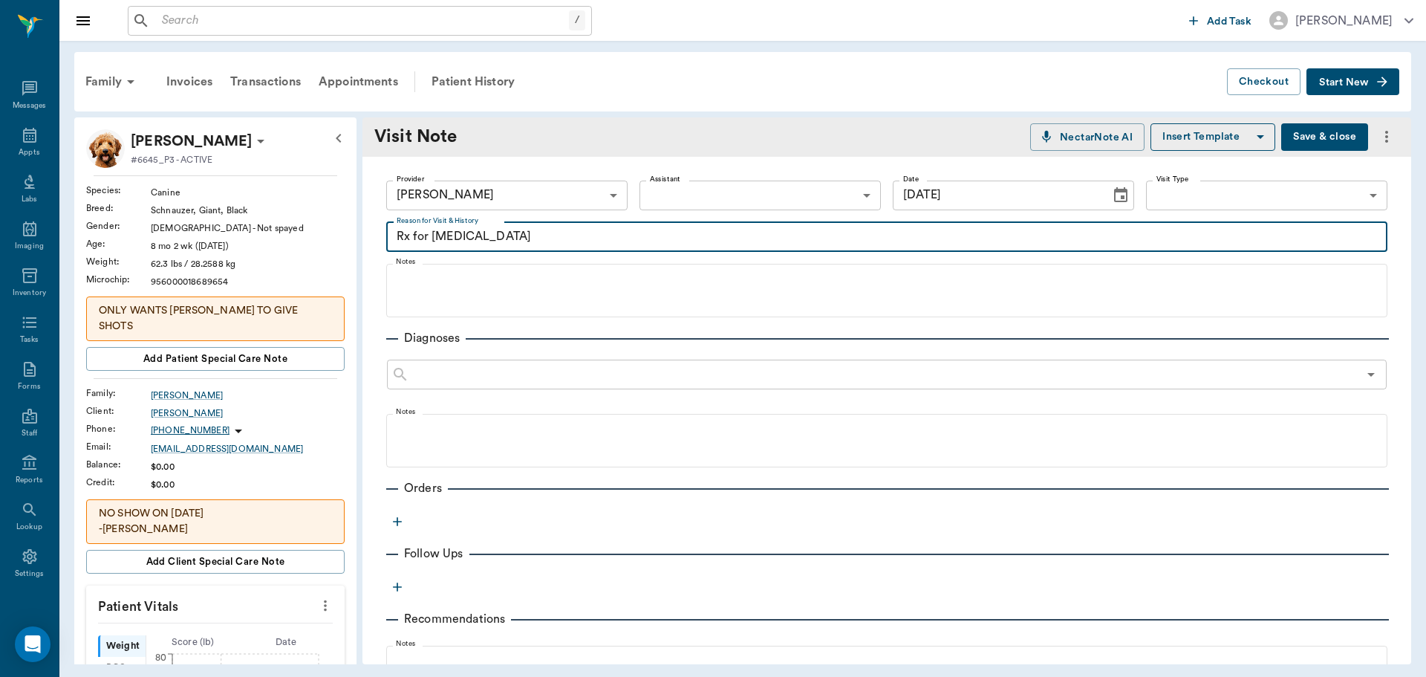
type textarea "Rx for [MEDICAL_DATA]"
click at [402, 514] on icon "button" at bounding box center [397, 521] width 15 height 15
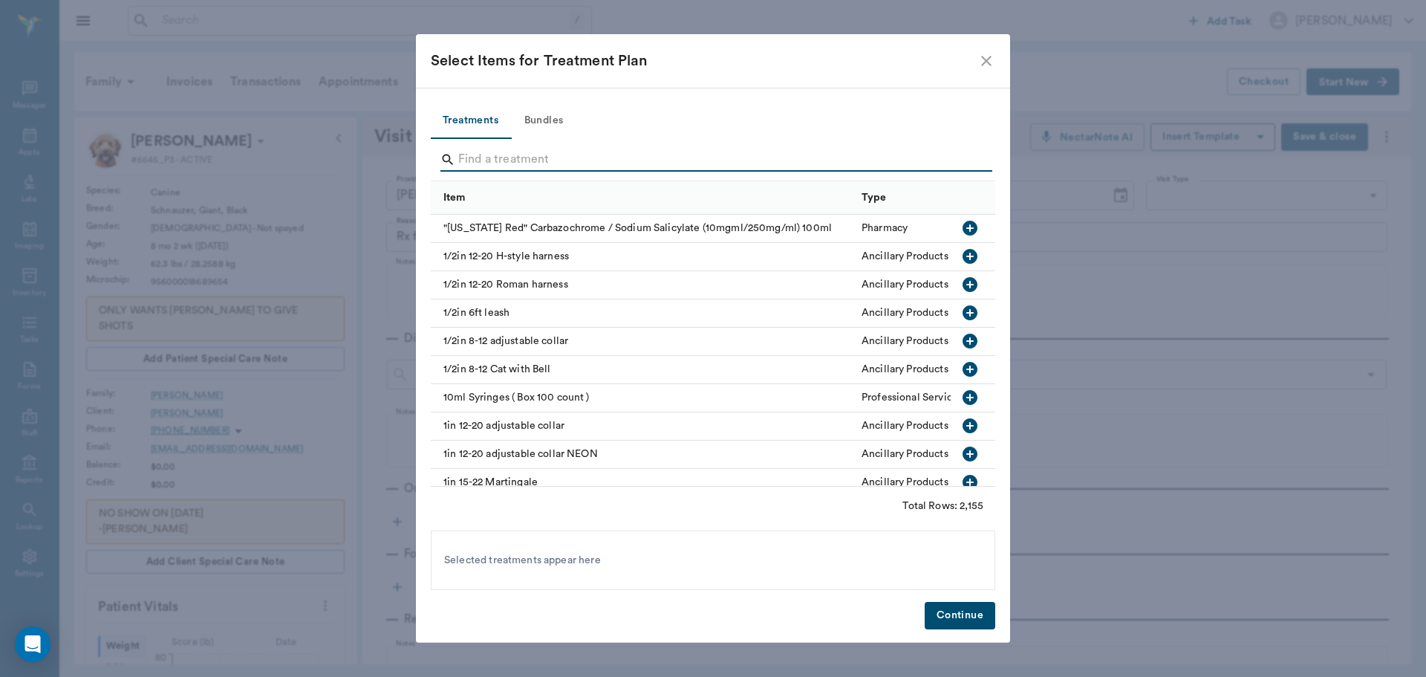
click at [545, 164] on input "Search" at bounding box center [714, 160] width 512 height 24
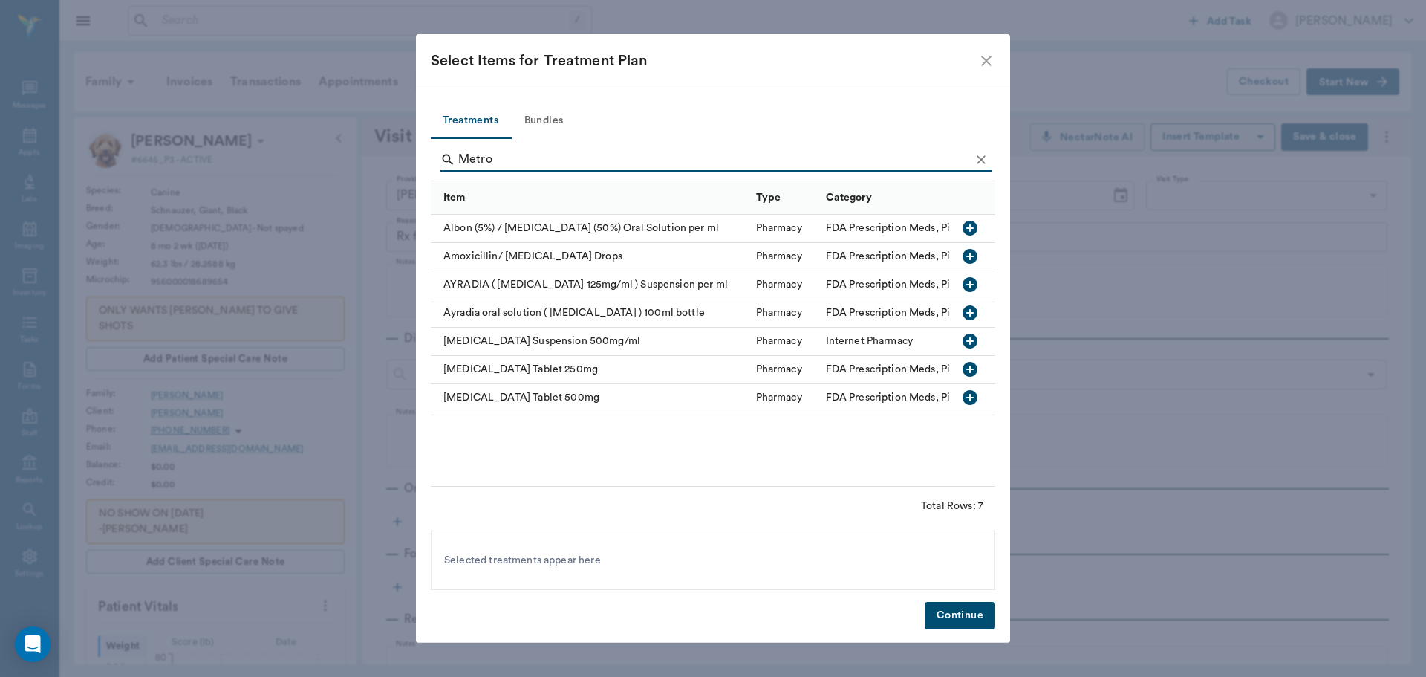
type input "Metro"
click at [976, 395] on icon "button" at bounding box center [970, 397] width 15 height 15
click at [953, 609] on button "Continue" at bounding box center [960, 615] width 71 height 27
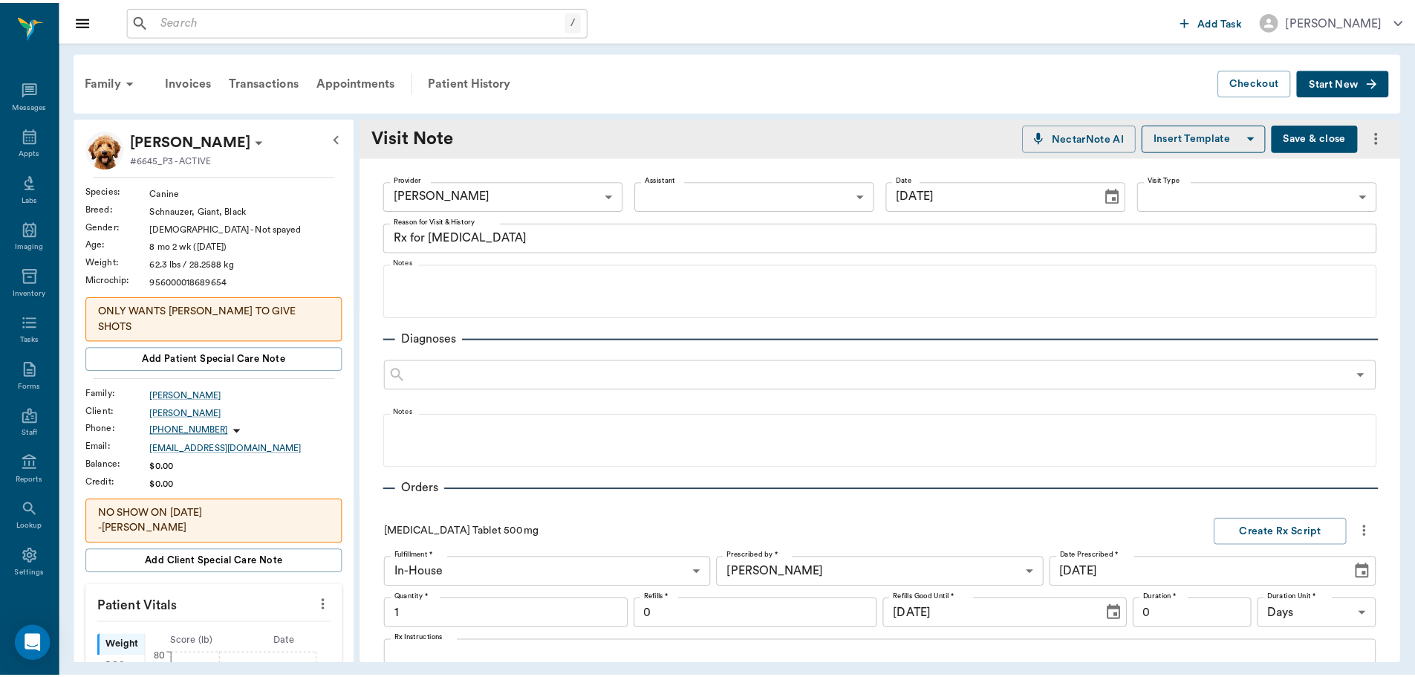
scroll to position [307, 0]
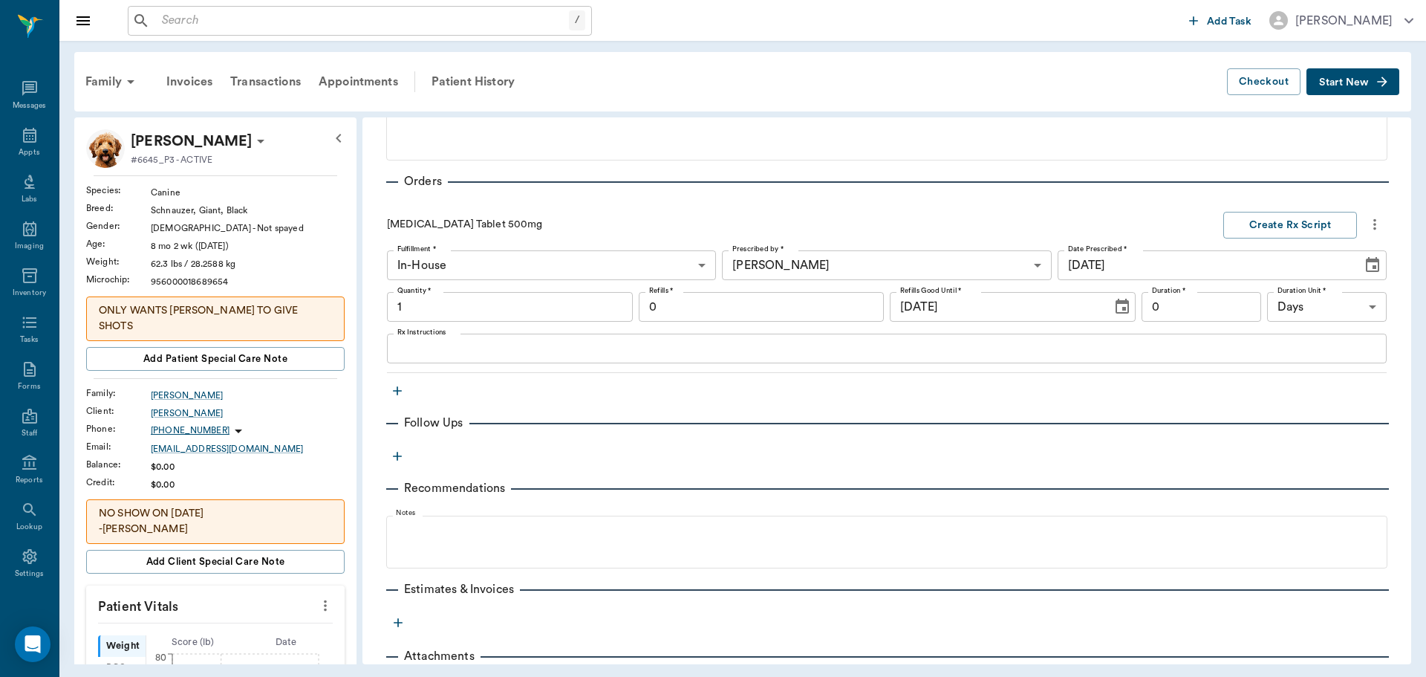
click at [486, 350] on textarea "Rx Instructions" at bounding box center [886, 348] width 979 height 17
type input "1.00"
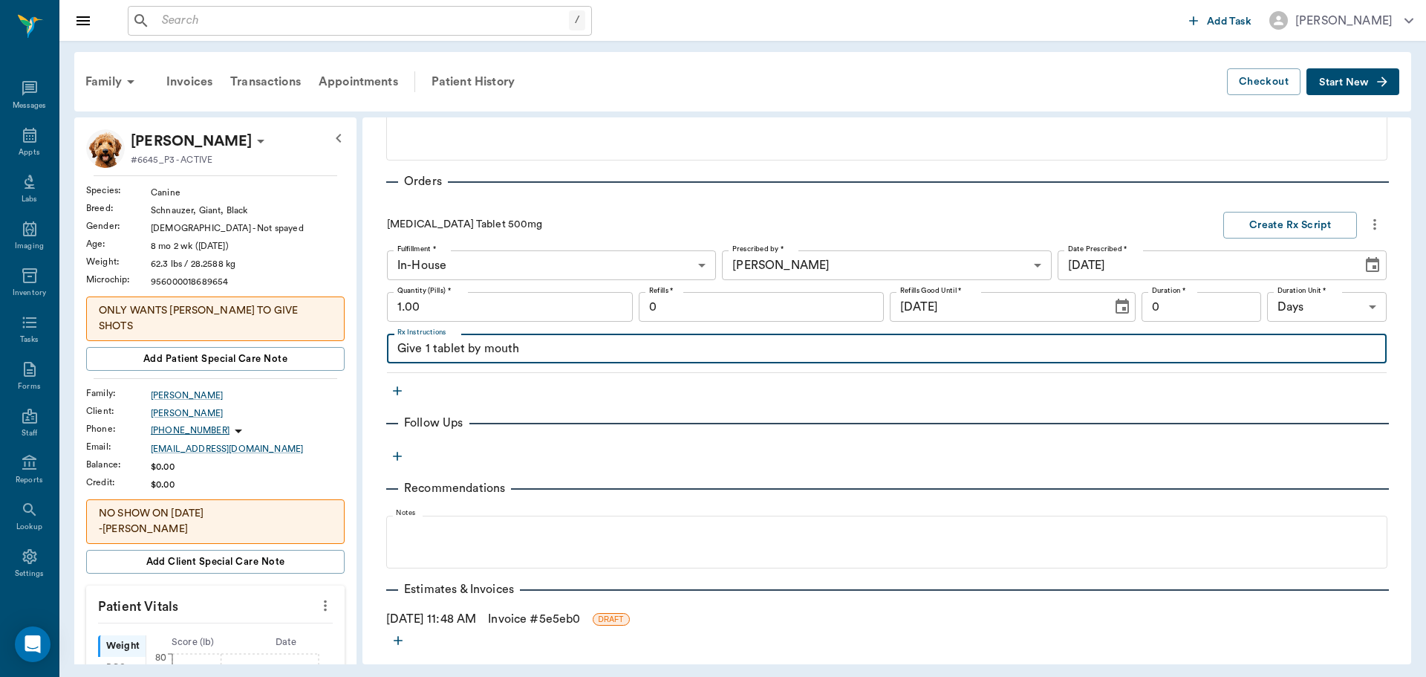
type textarea "Give 1 tablet by mouth"
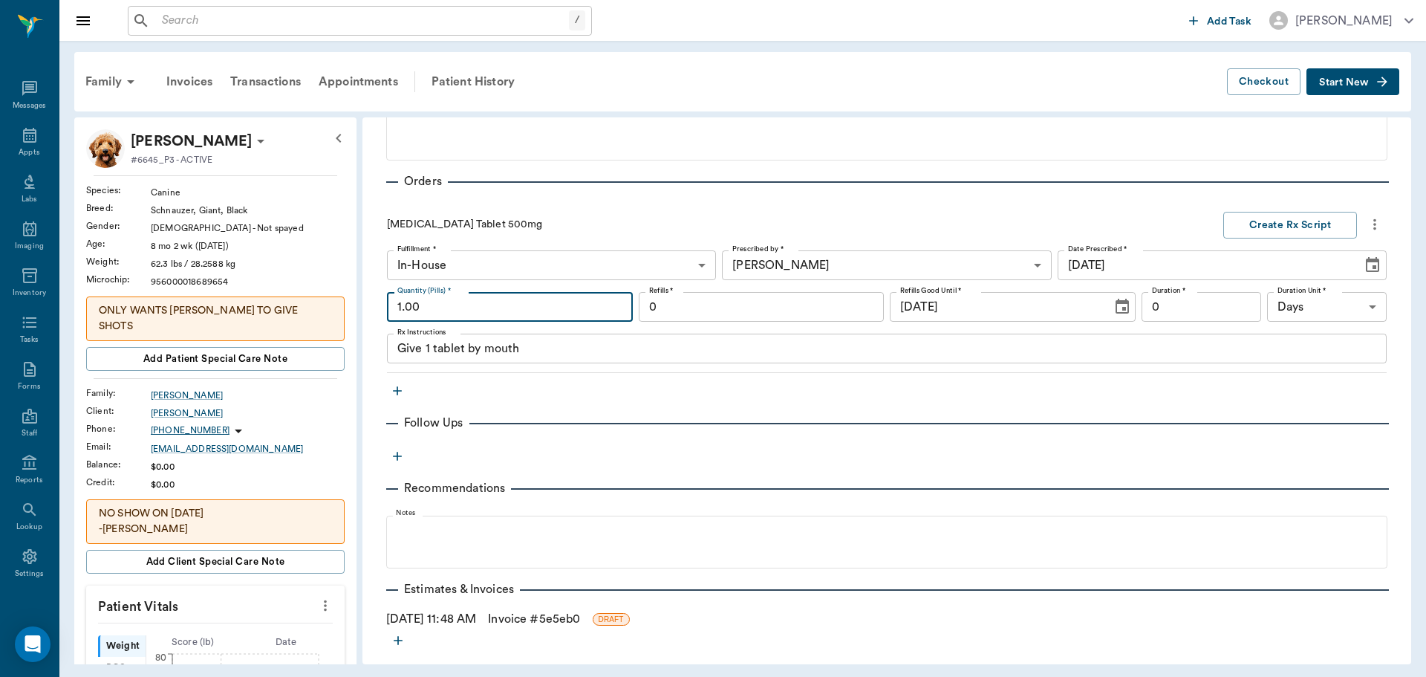
click at [424, 314] on input "1.00" at bounding box center [510, 307] width 246 height 30
type input "10.00"
click at [525, 347] on textarea "Give 1 tablet by mouth" at bounding box center [886, 348] width 979 height 17
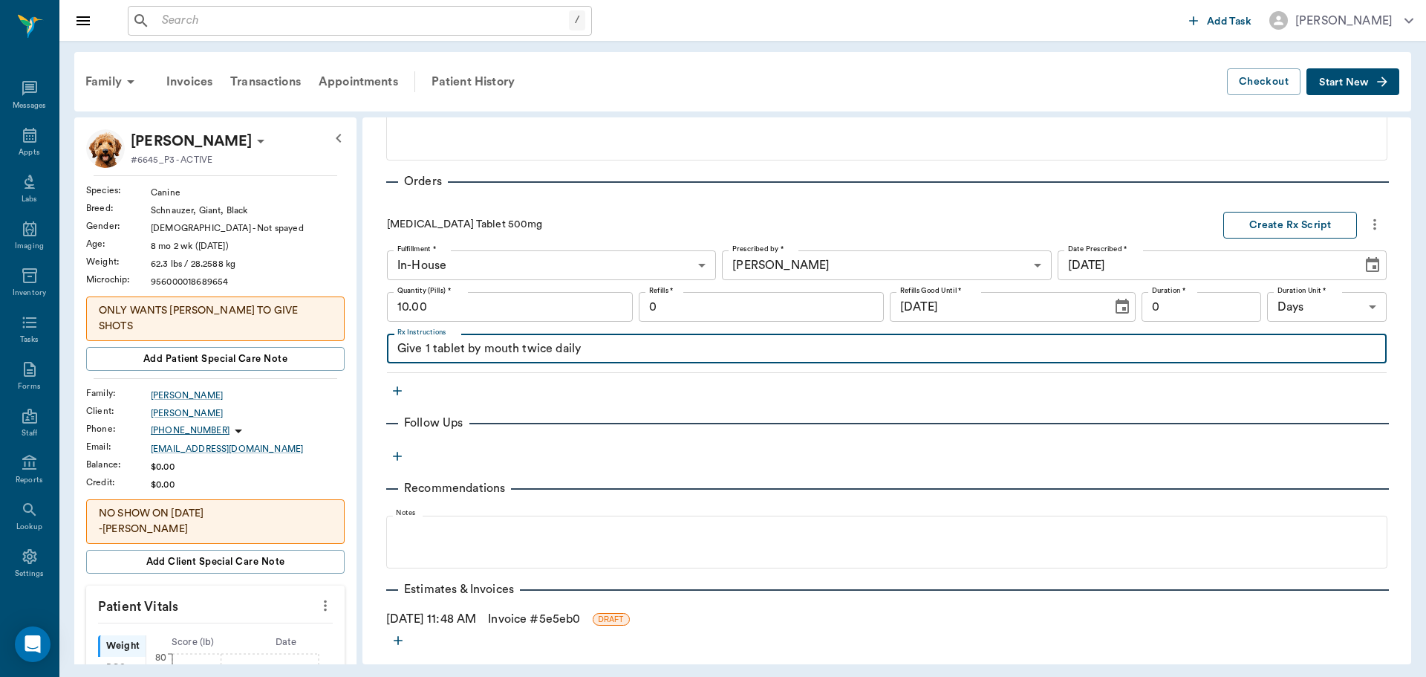
type textarea "Give 1 tablet by mouth twice daily"
click at [1265, 227] on button "Create Rx Script" at bounding box center [1291, 225] width 134 height 27
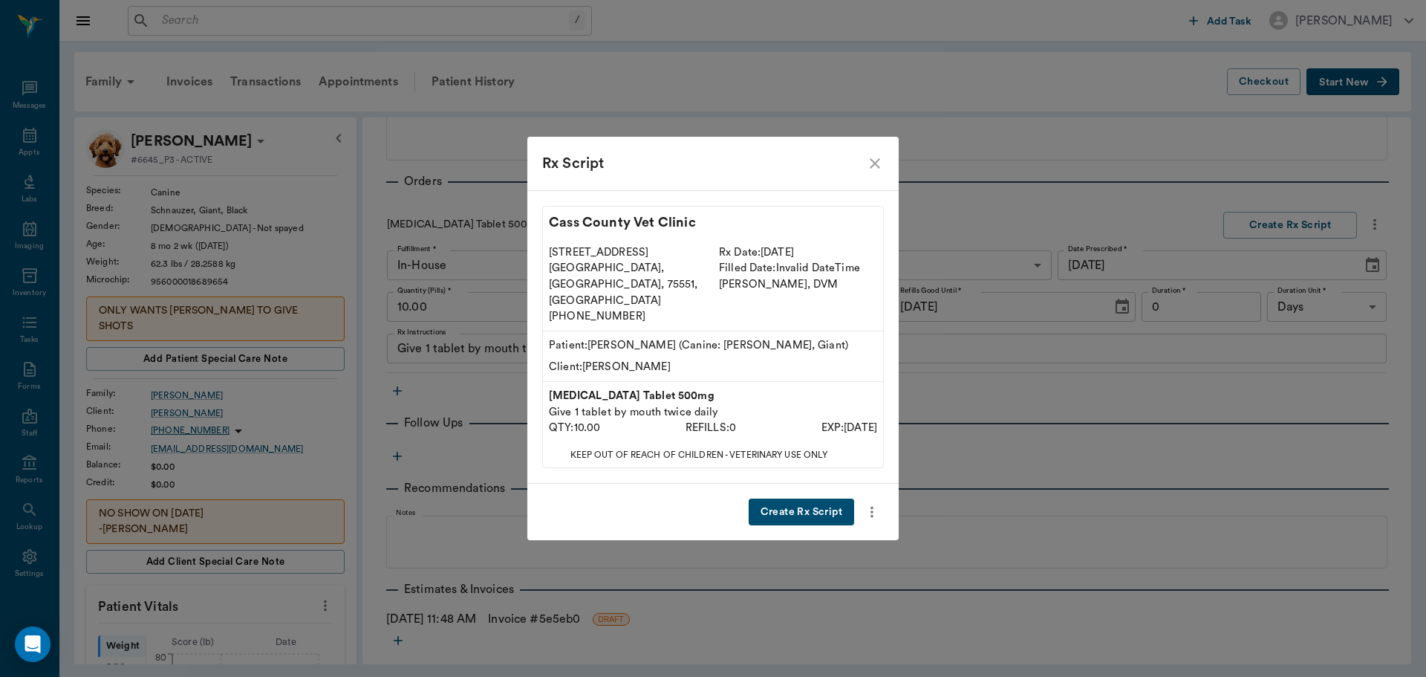
click at [783, 499] on button "Create Rx Script" at bounding box center [802, 512] width 106 height 27
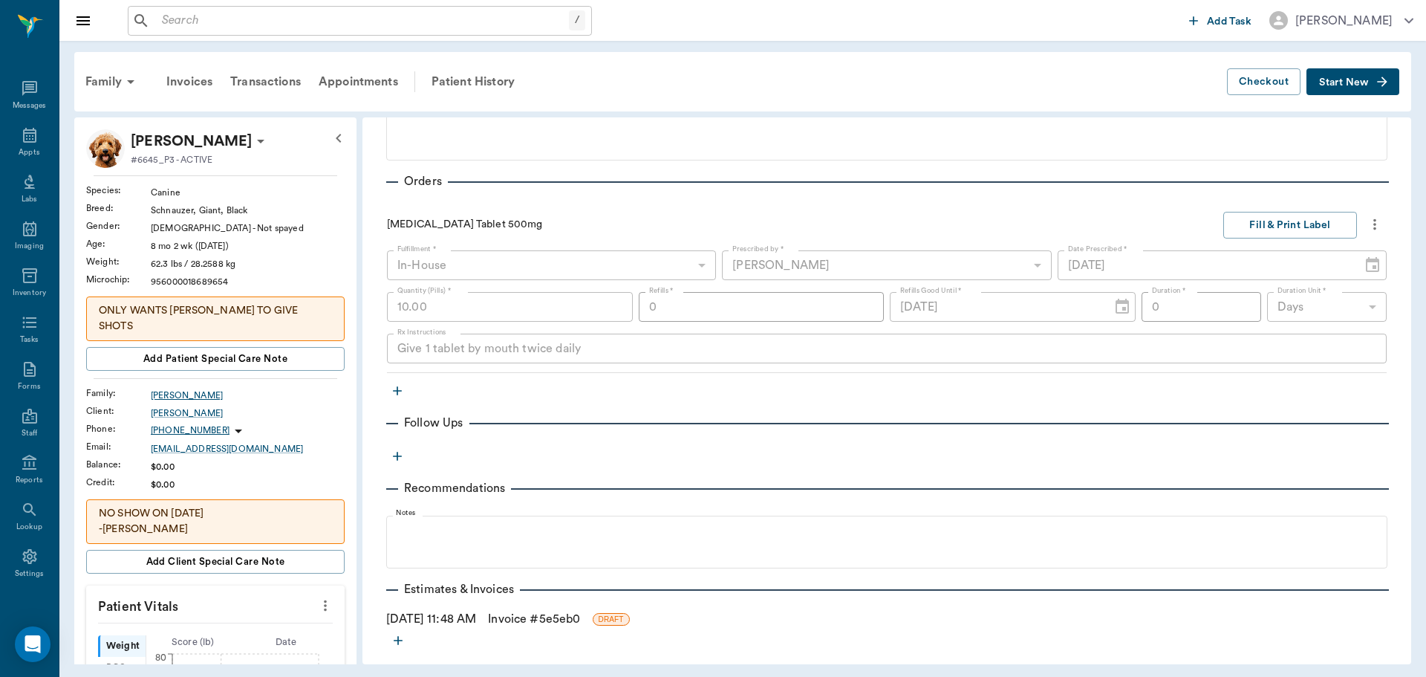
click at [168, 389] on div "[PERSON_NAME]" at bounding box center [248, 395] width 194 height 13
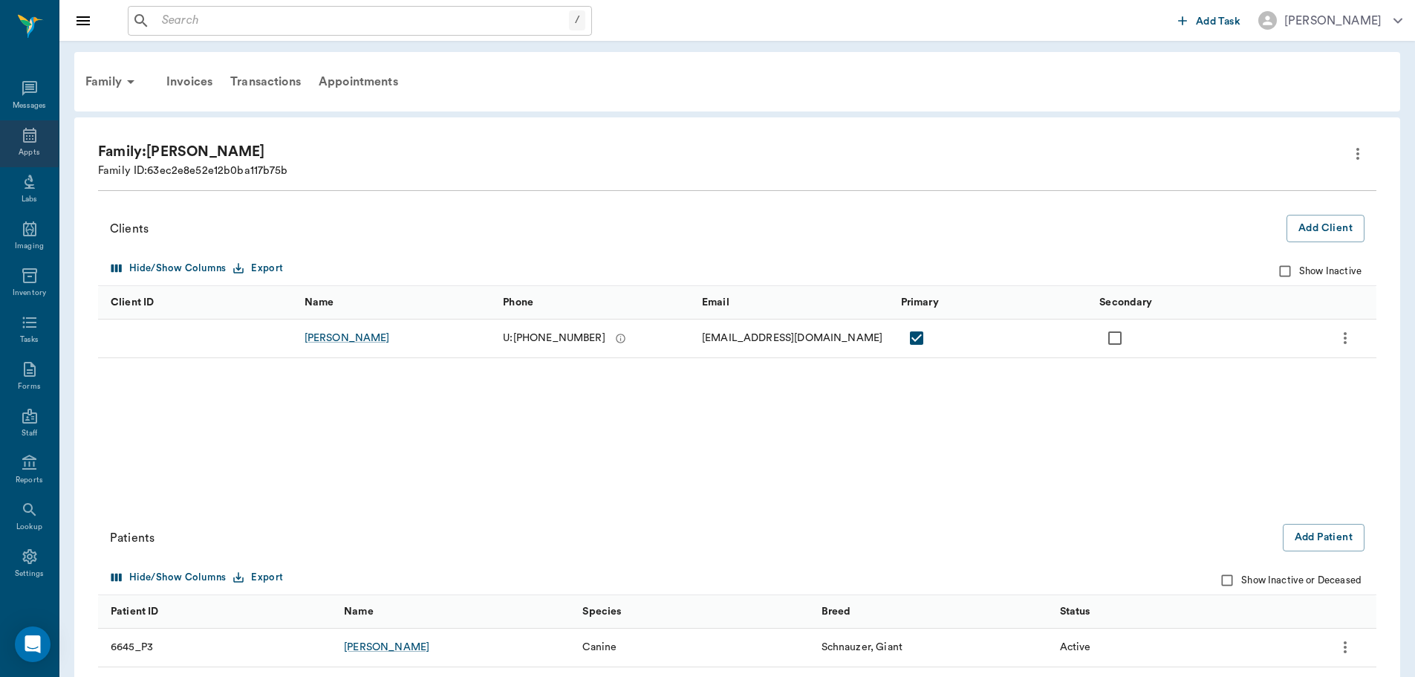
click at [37, 140] on div "Appts" at bounding box center [29, 143] width 59 height 47
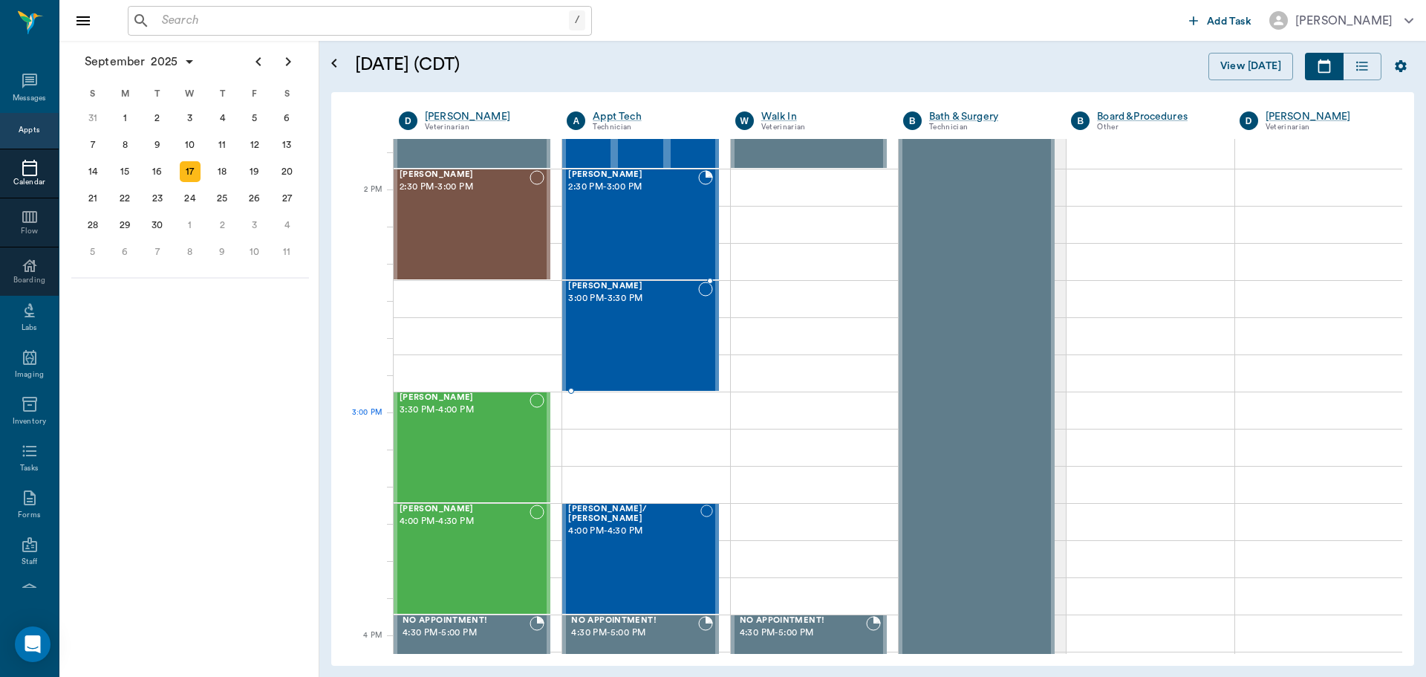
scroll to position [1711, 0]
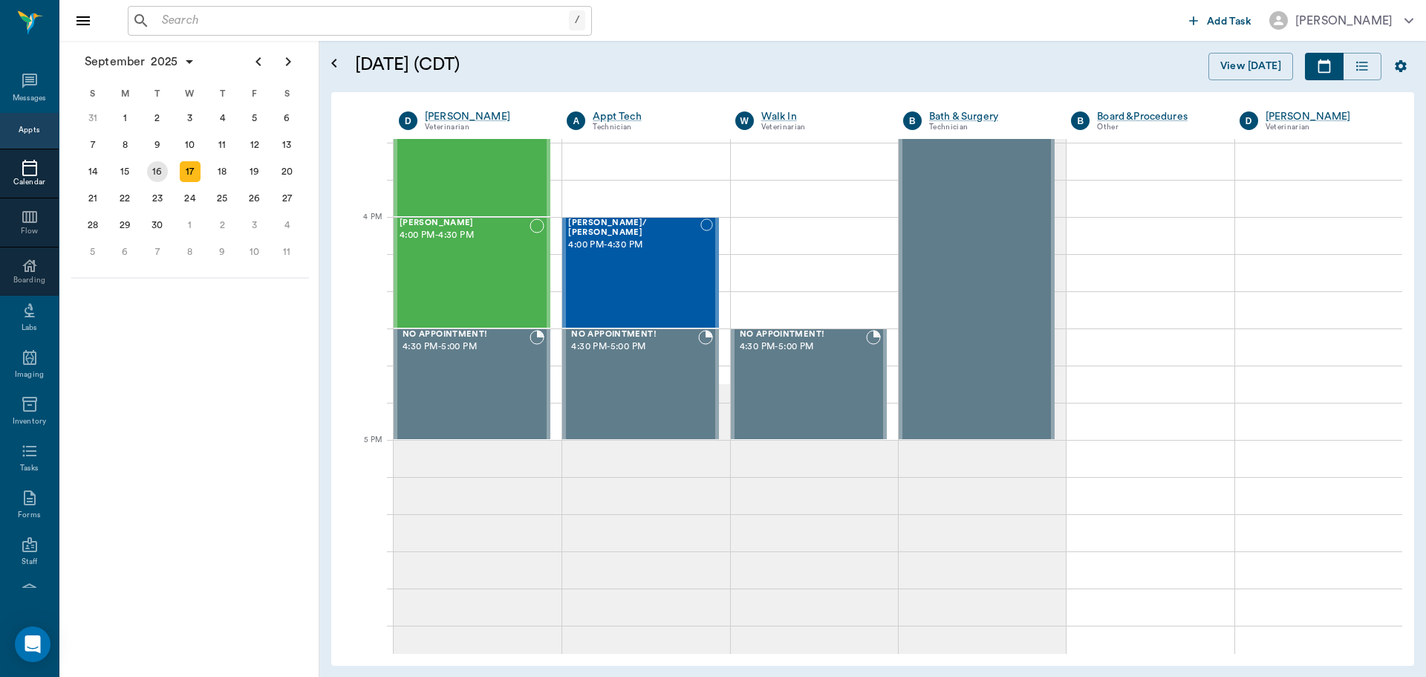
click at [162, 167] on div "16" at bounding box center [157, 171] width 21 height 21
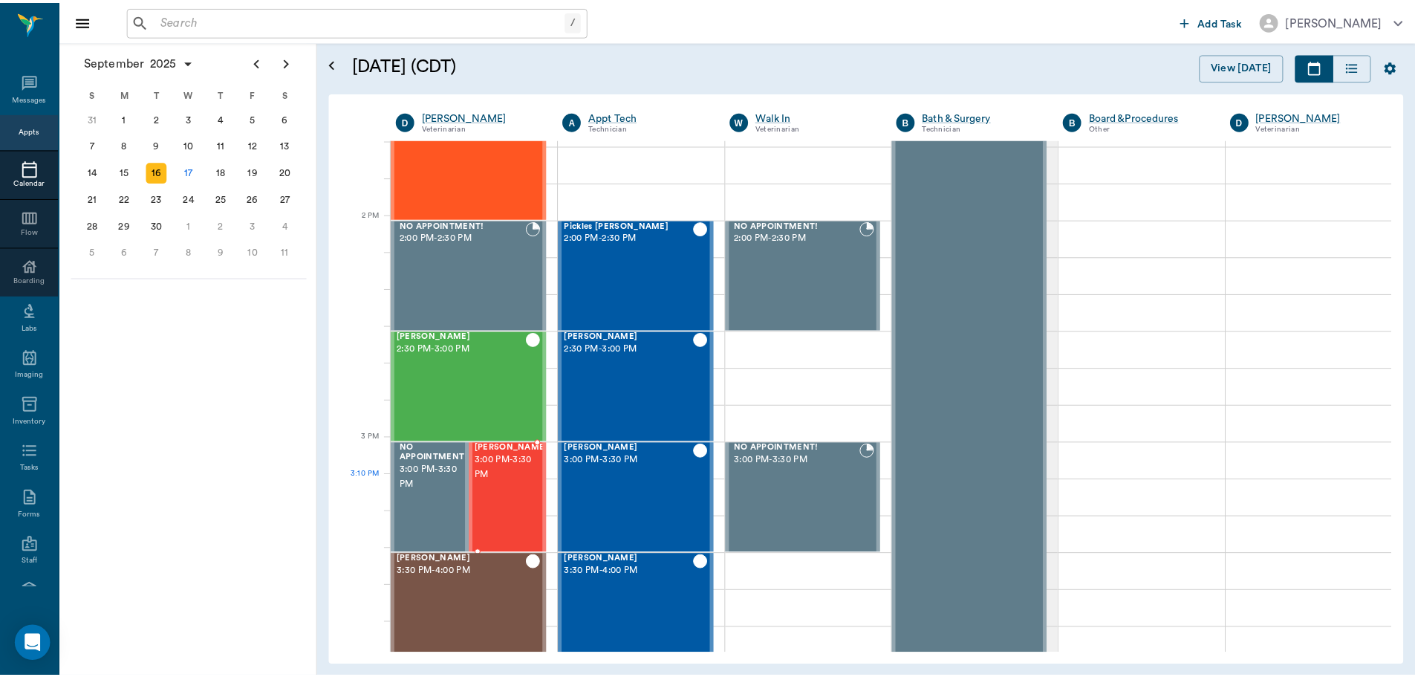
scroll to position [1560, 0]
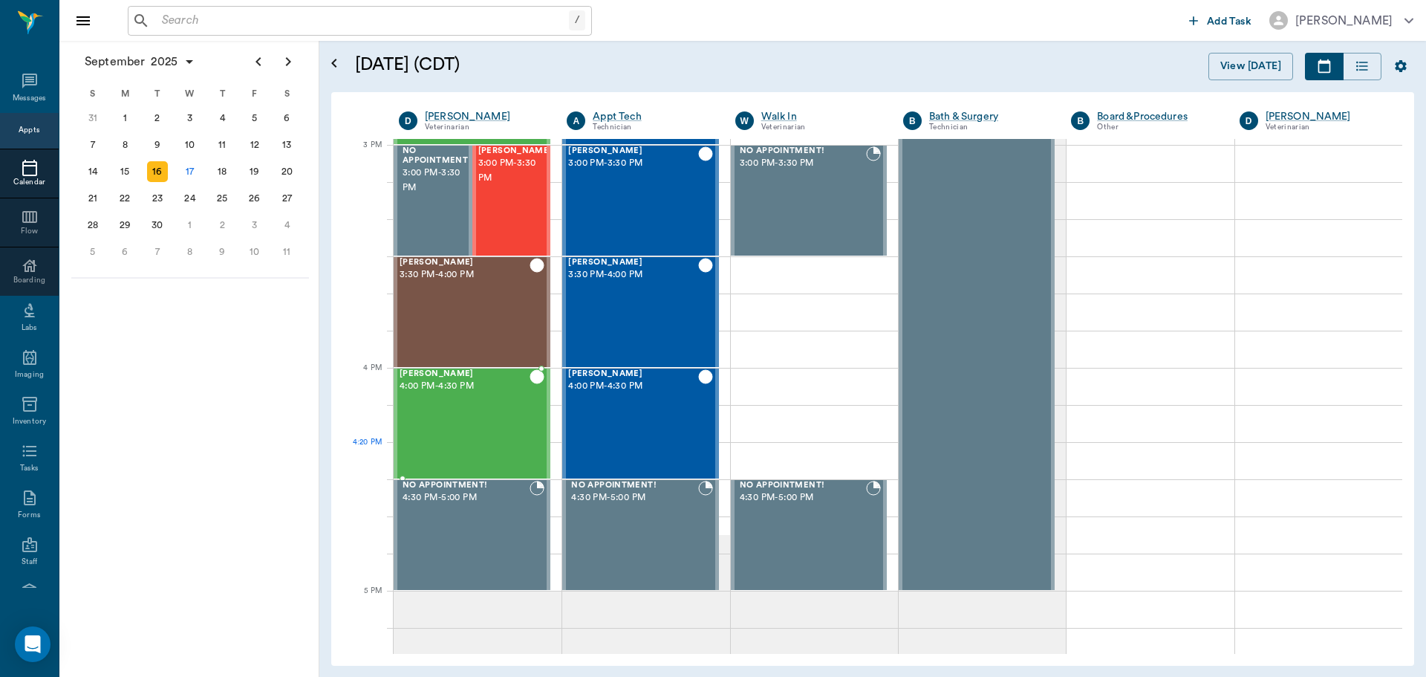
click at [470, 450] on div "Waylon McKnight 4:00 PM - 4:30 PM" at bounding box center [465, 423] width 130 height 108
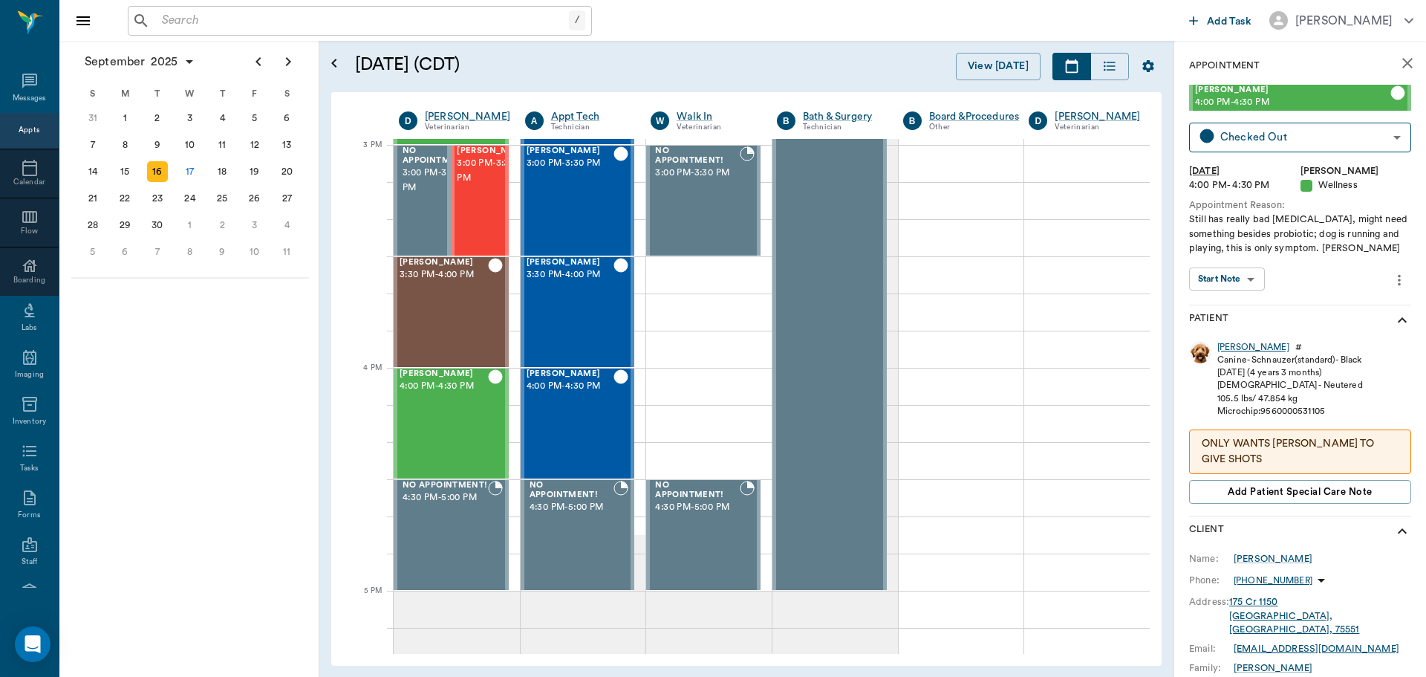
click at [1230, 346] on div "[PERSON_NAME]" at bounding box center [1254, 347] width 72 height 13
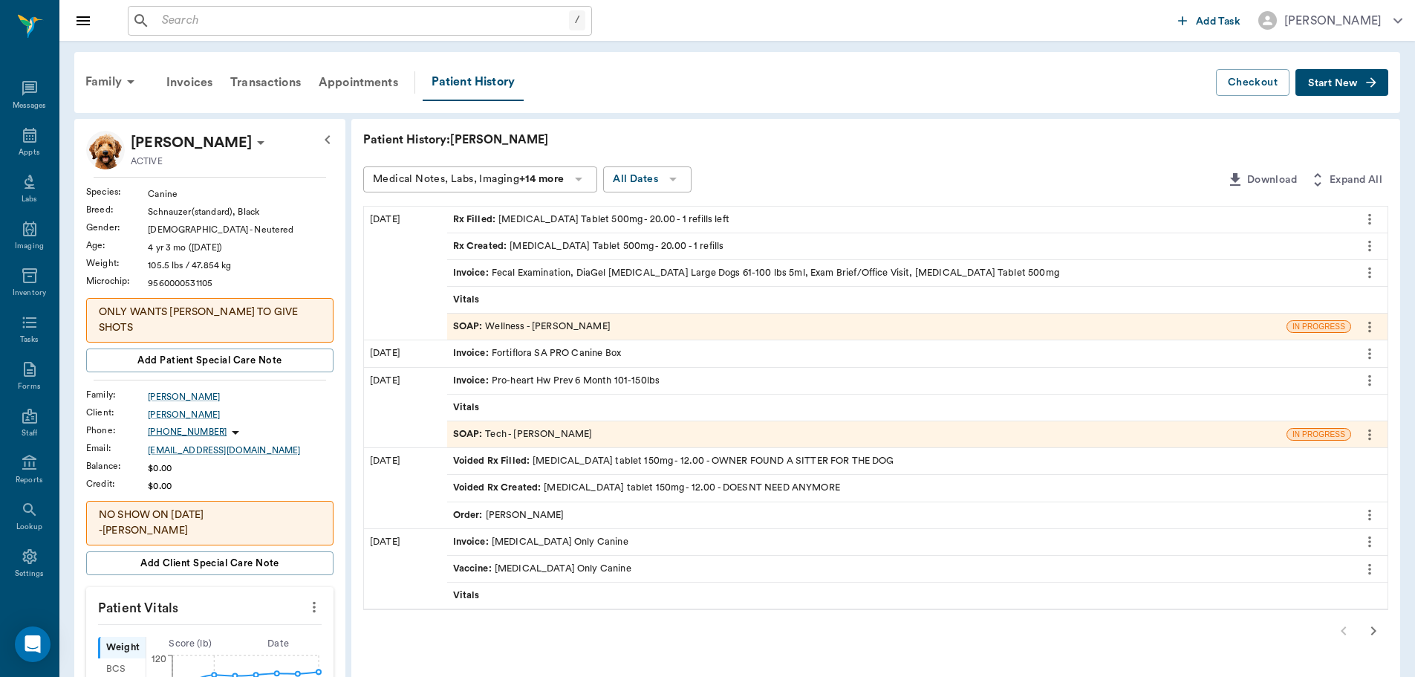
click at [572, 218] on div "Rx Filled : [MEDICAL_DATA] Tablet 500mg - 20.00 - 1 refills left" at bounding box center [591, 219] width 276 height 14
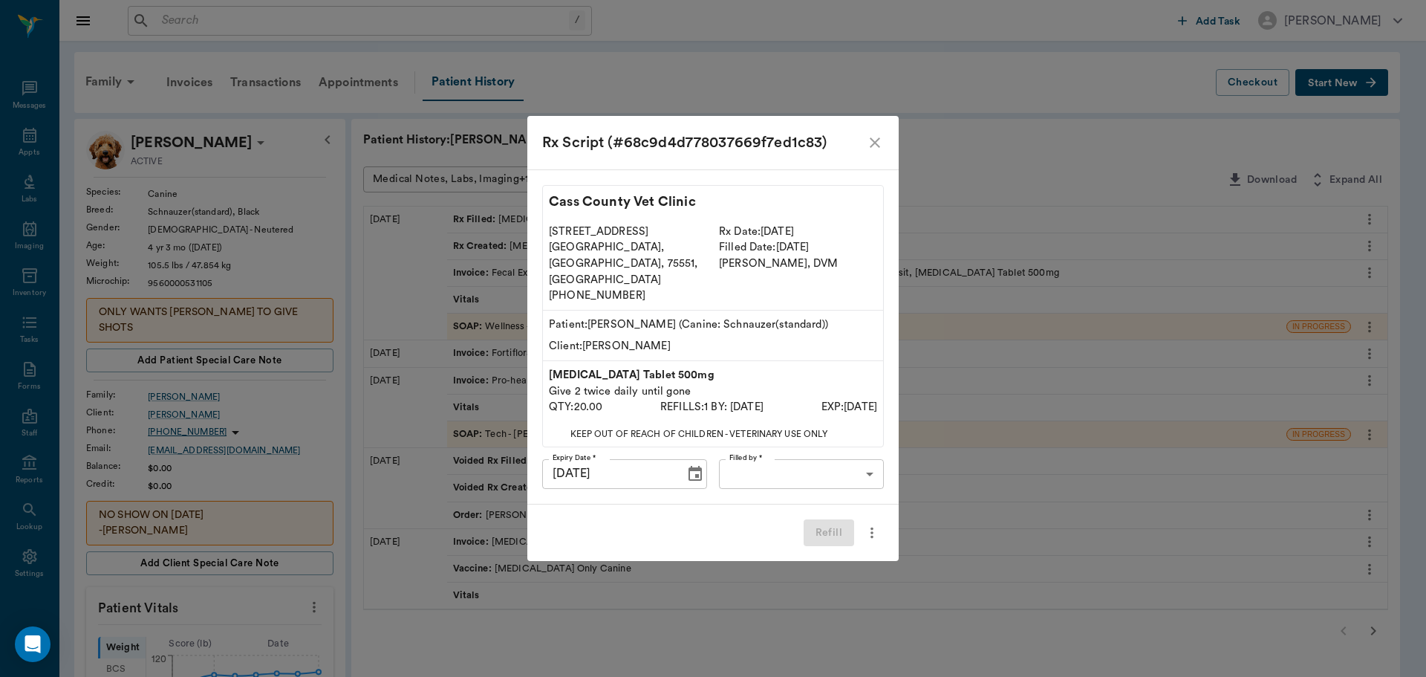
click at [869, 152] on icon "close" at bounding box center [875, 143] width 18 height 18
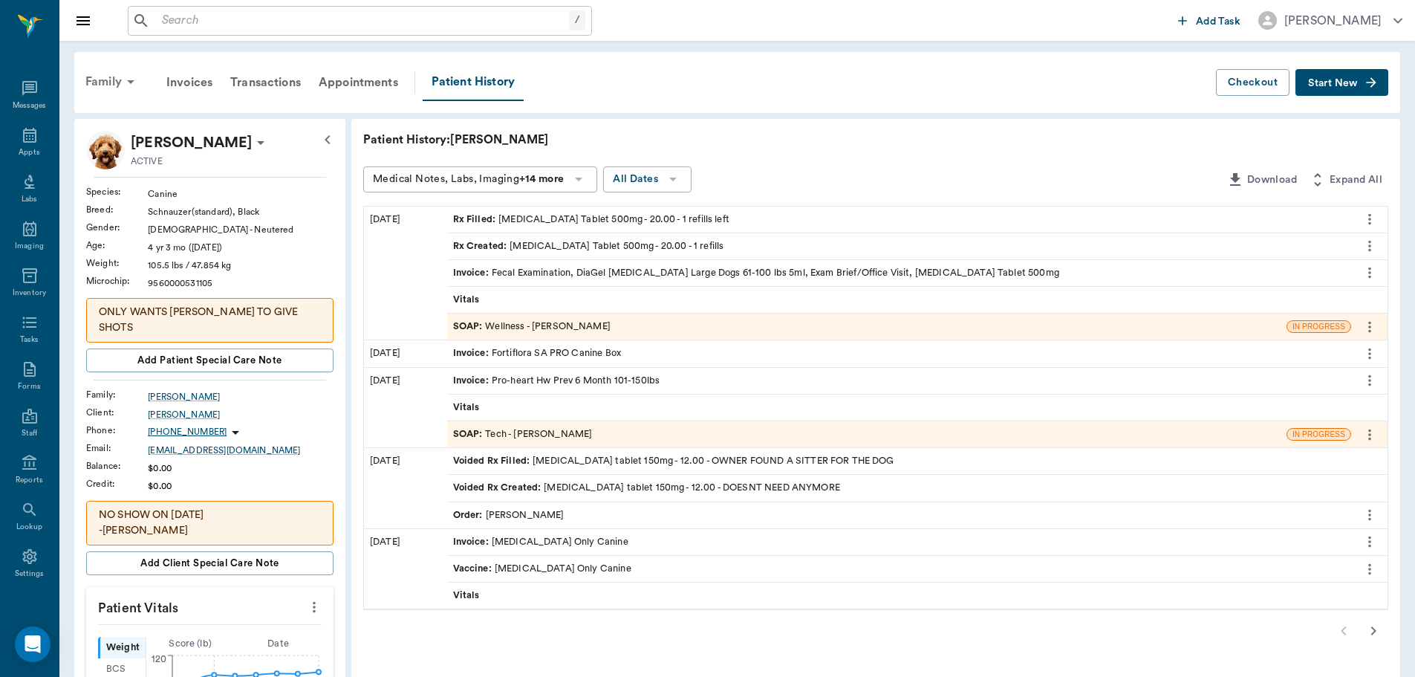
click at [126, 83] on icon at bounding box center [131, 82] width 18 height 18
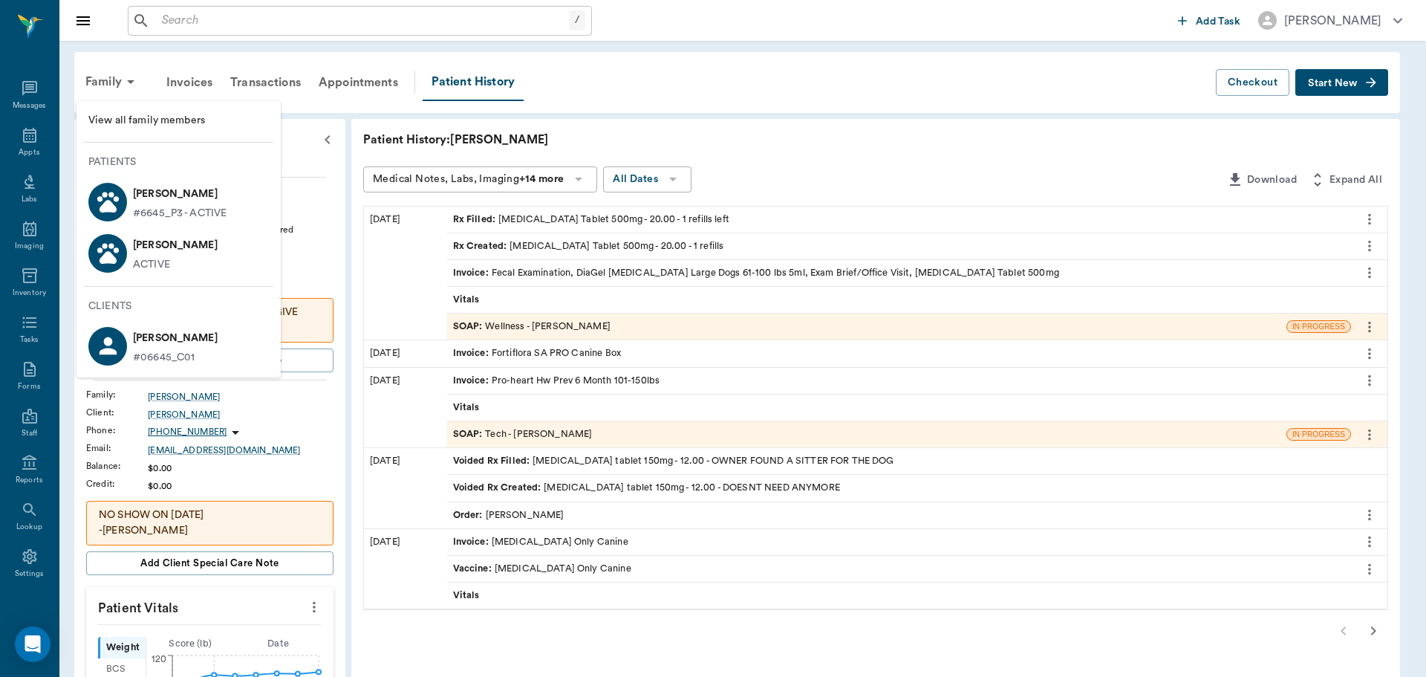
click at [155, 200] on p "[PERSON_NAME]" at bounding box center [180, 194] width 94 height 24
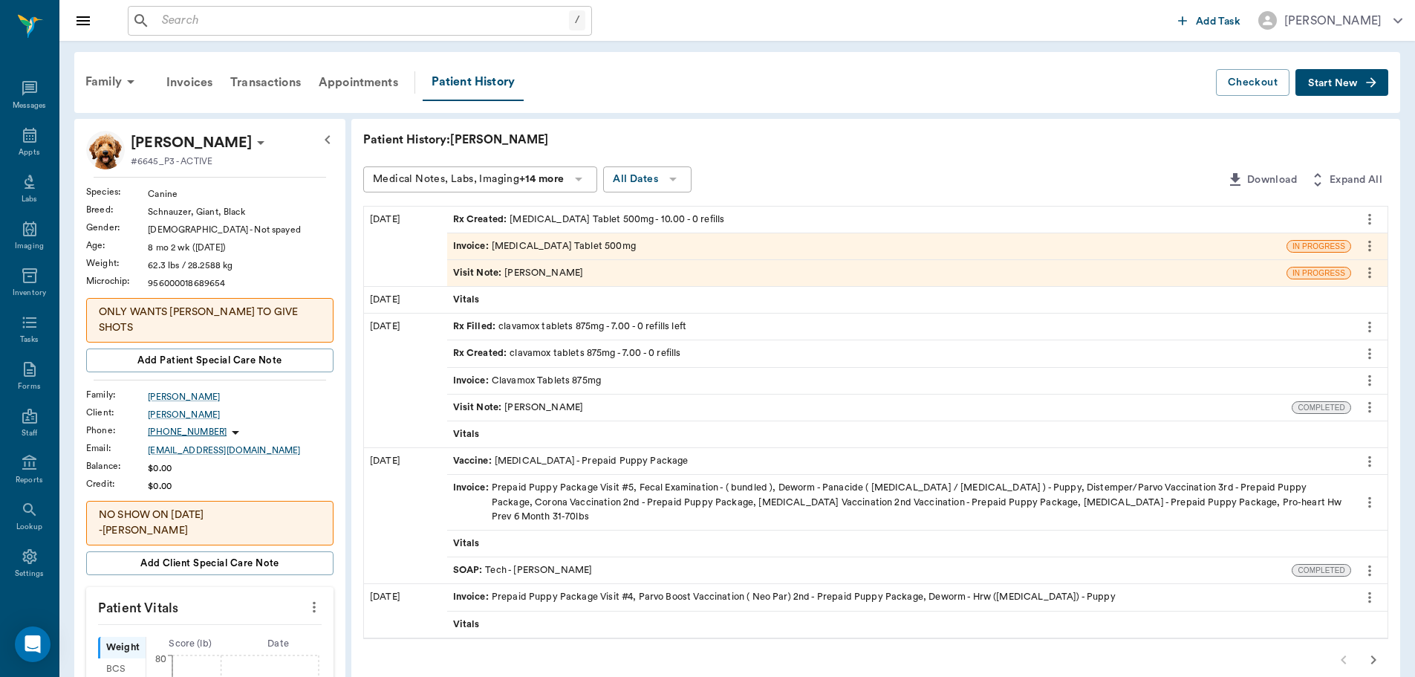
click at [825, 221] on div "Rx Created : [MEDICAL_DATA] Tablet 500mg - 10.00 - 0 refills" at bounding box center [899, 220] width 904 height 26
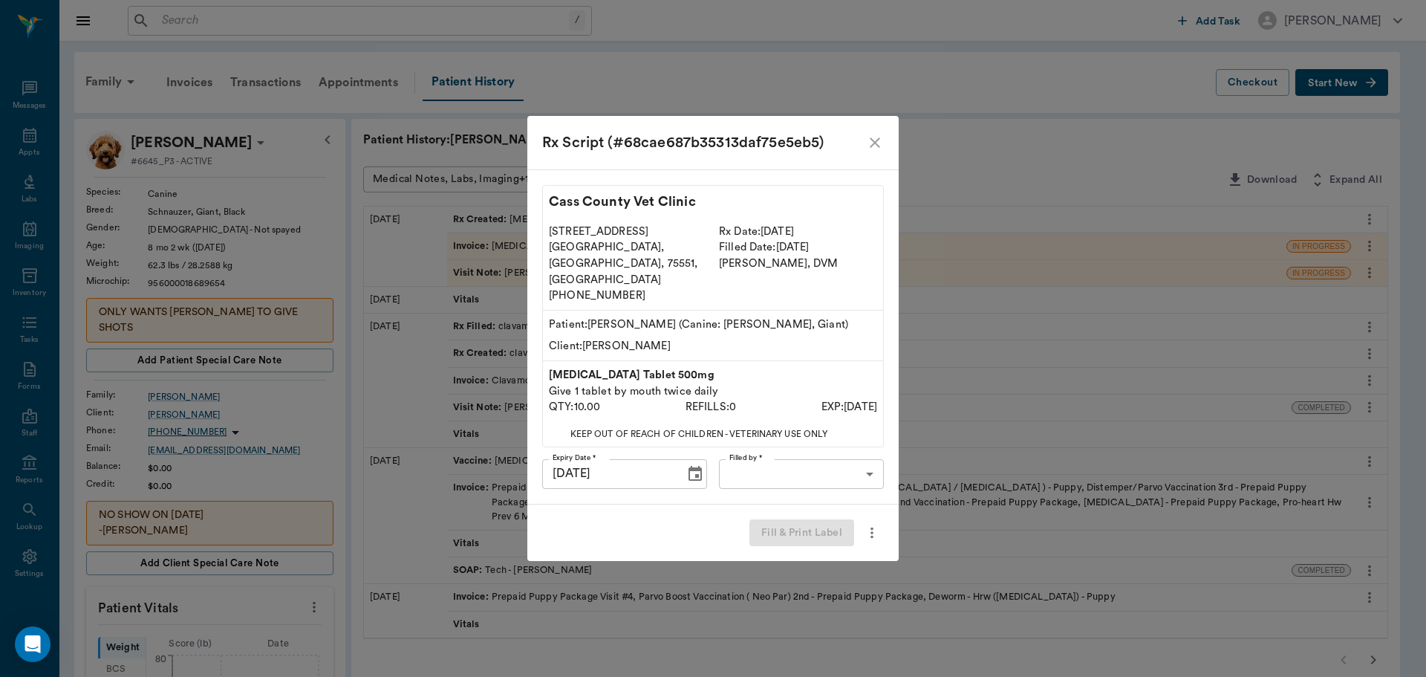
click at [872, 148] on icon "close" at bounding box center [875, 142] width 10 height 10
